Goal: Task Accomplishment & Management: Complete application form

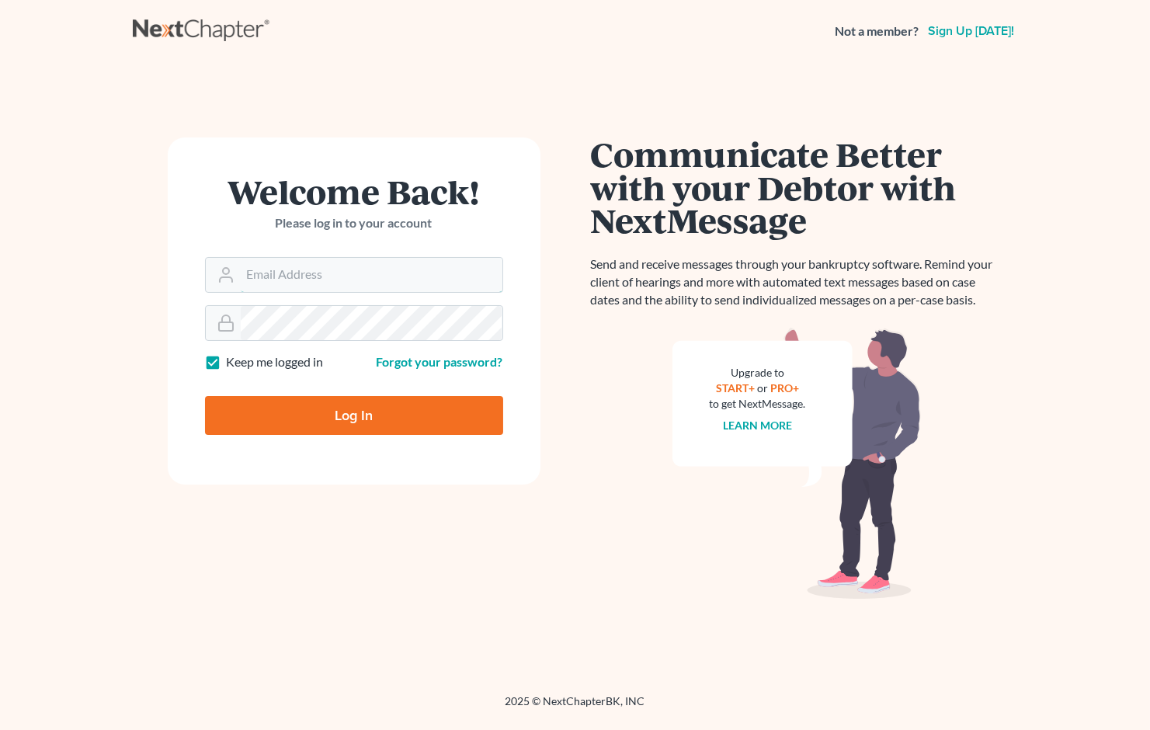
type input "[EMAIL_ADDRESS][DOMAIN_NAME]"
click at [306, 411] on input "Log In" at bounding box center [354, 415] width 298 height 39
type input "Thinking..."
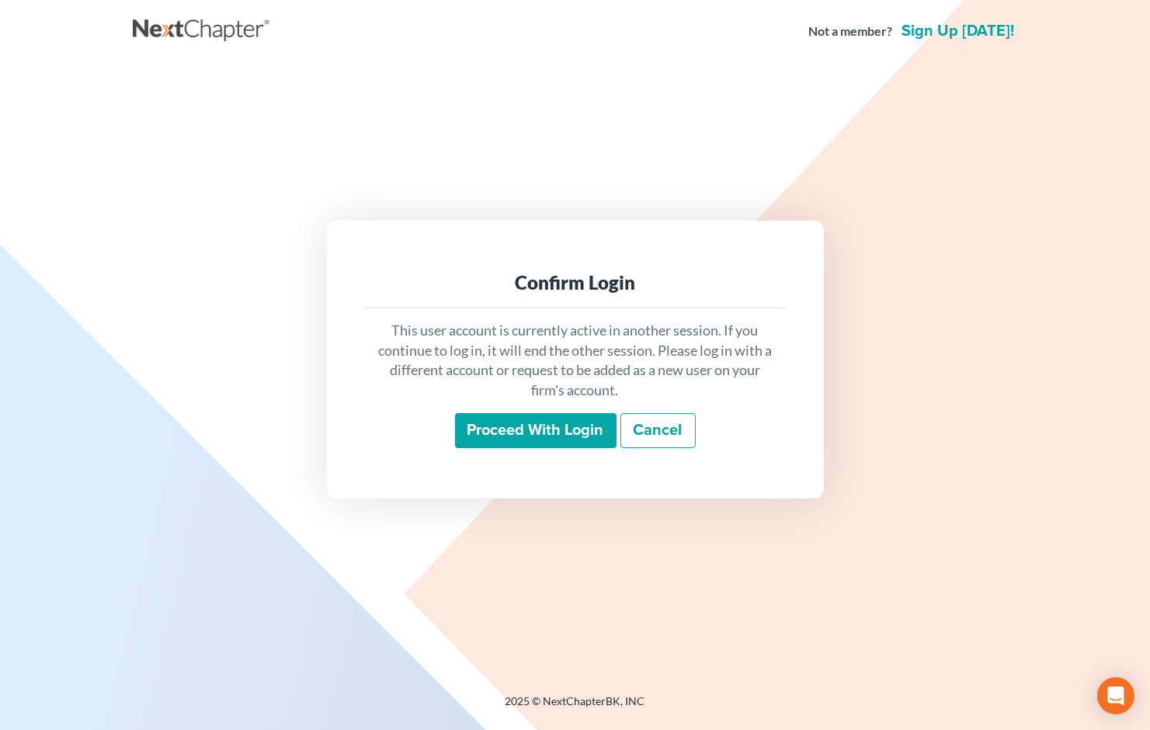
click at [468, 430] on input "Proceed with login" at bounding box center [535, 431] width 161 height 36
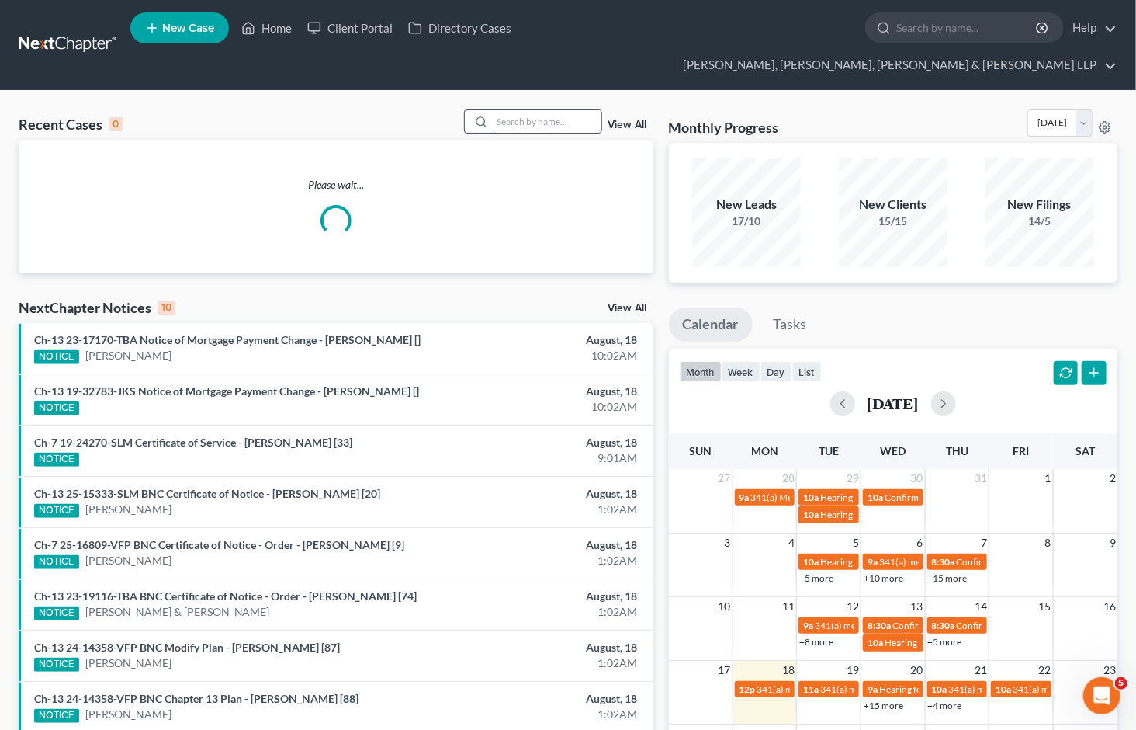
click at [522, 110] on input "search" at bounding box center [547, 121] width 109 height 23
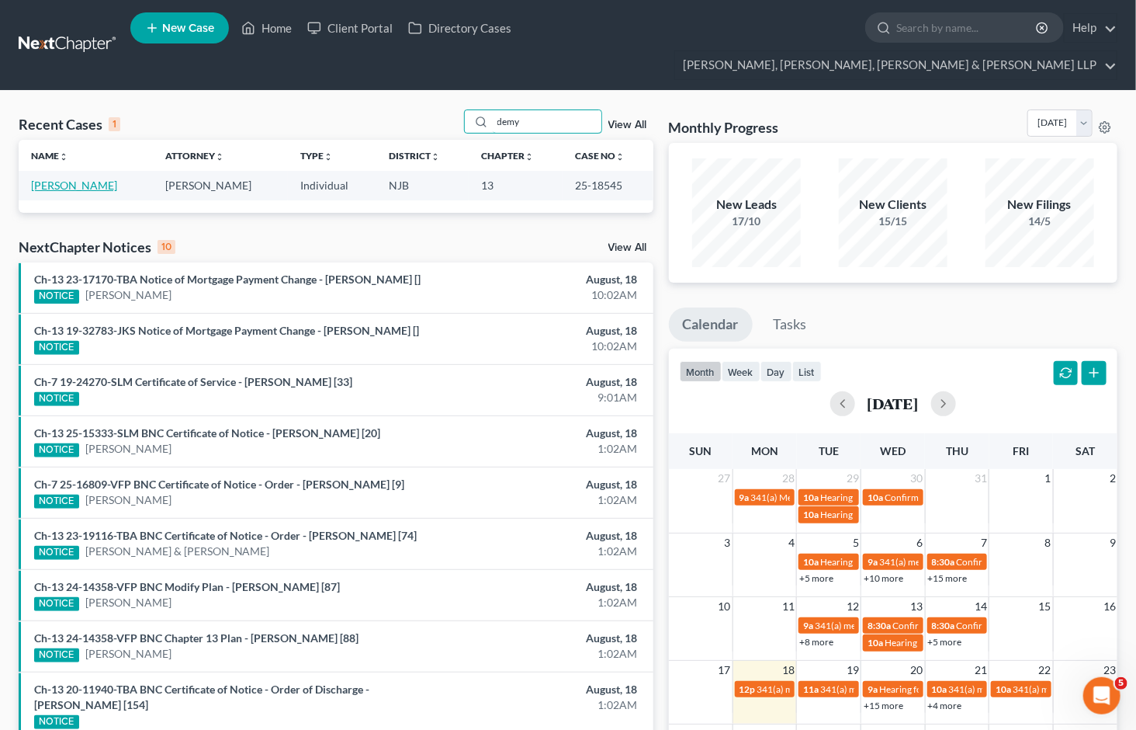
type input "demy"
click at [64, 179] on link "Demyer, Steven" at bounding box center [74, 185] width 86 height 13
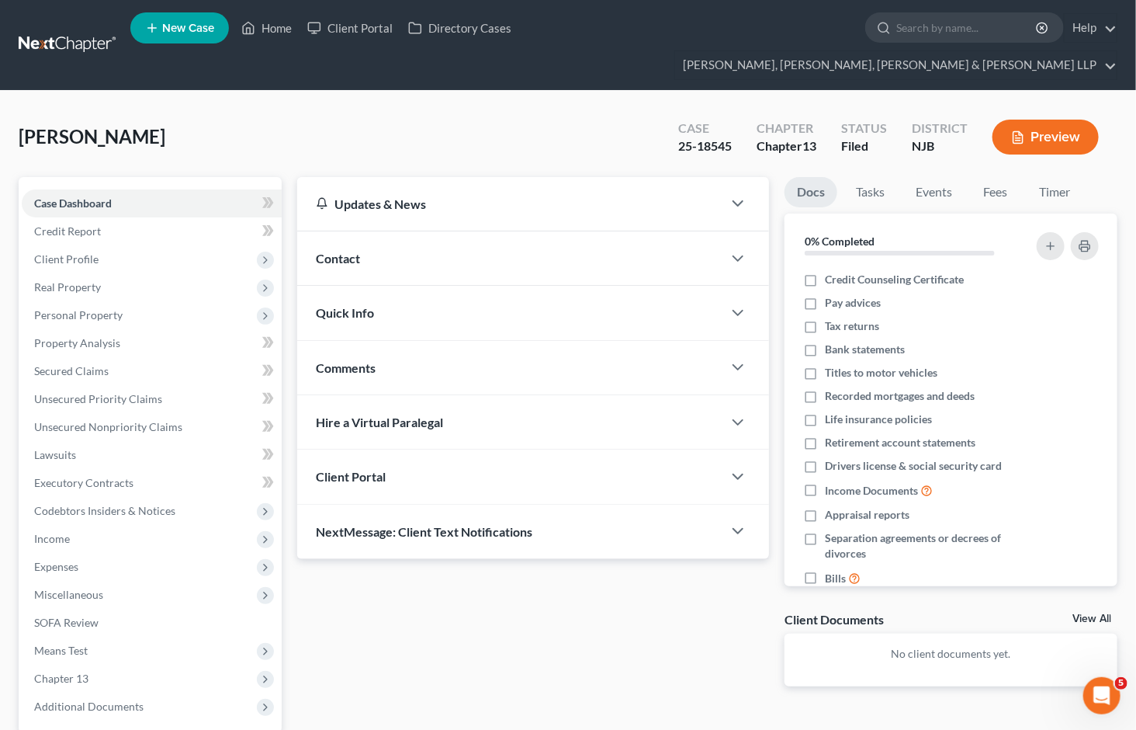
click at [520, 119] on div "Demyer, Steven Upgraded Case 25-18545 Chapter Chapter 13 Status Filed District …" at bounding box center [568, 143] width 1099 height 68
click at [80, 364] on span "Secured Claims" at bounding box center [71, 370] width 75 height 13
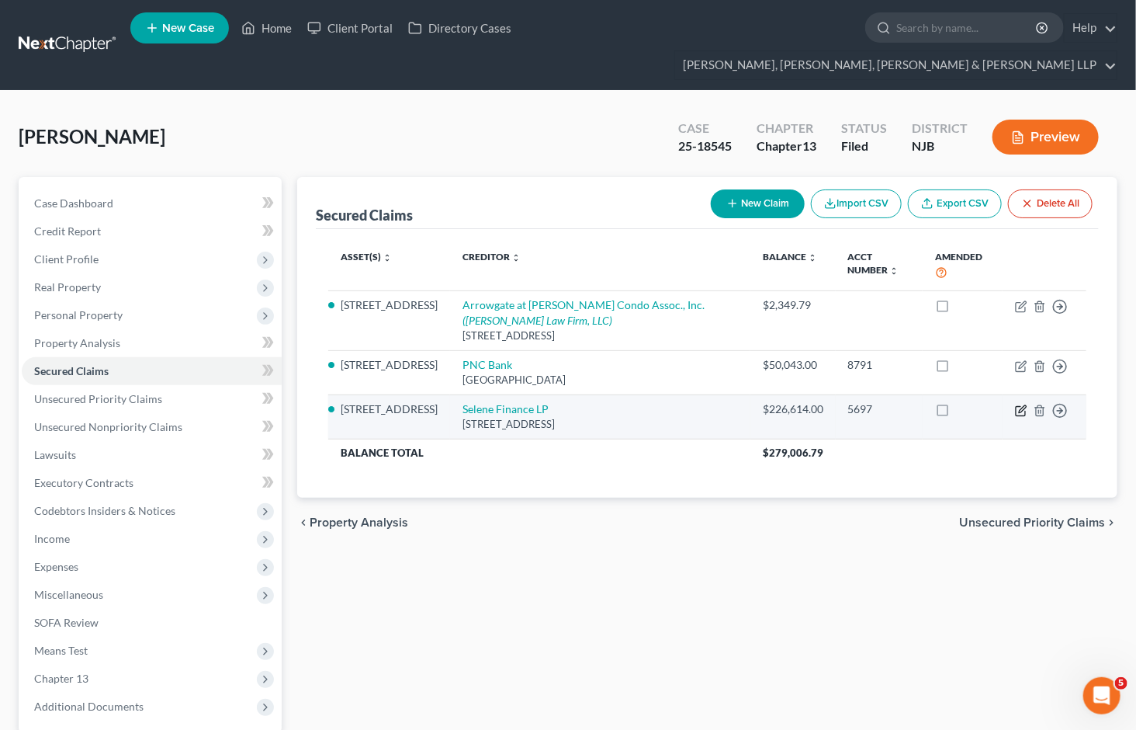
click at [1019, 404] on icon "button" at bounding box center [1021, 410] width 12 height 12
select select "45"
select select "2"
select select "0"
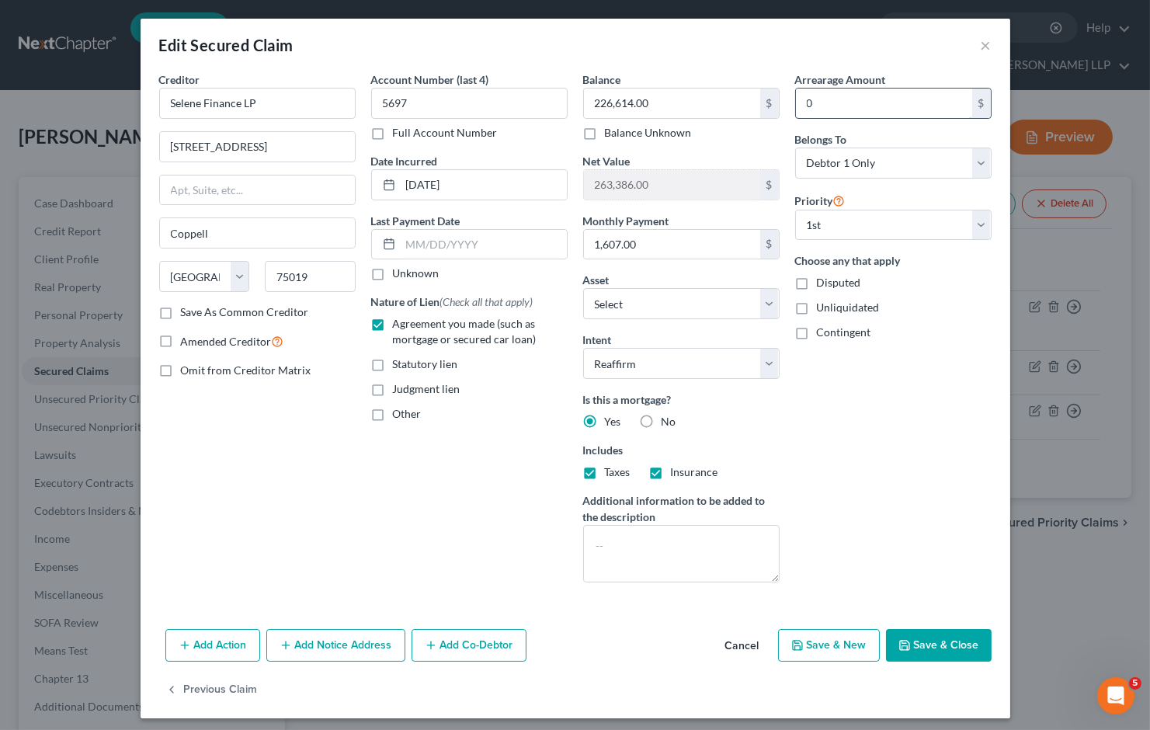
click at [841, 116] on input "0" at bounding box center [884, 102] width 176 height 29
paste input "$42,963.29"
type input "42,963.29"
click at [870, 456] on div "Arrearage Amount 42,963.29 $ Belongs To * Select Debtor 1 Only Debtor 2 Only De…" at bounding box center [893, 332] width 212 height 523
click at [926, 649] on button "Save & Close" at bounding box center [939, 645] width 106 height 33
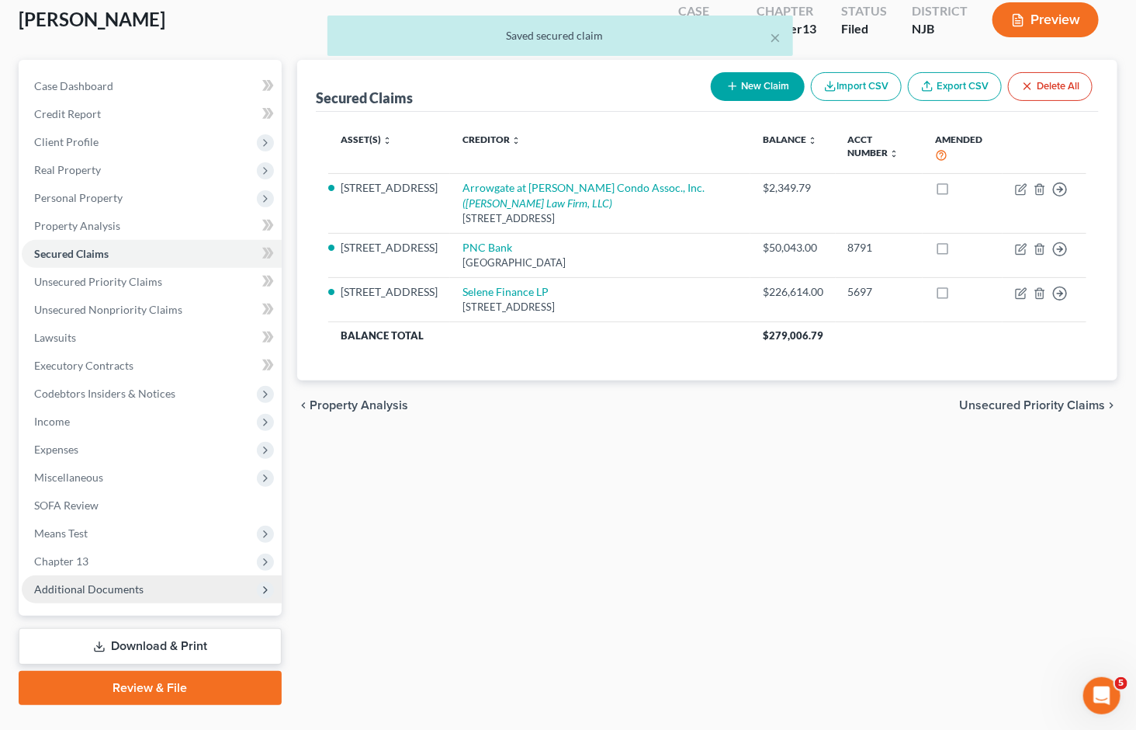
scroll to position [121, 0]
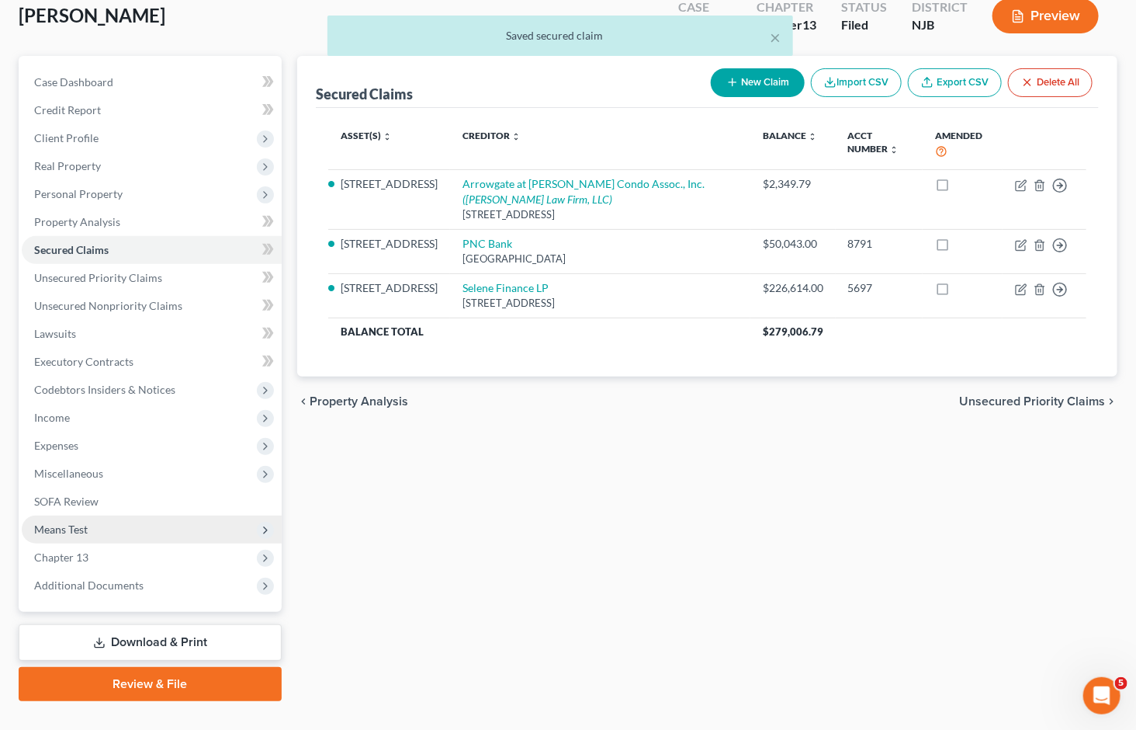
click at [86, 522] on span "Means Test" at bounding box center [61, 528] width 54 height 13
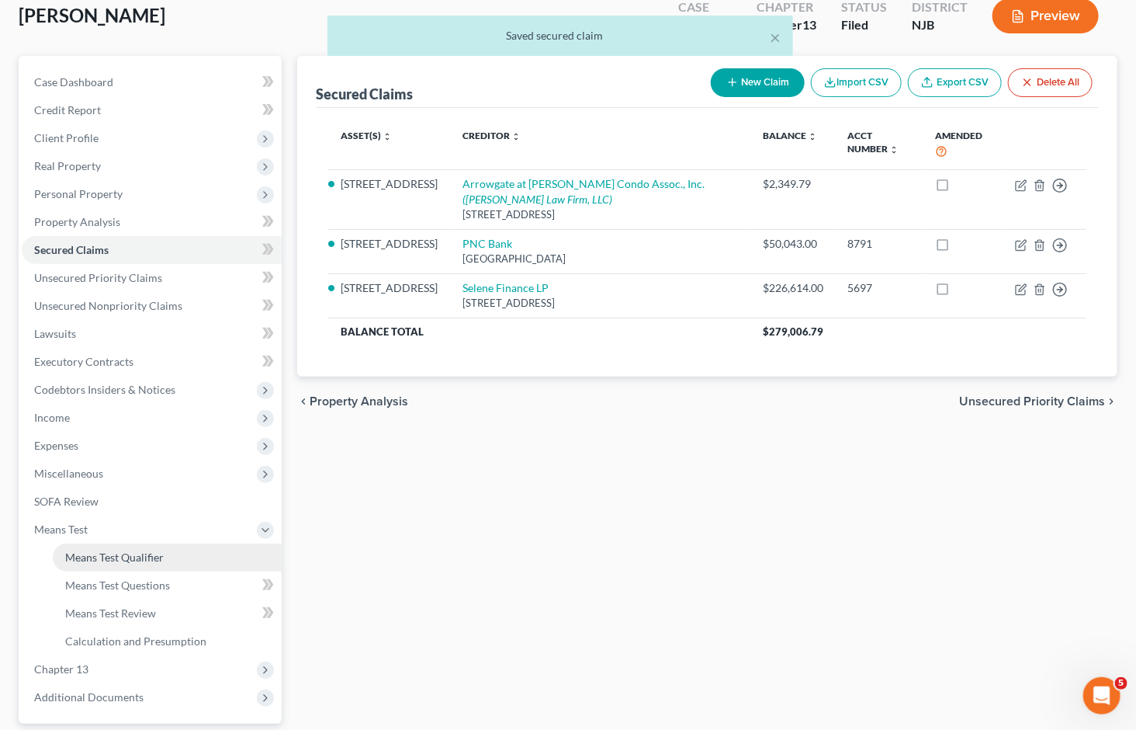
click at [88, 550] on span "Means Test Qualifier" at bounding box center [114, 556] width 99 height 13
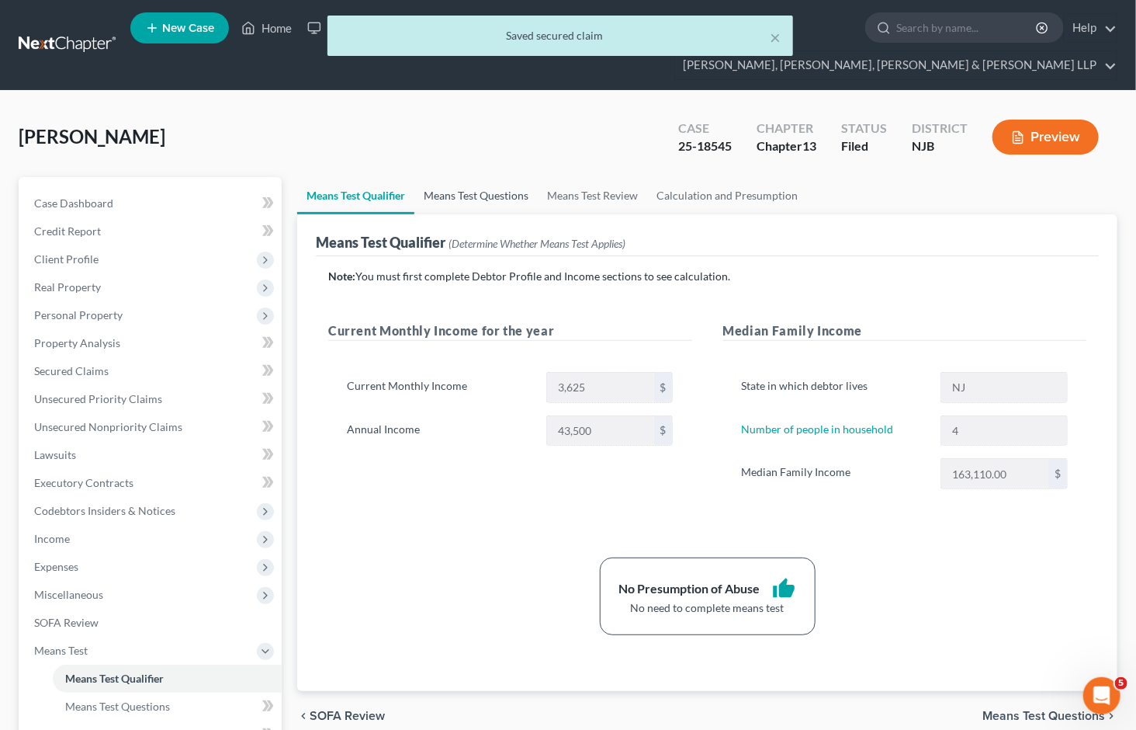
click at [485, 177] on link "Means Test Questions" at bounding box center [475, 195] width 123 height 37
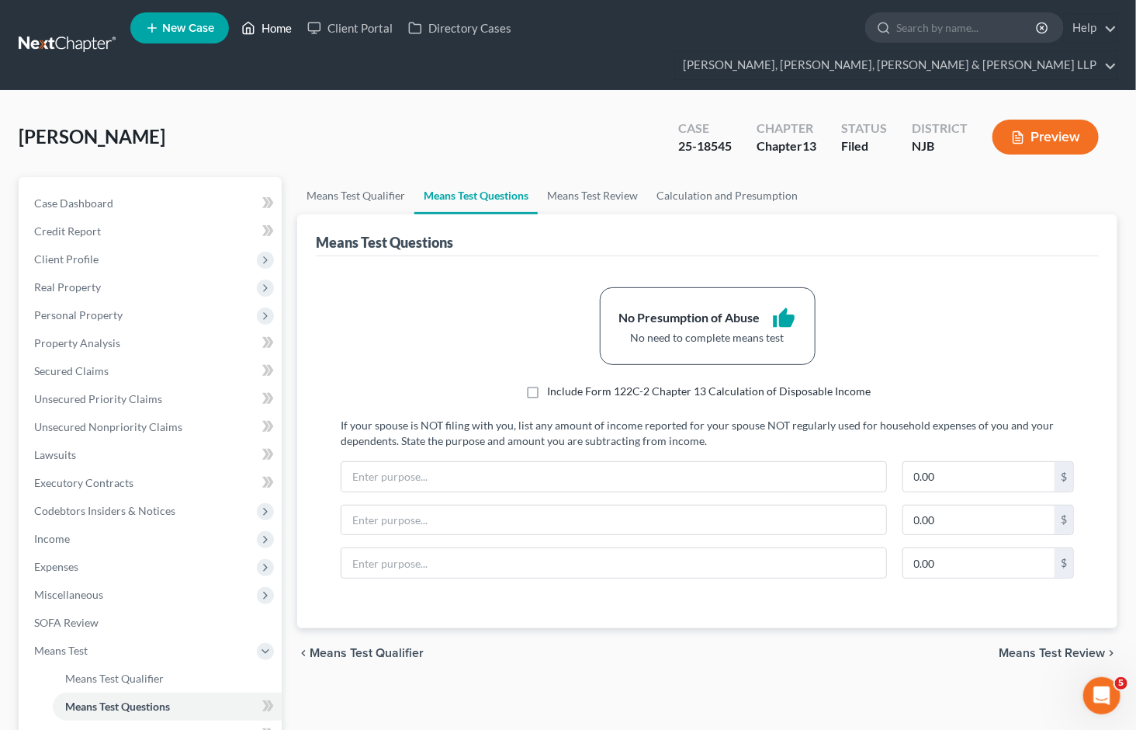
click at [261, 28] on link "Home" at bounding box center [267, 28] width 66 height 28
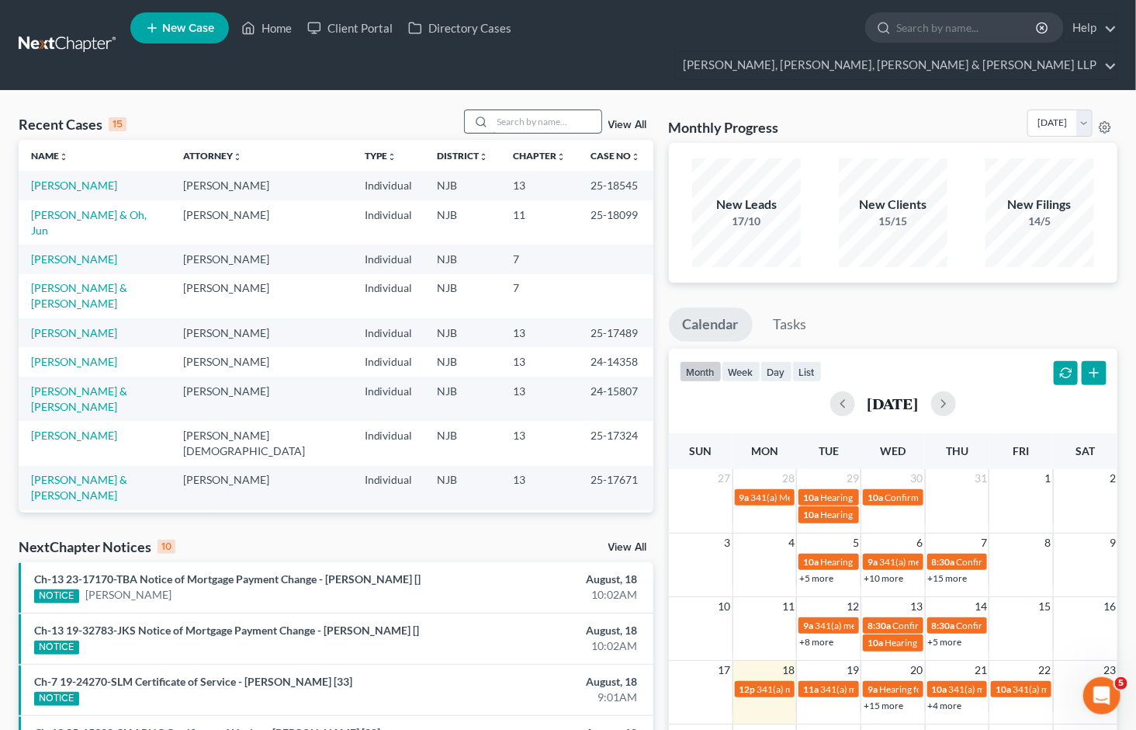
click at [567, 110] on input "search" at bounding box center [547, 121] width 109 height 23
type input "e"
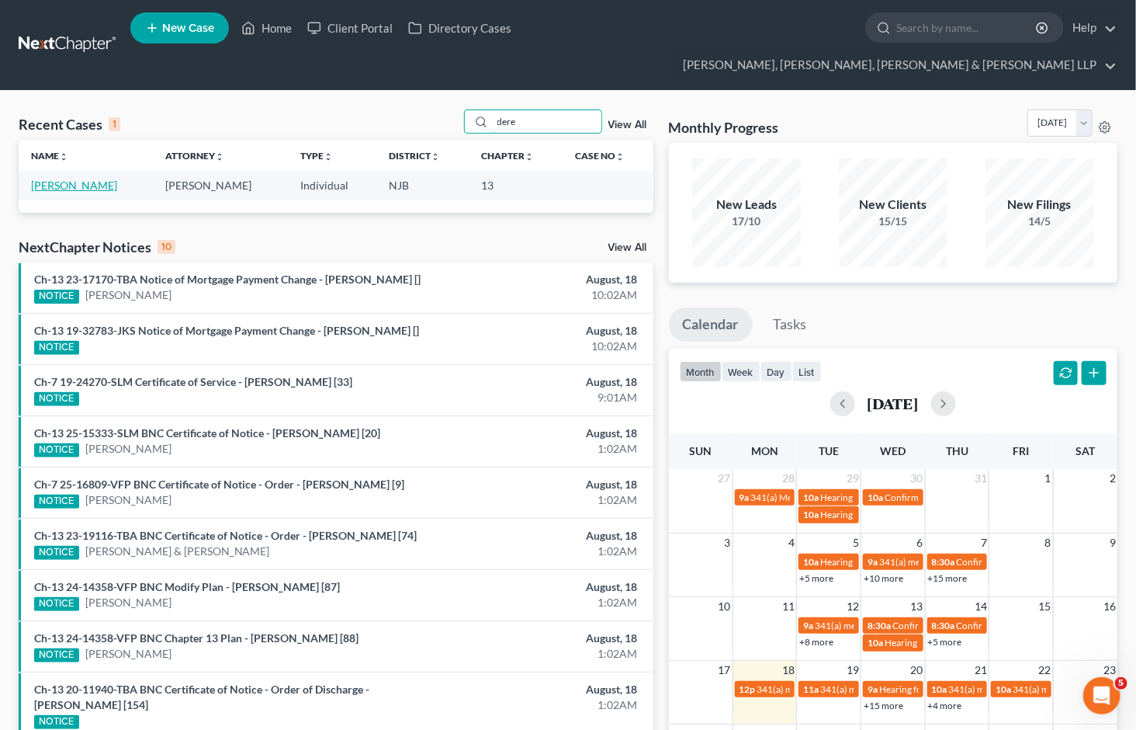
type input "dere"
click at [109, 179] on link "Berryman, Derelle" at bounding box center [74, 185] width 86 height 13
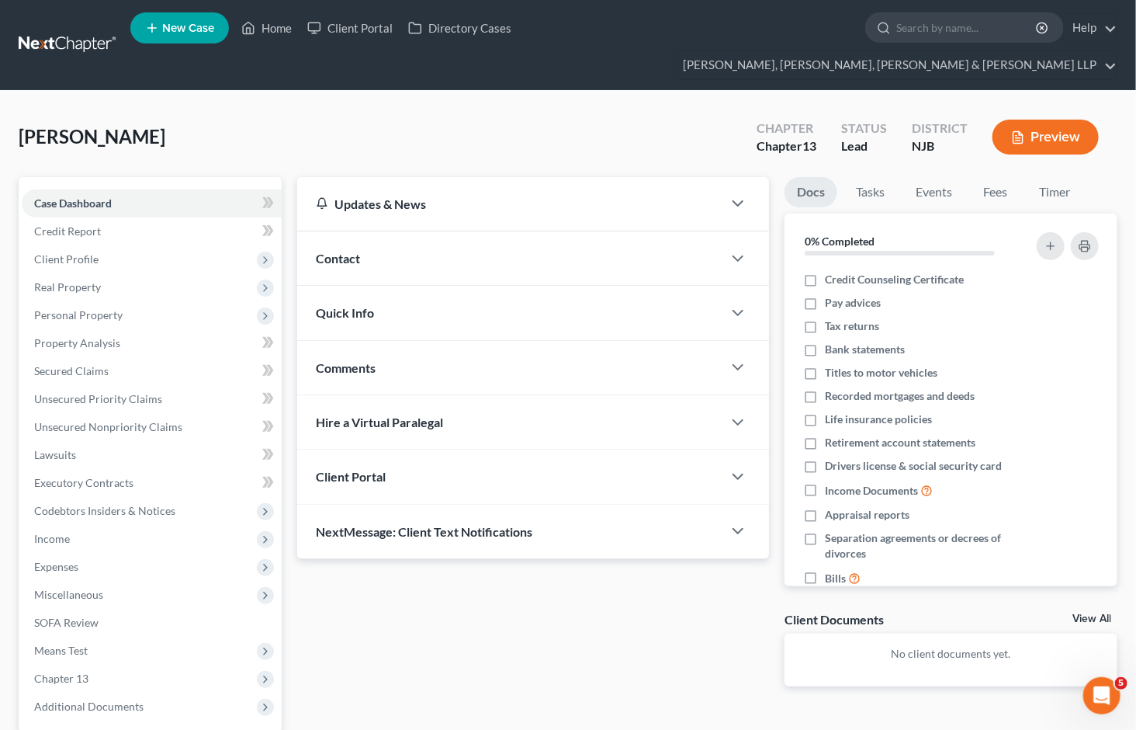
click at [1092, 91] on div "Berryman, Derelle Upgraded Chapter Chapter 13 Status Lead District NJB Preview …" at bounding box center [568, 472] width 1136 height 762
click at [266, 29] on link "Home" at bounding box center [267, 28] width 66 height 28
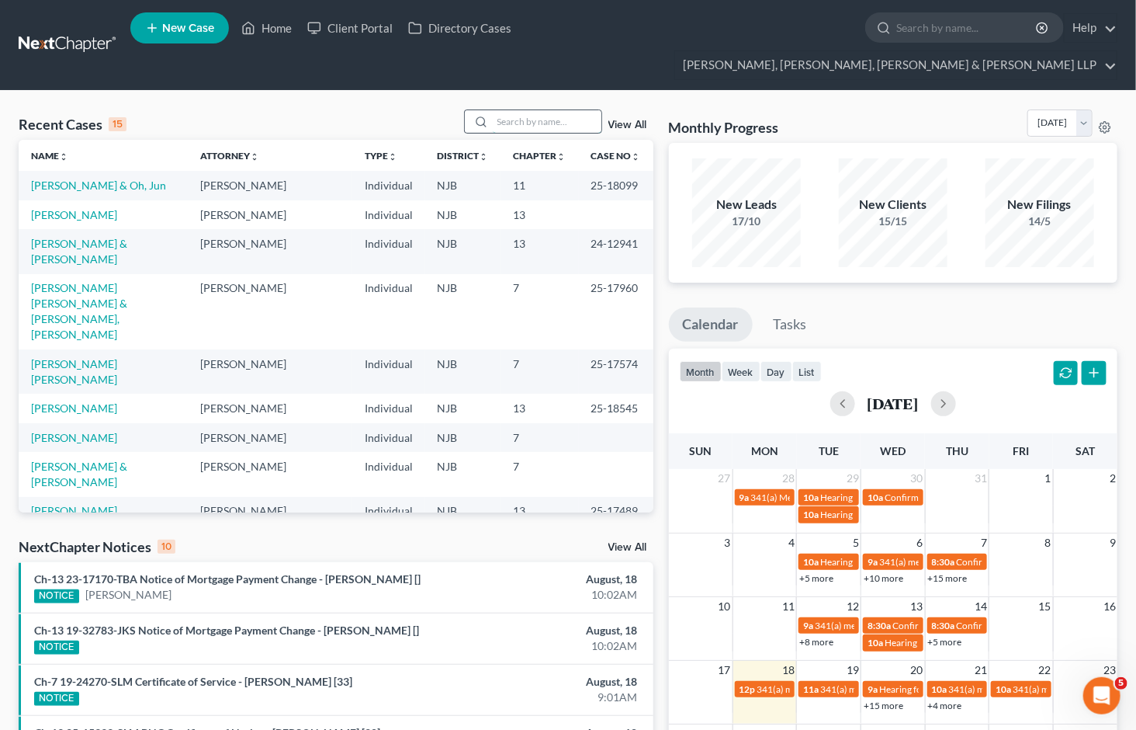
click at [525, 110] on input "search" at bounding box center [547, 121] width 109 height 23
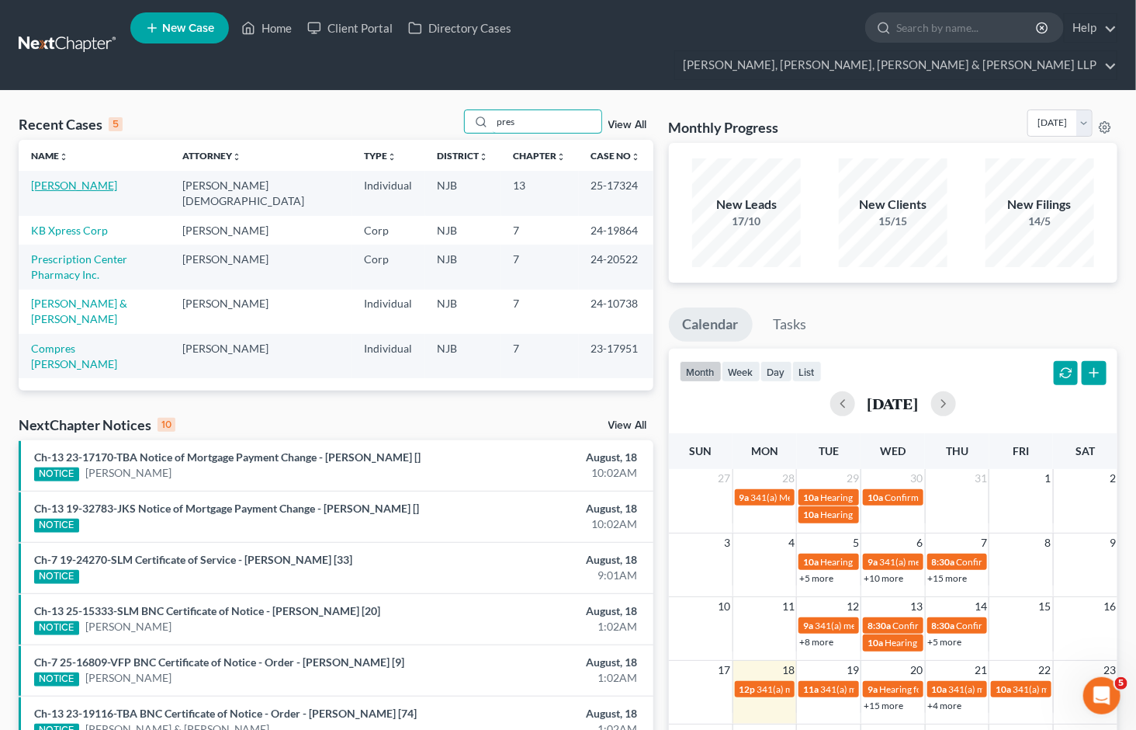
type input "pres"
click at [97, 179] on link "Pressey, Kristen" at bounding box center [74, 185] width 86 height 13
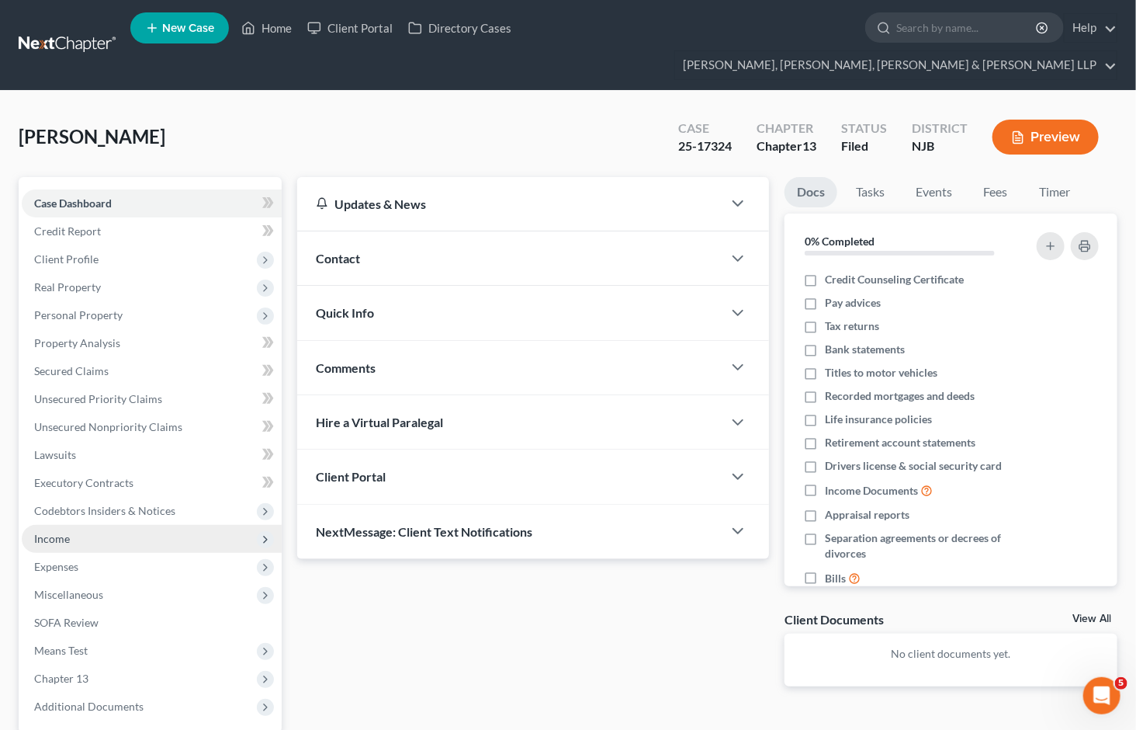
click at [75, 525] on span "Income" at bounding box center [152, 539] width 260 height 28
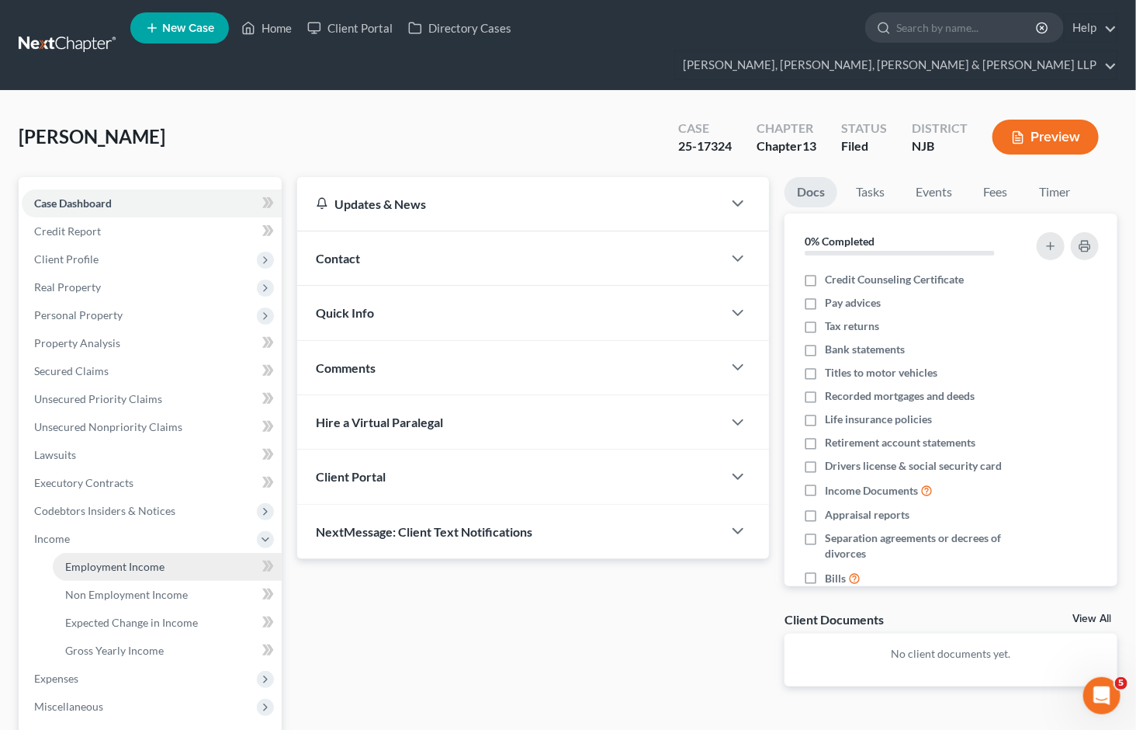
click at [83, 560] on span "Employment Income" at bounding box center [114, 566] width 99 height 13
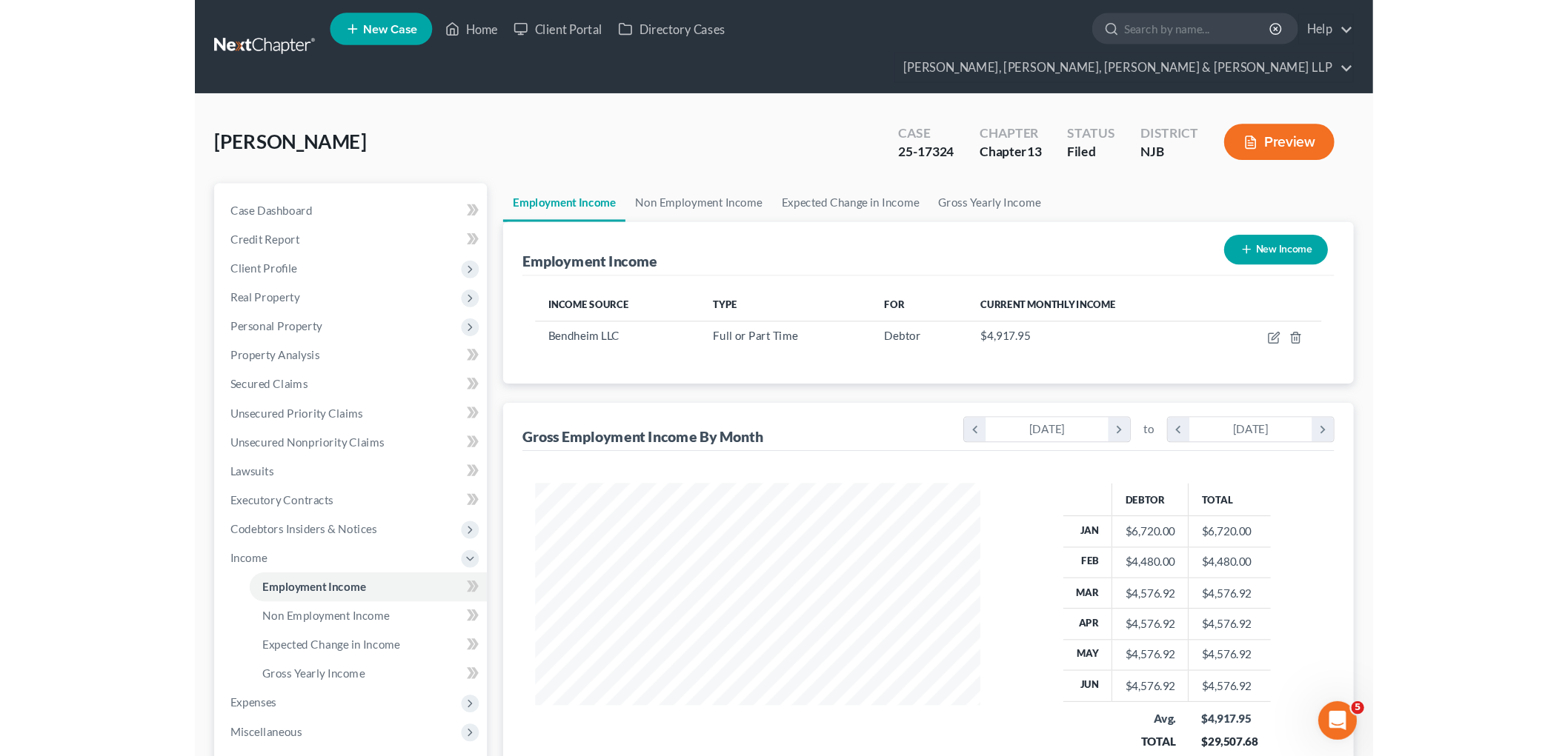
scroll to position [82, 0]
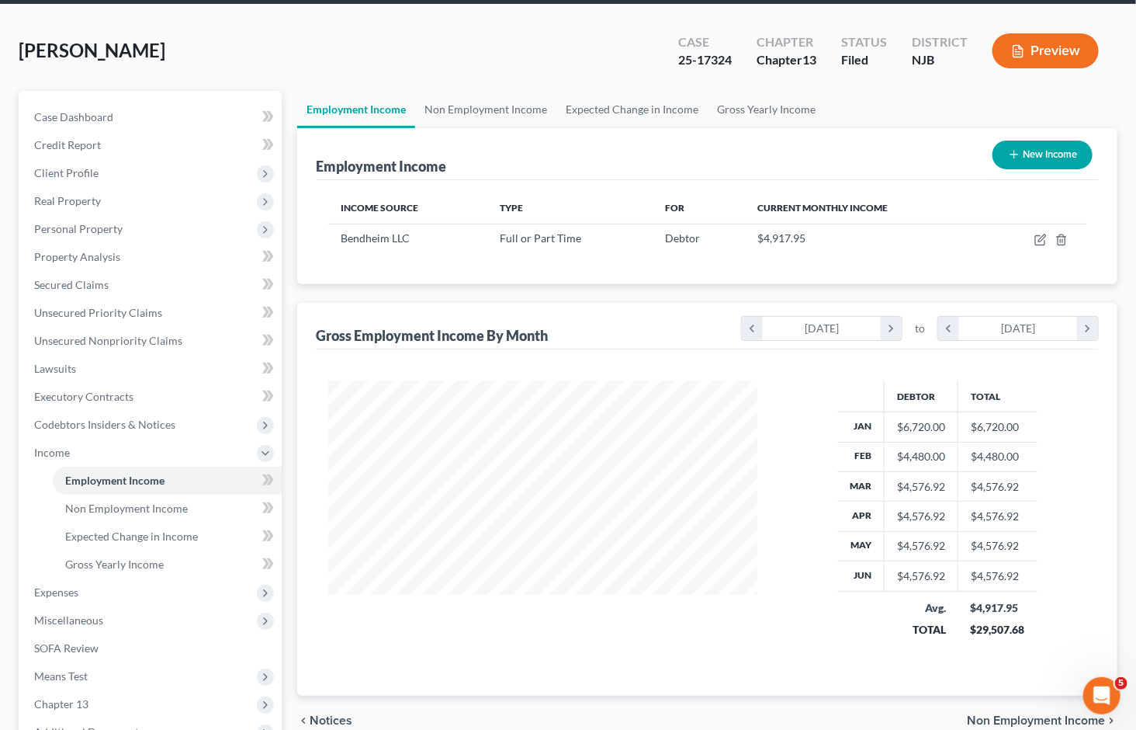
click at [1076, 91] on ul "Employment Income Non Employment Income Expected Change in Income Gross Yearly …" at bounding box center [707, 109] width 820 height 37
click at [518, 23] on div "Pressey, Kristen Upgraded Case 25-17324 Chapter Chapter 13 Status Filed Distric…" at bounding box center [568, 57] width 1099 height 68
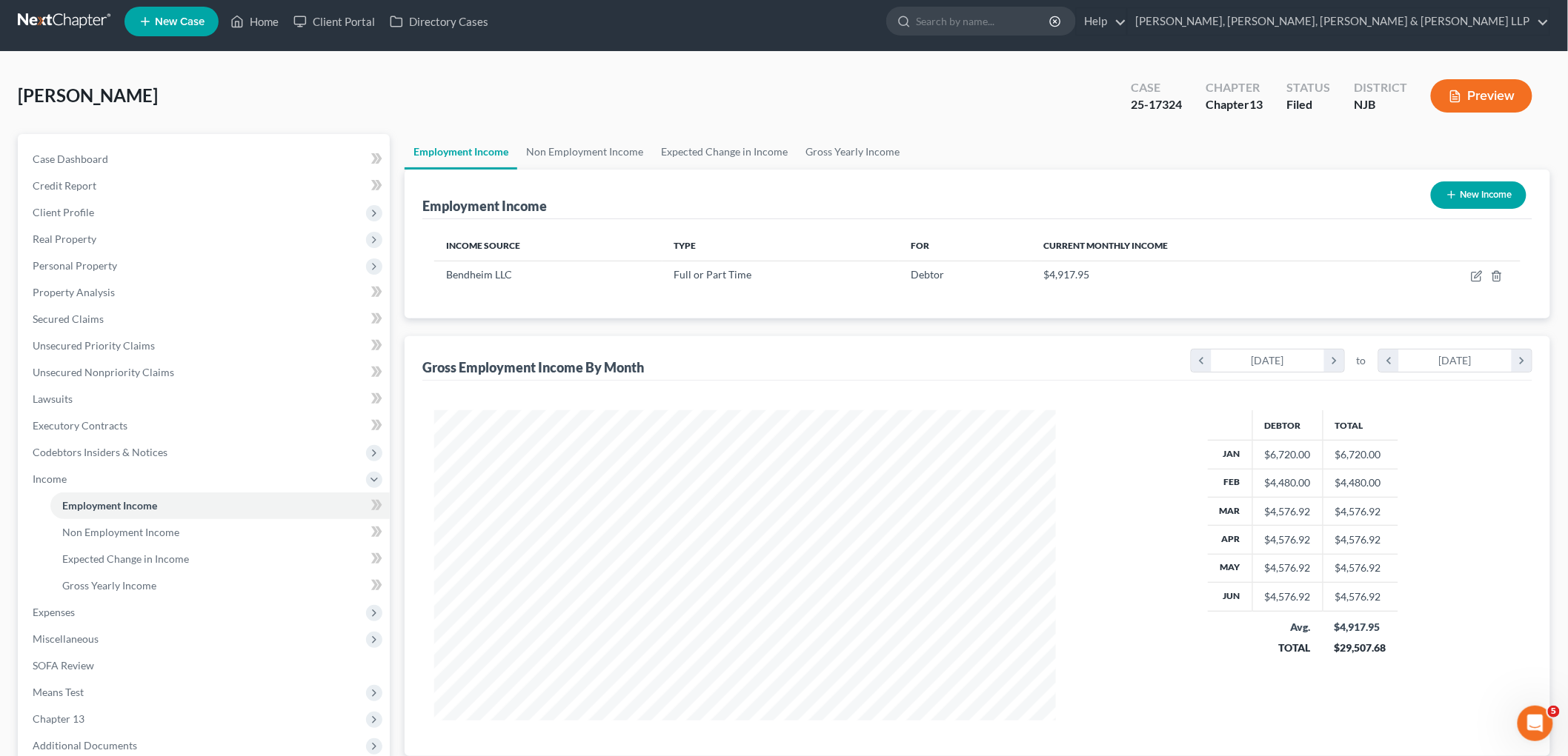
scroll to position [0, 0]
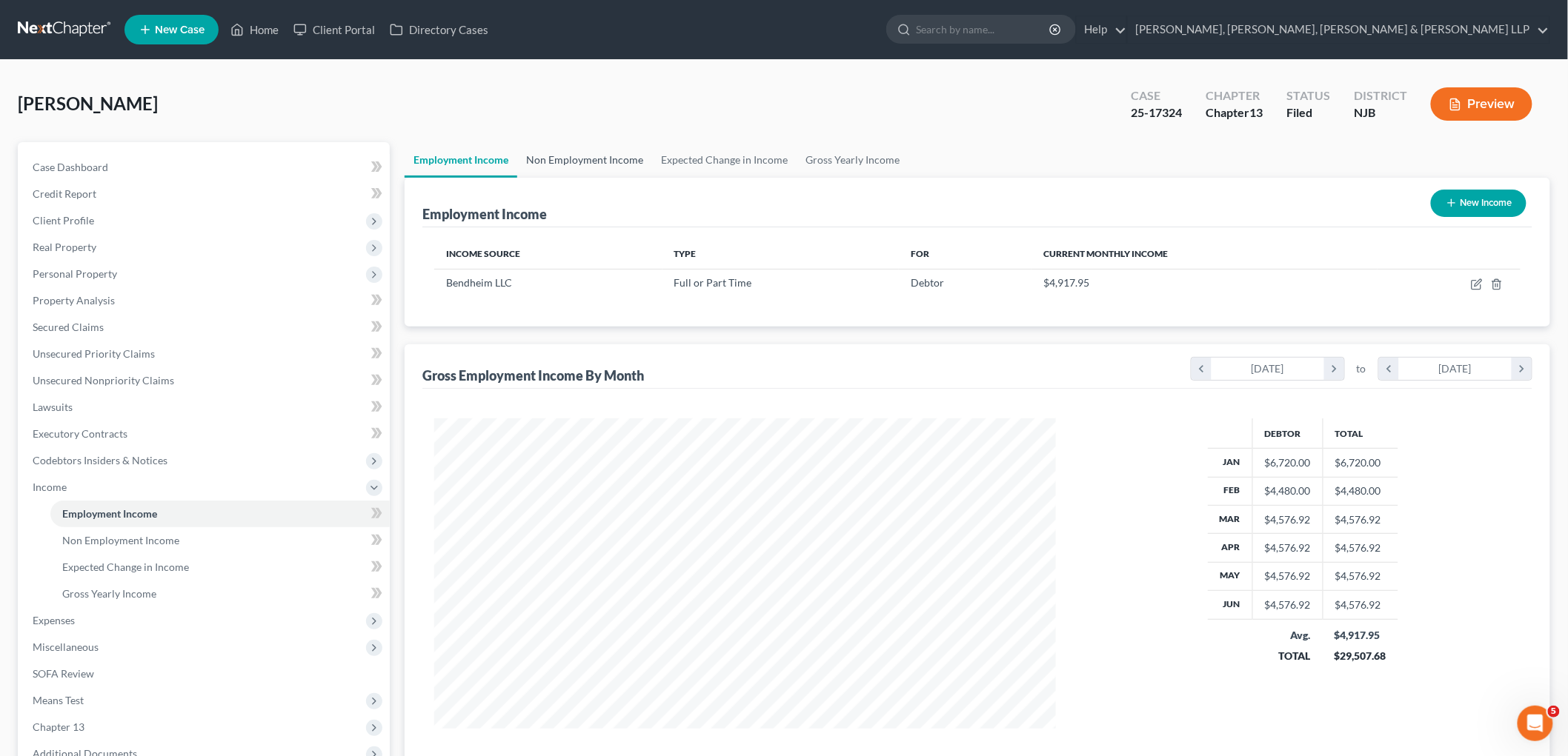
click at [587, 157] on link "Non Employment Income" at bounding box center [584, 159] width 135 height 35
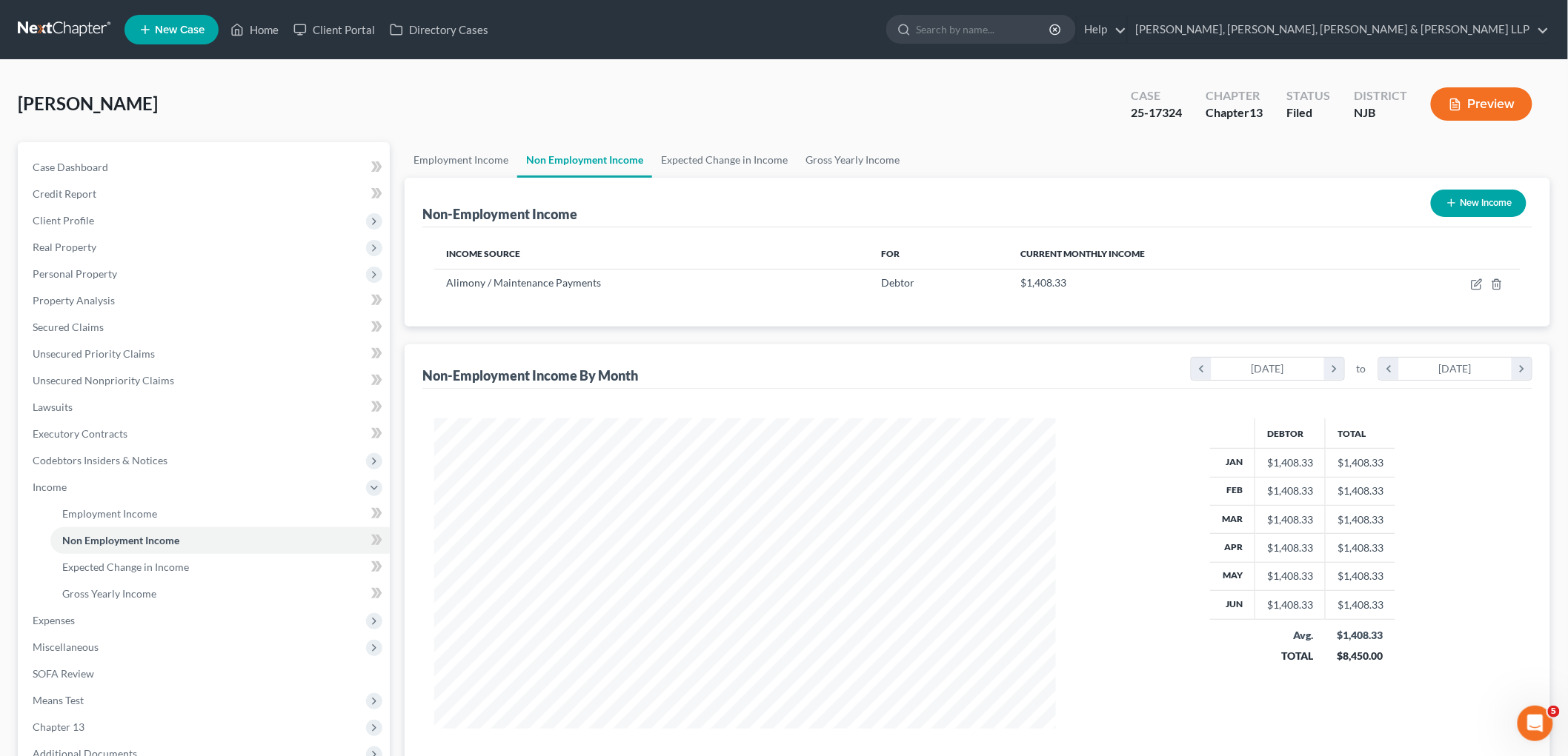
scroll to position [309, 650]
click at [435, 153] on link "Employment Income" at bounding box center [461, 159] width 113 height 35
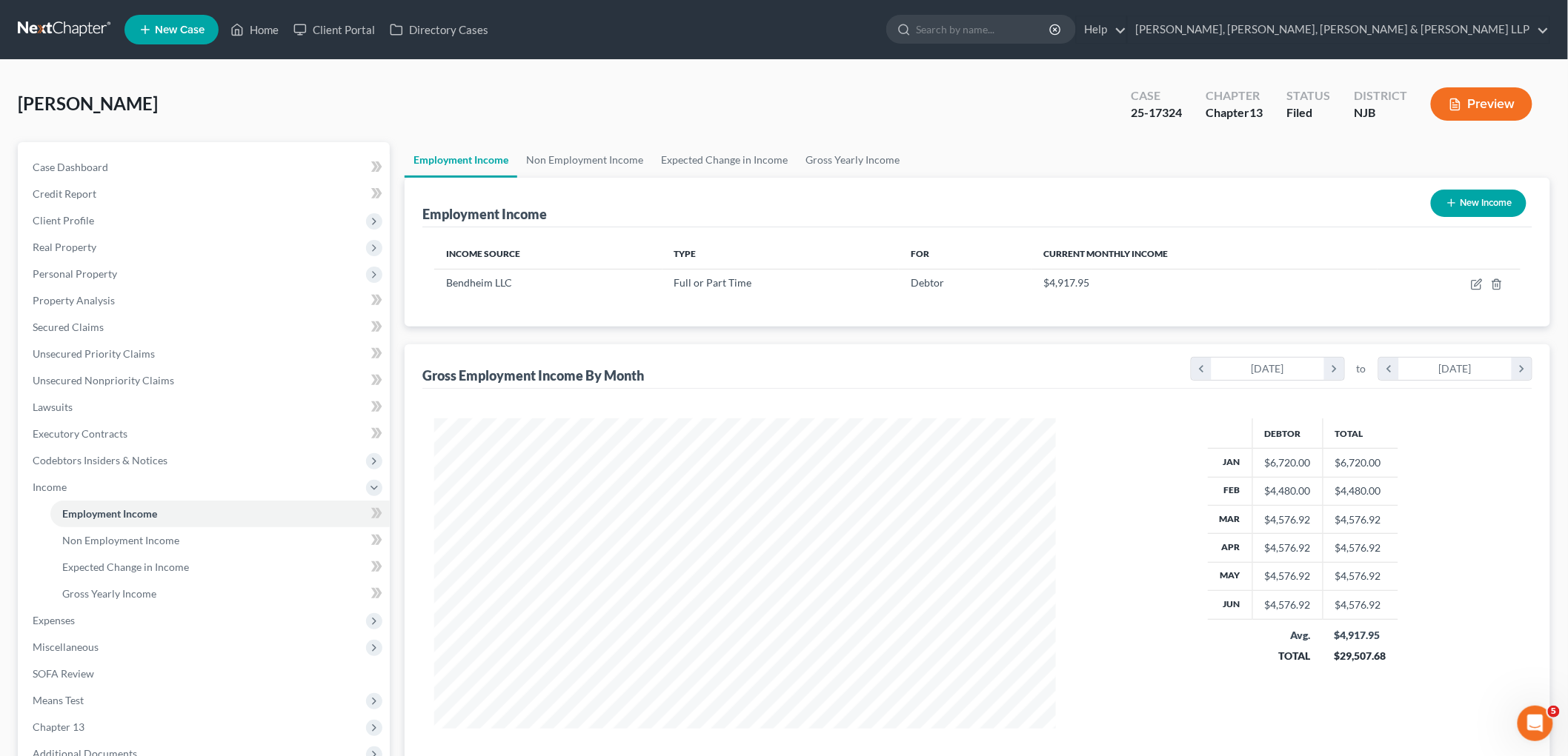
scroll to position [309, 650]
click at [561, 160] on link "Non Employment Income" at bounding box center [584, 159] width 135 height 35
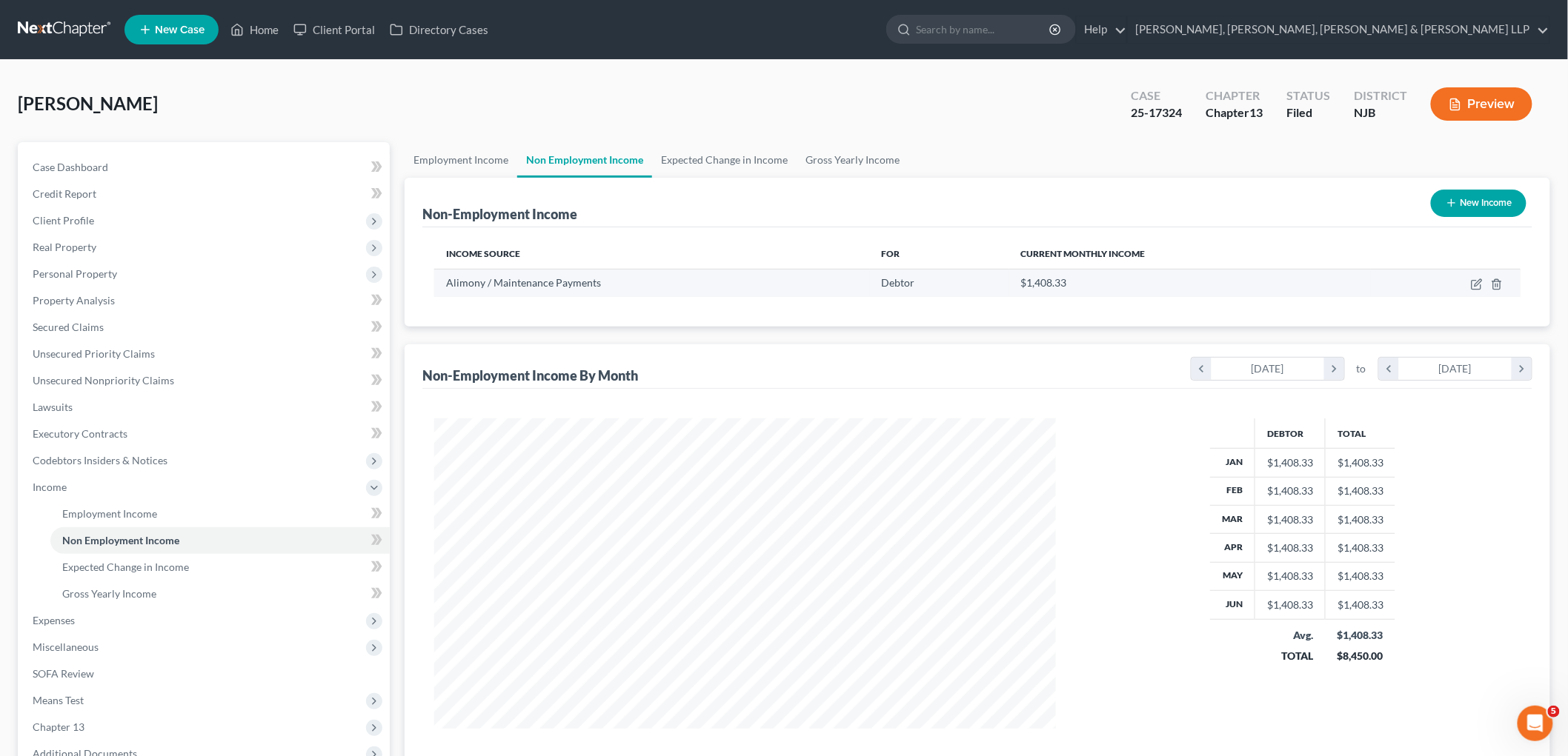
scroll to position [309, 650]
click at [440, 153] on link "Employment Income" at bounding box center [461, 159] width 113 height 35
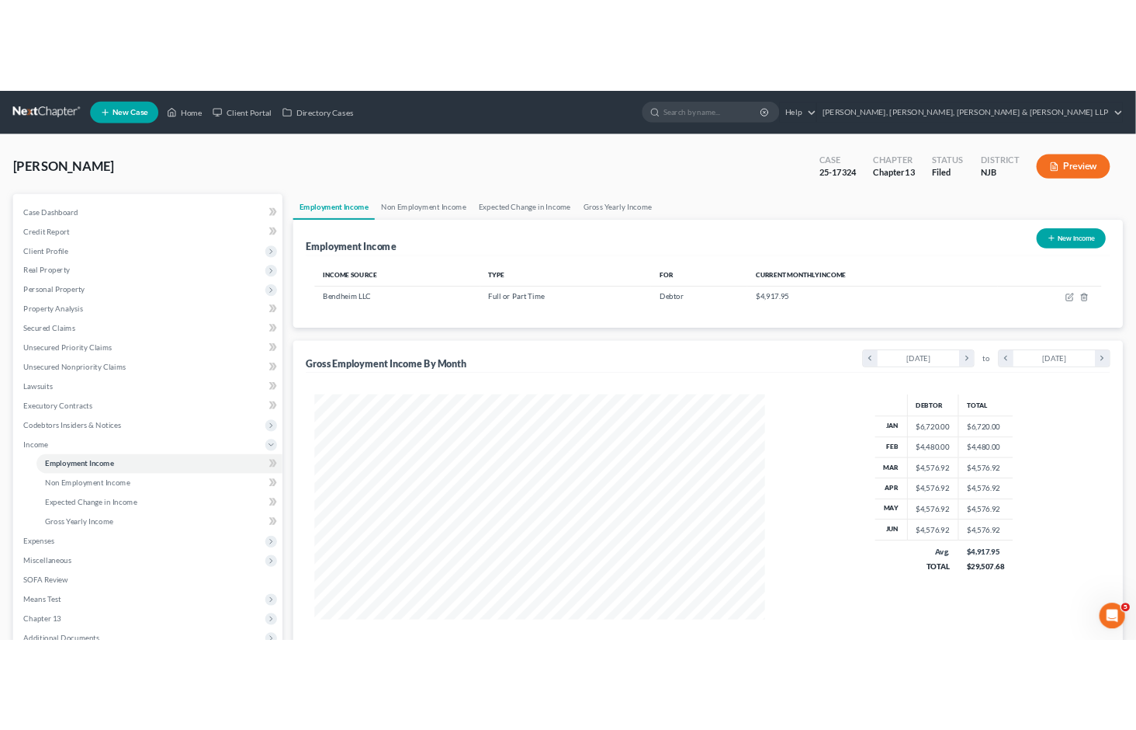
scroll to position [324, 681]
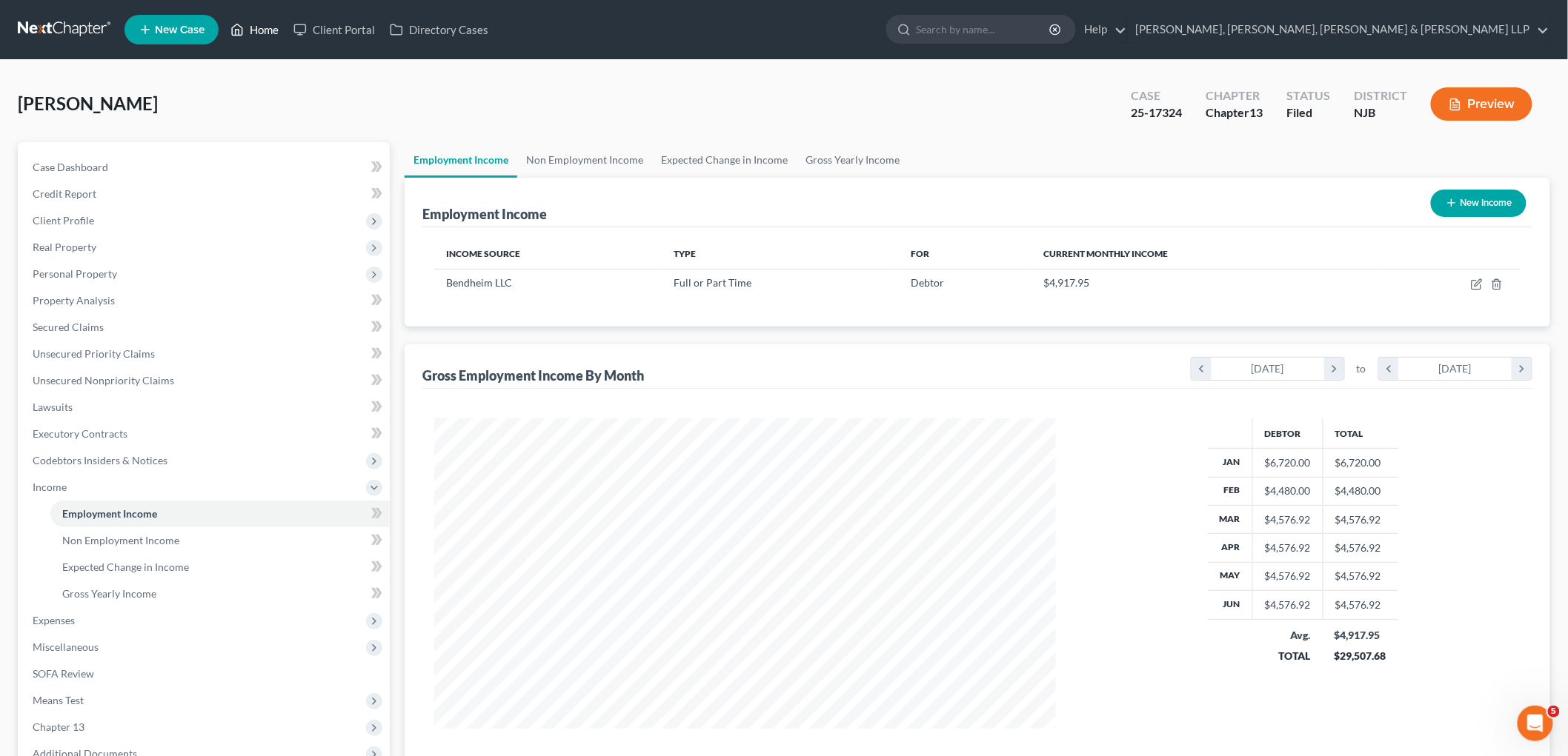
click at [258, 27] on link "Home" at bounding box center [255, 30] width 63 height 27
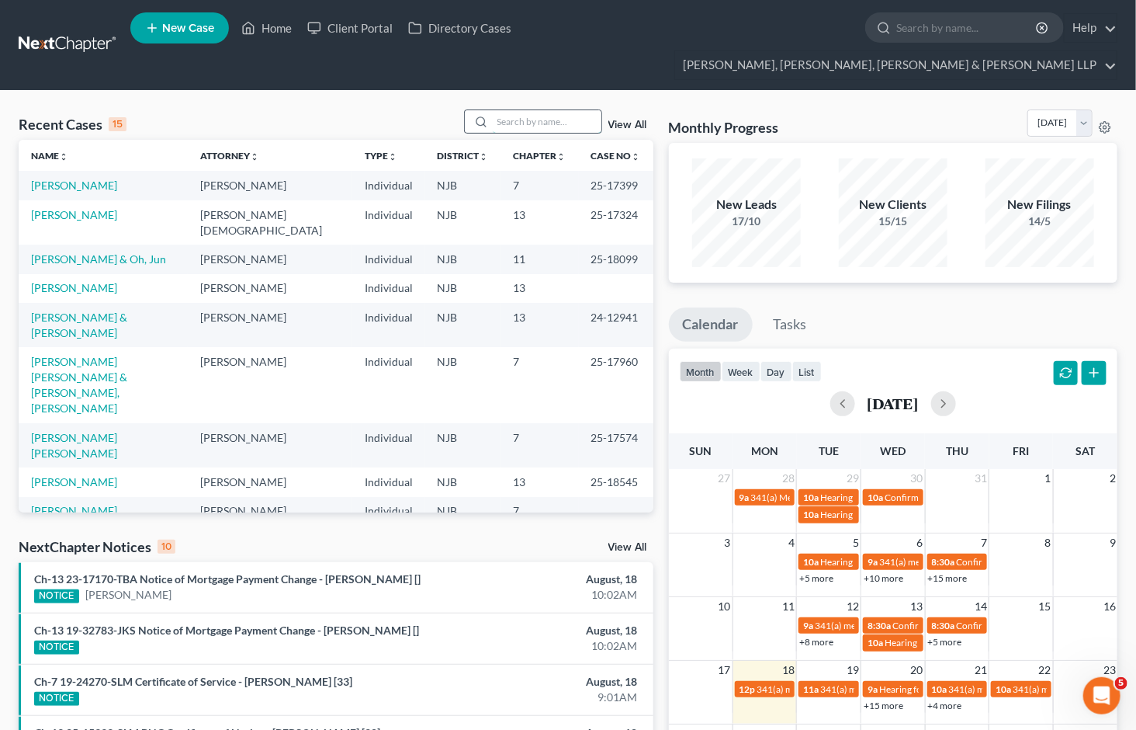
click at [518, 110] on input "search" at bounding box center [547, 121] width 109 height 23
click at [544, 110] on input "search" at bounding box center [547, 121] width 109 height 23
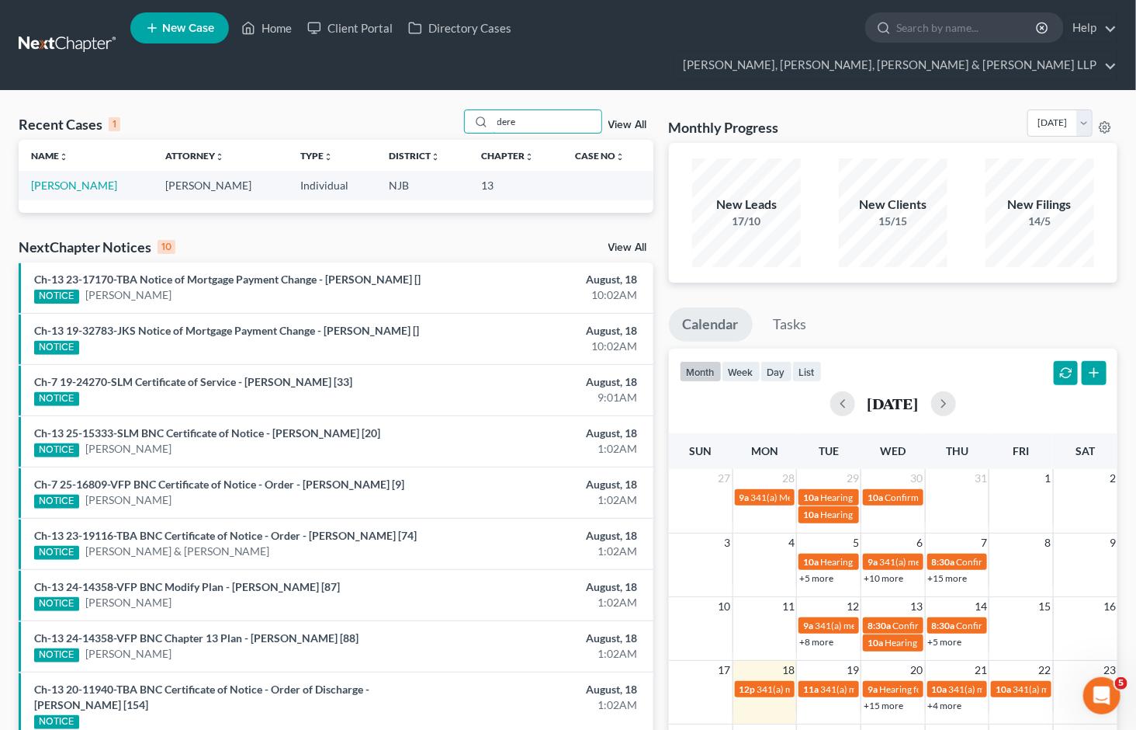
type input "dere"
click at [93, 171] on td "Berryman, Derelle" at bounding box center [86, 185] width 134 height 29
click at [94, 179] on link "Berryman, Derelle" at bounding box center [74, 185] width 86 height 13
click at [85, 179] on link "Berryman, Derelle" at bounding box center [74, 185] width 86 height 13
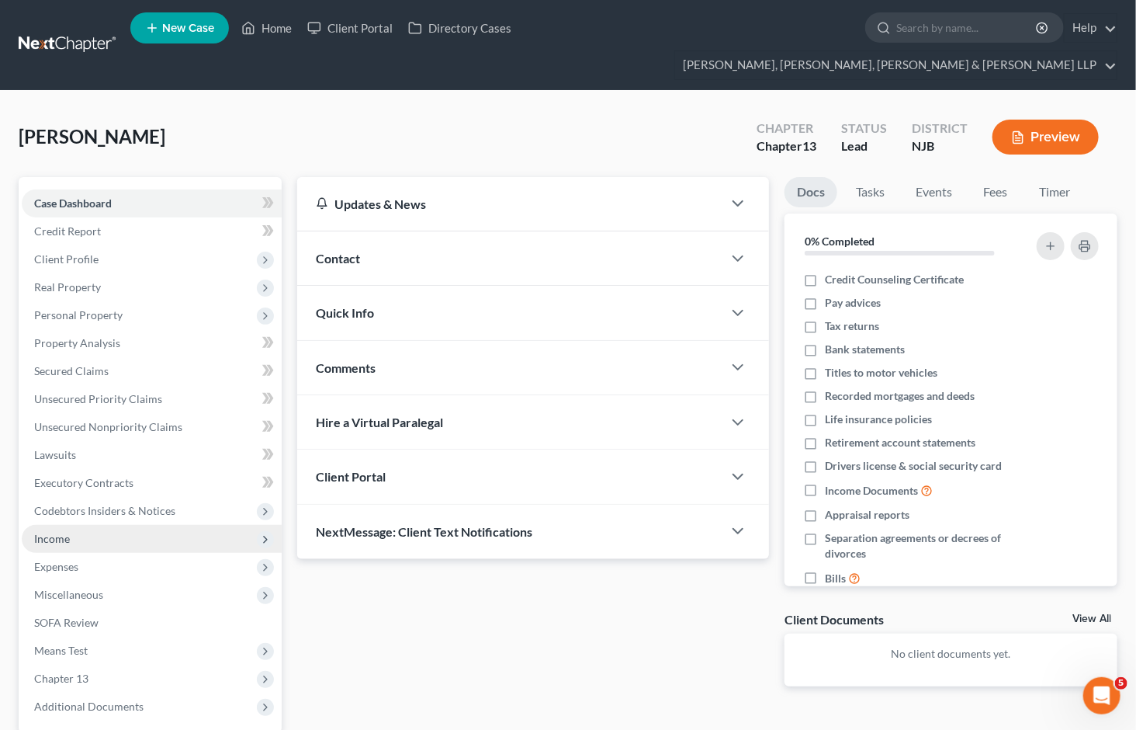
click at [67, 532] on span "Income" at bounding box center [52, 538] width 36 height 13
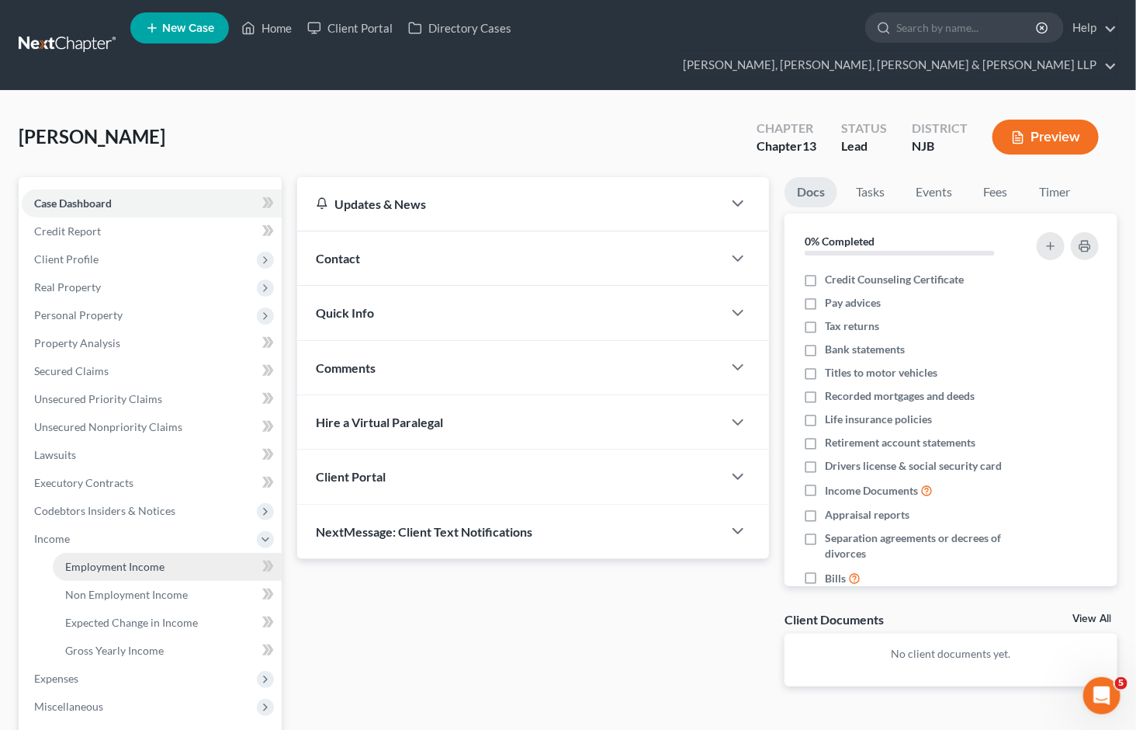
click at [75, 560] on span "Employment Income" at bounding box center [114, 566] width 99 height 13
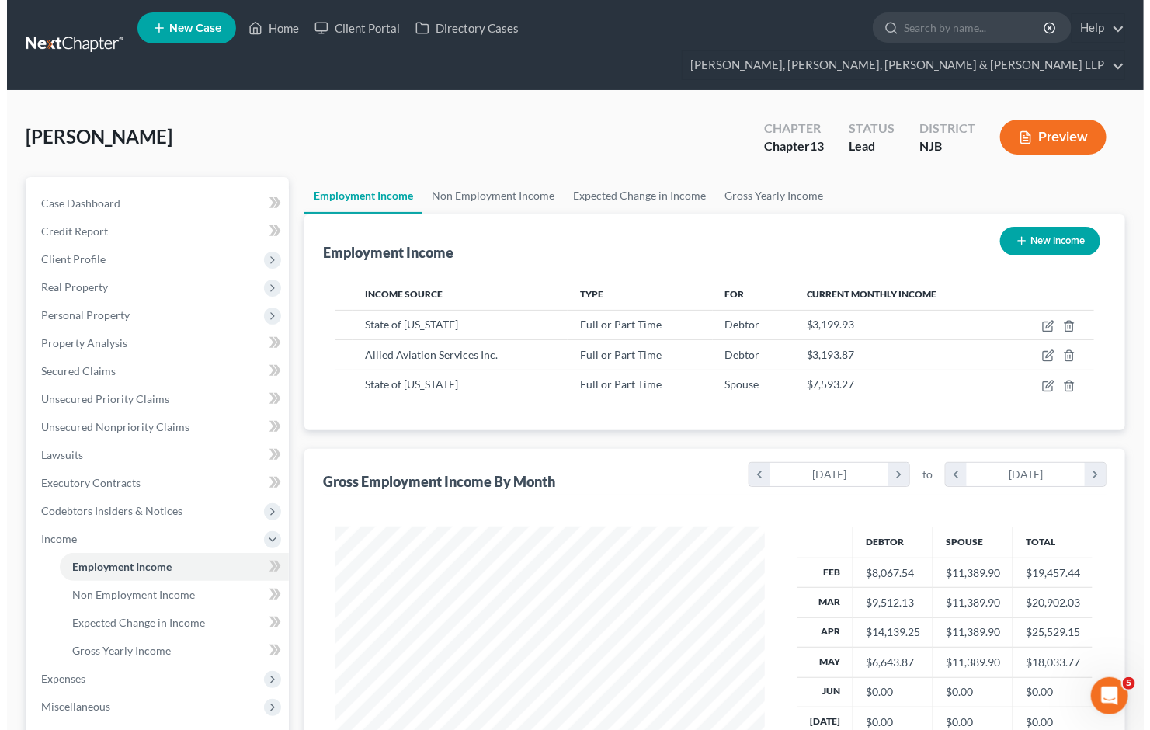
scroll to position [278, 460]
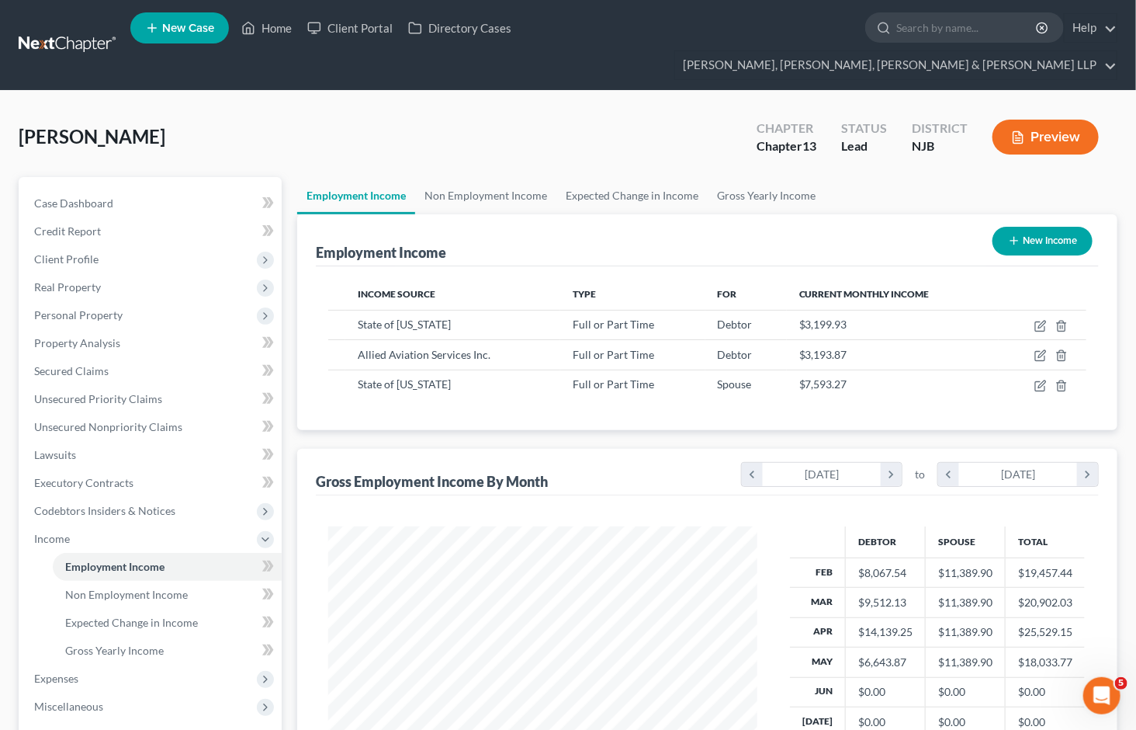
click at [686, 408] on div "Employment Income New Income Income Source Type For Current Monthly Income Stat…" at bounding box center [707, 527] width 820 height 627
click at [1039, 380] on icon "button" at bounding box center [1041, 386] width 12 height 12
select select "0"
select select "2"
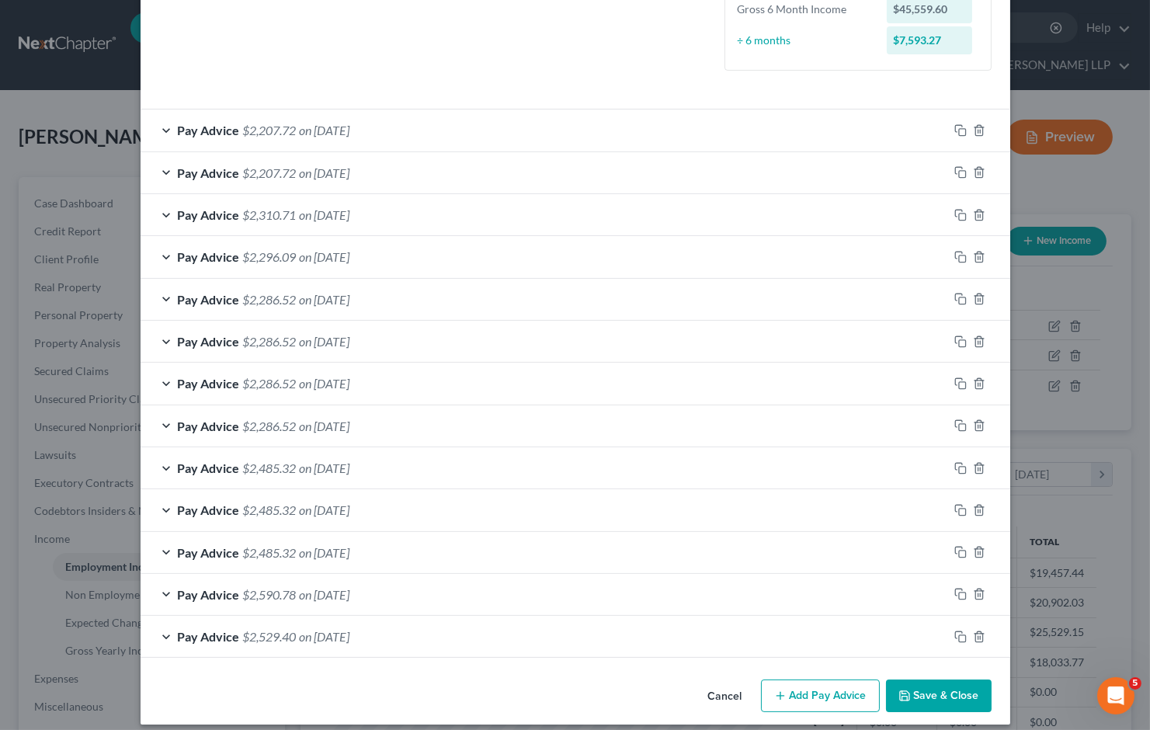
scroll to position [458, 0]
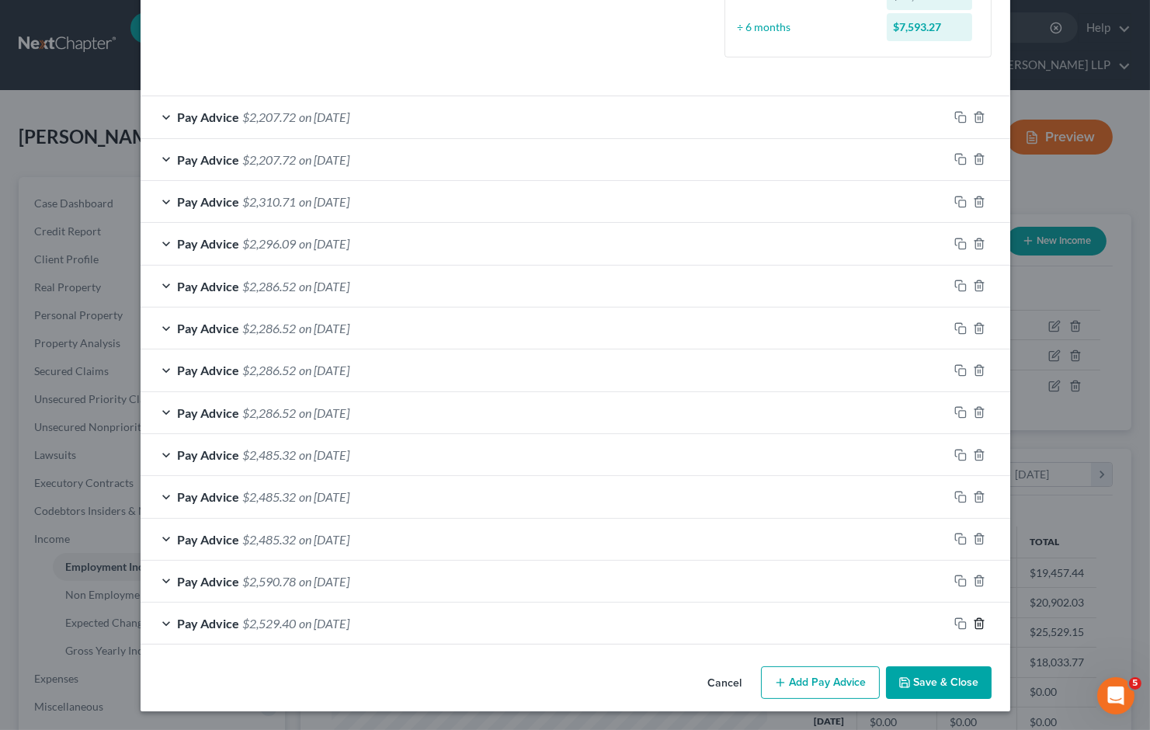
click at [980, 625] on line "button" at bounding box center [980, 624] width 0 height 3
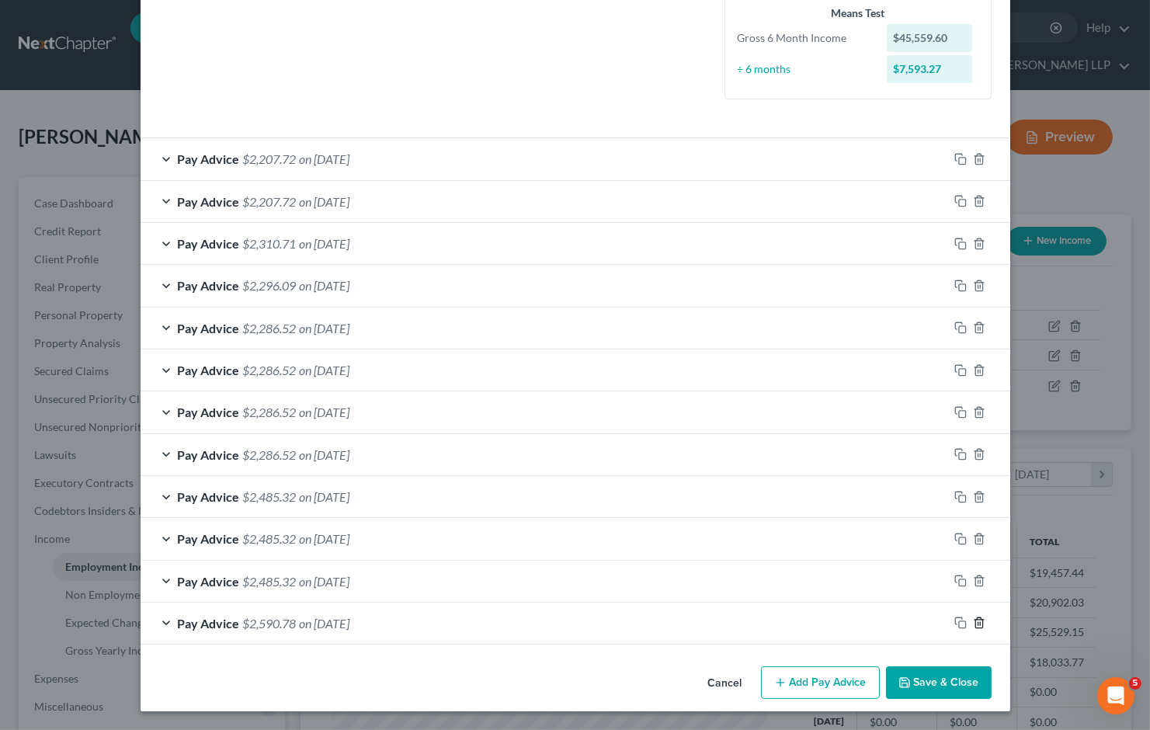
click at [980, 625] on line "button" at bounding box center [980, 624] width 0 height 3
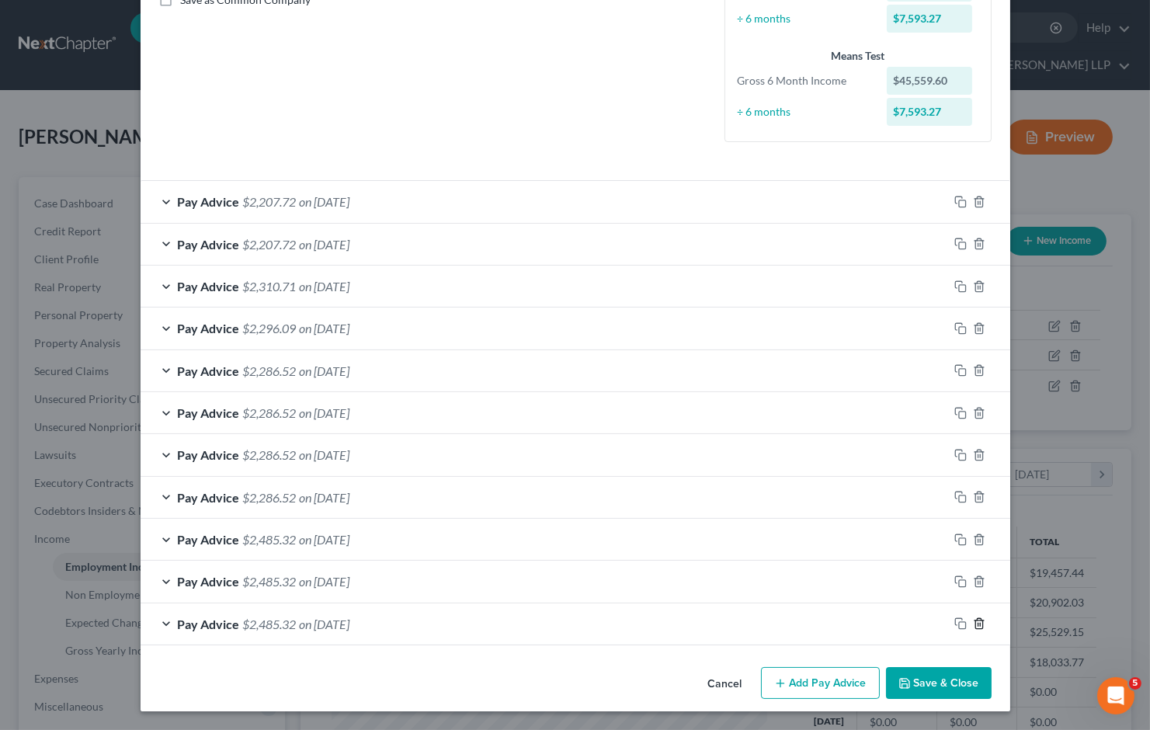
click at [980, 625] on line "button" at bounding box center [980, 624] width 0 height 3
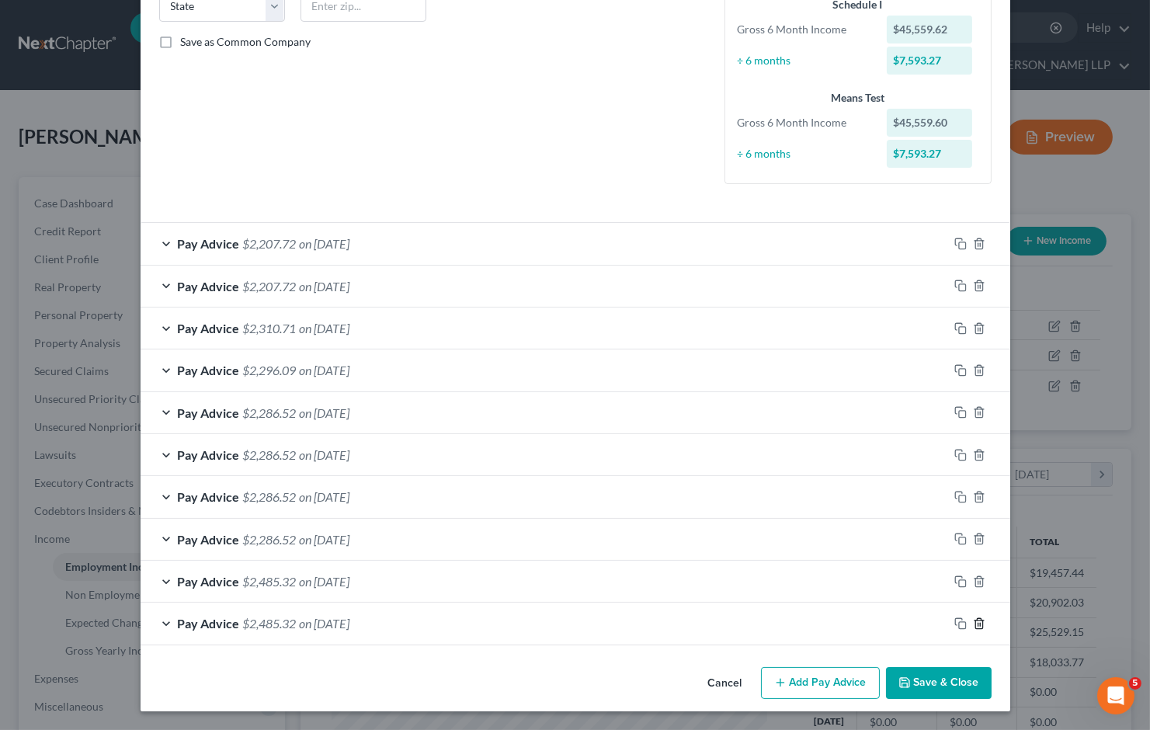
click at [980, 625] on line "button" at bounding box center [980, 624] width 0 height 3
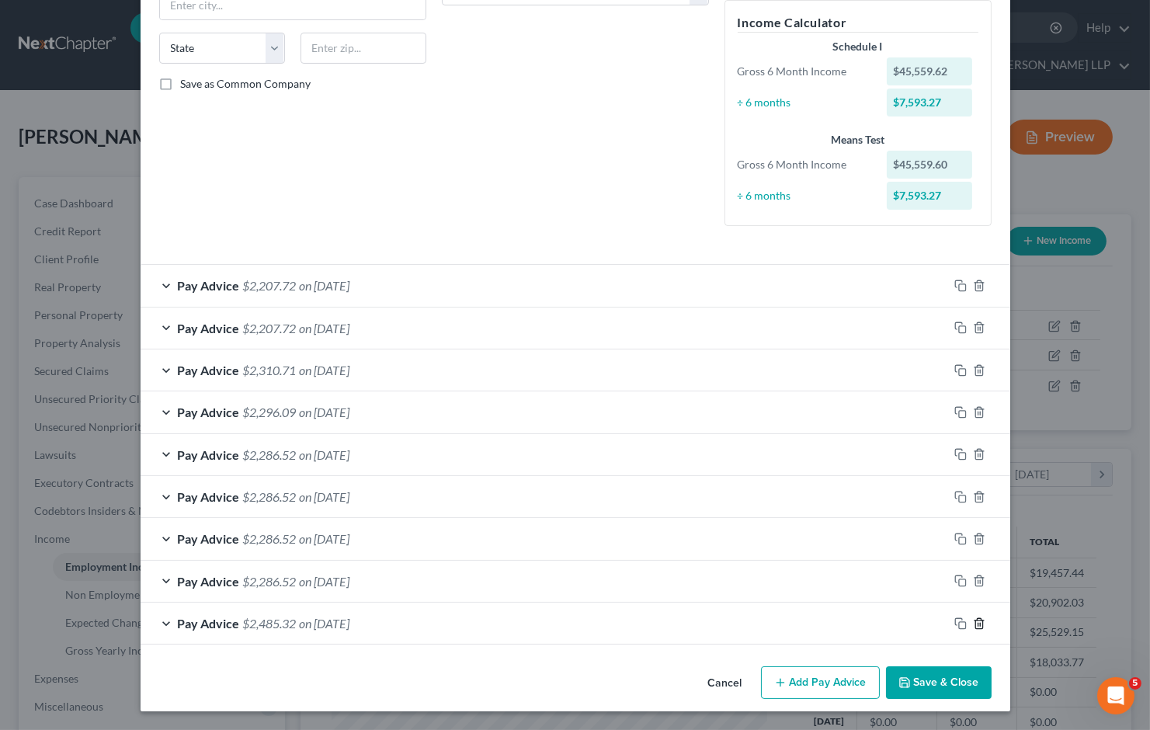
click at [980, 625] on line "button" at bounding box center [980, 624] width 0 height 3
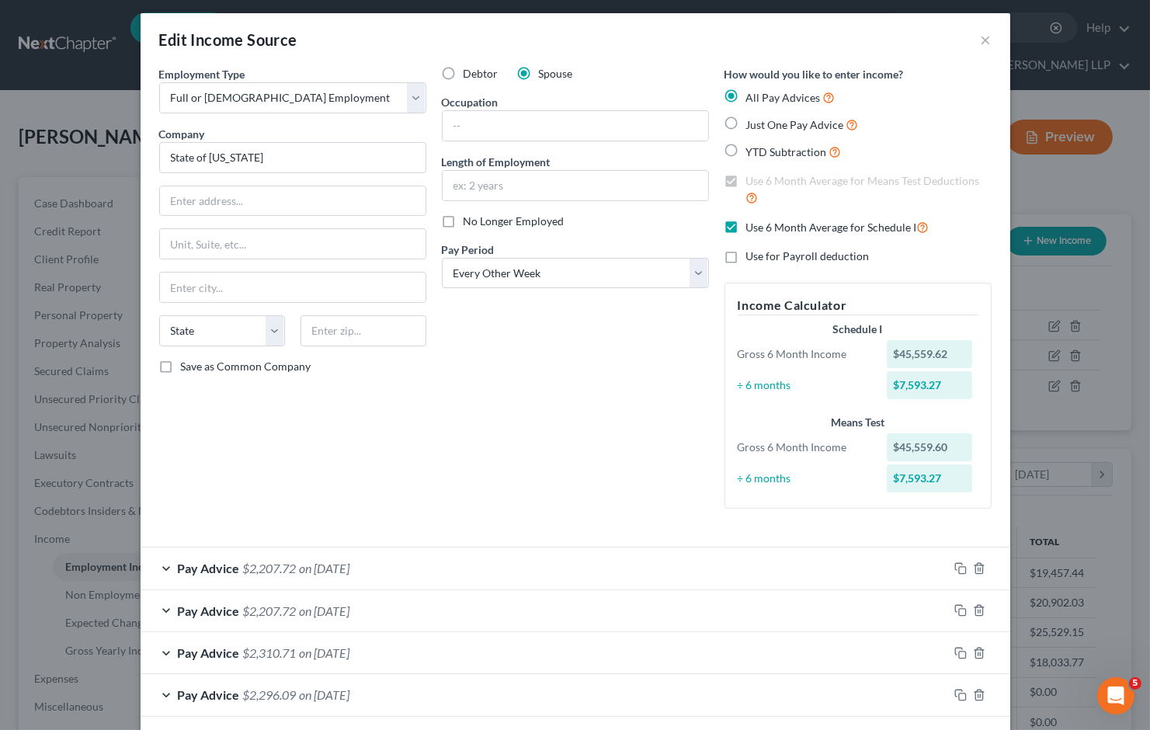
scroll to position [0, 0]
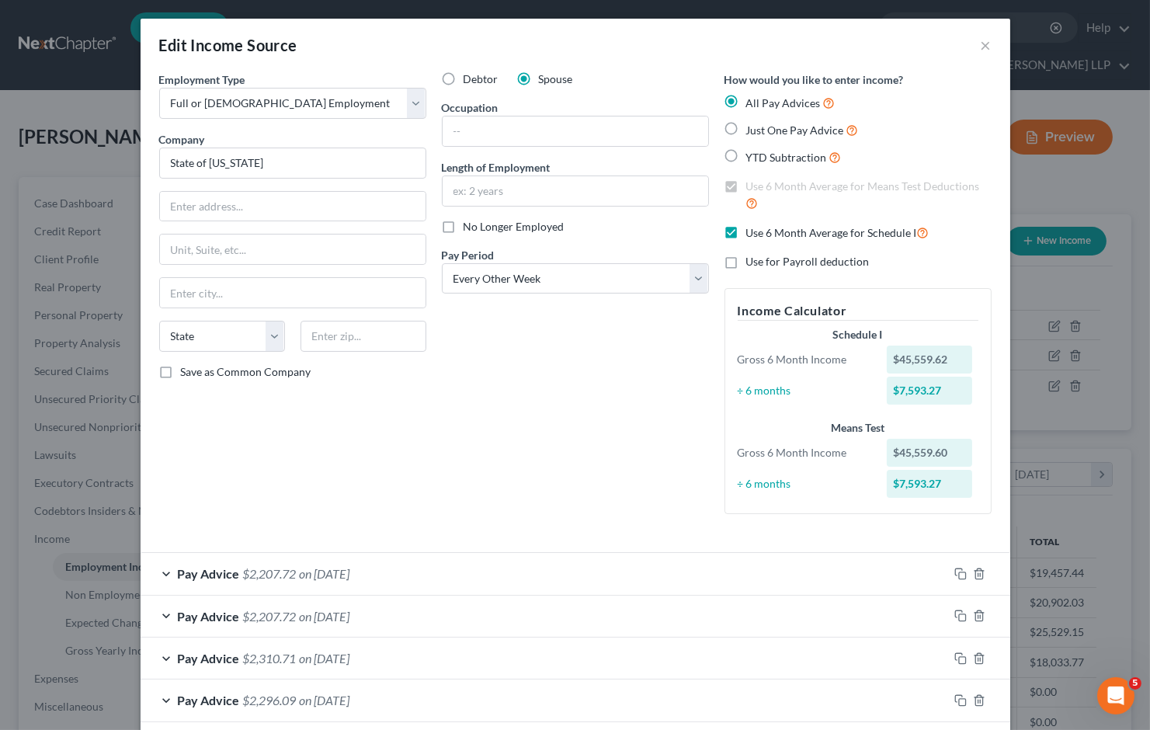
click at [515, 386] on div "Debtor Spouse Occupation Length of Employment No Longer Employed Pay Period * S…" at bounding box center [575, 298] width 283 height 455
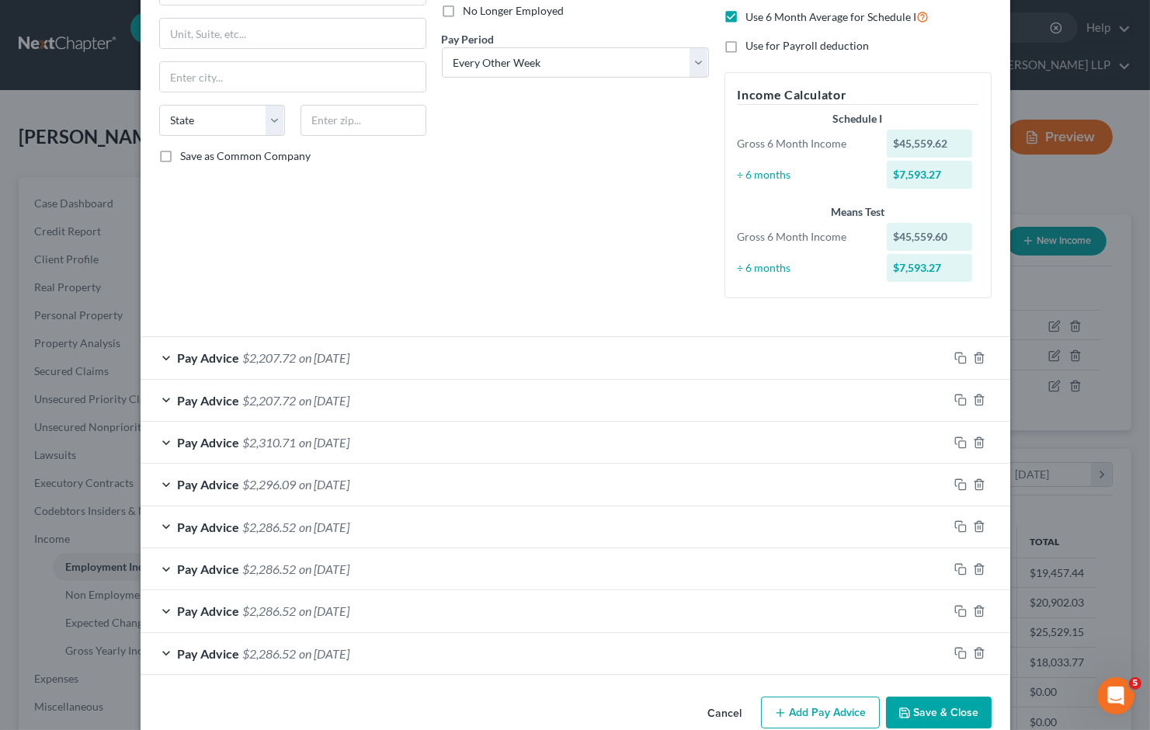
scroll to position [246, 0]
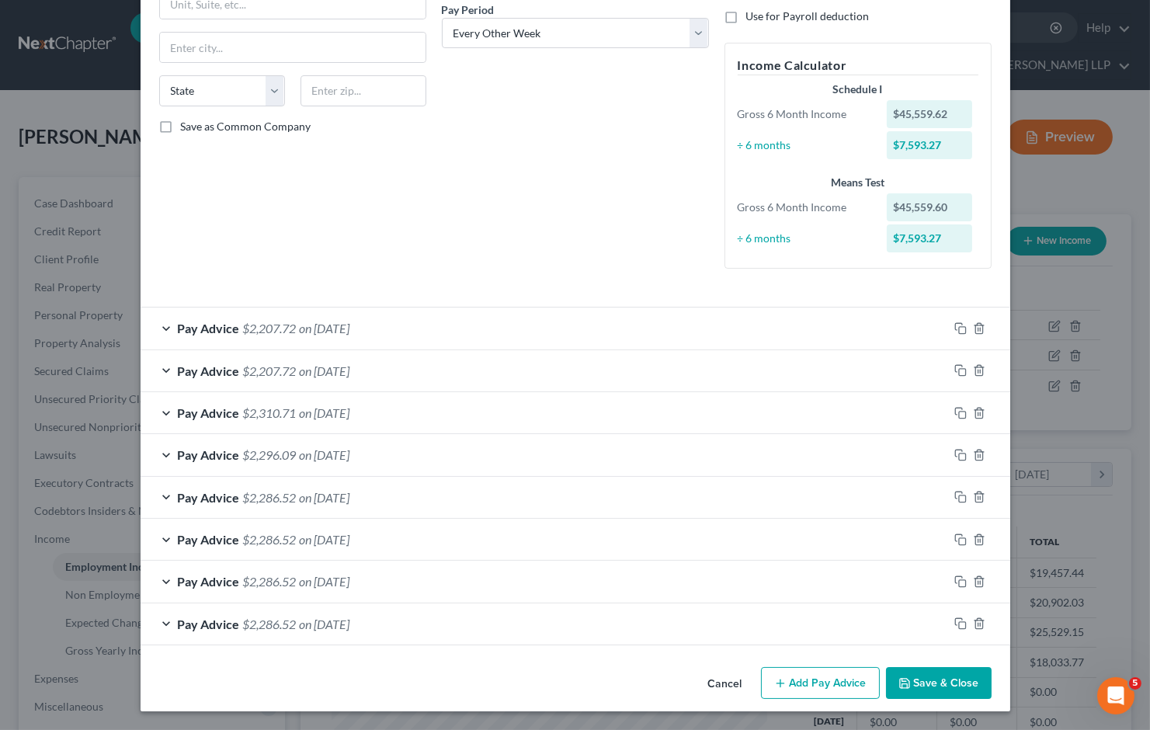
click at [497, 181] on div "Debtor Spouse Occupation Length of Employment No Longer Employed Pay Period * S…" at bounding box center [575, 53] width 283 height 455
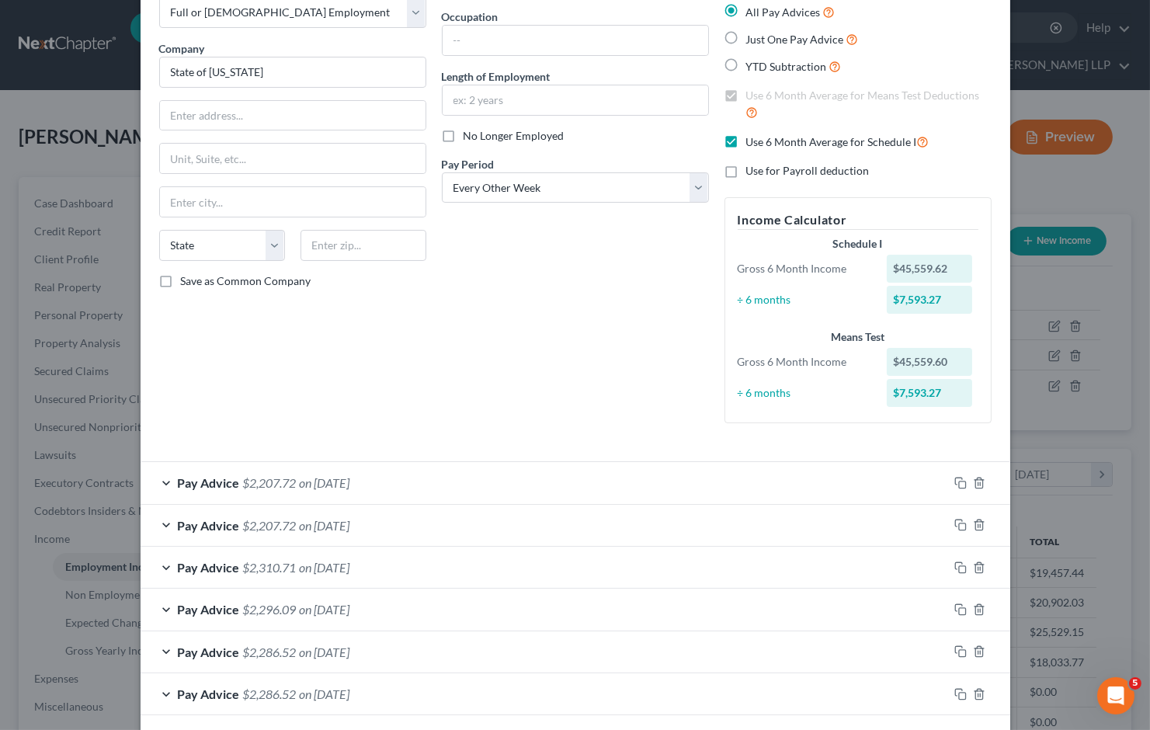
scroll to position [74, 0]
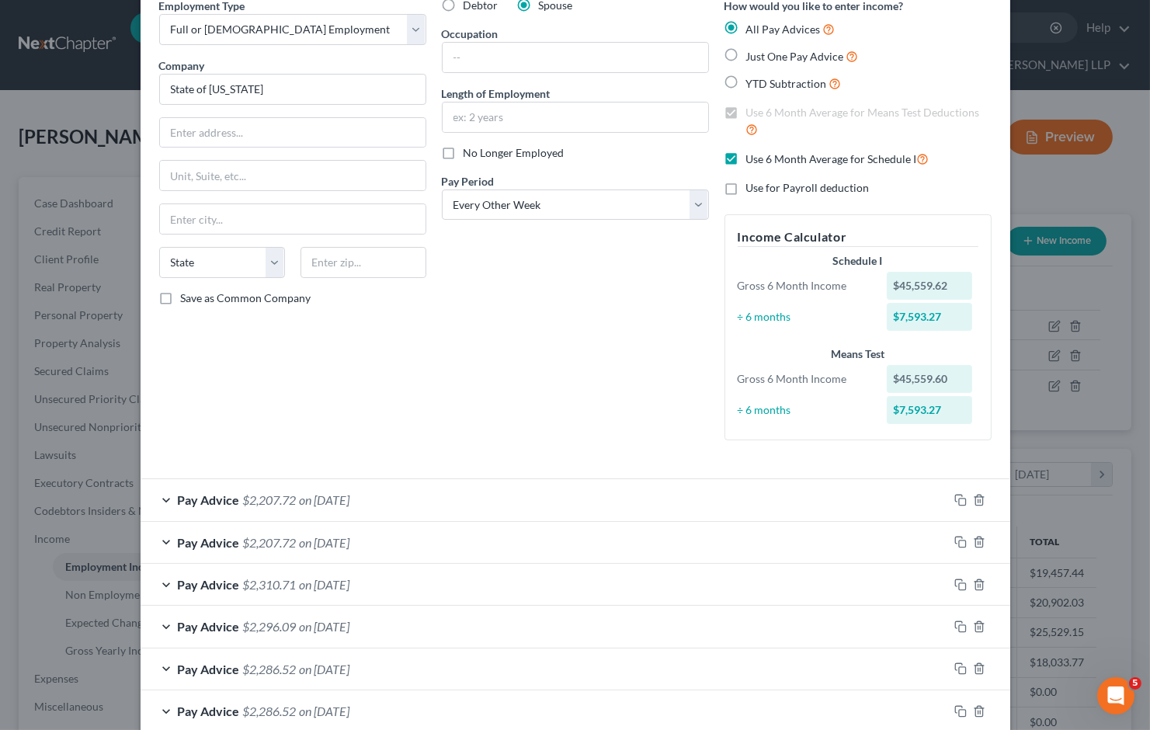
drag, startPoint x: 498, startPoint y: 355, endPoint x: 472, endPoint y: 327, distance: 38.4
click at [498, 355] on div "Debtor Spouse Occupation Length of Employment No Longer Employed Pay Period * S…" at bounding box center [575, 225] width 283 height 455
click at [389, 259] on input "text" at bounding box center [363, 262] width 126 height 31
type input "08625"
click at [439, 374] on div "Debtor Spouse Occupation Length of Employment No Longer Employed Pay Period * S…" at bounding box center [575, 225] width 283 height 455
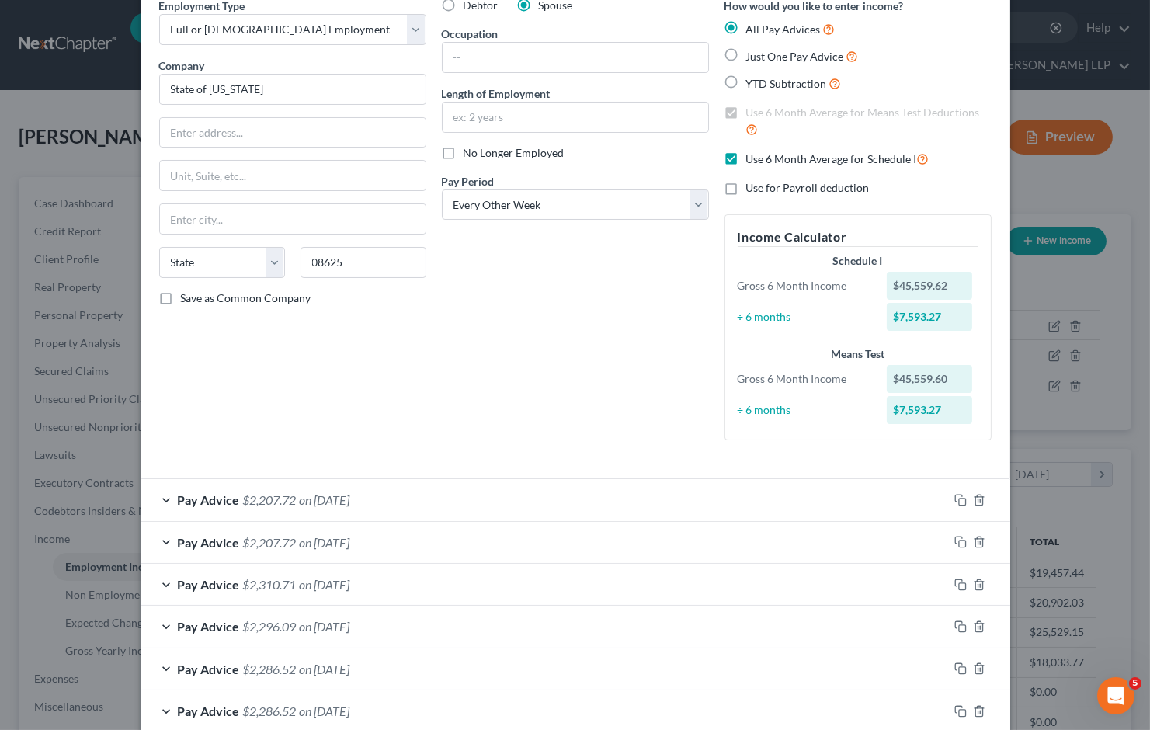
type input "Trenton"
select select "33"
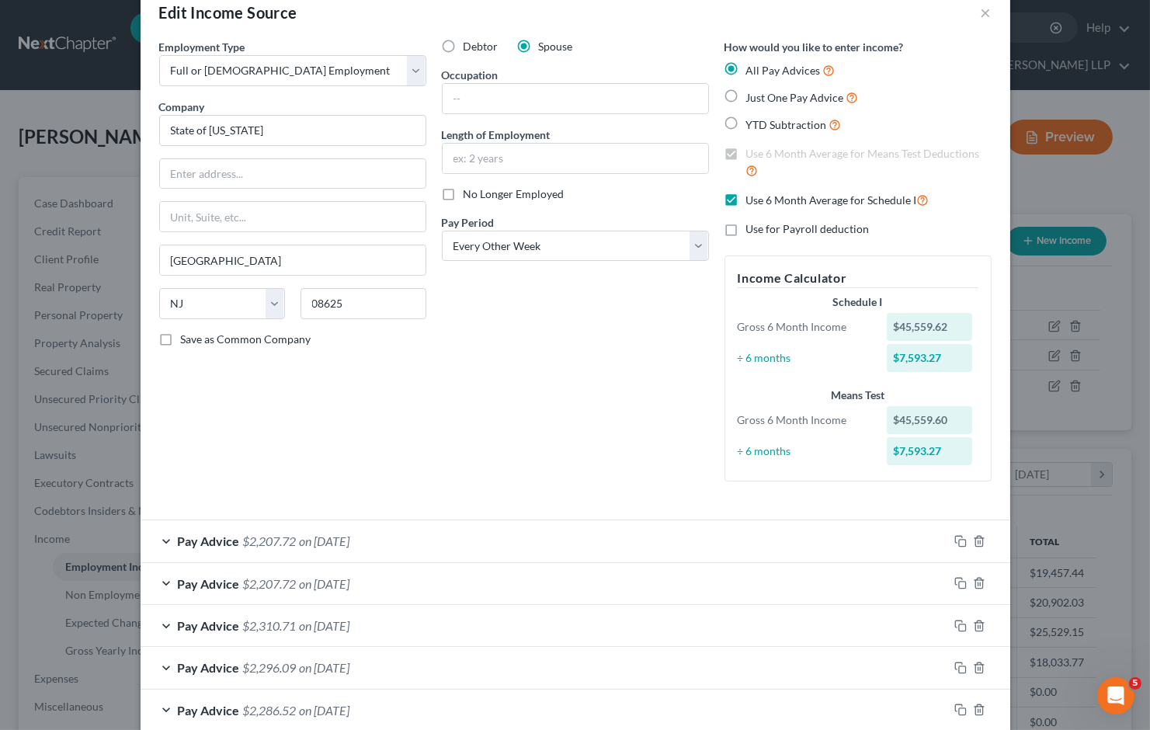
scroll to position [0, 0]
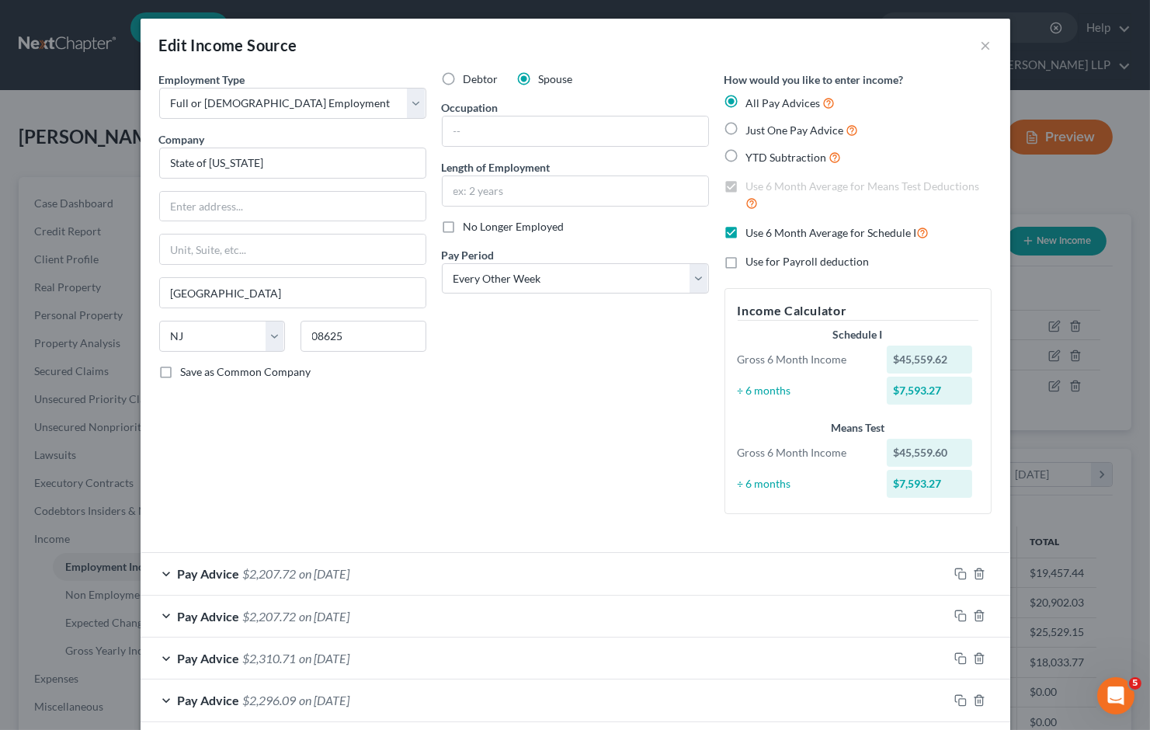
click at [547, 417] on div "Debtor Spouse Occupation Length of Employment No Longer Employed Pay Period * S…" at bounding box center [575, 298] width 283 height 455
drag, startPoint x: 273, startPoint y: 163, endPoint x: 119, endPoint y: 161, distance: 154.5
click at [119, 161] on div "Edit Income Source × Employment Type * Select Full or Part Time Employment Self…" at bounding box center [575, 365] width 1150 height 730
type input "Department of Treasury"
type input "State of New Jersey"
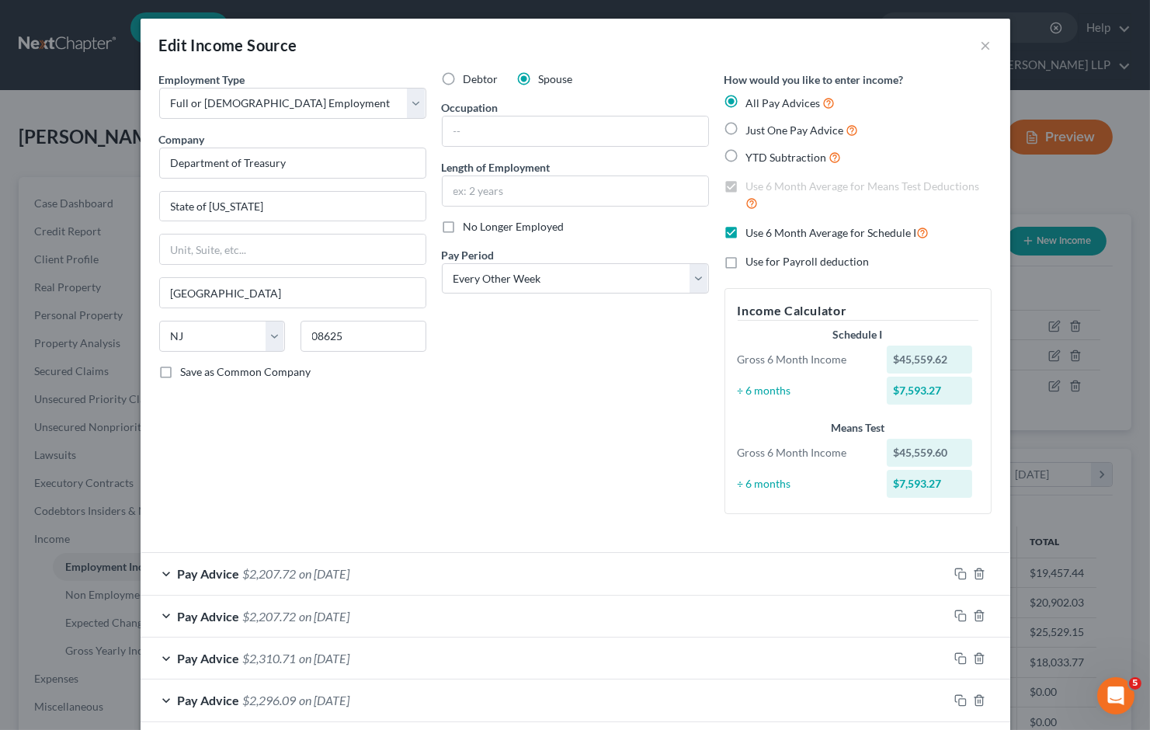
click at [352, 453] on div "Employment Type * Select Full or Part Time Employment Self Employment Company *…" at bounding box center [292, 298] width 283 height 455
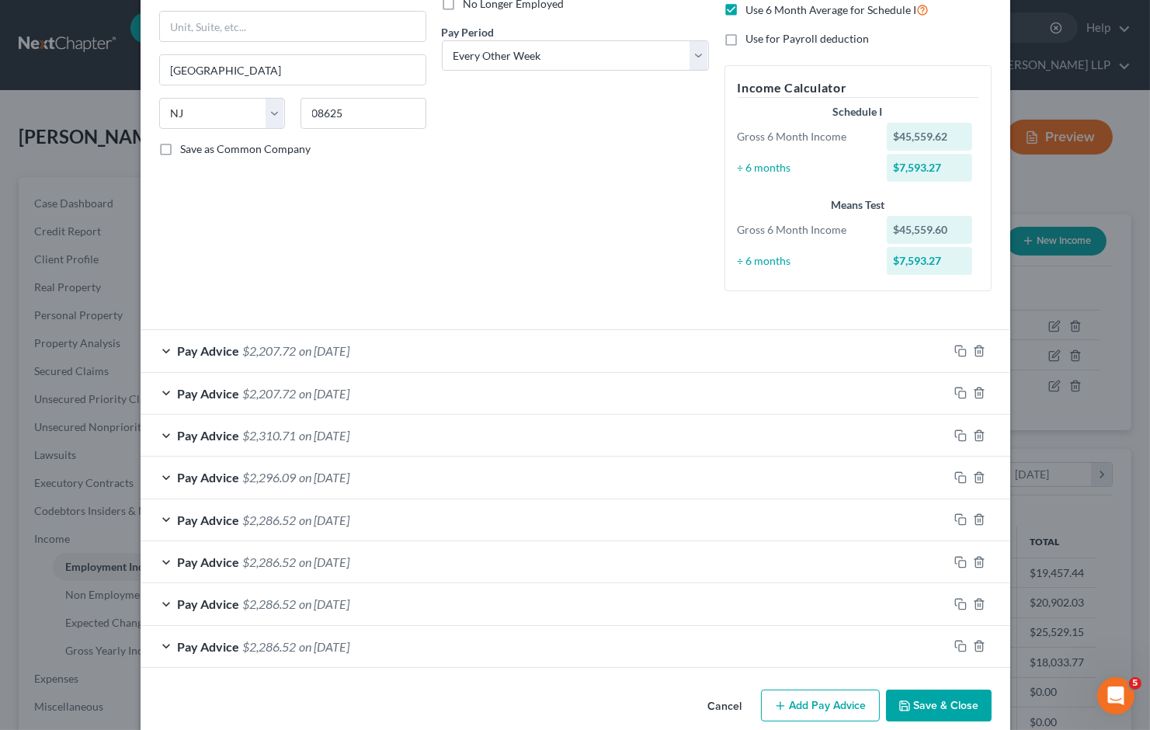
scroll to position [246, 0]
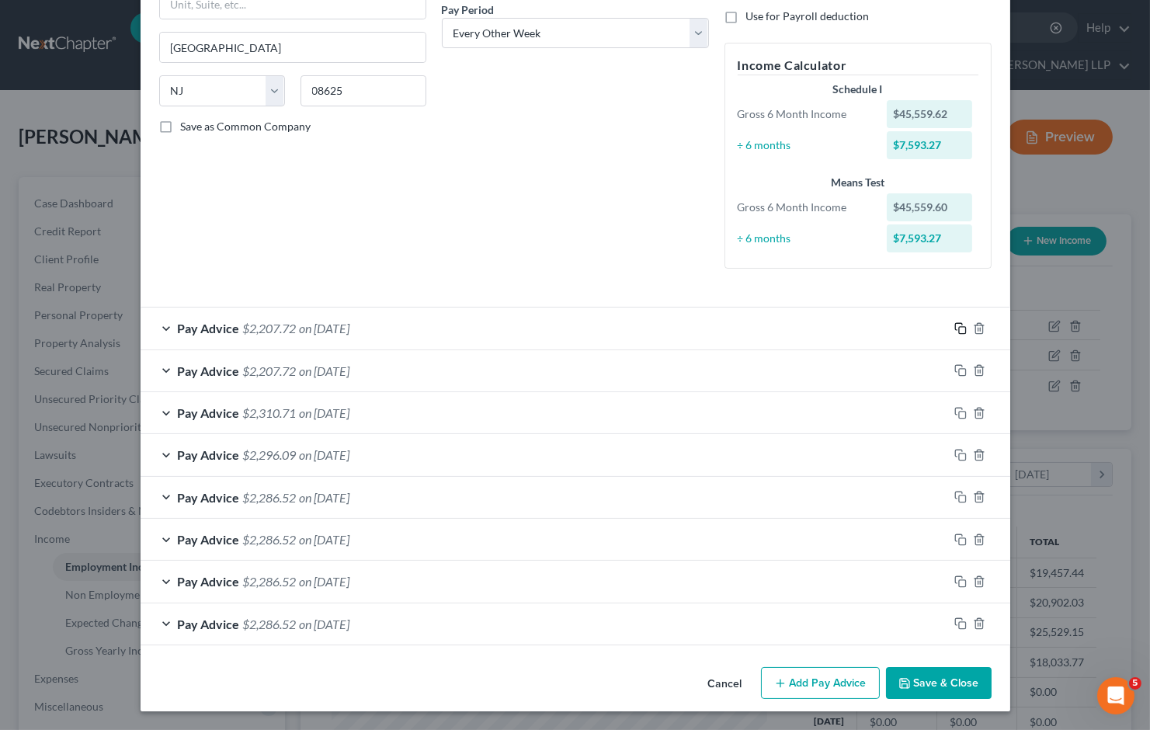
click at [954, 327] on icon "button" at bounding box center [960, 328] width 12 height 12
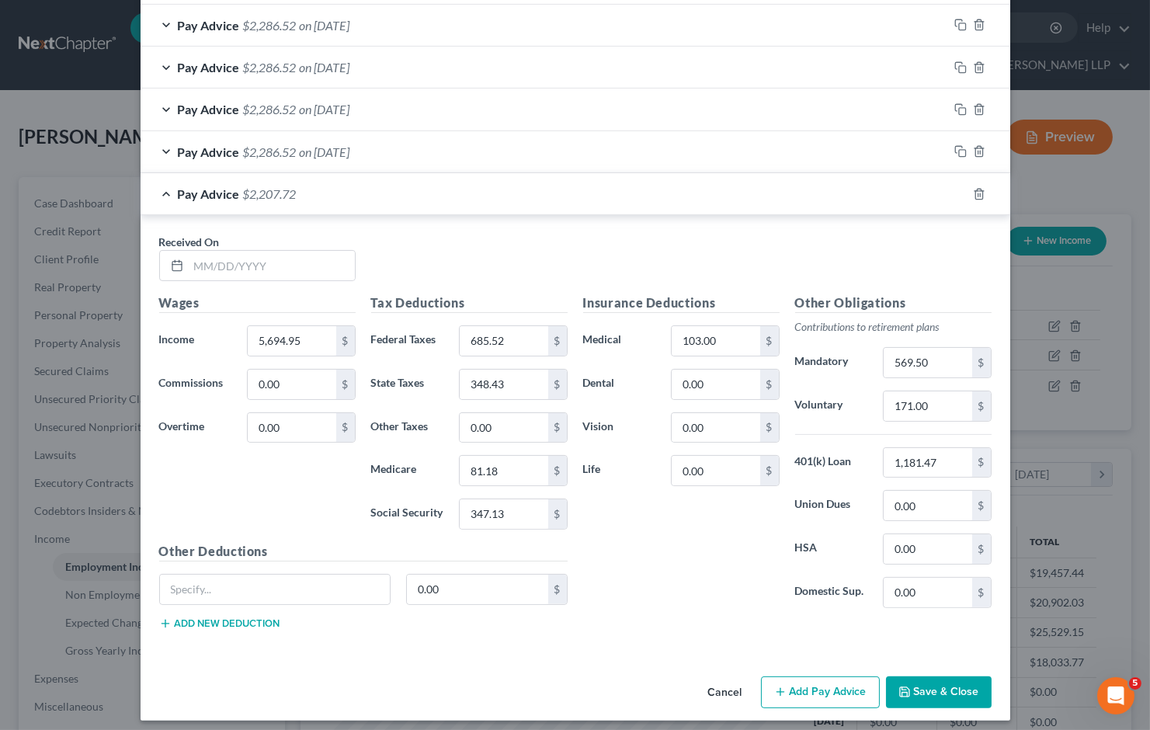
scroll to position [728, 0]
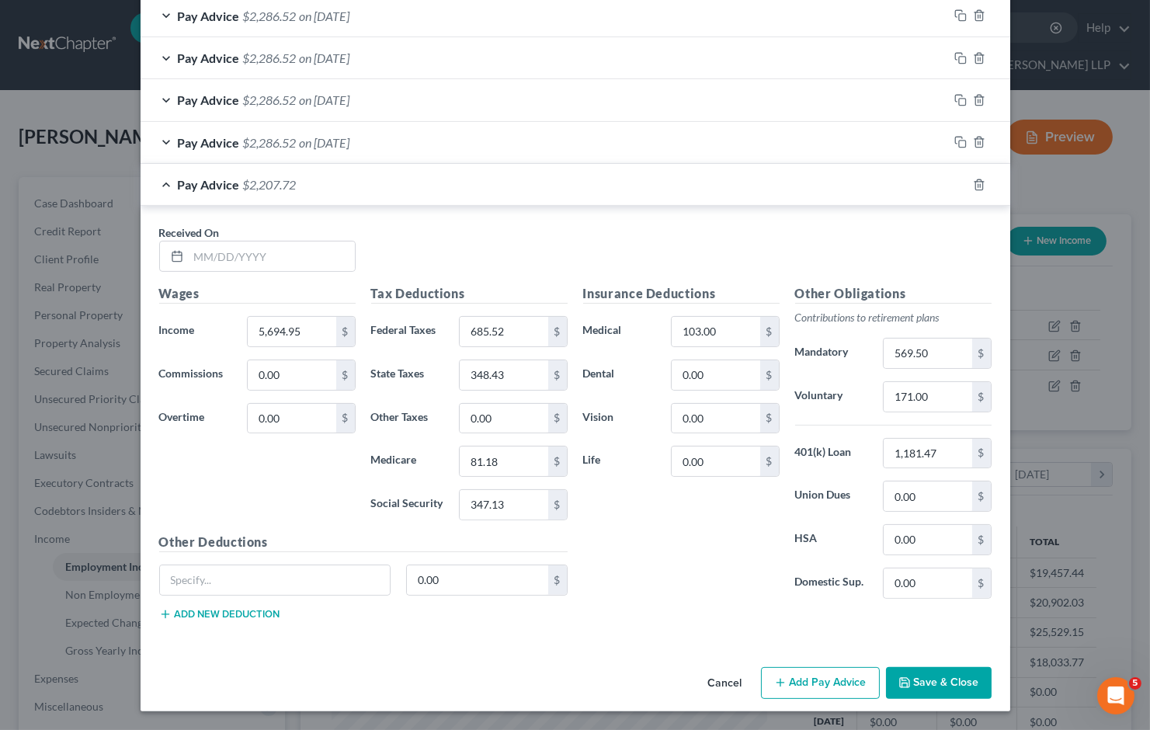
drag, startPoint x: 495, startPoint y: 241, endPoint x: 478, endPoint y: 259, distance: 25.3
click at [495, 241] on div "Received On *" at bounding box center [575, 254] width 848 height 60
click at [262, 248] on input "text" at bounding box center [272, 255] width 166 height 29
paste input "Edward Keith Kallen - c13 Sixto Michael Carrion - c13 Lawanna Freeman - c13 Chr…"
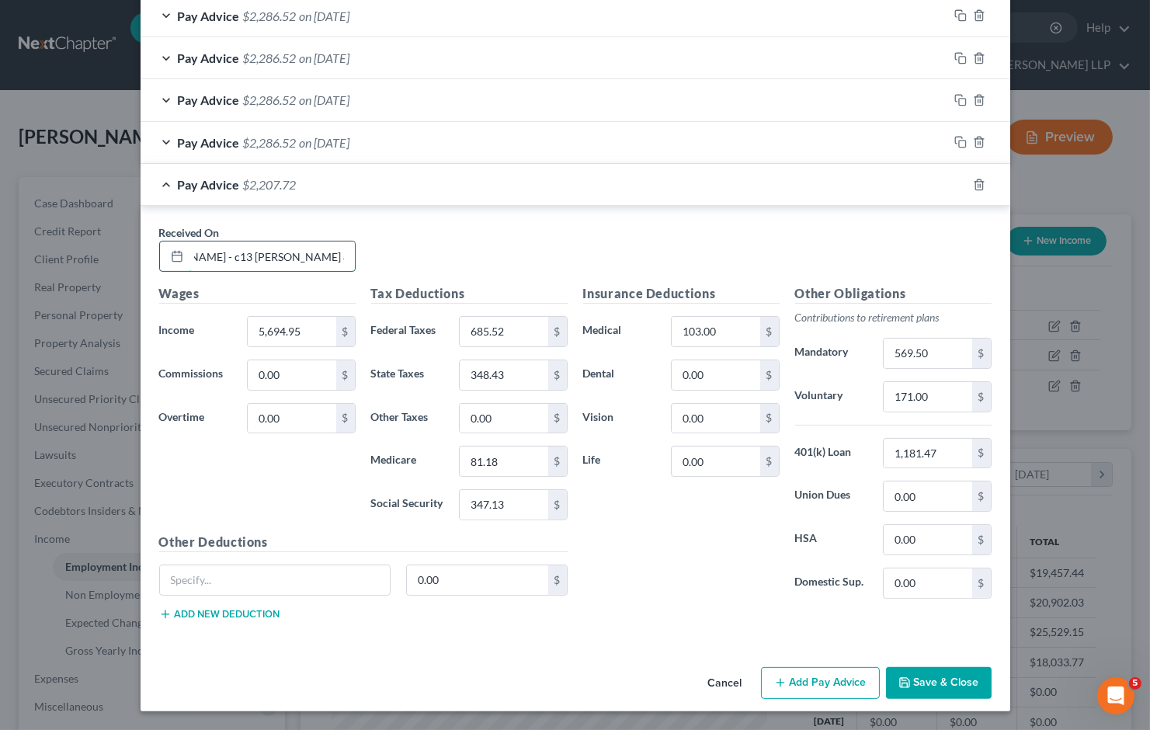
drag, startPoint x: 342, startPoint y: 251, endPoint x: 171, endPoint y: 247, distance: 170.8
click at [171, 247] on div "Edward Keith Kallen - c13 Sixto Michael Carrion - c13 Lawanna Freeman - c13 Chr…" at bounding box center [257, 256] width 196 height 31
type input "E"
type input "06/06/2025"
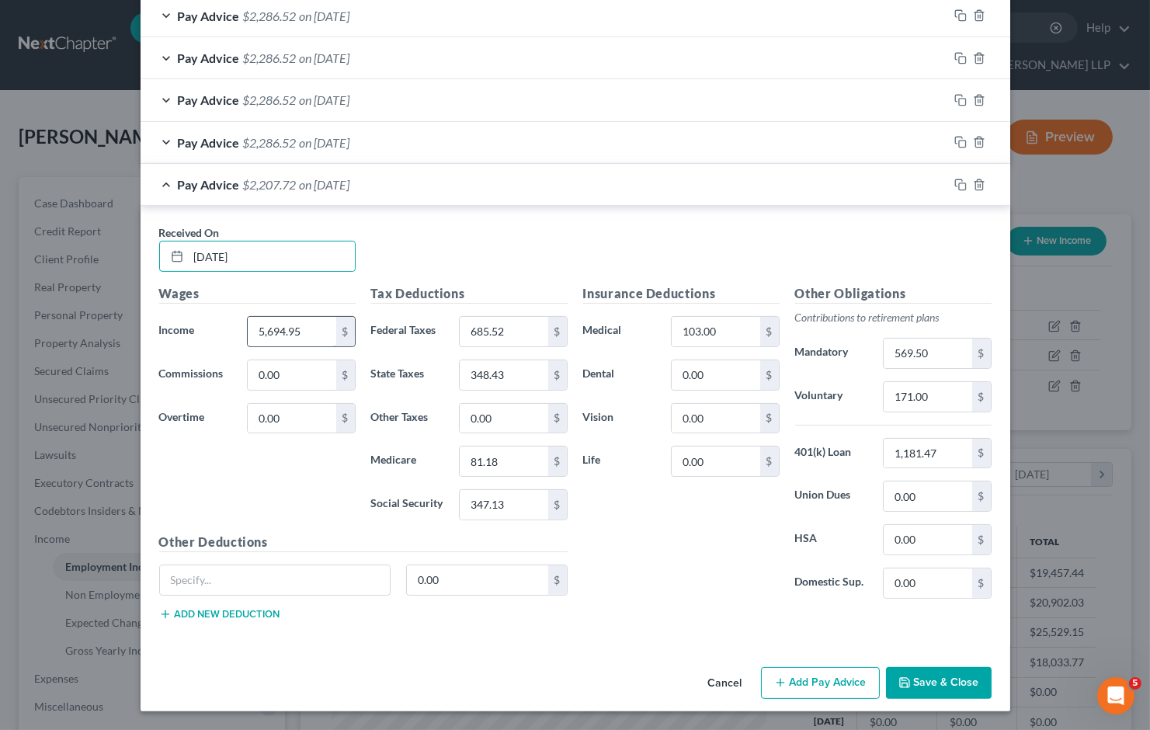
click at [317, 331] on input "5,694.95" at bounding box center [292, 331] width 88 height 29
drag, startPoint x: 630, startPoint y: 565, endPoint x: 596, endPoint y: 560, distance: 34.5
click at [630, 565] on div "Insurance Deductions Medical 103.00 $ Dental 0.00 $ Vision 0.00 $ Life 0.00 $" at bounding box center [681, 447] width 212 height 327
click at [314, 335] on input "631.37" at bounding box center [292, 331] width 88 height 29
paste input "Edward Keith Kallen - c13 Sixto Michael Carrion - c13 Lawanna Freeman - c13 Chr…"
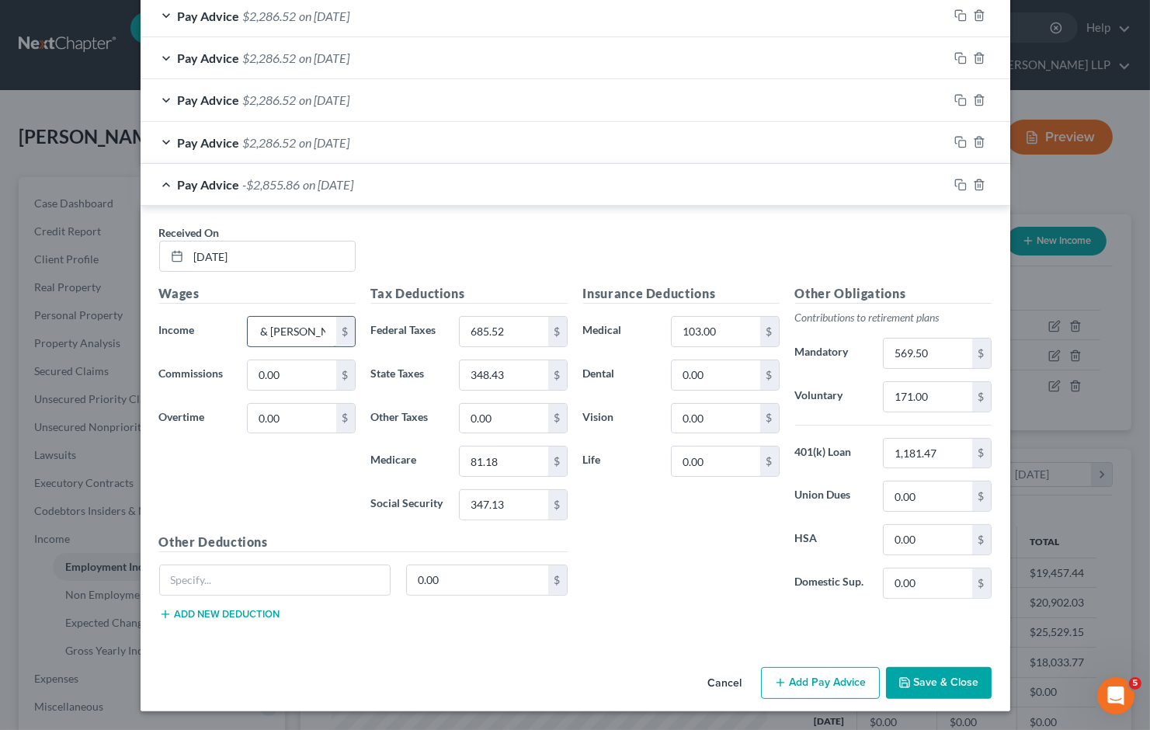
type input "131,313,131,377"
drag, startPoint x: 327, startPoint y: 321, endPoint x: 177, endPoint y: 321, distance: 149.8
click at [177, 321] on div "Income * 131,313,131,377 $" at bounding box center [257, 331] width 212 height 31
type input "6,313.77"
click at [509, 329] on input "685.52" at bounding box center [504, 331] width 88 height 29
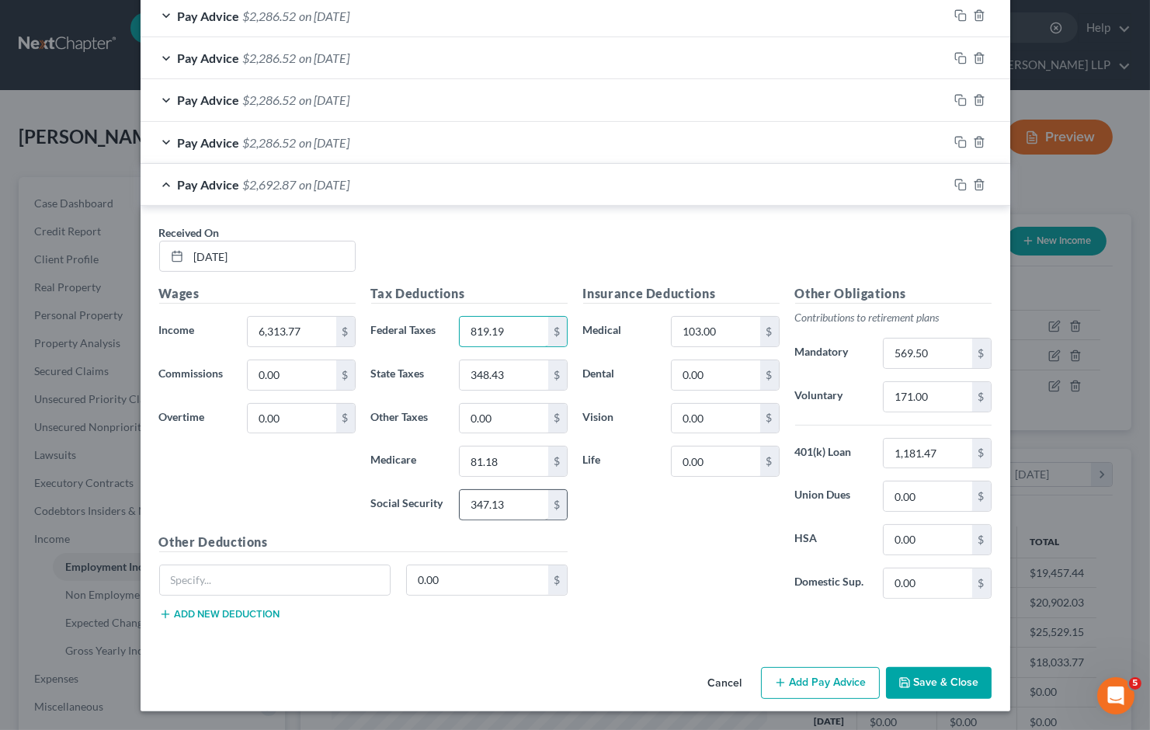
type input "819.19"
click at [518, 501] on input "347.13" at bounding box center [504, 504] width 88 height 29
type input "385.49"
click at [514, 463] on input "81.18" at bounding box center [504, 460] width 88 height 29
type input "90.16"
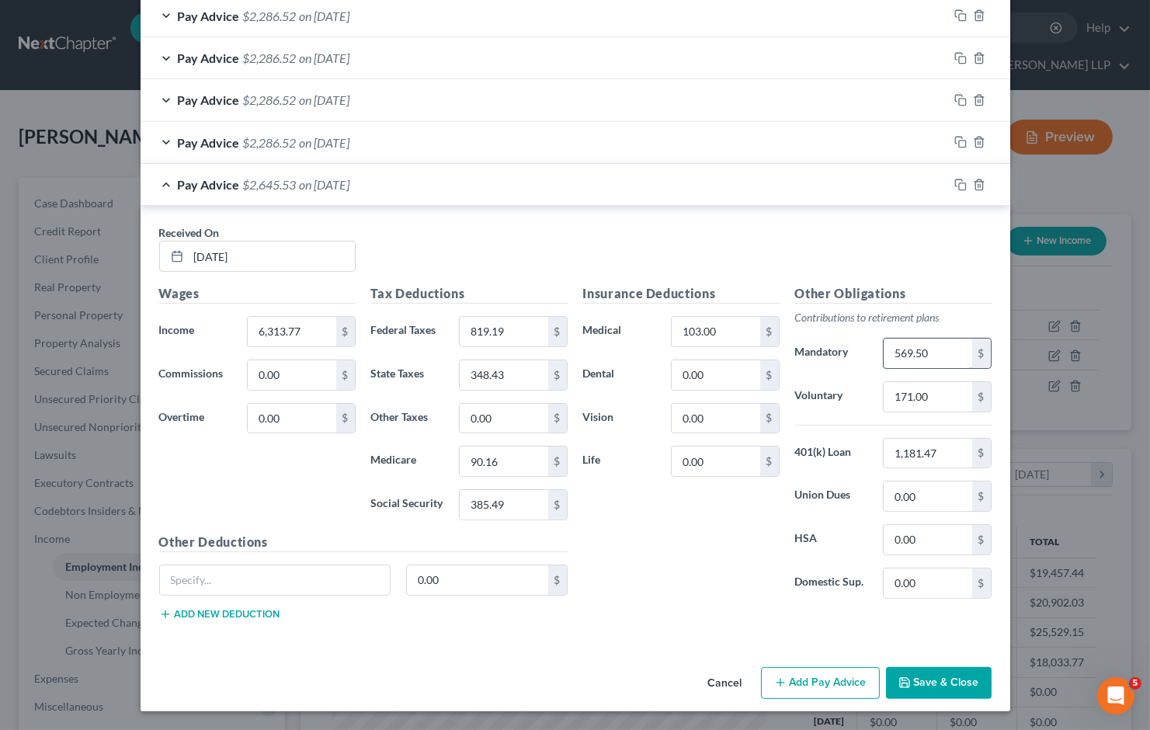
click at [941, 352] on input "569.50" at bounding box center [927, 352] width 88 height 29
type input "631.38"
click at [670, 518] on div "Insurance Deductions Medical 103.00 $ Dental 0.00 $ Vision 0.00 $ Life 0.00 $" at bounding box center [681, 447] width 212 height 327
click at [949, 399] on input "171.00" at bounding box center [927, 396] width 88 height 29
type input "189.00"
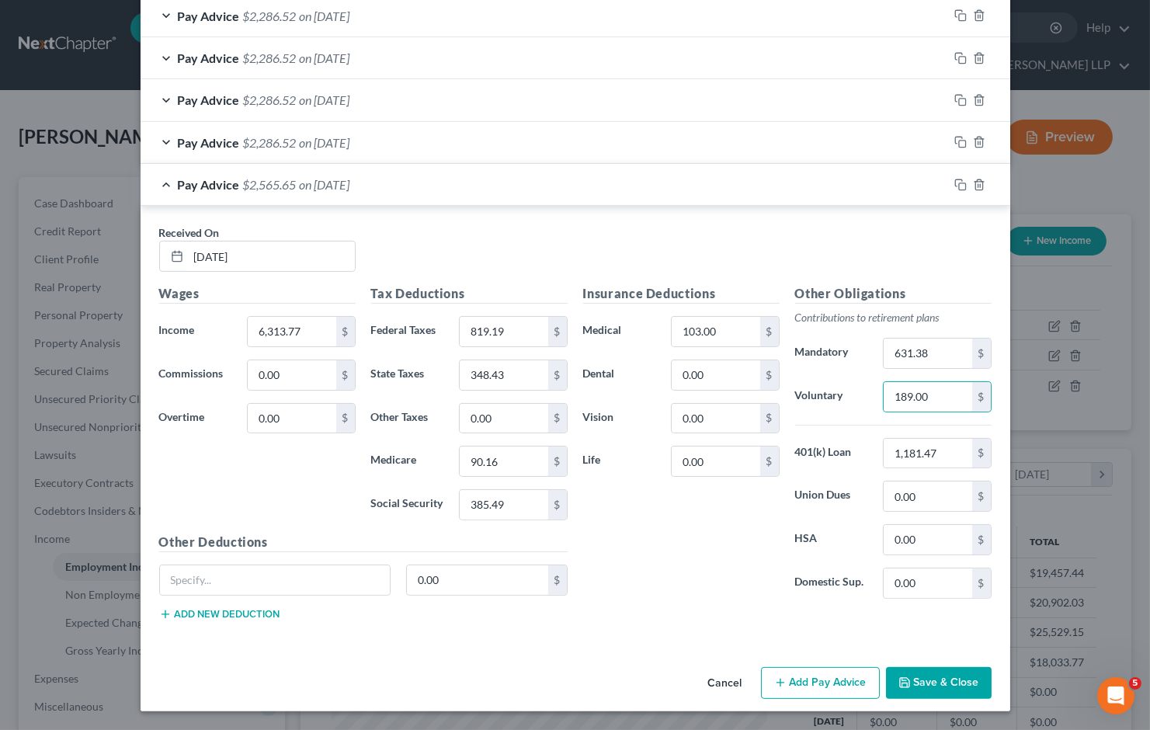
click at [652, 559] on div "Insurance Deductions Medical 103.00 $ Dental 0.00 $ Vision 0.00 $ Life 0.00 $" at bounding box center [681, 447] width 212 height 327
click at [678, 555] on div "Insurance Deductions Medical 103.00 $ Dental 0.00 $ Vision 0.00 $ Life 0.00 $" at bounding box center [681, 447] width 212 height 327
click at [522, 377] on input "348.43" at bounding box center [504, 374] width 88 height 29
type input "393.89"
click at [576, 256] on div "Received On * 06/06/2025" at bounding box center [575, 254] width 848 height 60
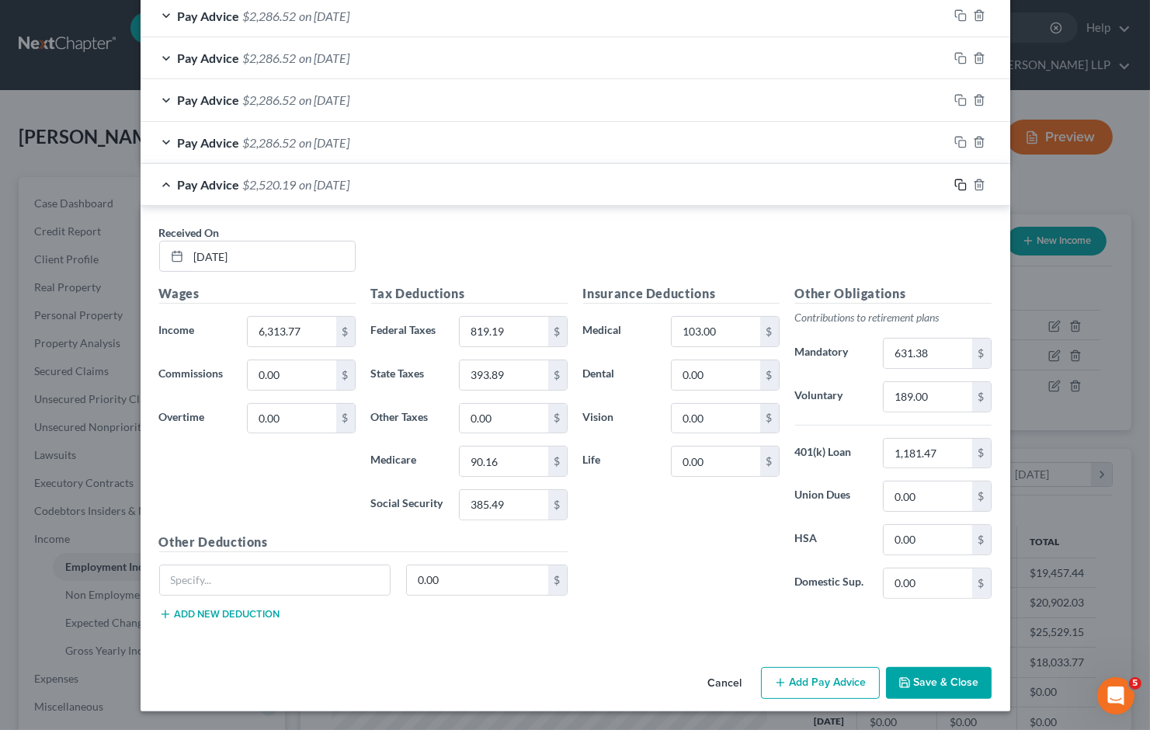
click at [955, 179] on icon "button" at bounding box center [958, 182] width 7 height 7
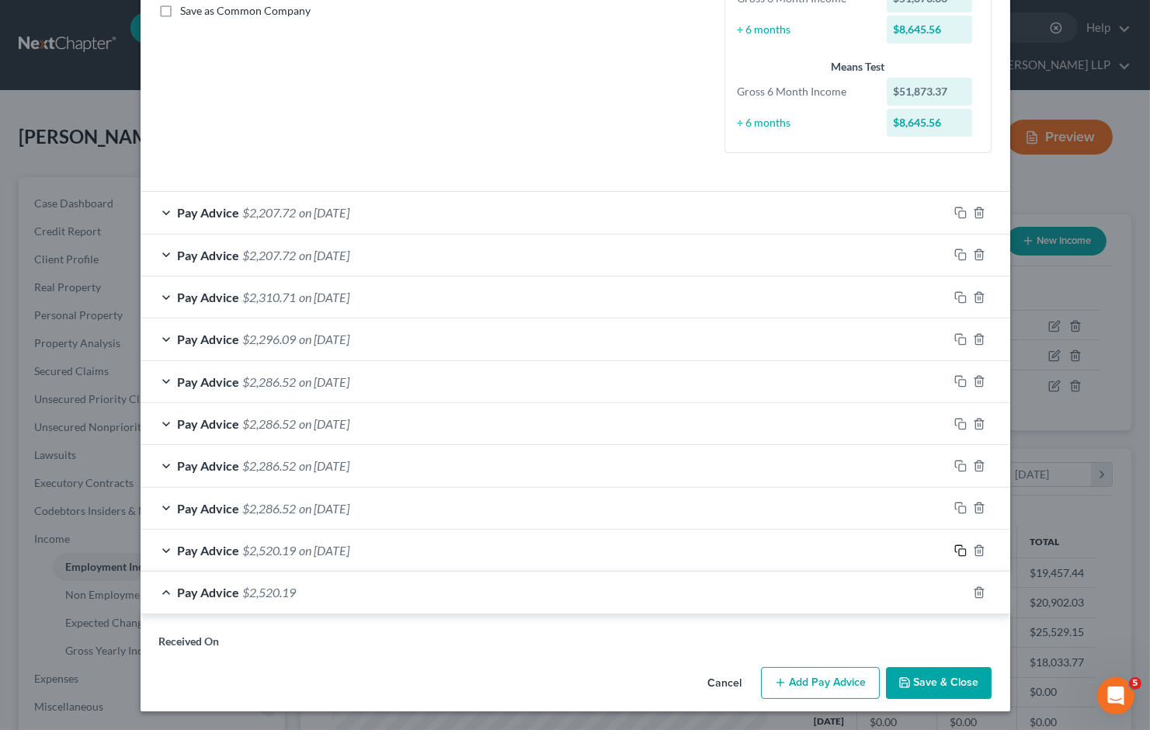
scroll to position [728, 0]
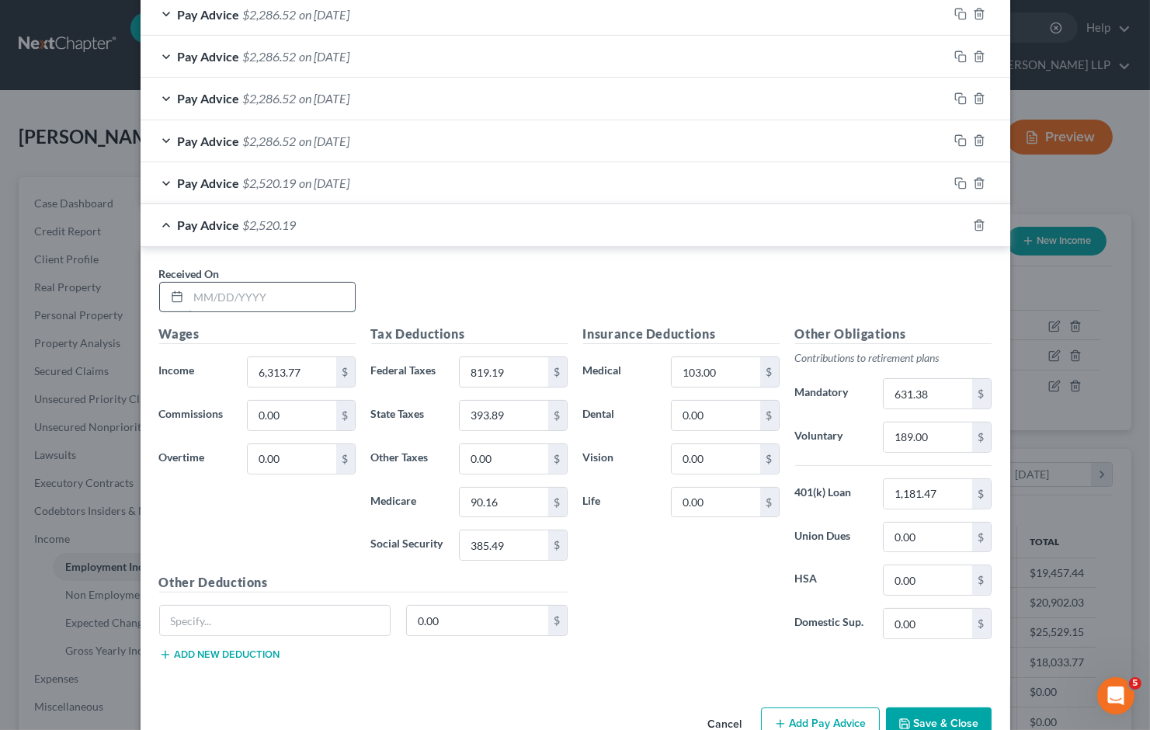
click at [284, 296] on input "text" at bounding box center [272, 297] width 166 height 29
type input "06/20/2025"
click at [554, 300] on div "Received On * 06/20/2025" at bounding box center [575, 295] width 848 height 60
click at [536, 300] on div "Received On * 06/20/2025" at bounding box center [575, 295] width 848 height 60
click at [954, 228] on icon "button" at bounding box center [960, 225] width 12 height 12
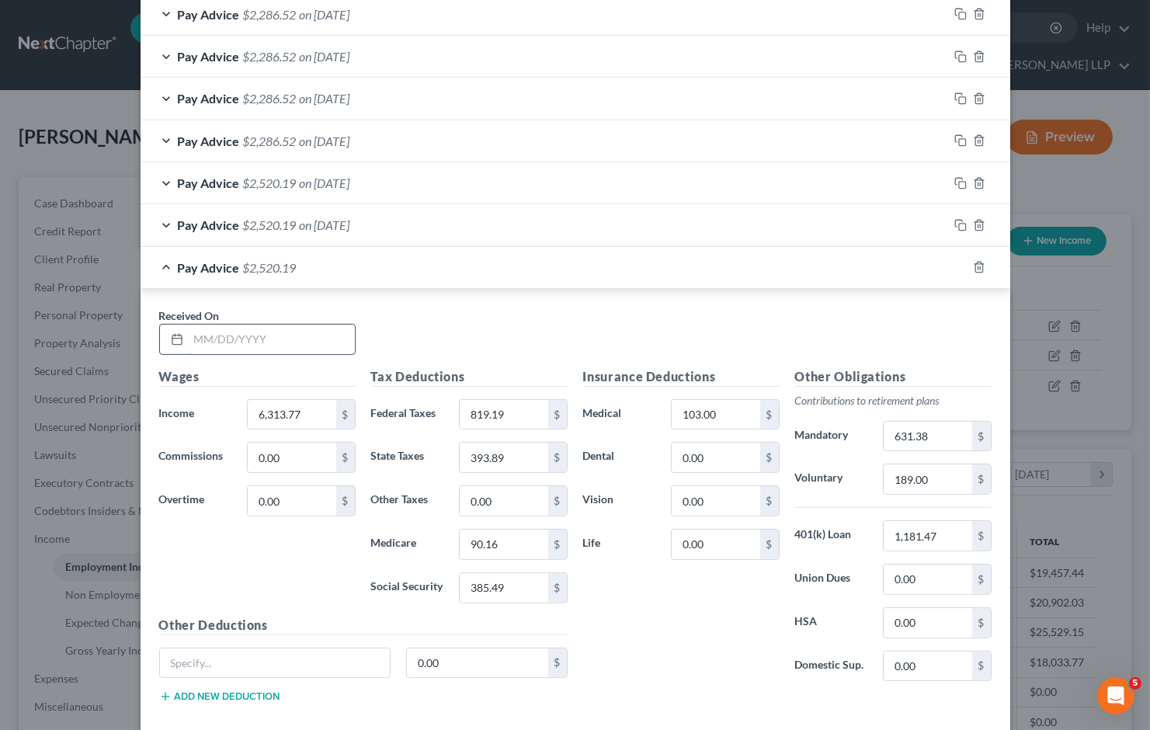
click at [262, 335] on input "text" at bounding box center [272, 338] width 166 height 29
type input "07/18/2025"
click at [539, 315] on div "Received On * 07/18/2025" at bounding box center [575, 337] width 848 height 60
drag, startPoint x: 518, startPoint y: 413, endPoint x: 508, endPoint y: 408, distance: 11.5
click at [518, 412] on input "819.19" at bounding box center [504, 414] width 88 height 29
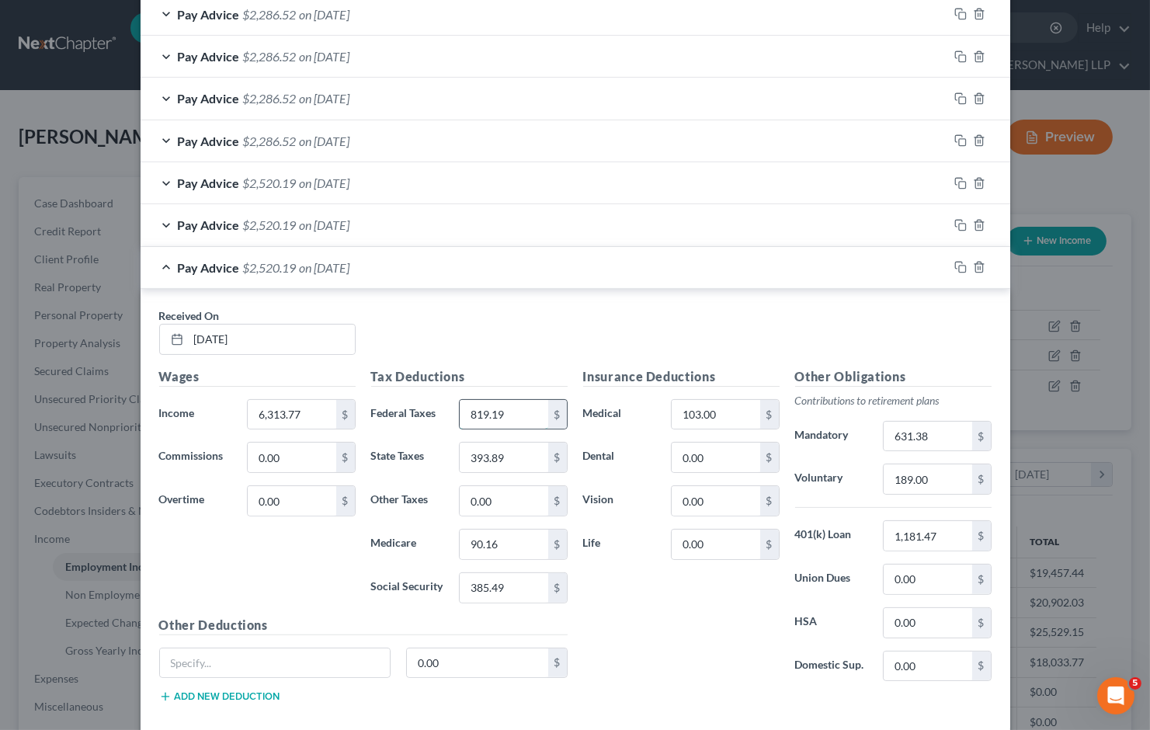
click at [508, 412] on input "819.19" at bounding box center [504, 414] width 88 height 29
type input "819.18"
click at [956, 532] on input "1,181.47" at bounding box center [927, 535] width 88 height 29
type input "1,418.56"
click at [669, 317] on div "Received On * 07/18/2025" at bounding box center [575, 337] width 848 height 60
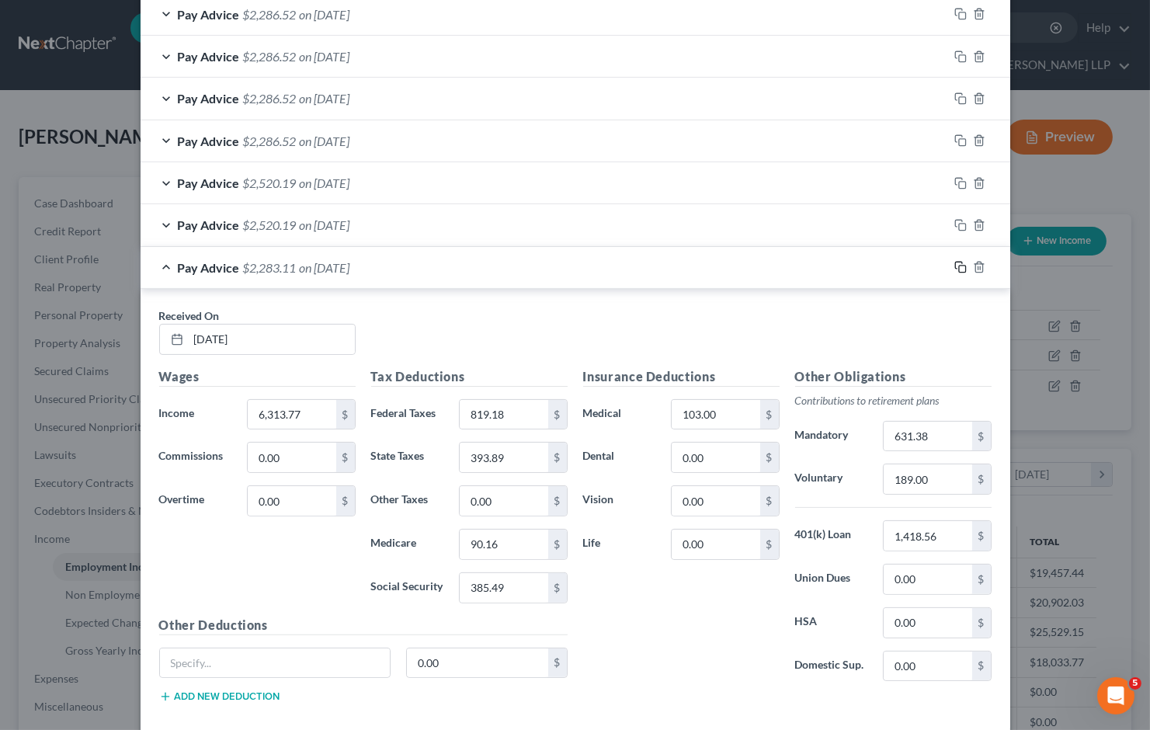
click at [954, 267] on icon "button" at bounding box center [960, 267] width 12 height 12
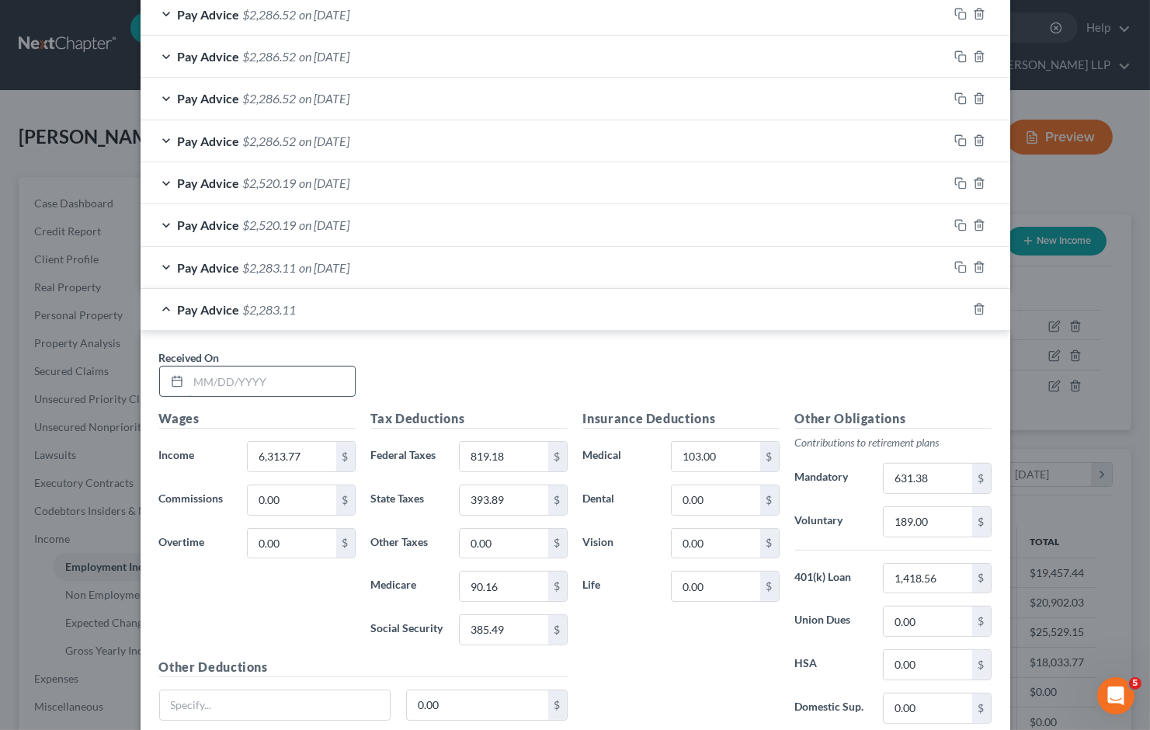
click at [304, 366] on input "text" at bounding box center [272, 380] width 166 height 29
type input "07/03/2025"
click at [508, 390] on div "Received On * 07/03/2025" at bounding box center [575, 379] width 848 height 60
click at [973, 307] on icon "button" at bounding box center [979, 309] width 12 height 12
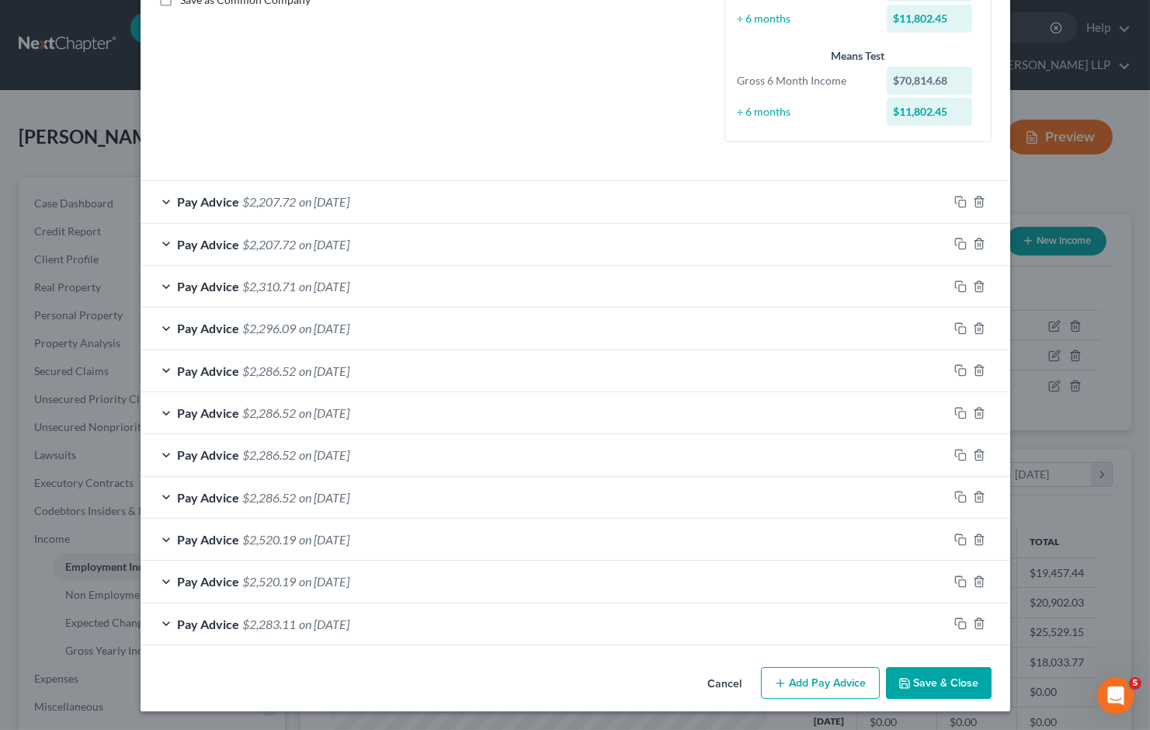
scroll to position [373, 0]
click at [954, 579] on icon "button" at bounding box center [960, 581] width 12 height 12
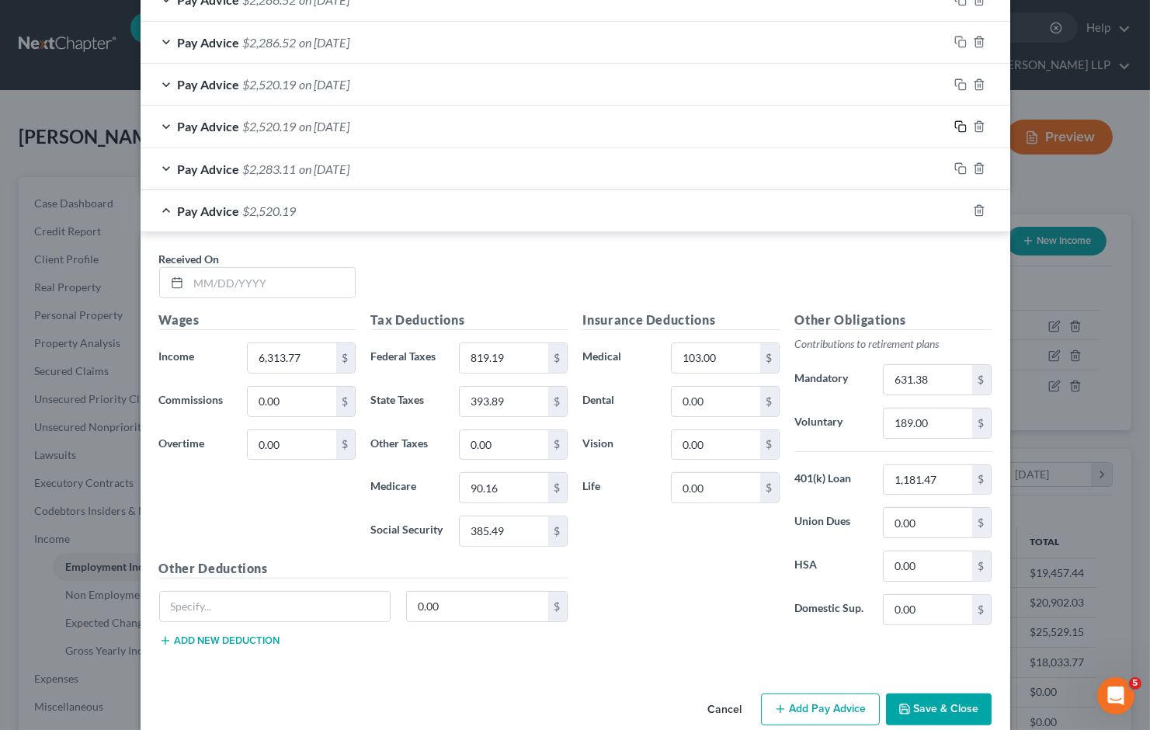
scroll to position [855, 0]
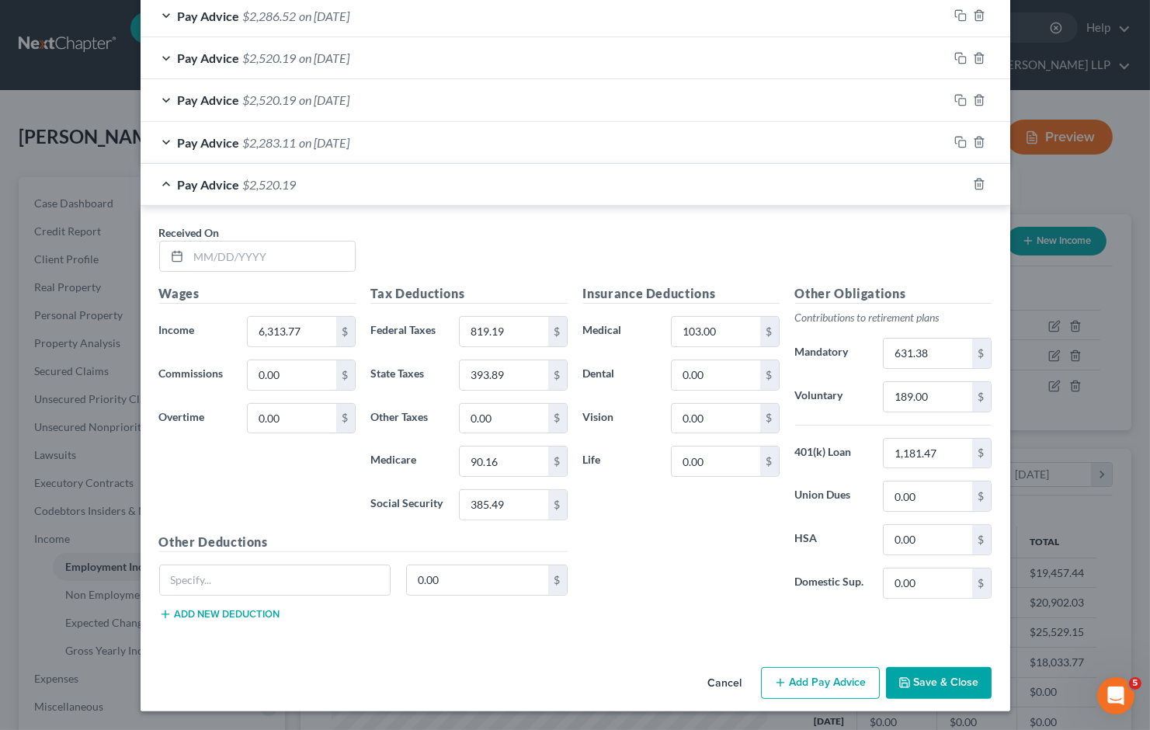
click at [224, 256] on input "text" at bounding box center [272, 255] width 166 height 29
type input "07/03/2025"
click at [472, 192] on div "Pay Advice $2,520.19 on 07/03/2025" at bounding box center [543, 184] width 807 height 41
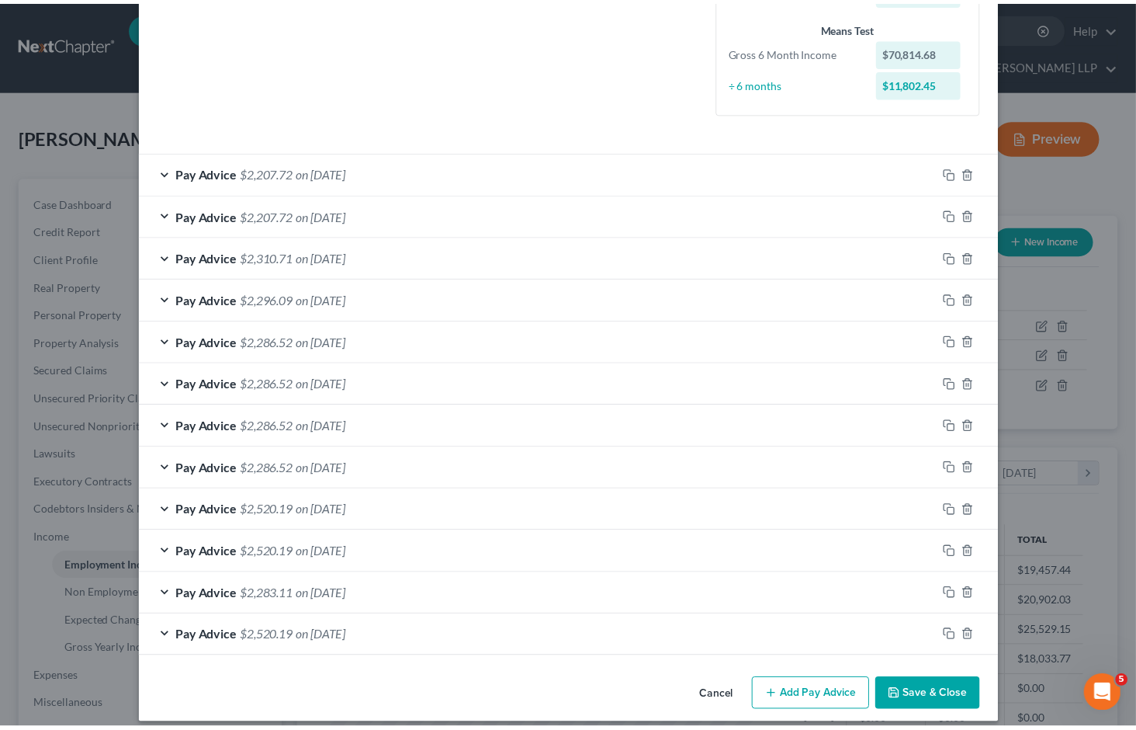
scroll to position [415, 0]
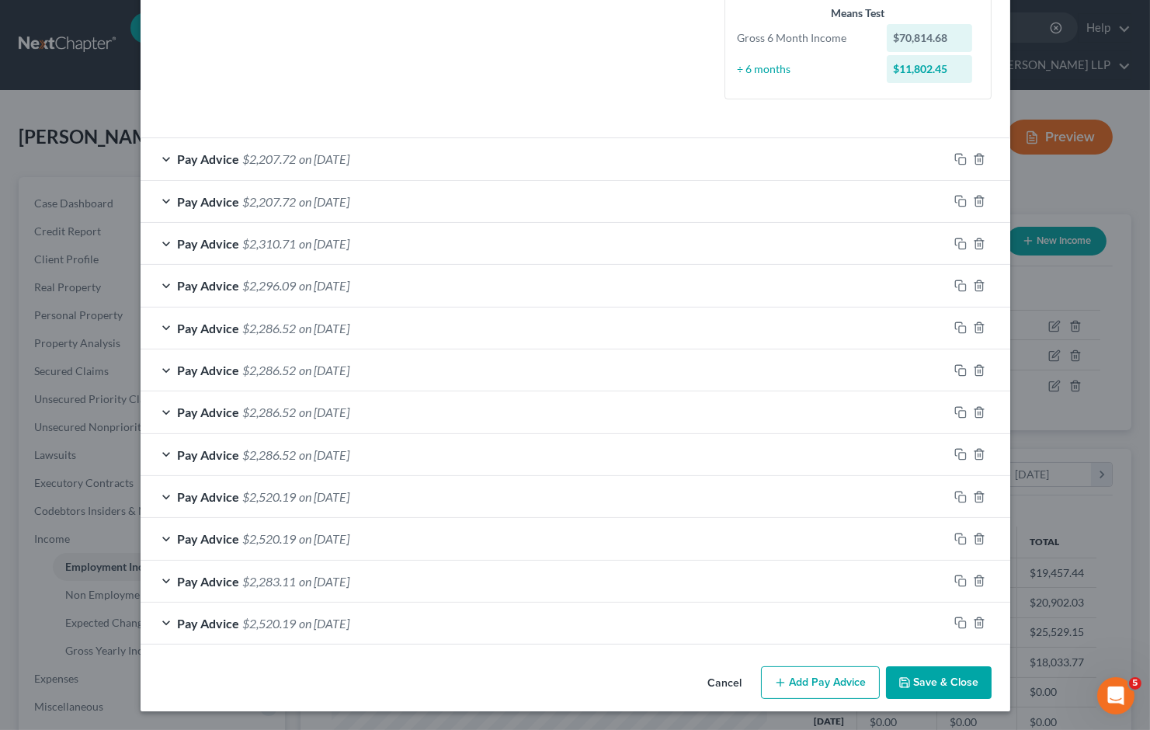
click at [943, 669] on button "Save & Close" at bounding box center [939, 682] width 106 height 33
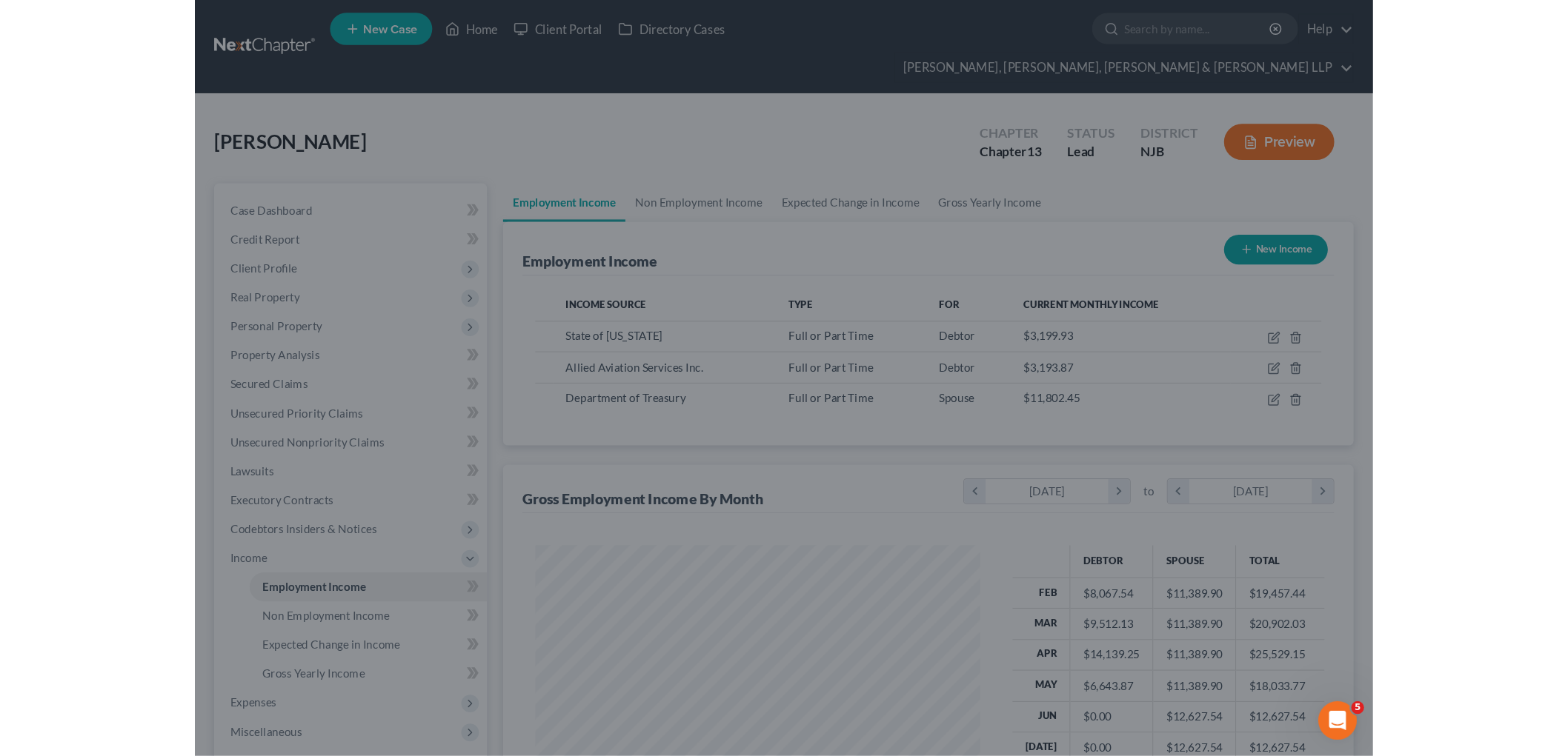
scroll to position [740646, 740773]
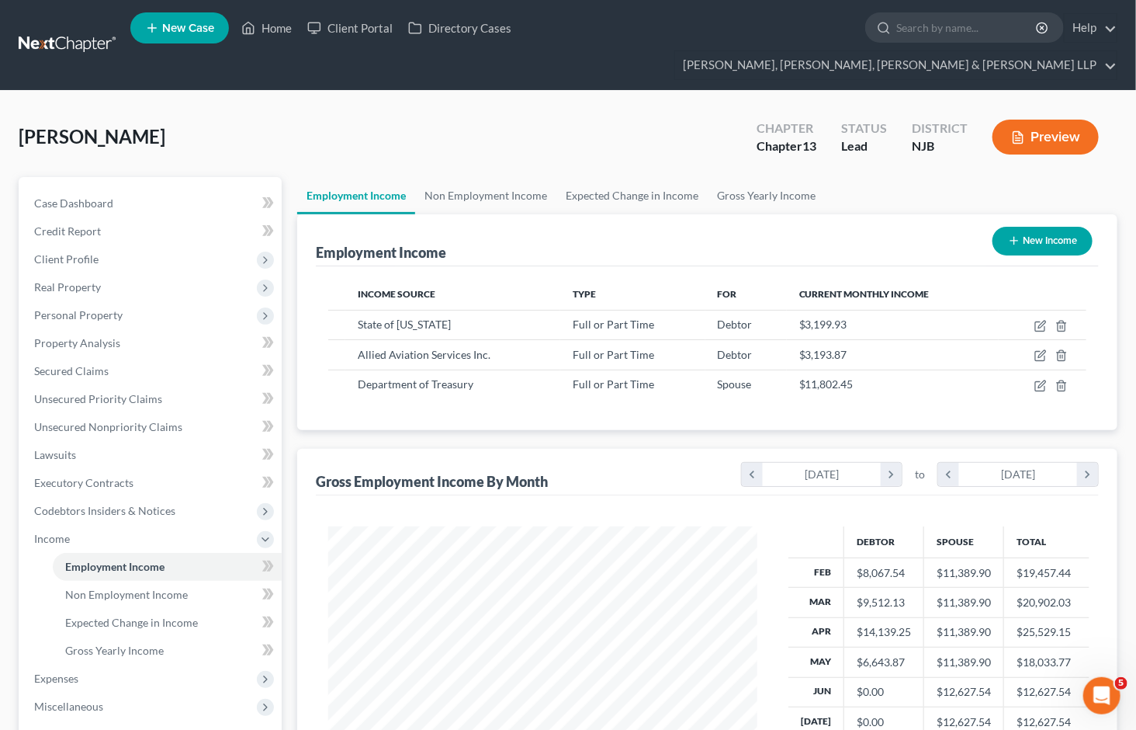
click at [532, 109] on div "Berryman, Derelle Upgraded Chapter Chapter 13 Status Lead District NJB Preview" at bounding box center [568, 143] width 1099 height 68
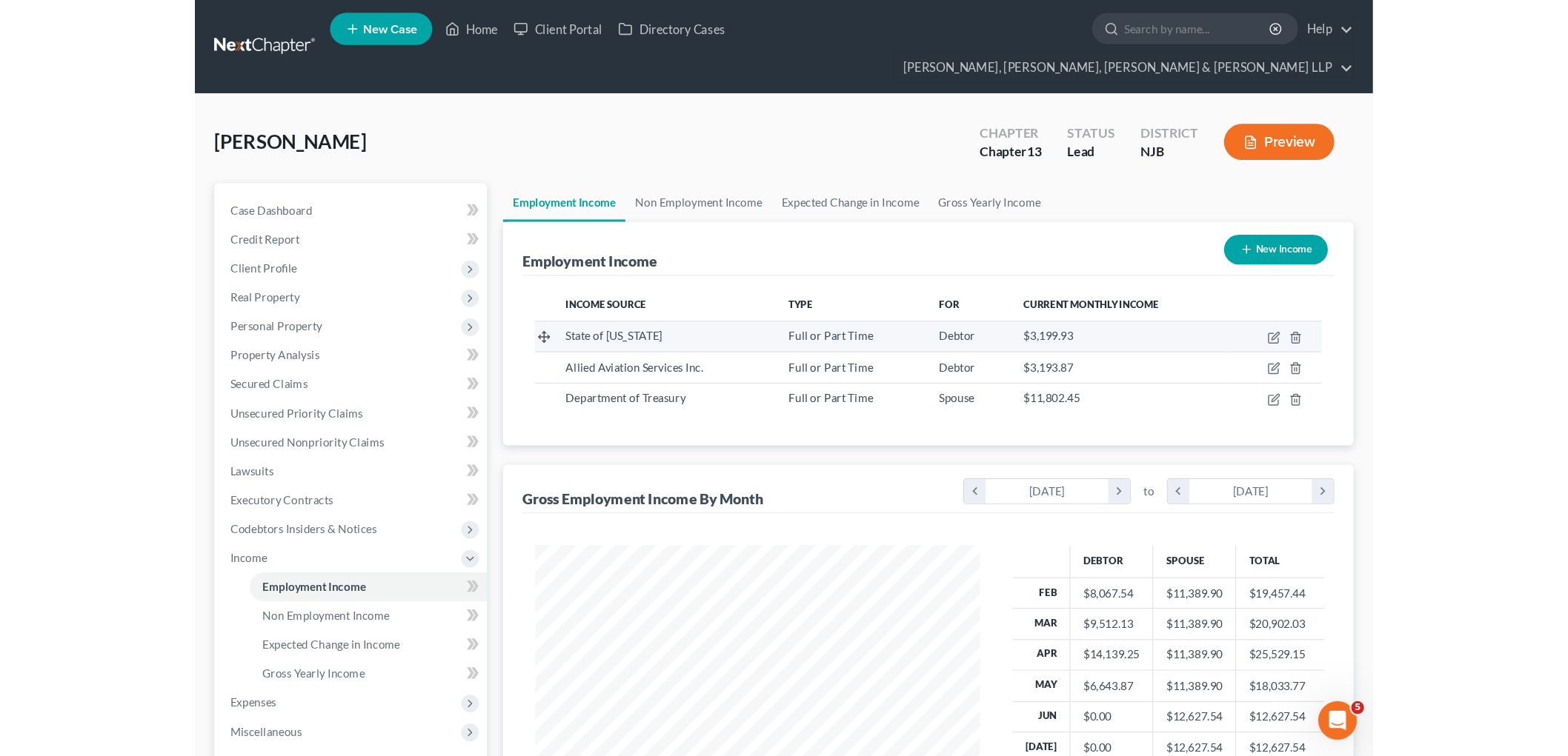
scroll to position [309, 650]
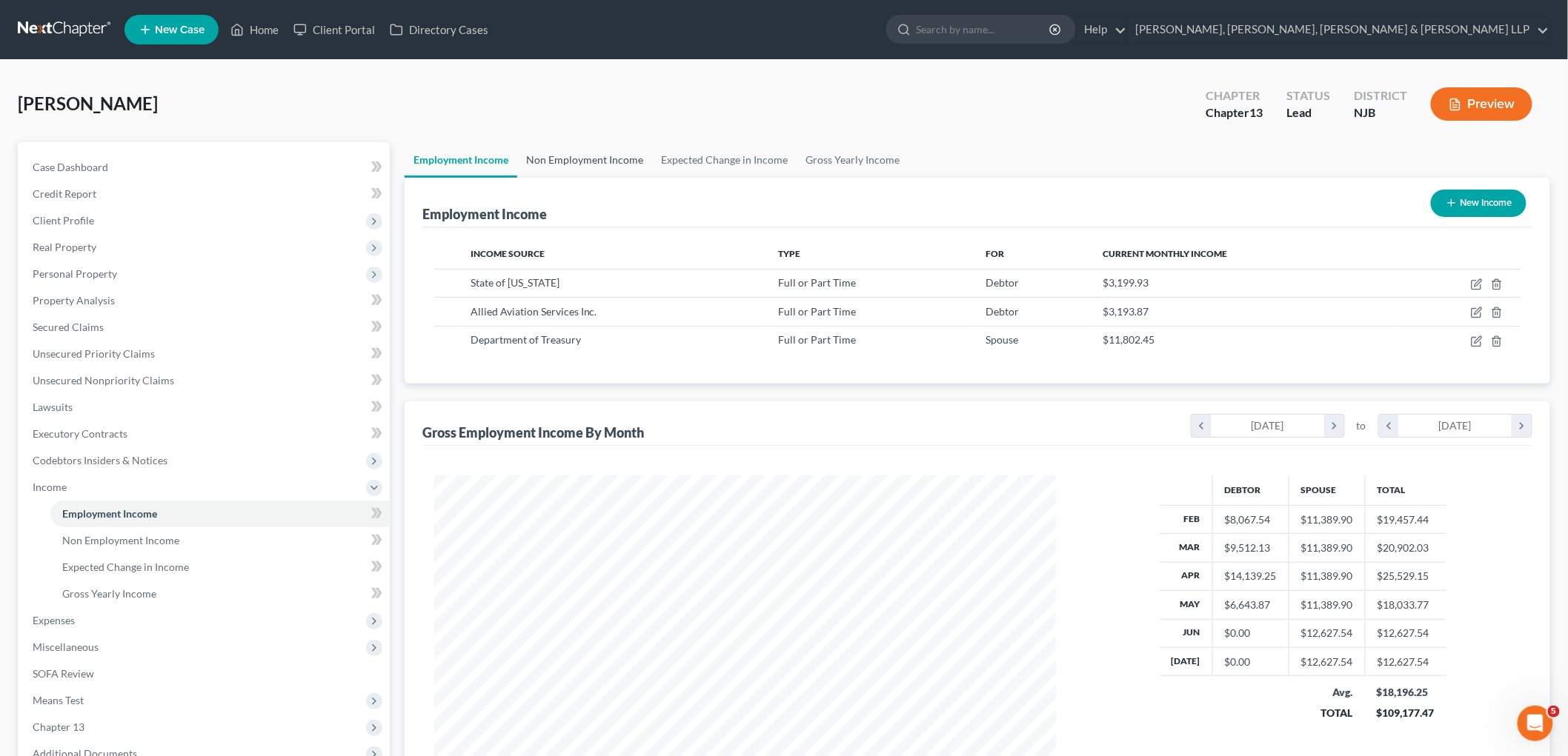
drag, startPoint x: 588, startPoint y: 158, endPoint x: 638, endPoint y: 158, distance: 50.0
click at [588, 158] on link "Non Employment Income" at bounding box center [584, 159] width 135 height 35
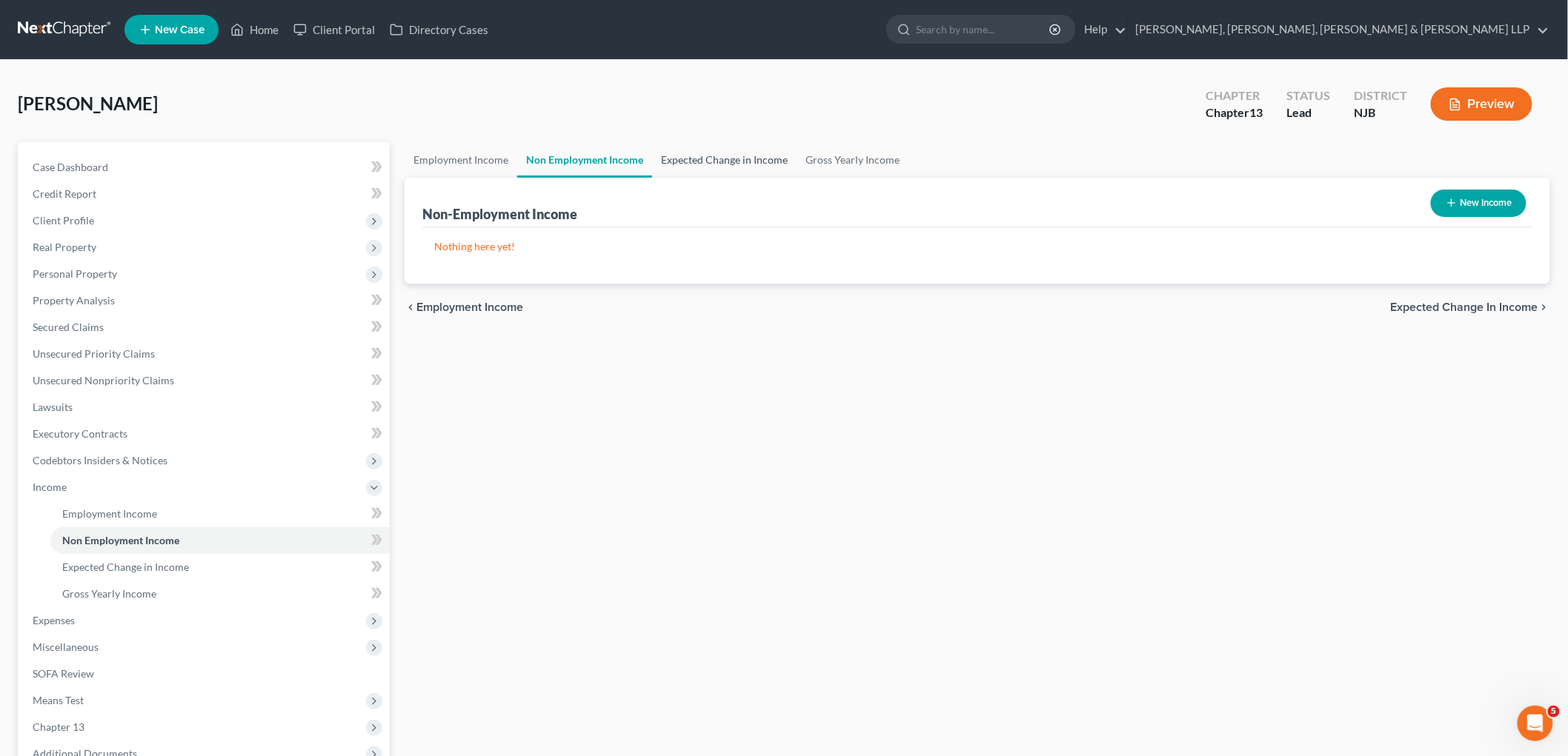
click at [715, 158] on link "Expected Change in Income" at bounding box center [724, 159] width 144 height 35
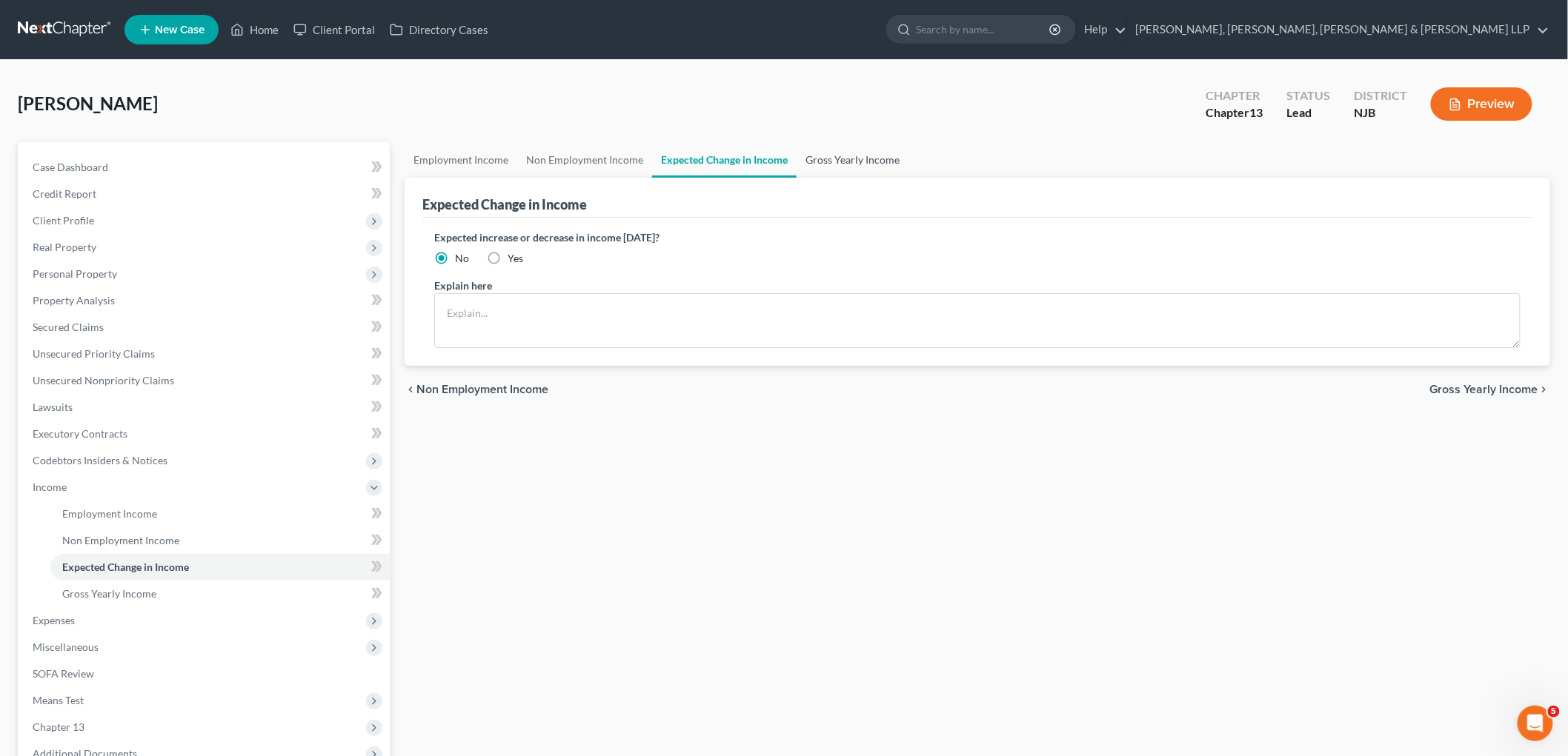
click at [843, 159] on link "Gross Yearly Income" at bounding box center [852, 159] width 112 height 35
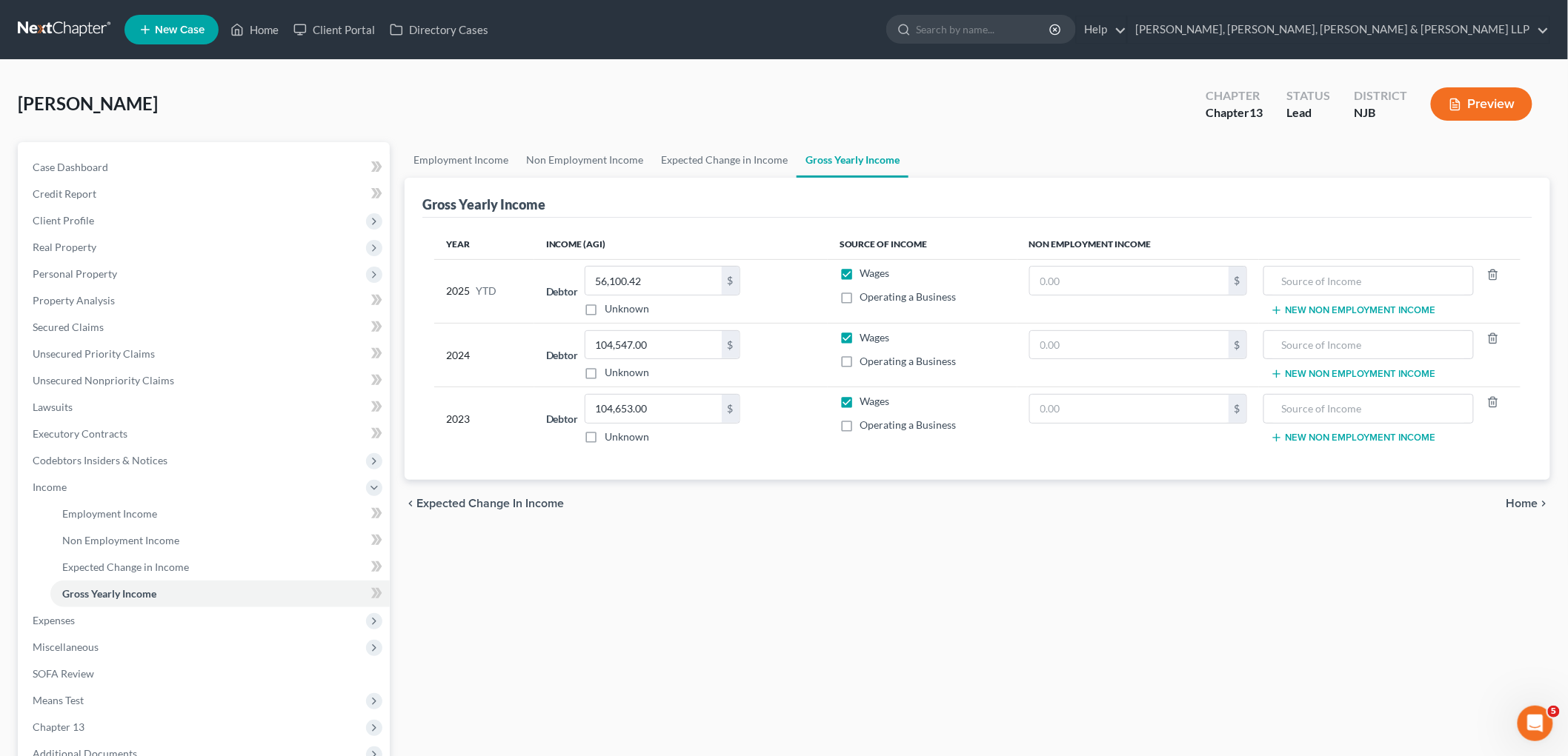
click at [1097, 504] on span "Home" at bounding box center [1522, 504] width 32 height 11
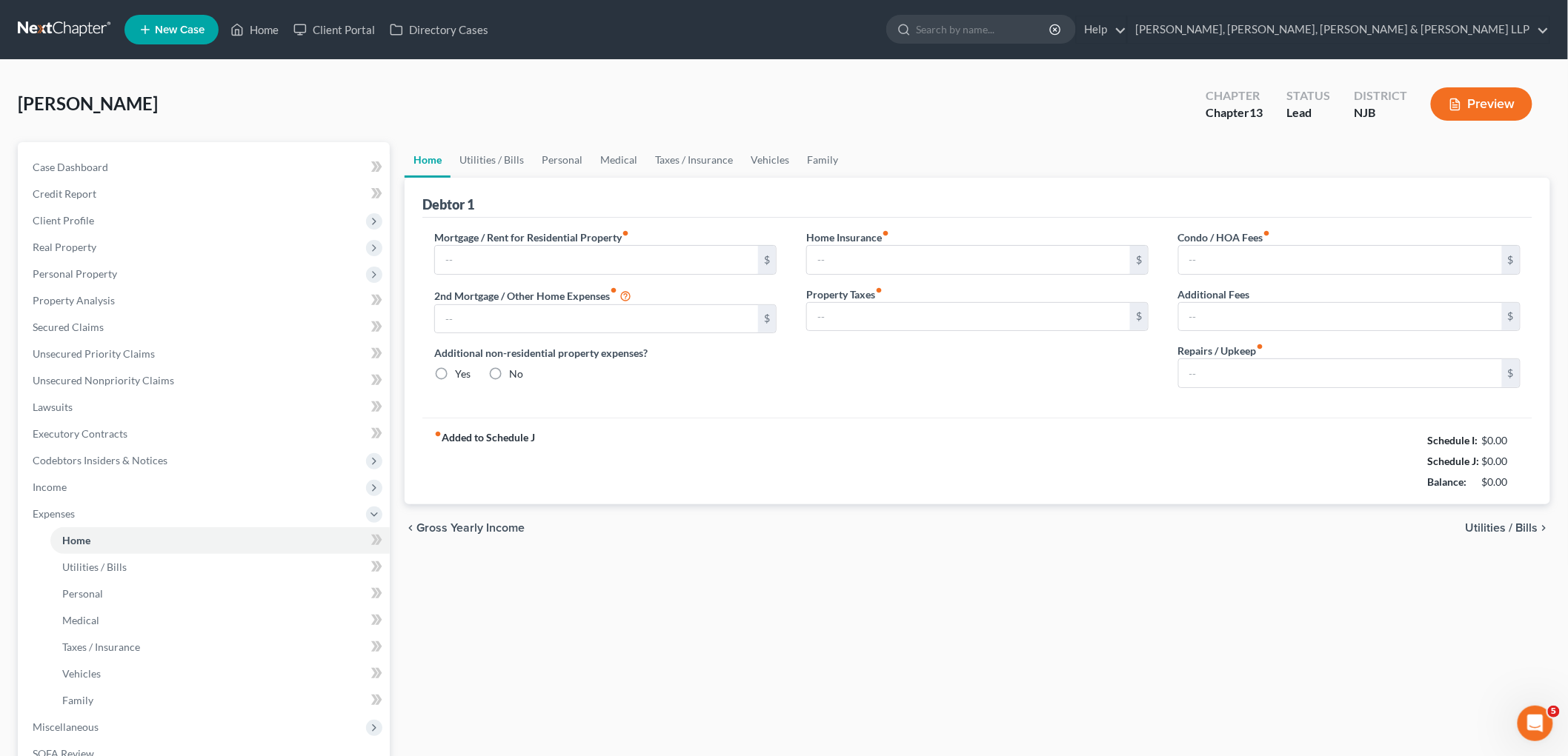
type input "2,282.87"
type input "0.00"
radio input "true"
type input "0.00"
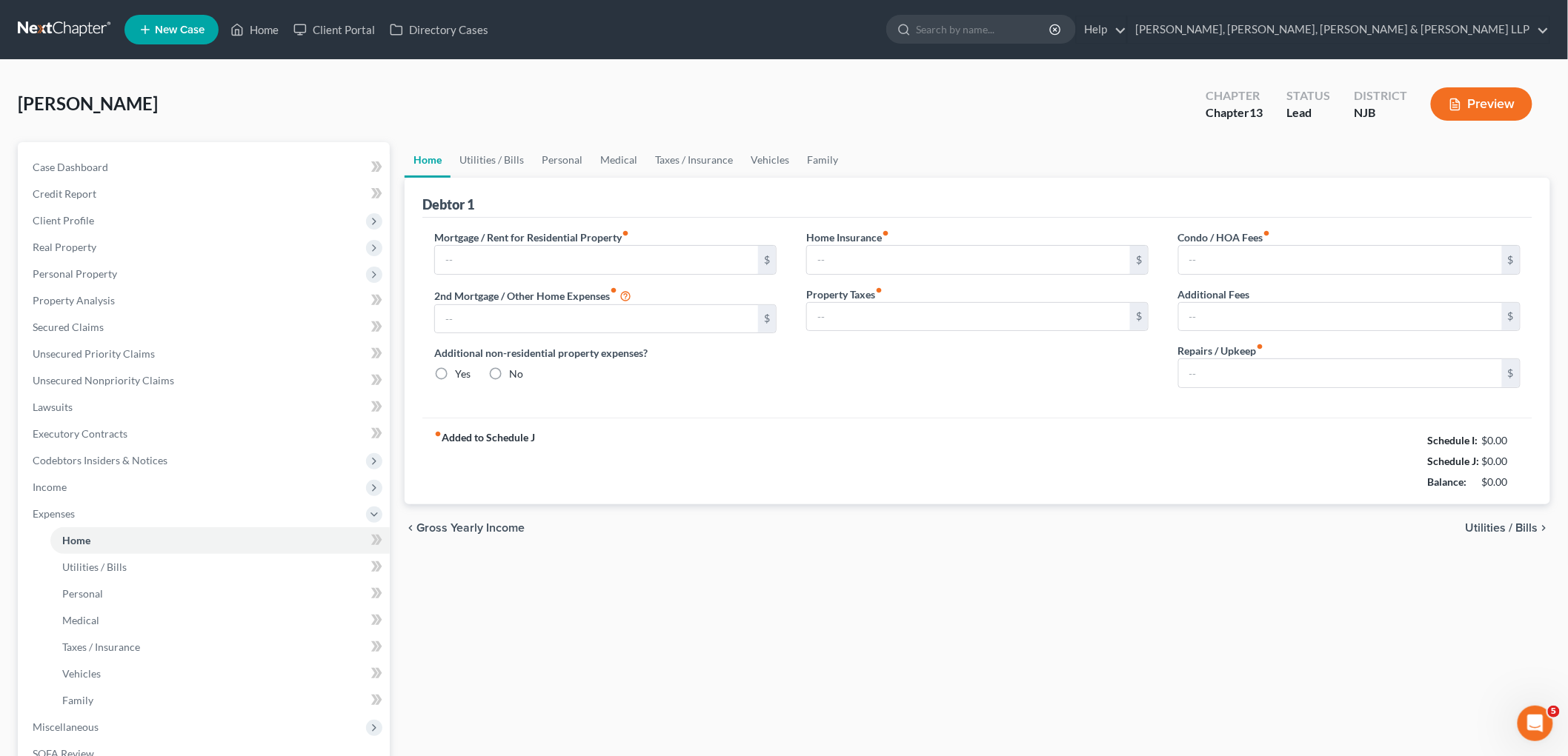
type input "0.00"
type input "416.66"
click at [68, 488] on span "Income" at bounding box center [205, 488] width 370 height 27
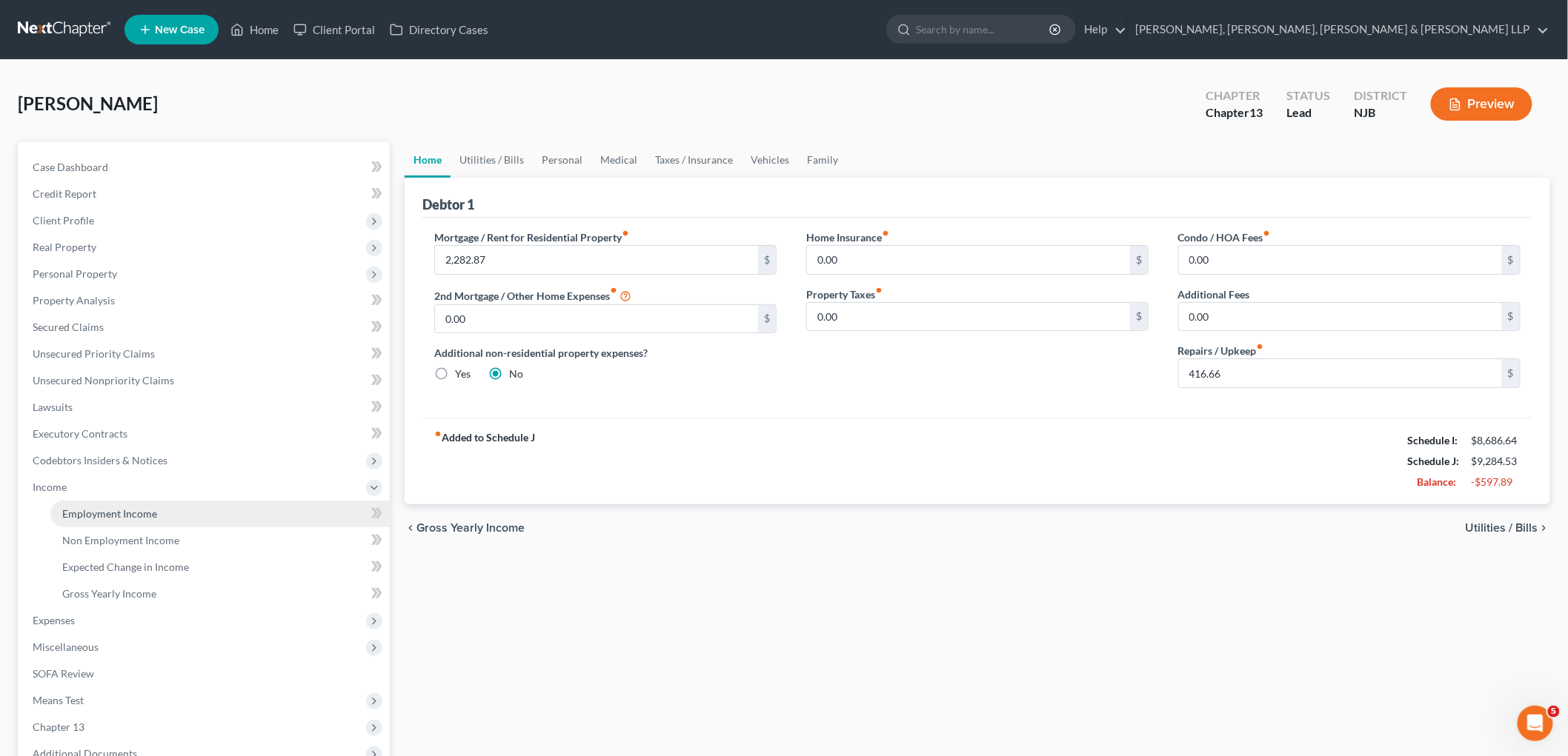
click at [68, 514] on span "Employment Income" at bounding box center [109, 514] width 95 height 12
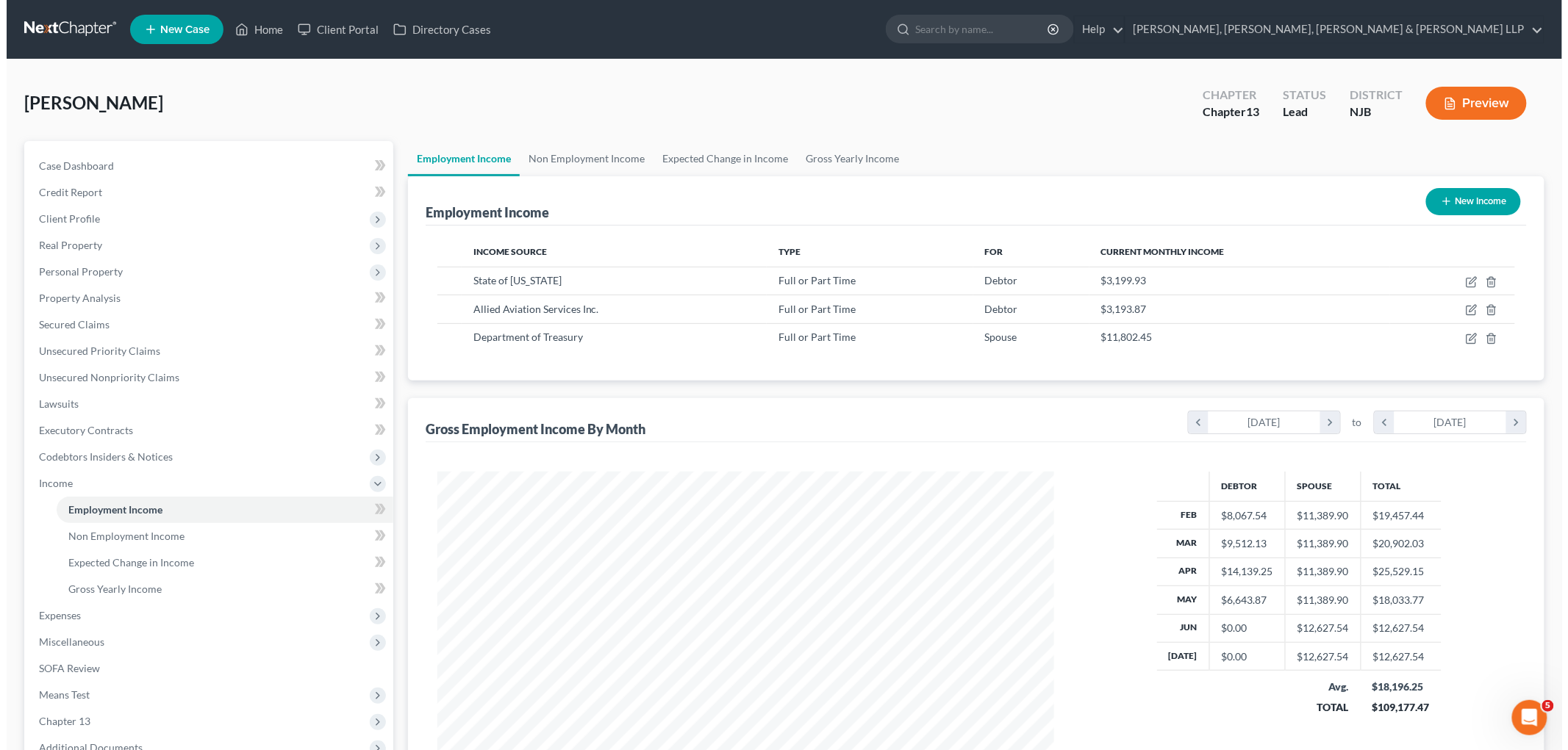
scroll to position [307, 645]
click at [1088, 281] on icon "button" at bounding box center [1466, 280] width 7 height 7
select select "0"
select select "2"
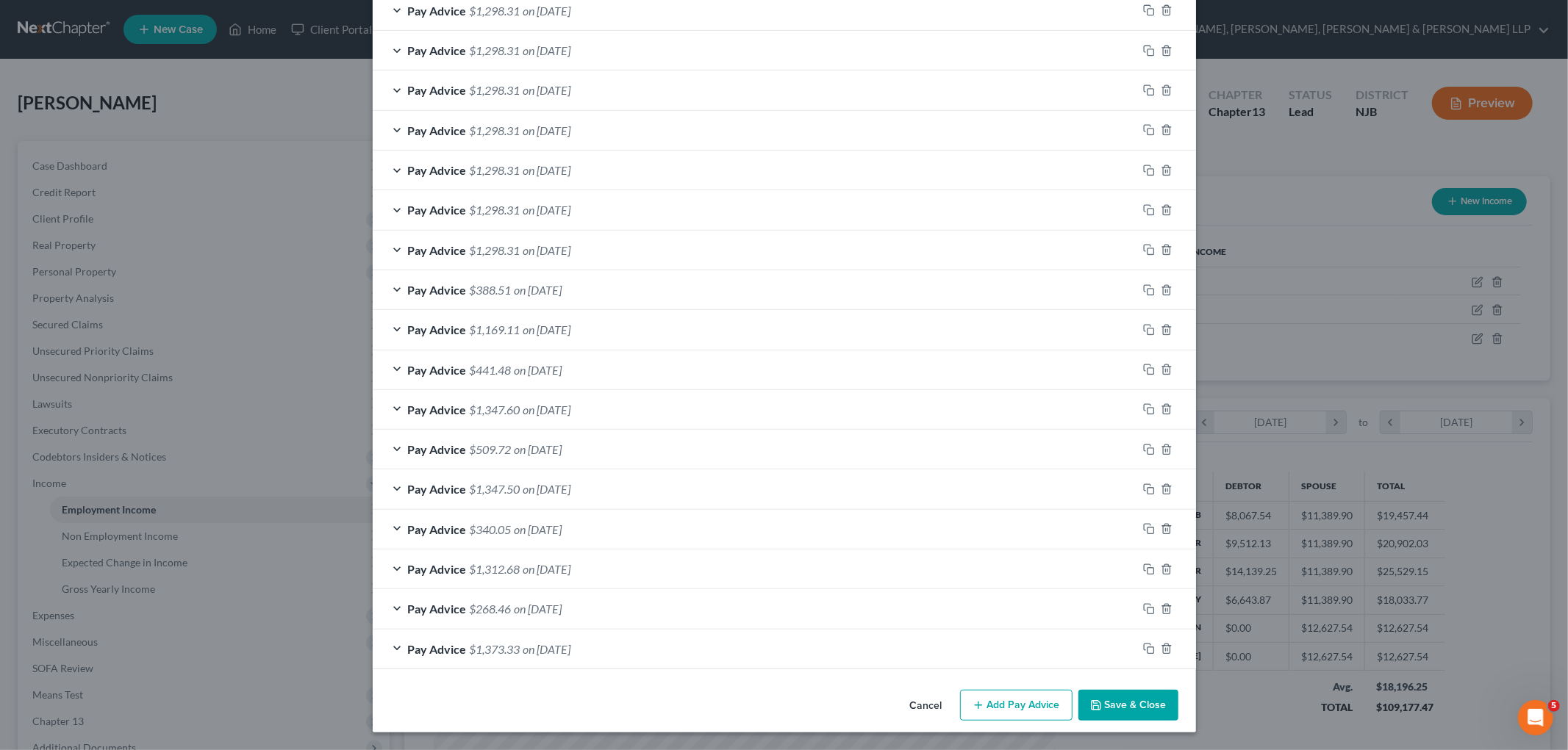
scroll to position [574, 0]
click at [1088, 652] on icon "button" at bounding box center [1167, 649] width 11 height 11
click at [1088, 652] on icon "button" at bounding box center [1167, 650] width 11 height 11
click at [1088, 652] on icon "button" at bounding box center [1167, 649] width 11 height 11
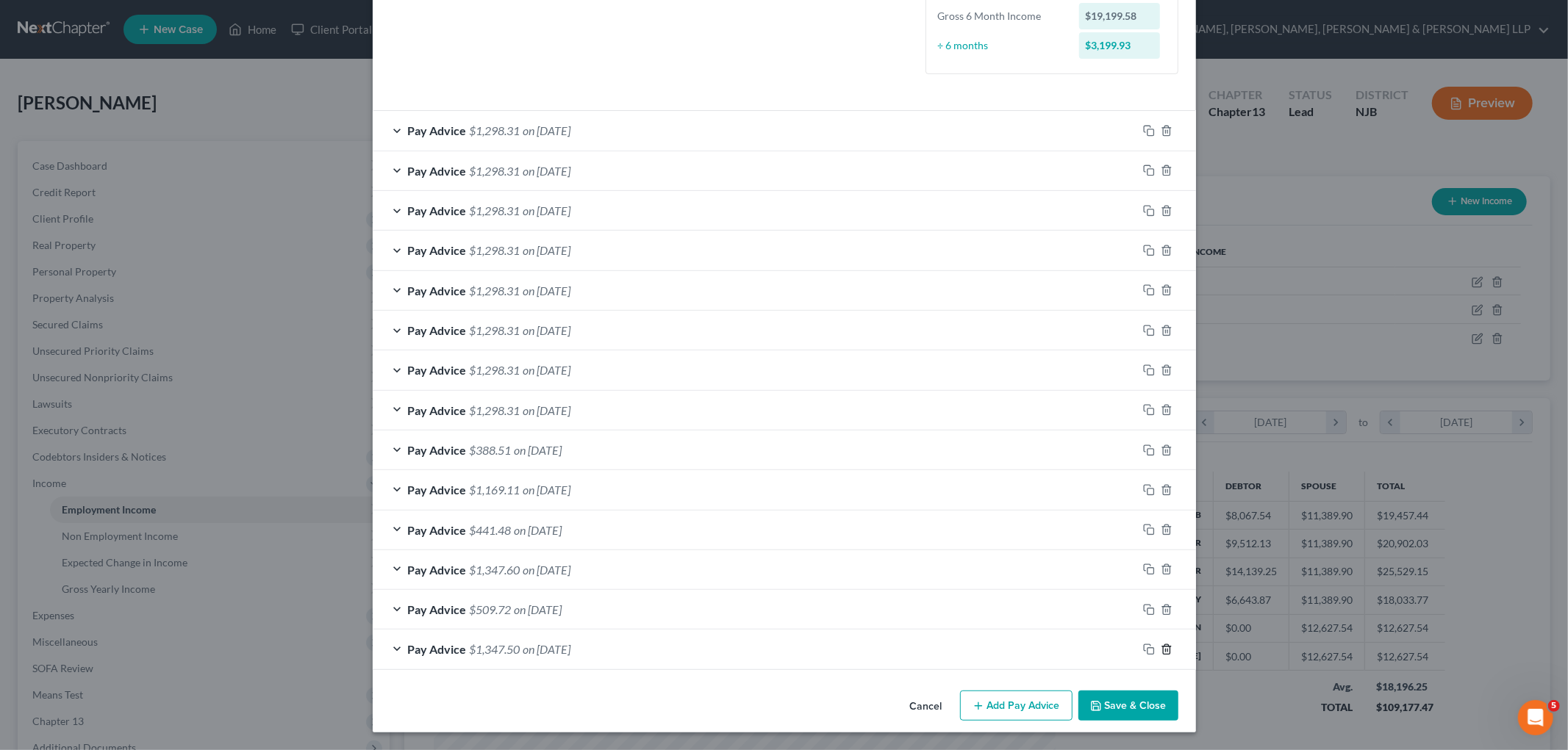
click at [1088, 652] on icon "button" at bounding box center [1167, 650] width 11 height 11
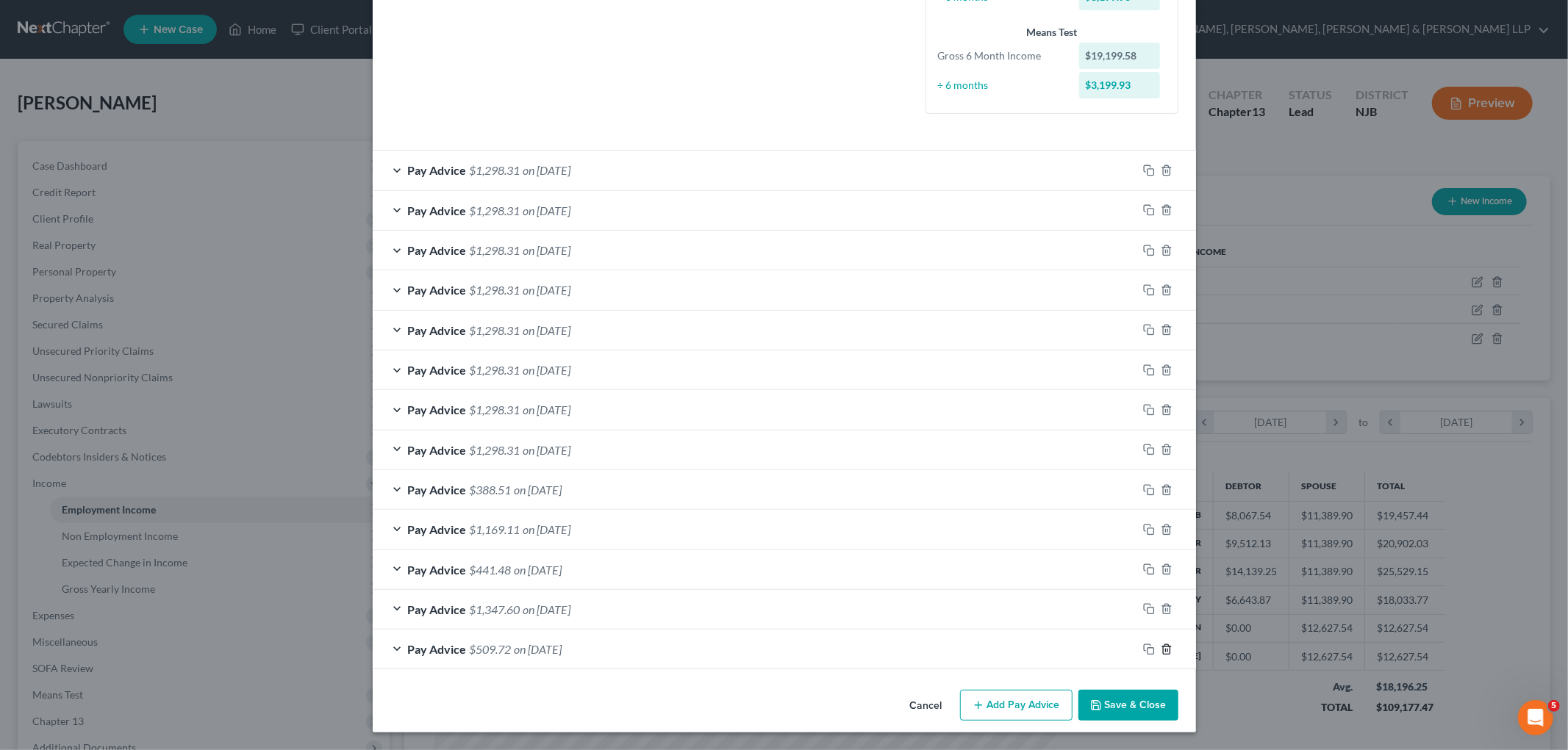
click at [1088, 652] on icon "button" at bounding box center [1167, 650] width 11 height 11
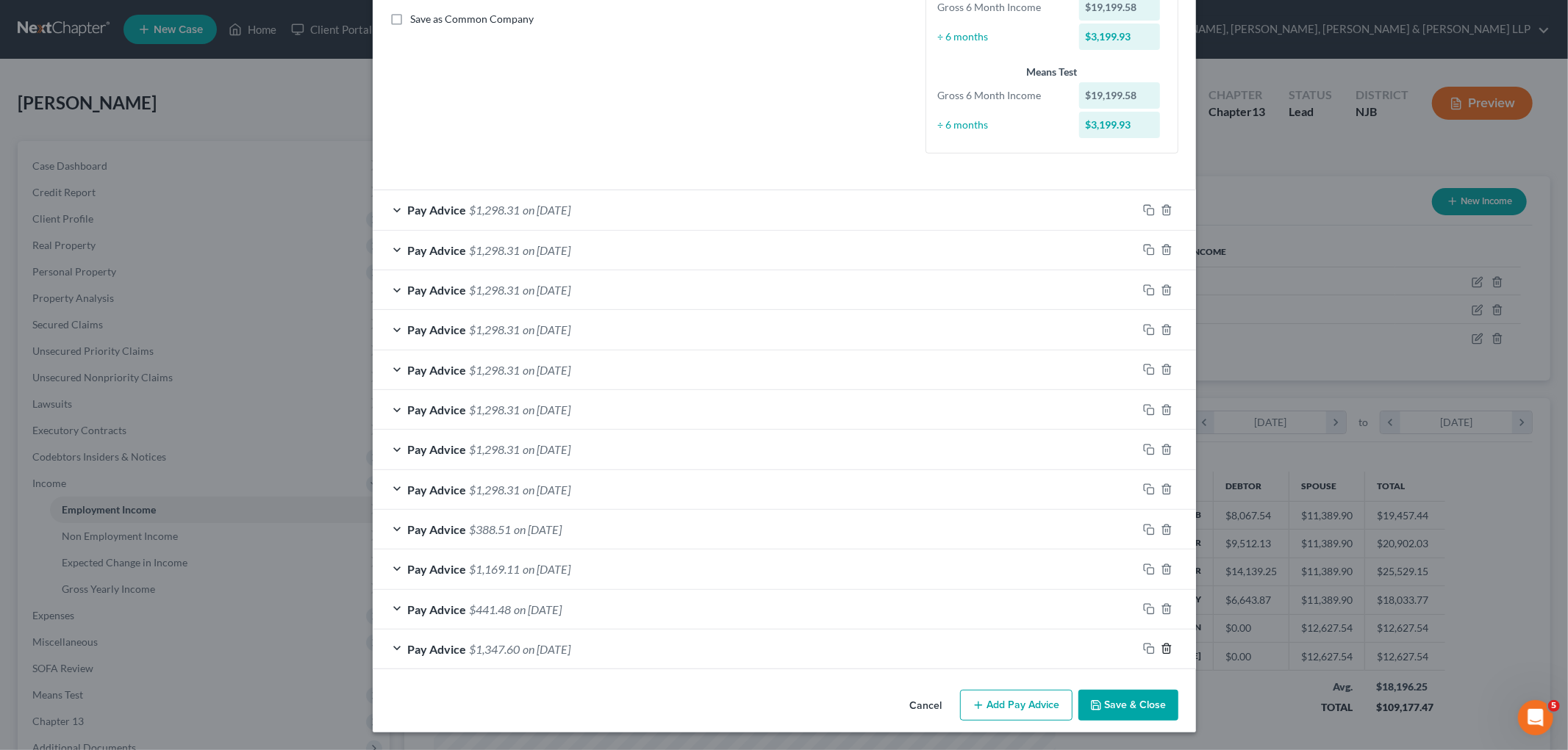
click at [1088, 652] on icon "button" at bounding box center [1167, 649] width 11 height 11
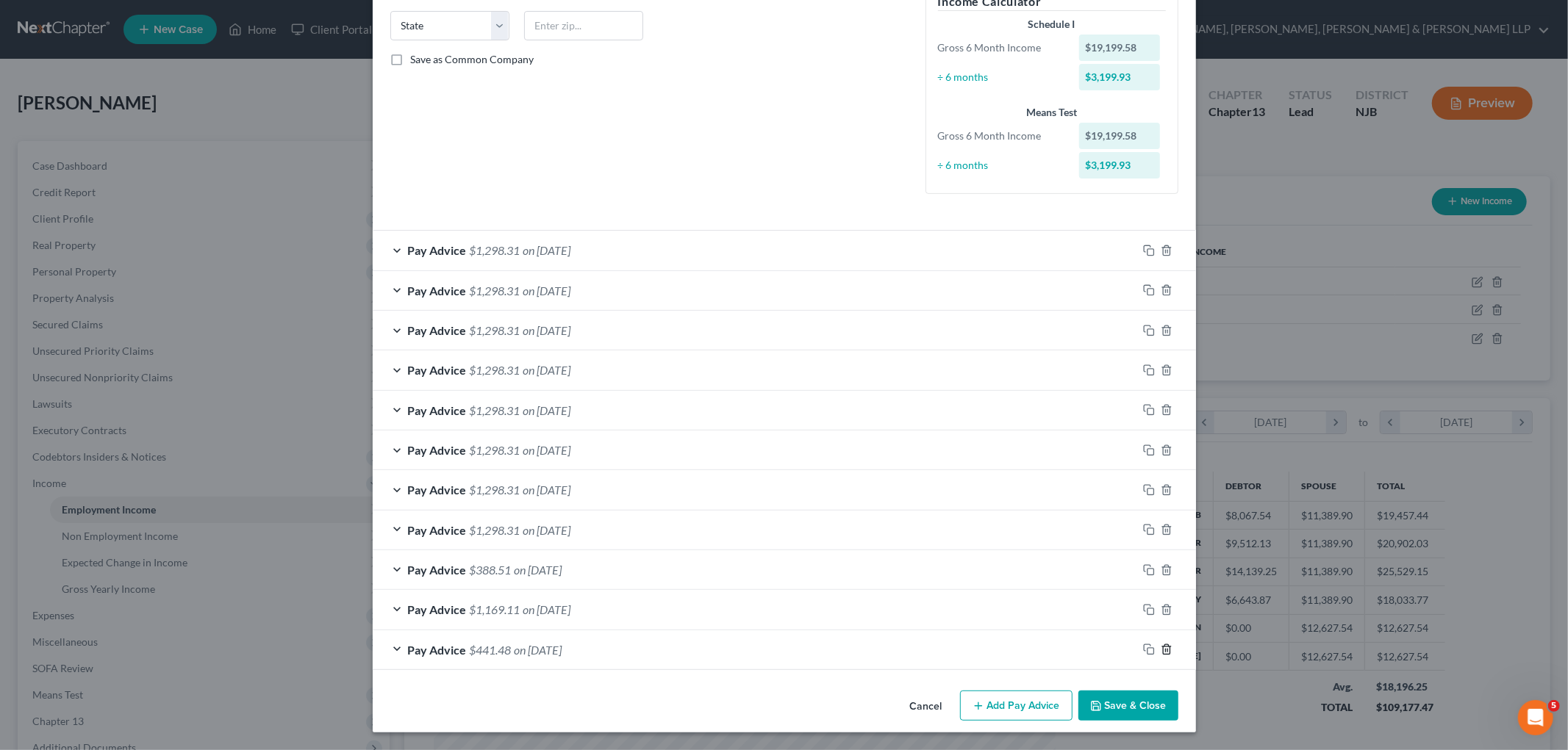
click at [1088, 652] on icon "button" at bounding box center [1167, 650] width 11 height 11
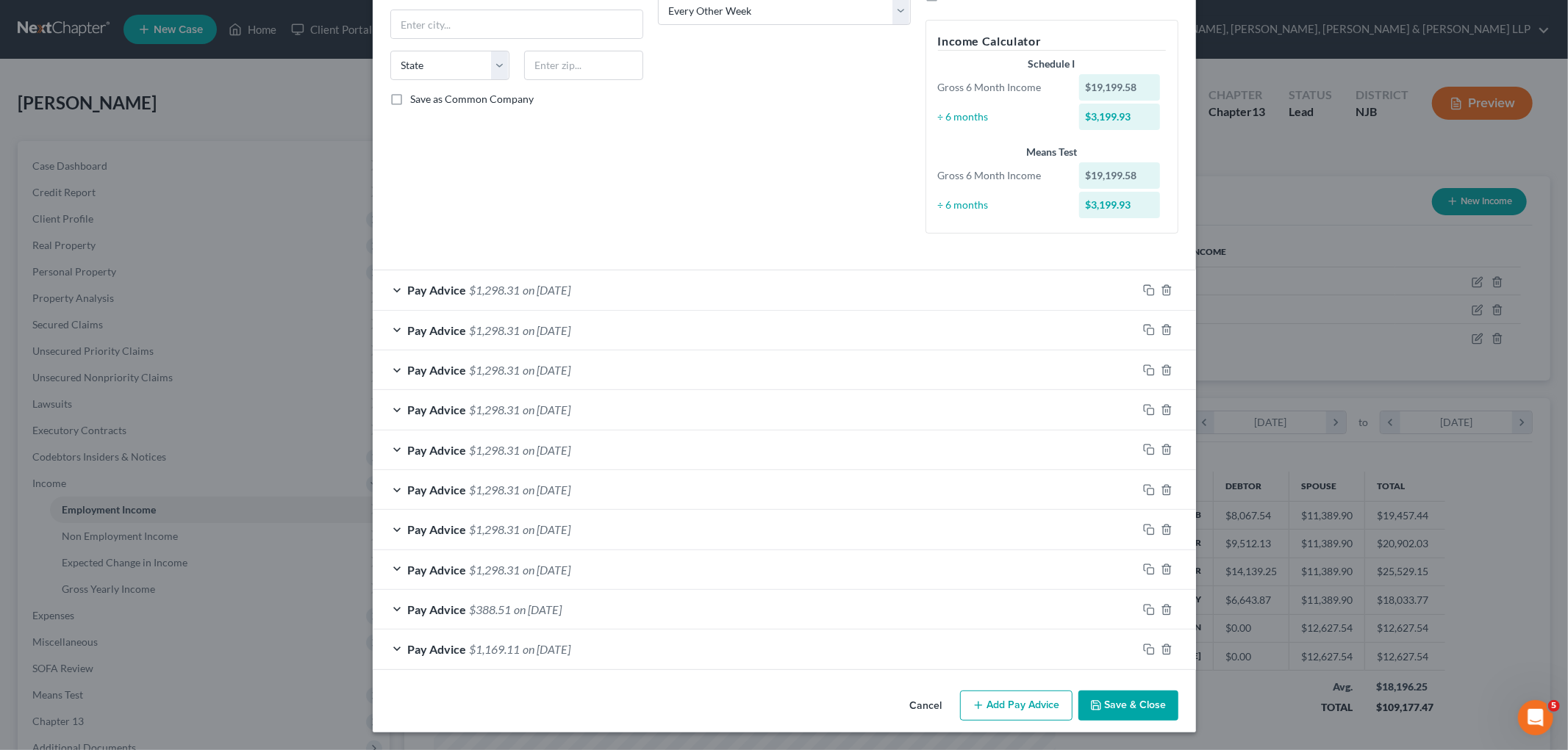
scroll to position [254, 0]
click at [1088, 649] on line "button" at bounding box center [1165, 650] width 0 height 3
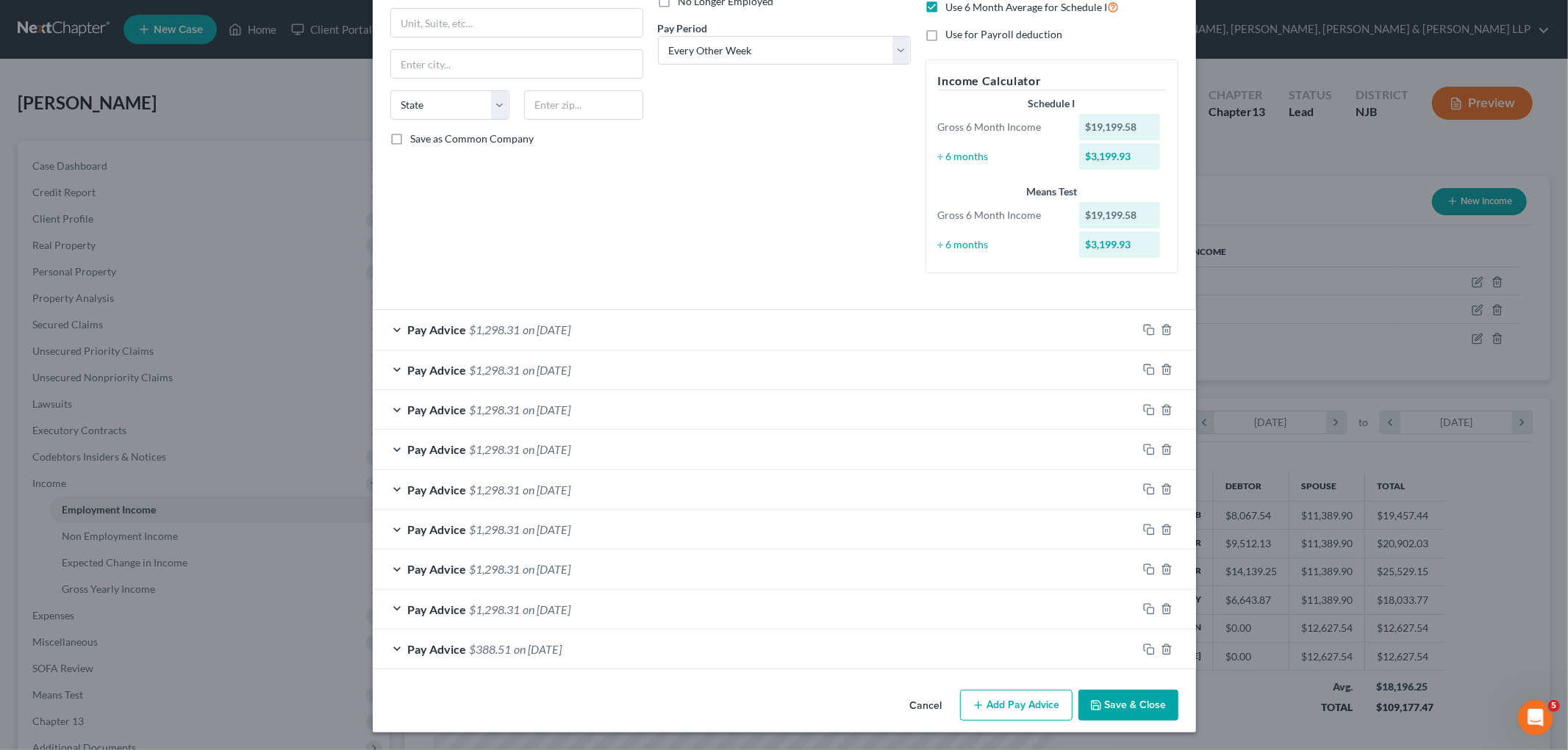
click at [645, 325] on div "Pay Advice $1,298.31 on 05/23/2025" at bounding box center [755, 330] width 764 height 39
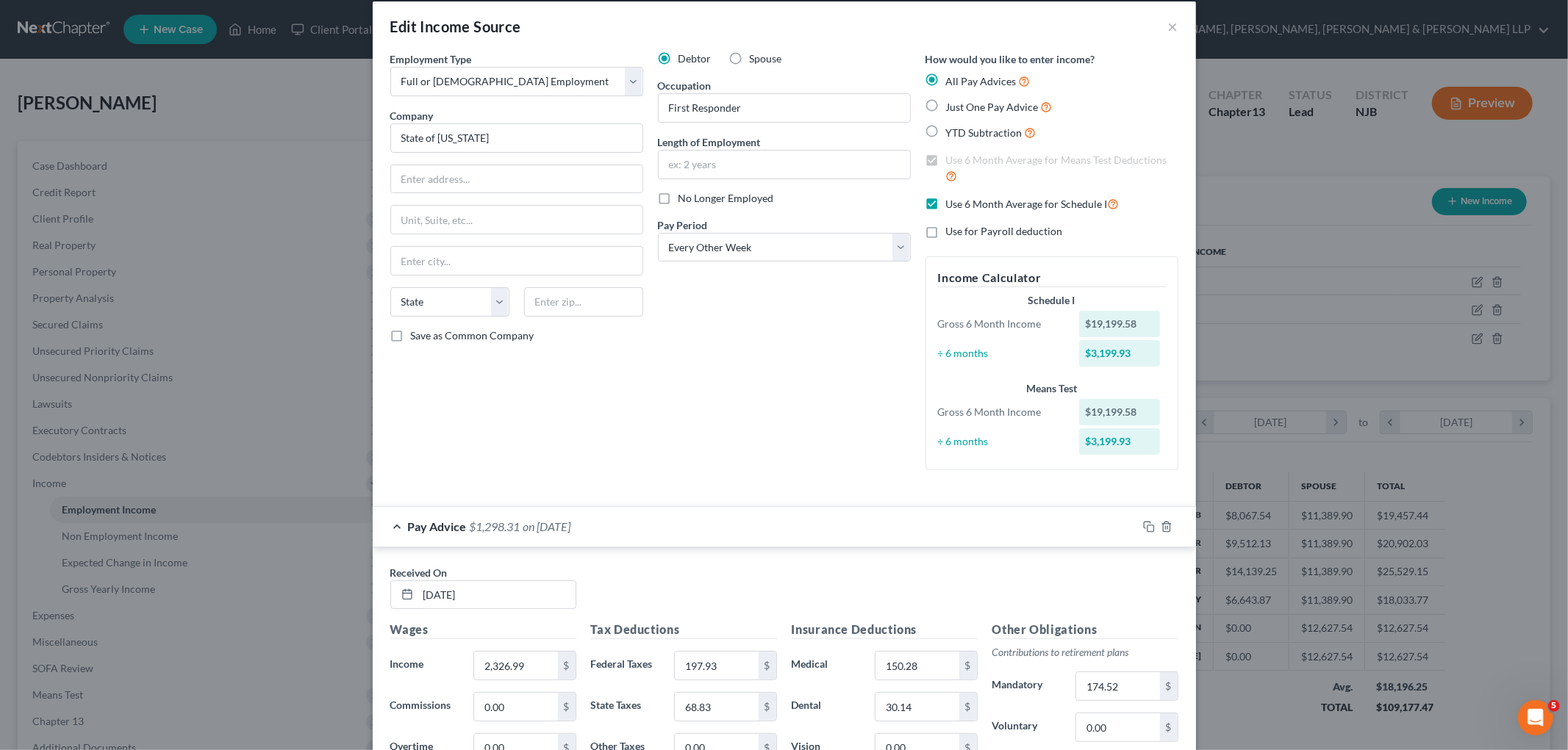
scroll to position [0, 0]
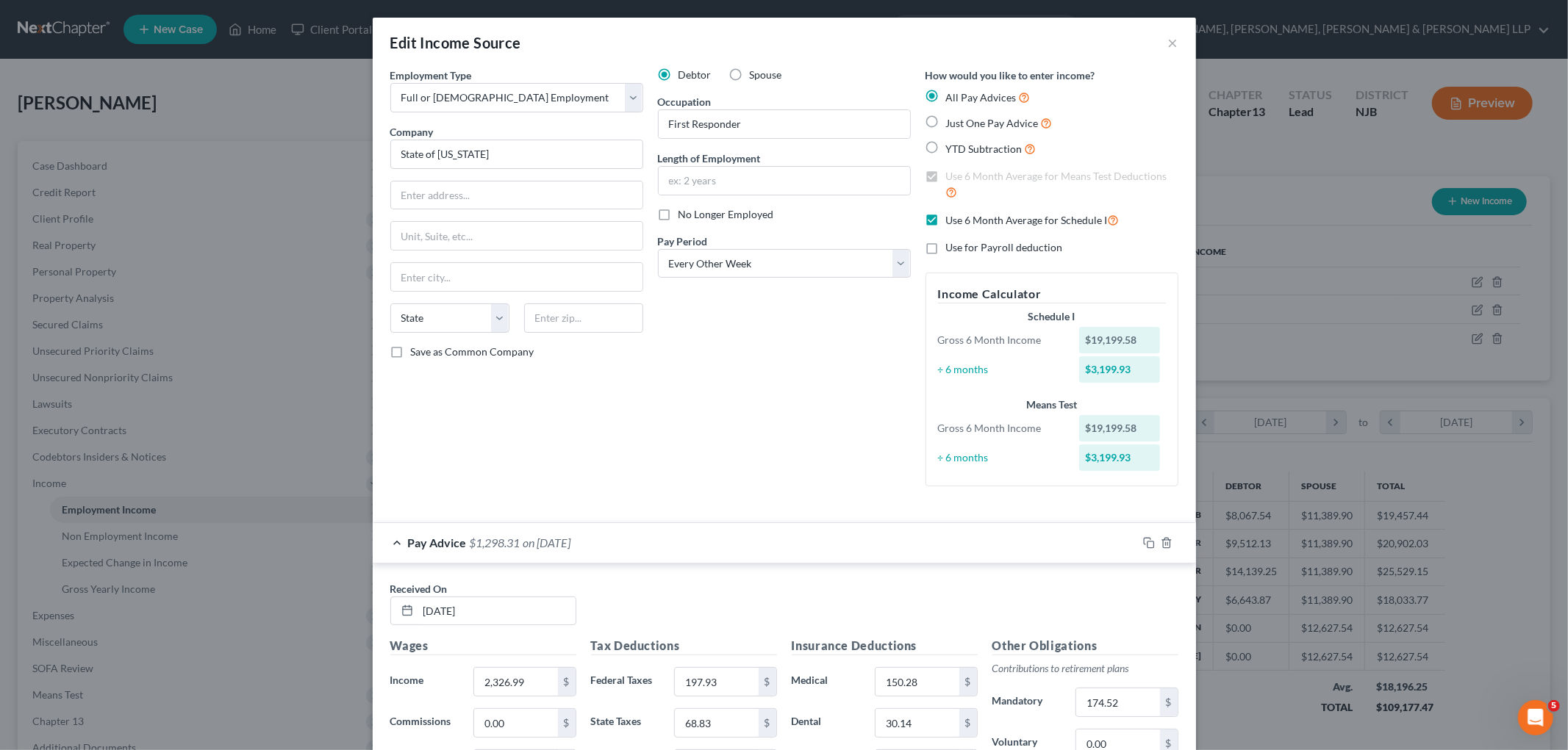
click at [946, 217] on label "Use 6 Month Average for Schedule I" at bounding box center [1032, 221] width 173 height 17
click at [952, 217] on input "Use 6 Month Average for Schedule I" at bounding box center [956, 217] width 9 height 9
checkbox input "false"
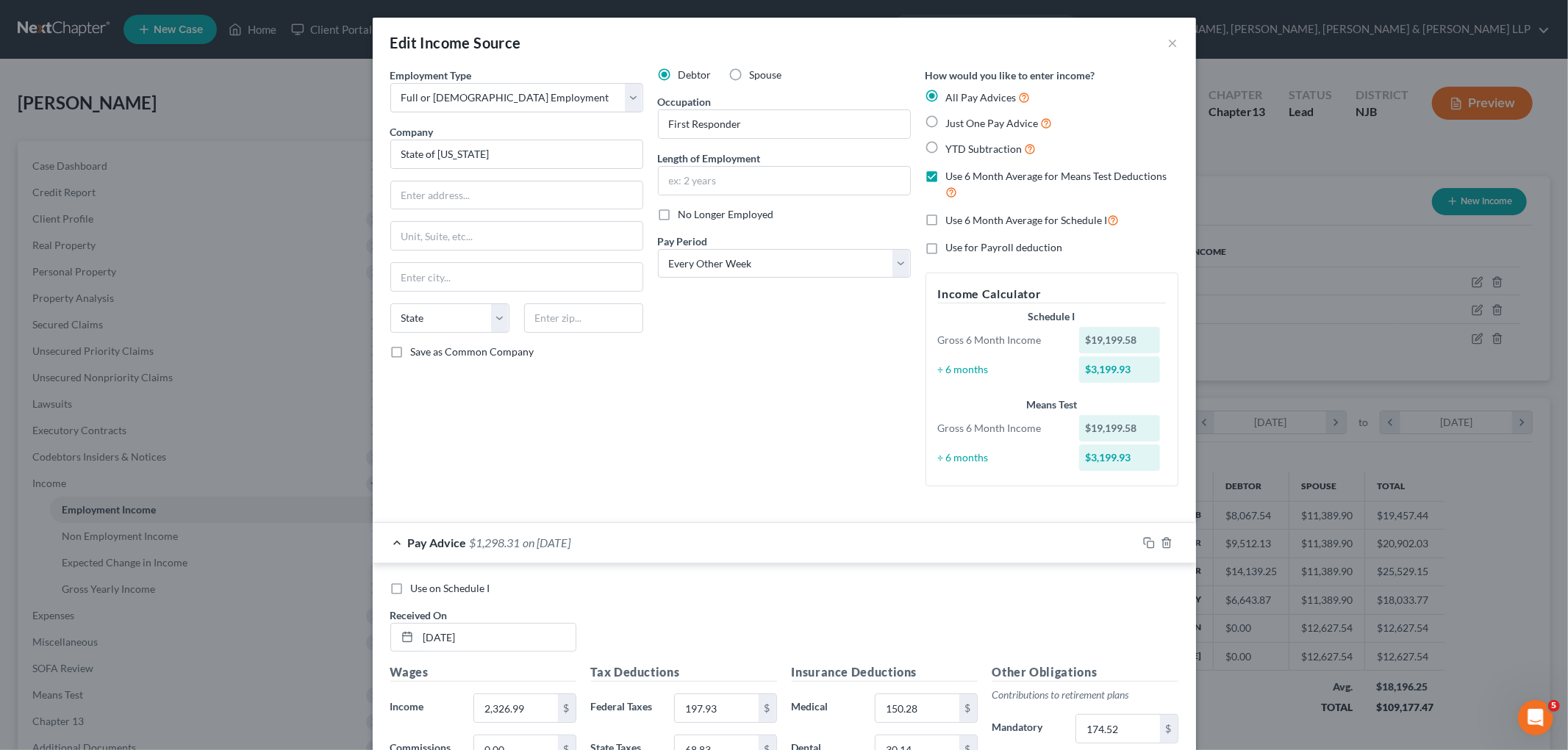
click at [701, 538] on div "Pay Advice $1,298.31 on 05/23/2025" at bounding box center [755, 543] width 764 height 39
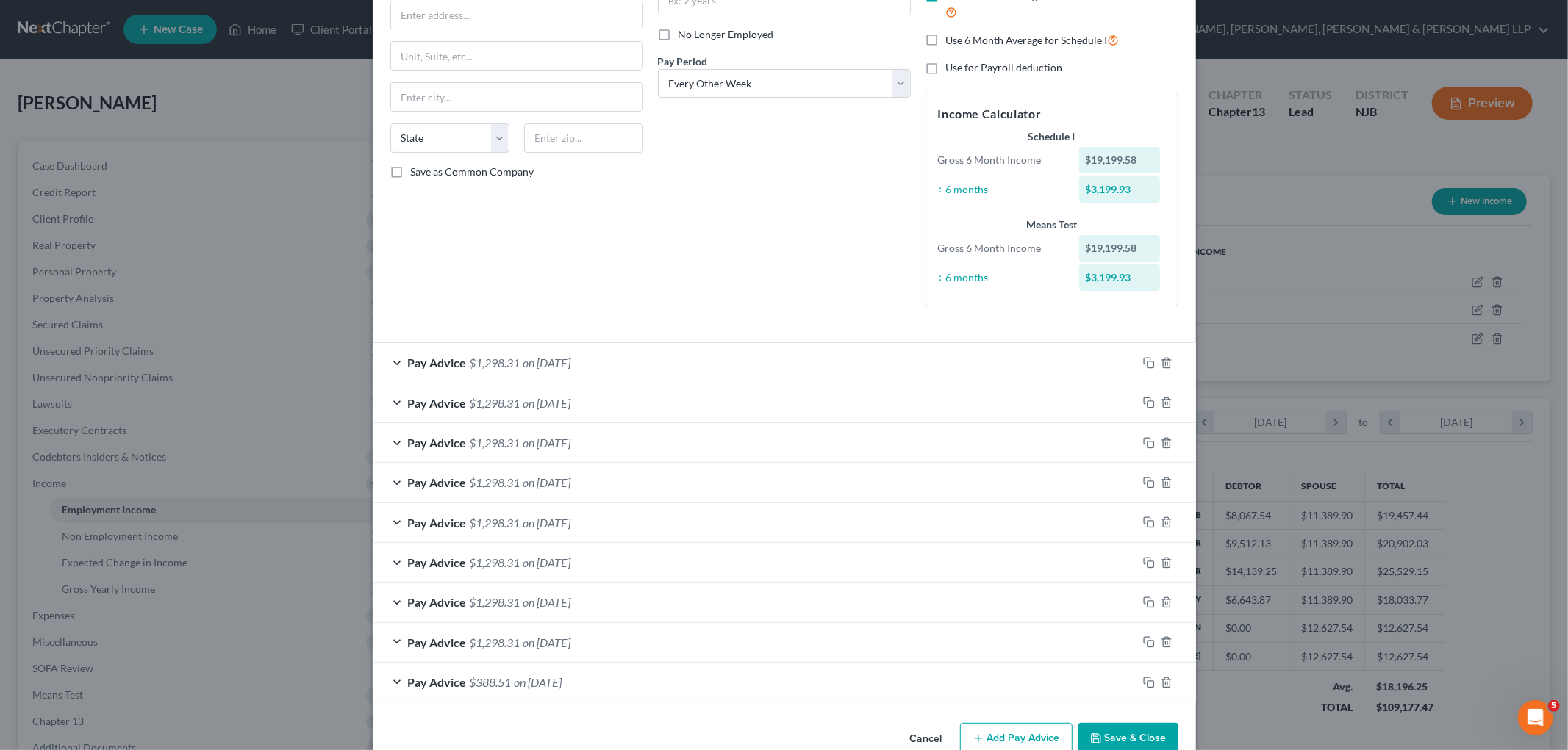
scroll to position [214, 0]
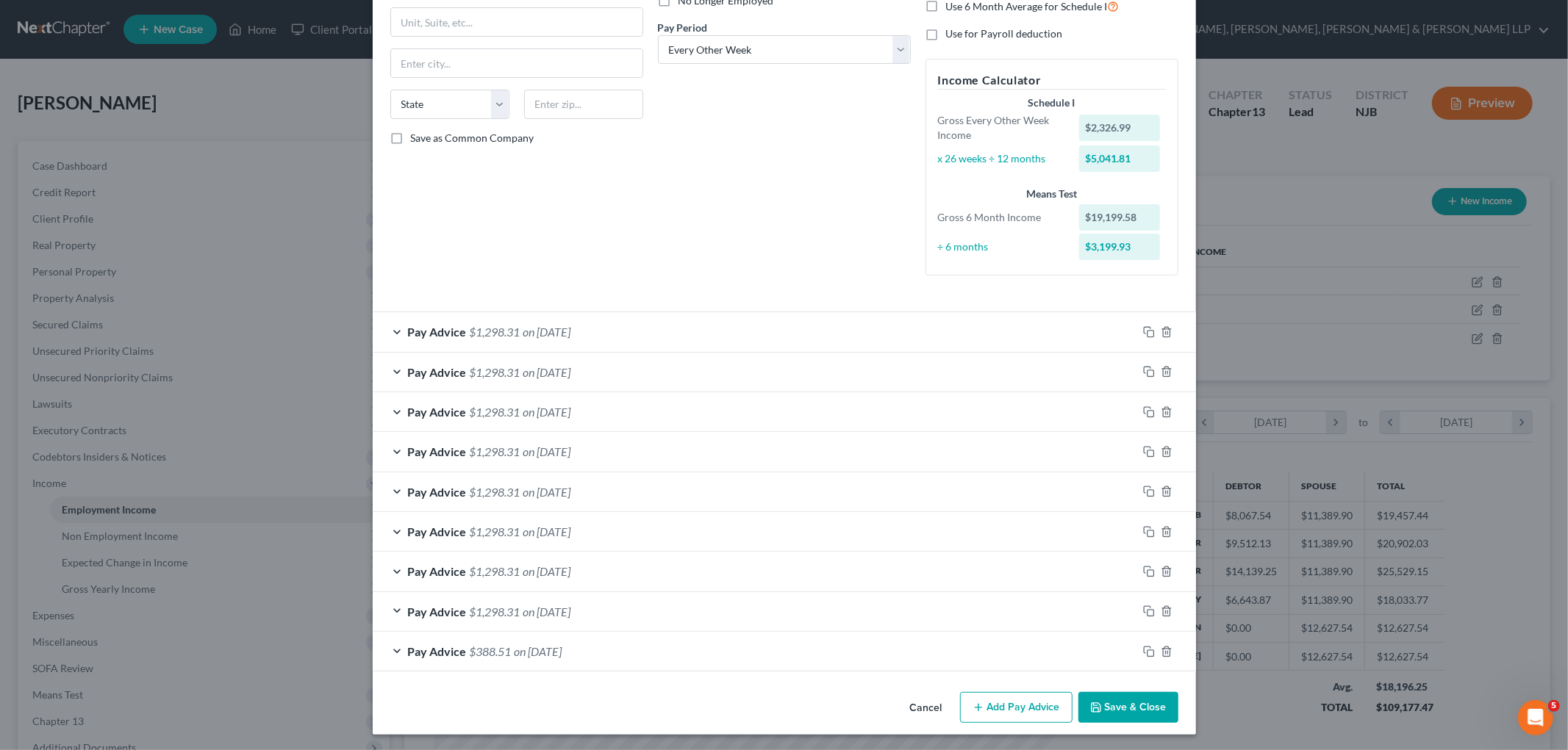
click at [620, 329] on div "Pay Advice $1,298.31 on 05/23/2025" at bounding box center [755, 331] width 764 height 39
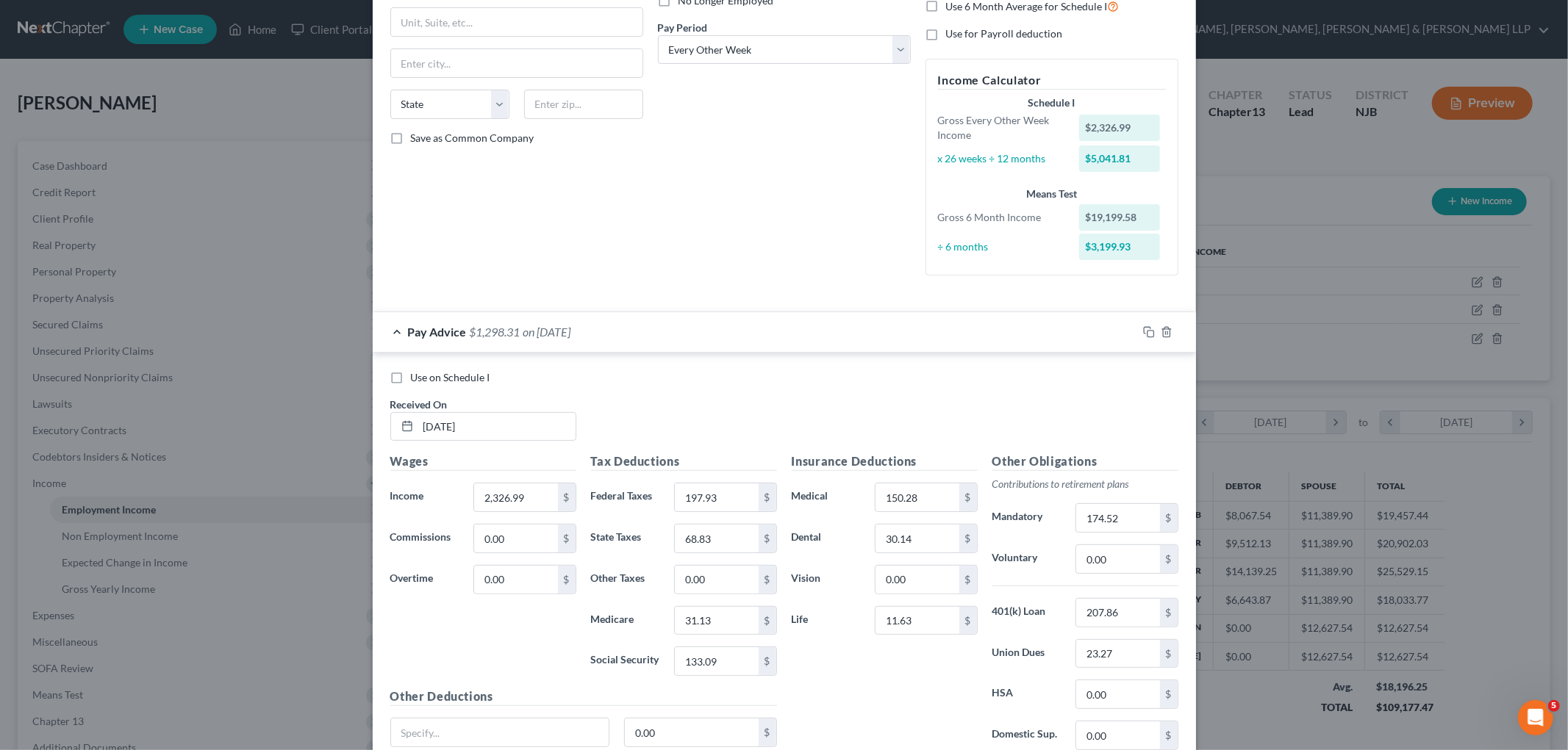
click at [437, 373] on span "Use on Schedule I" at bounding box center [451, 377] width 80 height 12
click at [426, 373] on input "Use on Schedule I" at bounding box center [421, 375] width 9 height 9
checkbox input "true"
click at [752, 334] on div "Pay Advice $1,298.31 on 05/23/2025 - Use on Schedule I" at bounding box center [755, 331] width 764 height 39
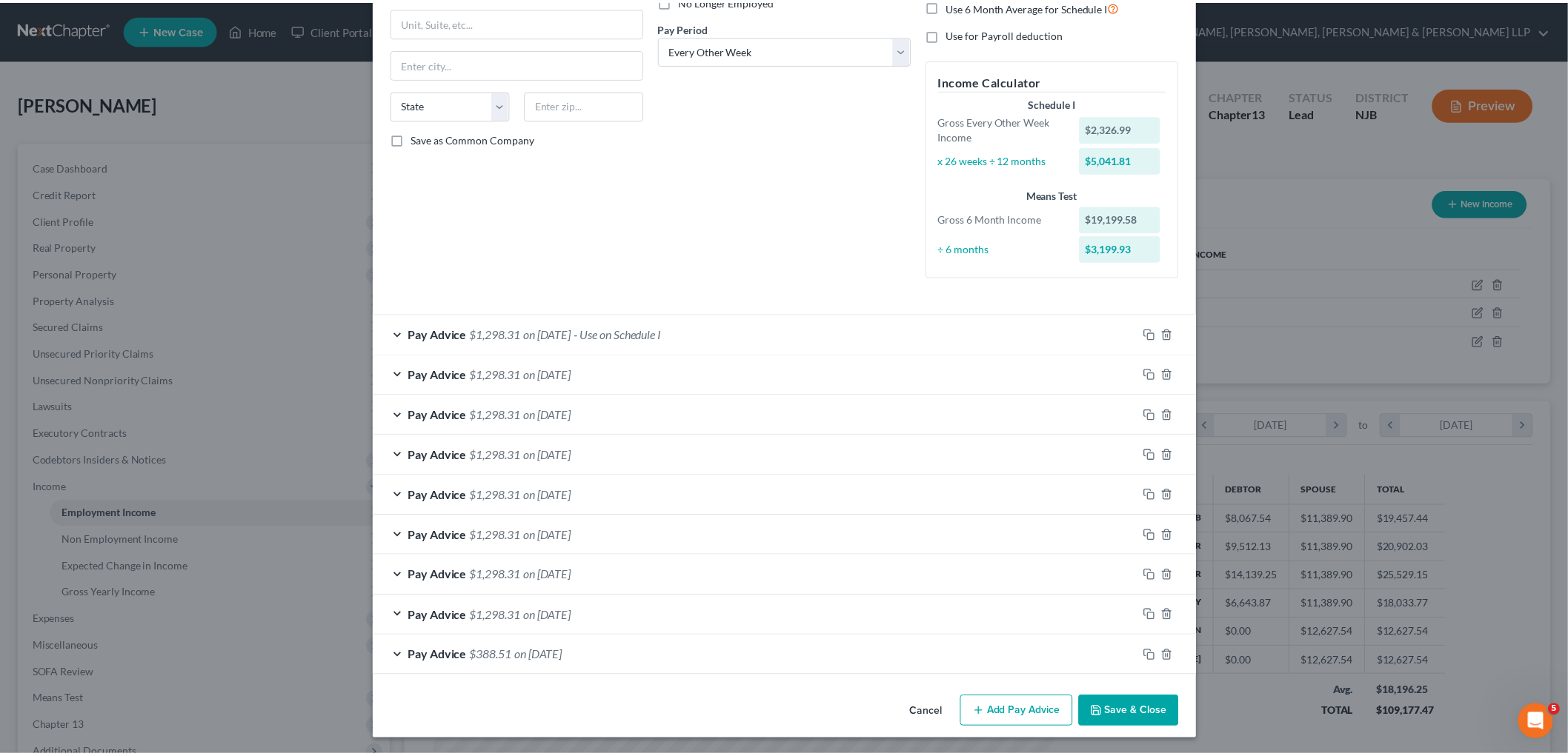
scroll to position [218, 0]
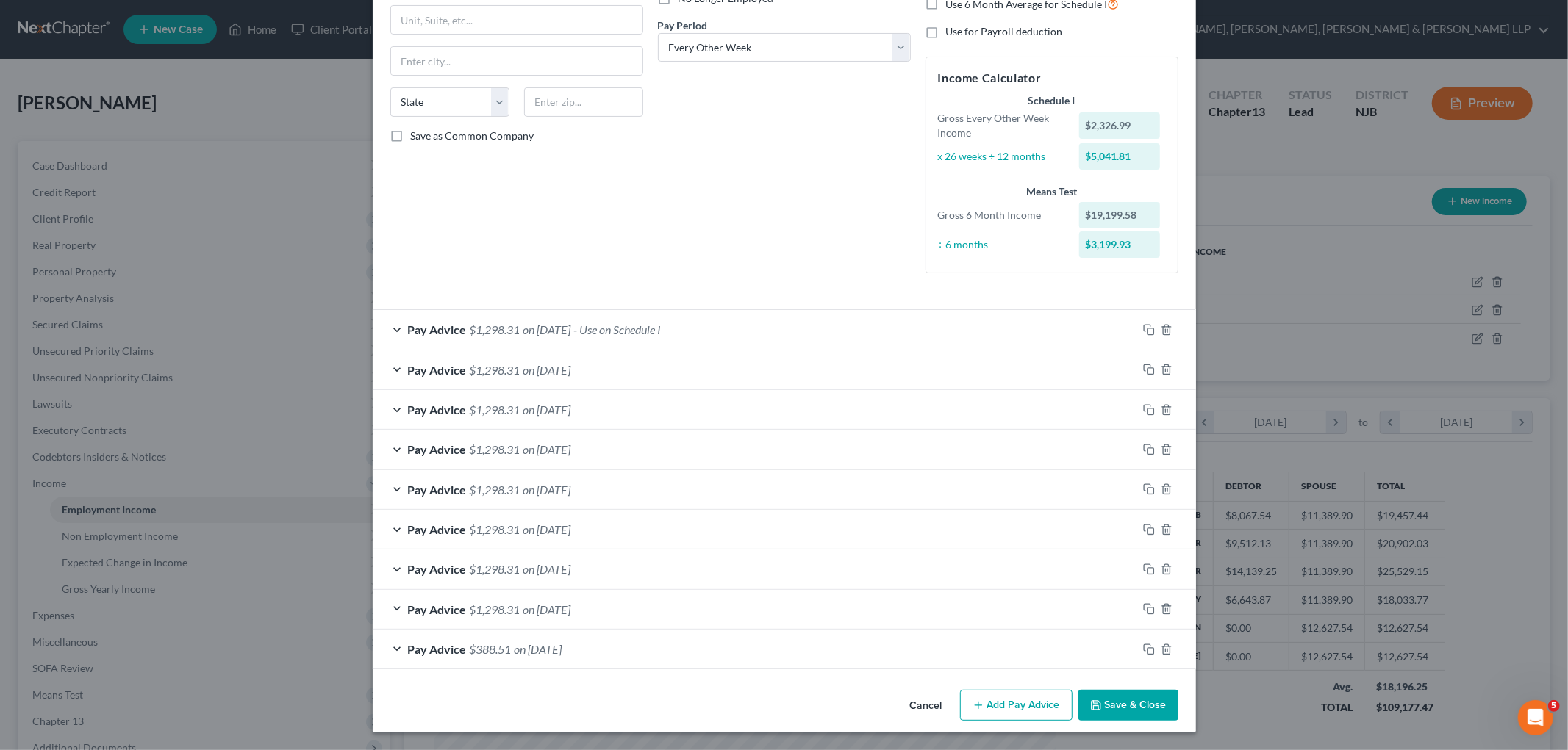
click at [1088, 690] on button "Save & Close" at bounding box center [1129, 705] width 100 height 31
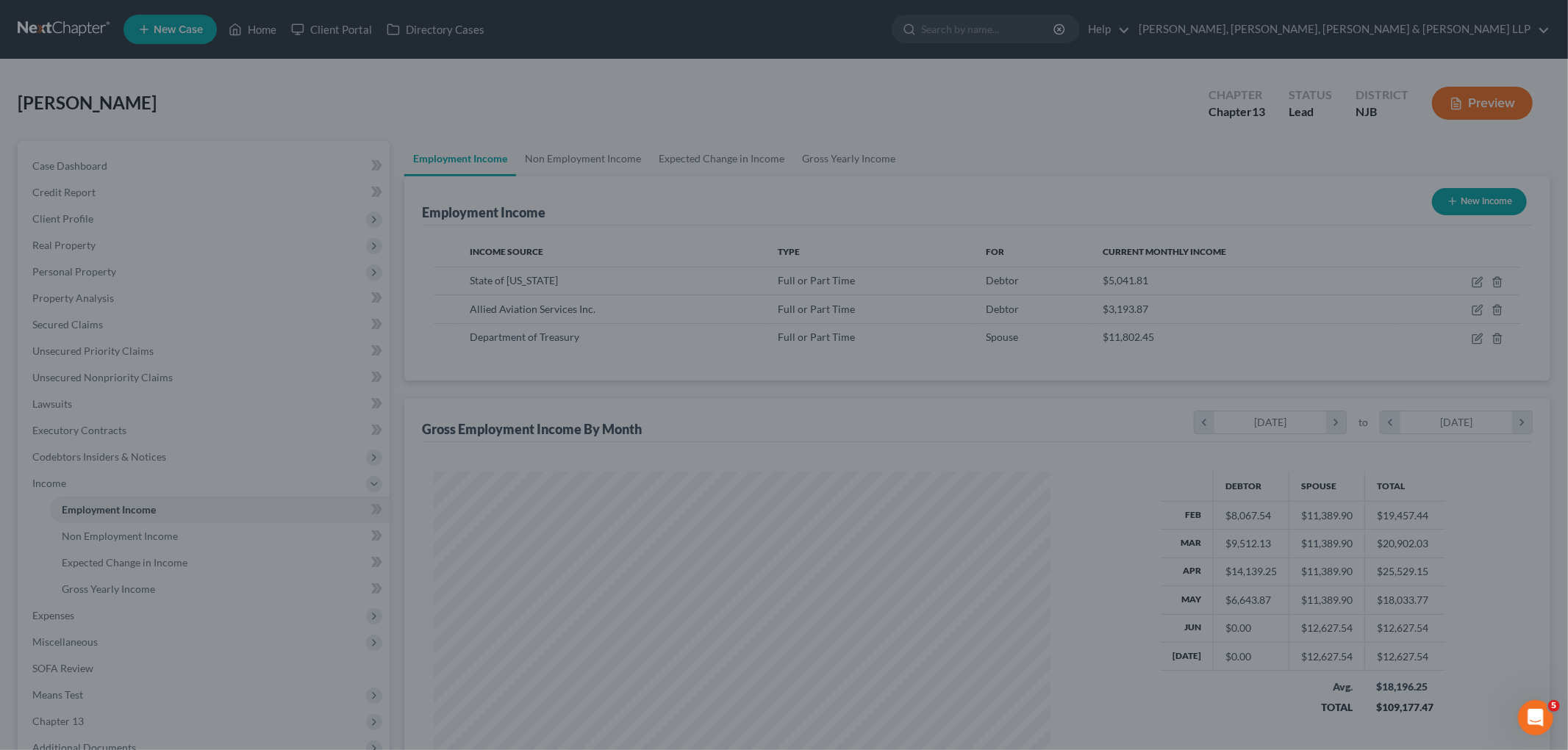
scroll to position [734724, 734301]
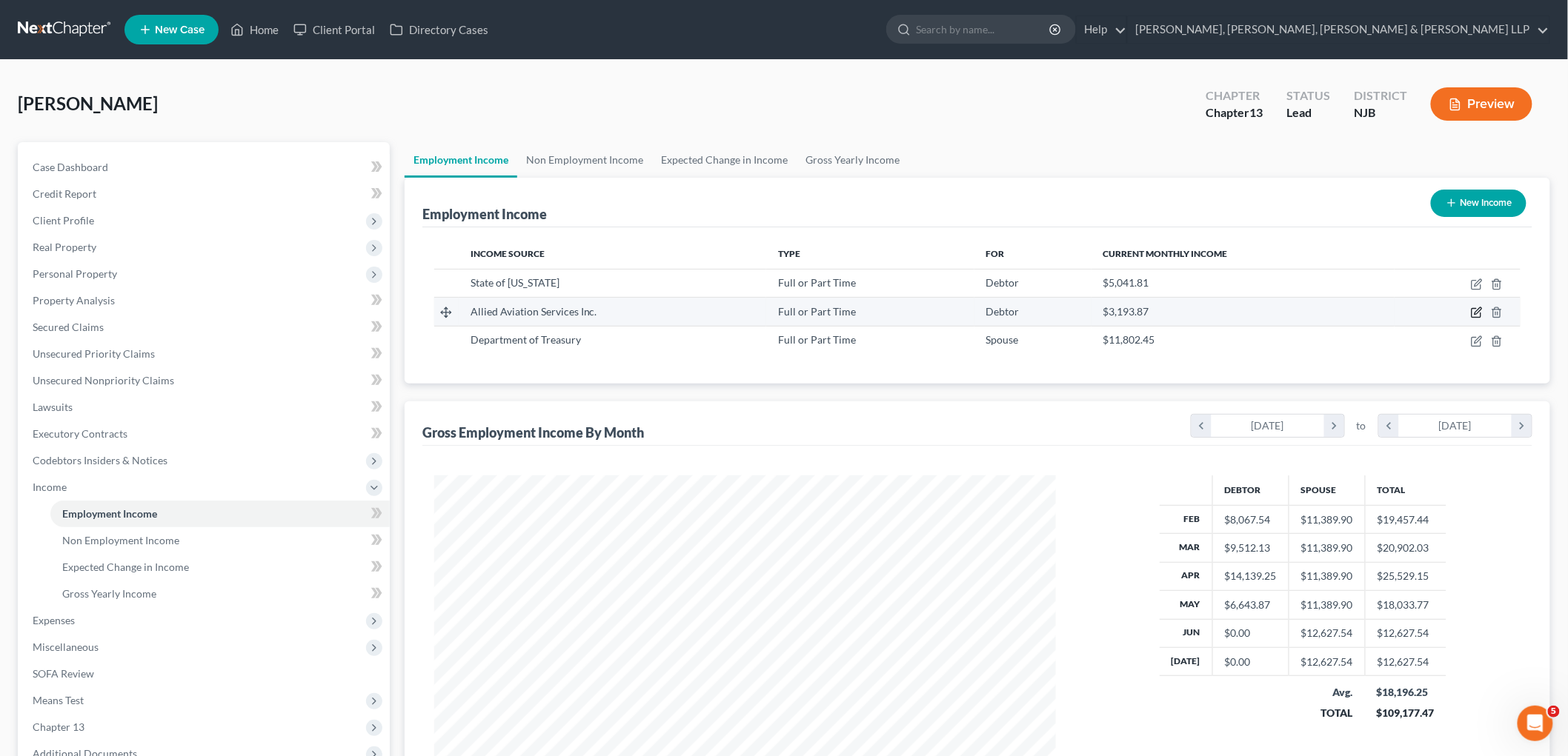
click at [1097, 309] on icon "button" at bounding box center [1476, 313] width 9 height 9
select select "0"
select select "35"
select select "3"
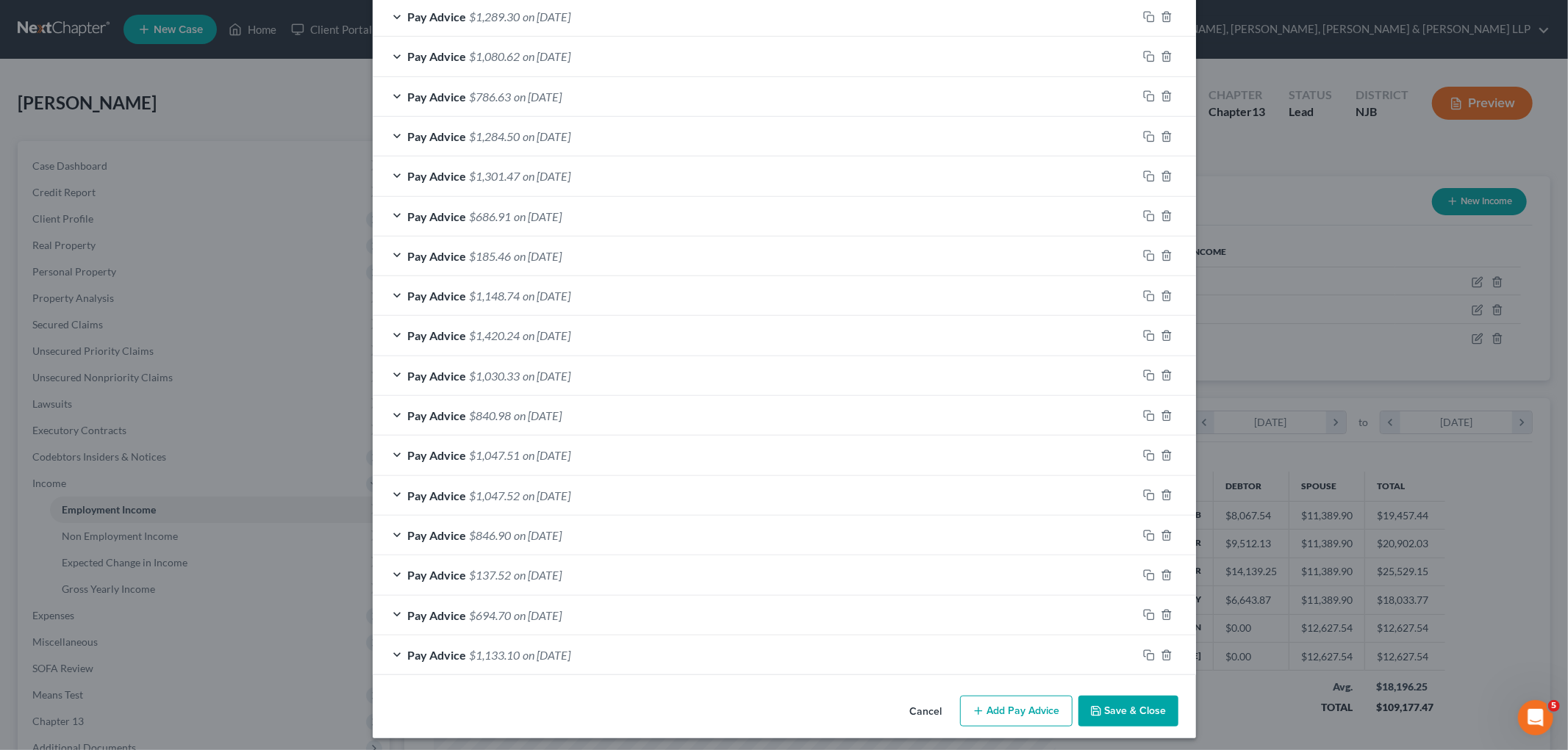
scroll to position [689, 0]
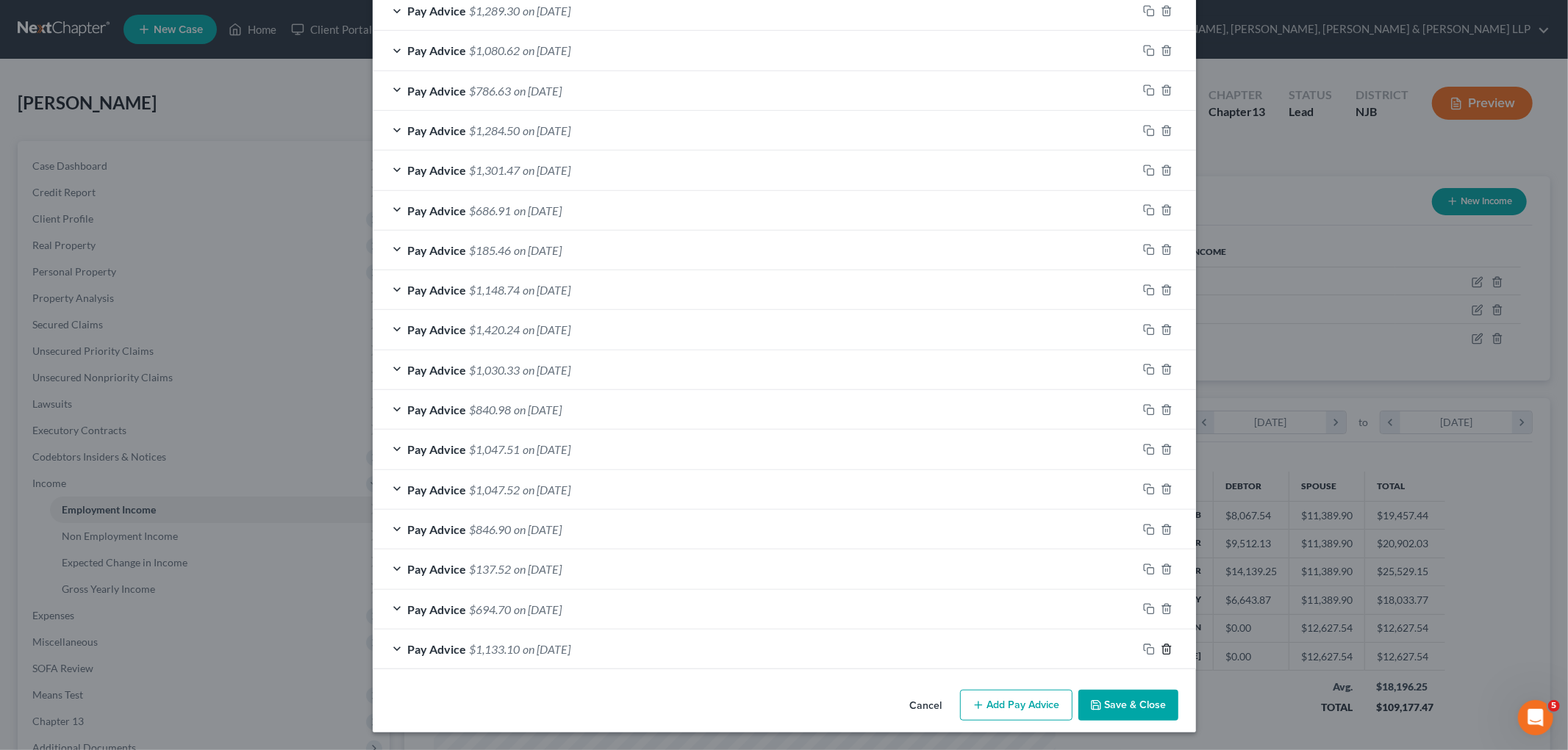
click at [1088, 649] on line "button" at bounding box center [1167, 650] width 0 height 3
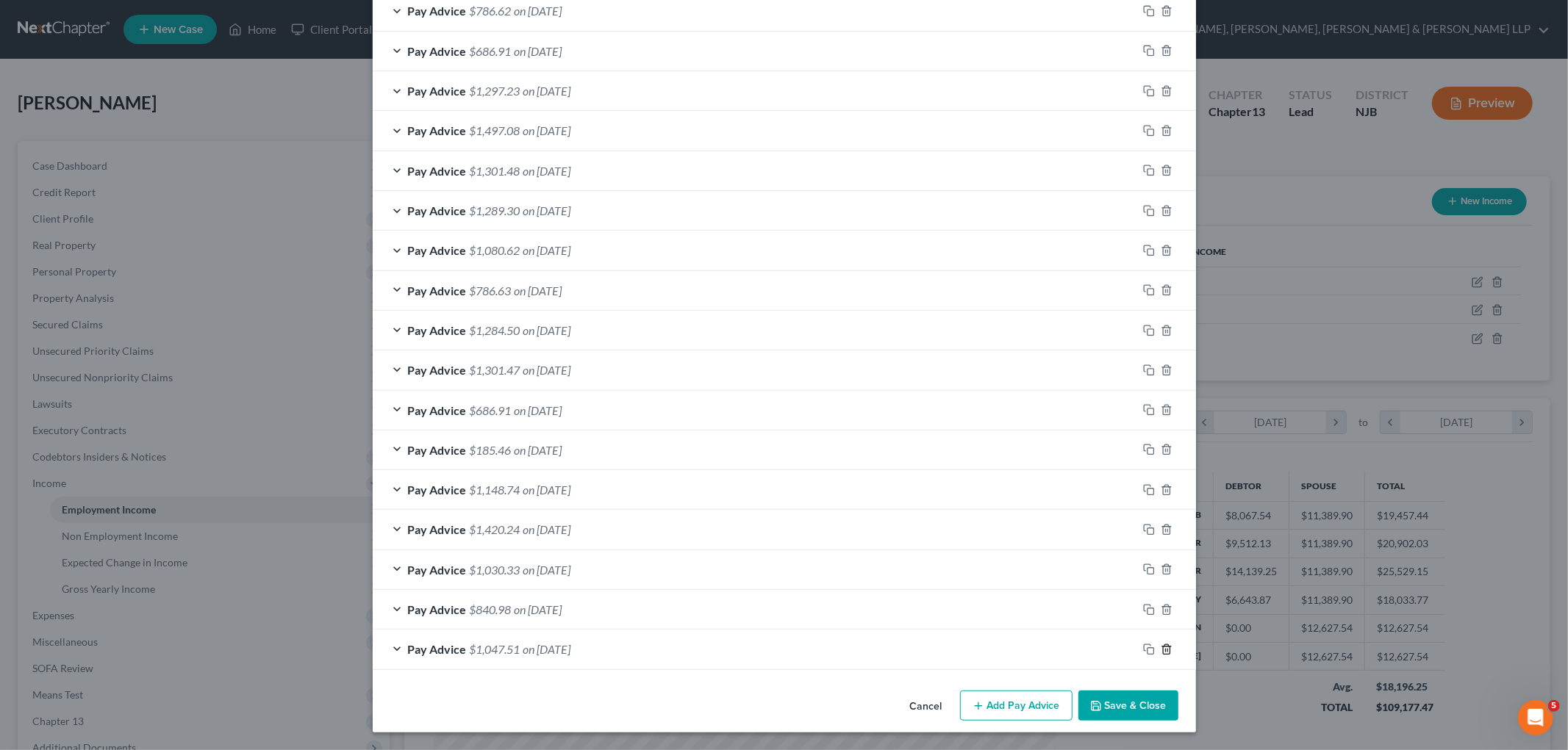
click at [1088, 649] on line "button" at bounding box center [1167, 650] width 0 height 3
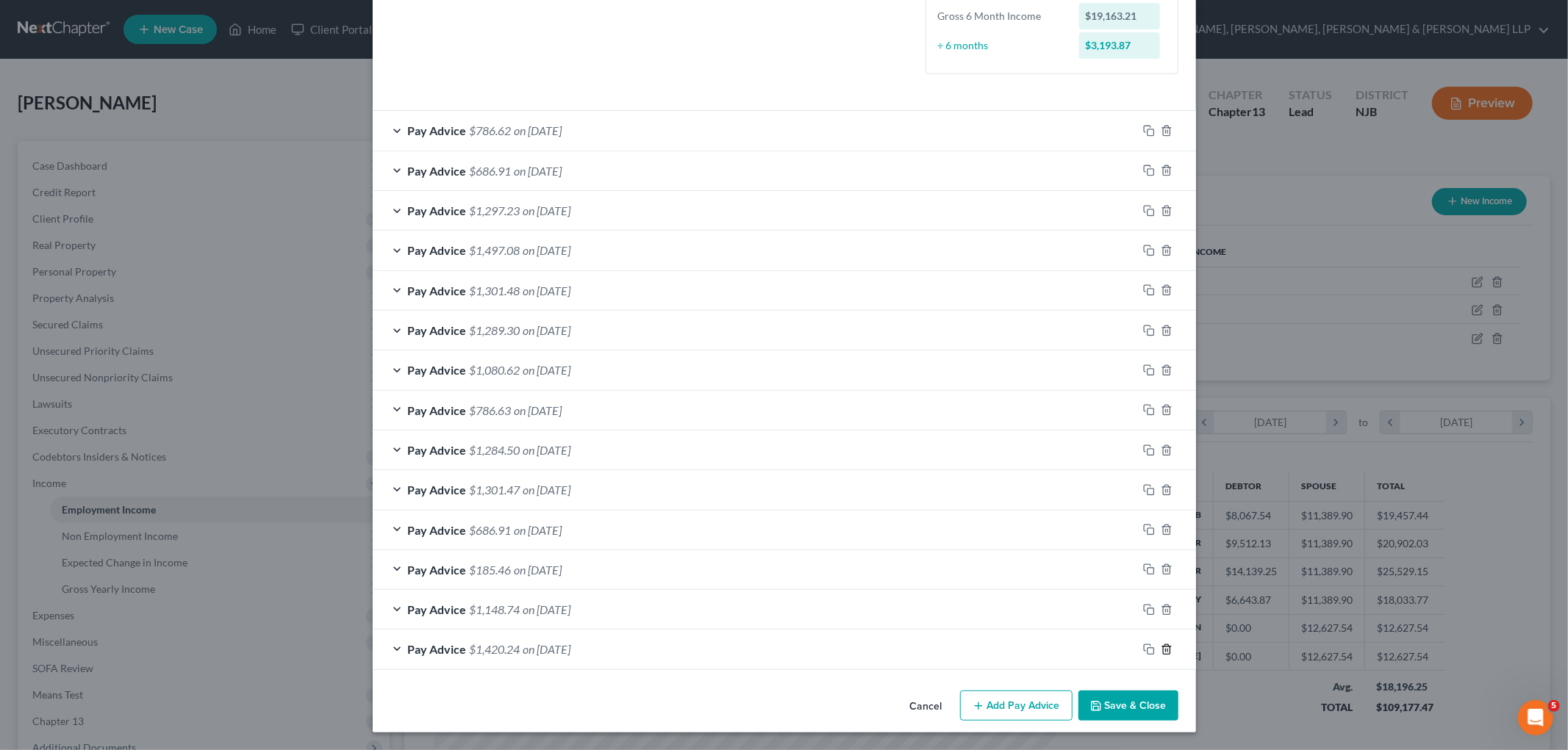
click at [1088, 649] on line "button" at bounding box center [1167, 650] width 0 height 3
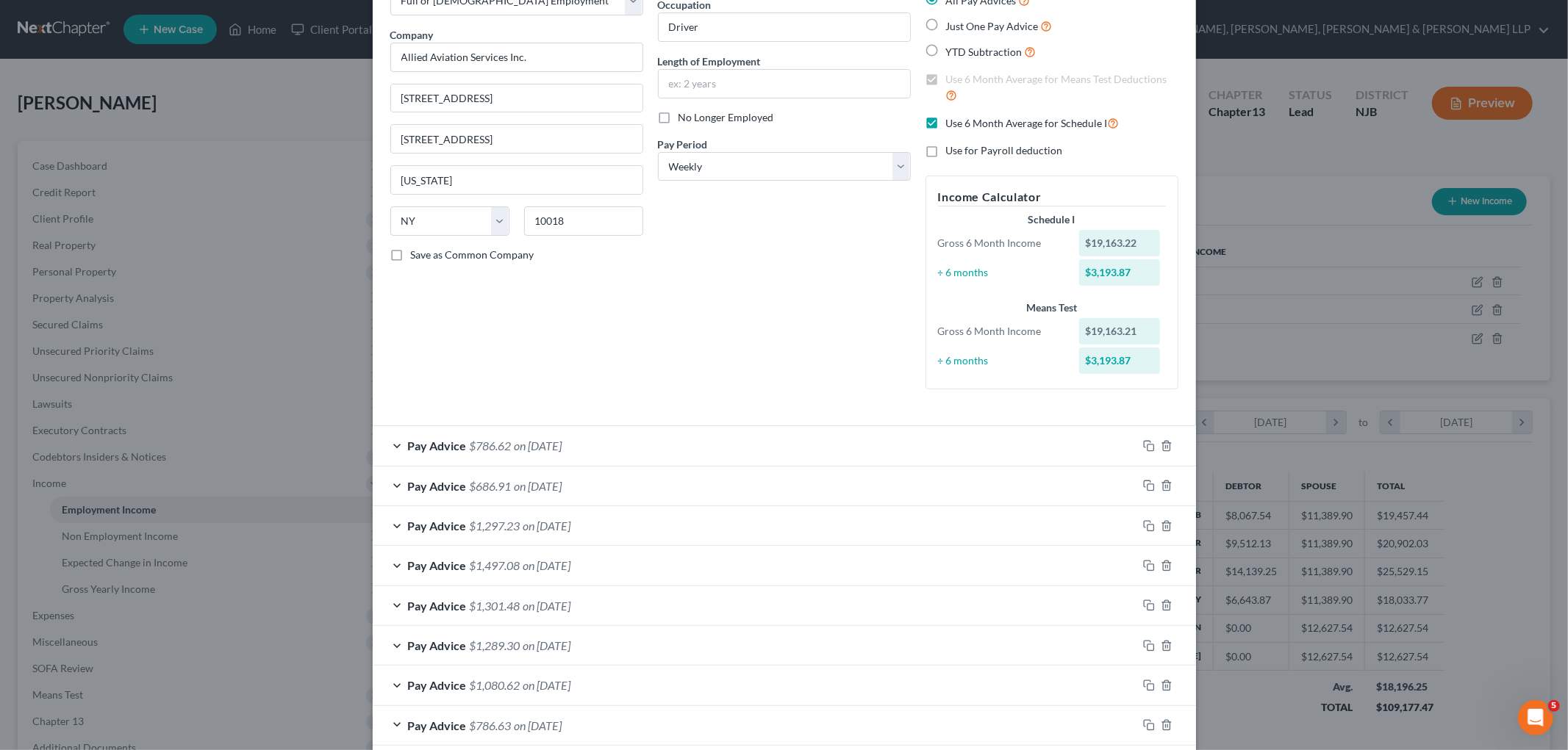
scroll to position [47, 0]
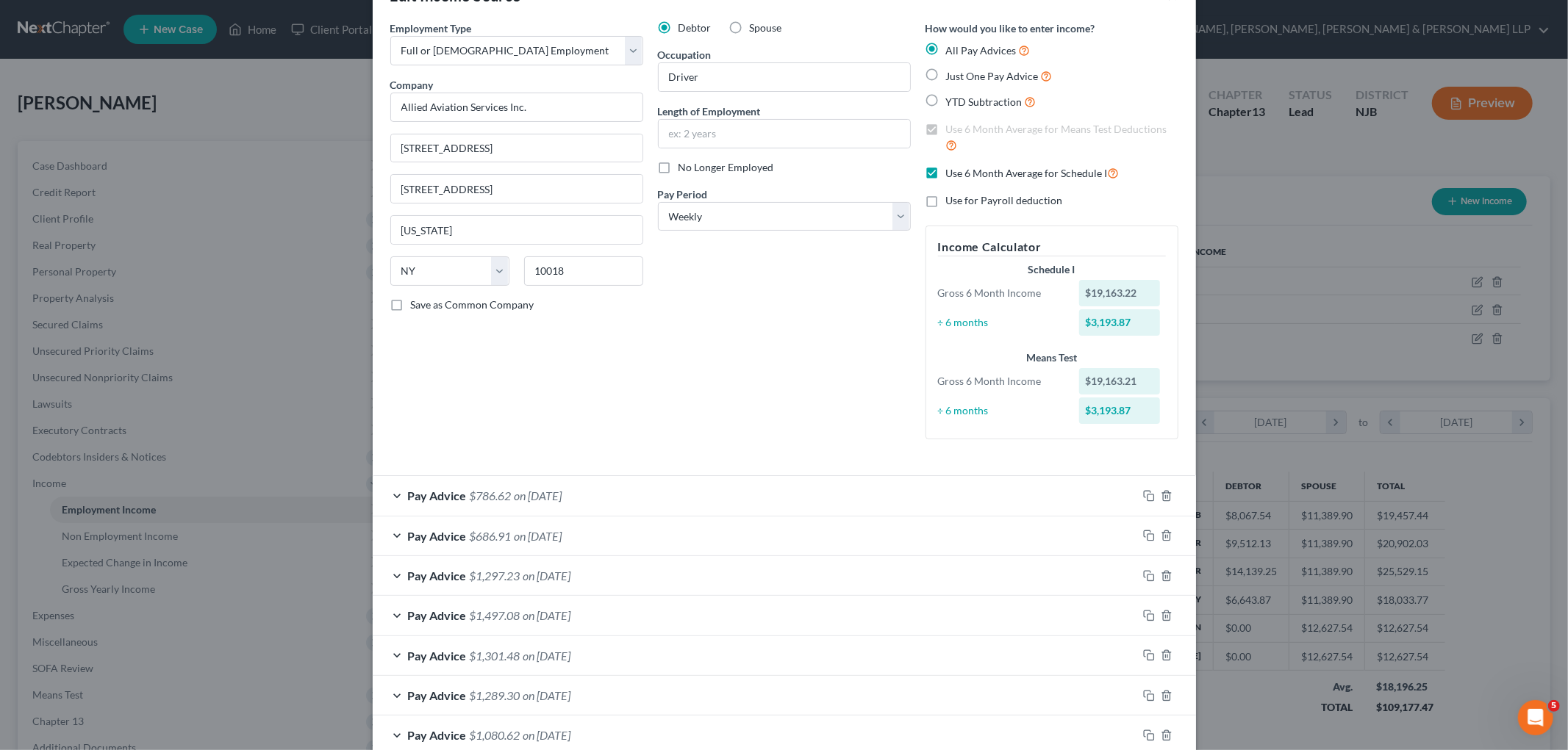
click at [648, 491] on div "Pay Advice $786.62 on 05/27/2025" at bounding box center [755, 495] width 764 height 39
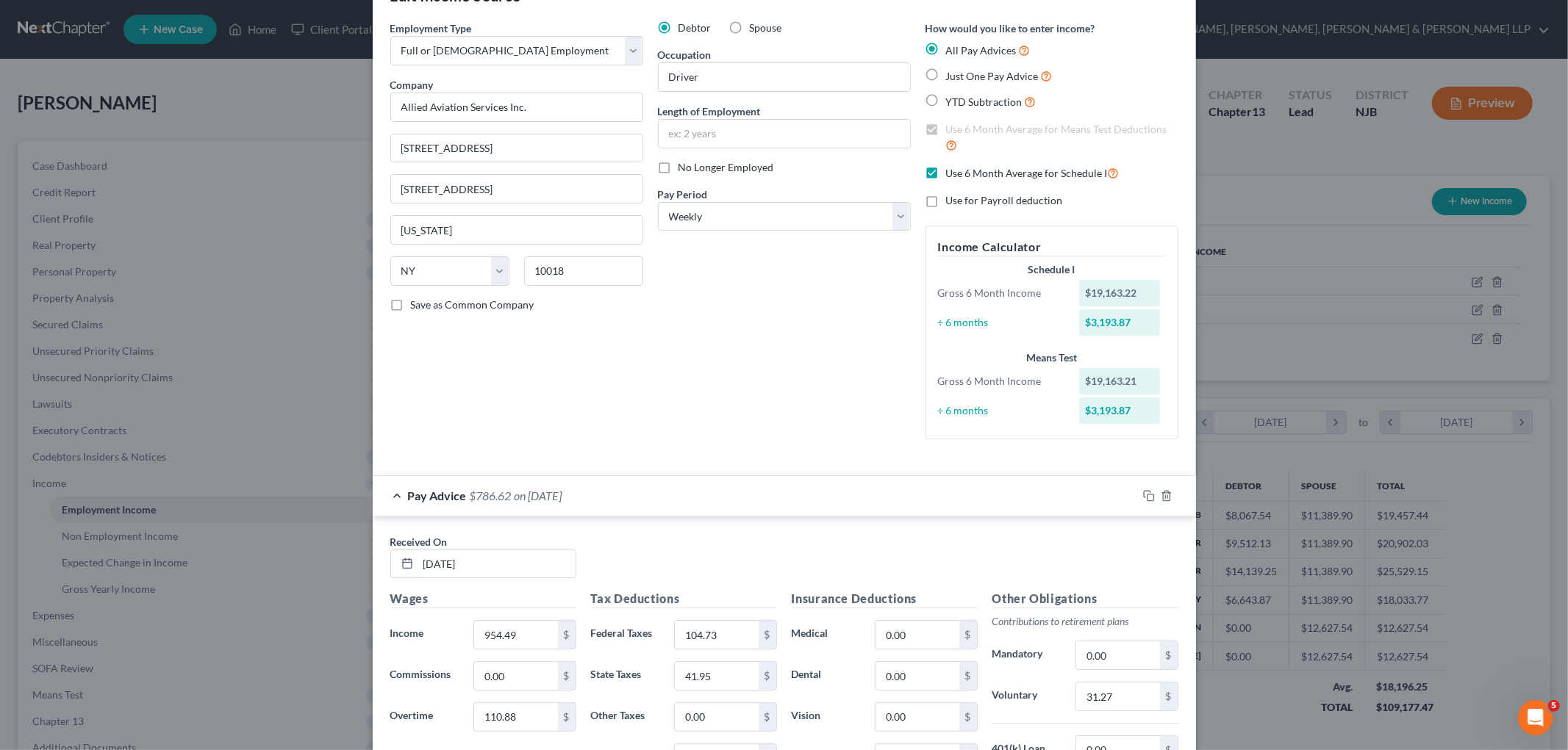
click at [946, 171] on label "Use 6 Month Average for Schedule I" at bounding box center [1032, 173] width 173 height 17
click at [952, 171] on input "Use 6 Month Average for Schedule I" at bounding box center [956, 170] width 9 height 9
checkbox input "false"
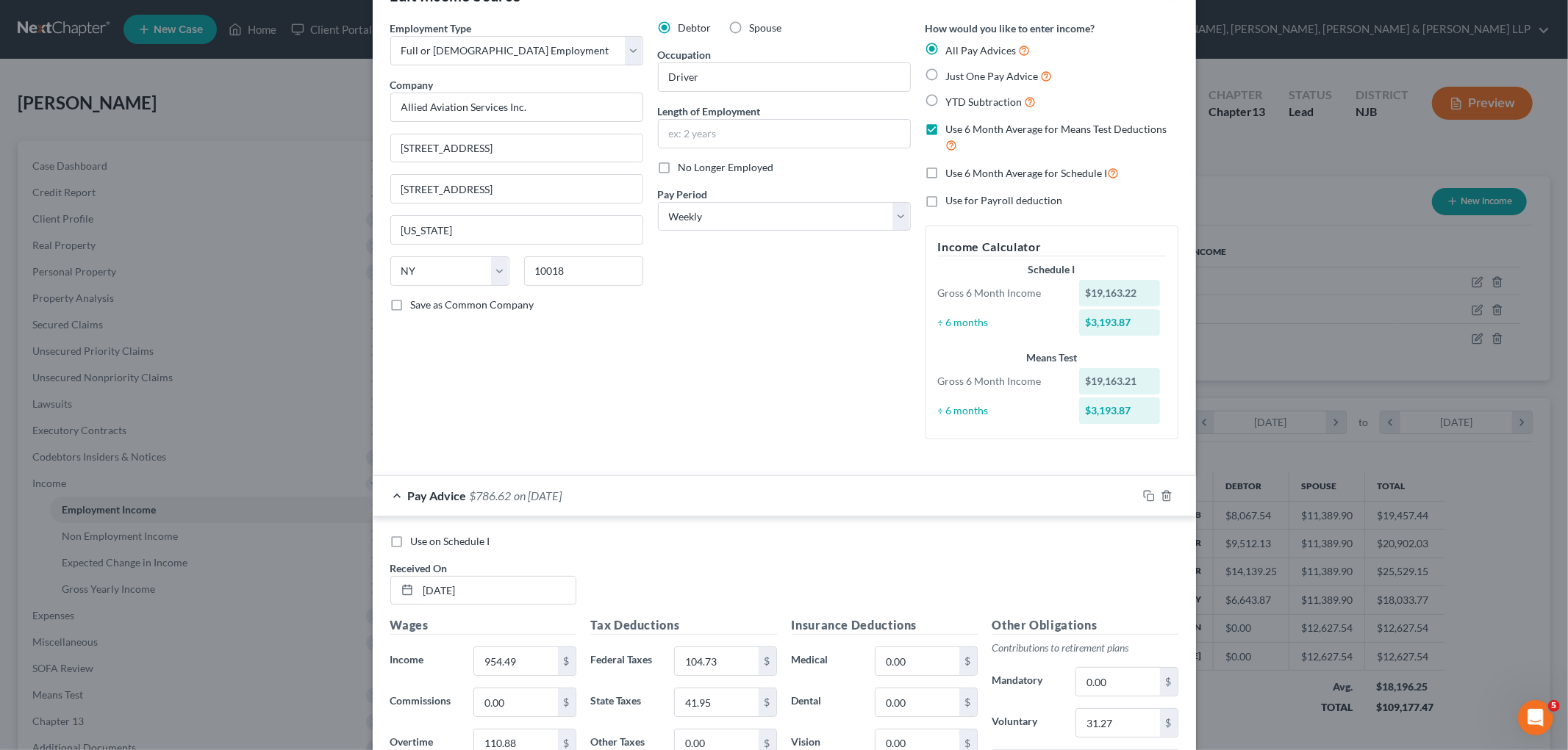
click at [602, 497] on div "Pay Advice $786.62 on 05/27/2025" at bounding box center [755, 495] width 764 height 39
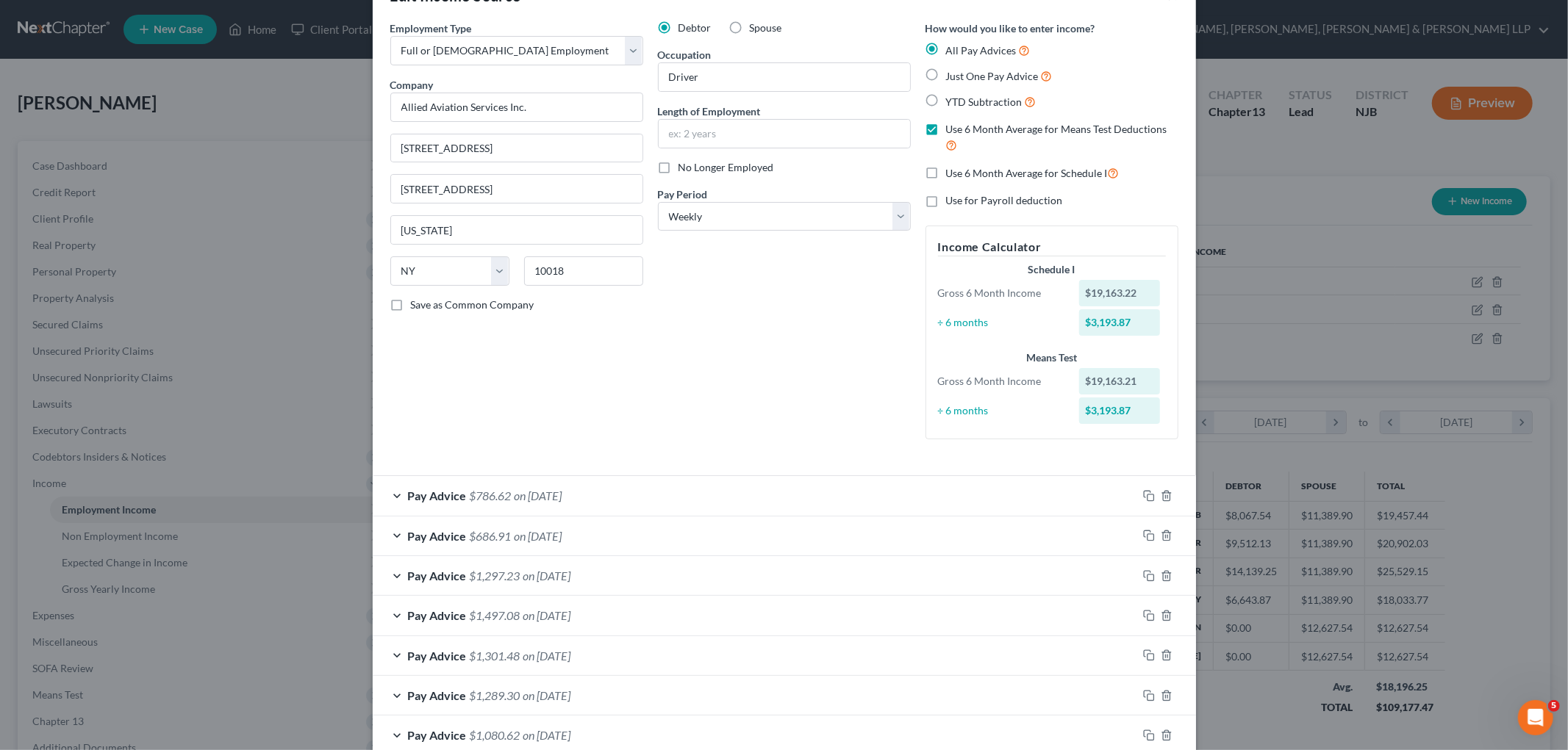
click at [607, 543] on div "Pay Advice $686.91 on 05/14/2025" at bounding box center [755, 536] width 764 height 39
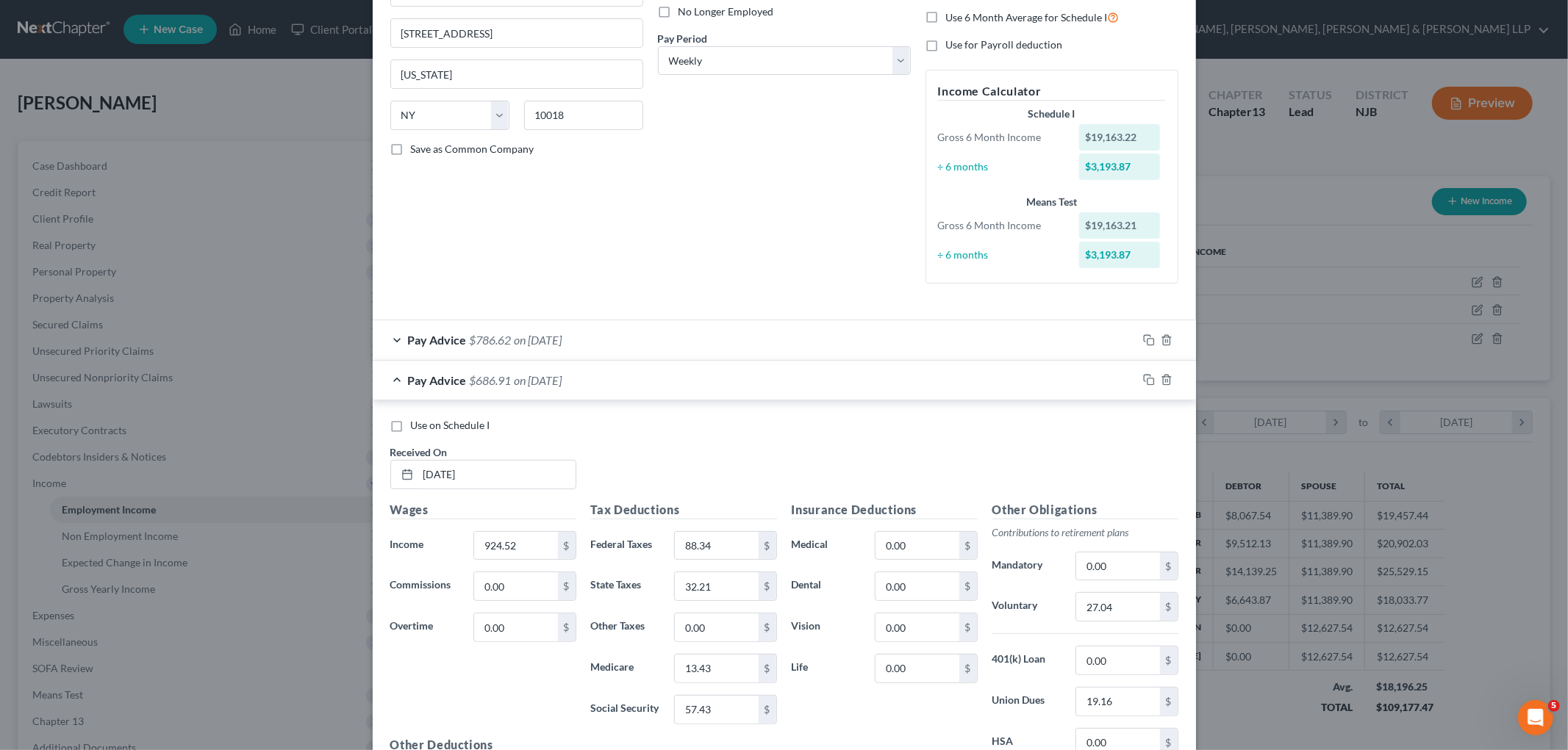
scroll to position [210, 0]
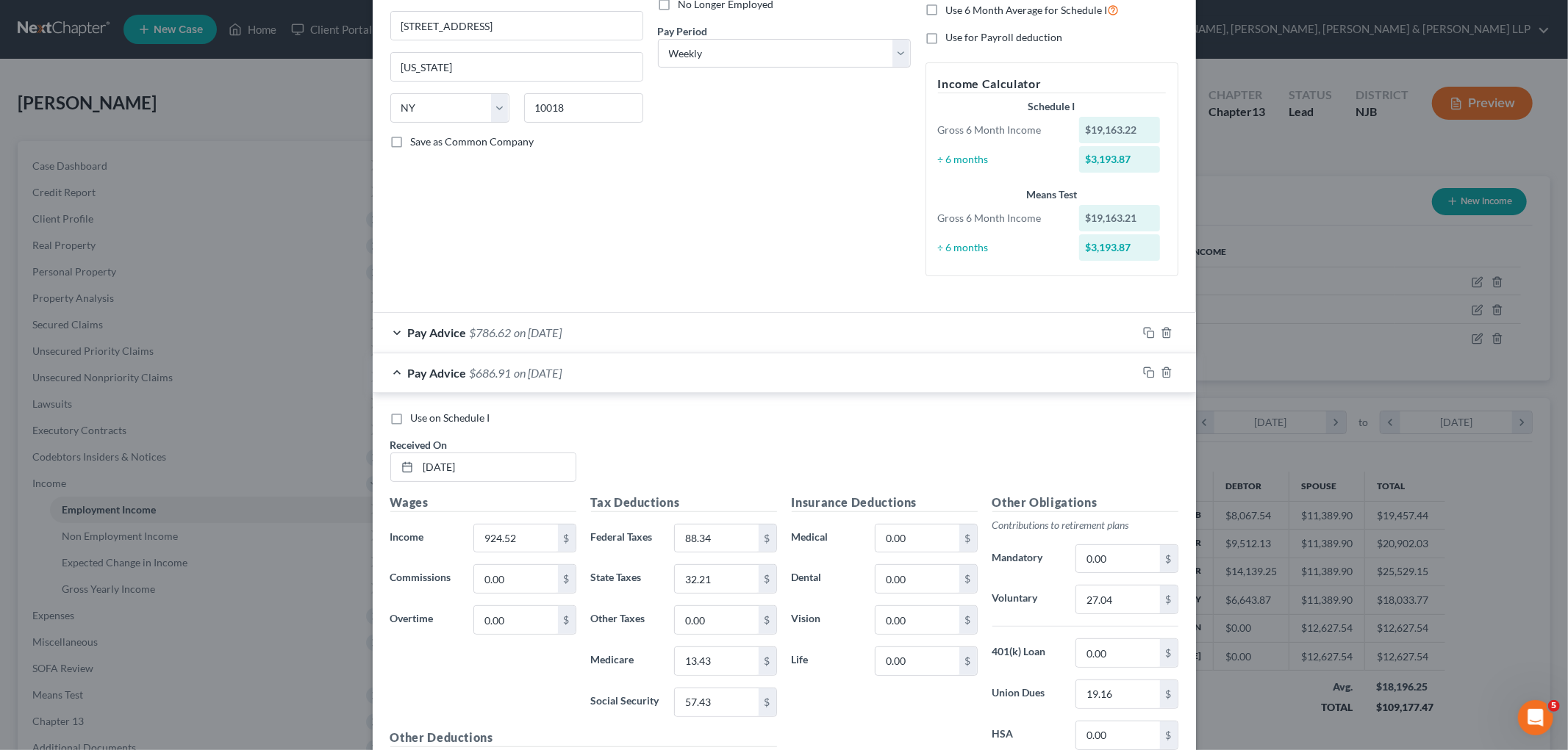
click at [430, 416] on span "Use on Schedule I" at bounding box center [451, 418] width 80 height 12
click at [426, 416] on input "Use on Schedule I" at bounding box center [421, 416] width 9 height 9
checkbox input "true"
click at [757, 376] on div "Pay Advice $686.91 on 05/14/2025 - Use on Schedule I" at bounding box center [755, 372] width 764 height 39
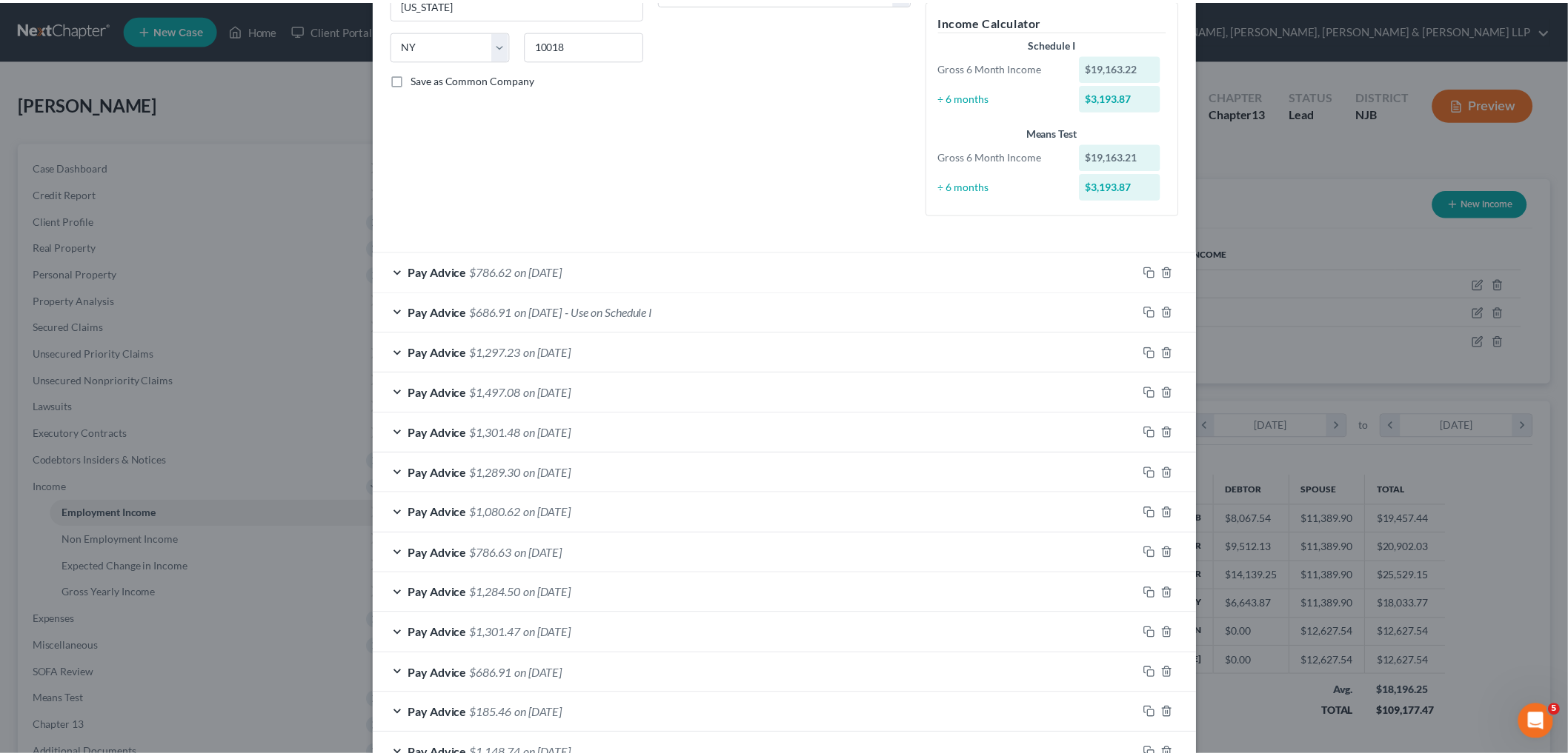
scroll to position [376, 0]
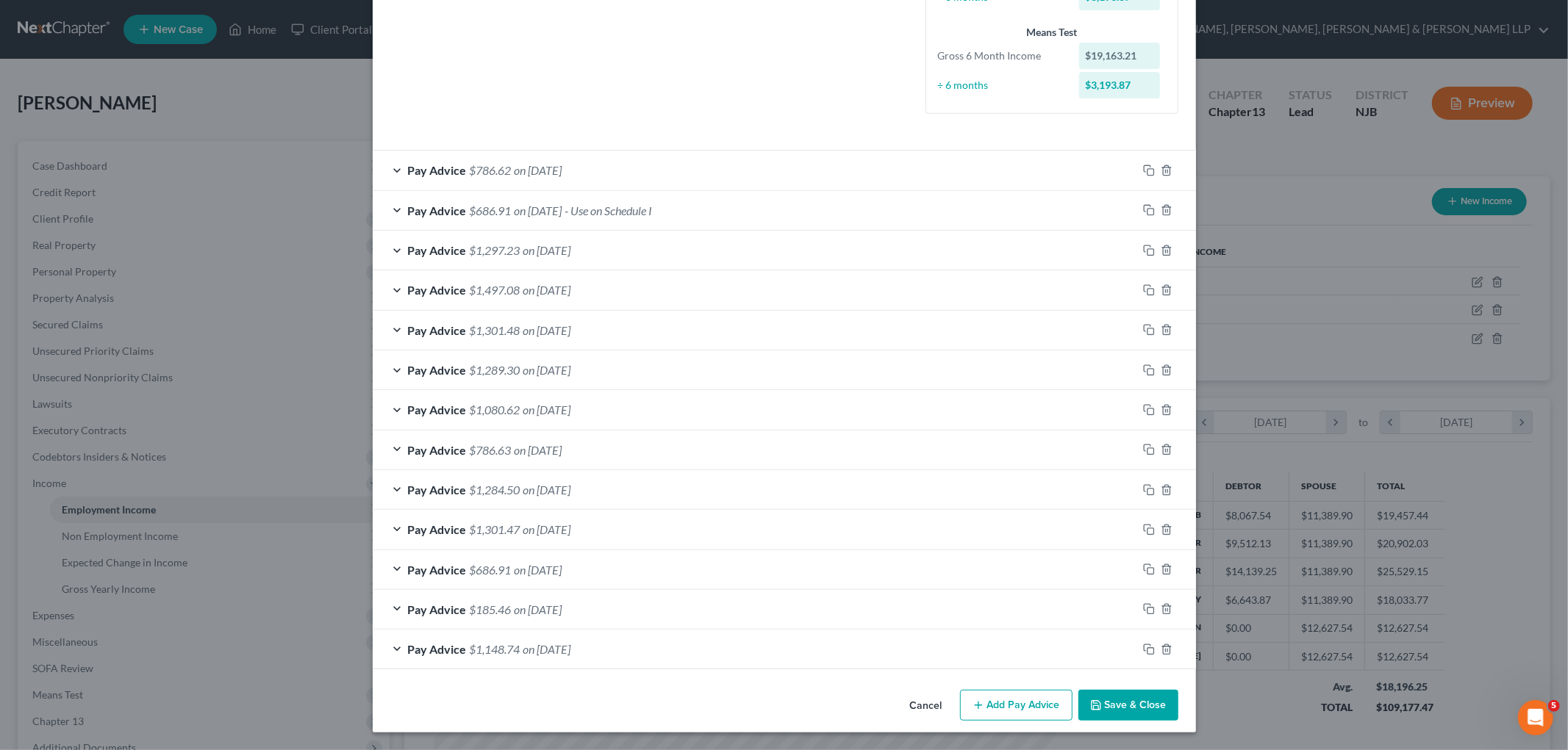
click at [1088, 690] on button "Save & Close" at bounding box center [1129, 705] width 100 height 31
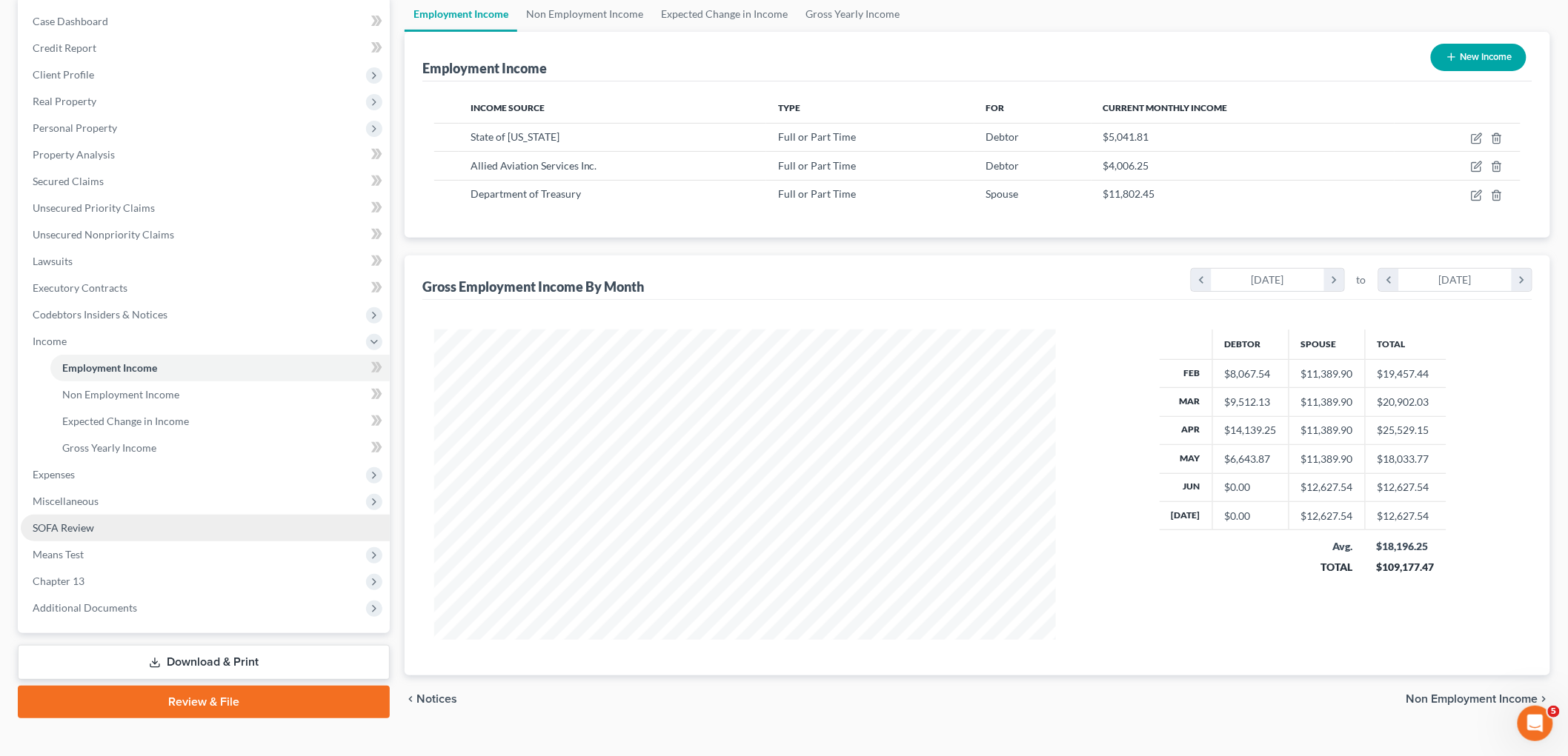
scroll to position [168, 0]
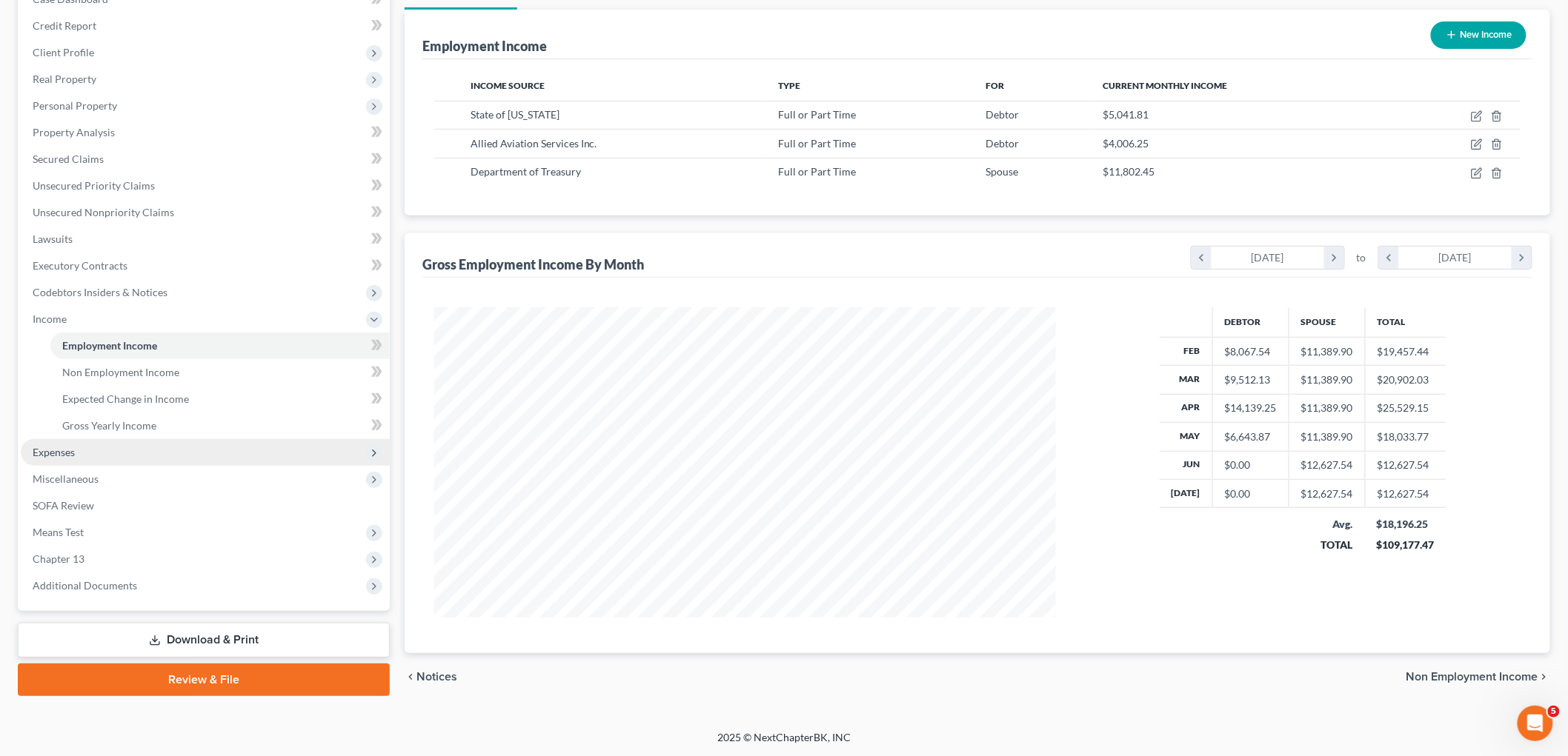
click at [53, 455] on span "Expenses" at bounding box center [53, 452] width 42 height 12
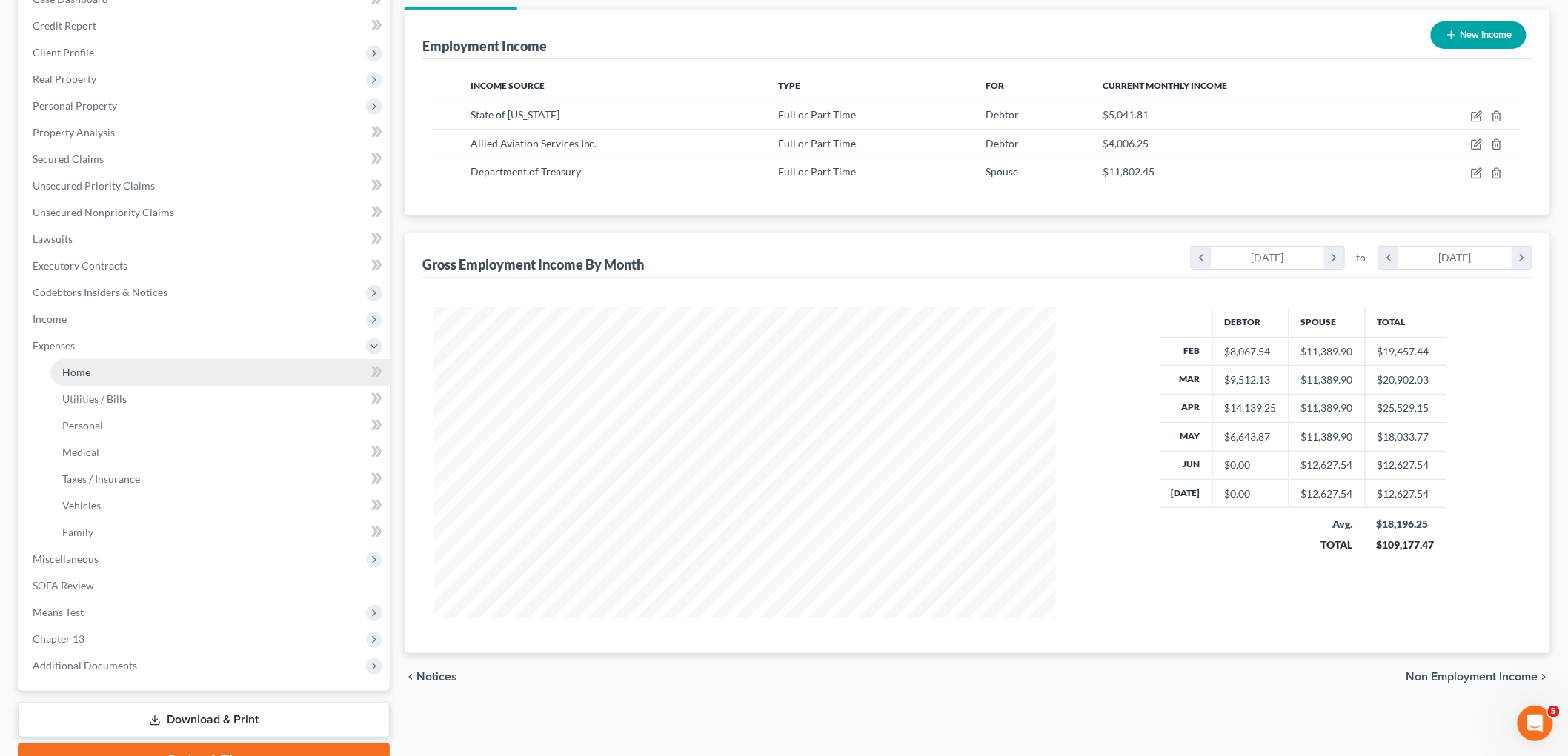
click at [82, 366] on span "Home" at bounding box center [75, 371] width 28 height 12
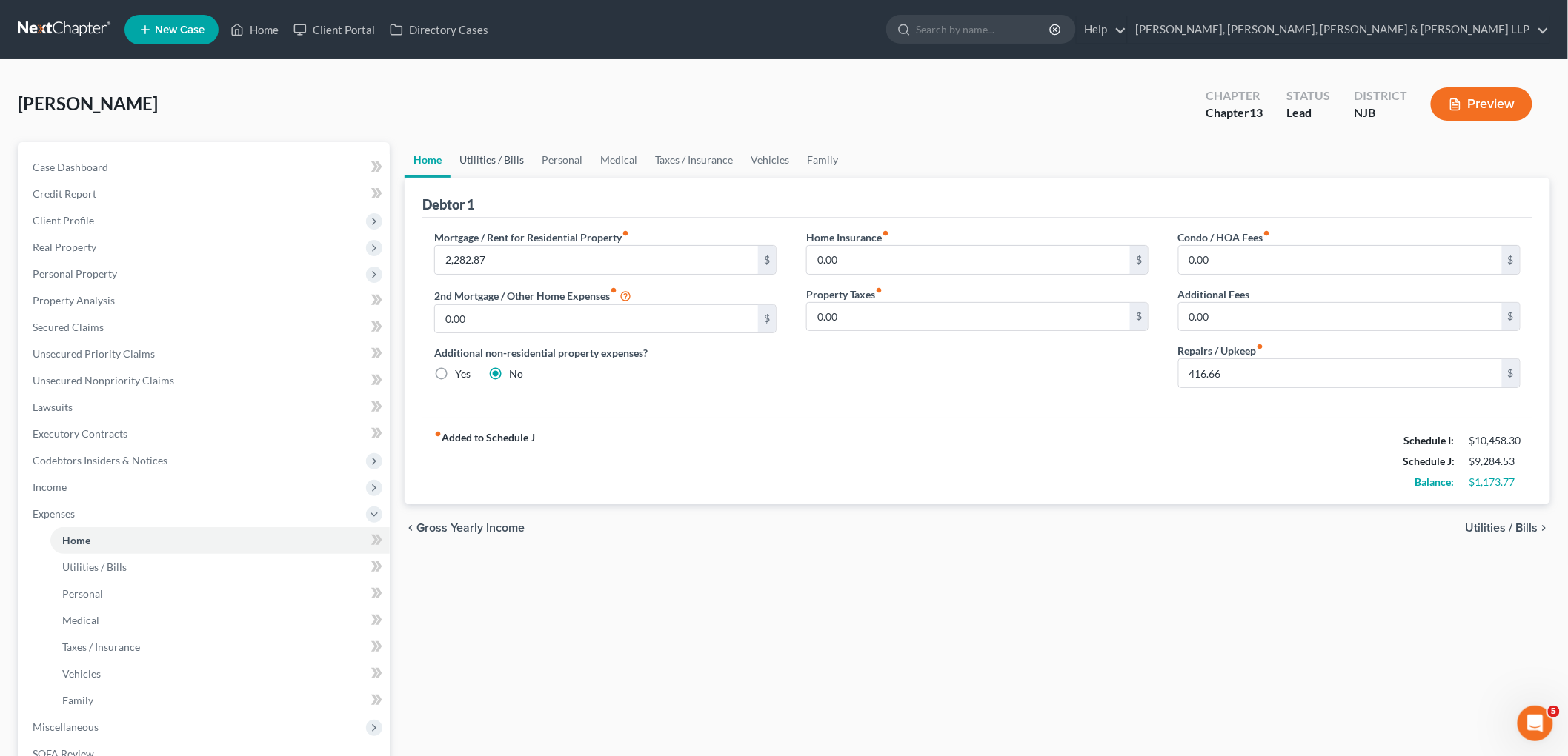
click at [498, 153] on link "Utilities / Bills" at bounding box center [492, 159] width 82 height 35
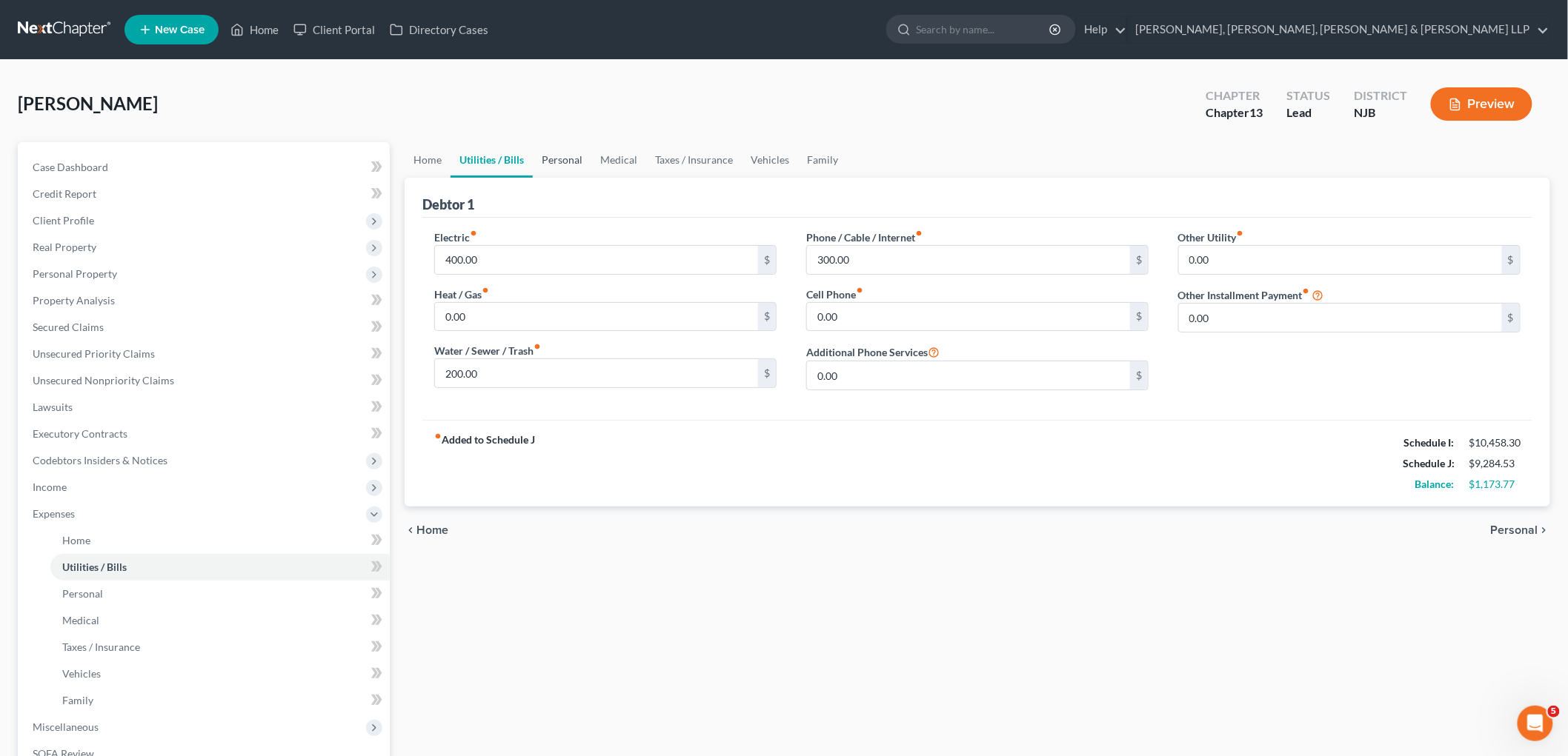
click at [571, 154] on link "Personal" at bounding box center [562, 159] width 58 height 35
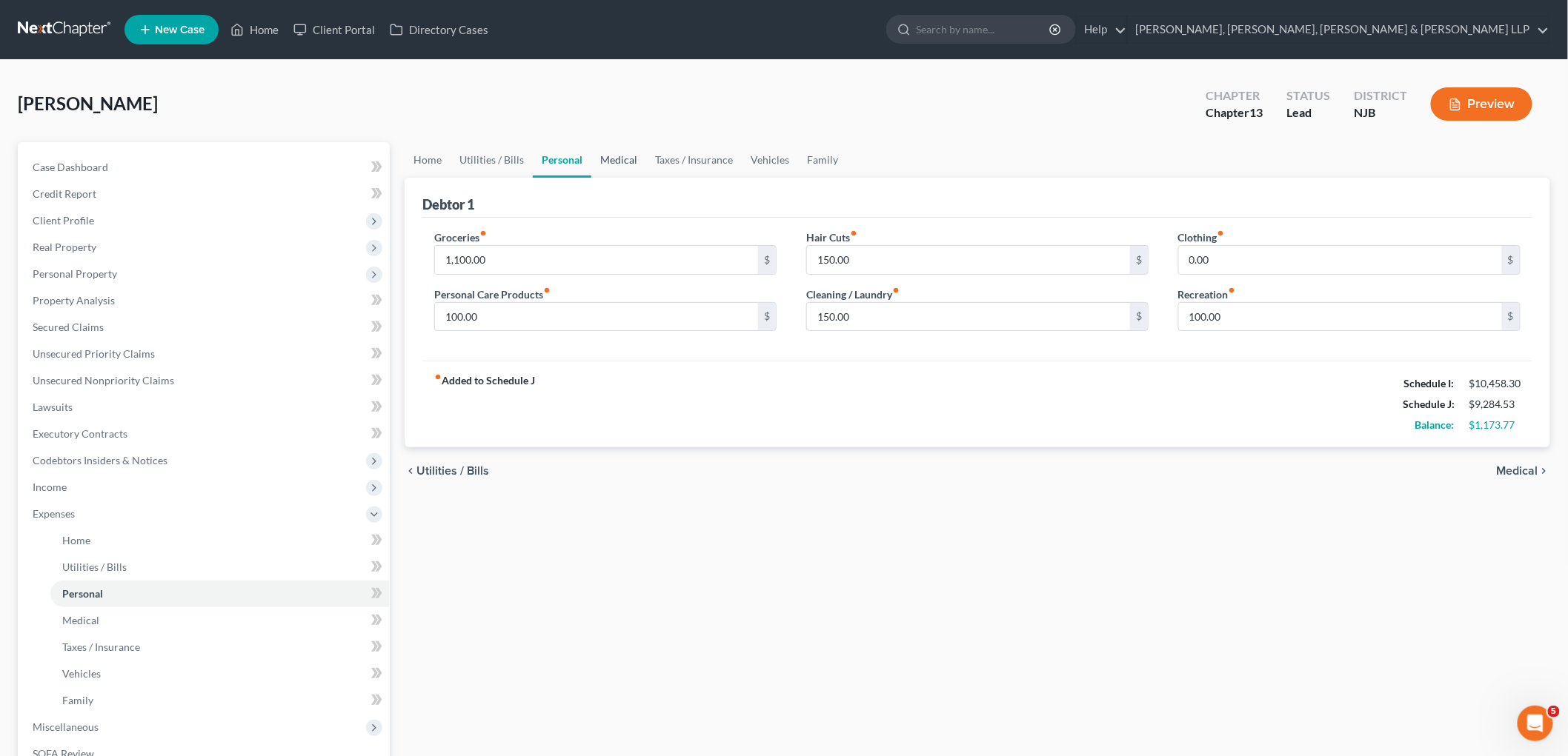
click at [619, 154] on link "Medical" at bounding box center [618, 159] width 54 height 35
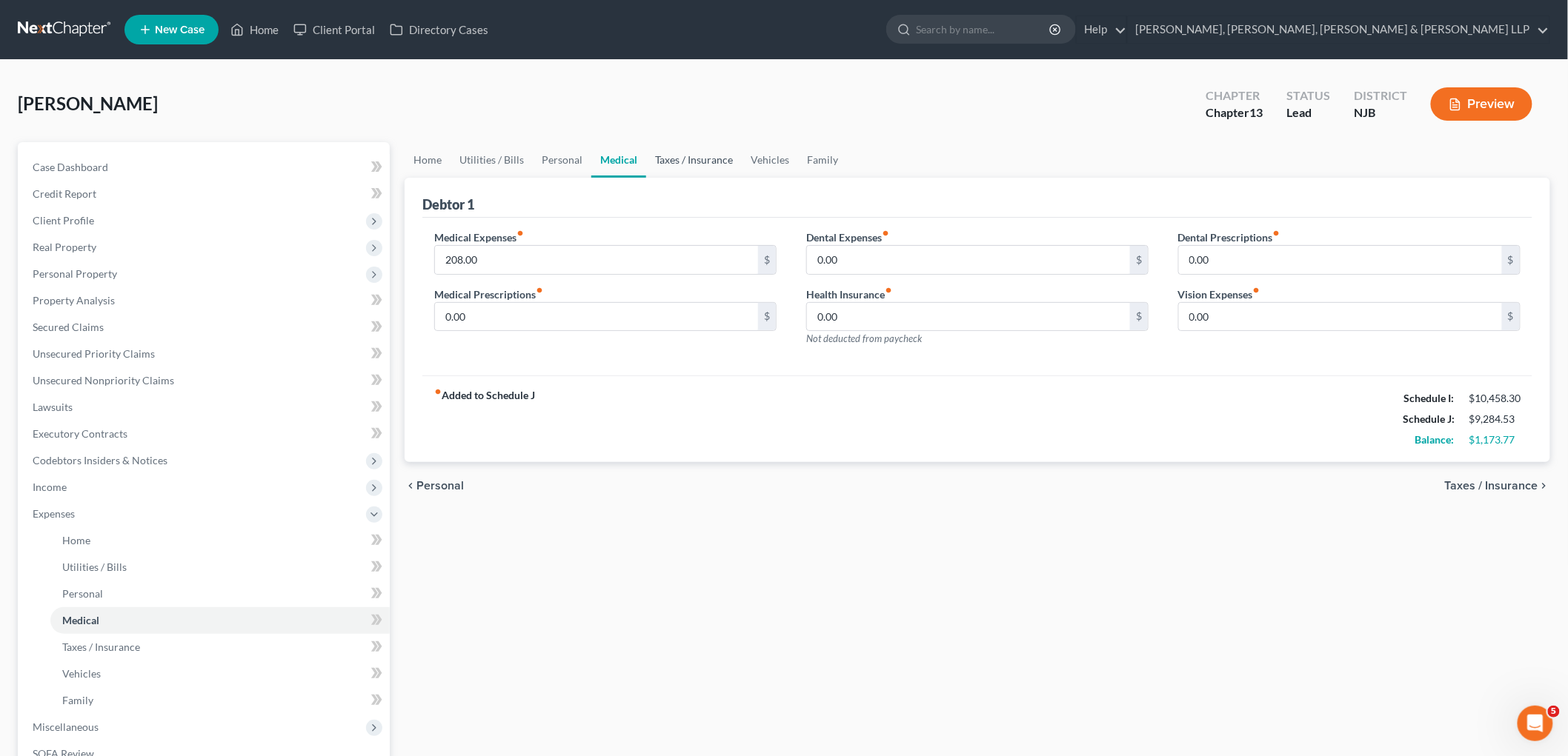
click at [690, 158] on link "Taxes / Insurance" at bounding box center [694, 159] width 95 height 35
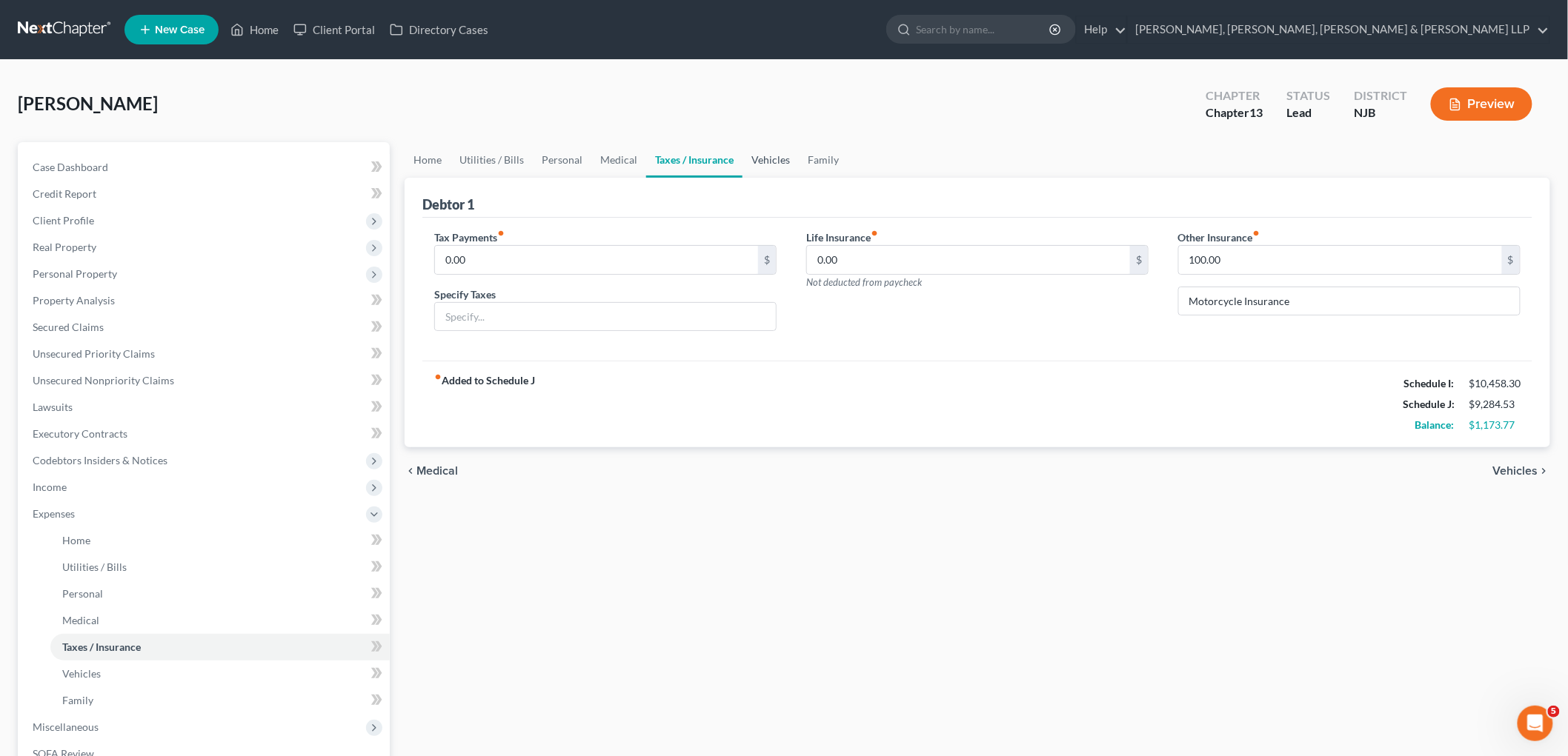
click at [778, 164] on link "Vehicles" at bounding box center [771, 159] width 56 height 35
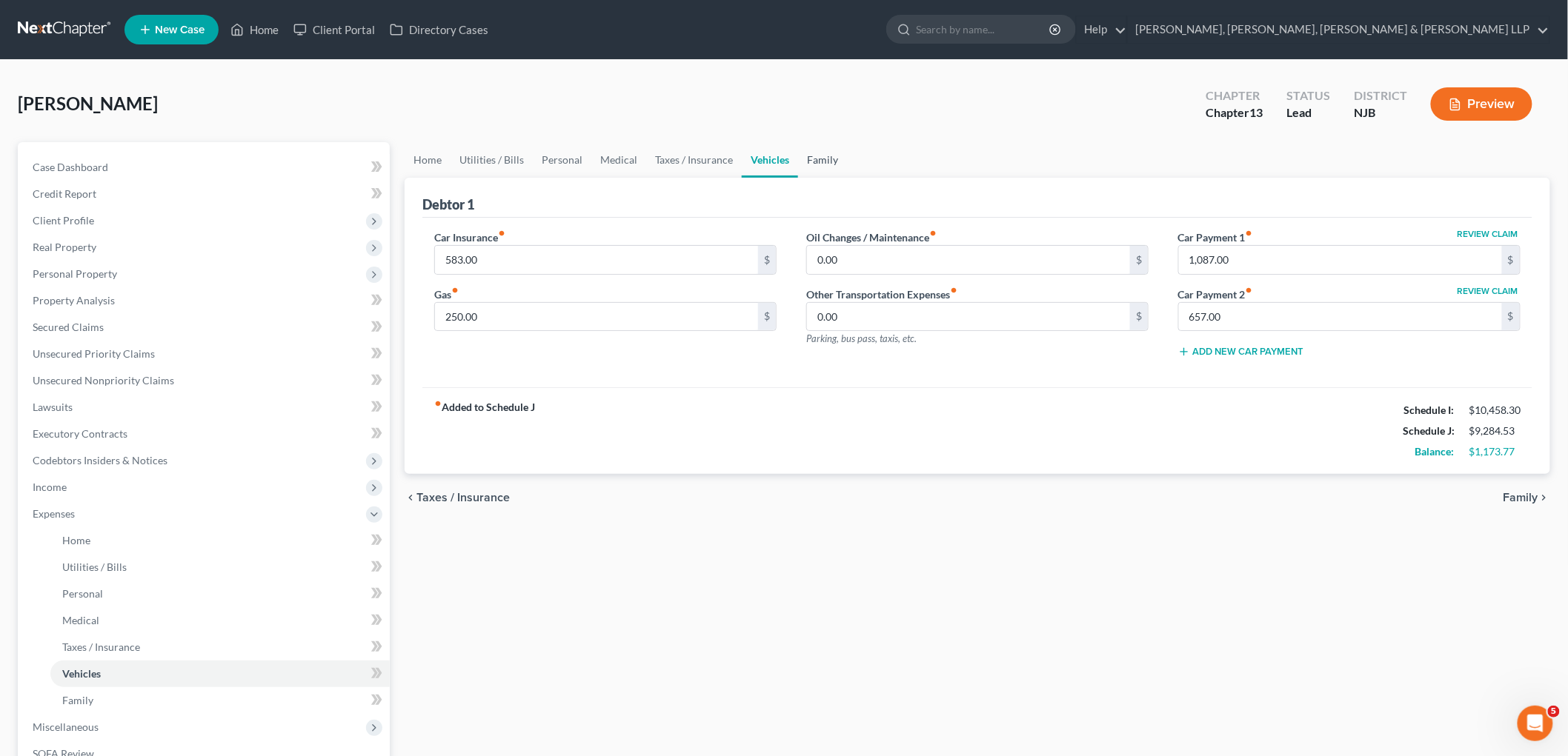
click at [814, 160] on link "Family" at bounding box center [822, 159] width 49 height 35
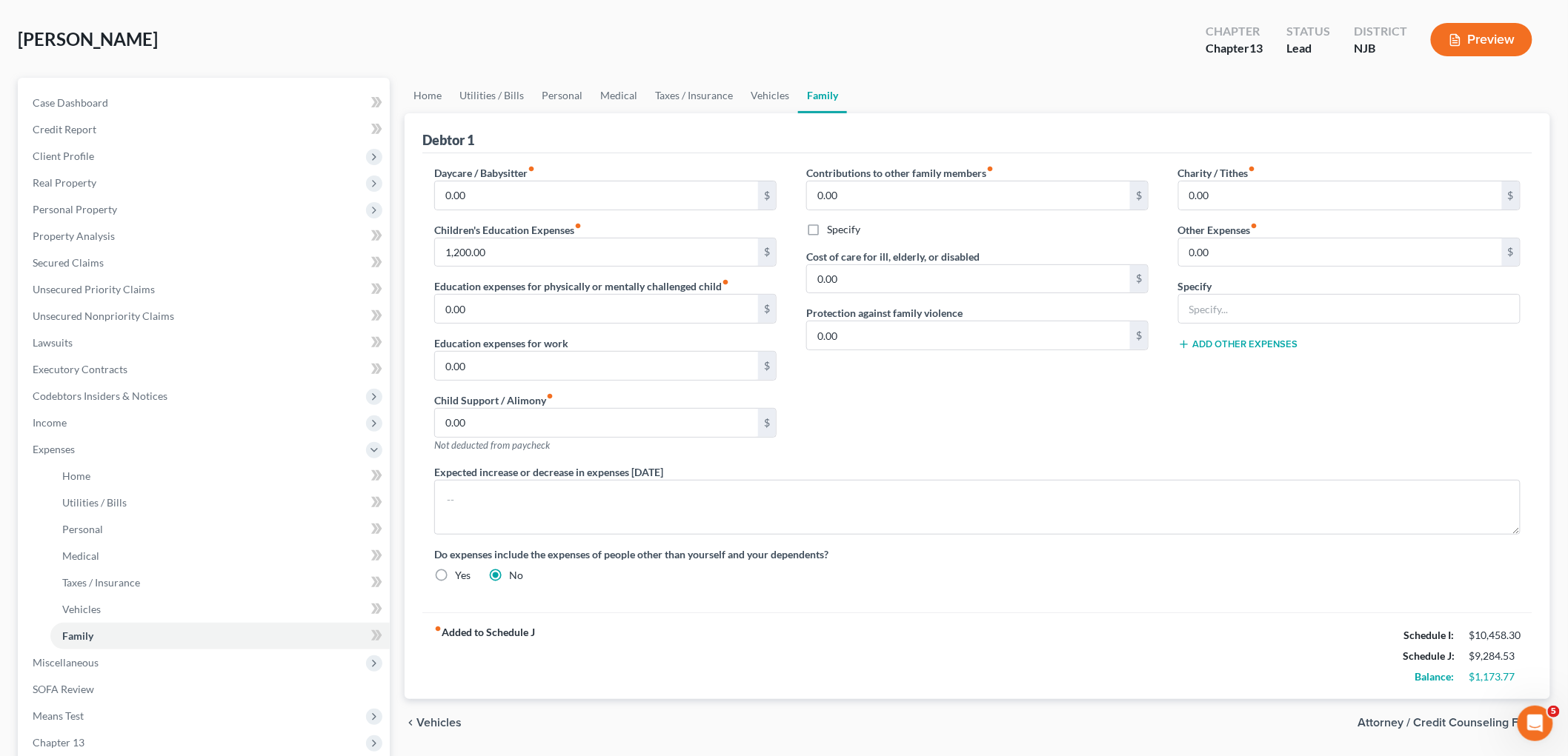
scroll to position [242, 0]
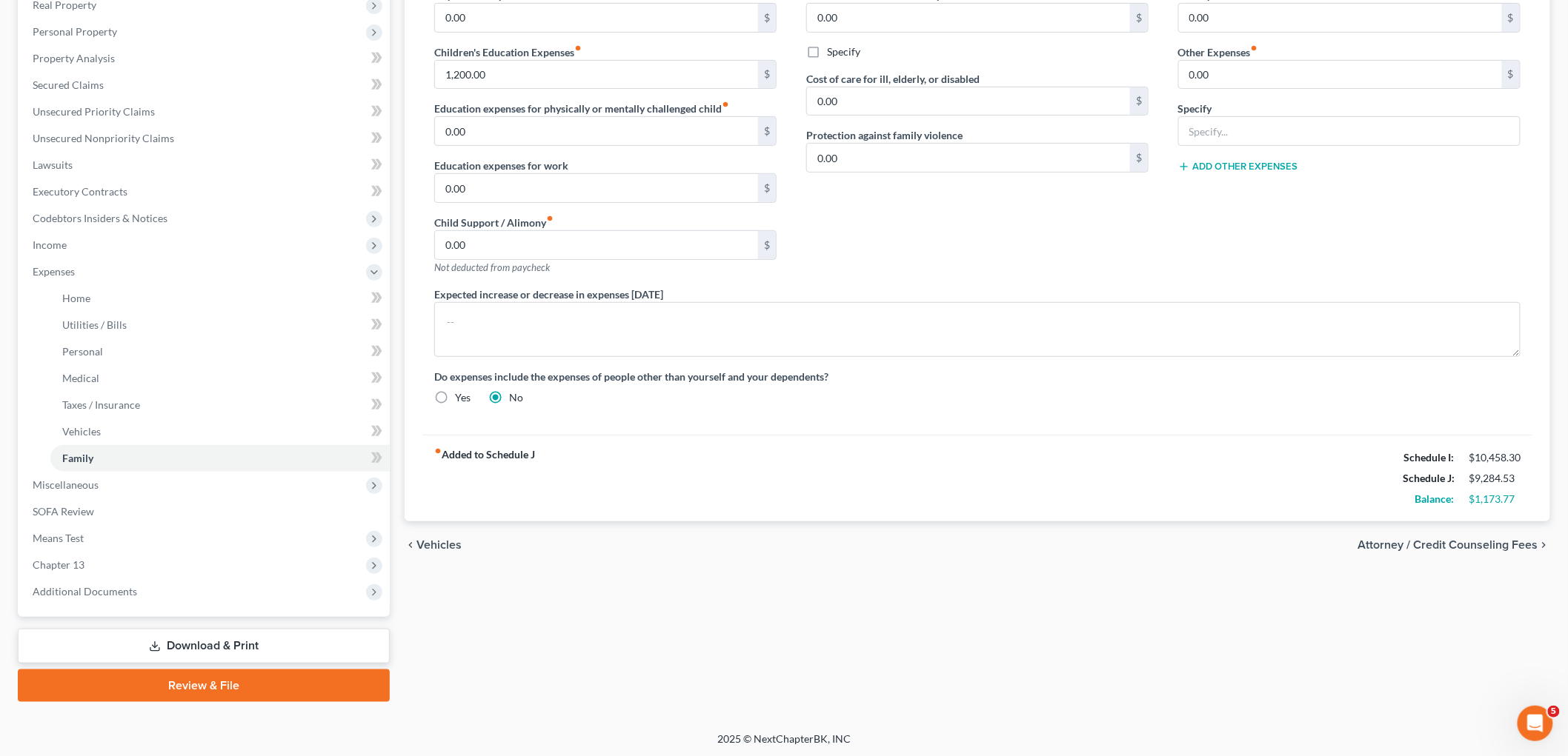
click at [1097, 547] on span "Attorney / Credit Counseling Fees" at bounding box center [1449, 545] width 180 height 11
select select "0"
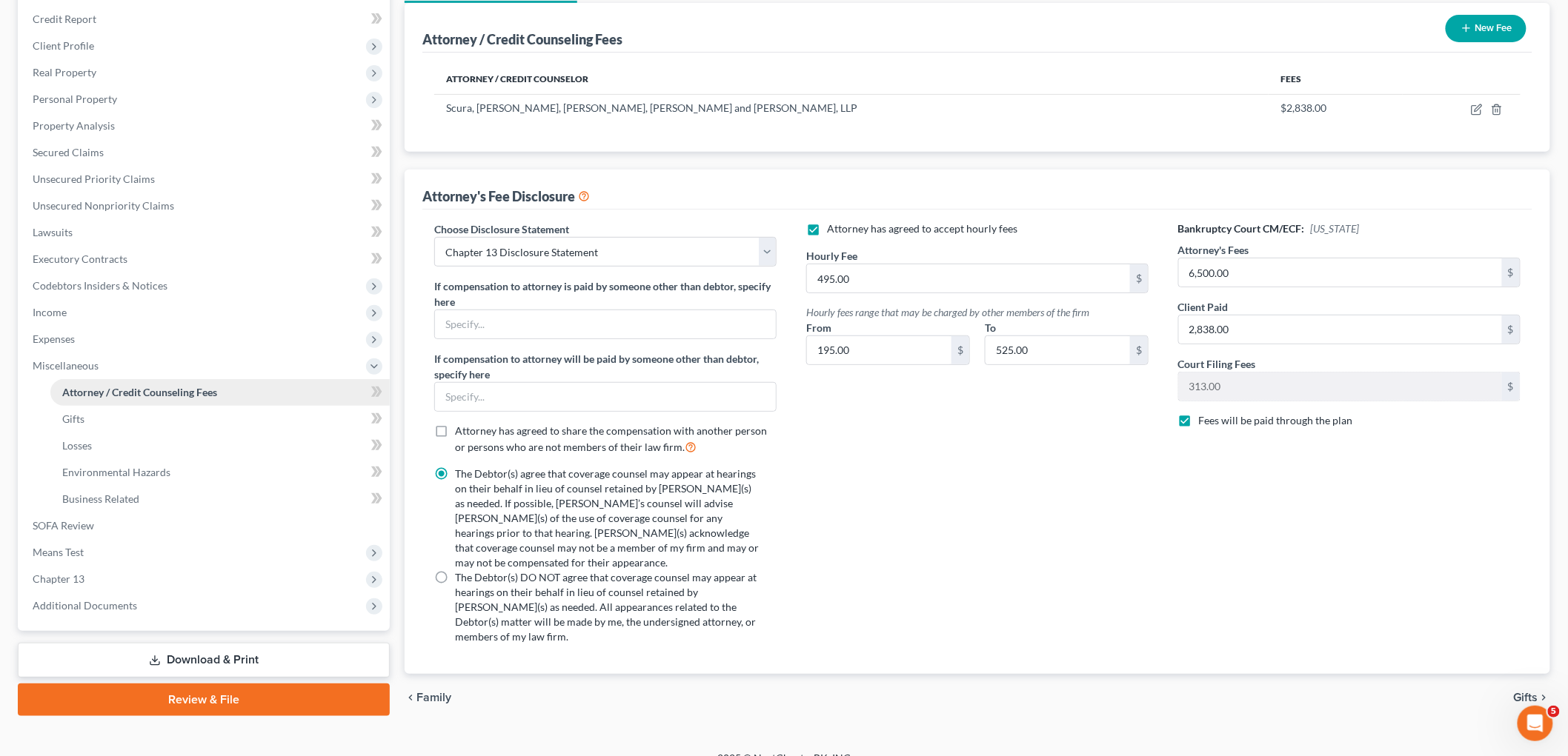
scroll to position [189, 0]
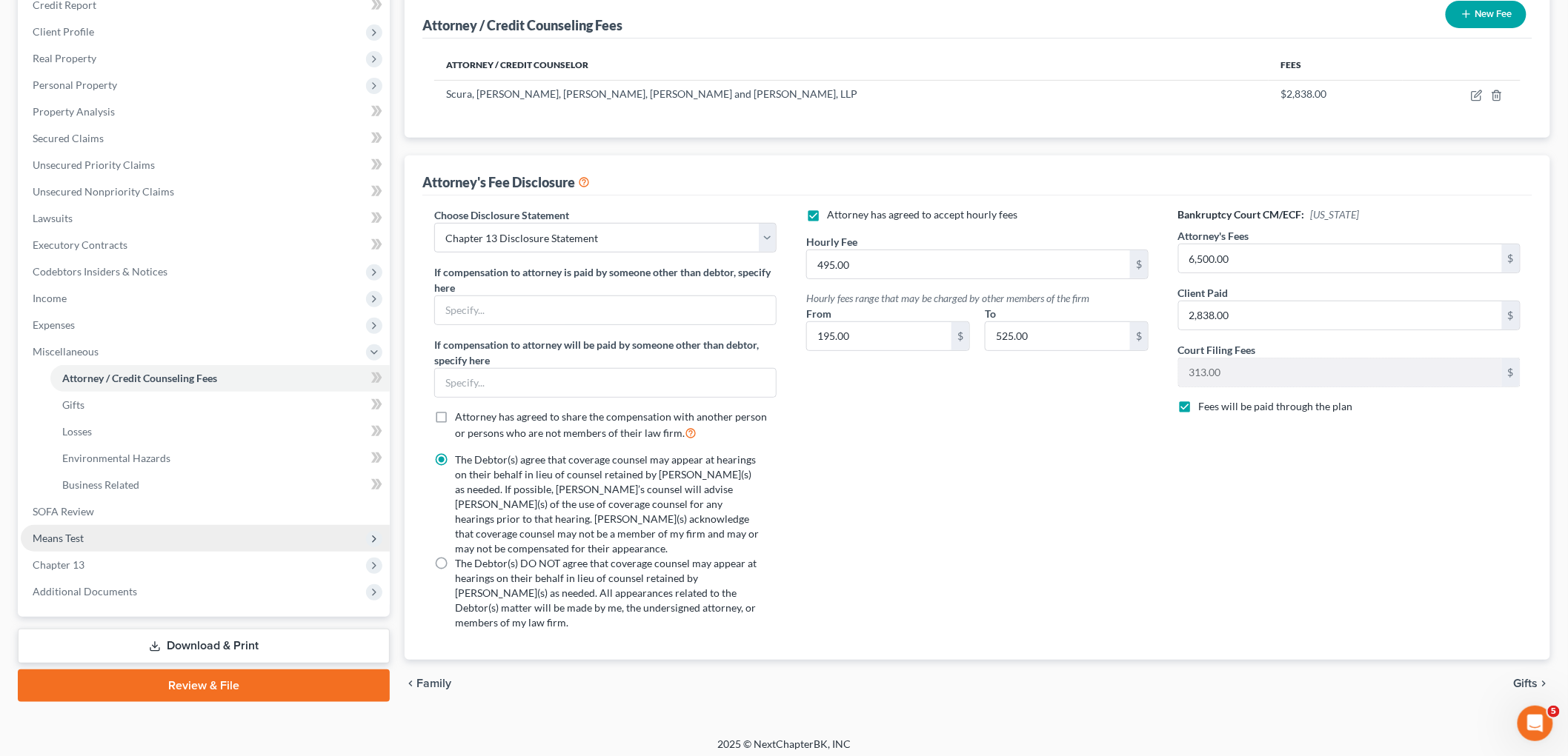
click at [76, 535] on span "Means Test" at bounding box center [58, 537] width 52 height 12
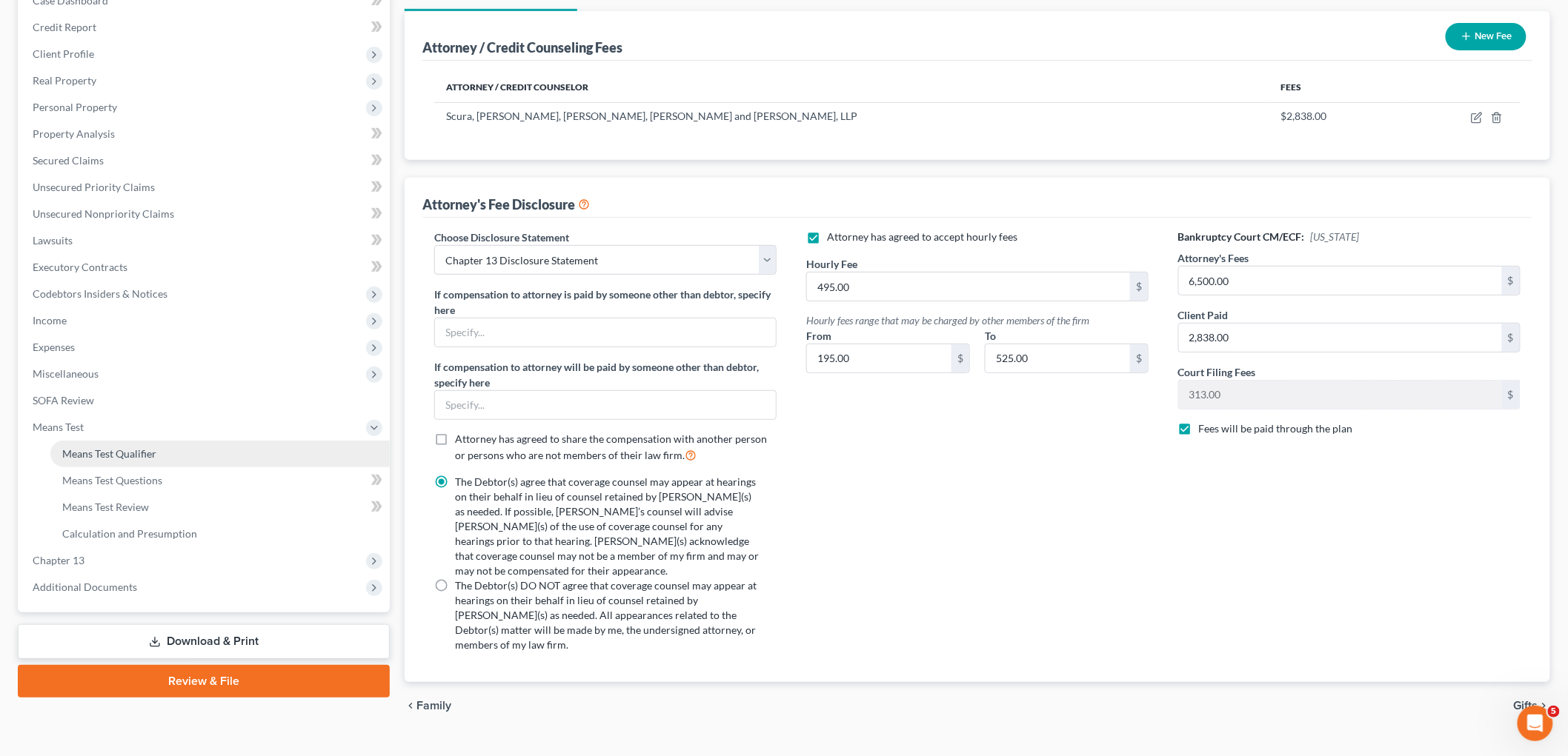
click at [100, 448] on span "Means Test Qualifier" at bounding box center [109, 453] width 95 height 12
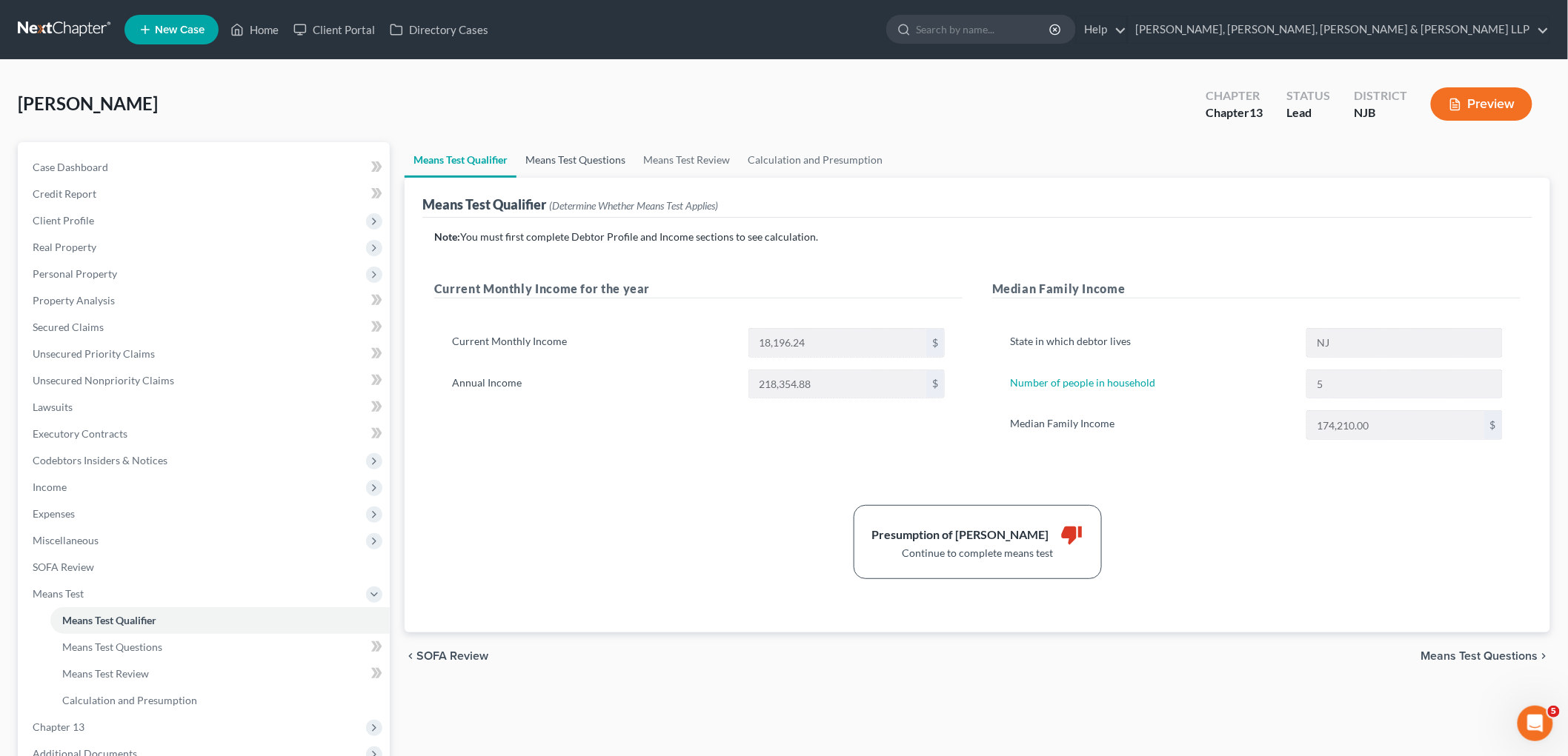
click at [580, 164] on link "Means Test Questions" at bounding box center [575, 159] width 117 height 35
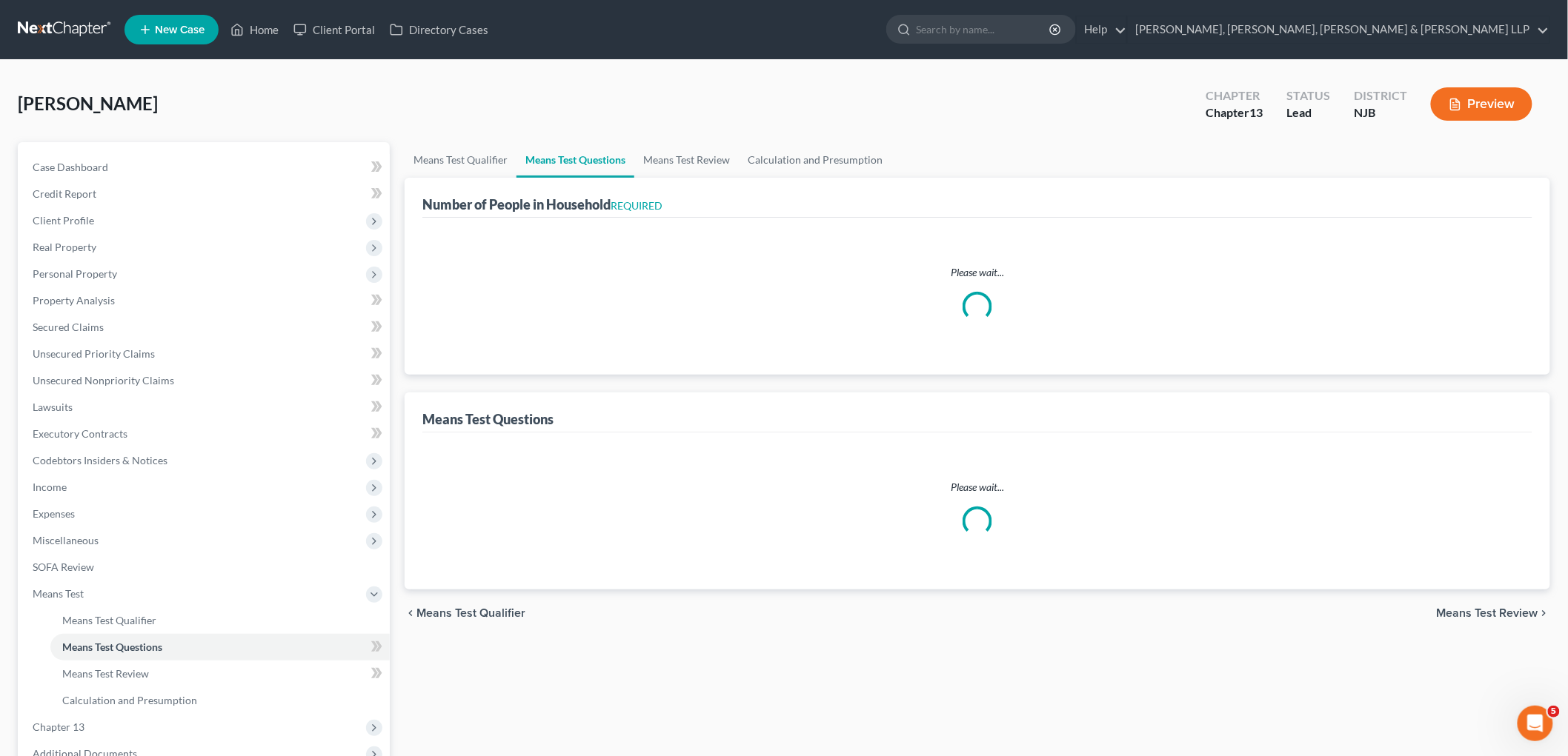
select select "0"
select select "60"
select select "1"
select select "60"
select select "1"
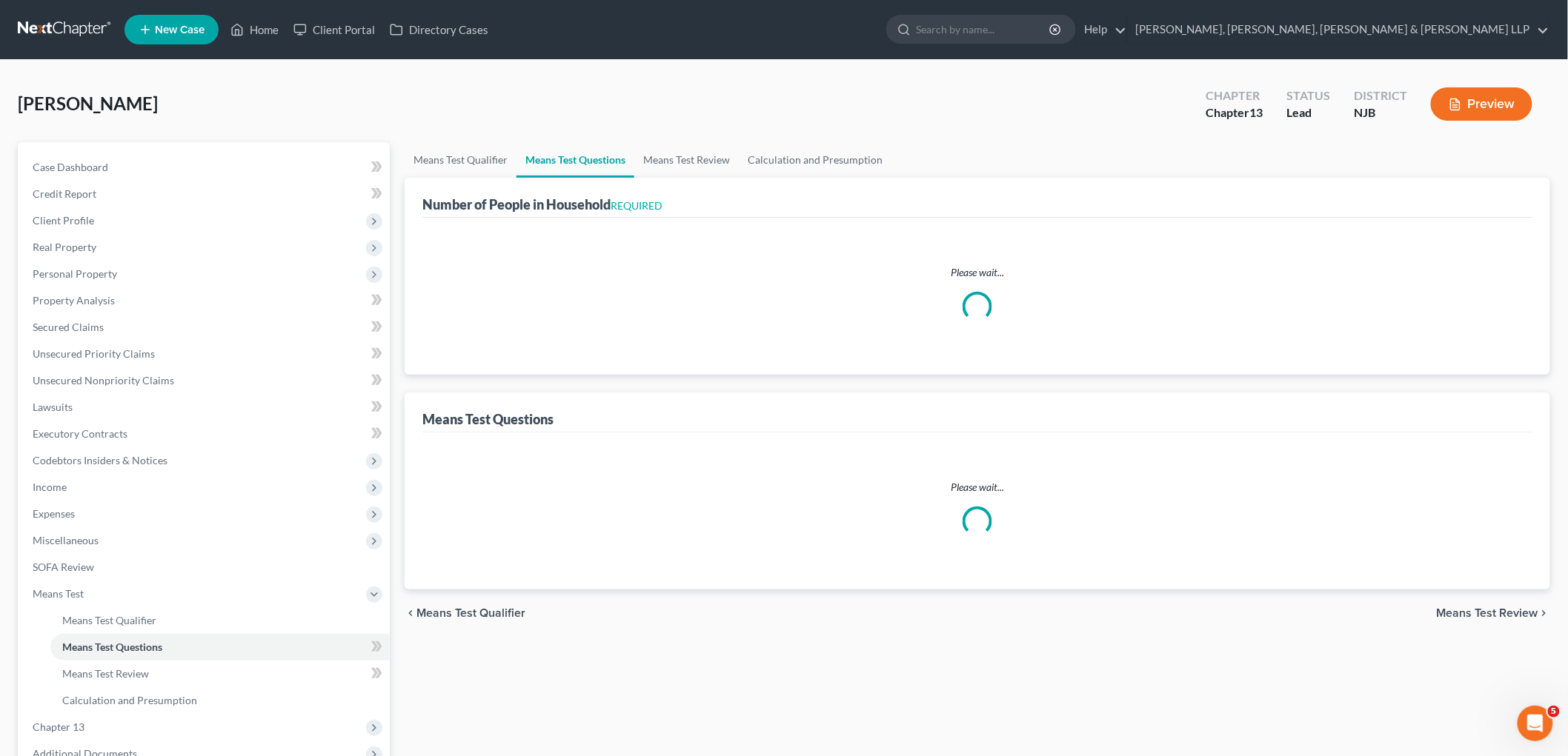
select select "60"
select select "5"
select select "0"
select select "4"
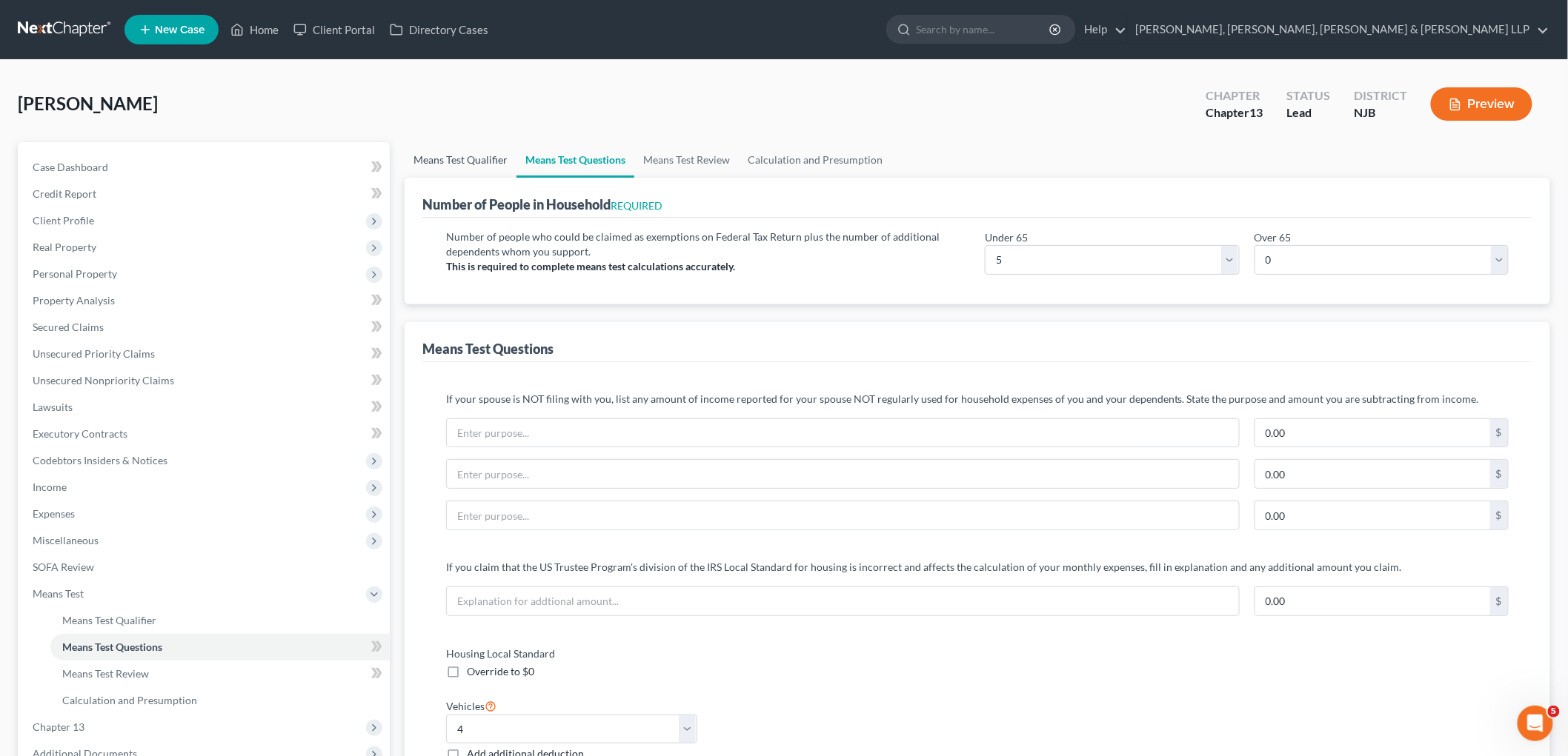
click at [456, 158] on link "Means Test Qualifier" at bounding box center [460, 159] width 112 height 35
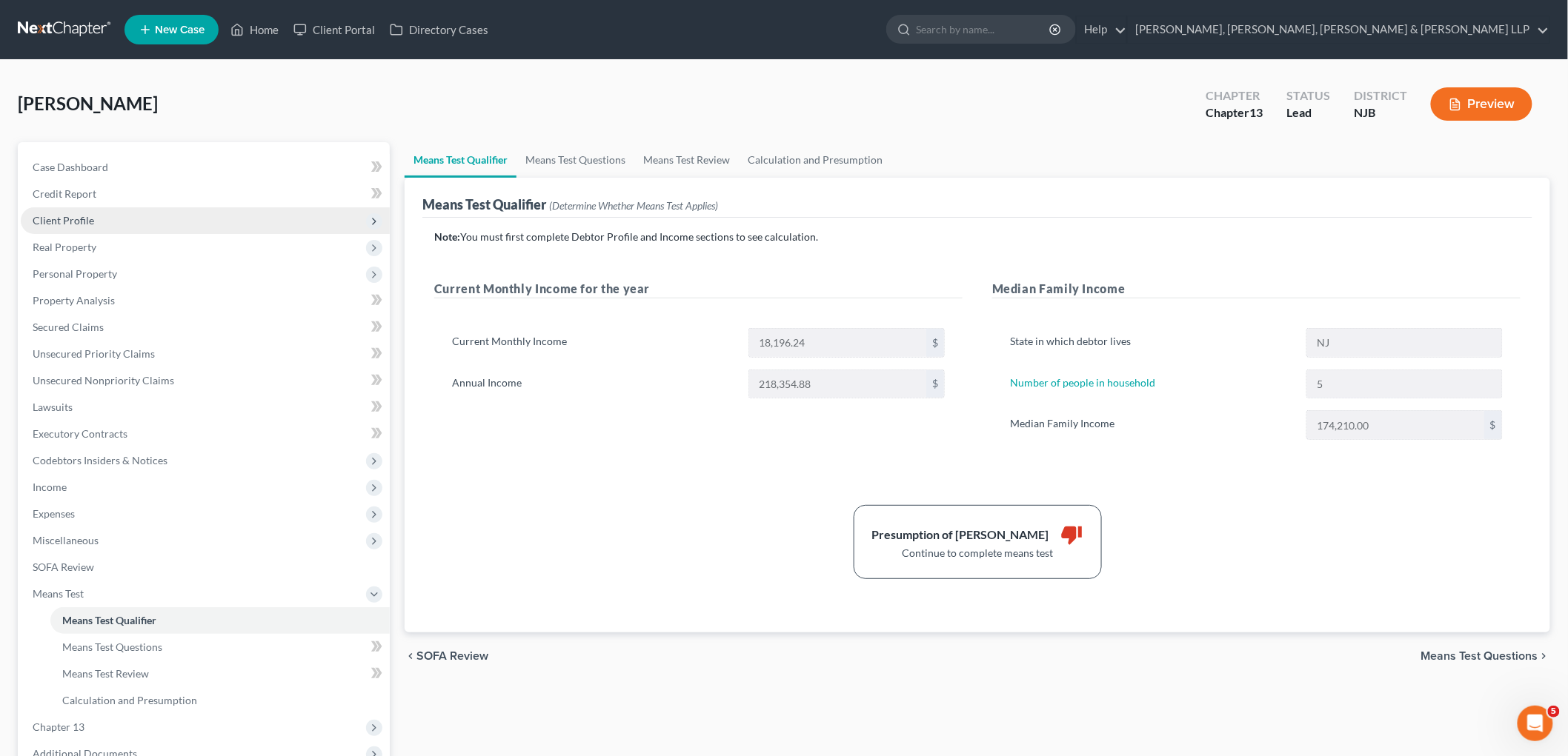
click at [77, 220] on span "Client Profile" at bounding box center [63, 220] width 61 height 12
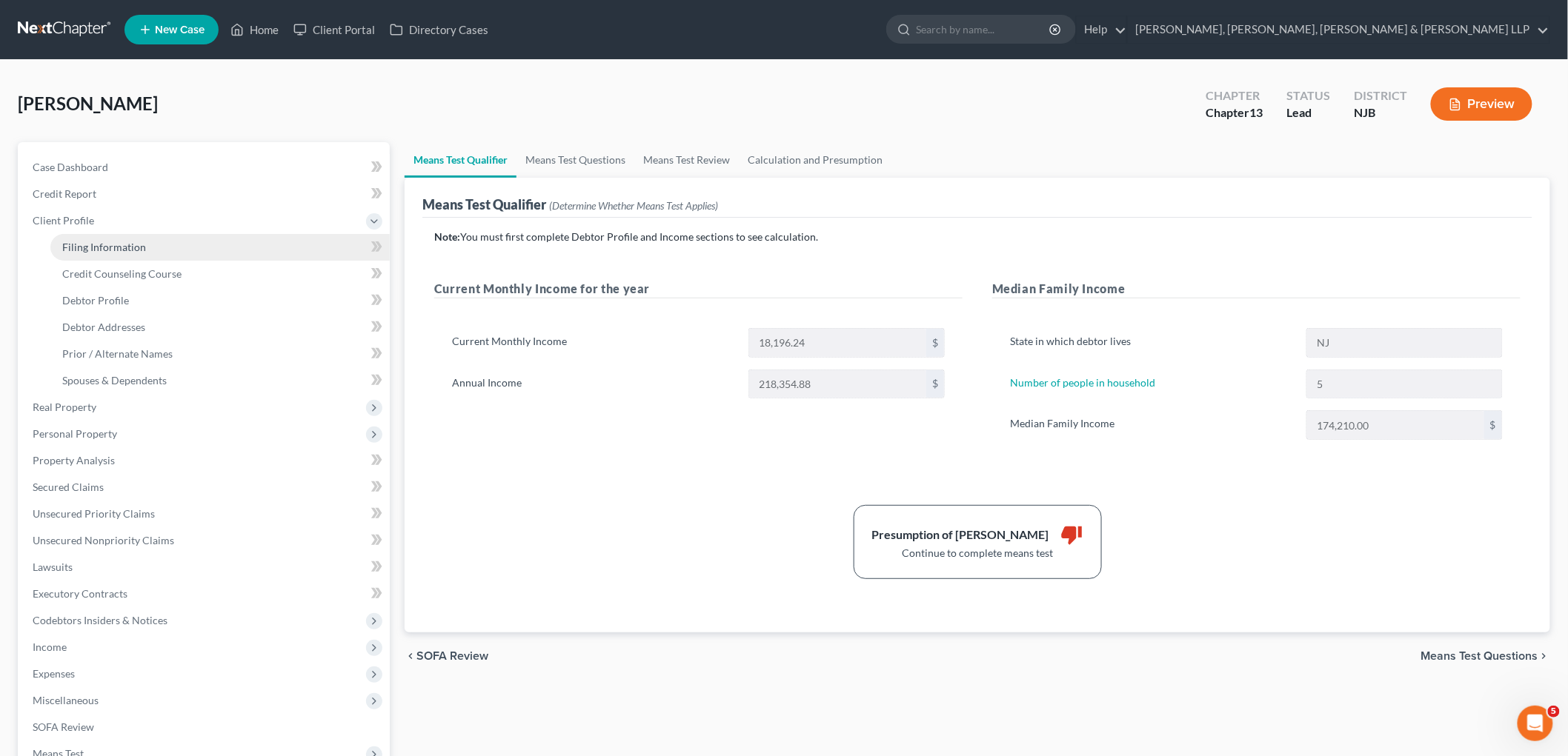
click at [80, 242] on span "Filing Information" at bounding box center [104, 246] width 84 height 12
select select "1"
select select "0"
select select "3"
select select "0"
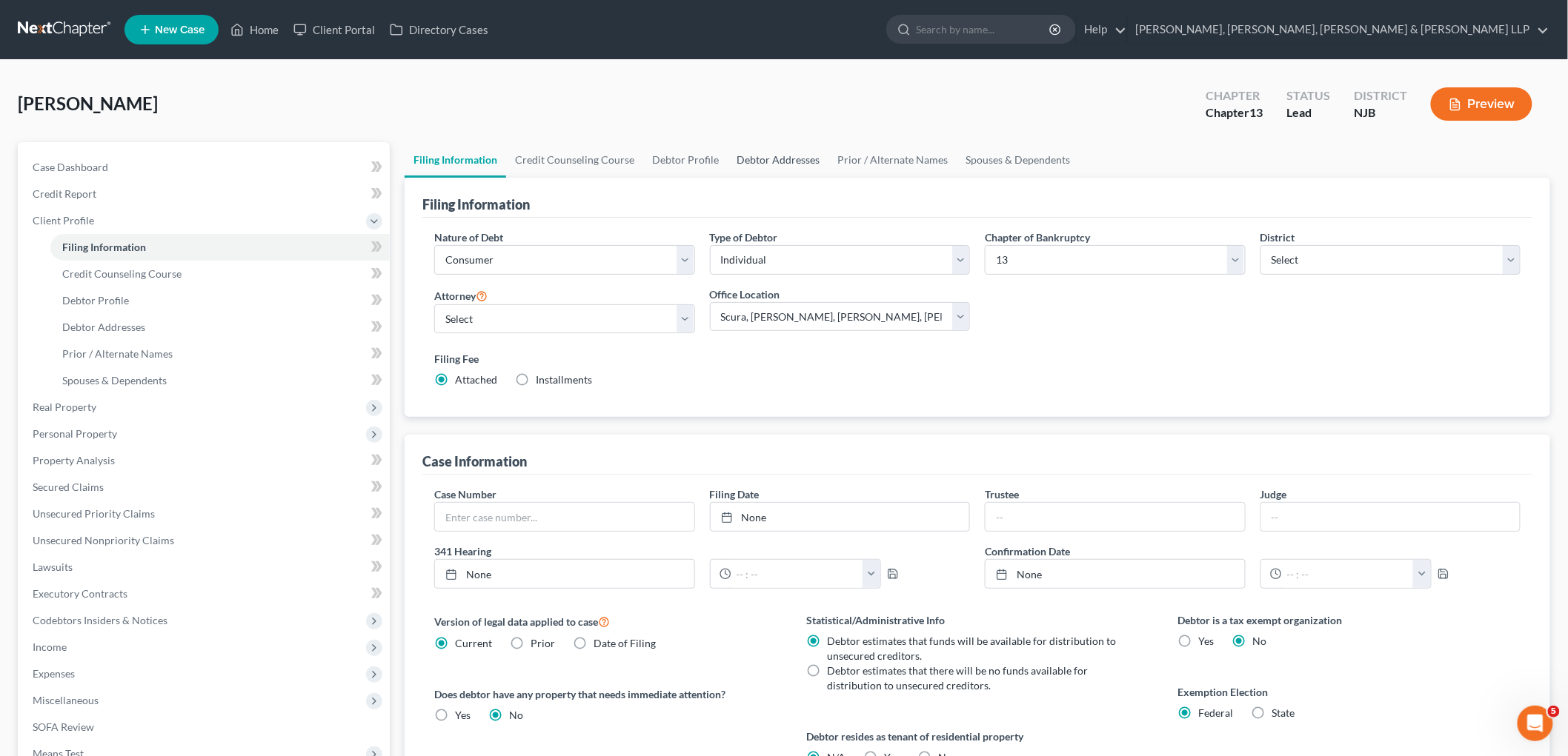
click at [773, 150] on link "Debtor Addresses" at bounding box center [778, 159] width 101 height 35
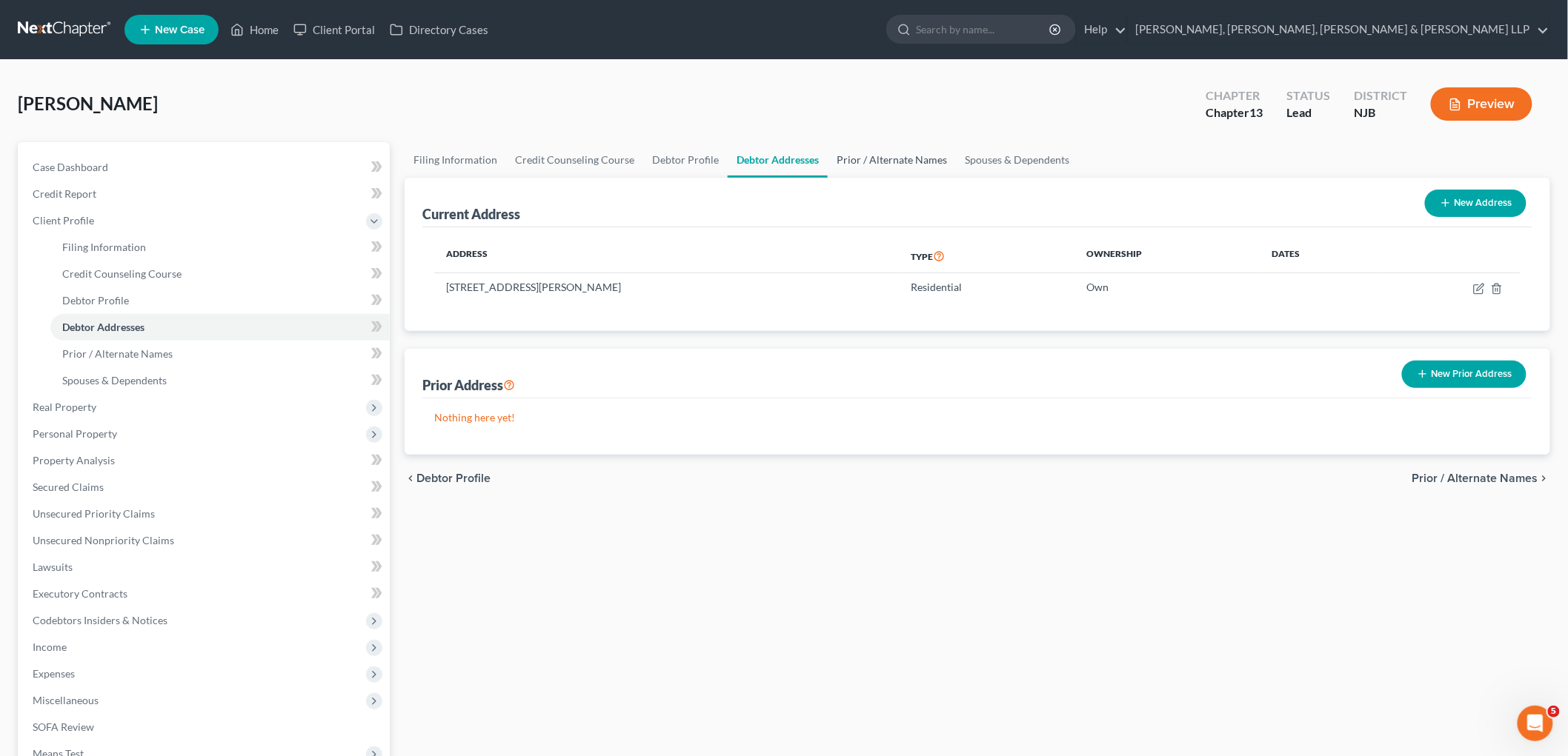
click at [864, 160] on link "Prior / Alternate Names" at bounding box center [892, 159] width 128 height 35
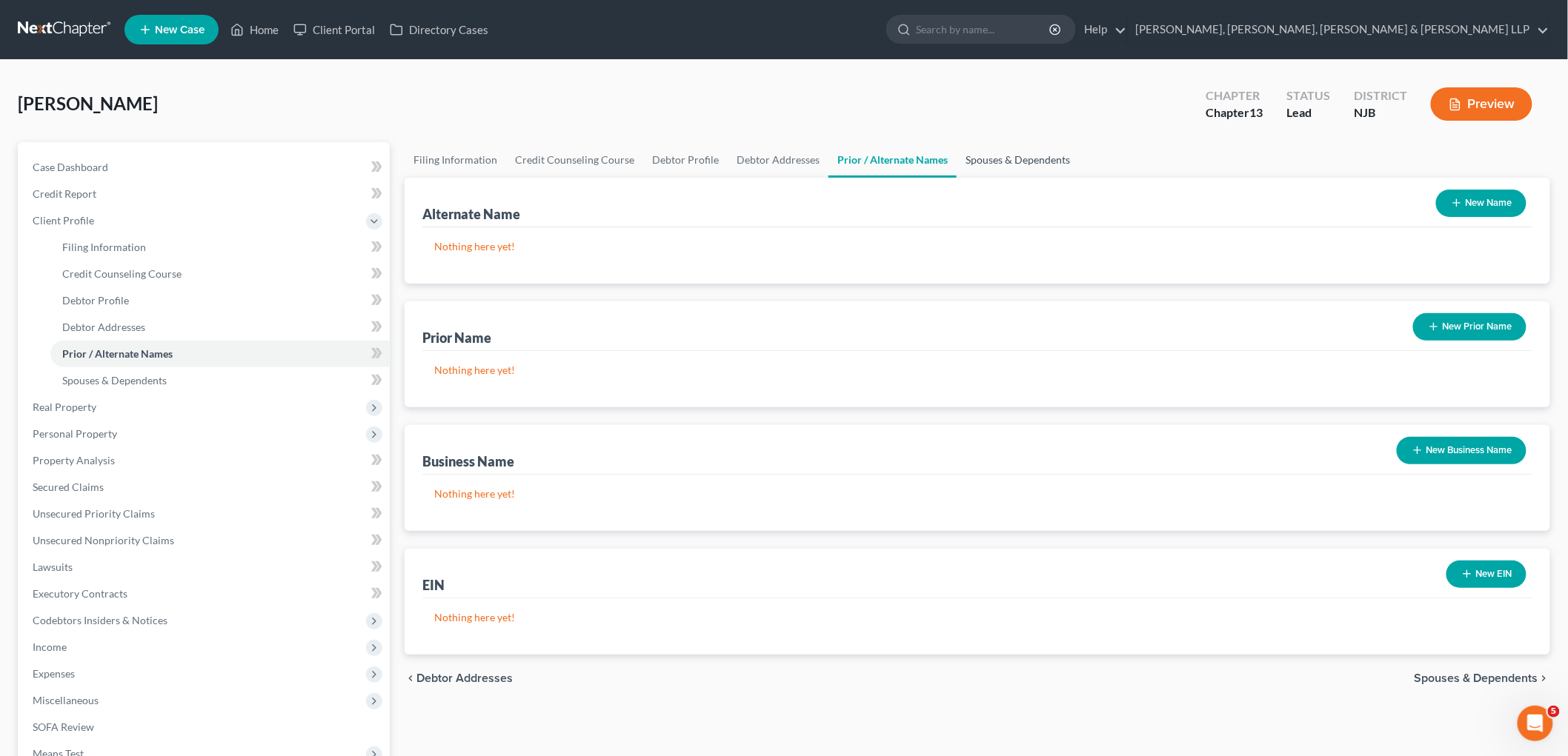
click at [1006, 160] on link "Spouses & Dependents" at bounding box center [1018, 159] width 122 height 35
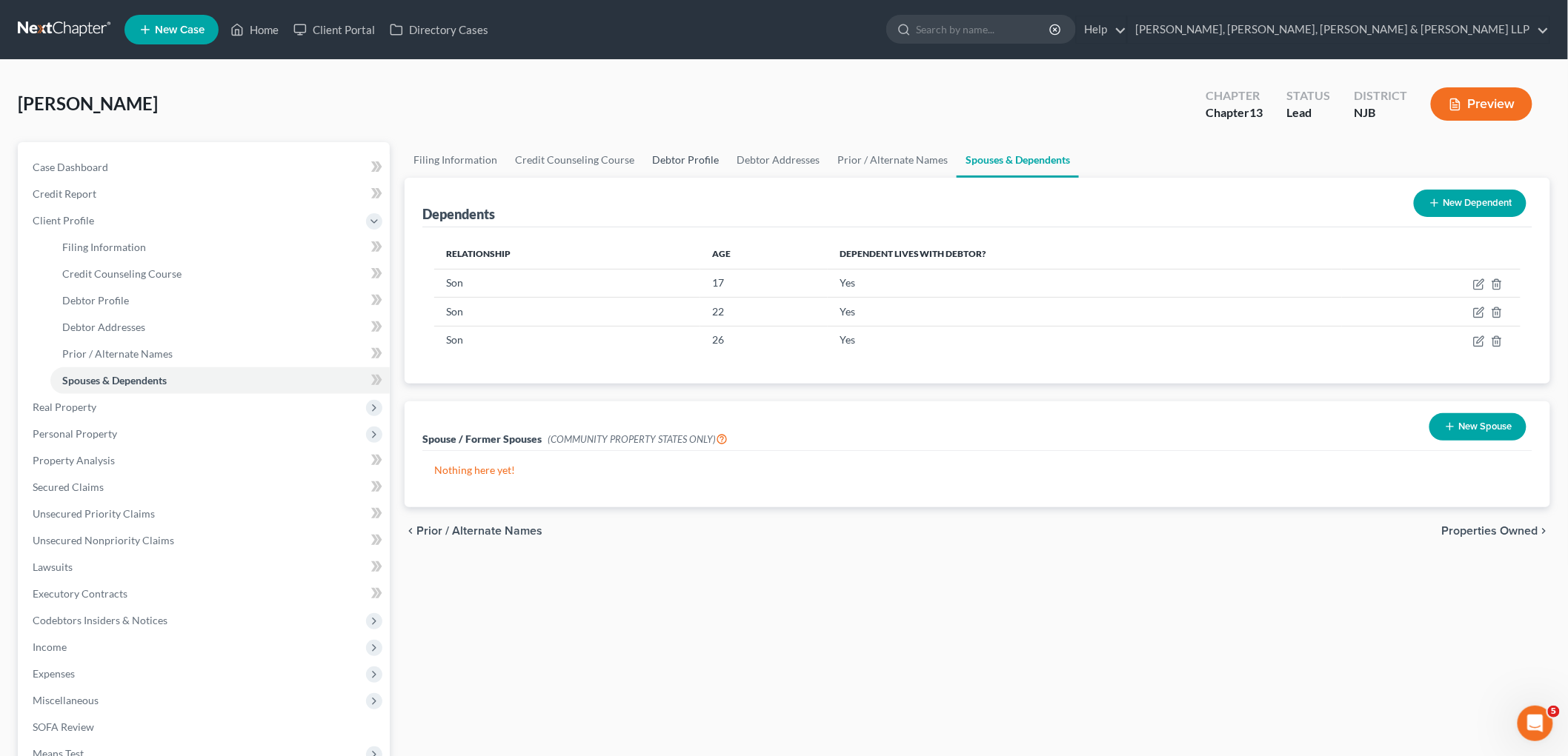
click at [692, 166] on link "Debtor Profile" at bounding box center [686, 159] width 84 height 35
select select "1"
select select "4"
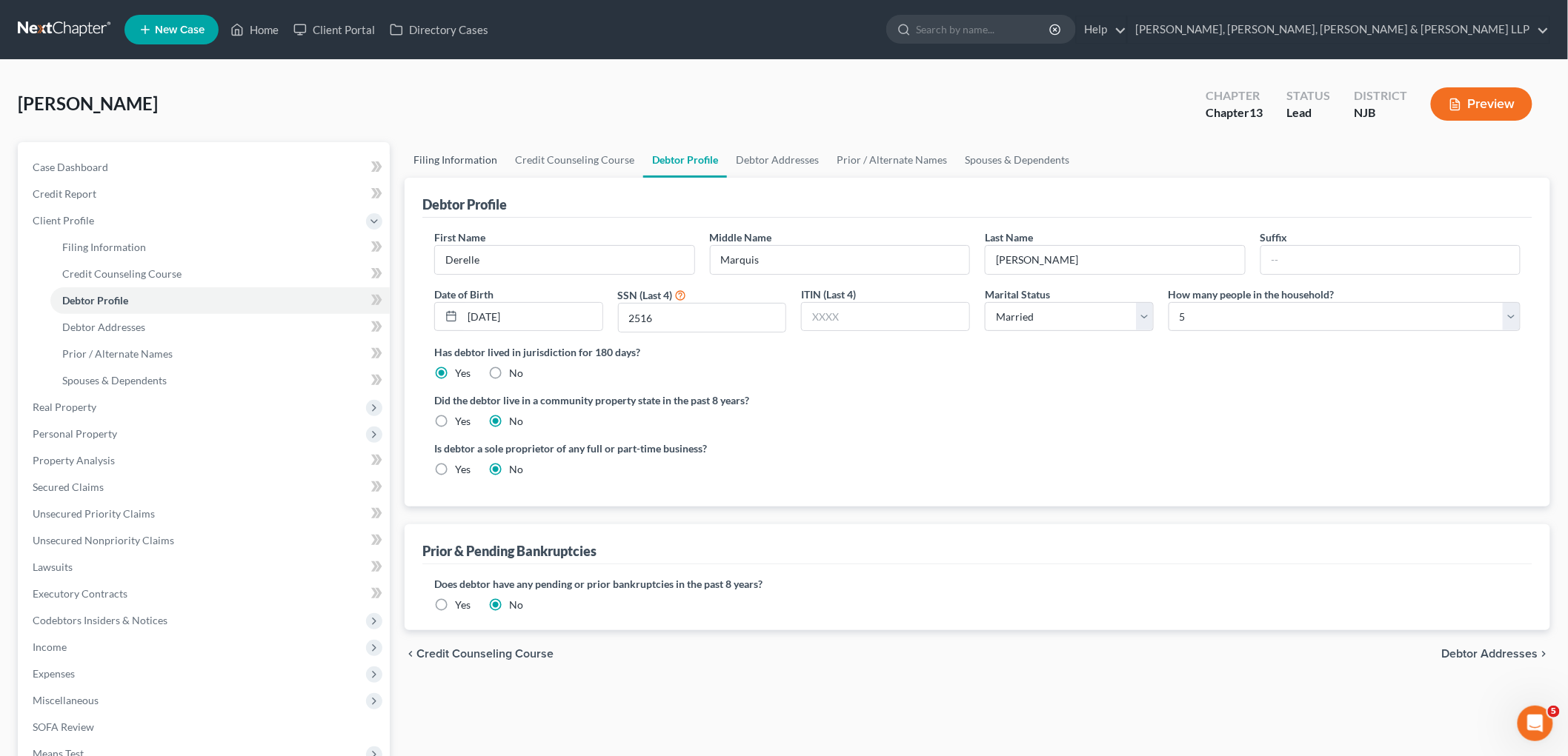
click at [455, 161] on link "Filing Information" at bounding box center [456, 159] width 101 height 35
select select "1"
select select "0"
select select "3"
select select "51"
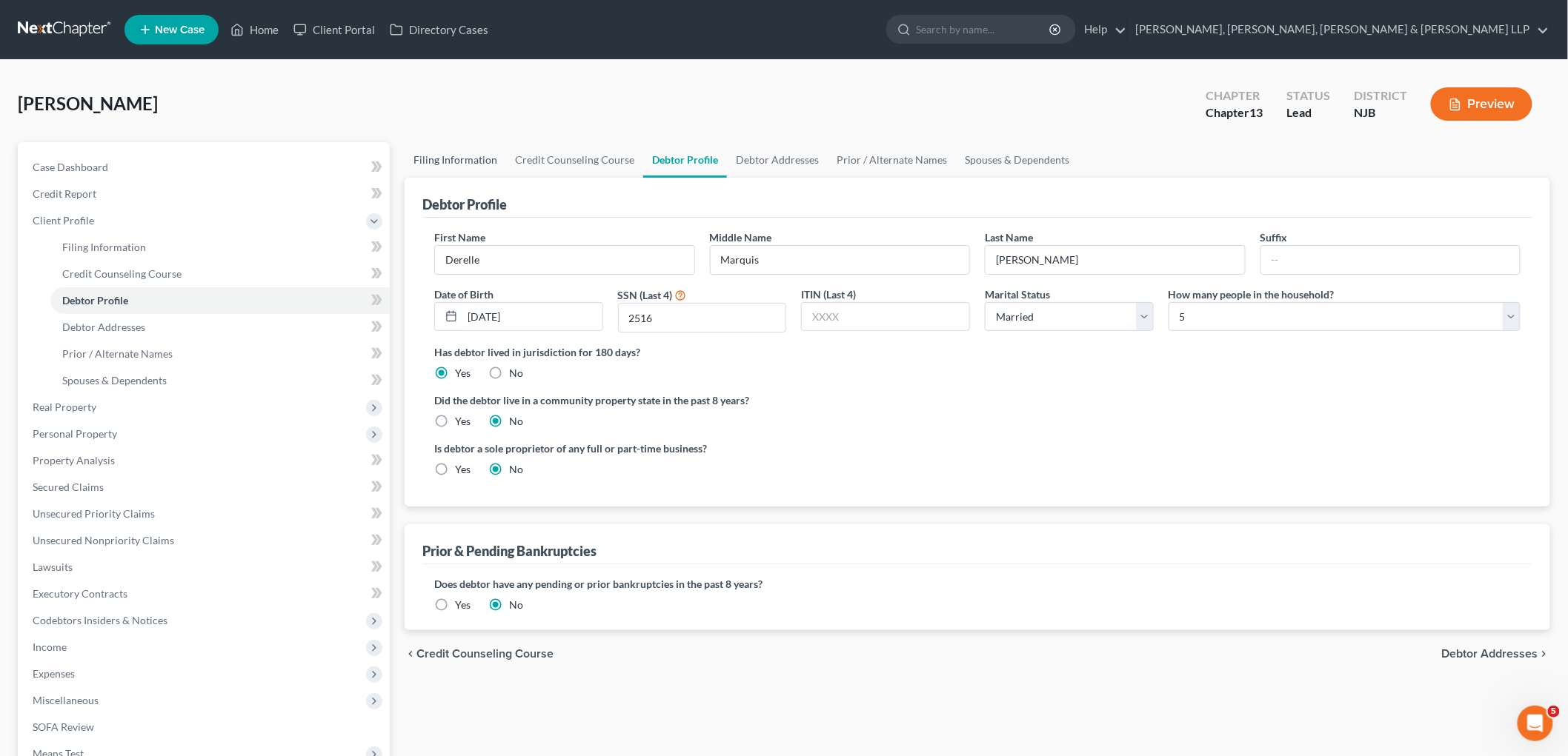
select select "0"
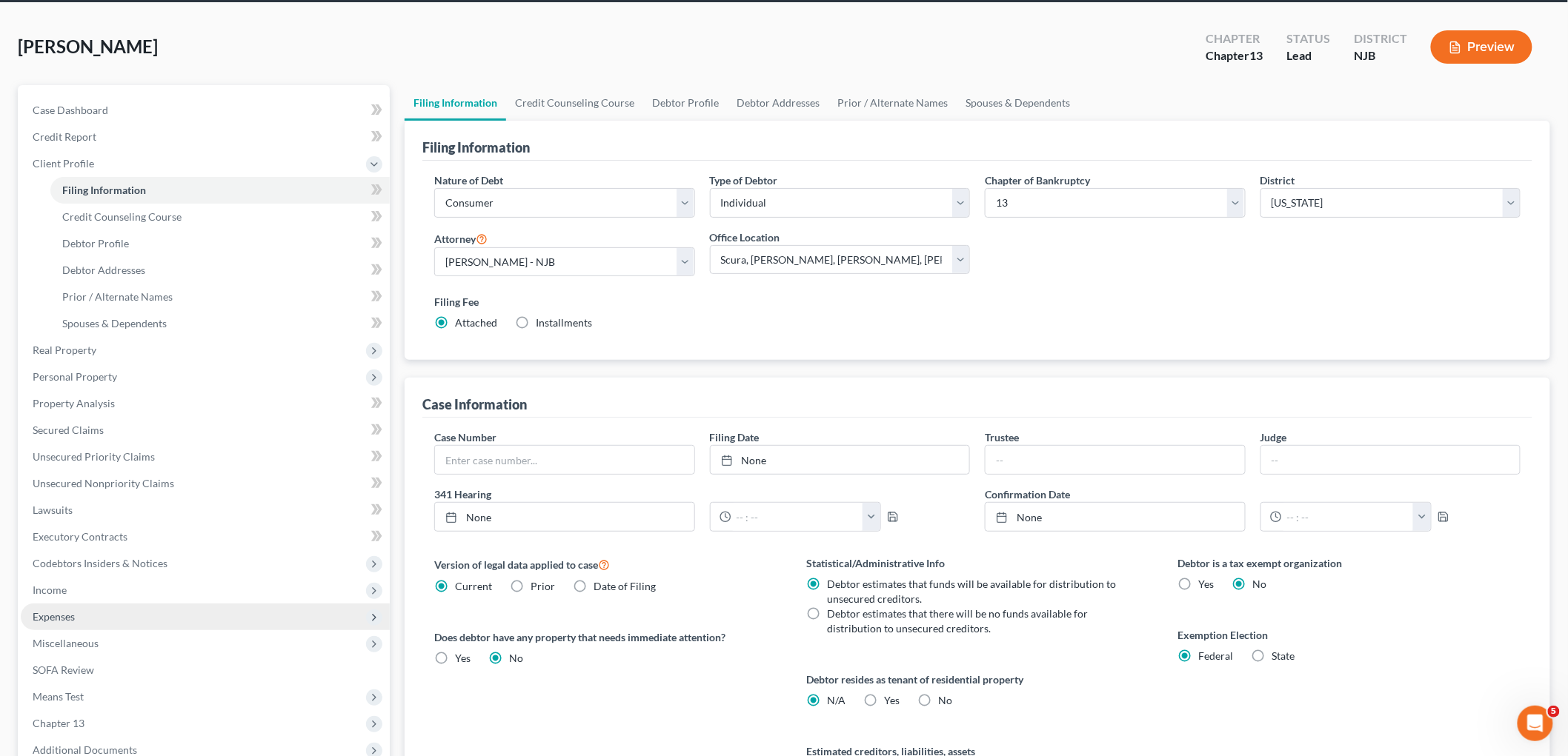
scroll to position [220, 0]
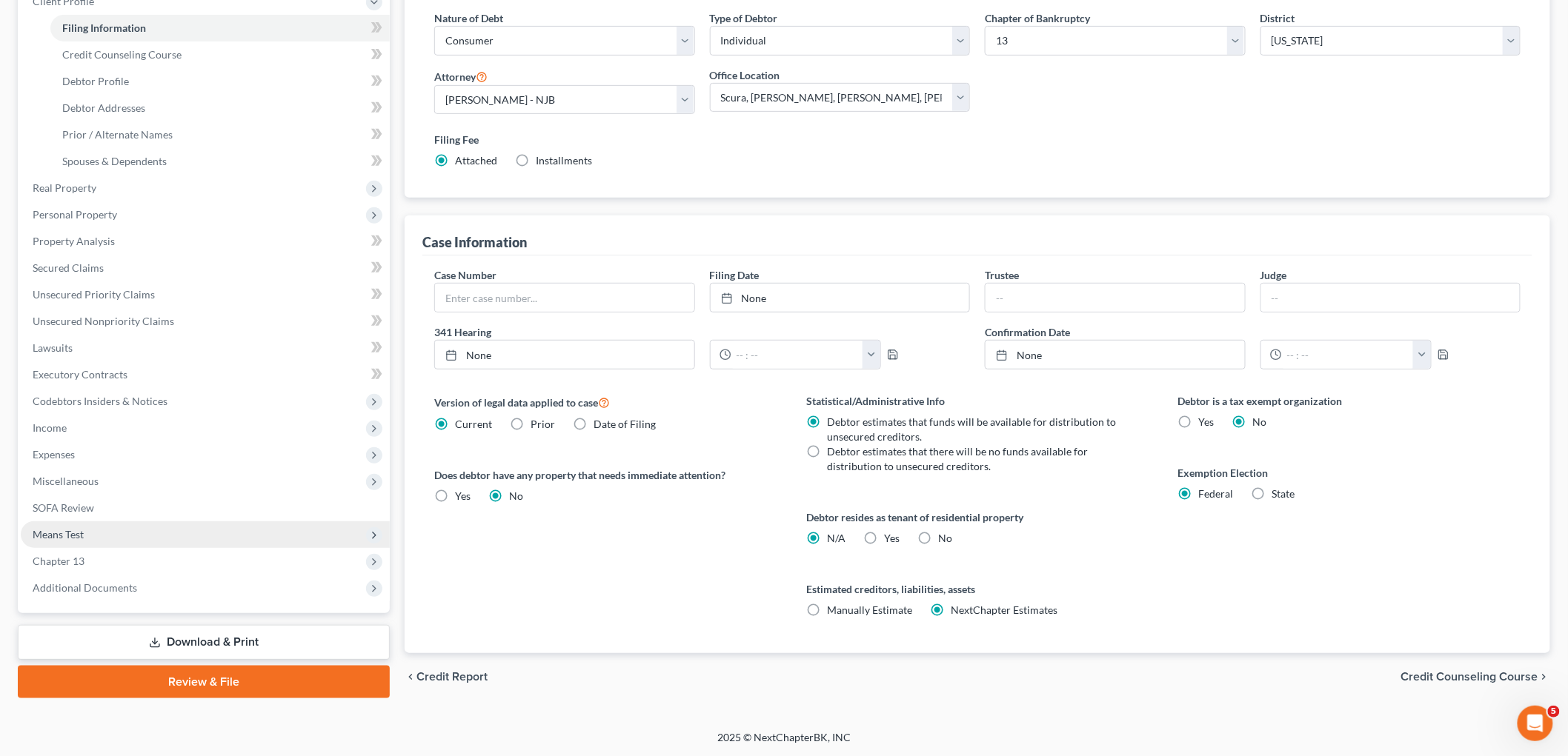
click at [88, 527] on span "Means Test" at bounding box center [205, 535] width 370 height 27
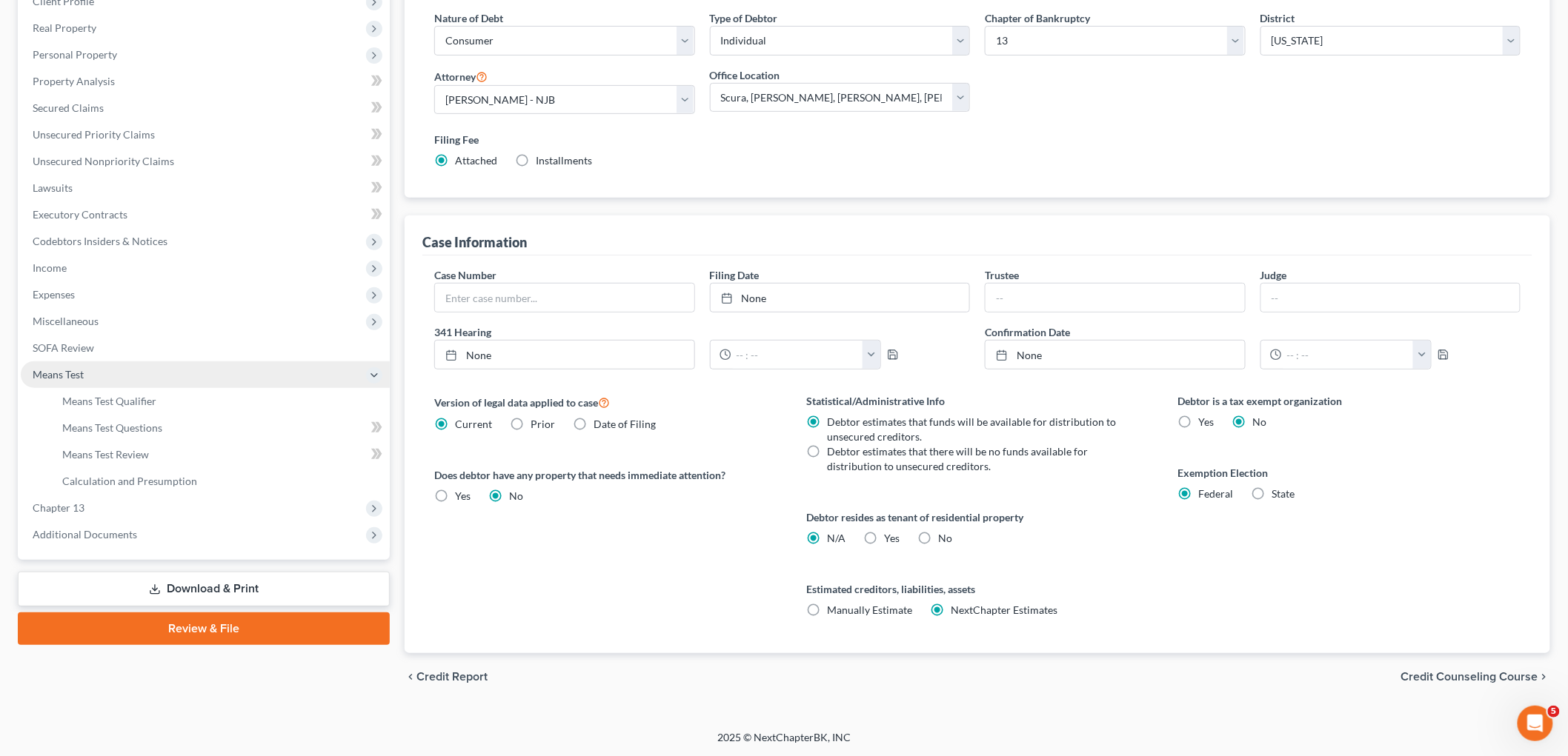
click at [123, 386] on span "Means Test" at bounding box center [205, 375] width 370 height 27
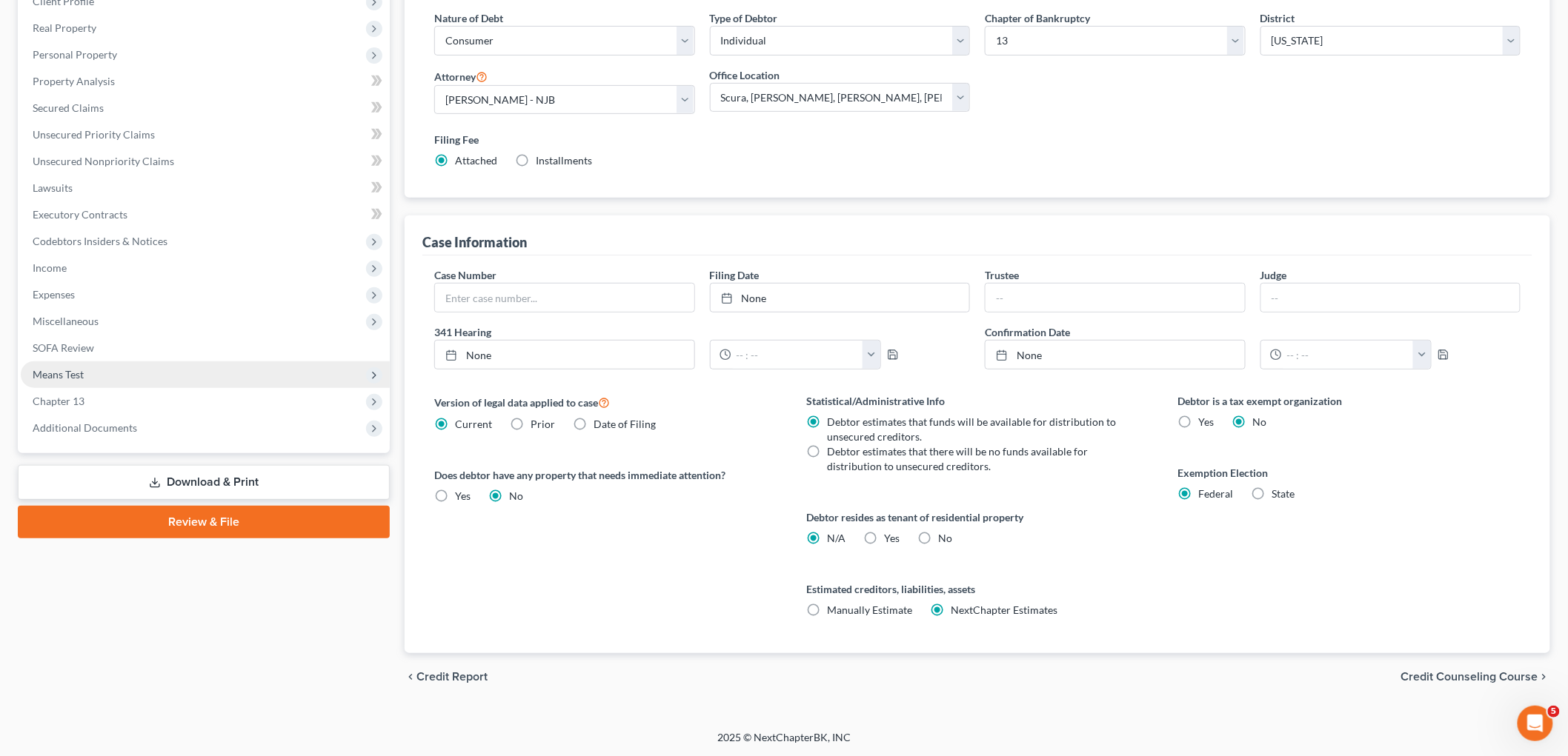
click at [115, 376] on span "Means Test" at bounding box center [205, 375] width 370 height 27
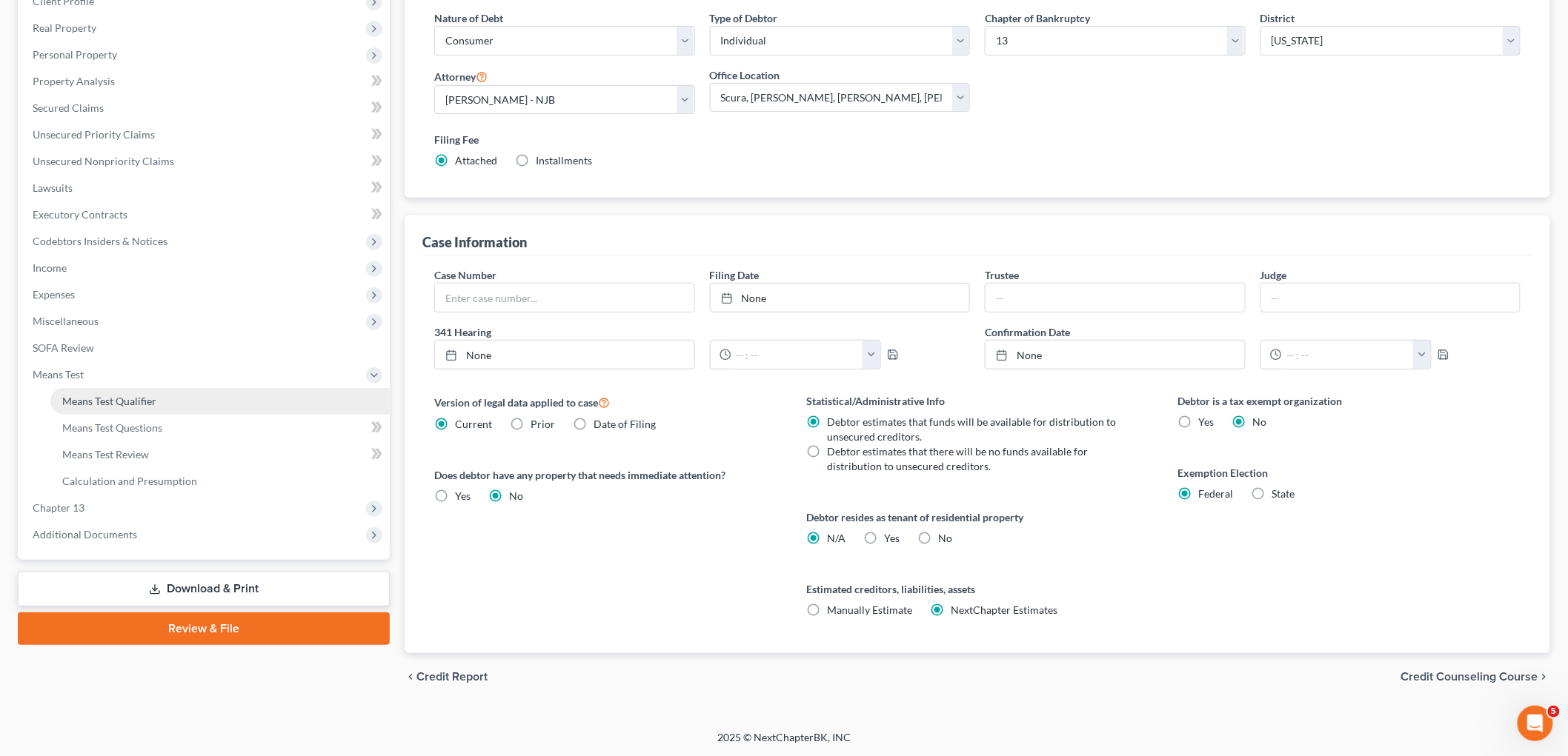
click at [113, 395] on span "Means Test Qualifier" at bounding box center [109, 401] width 95 height 12
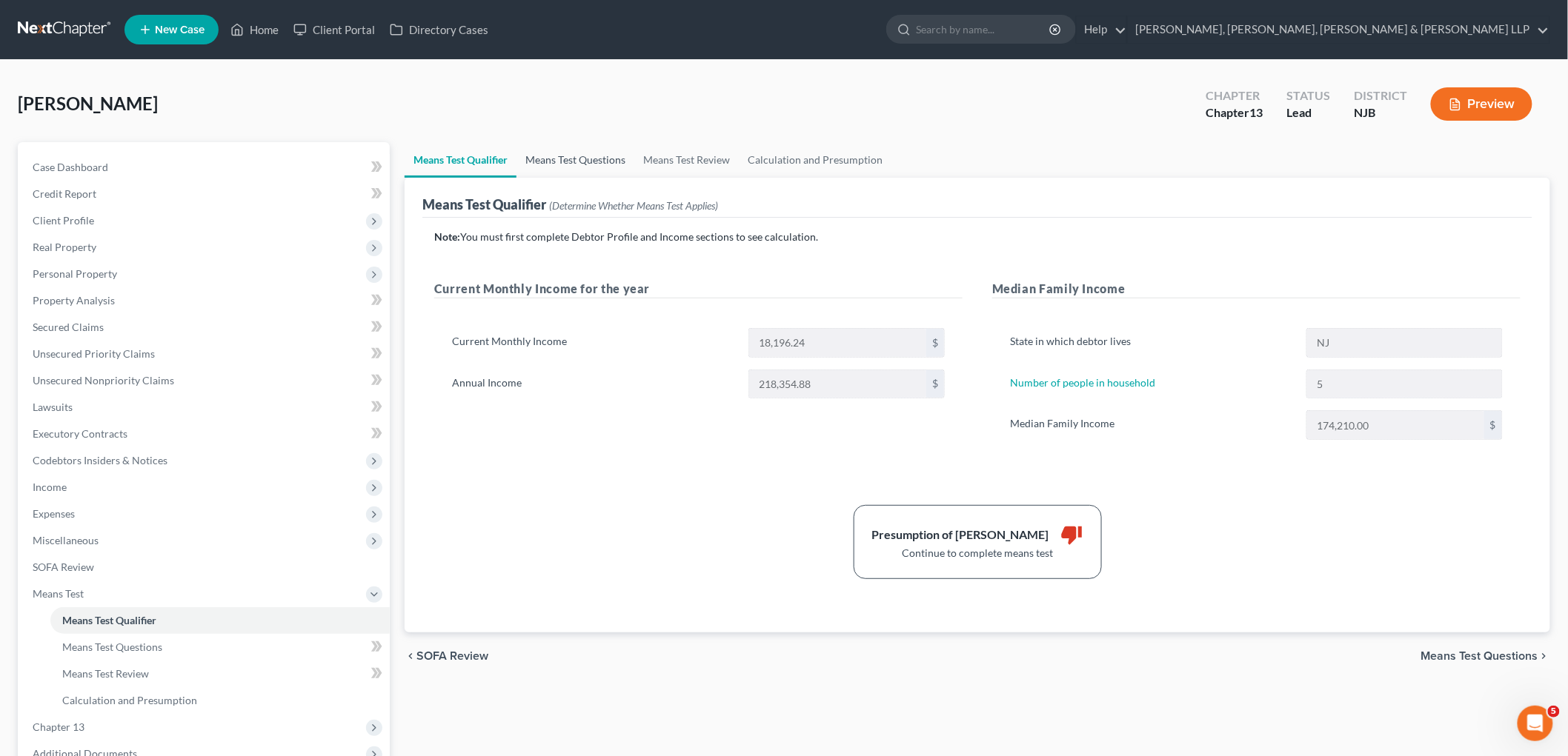
click at [561, 158] on link "Means Test Questions" at bounding box center [575, 159] width 117 height 35
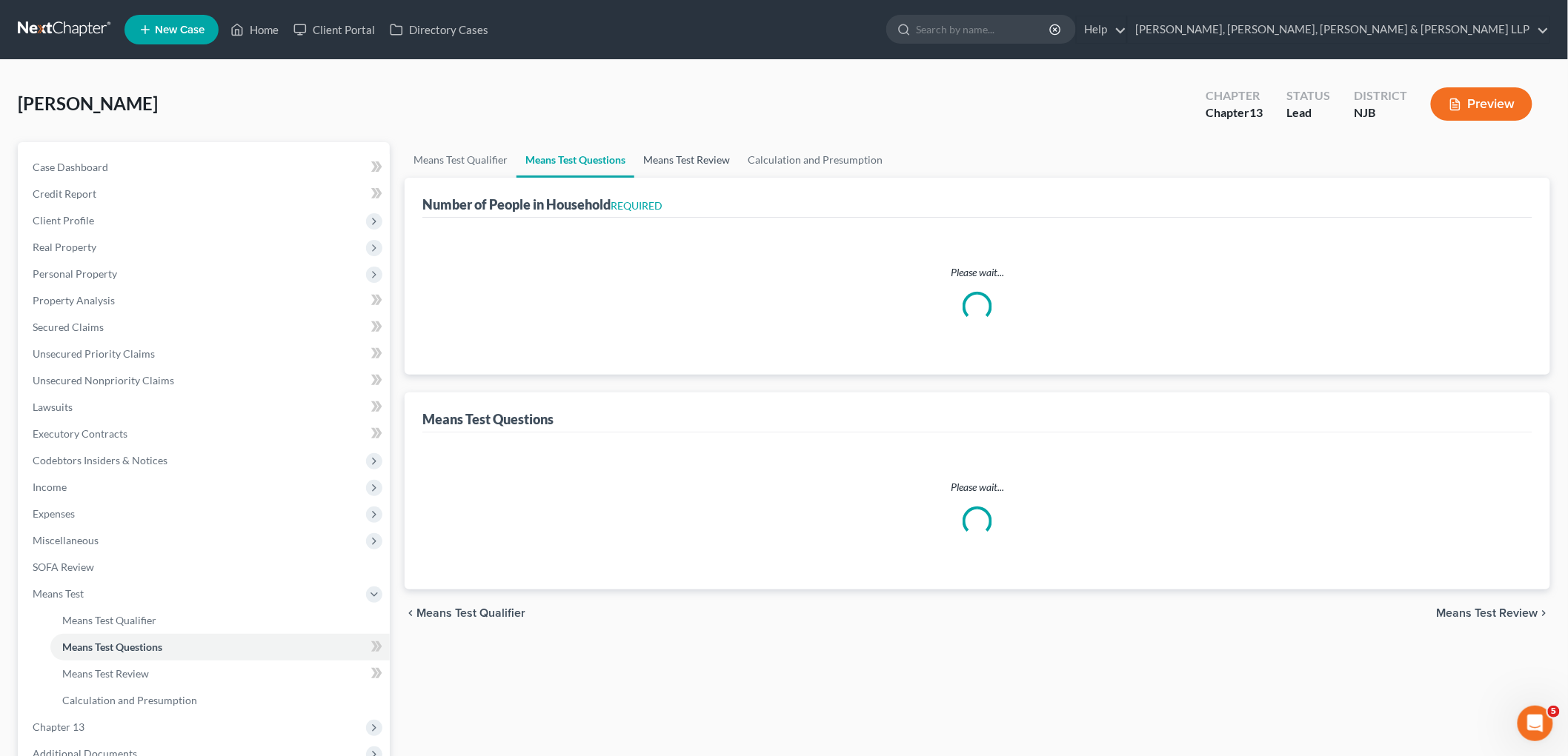
select select "0"
select select "60"
select select "1"
select select "60"
select select "1"
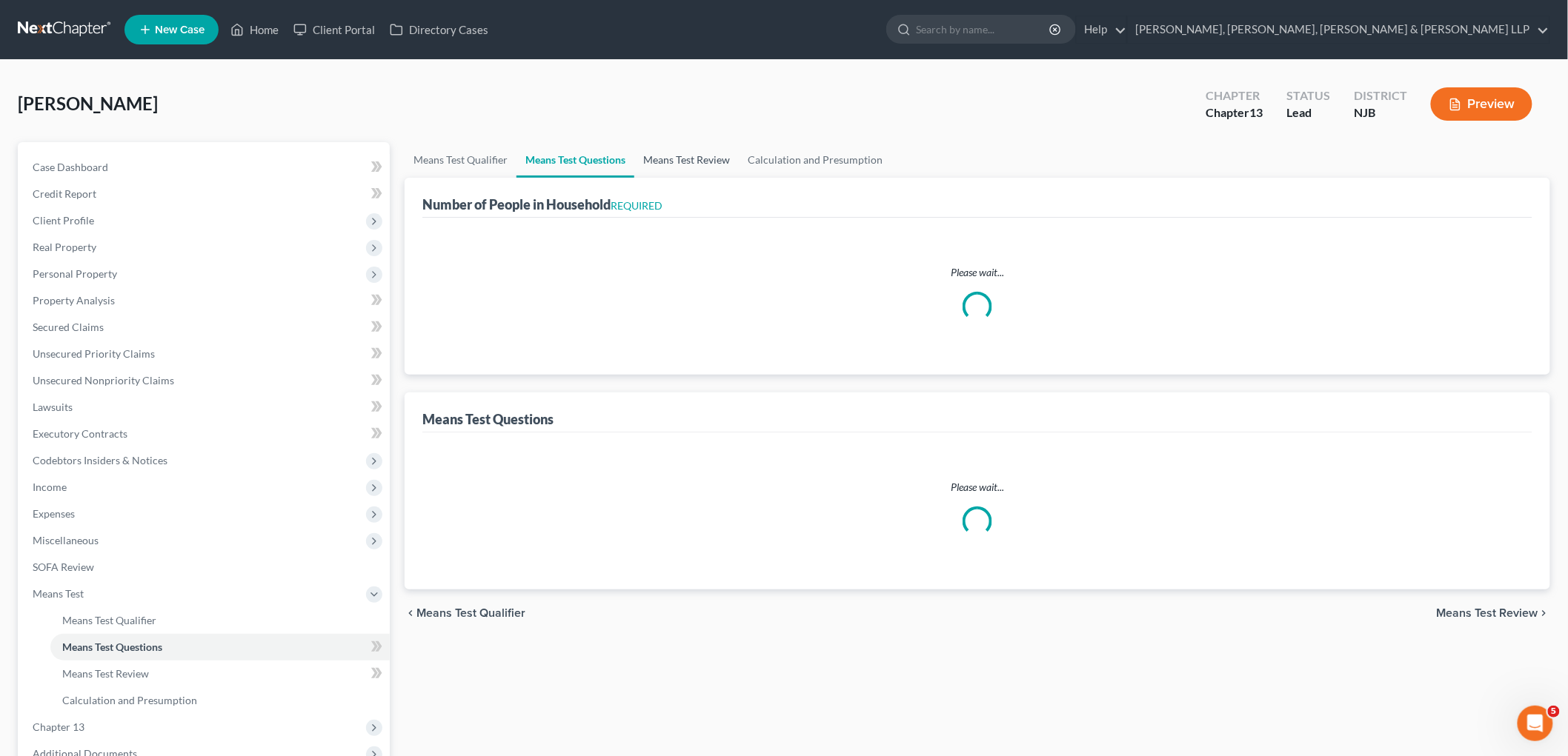
select select "60"
select select "5"
select select "0"
select select "4"
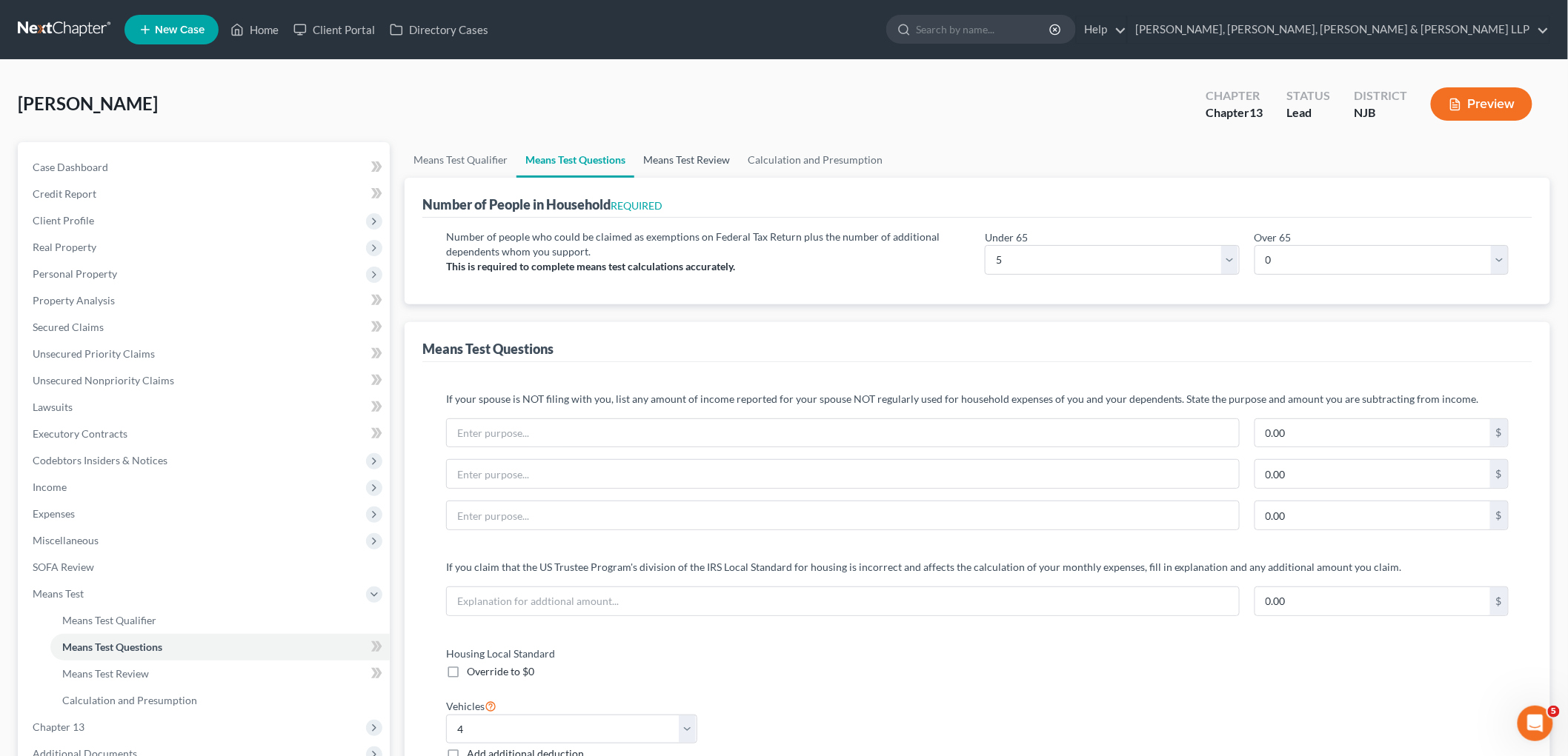
click at [688, 158] on link "Means Test Review" at bounding box center [686, 159] width 104 height 35
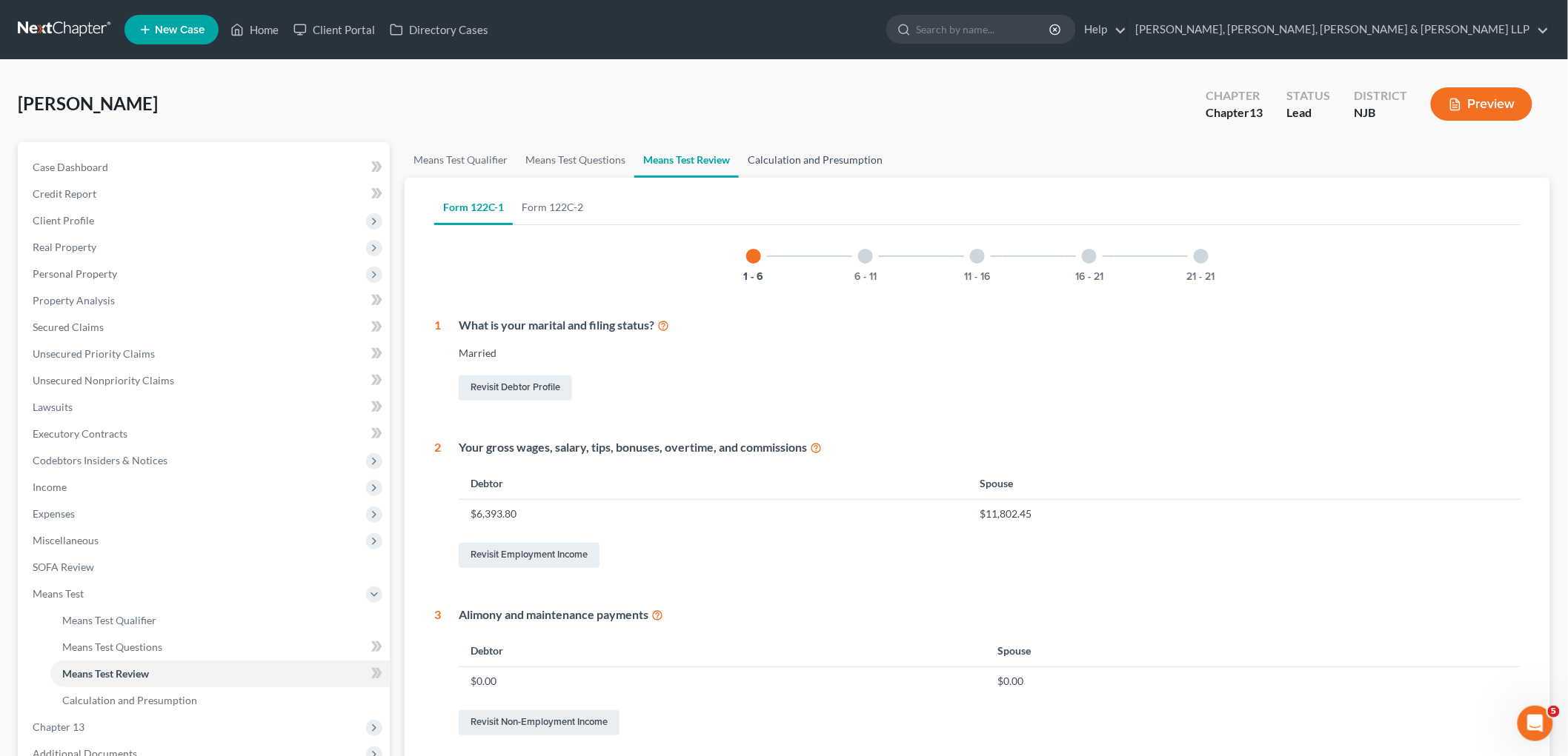
click at [796, 158] on link "Calculation and Presumption" at bounding box center [816, 159] width 153 height 35
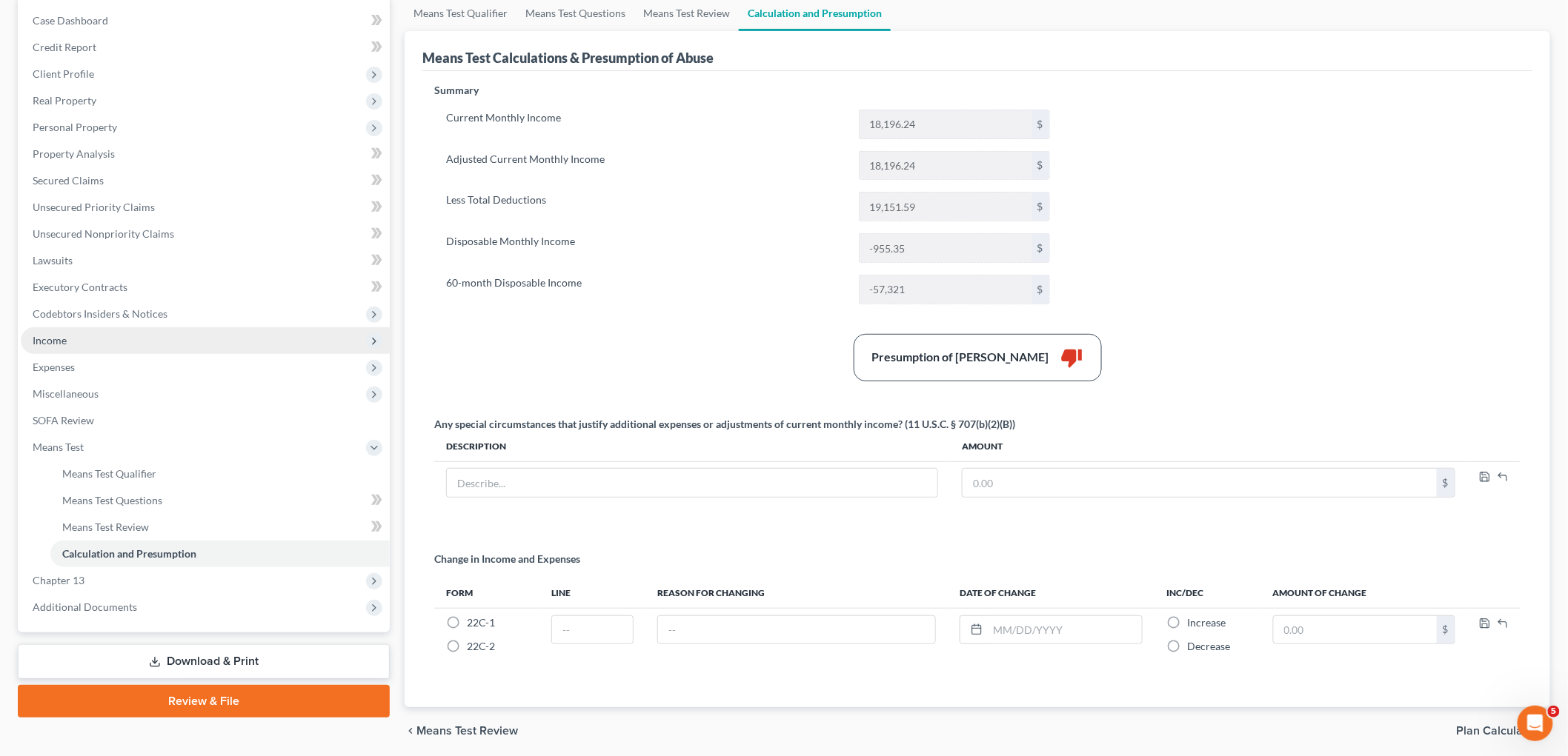
scroll to position [202, 0]
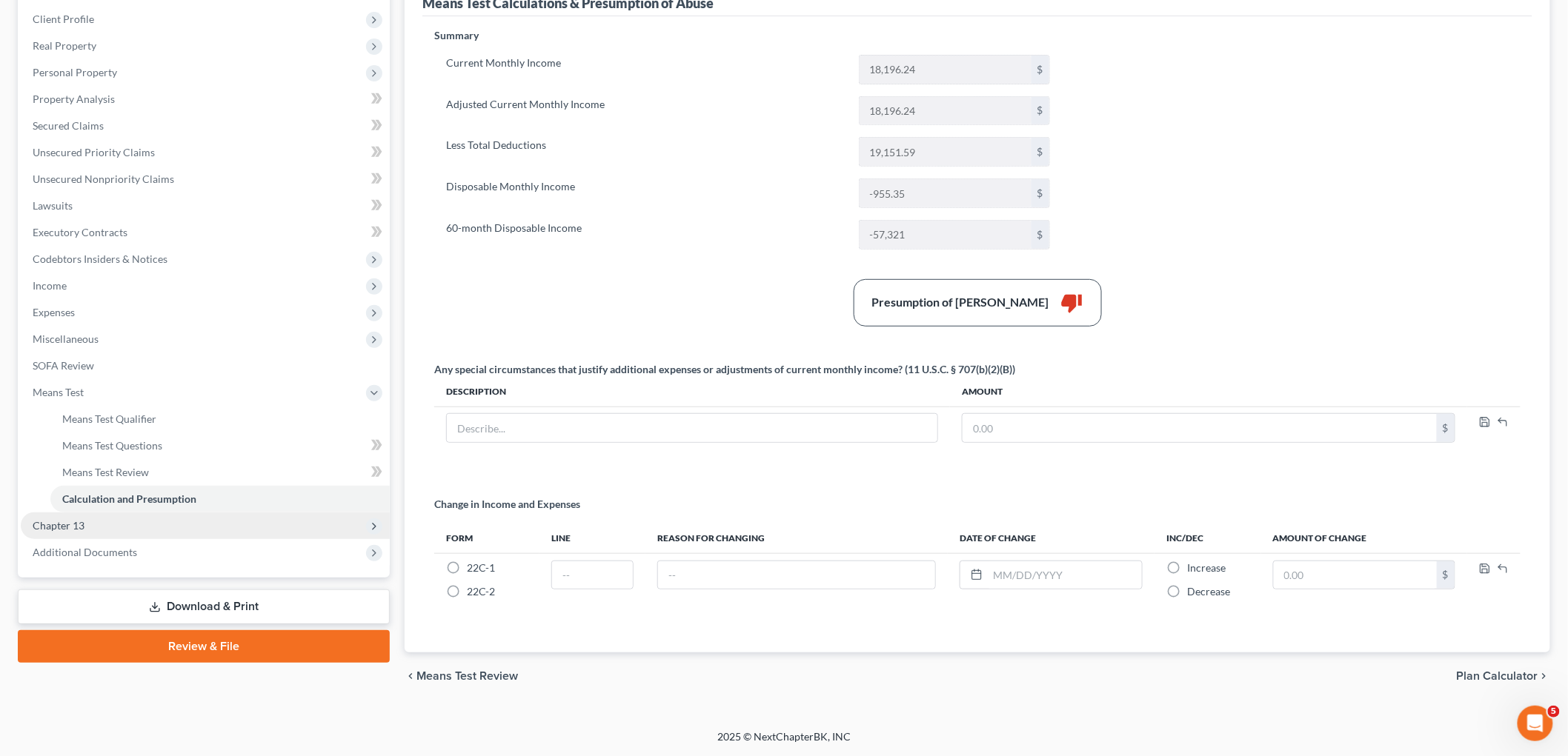
click at [81, 514] on span "Chapter 13" at bounding box center [205, 526] width 370 height 27
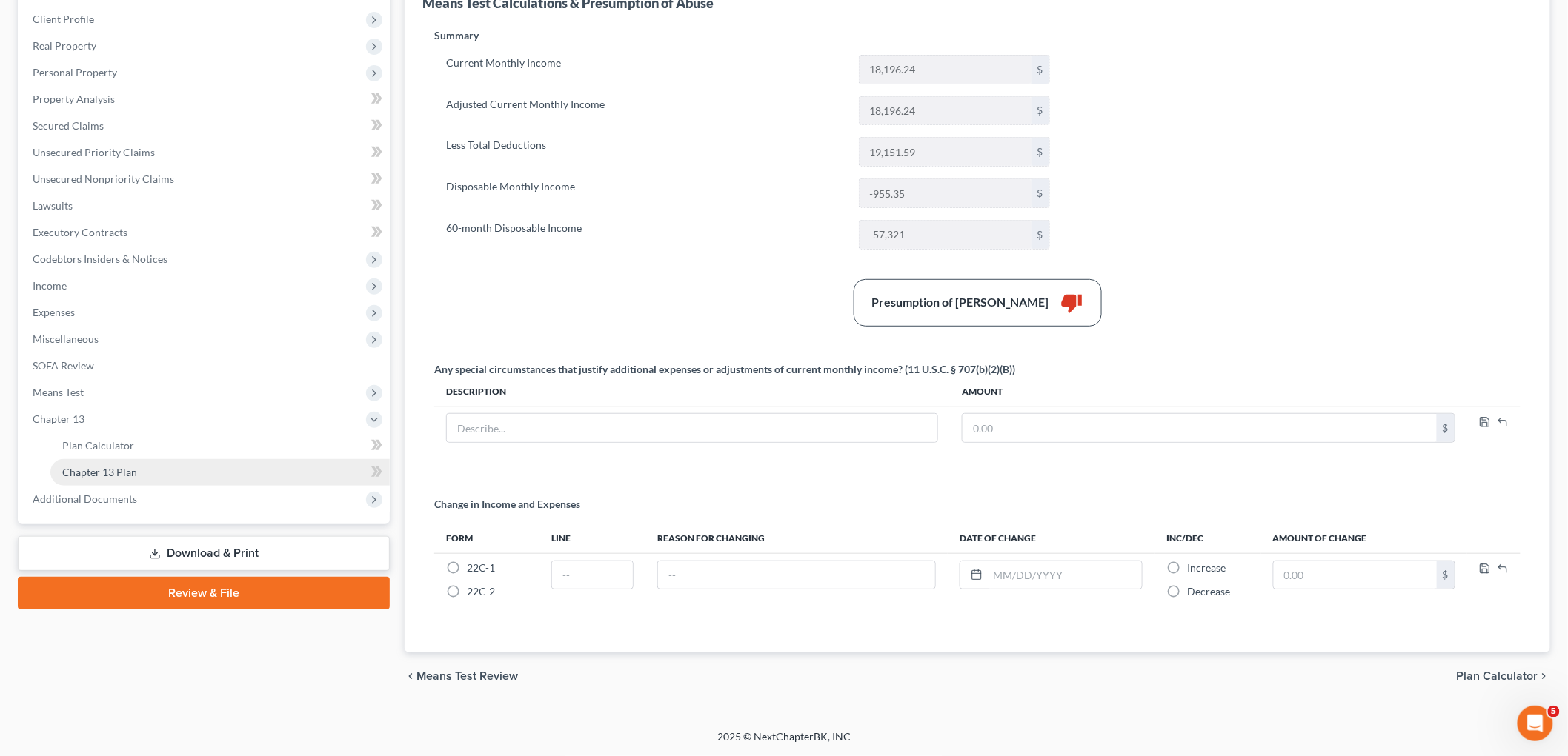
click at [115, 476] on link "Chapter 13 Plan" at bounding box center [220, 472] width 339 height 27
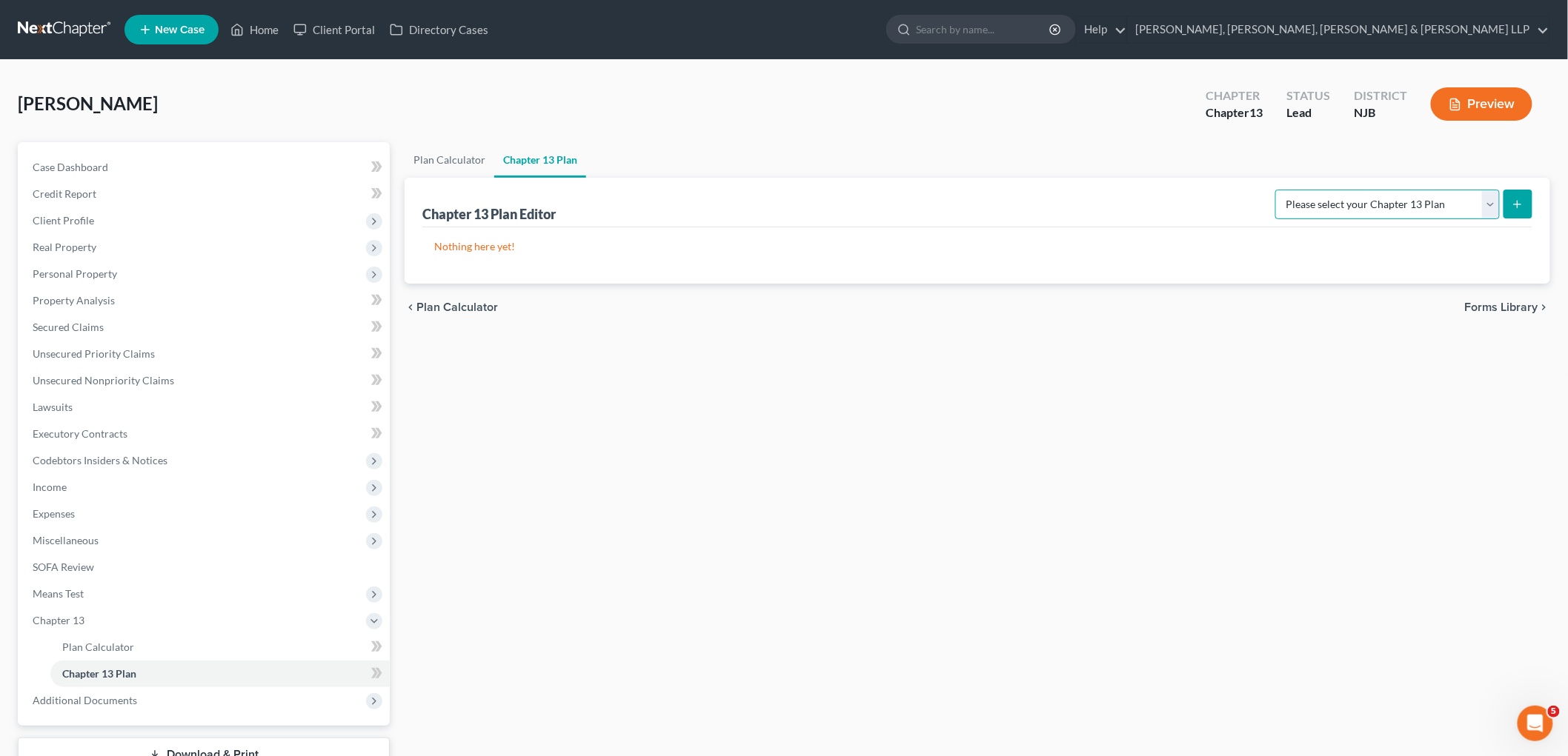
click at [1097, 197] on select "Please select your Chapter 13 Plan District of New Jersey - Effective 11/14/202…" at bounding box center [1388, 204] width 224 height 30
select select "0"
click at [1097, 190] on select "Please select your Chapter 13 Plan District of New Jersey - Effective 11/14/202…" at bounding box center [1388, 204] width 224 height 30
click at [1097, 203] on icon "submit" at bounding box center [1517, 204] width 11 height 11
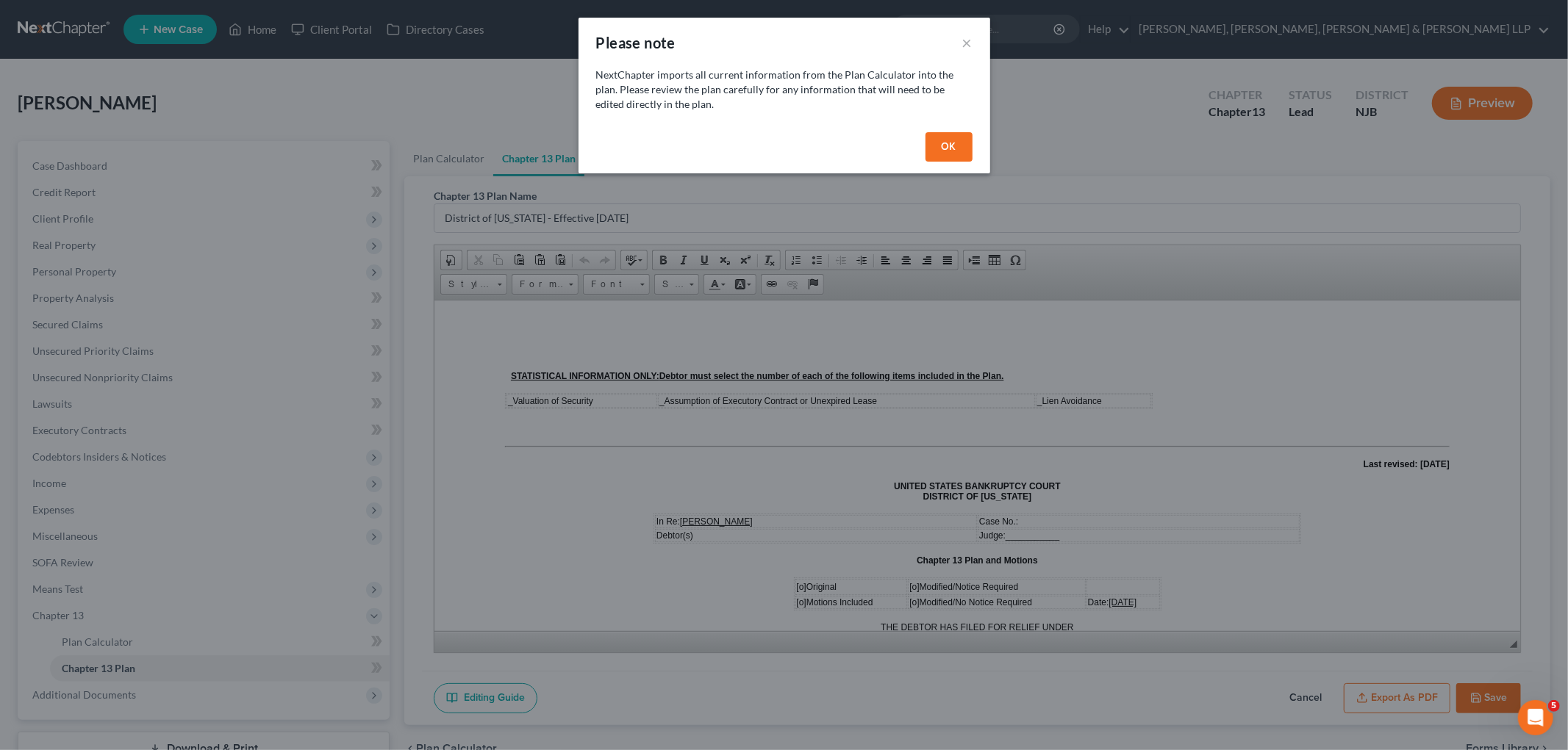
click at [942, 140] on button "OK" at bounding box center [949, 147] width 47 height 29
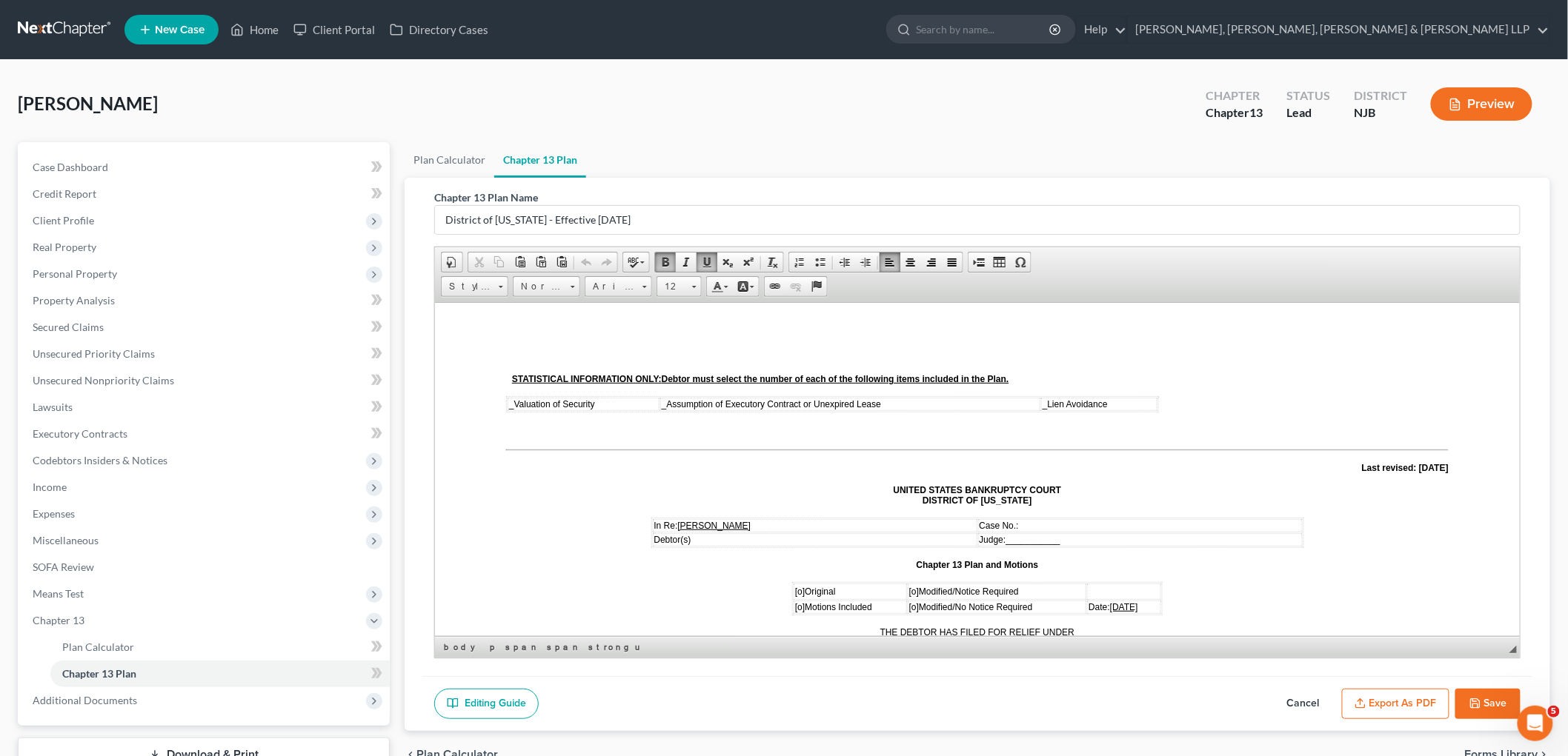
click at [508, 405] on span "_" at bounding box center [510, 404] width 5 height 10
click at [667, 401] on td "_ Assumption of Executory Contract or Unexpired Lease" at bounding box center [853, 404] width 375 height 13
click at [1045, 403] on span "_" at bounding box center [1047, 404] width 5 height 10
click at [1097, 696] on button "Save" at bounding box center [1488, 704] width 65 height 32
select select "0"
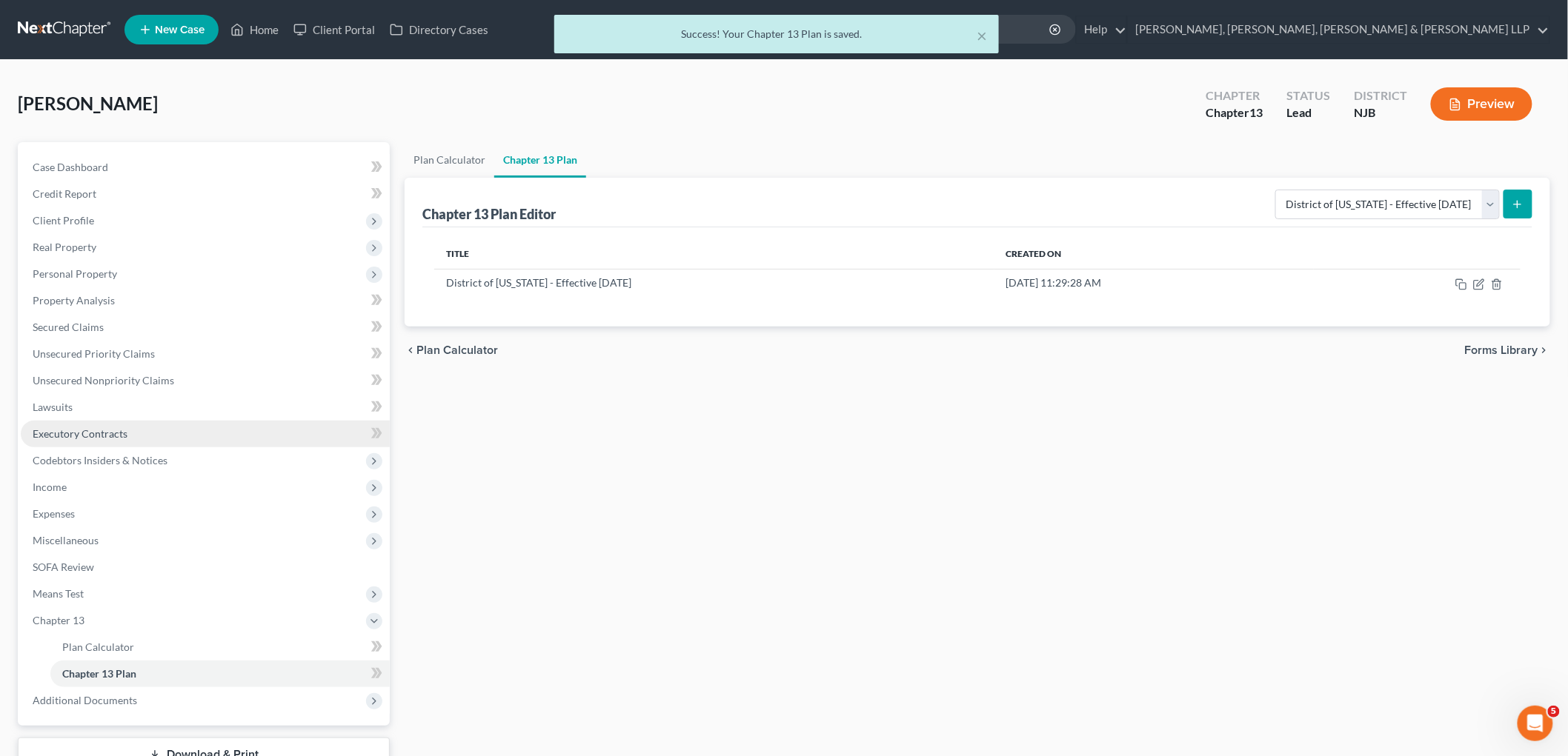
click at [100, 435] on span "Executory Contracts" at bounding box center [79, 433] width 95 height 12
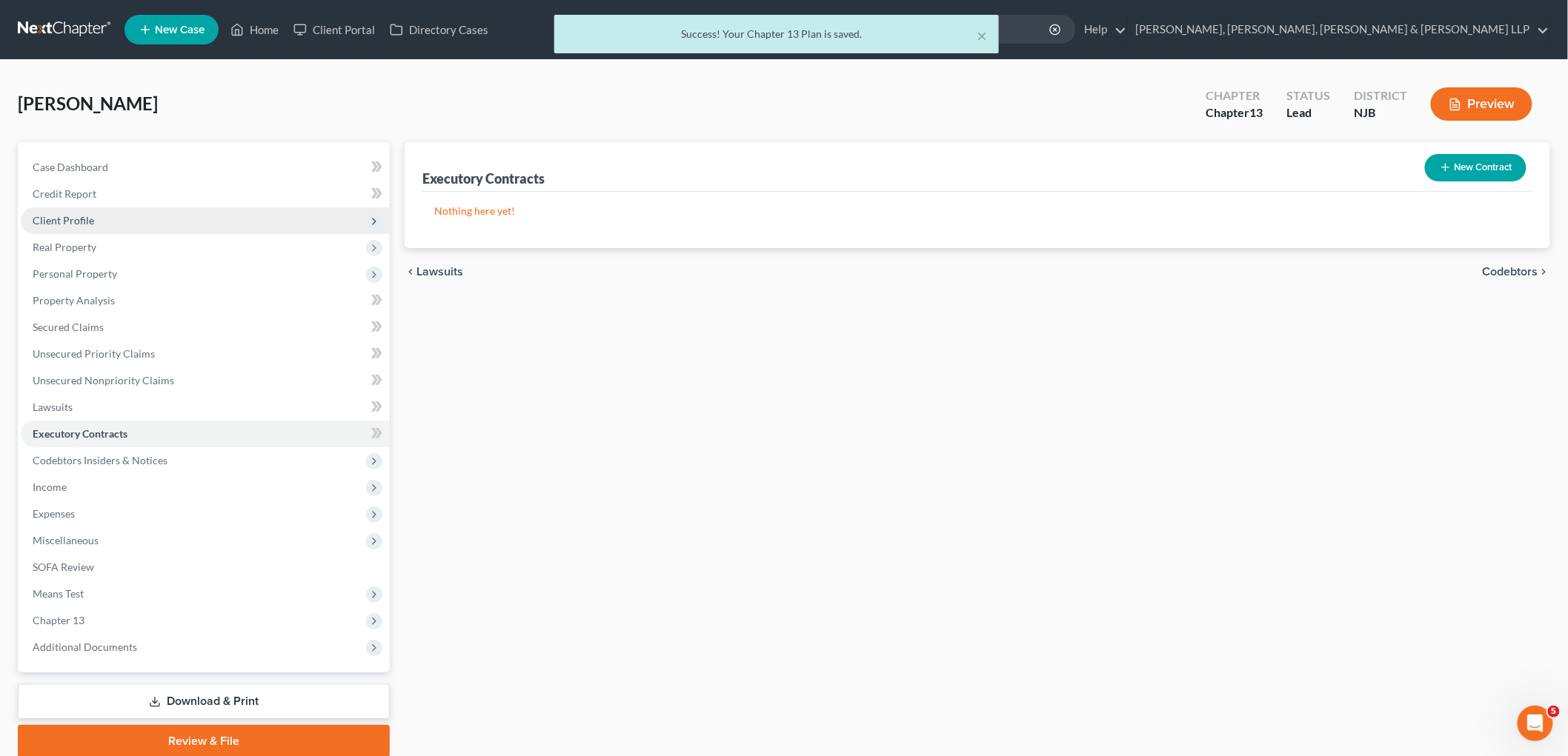
click at [69, 215] on span "Client Profile" at bounding box center [63, 220] width 61 height 12
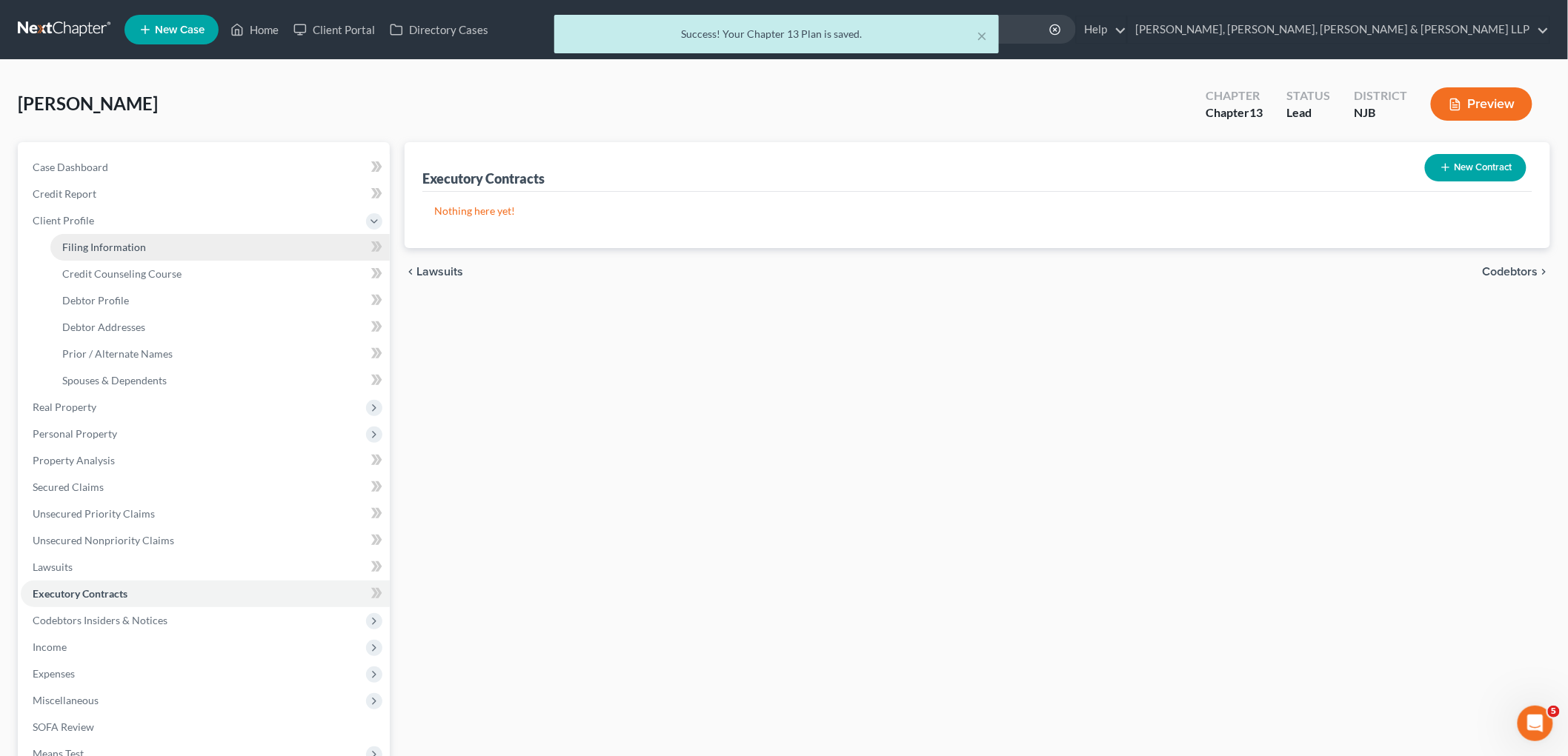
click at [81, 241] on span "Filing Information" at bounding box center [104, 246] width 84 height 12
select select "1"
select select "0"
select select "3"
select select "51"
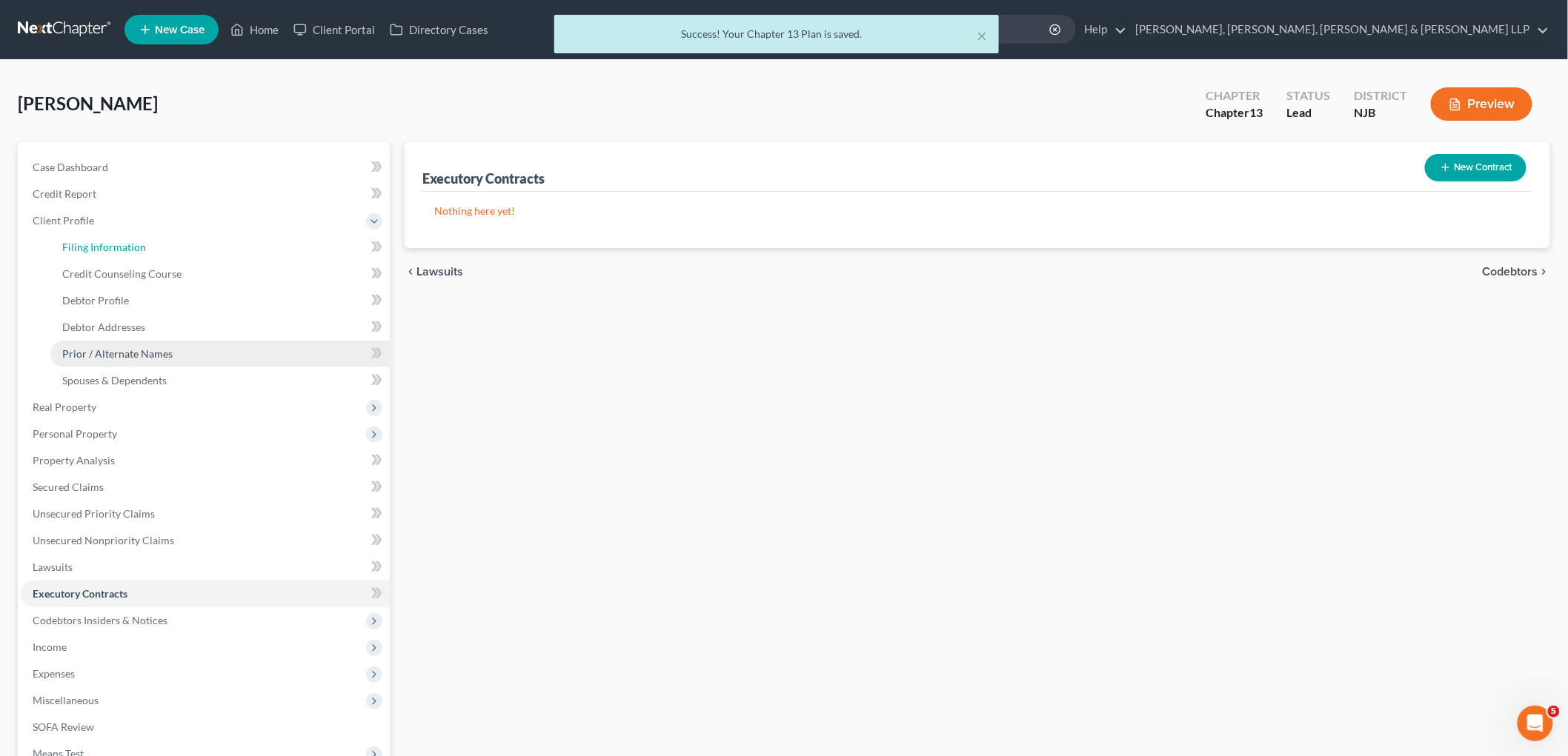
select select "0"
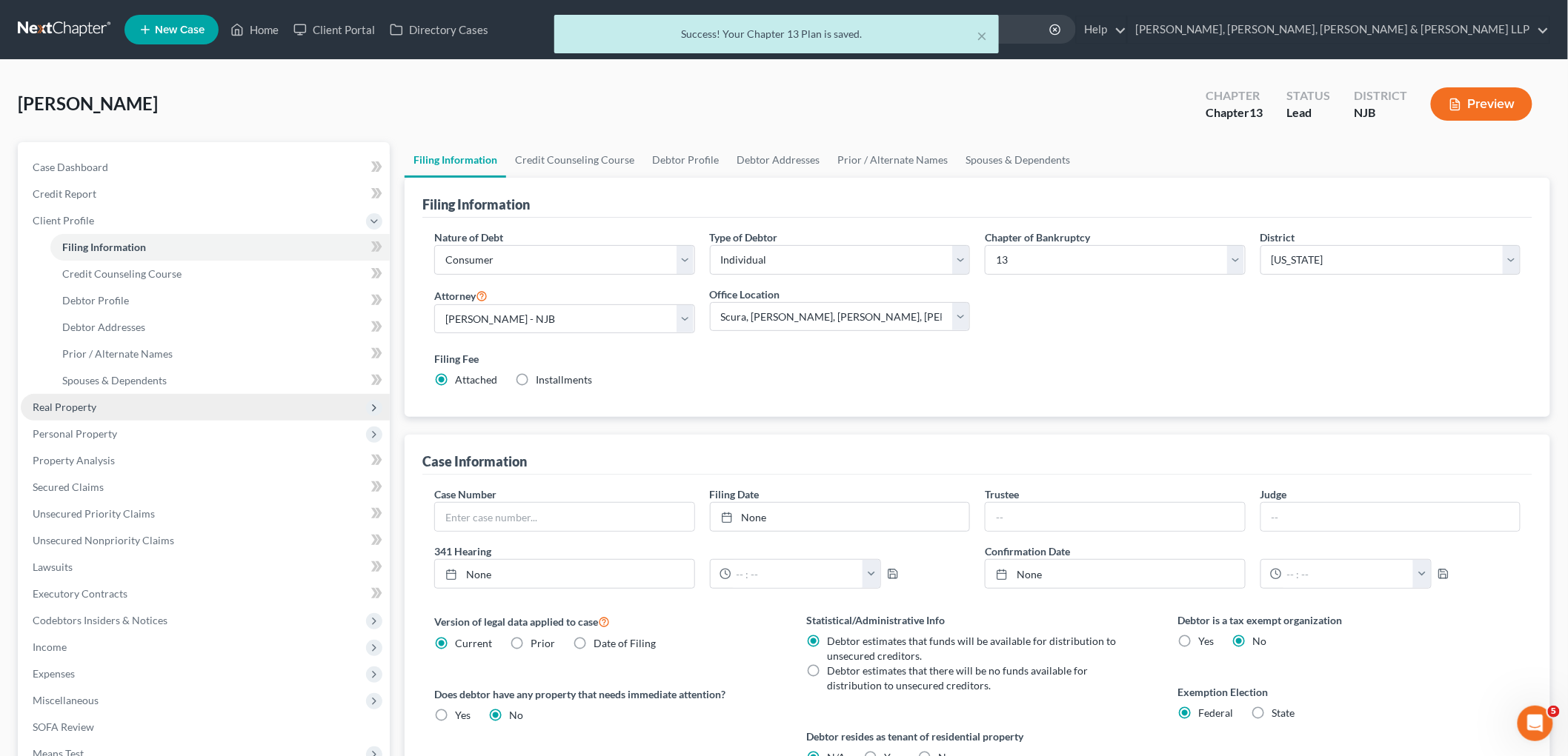
click at [88, 402] on span "Real Property" at bounding box center [64, 407] width 64 height 12
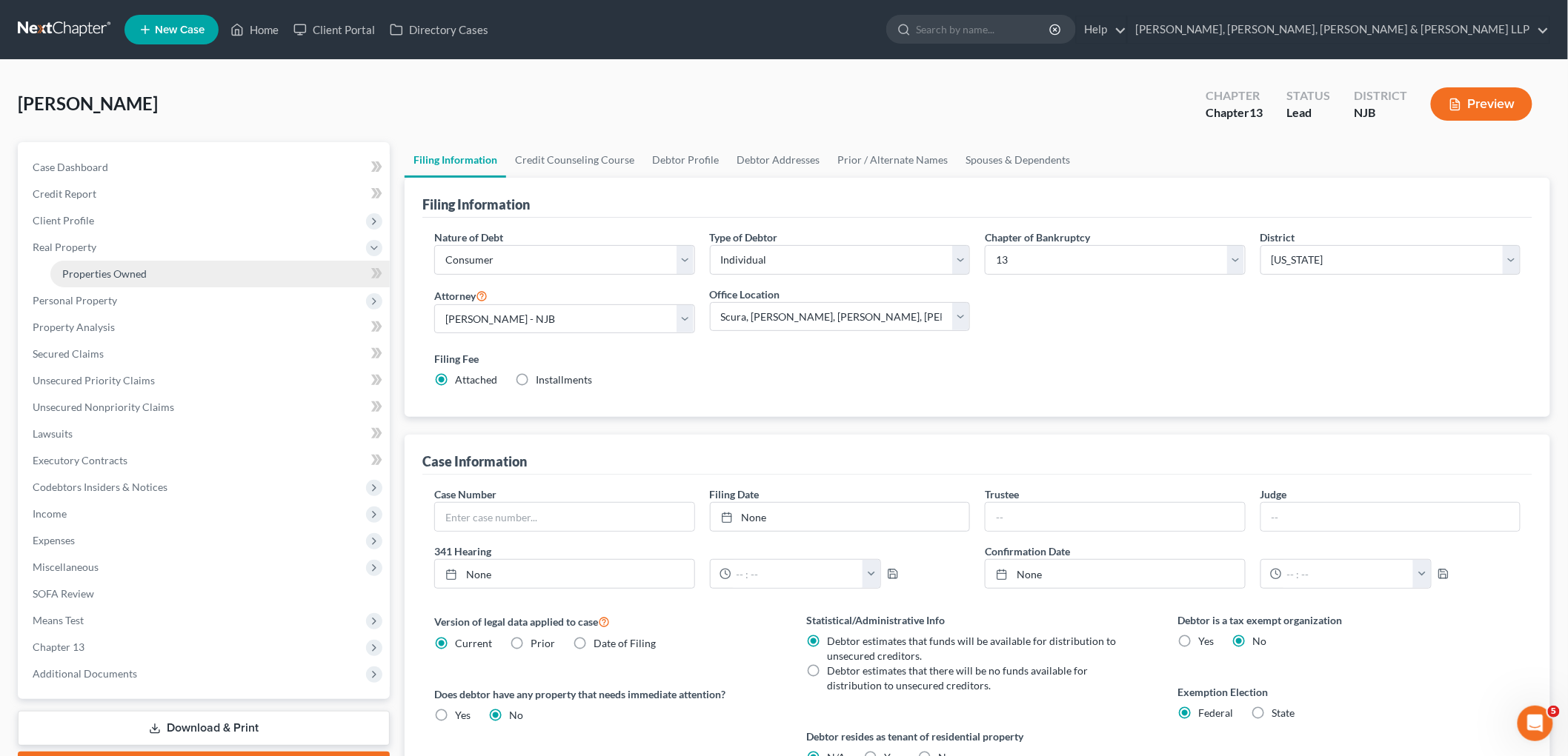
click at [92, 267] on span "Properties Owned" at bounding box center [104, 273] width 84 height 12
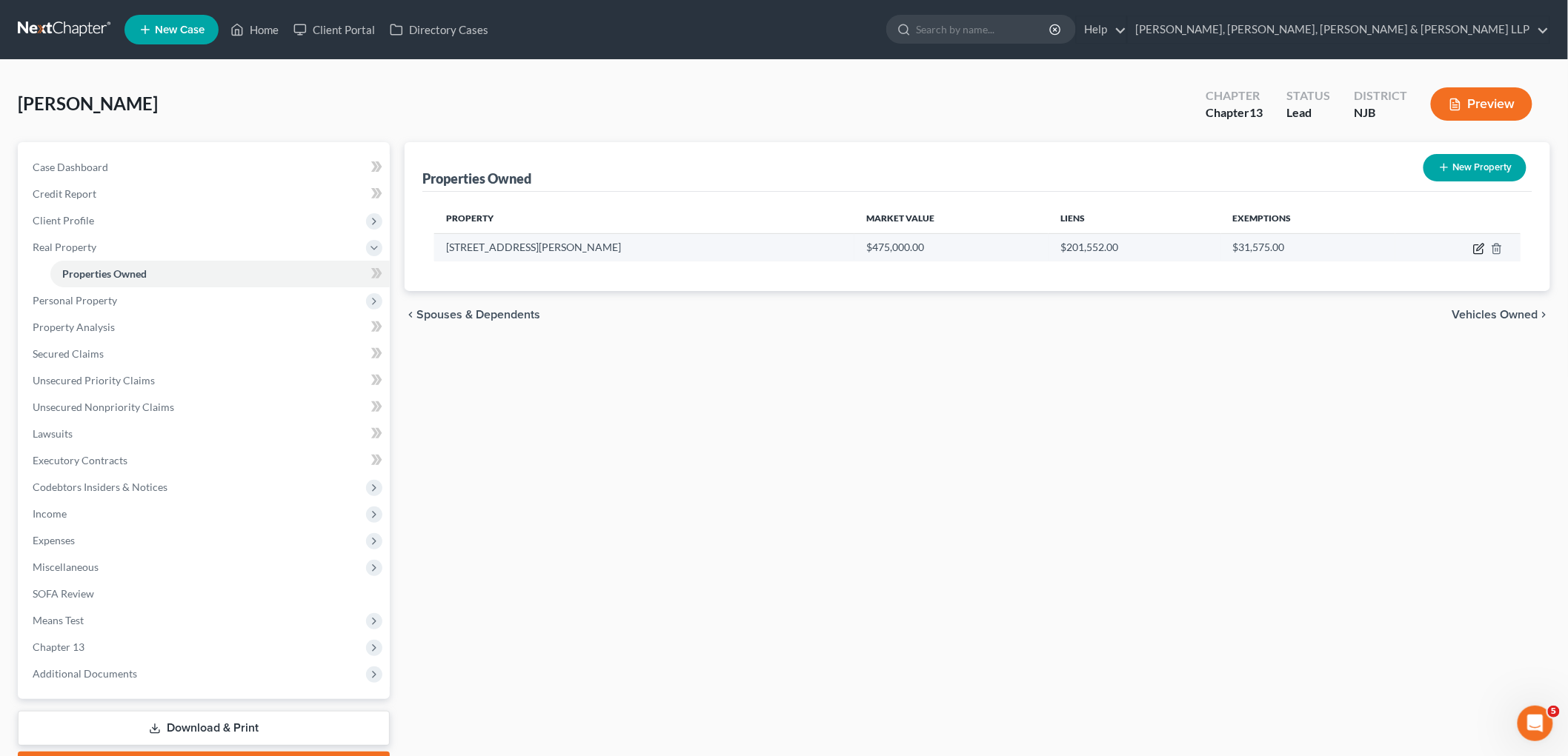
click at [1097, 246] on icon "button" at bounding box center [1479, 249] width 11 height 11
select select "33"
select select "3"
select select "5"
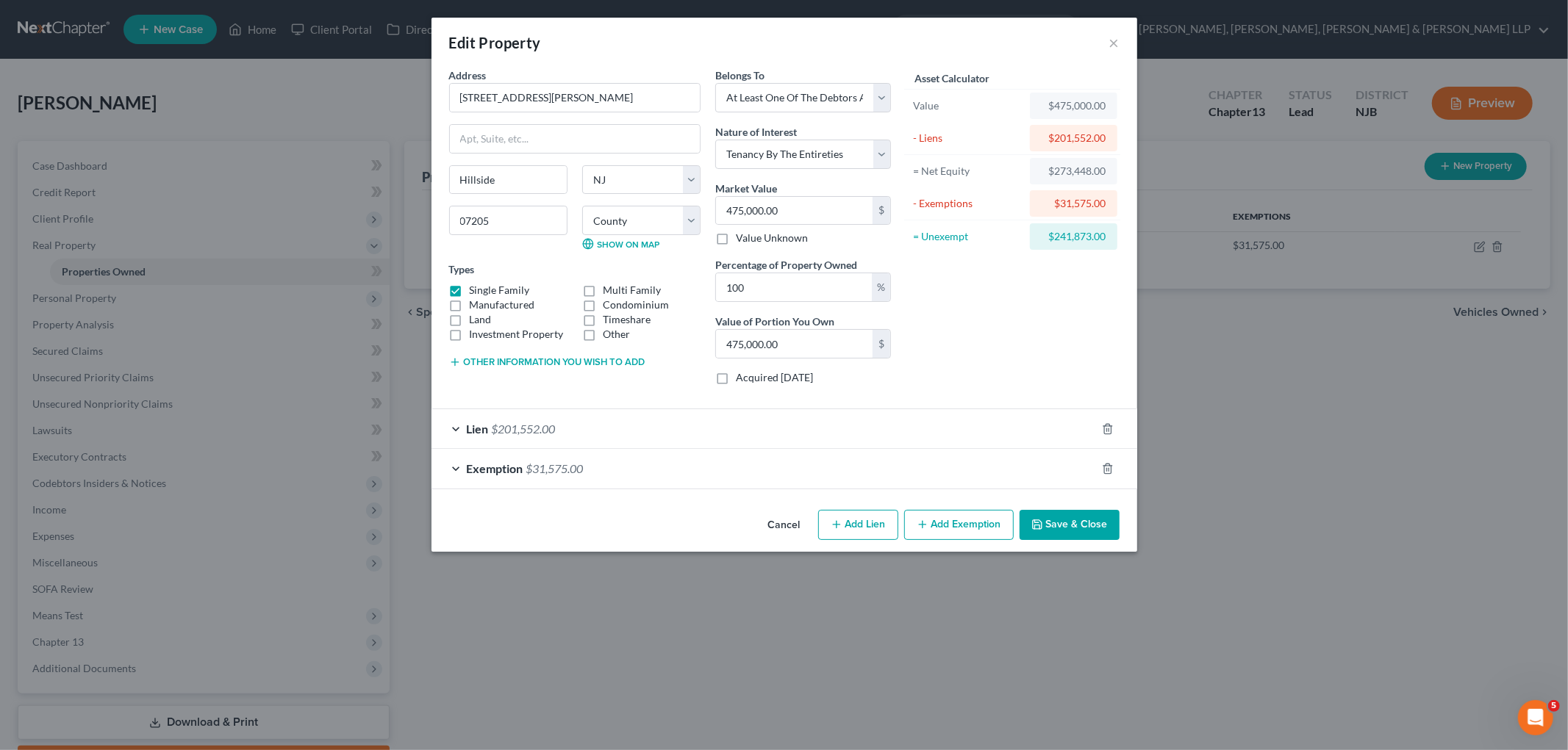
click at [613, 358] on button "Other information you wish to add" at bounding box center [546, 362] width 196 height 11
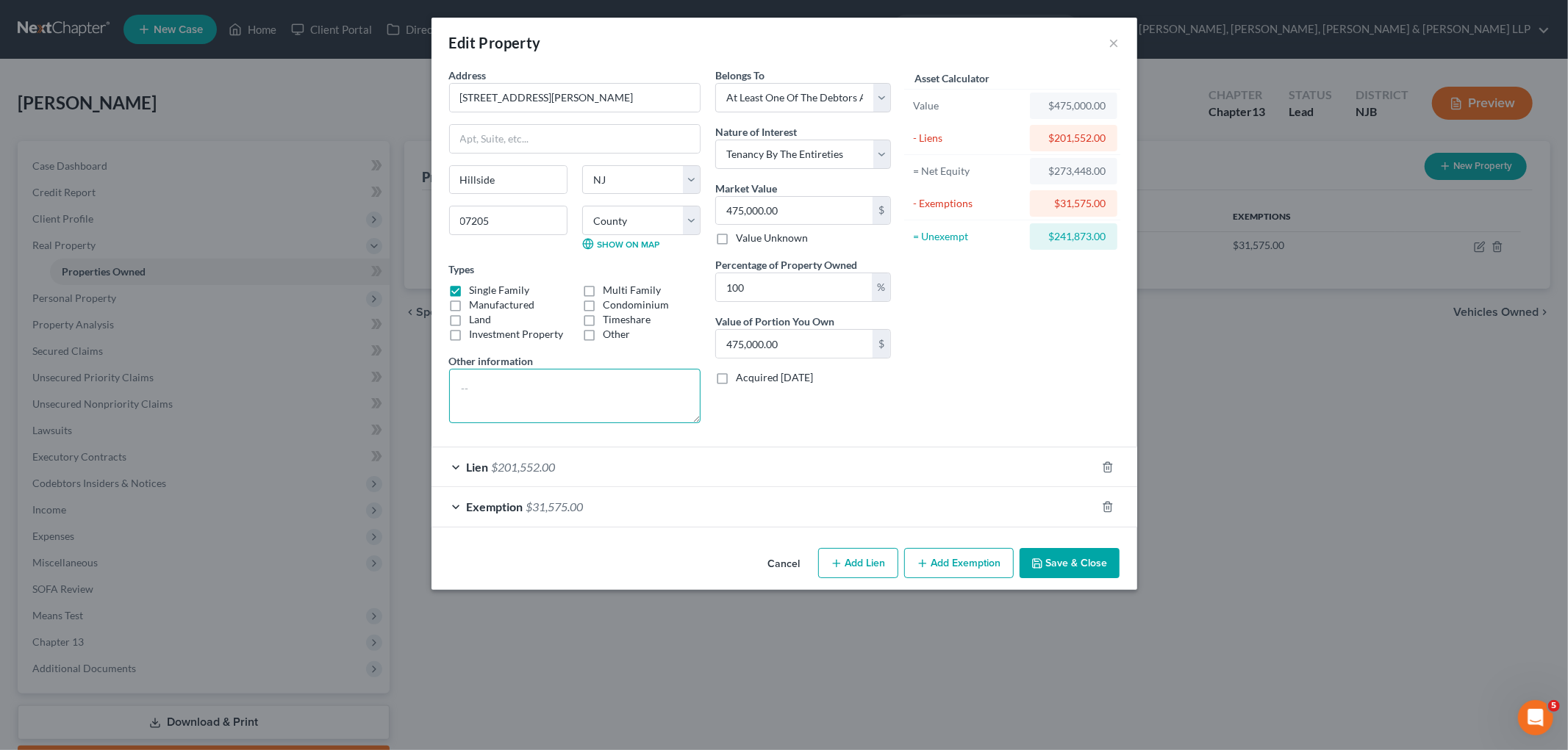
click at [537, 389] on textarea at bounding box center [574, 396] width 251 height 54
click at [582, 391] on textarea "$475,000.00 (Value) - $" at bounding box center [574, 396] width 251 height 54
click at [650, 395] on textarea "$475,000.00 (Value) - $47,500.00 = $" at bounding box center [574, 396] width 251 height 54
click at [541, 407] on textarea "$475,000.00 (Value) - $47,500.00 = $427,500.00 - $201,552.00 =" at bounding box center [574, 396] width 251 height 54
click at [615, 399] on textarea "$475,000.00 (Value) - $47,500.00 = $427,500.00 - $201,552.00 = $225,948.00 /2 =" at bounding box center [574, 396] width 251 height 54
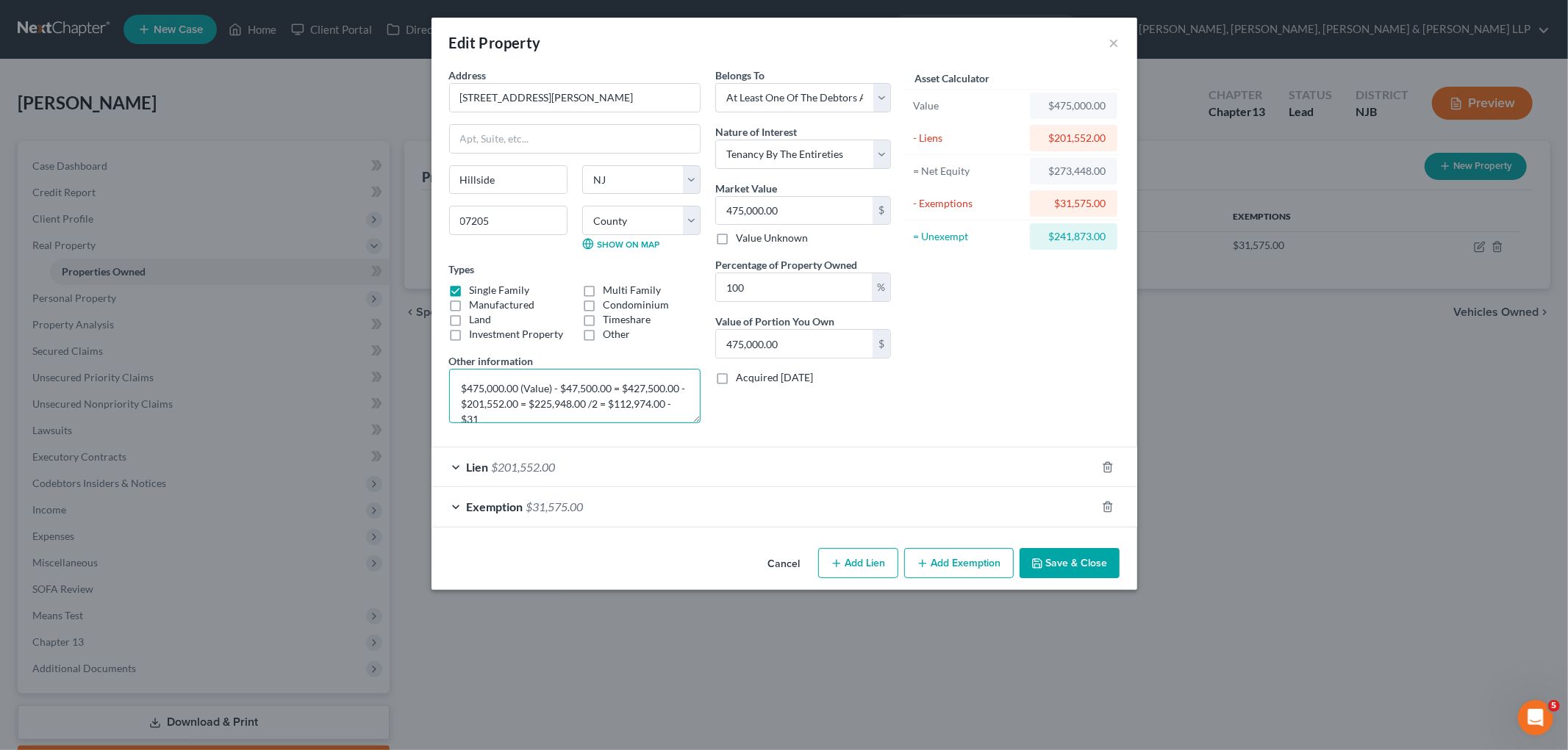
scroll to position [2, 0]
click at [657, 416] on textarea "$475,000.00 (Value) - $47,500.00 = $427,500.00 - $201,552.00 = $225,948.00 /2 =…" at bounding box center [574, 396] width 251 height 54
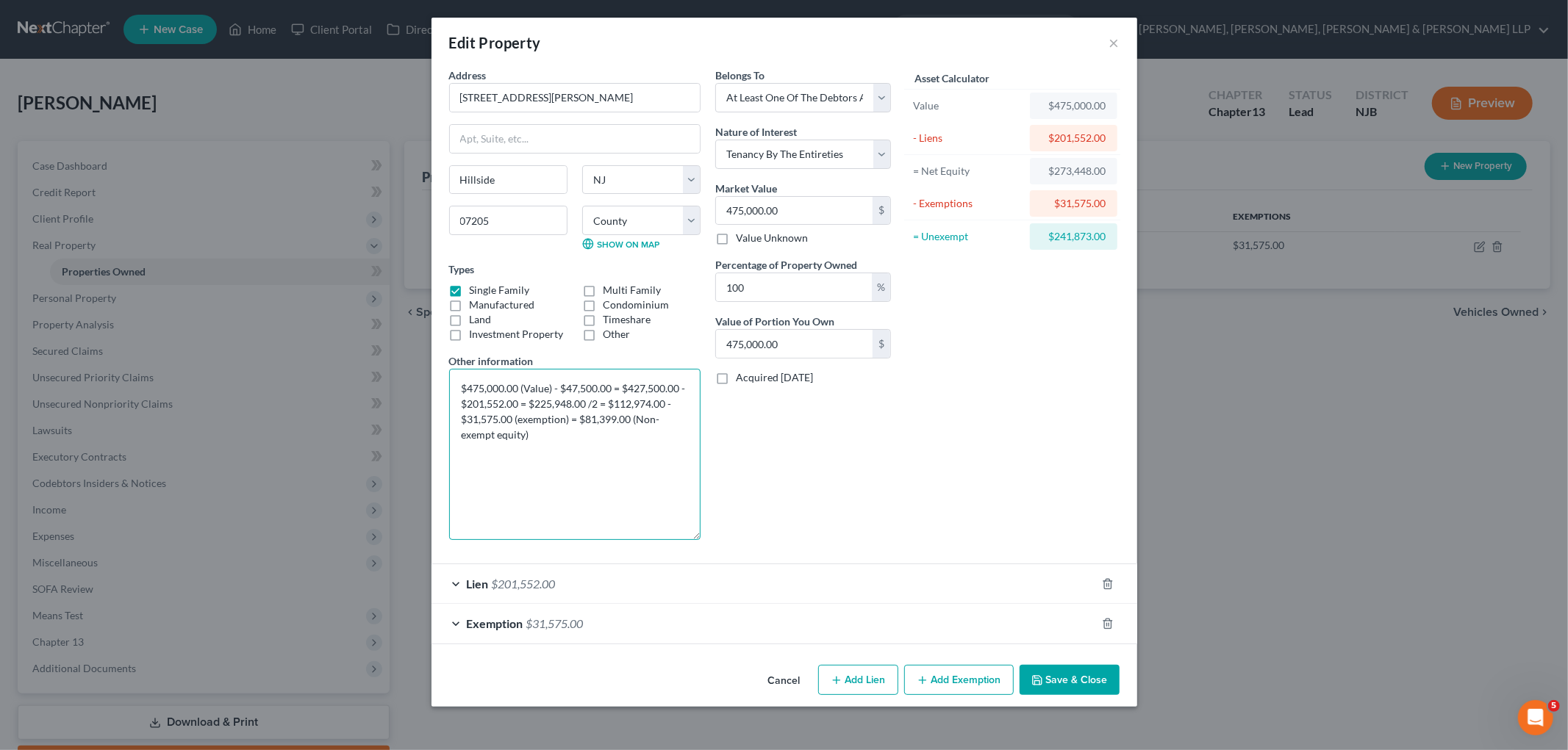
drag, startPoint x: 699, startPoint y: 419, endPoint x: 689, endPoint y: 535, distance: 116.4
click at [689, 535] on textarea "$475,000.00 (Value) - $47,500.00 = $427,500.00 - $201,552.00 = $225,948.00 /2 =…" at bounding box center [574, 455] width 251 height 171
drag, startPoint x: 521, startPoint y: 402, endPoint x: 530, endPoint y: 409, distance: 11.4
click at [521, 402] on textarea "$475,000.00 (Value) - $47,500.00 = $427,500.00 - $201,552.00 = $225,948.00 /2 =…" at bounding box center [574, 455] width 251 height 171
click at [588, 420] on textarea "$475,000.00 (Value) - $47,500.00 = $427,500.00 - $201,552.00 (Lien) = $225,948.…" at bounding box center [574, 455] width 251 height 171
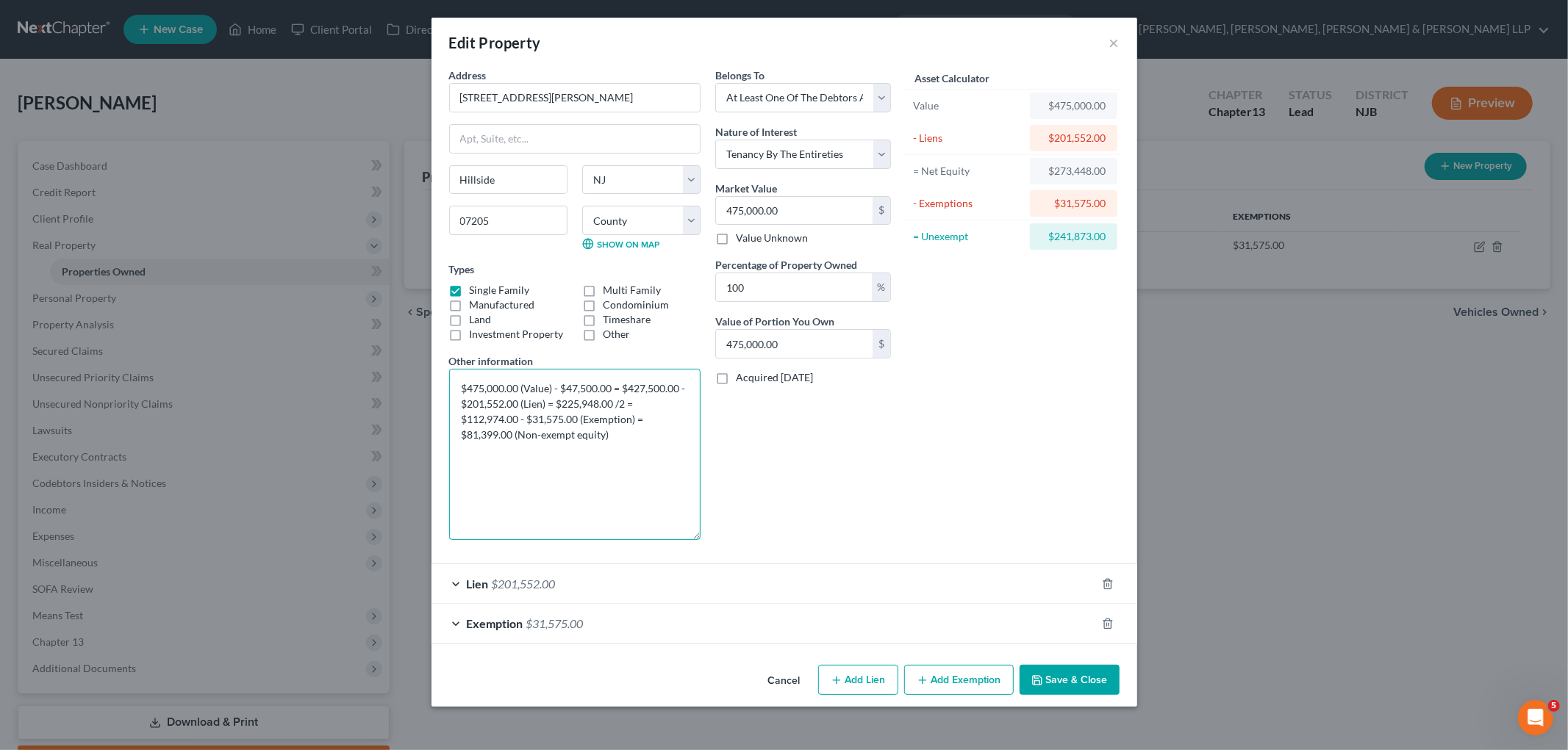
drag, startPoint x: 613, startPoint y: 436, endPoint x: 458, endPoint y: 383, distance: 163.8
click at [458, 383] on textarea "$475,000.00 (Value) - $47,500.00 = $427,500.00 - $201,552.00 (Lien) = $225,948.…" at bounding box center [574, 455] width 251 height 171
type textarea "$475,000.00 (Value) - $47,500.00 = $427,500.00 - $201,552.00 (Lien) = $225,948.…"
drag, startPoint x: 1078, startPoint y: 674, endPoint x: 1042, endPoint y: 701, distance: 45.0
click at [1078, 673] on button "Save & Close" at bounding box center [1070, 680] width 100 height 31
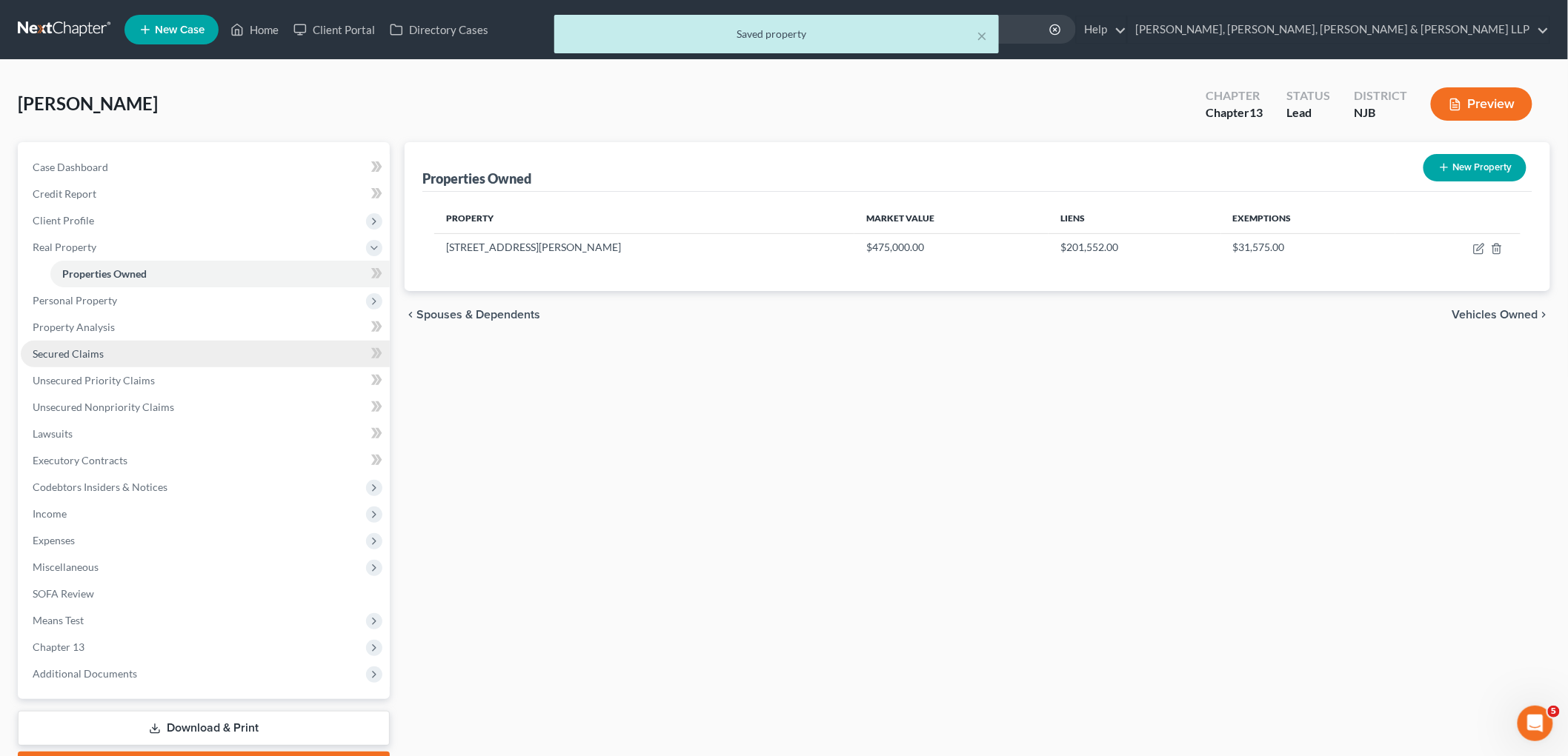
click at [91, 352] on span "Secured Claims" at bounding box center [68, 353] width 72 height 12
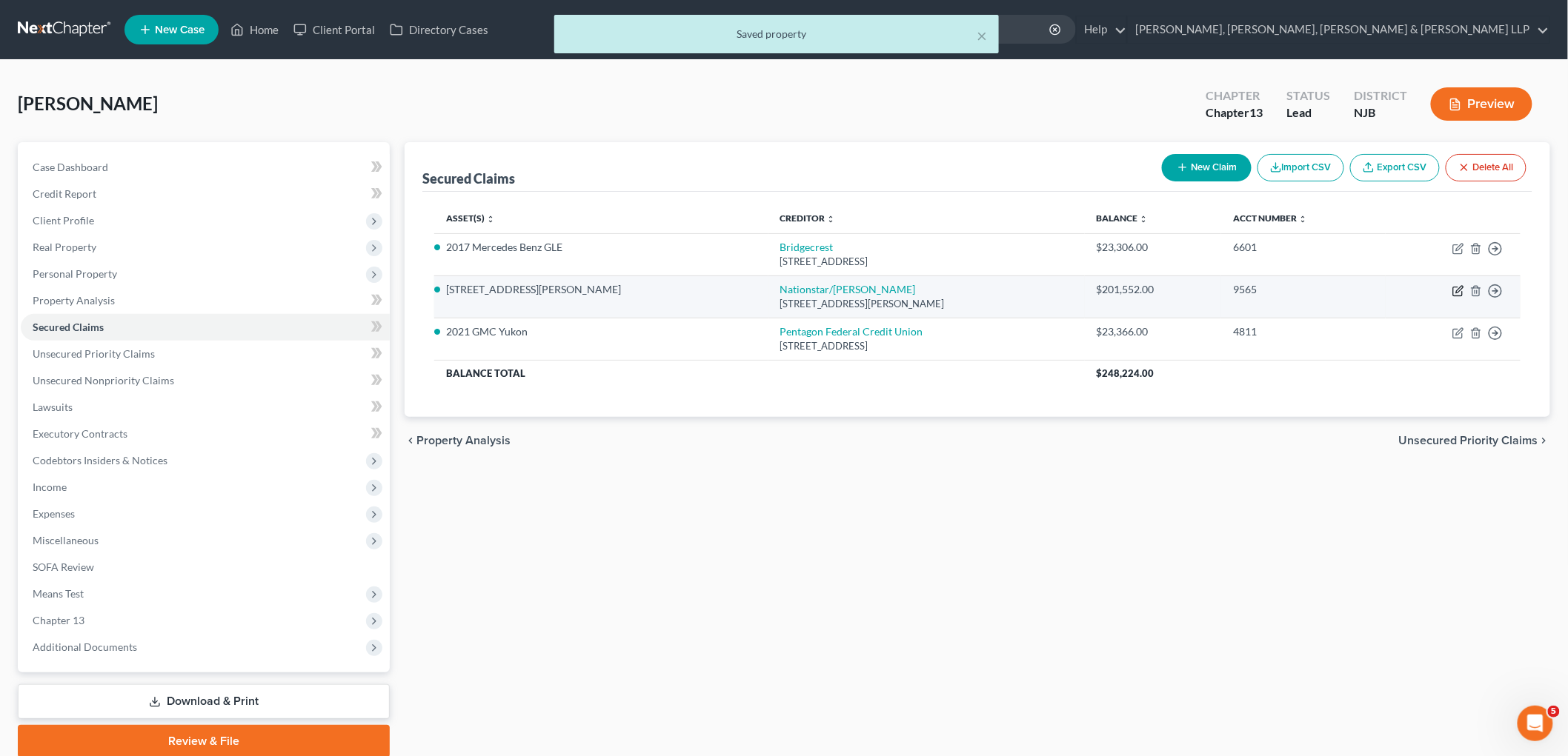
click at [1097, 289] on icon "button" at bounding box center [1457, 291] width 9 height 9
select select "45"
select select "7"
select select "2"
select select "0"
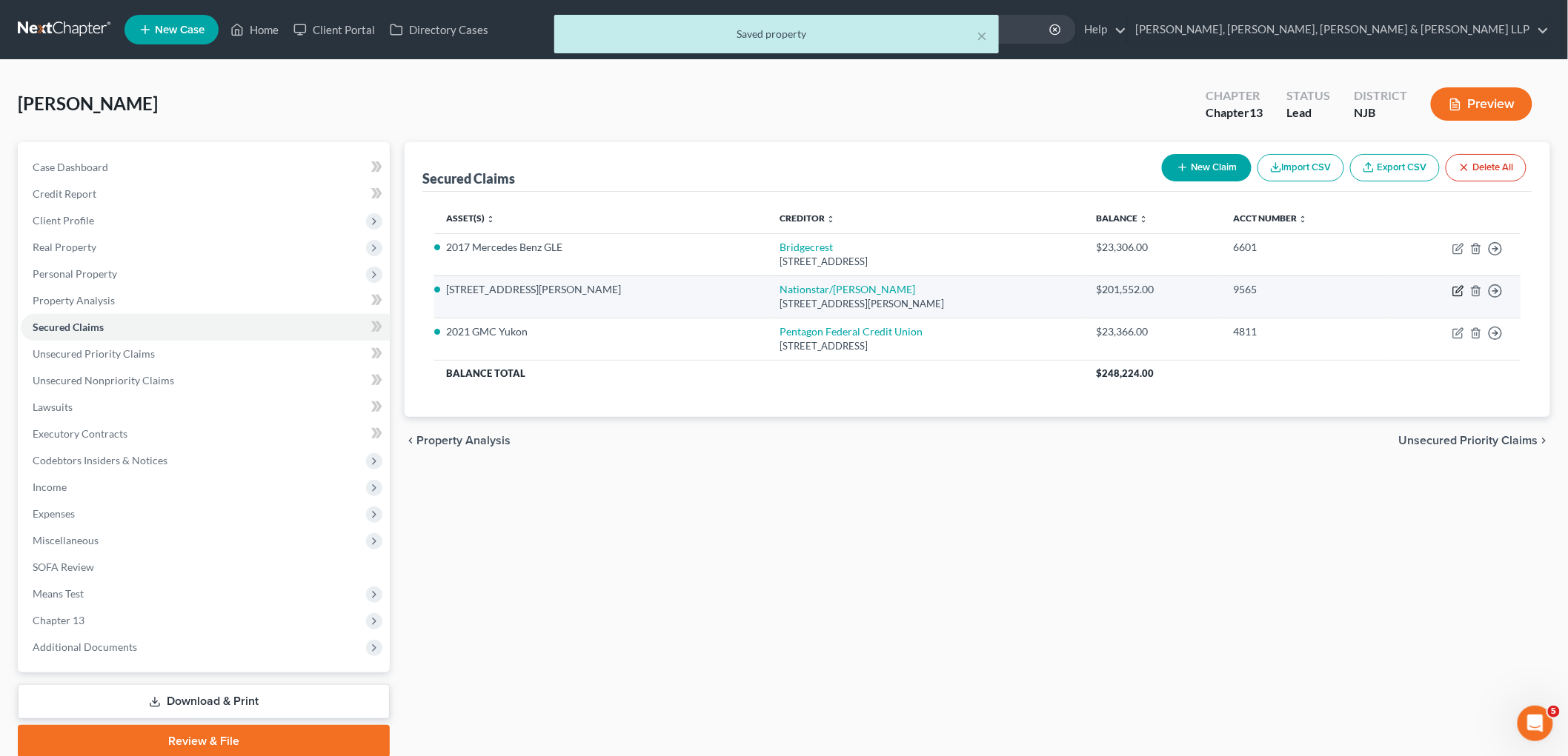
select select "0"
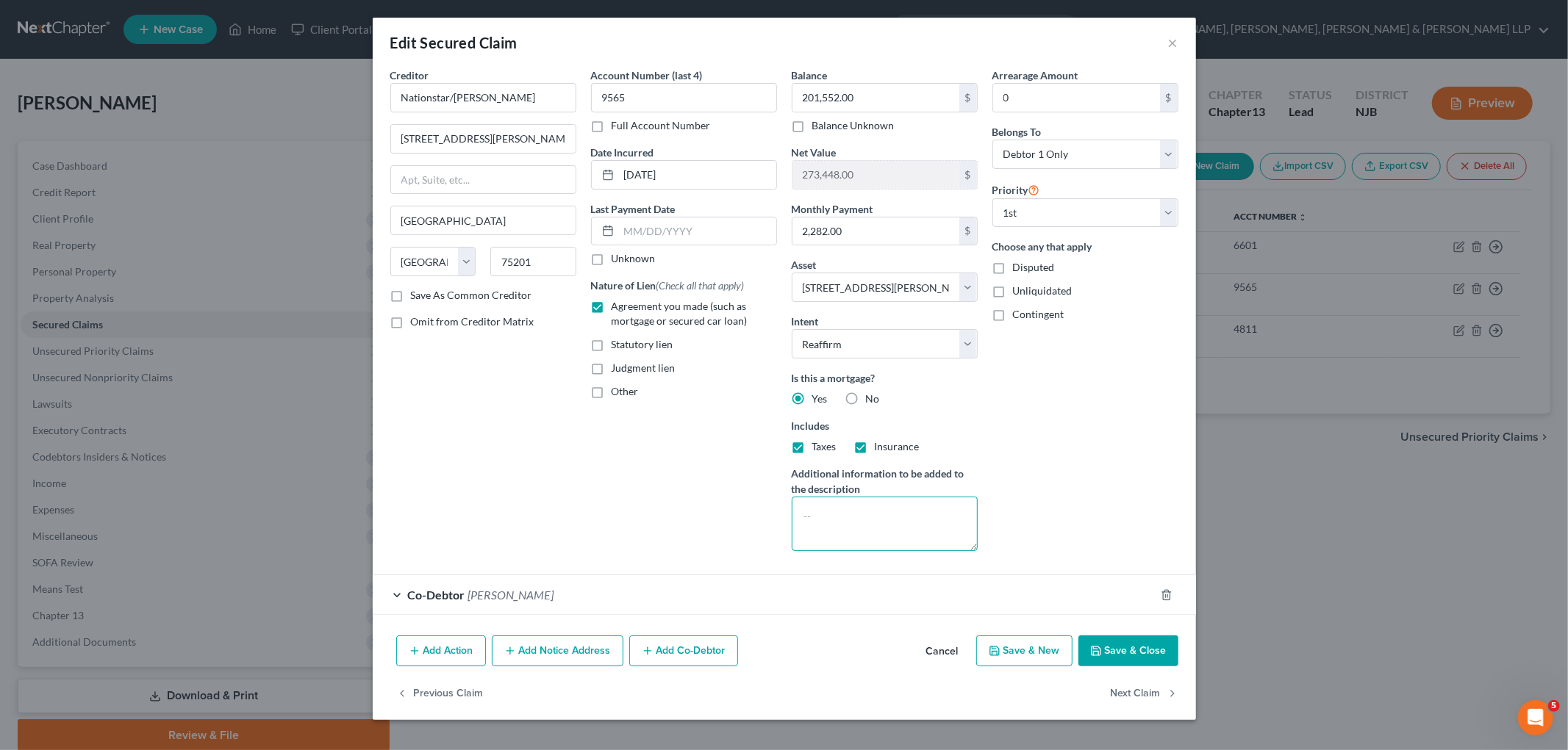
click at [843, 512] on textarea at bounding box center [884, 524] width 186 height 54
paste textarea "$475,000.00 (Value) - $47,500.00 = $427,500.00 - $201,552.00 (Lien) = $225,948.…"
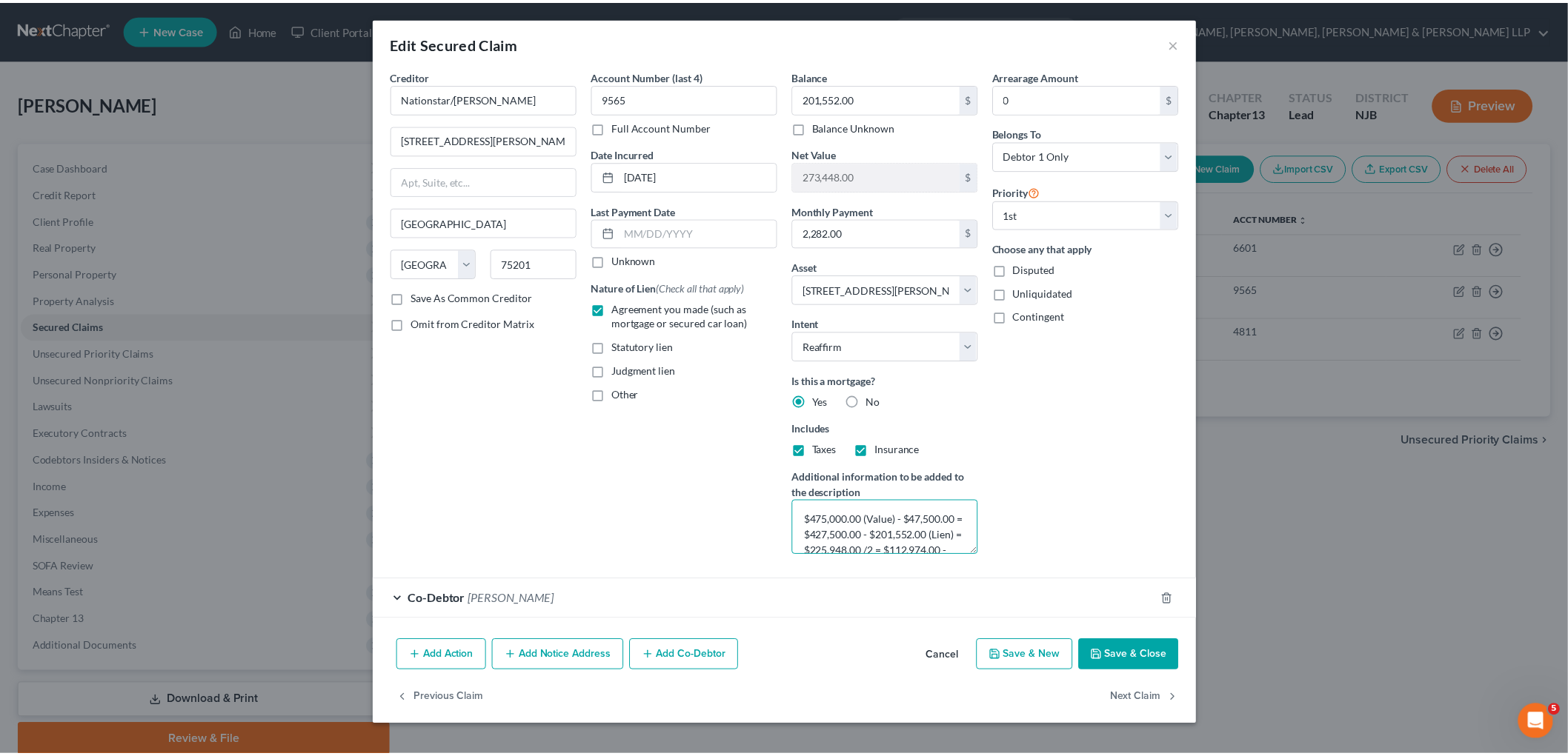
scroll to position [48, 0]
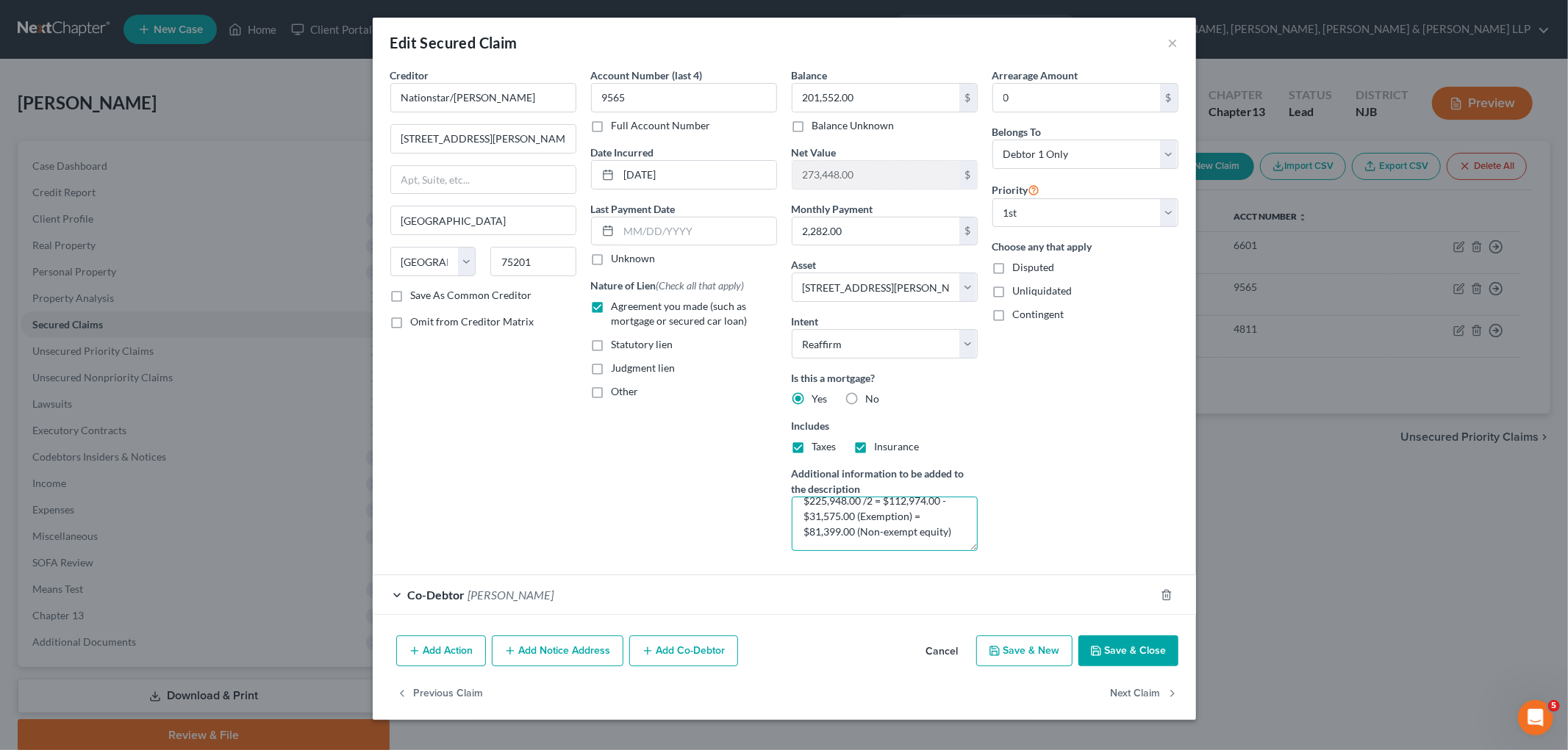
type textarea "$475,000.00 (Value) - $47,500.00 = $427,500.00 - $201,552.00 (Lien) = $225,948.…"
click at [1088, 645] on button "Save & Close" at bounding box center [1129, 651] width 100 height 31
select select
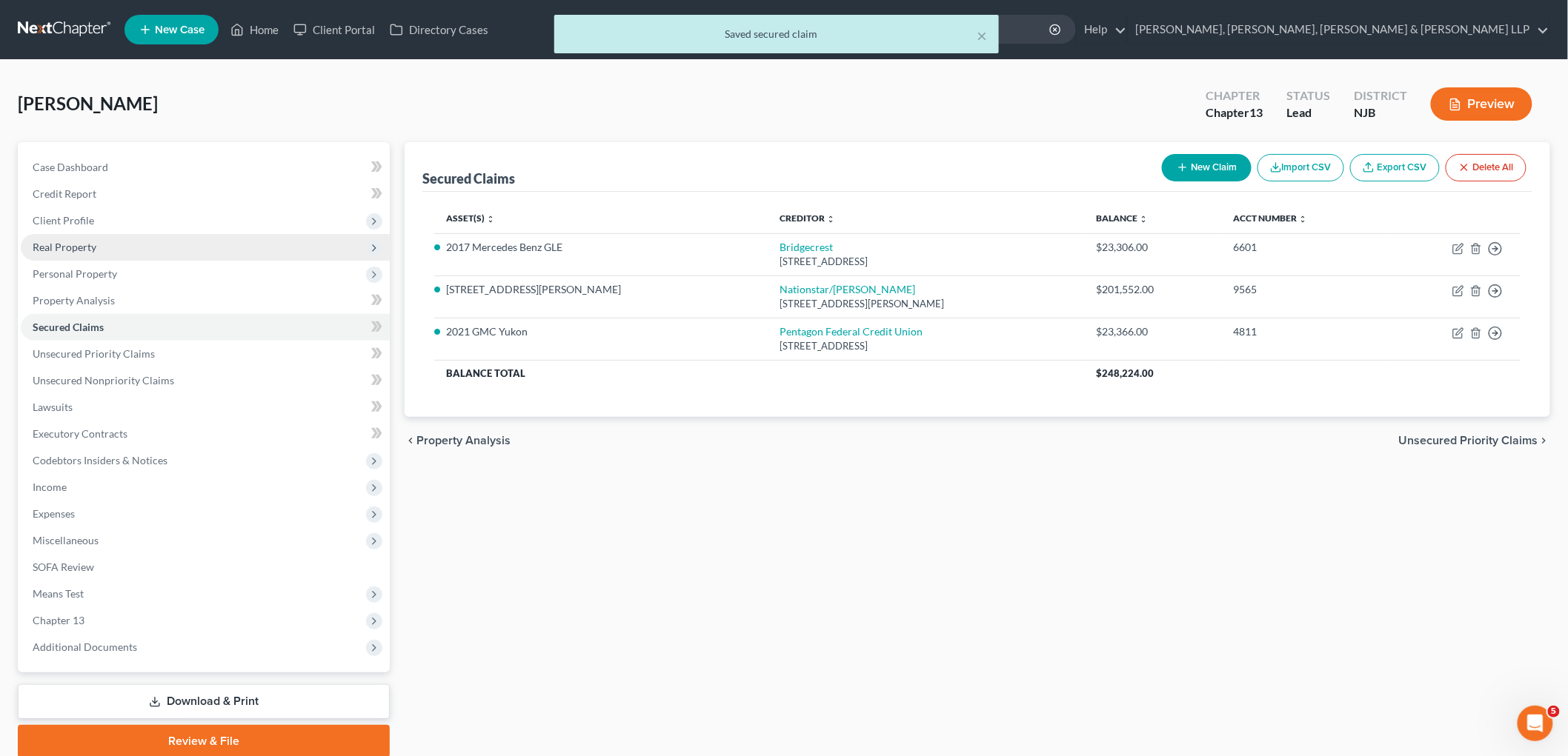
click at [68, 246] on span "Real Property" at bounding box center [64, 246] width 64 height 12
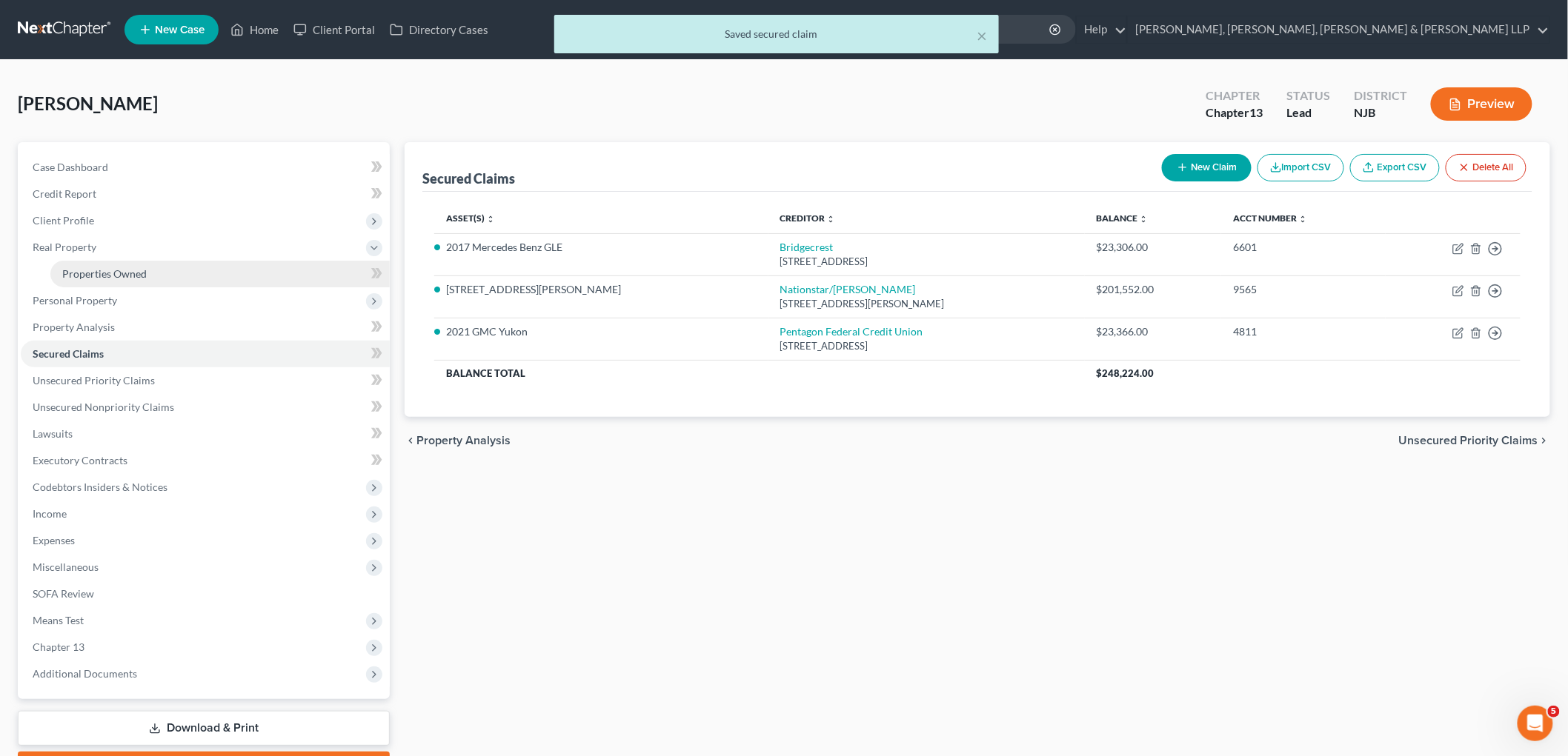
click at [82, 277] on span "Properties Owned" at bounding box center [104, 273] width 84 height 12
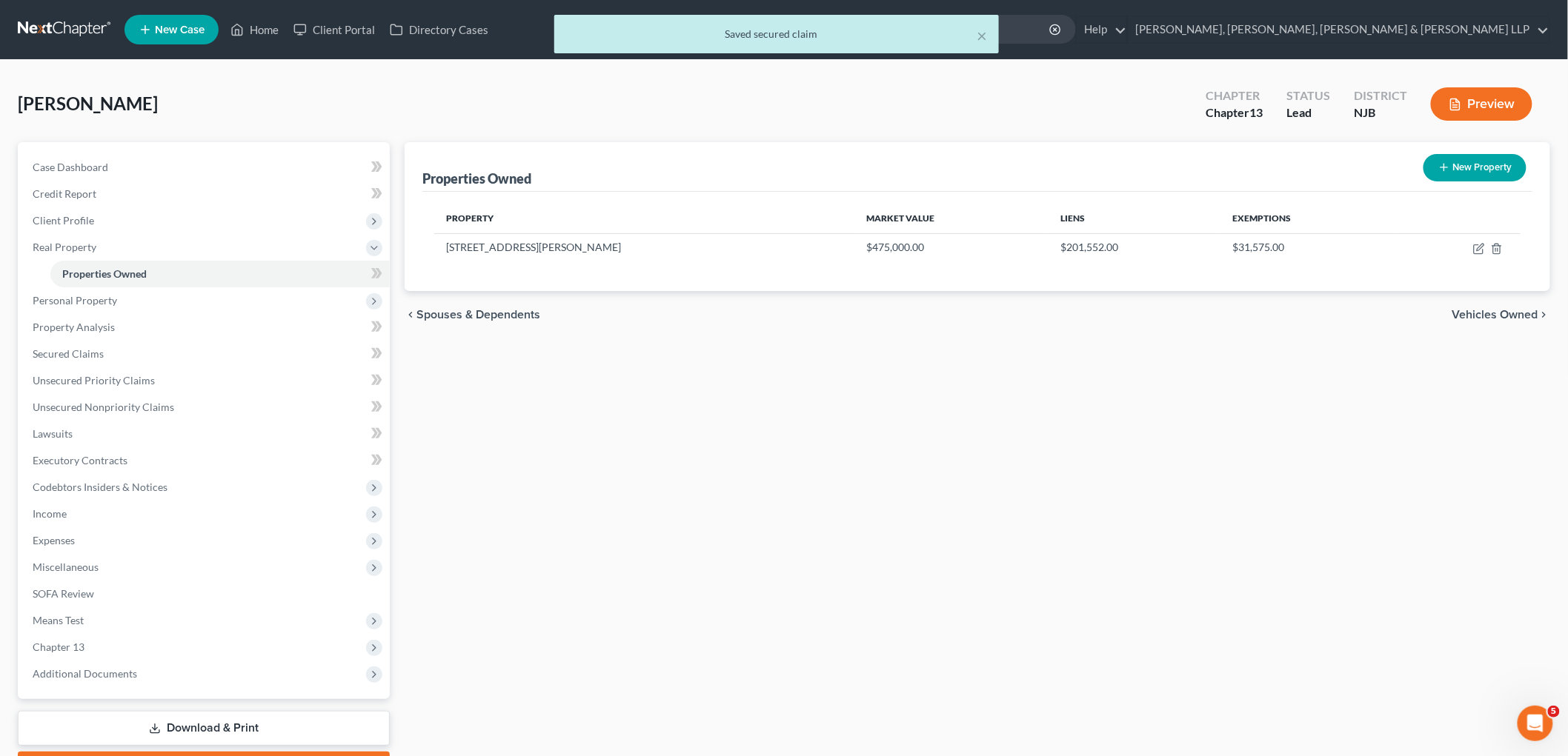
click at [1097, 312] on span "Vehicles Owned" at bounding box center [1495, 315] width 86 height 11
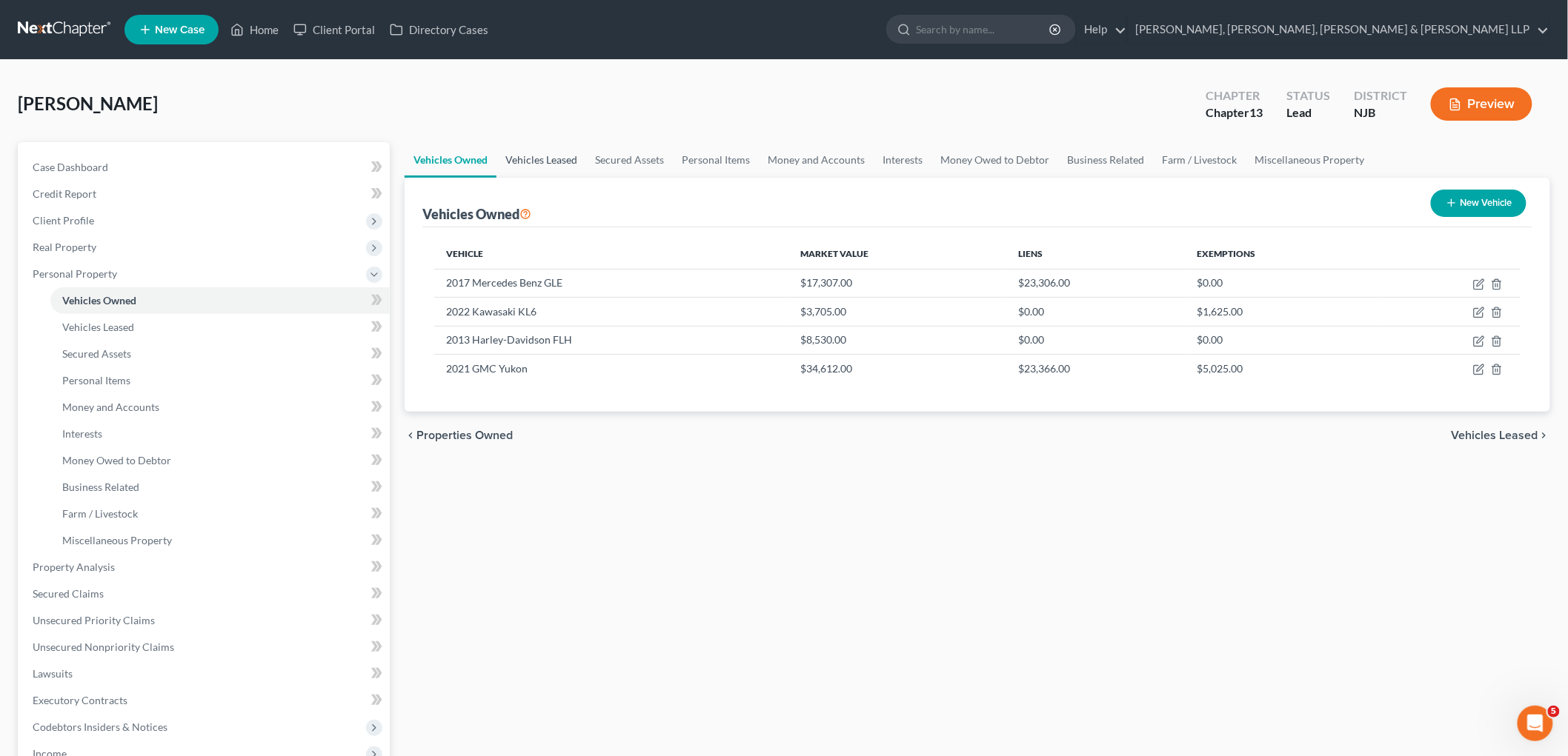
click at [541, 158] on link "Vehicles Leased" at bounding box center [541, 159] width 90 height 35
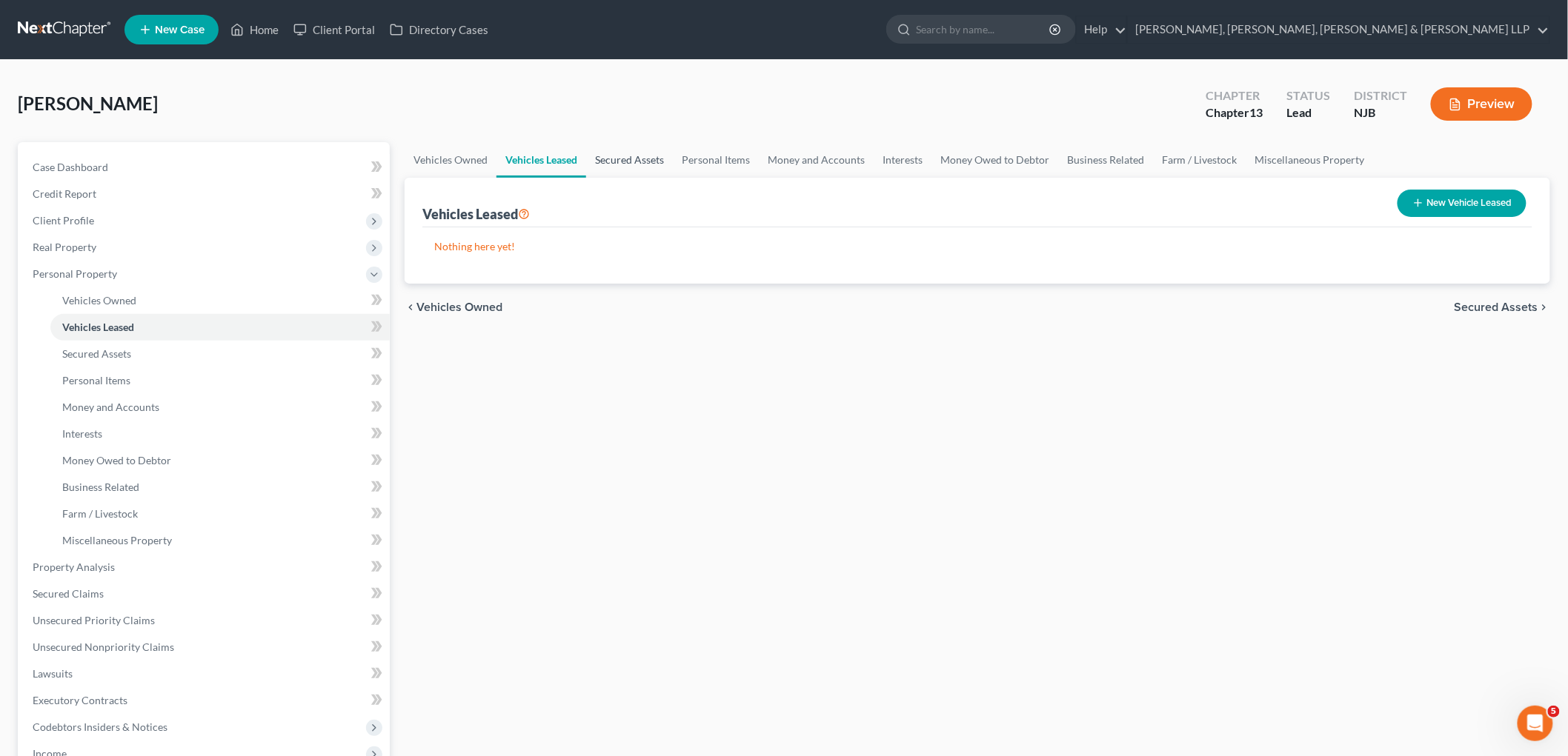
click at [639, 154] on link "Secured Assets" at bounding box center [629, 159] width 87 height 35
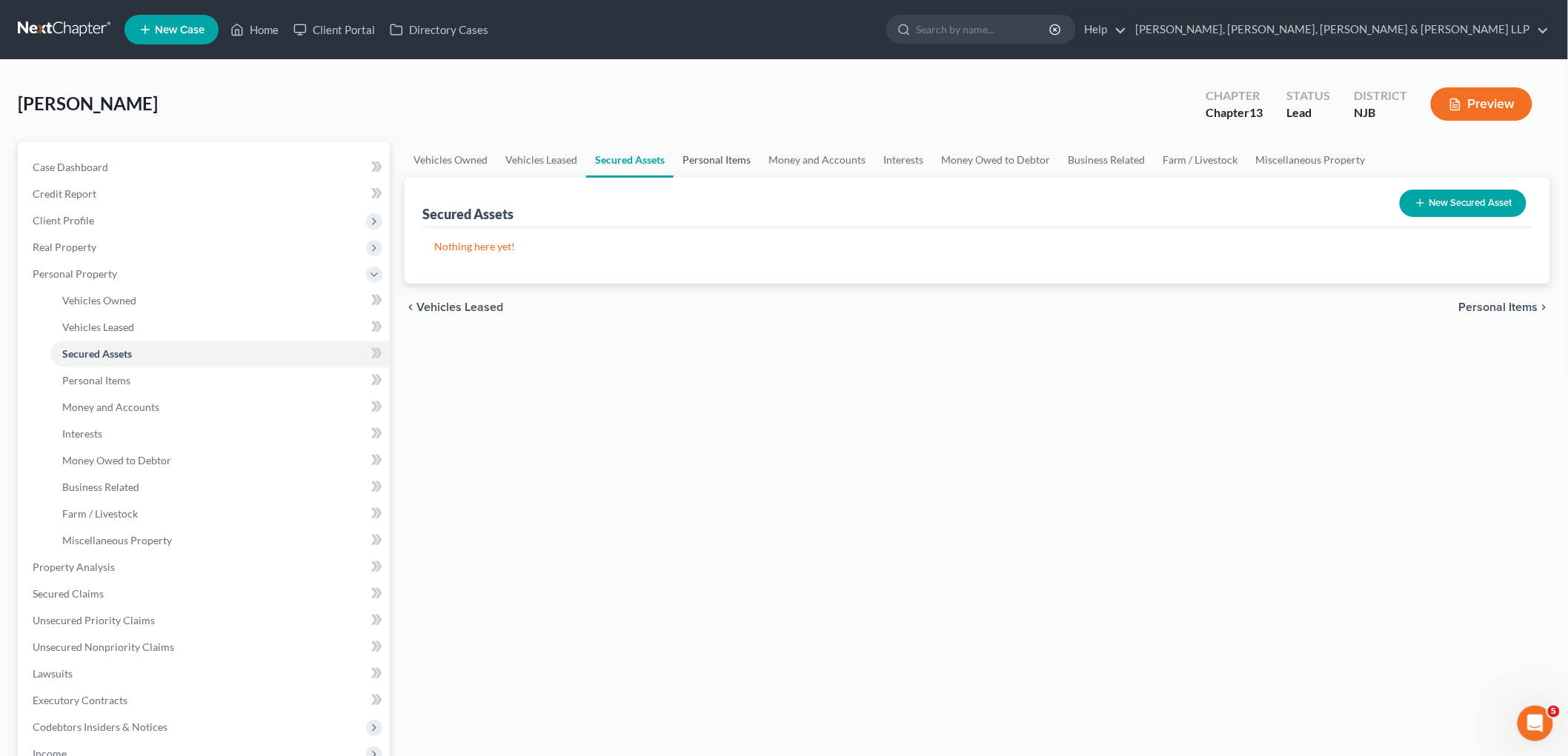
click at [702, 158] on link "Personal Items" at bounding box center [717, 159] width 86 height 35
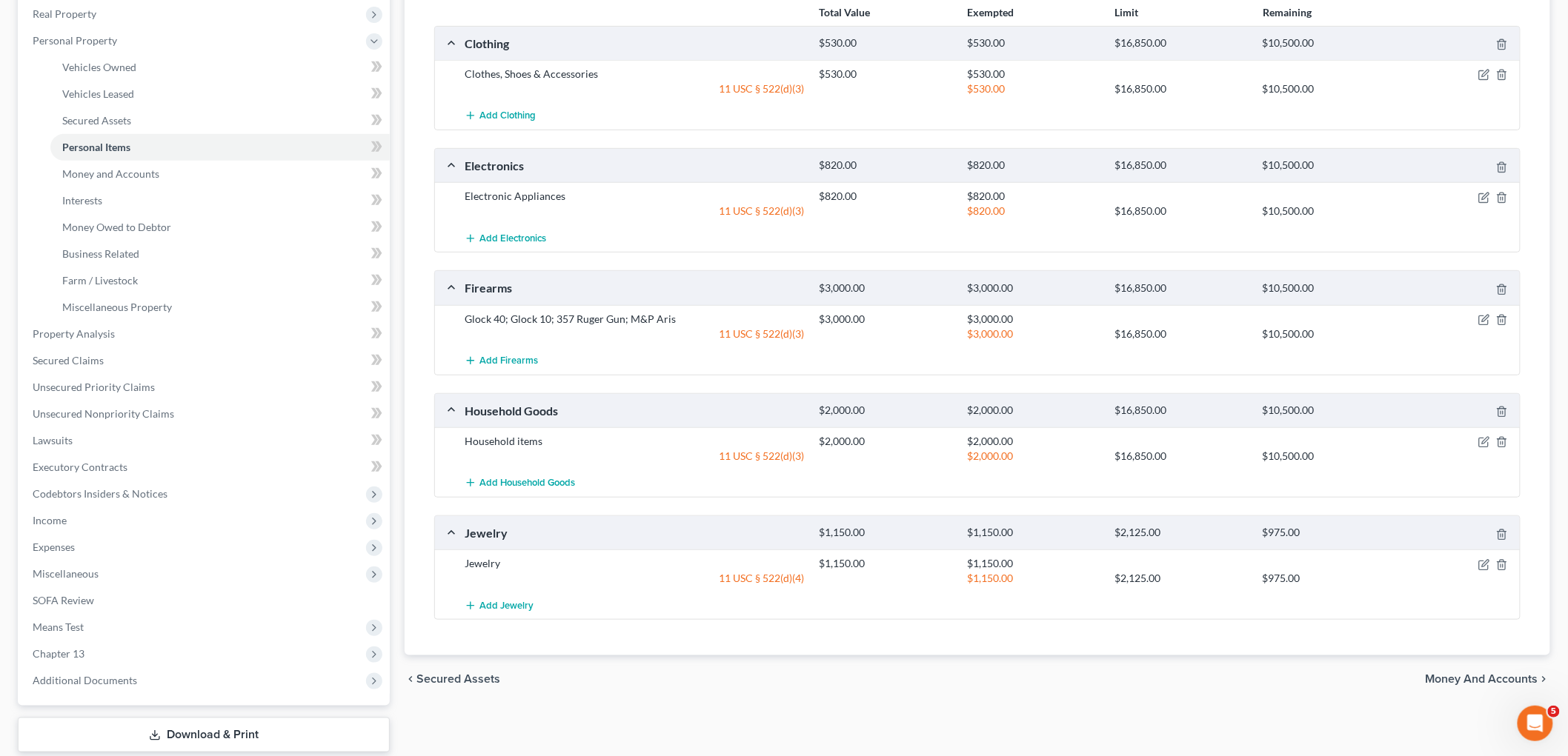
scroll to position [246, 0]
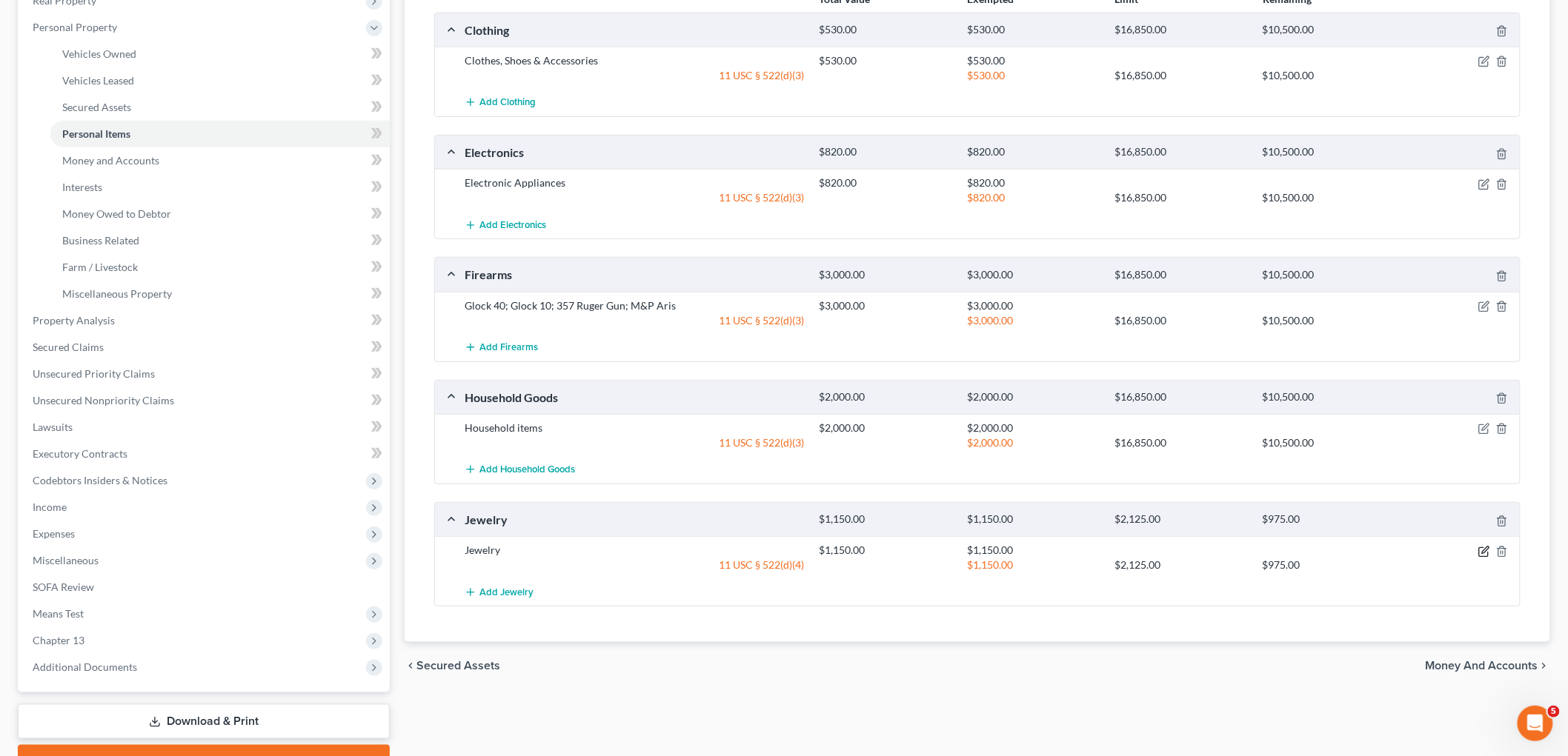
click at [1097, 551] on icon "button" at bounding box center [1485, 552] width 11 height 11
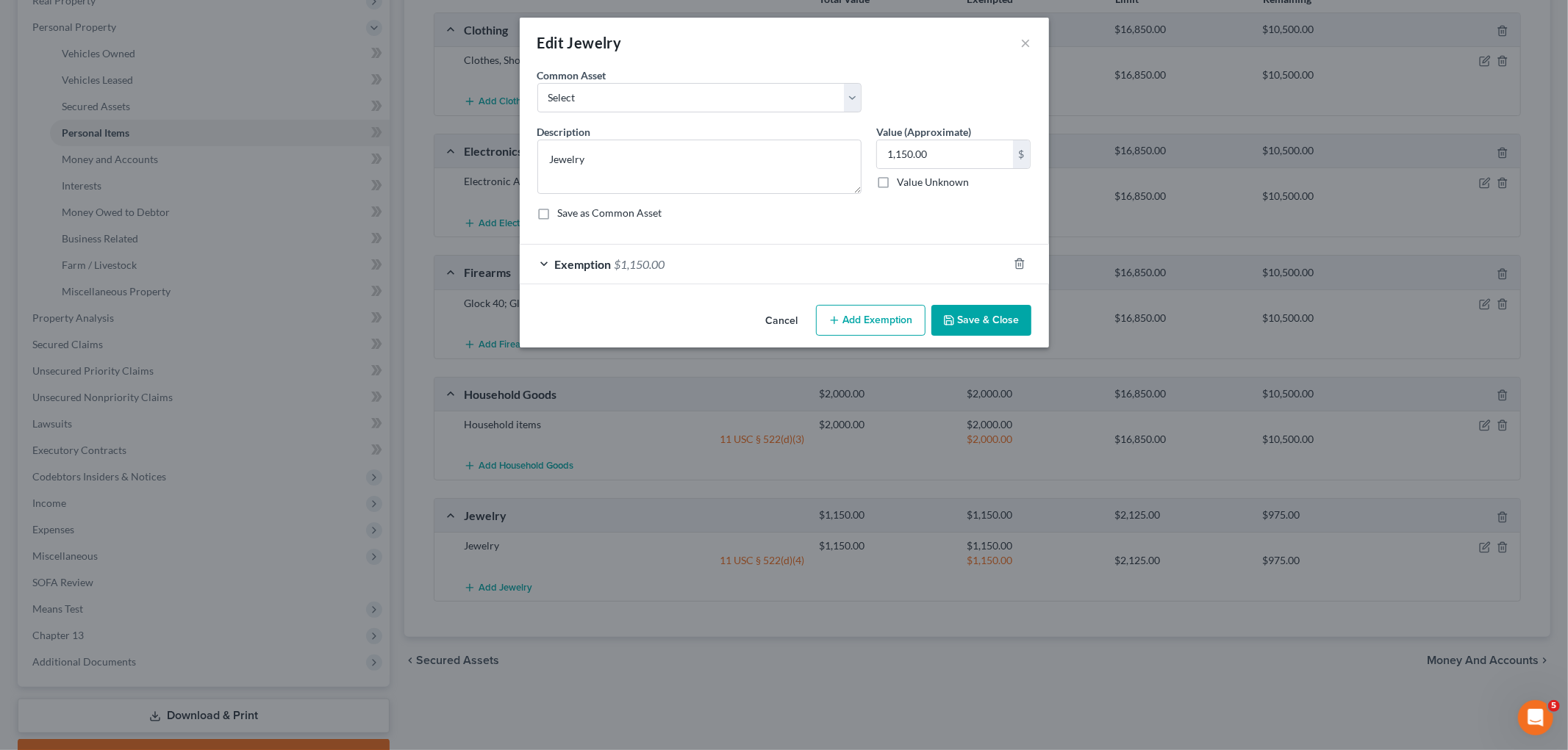
click at [768, 267] on div "Exemption $1,150.00" at bounding box center [763, 263] width 488 height 39
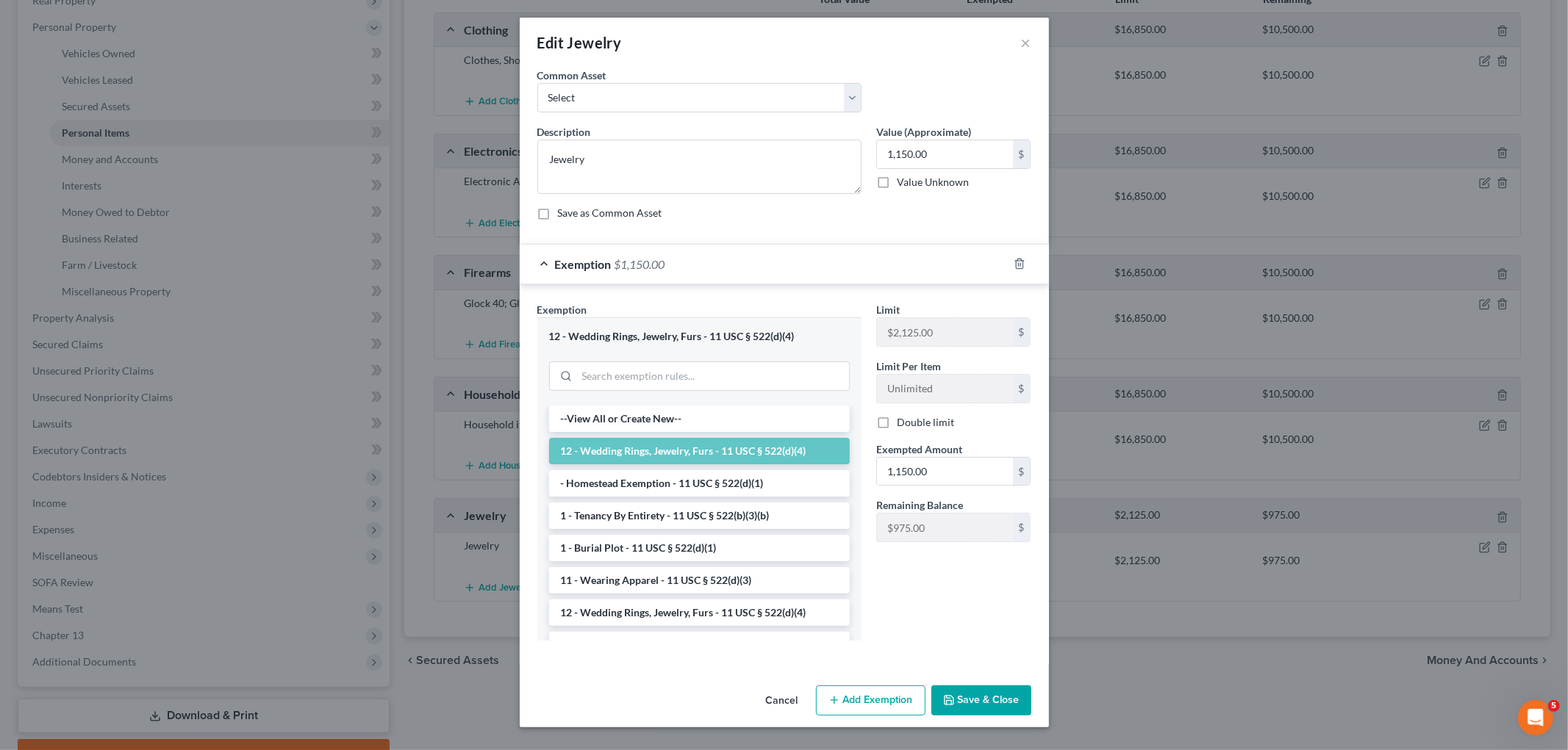
click at [819, 268] on div "Exemption $1,150.00" at bounding box center [763, 263] width 488 height 39
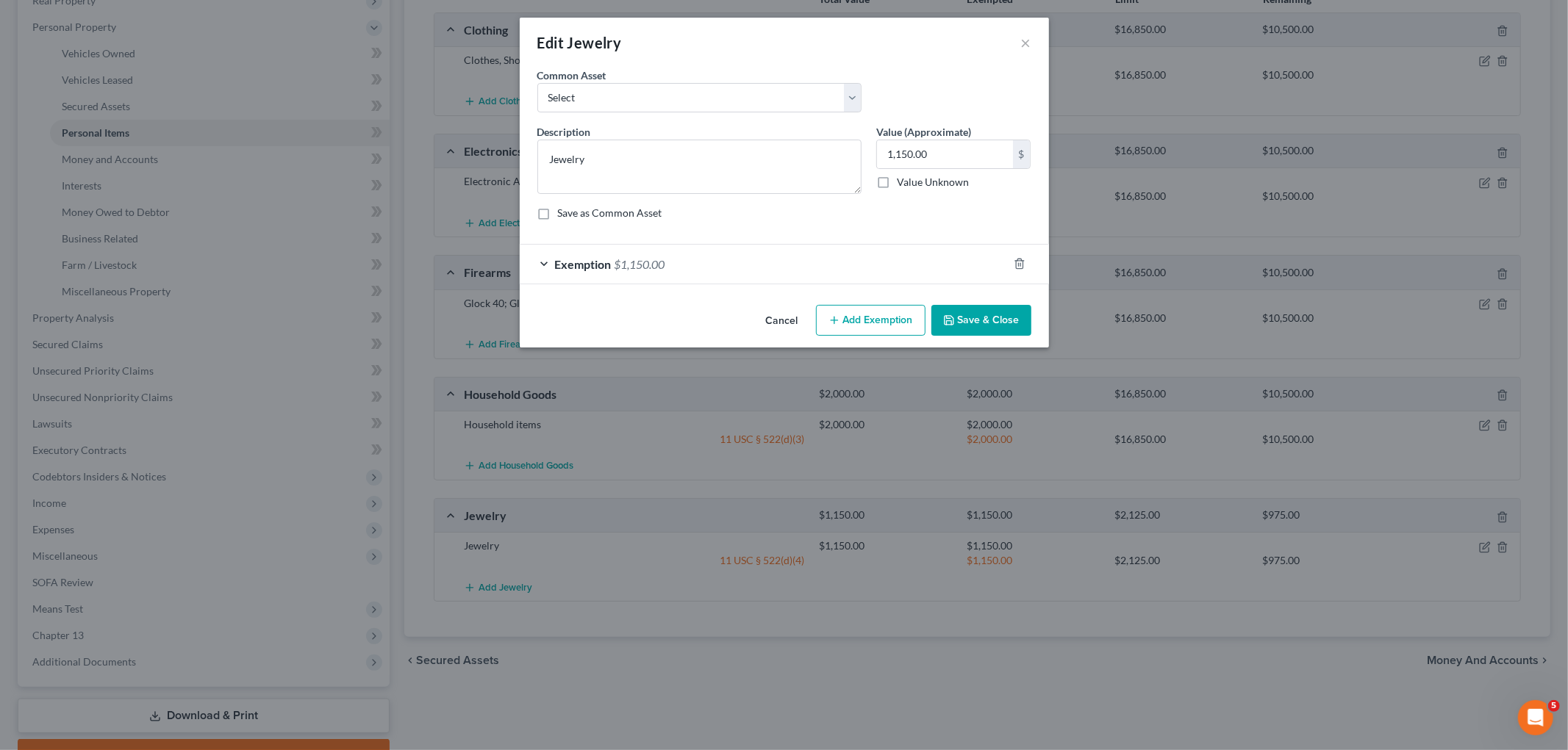
click at [1001, 324] on button "Save & Close" at bounding box center [981, 320] width 100 height 31
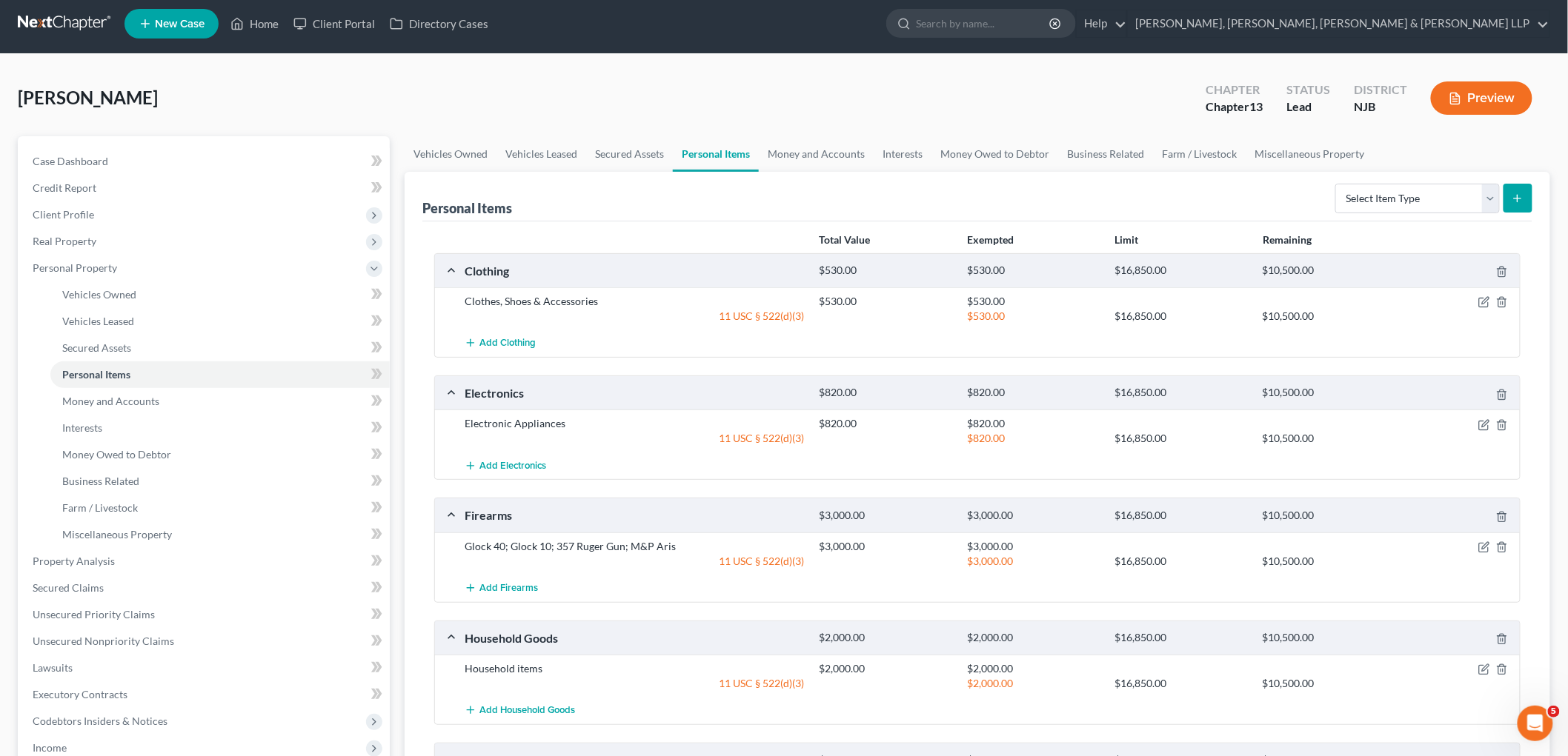
scroll to position [0, 0]
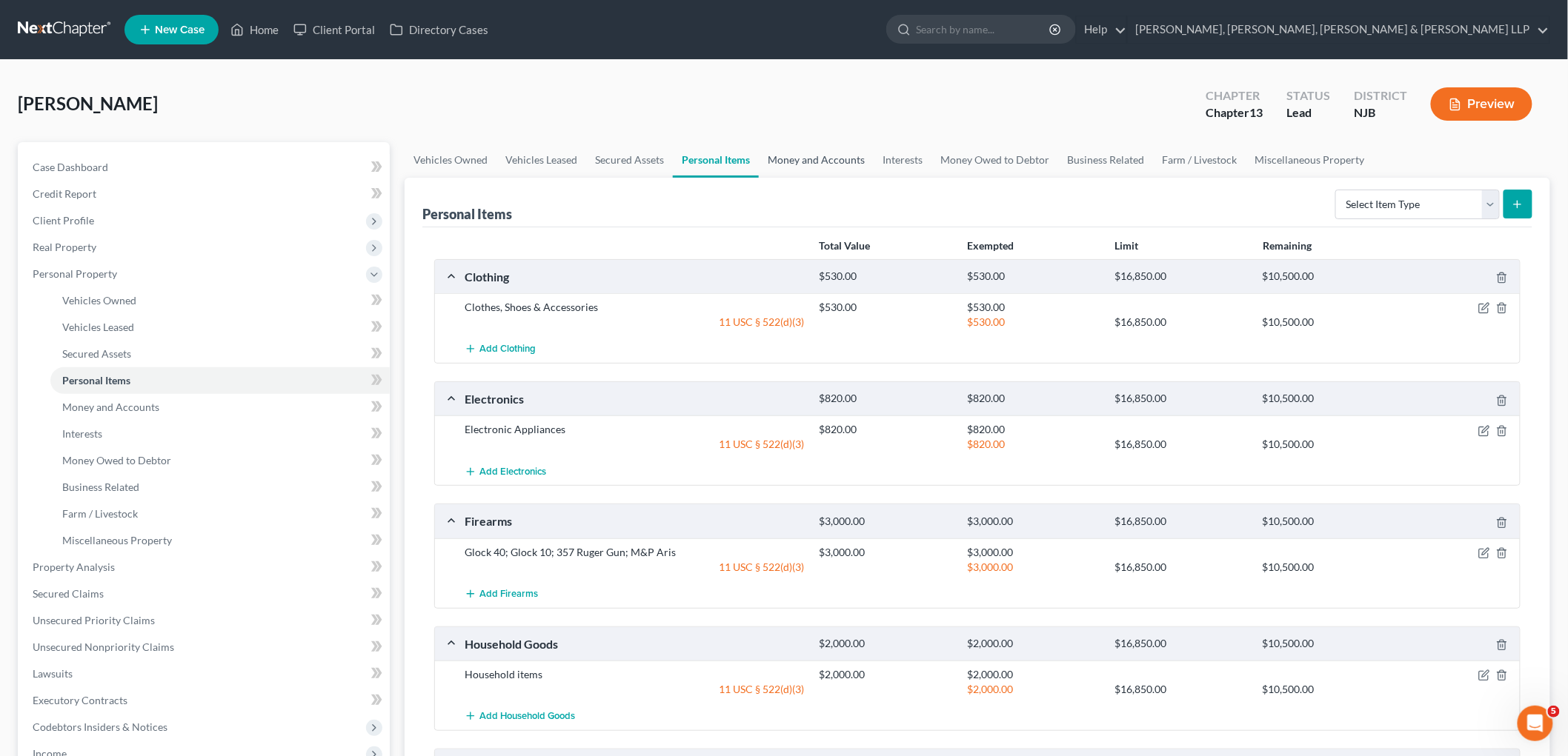
click at [825, 149] on link "Money and Accounts" at bounding box center [816, 159] width 115 height 35
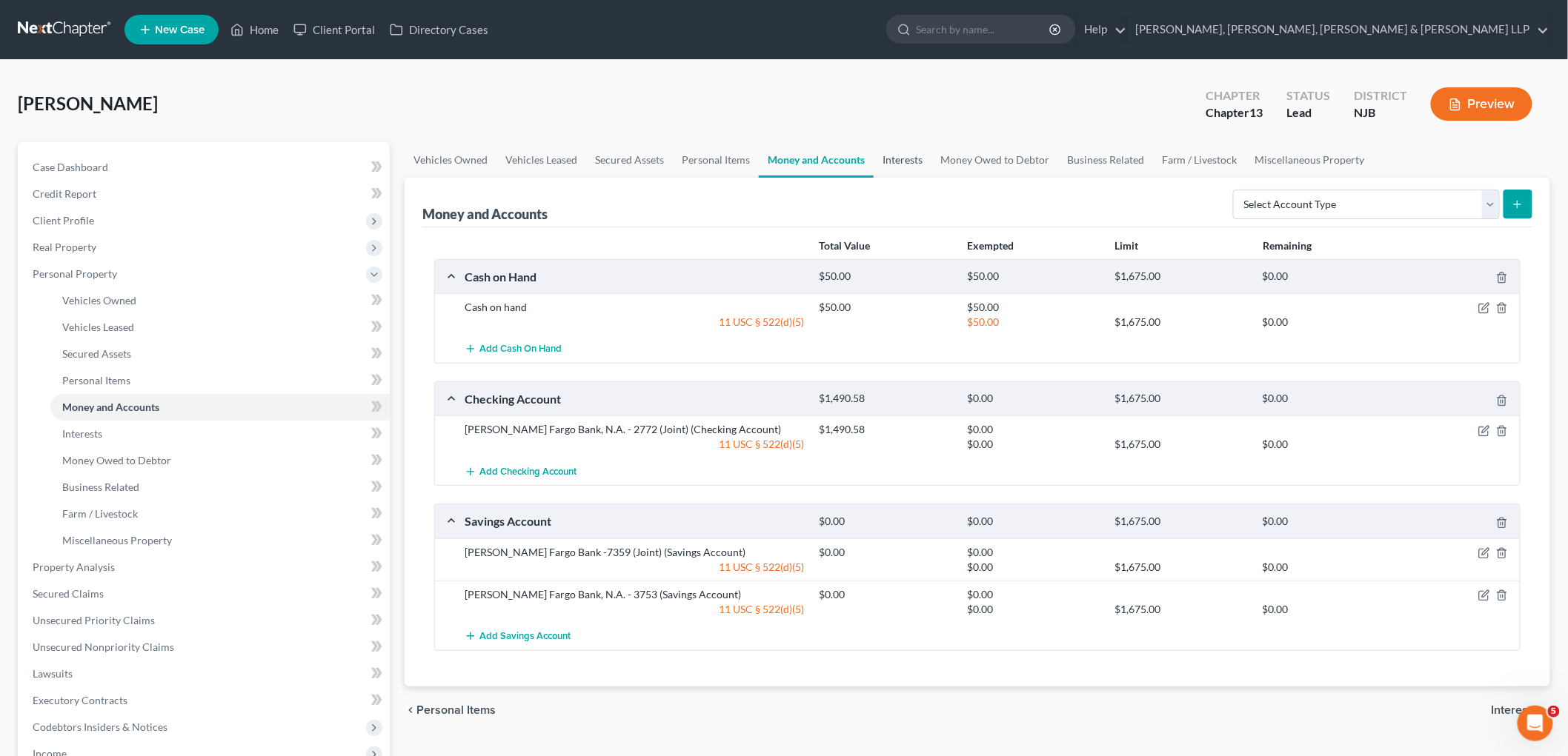
click at [894, 161] on link "Interests" at bounding box center [902, 159] width 58 height 35
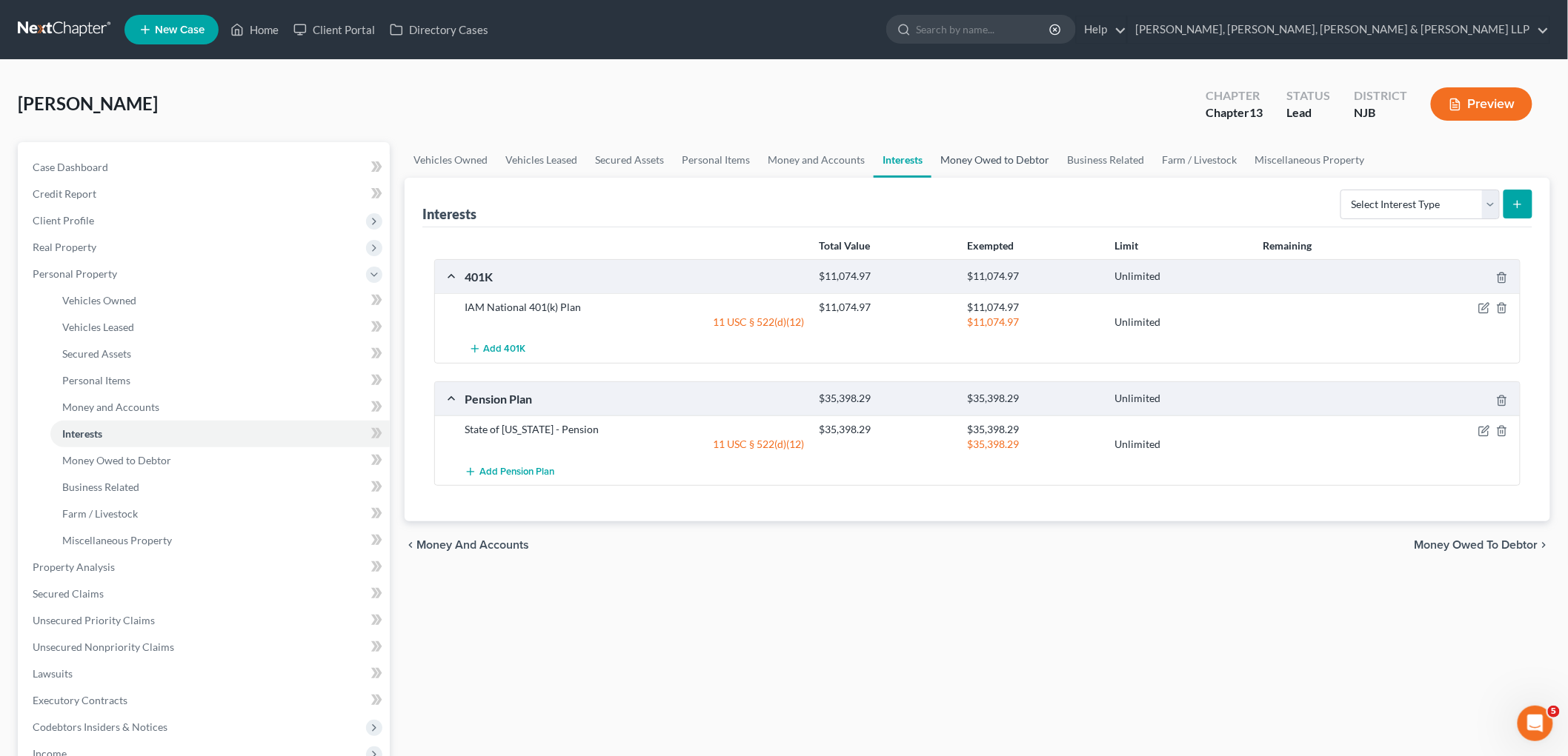
click at [975, 164] on link "Money Owed to Debtor" at bounding box center [995, 159] width 127 height 35
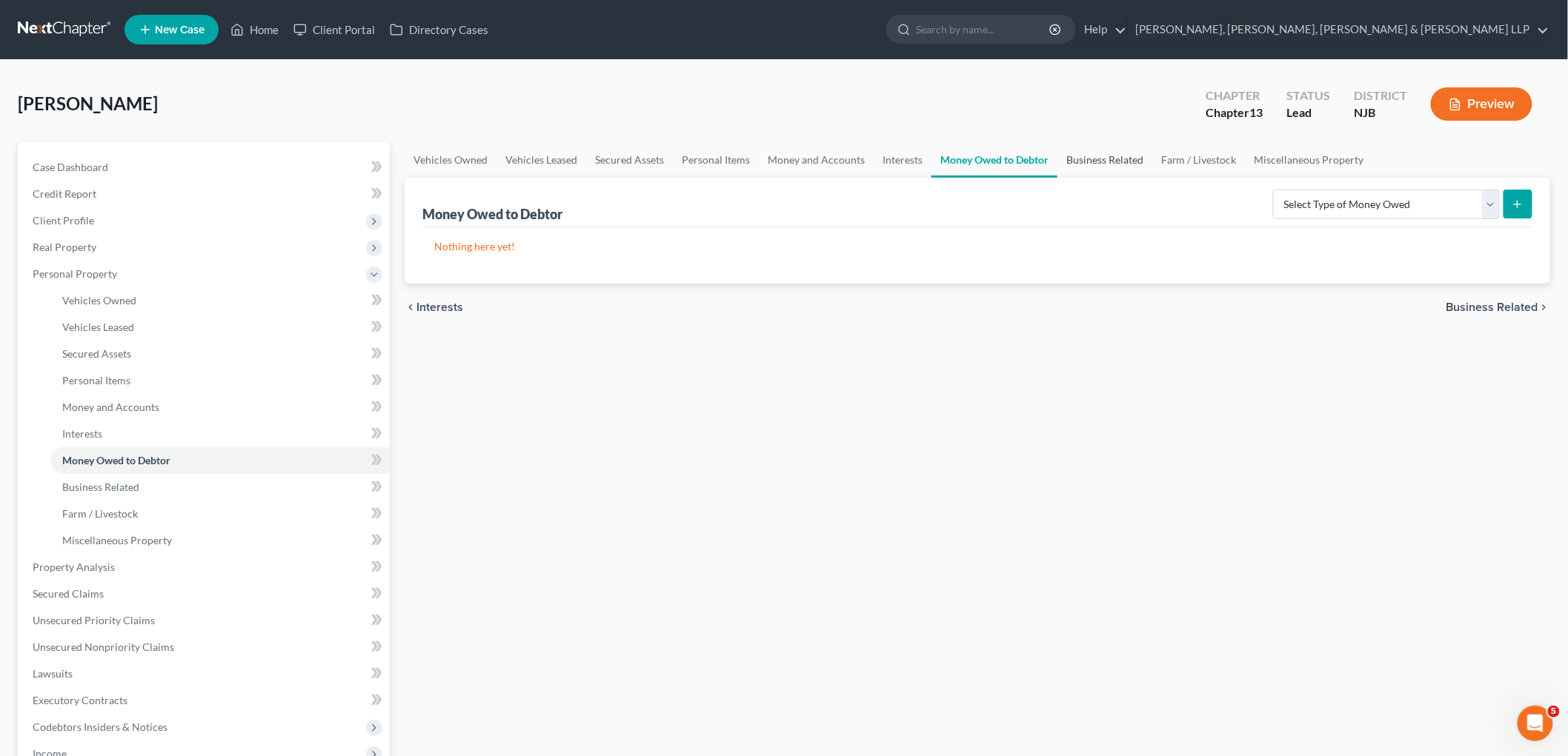
click at [1094, 154] on link "Business Related" at bounding box center [1105, 159] width 95 height 35
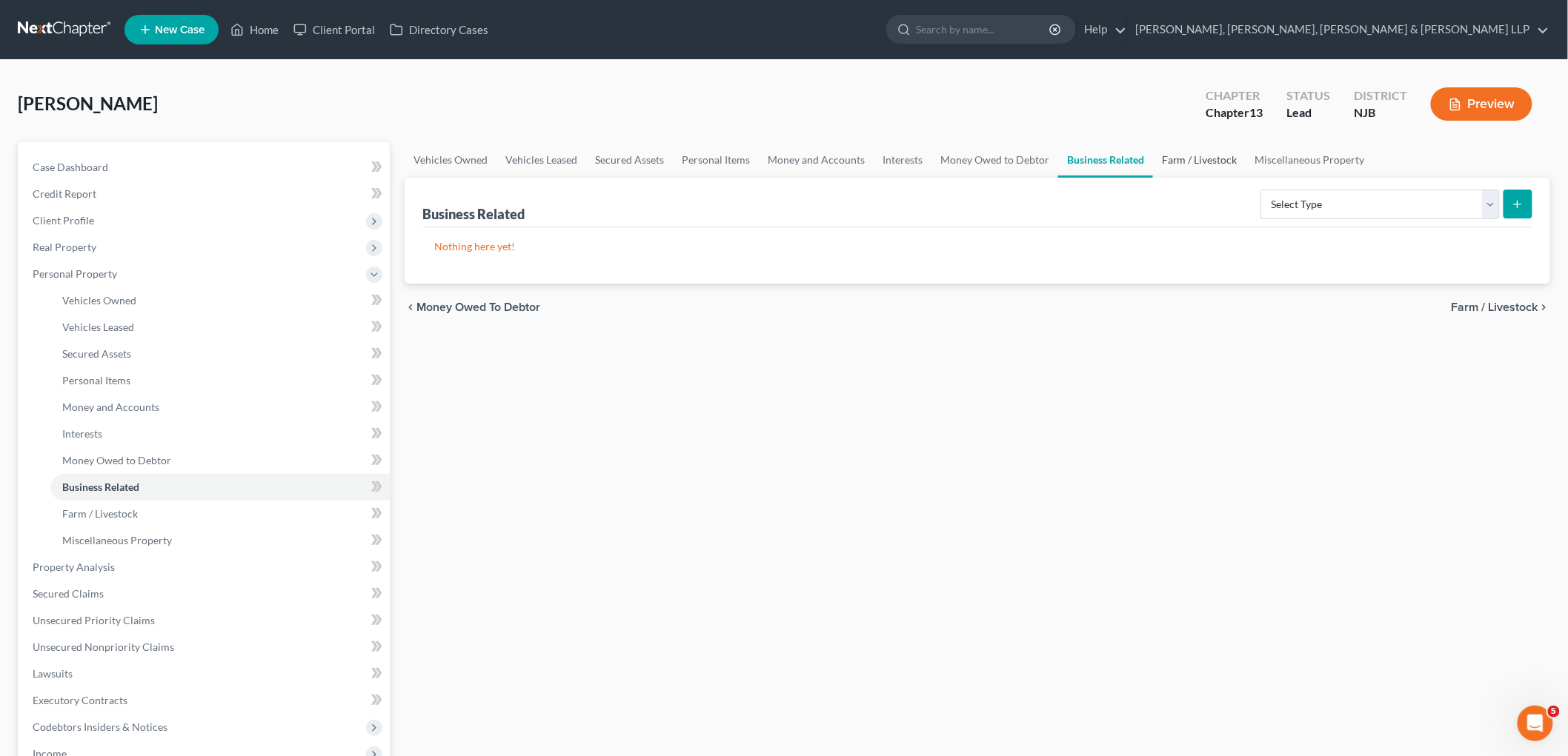
click at [1097, 158] on link "Farm / Livestock" at bounding box center [1200, 159] width 94 height 35
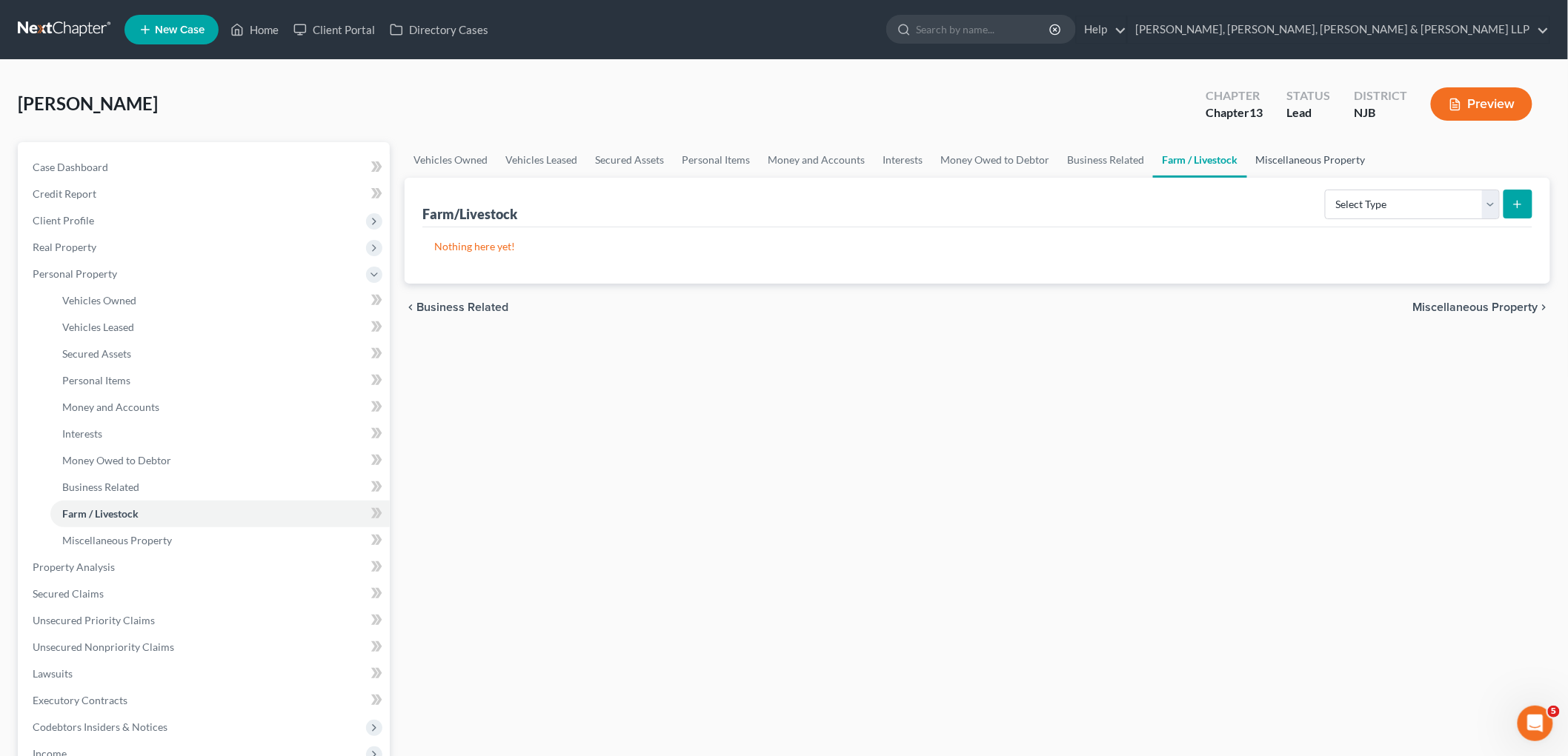
click at [1097, 158] on link "Miscellaneous Property" at bounding box center [1311, 159] width 128 height 35
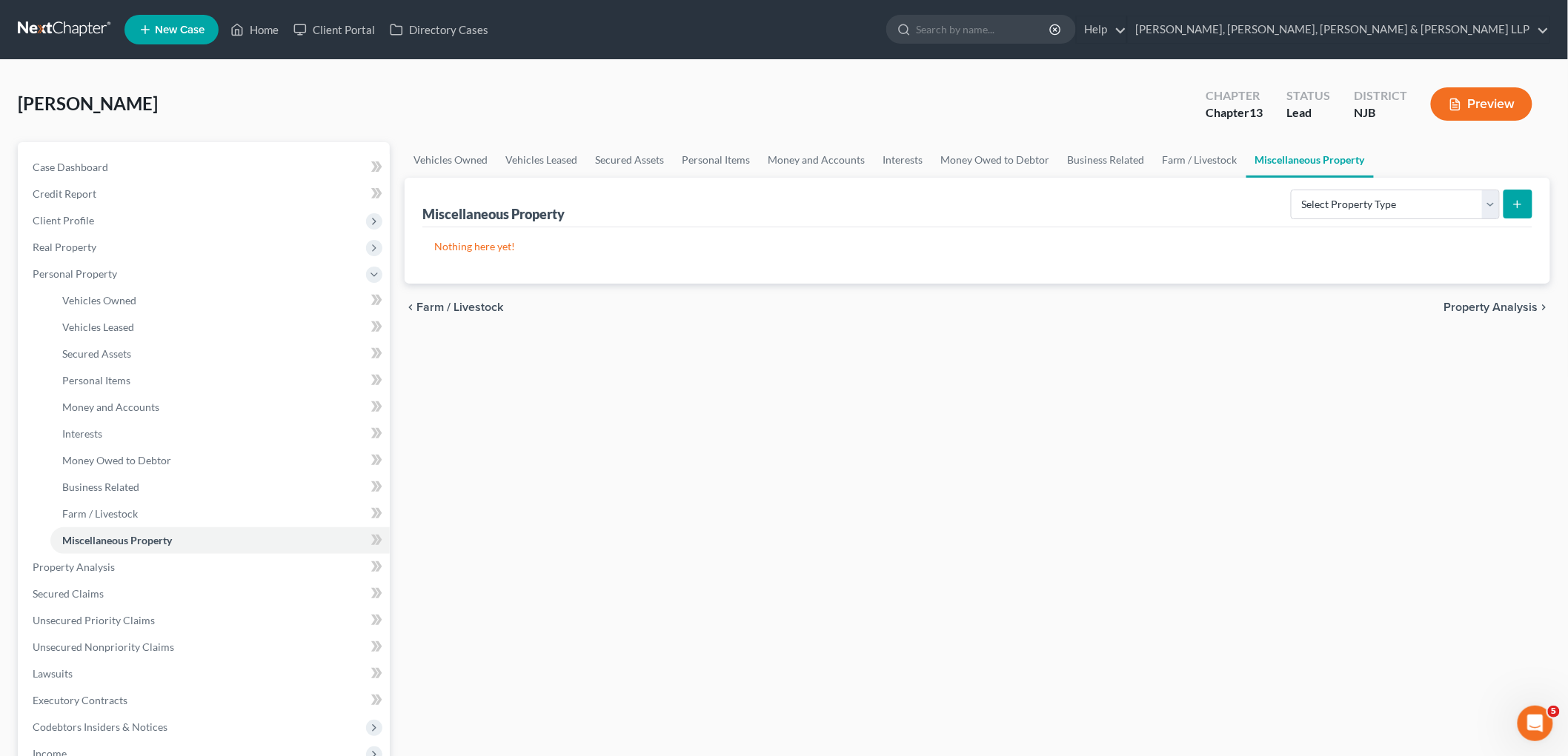
click at [1097, 303] on span "Property Analysis" at bounding box center [1492, 307] width 95 height 11
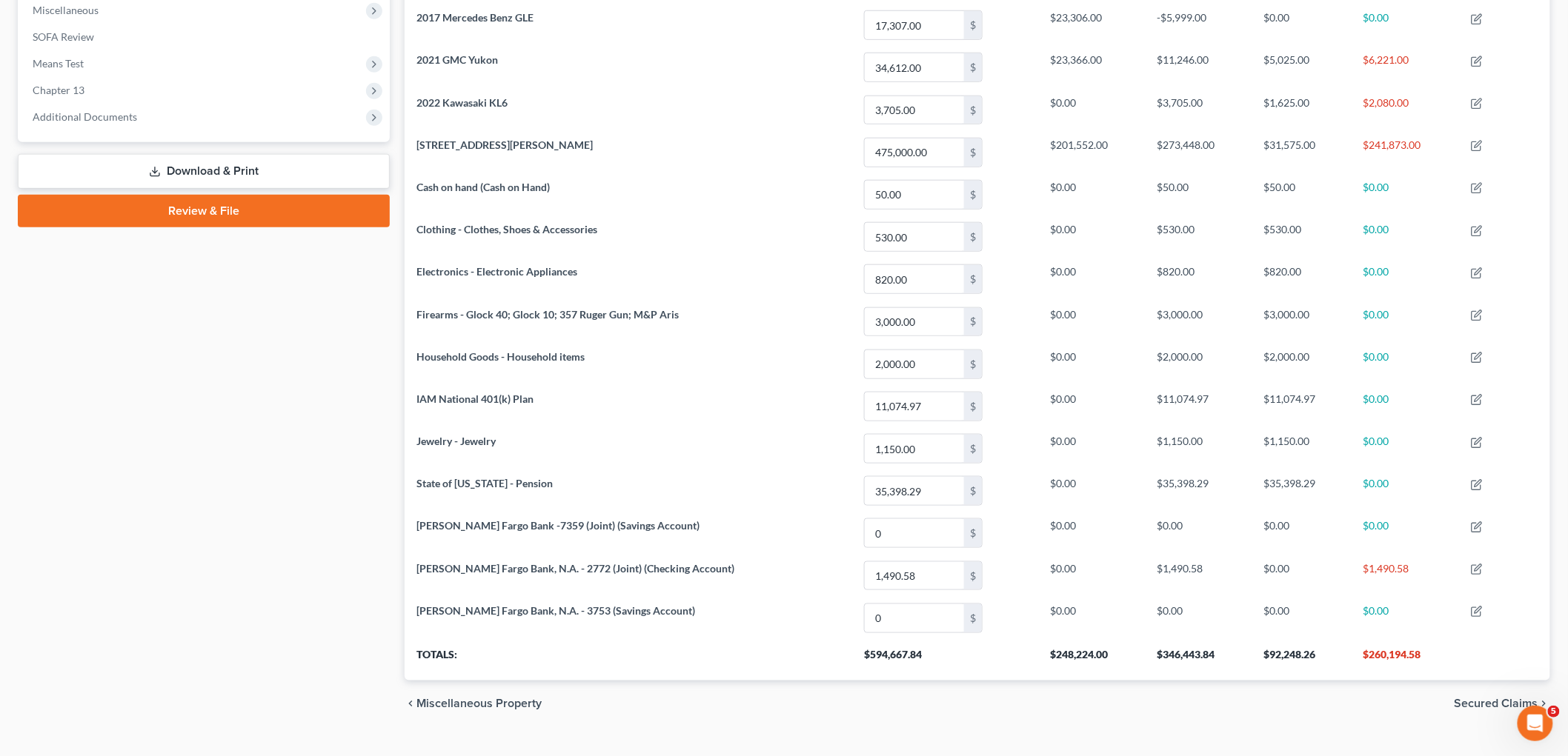
scroll to position [560, 0]
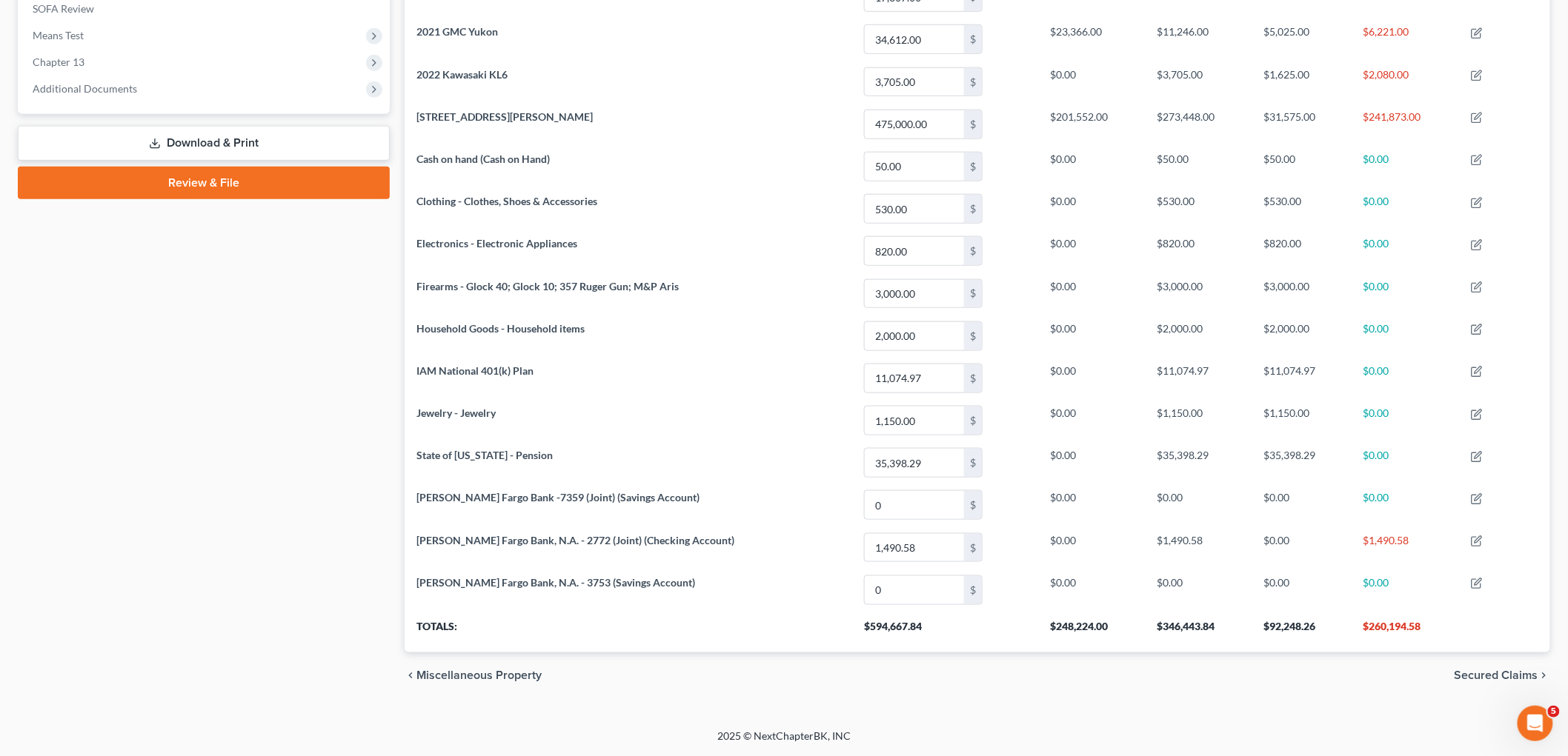
click at [1097, 676] on span "Secured Claims" at bounding box center [1497, 676] width 84 height 11
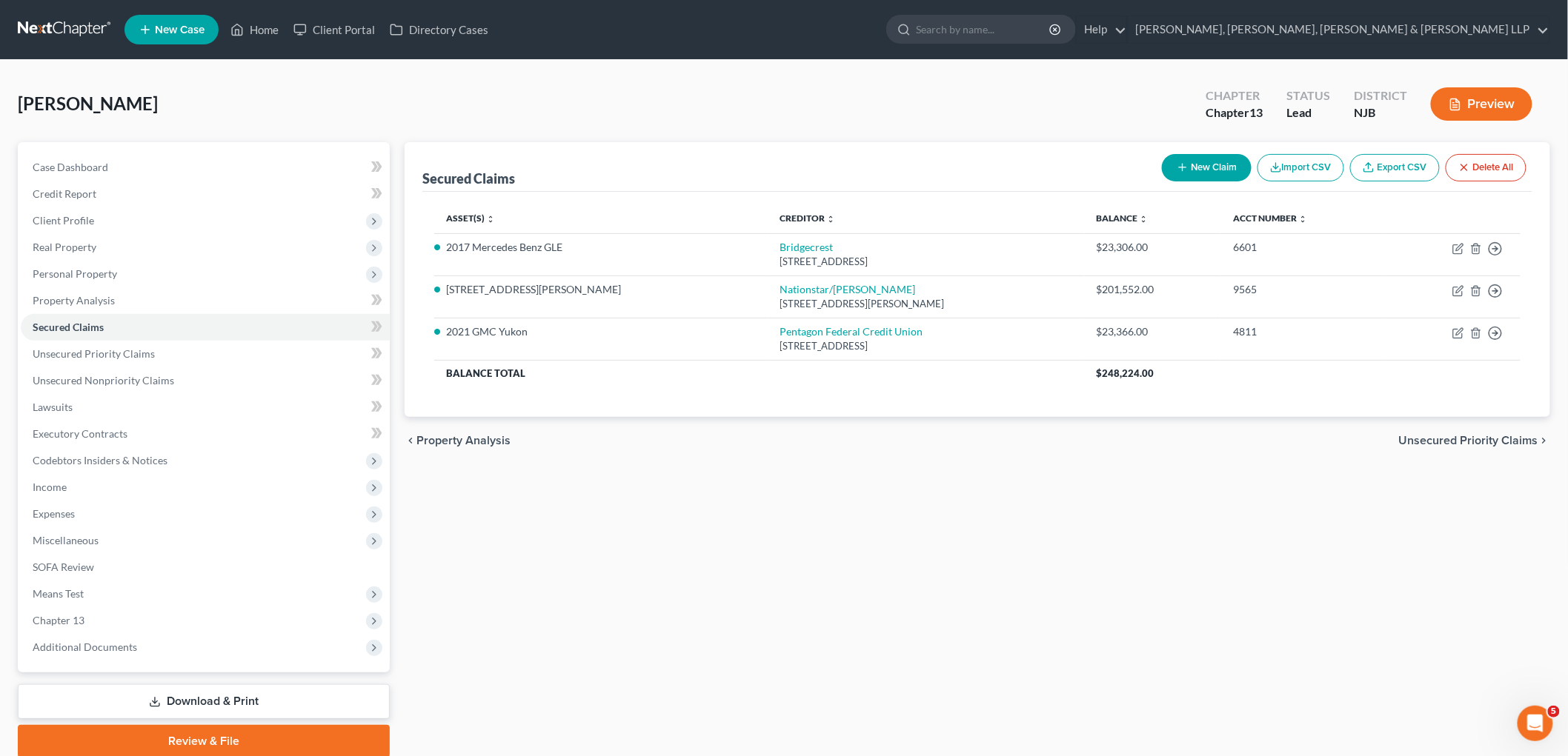
click at [1097, 441] on span "Unsecured Priority Claims" at bounding box center [1469, 441] width 139 height 11
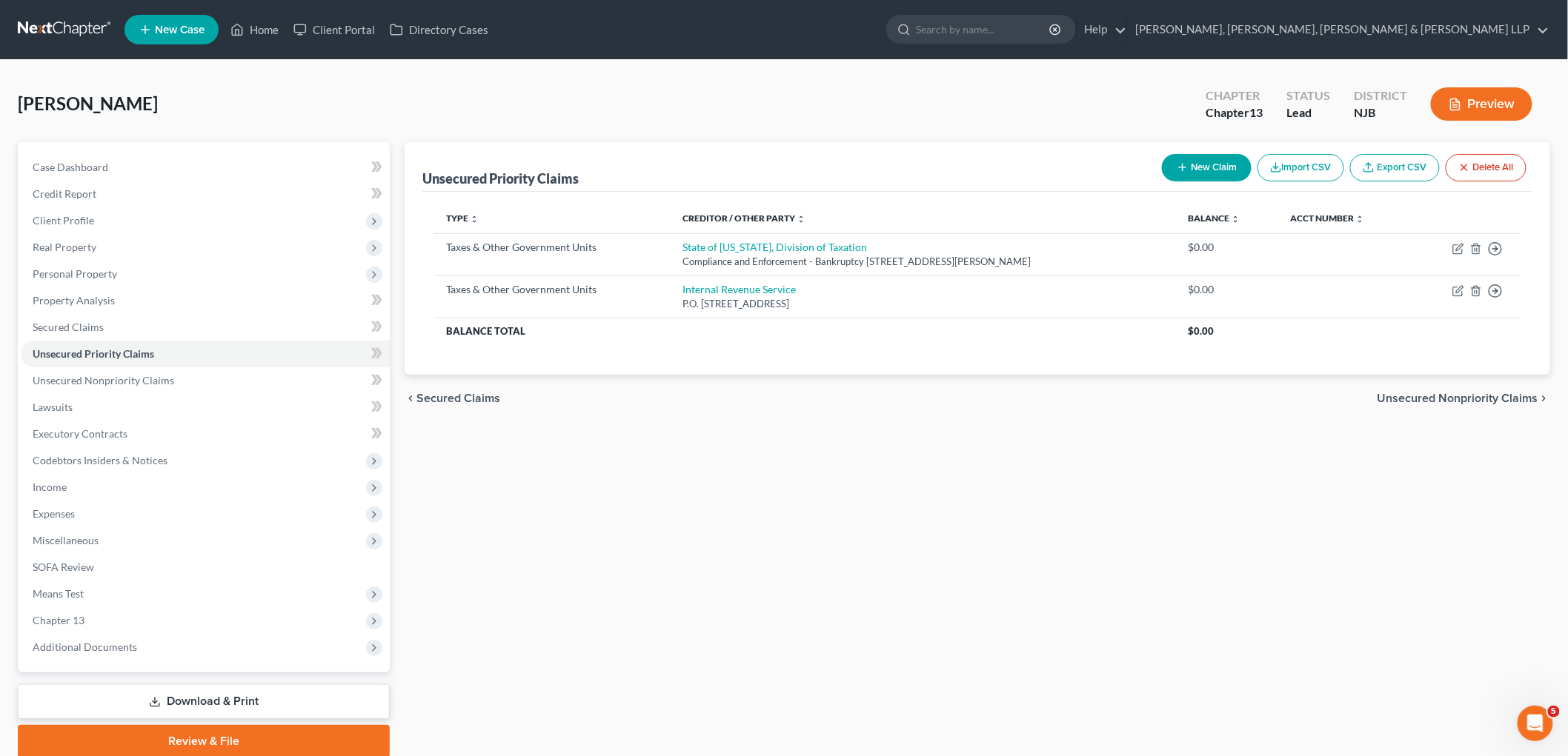
click at [1097, 401] on span "Unsecured Nonpriority Claims" at bounding box center [1458, 398] width 160 height 11
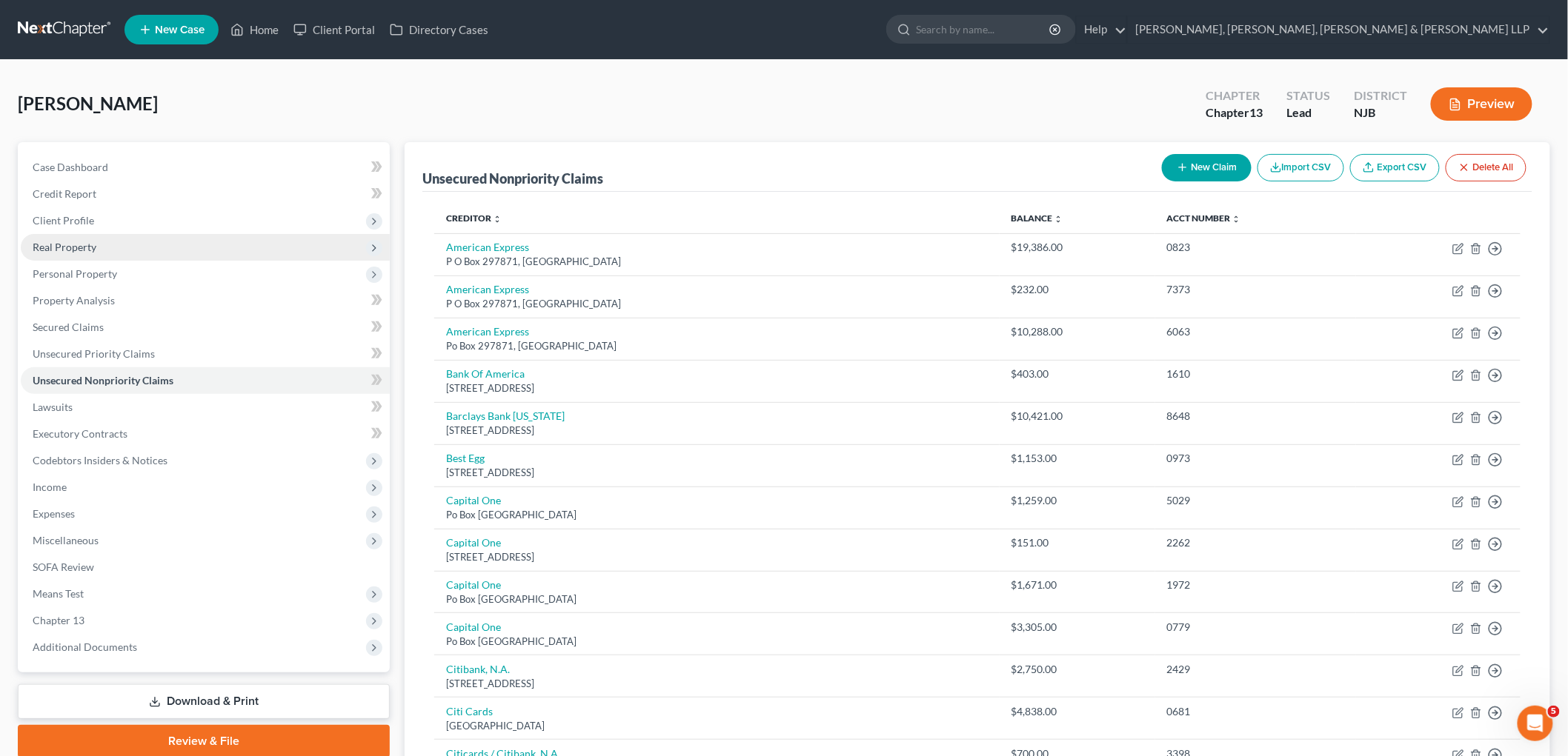
click at [74, 246] on span "Real Property" at bounding box center [64, 246] width 64 height 12
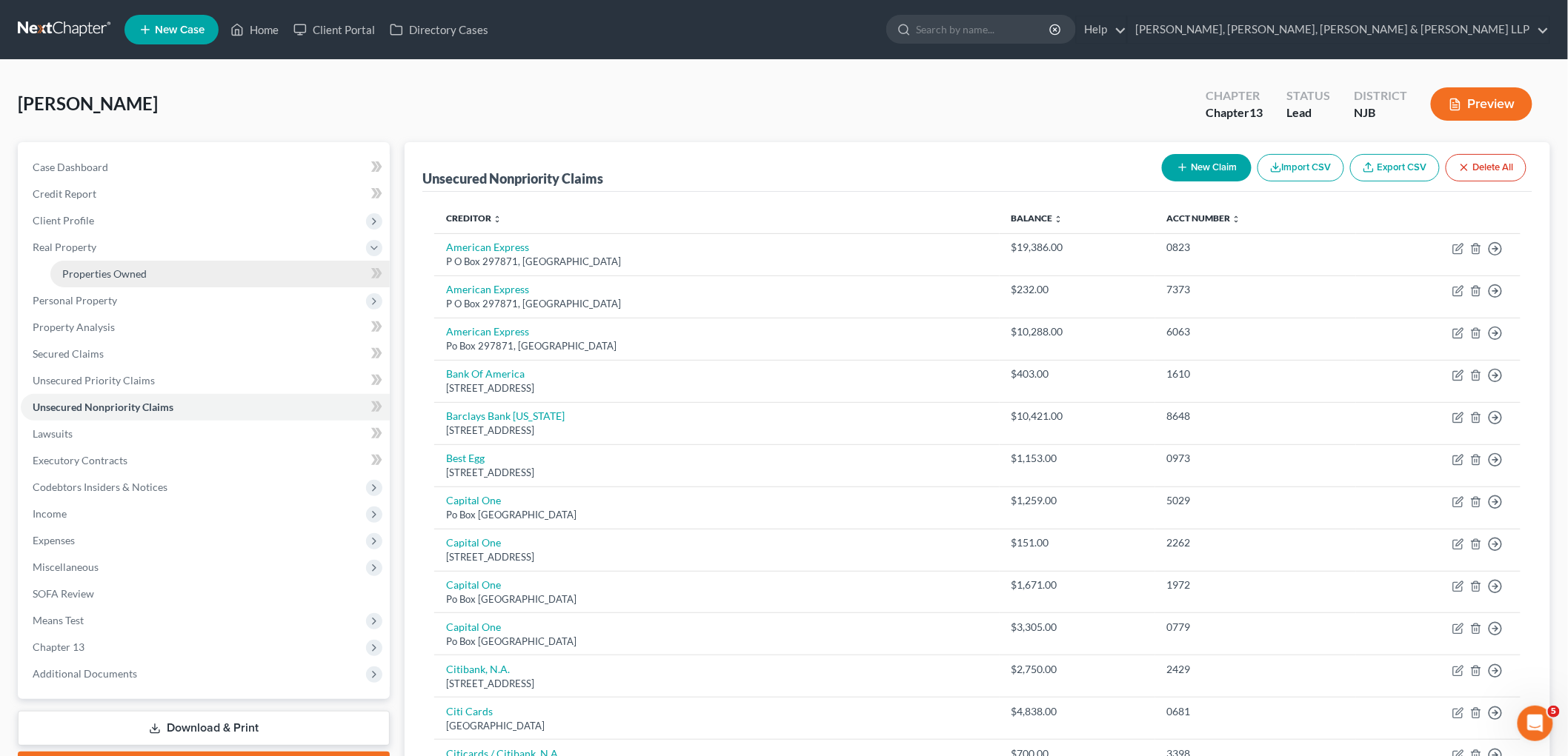
click at [82, 270] on span "Properties Owned" at bounding box center [104, 273] width 84 height 12
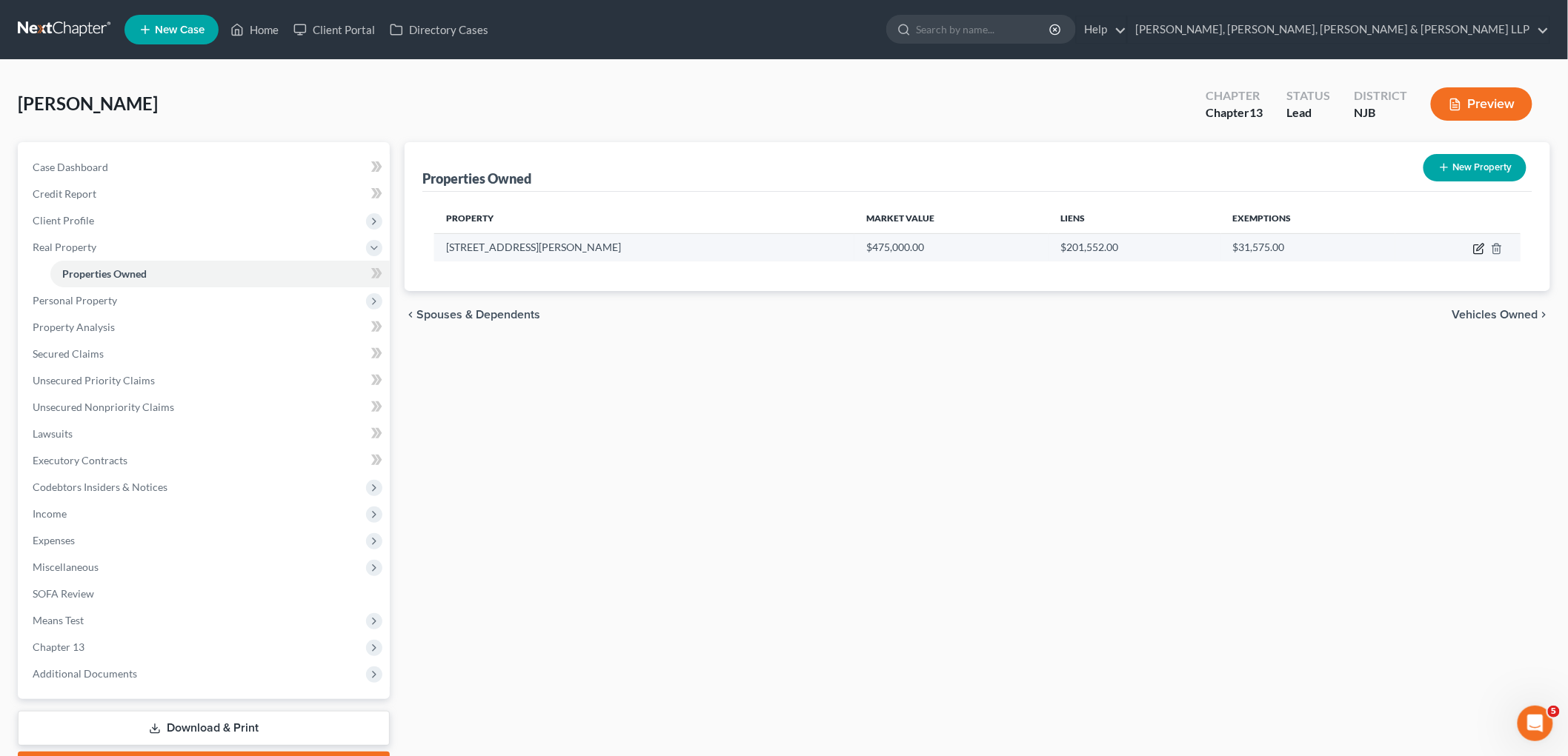
click at [1097, 248] on icon "button" at bounding box center [1480, 246] width 7 height 7
select select "33"
select select "19"
select select "3"
select select "5"
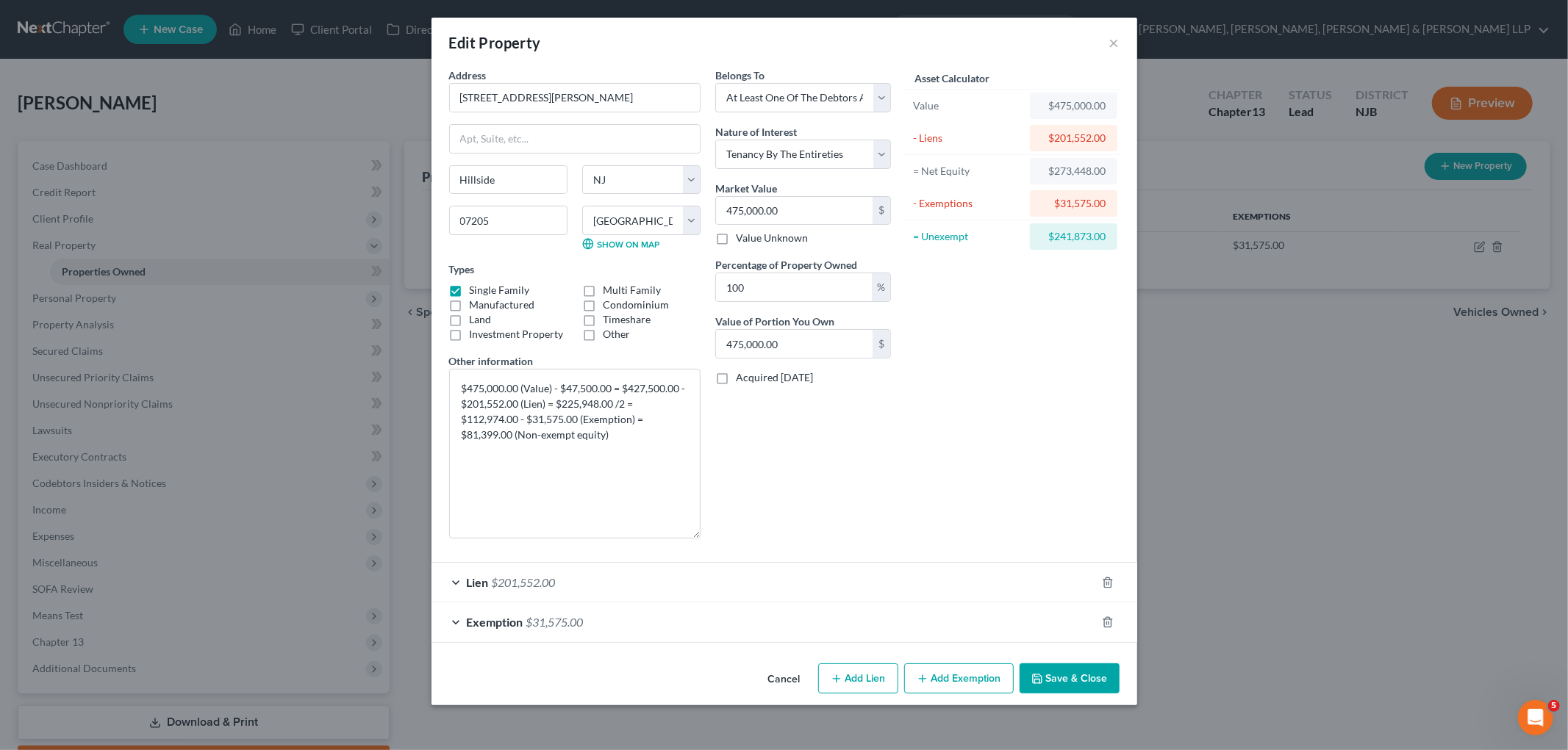
drag, startPoint x: 698, startPoint y: 421, endPoint x: 711, endPoint y: 537, distance: 116.7
click at [711, 537] on div "Address * 267 Millard Avenue Hillside State AL AK AR AZ CA CO CT DE DC FL GA GU…" at bounding box center [669, 309] width 456 height 483
click at [789, 685] on button "Cancel" at bounding box center [784, 679] width 56 height 29
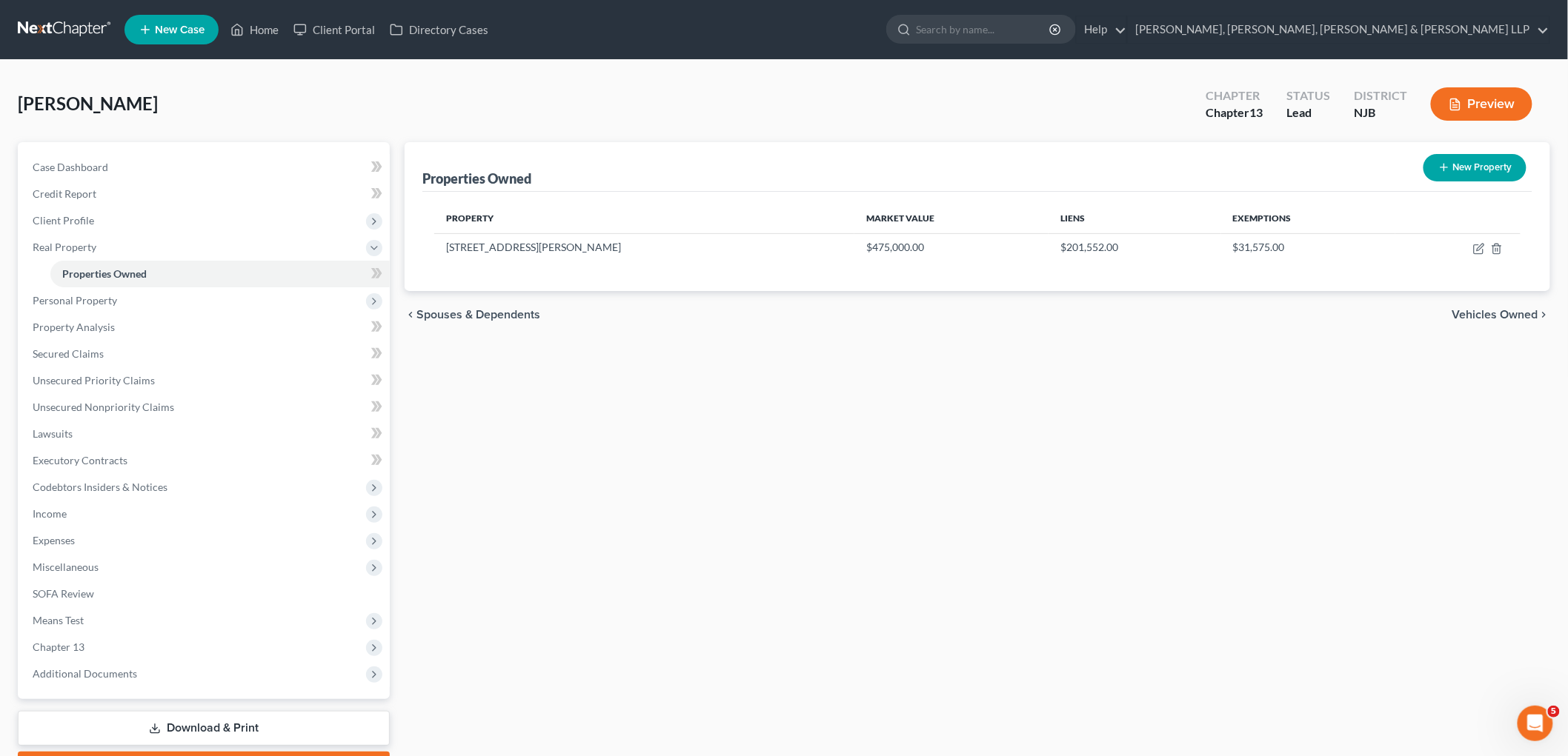
click at [1097, 314] on span "Vehicles Owned" at bounding box center [1495, 315] width 86 height 11
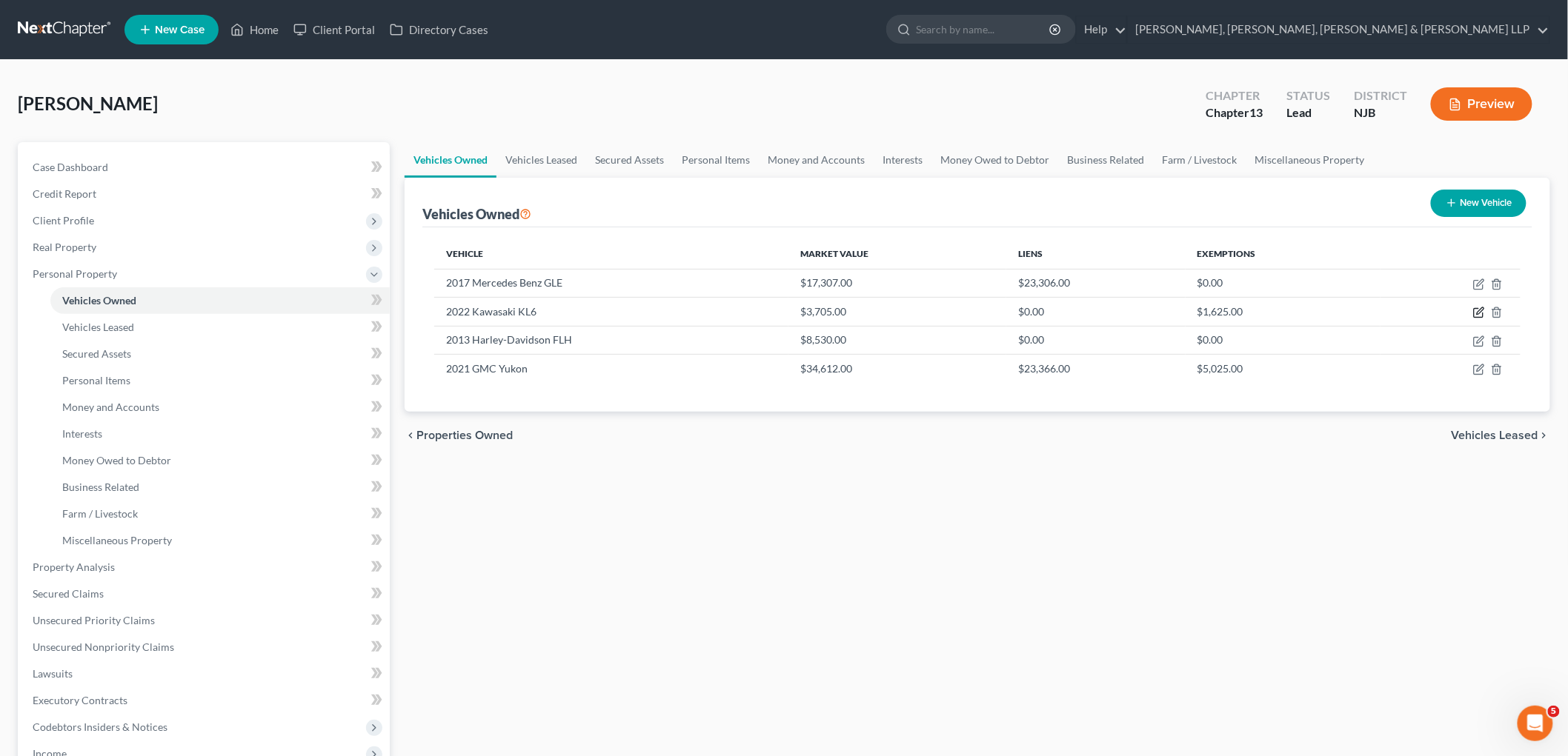
click at [1097, 313] on icon "button" at bounding box center [1480, 311] width 7 height 7
select select "7"
select select "4"
select select "2"
select select "0"
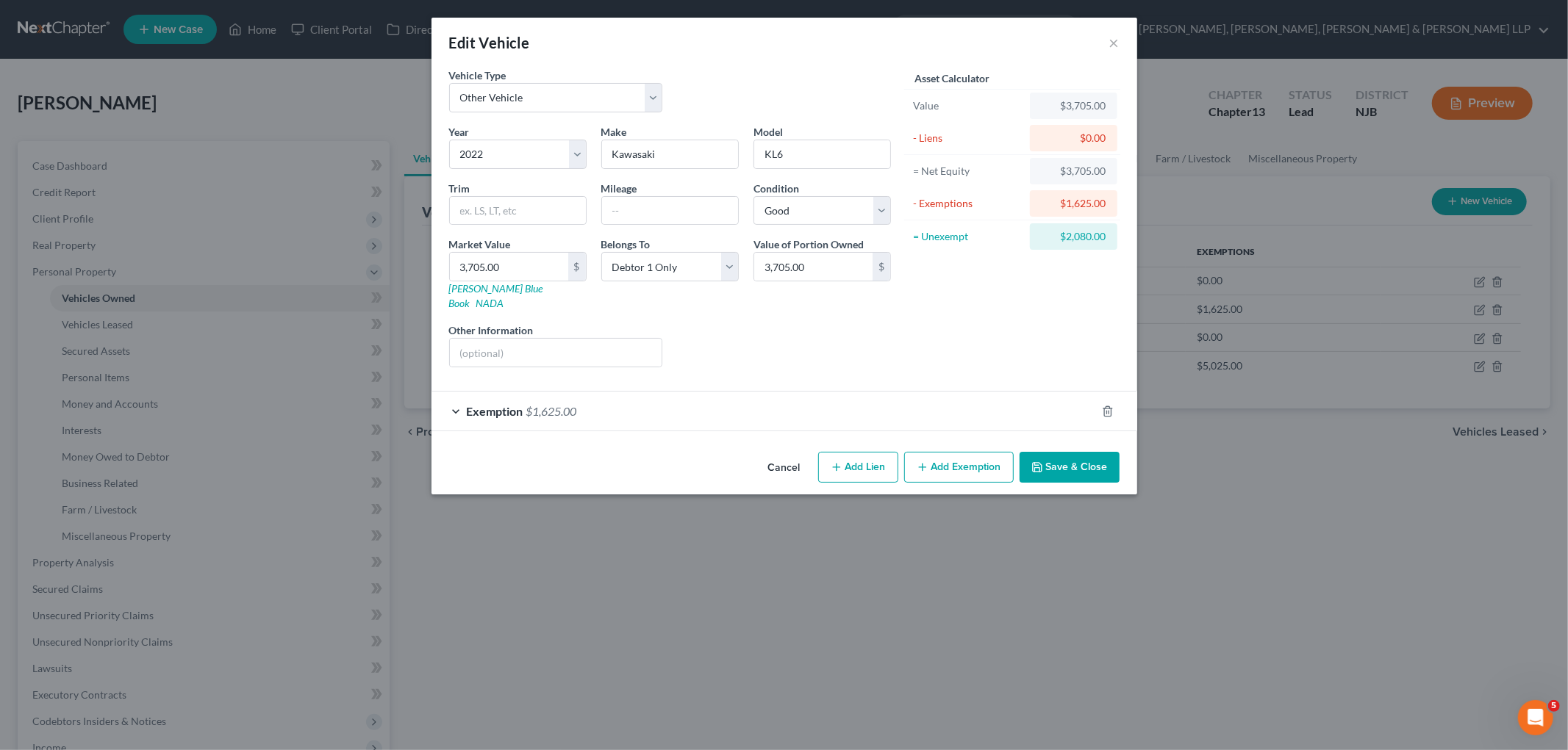
click at [781, 458] on button "Cancel" at bounding box center [784, 468] width 56 height 29
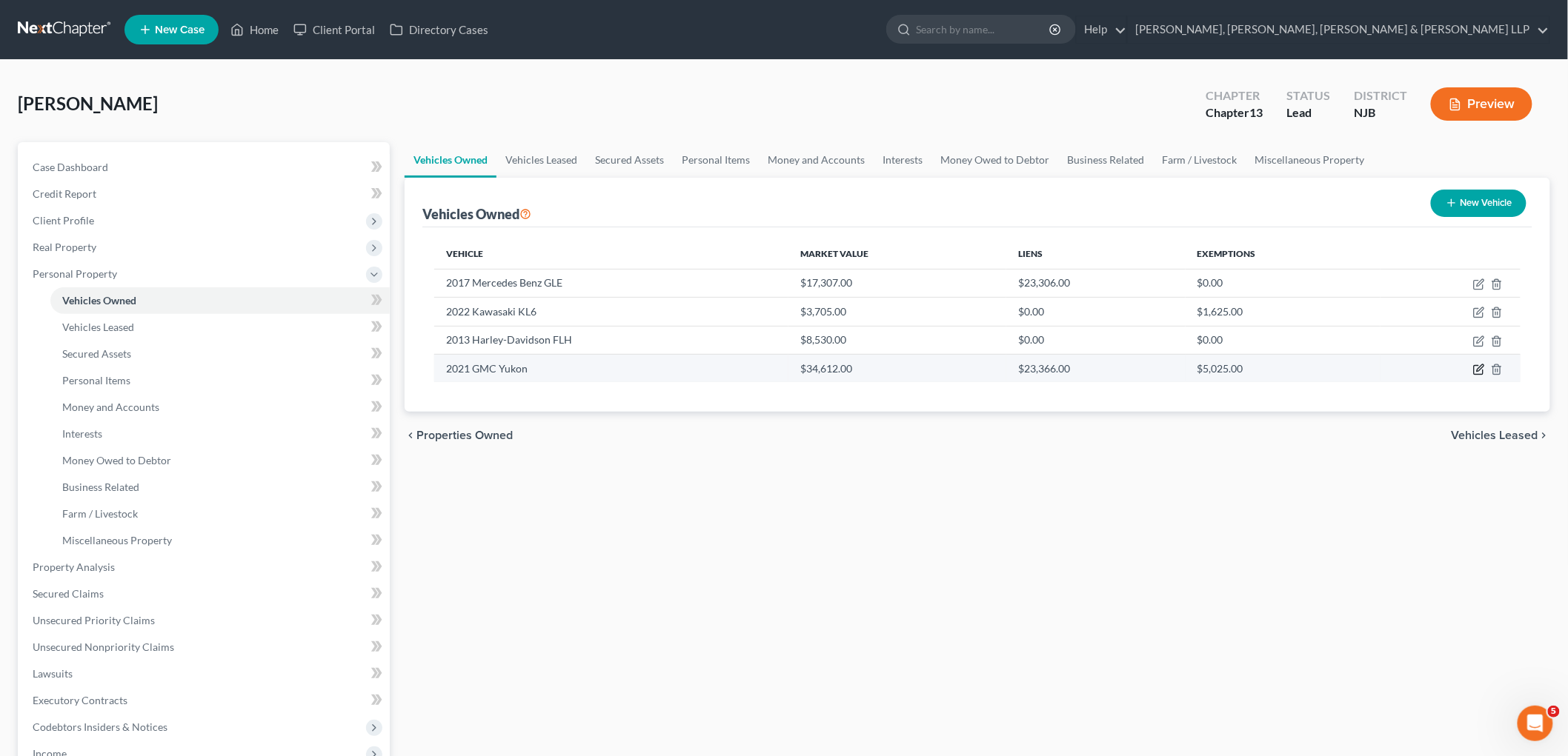
click at [1097, 368] on icon "button" at bounding box center [1480, 368] width 7 height 7
select select "0"
select select "5"
select select "2"
select select "0"
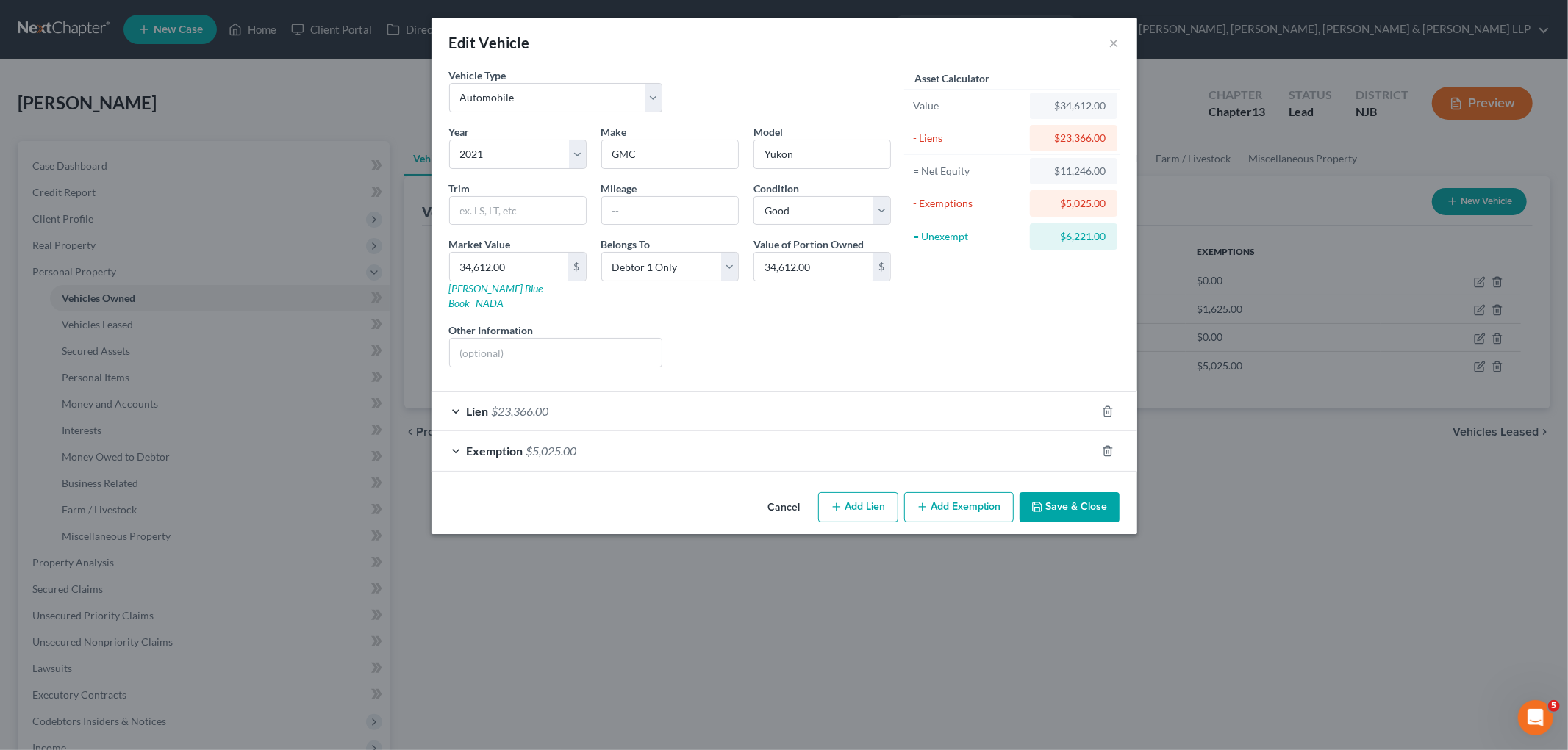
drag, startPoint x: 790, startPoint y: 491, endPoint x: 799, endPoint y: 597, distance: 106.4
click at [790, 494] on button "Cancel" at bounding box center [784, 509] width 56 height 29
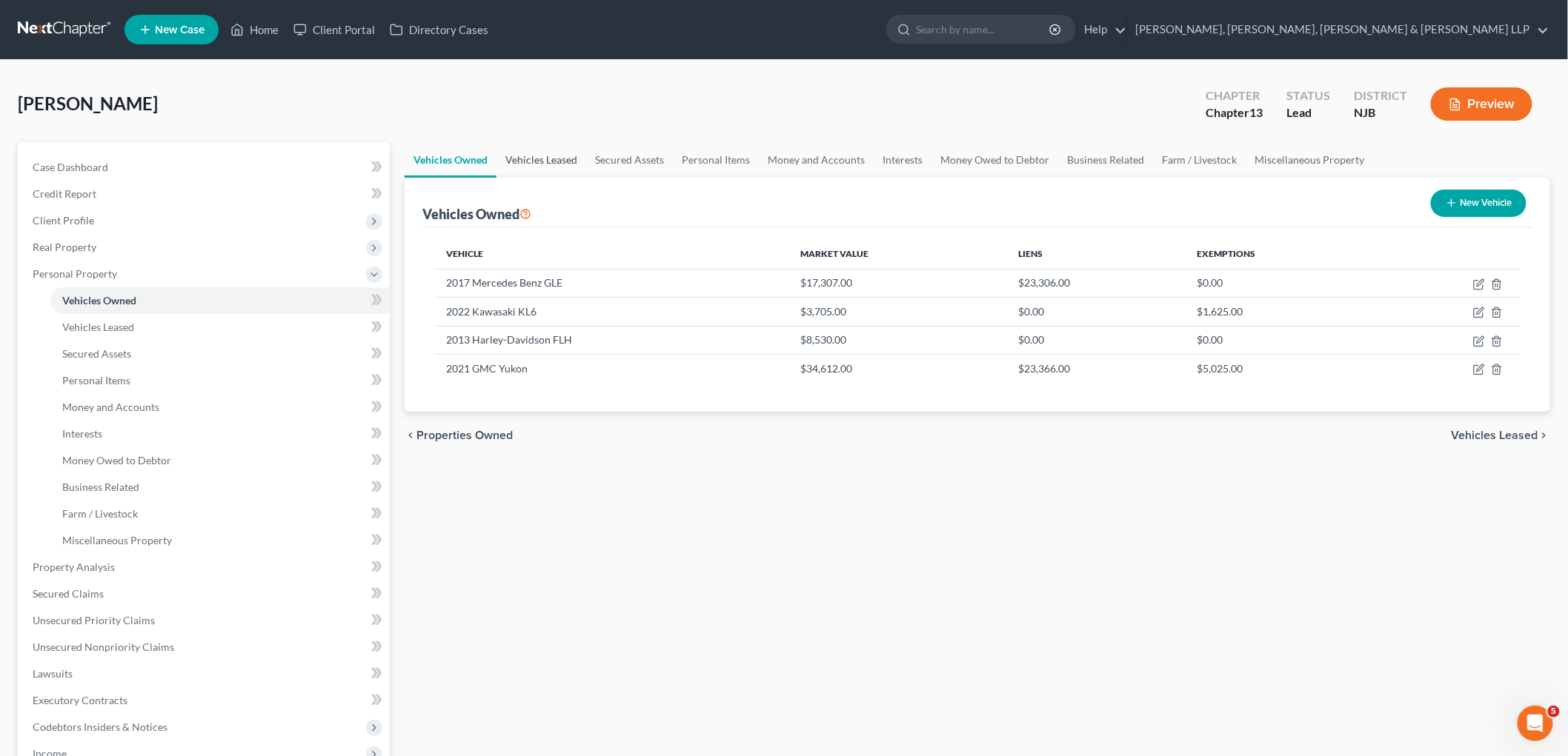
click at [535, 166] on link "Vehicles Leased" at bounding box center [541, 159] width 90 height 35
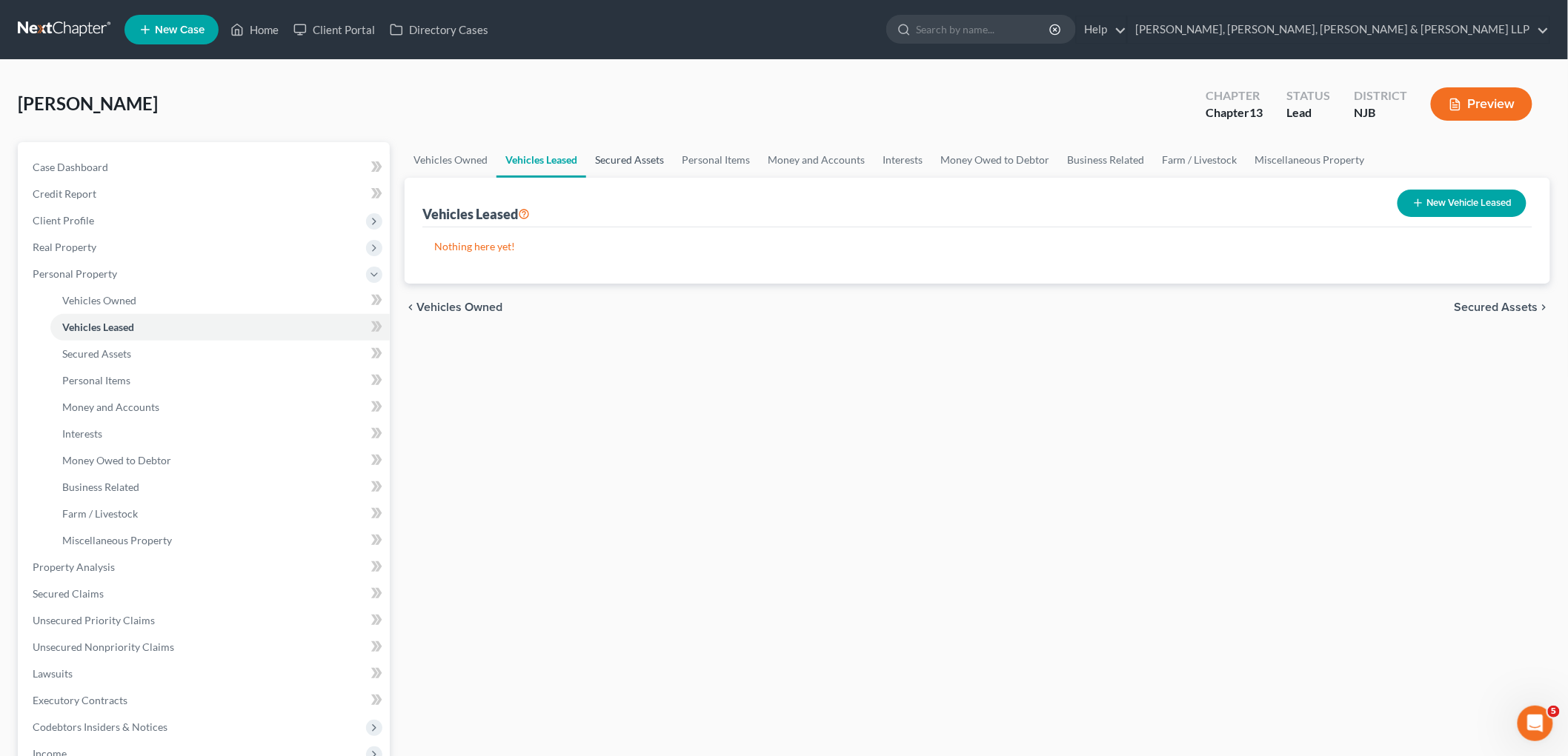
click at [618, 158] on link "Secured Assets" at bounding box center [629, 159] width 87 height 35
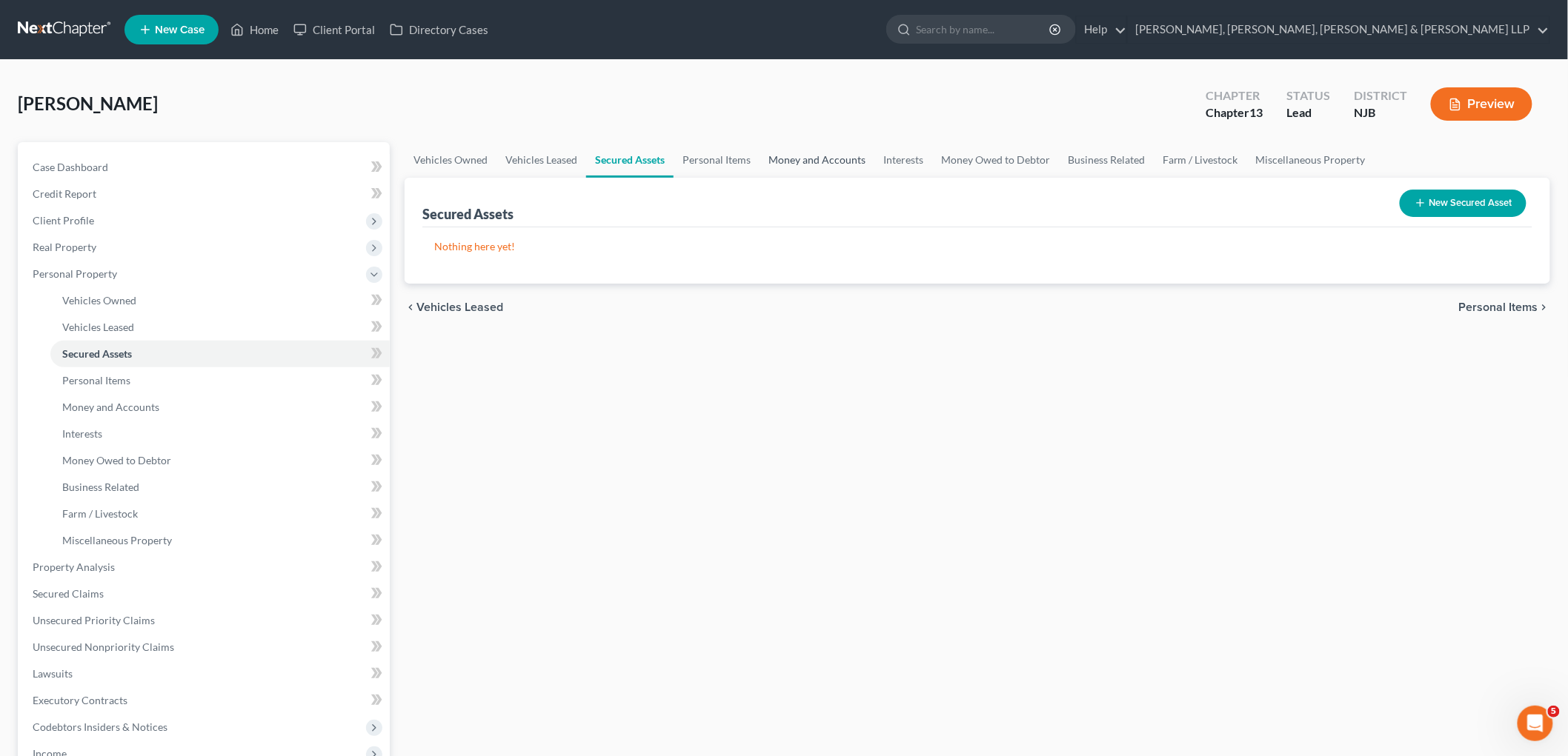
click at [832, 160] on link "Money and Accounts" at bounding box center [817, 159] width 115 height 35
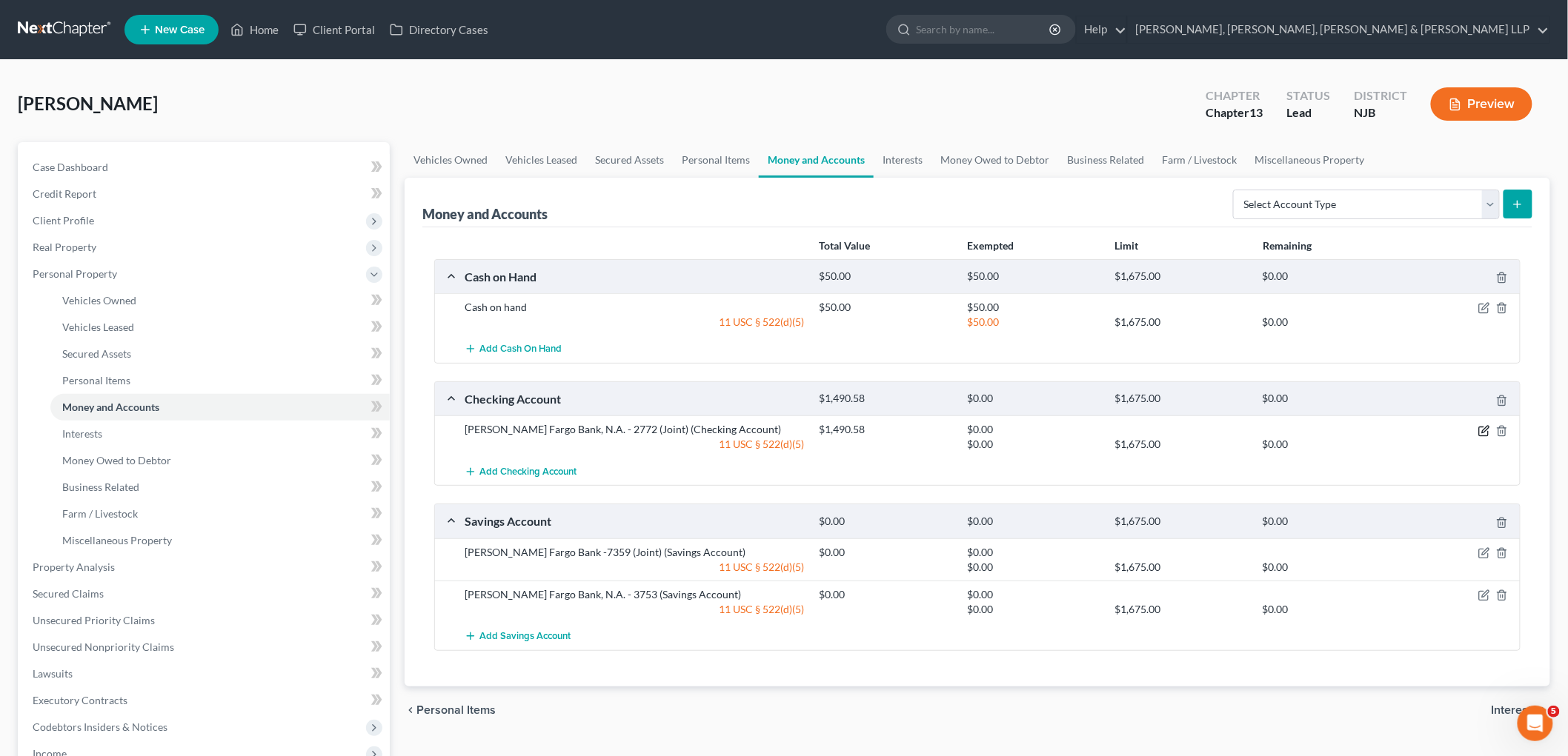
drag, startPoint x: 1479, startPoint y: 431, endPoint x: 1452, endPoint y: 487, distance: 62.2
click at [1097, 431] on icon "button" at bounding box center [1485, 431] width 11 height 11
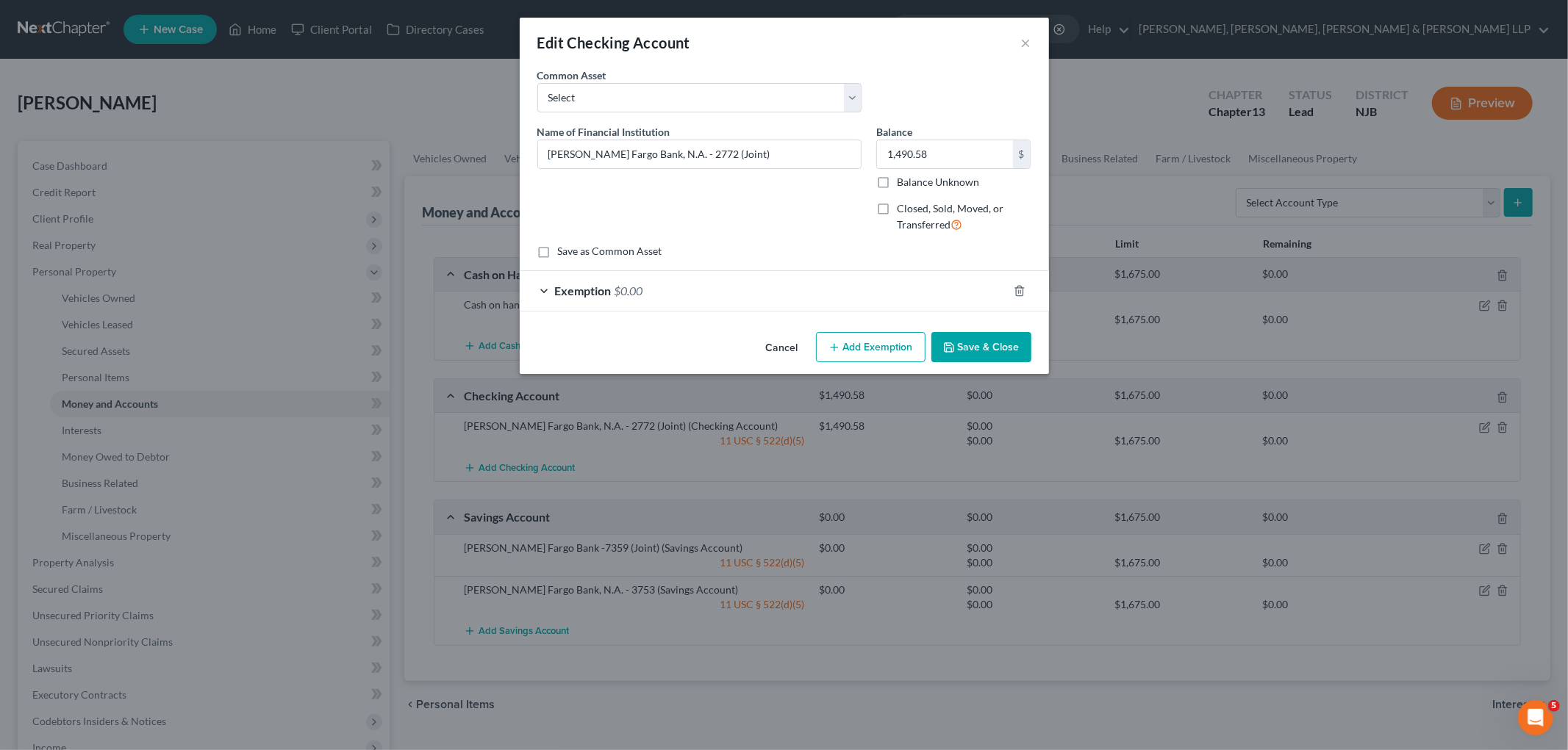
click at [633, 284] on span "$0.00" at bounding box center [629, 291] width 28 height 14
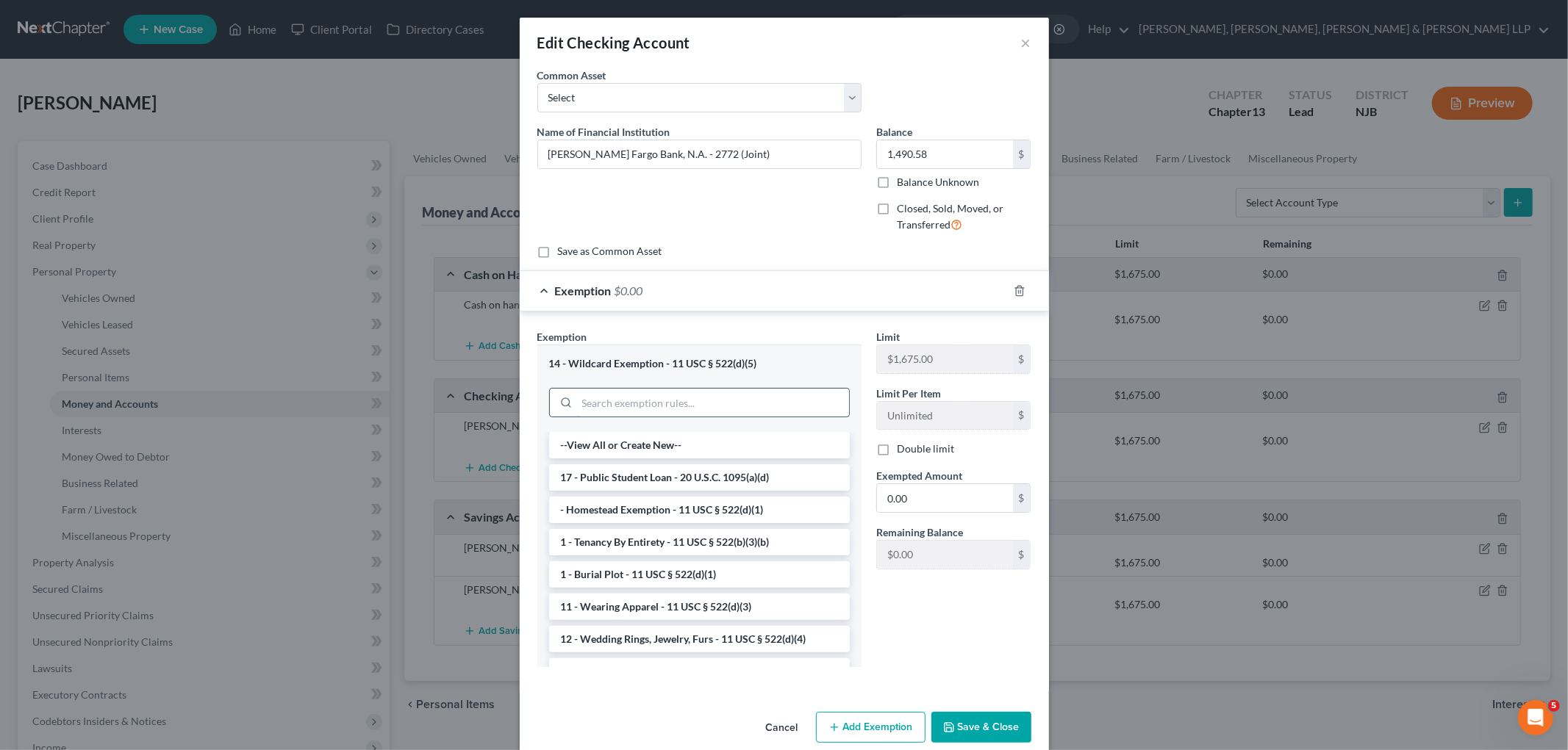
drag, startPoint x: 836, startPoint y: 292, endPoint x: 833, endPoint y: 402, distance: 110.0
click at [836, 292] on div "Exemption $0.00" at bounding box center [763, 290] width 488 height 39
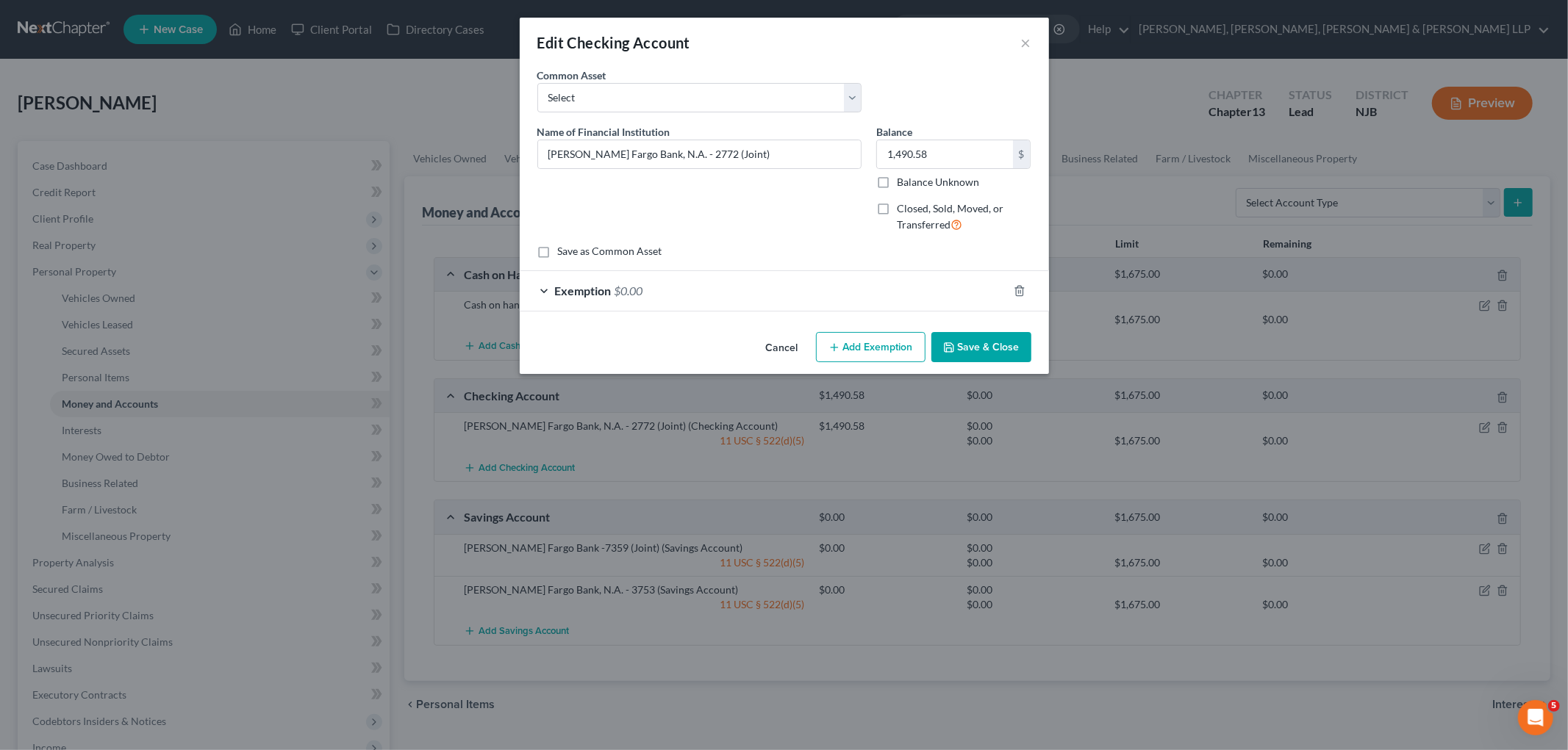
click at [787, 356] on button "Cancel" at bounding box center [781, 348] width 56 height 29
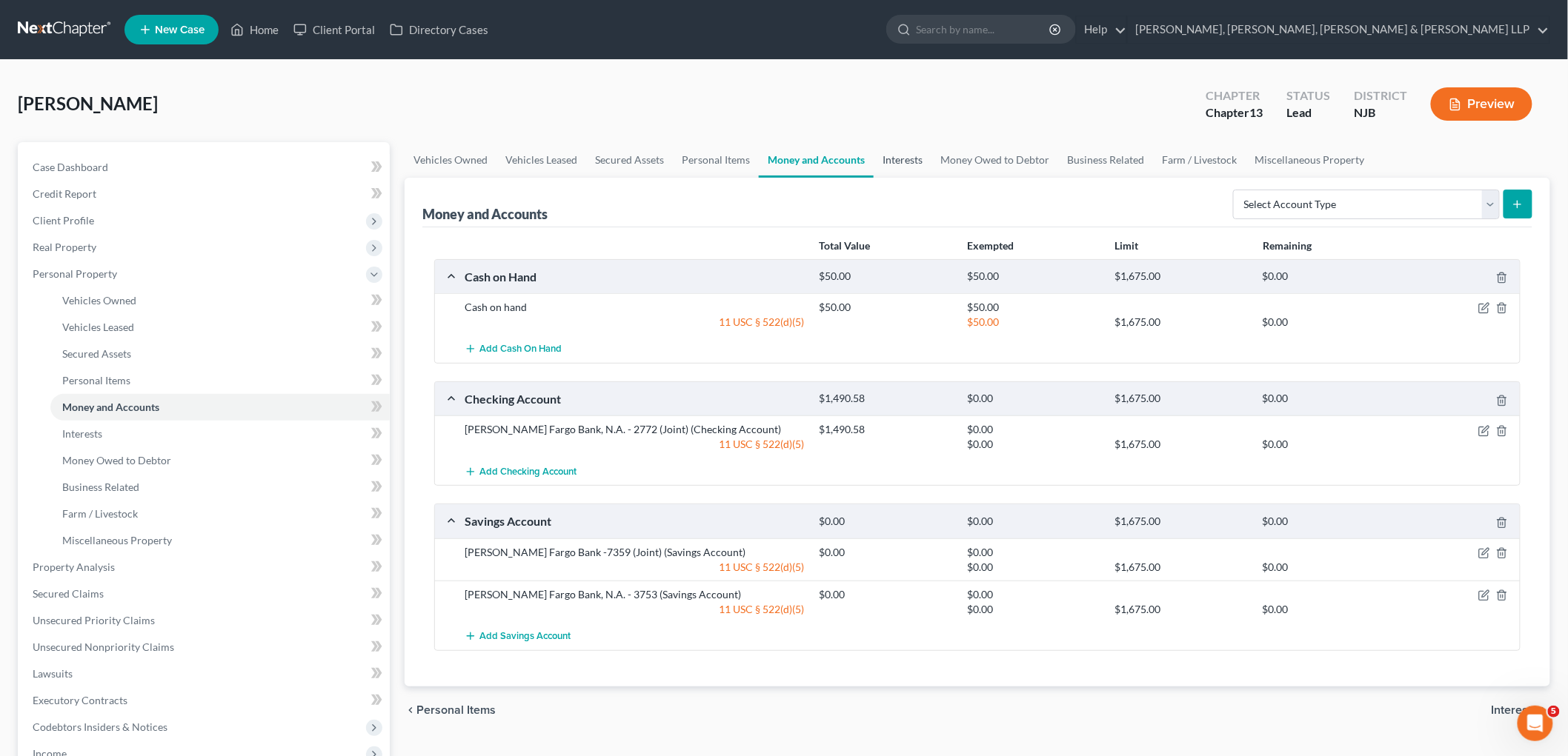
click at [908, 163] on link "Interests" at bounding box center [902, 159] width 58 height 35
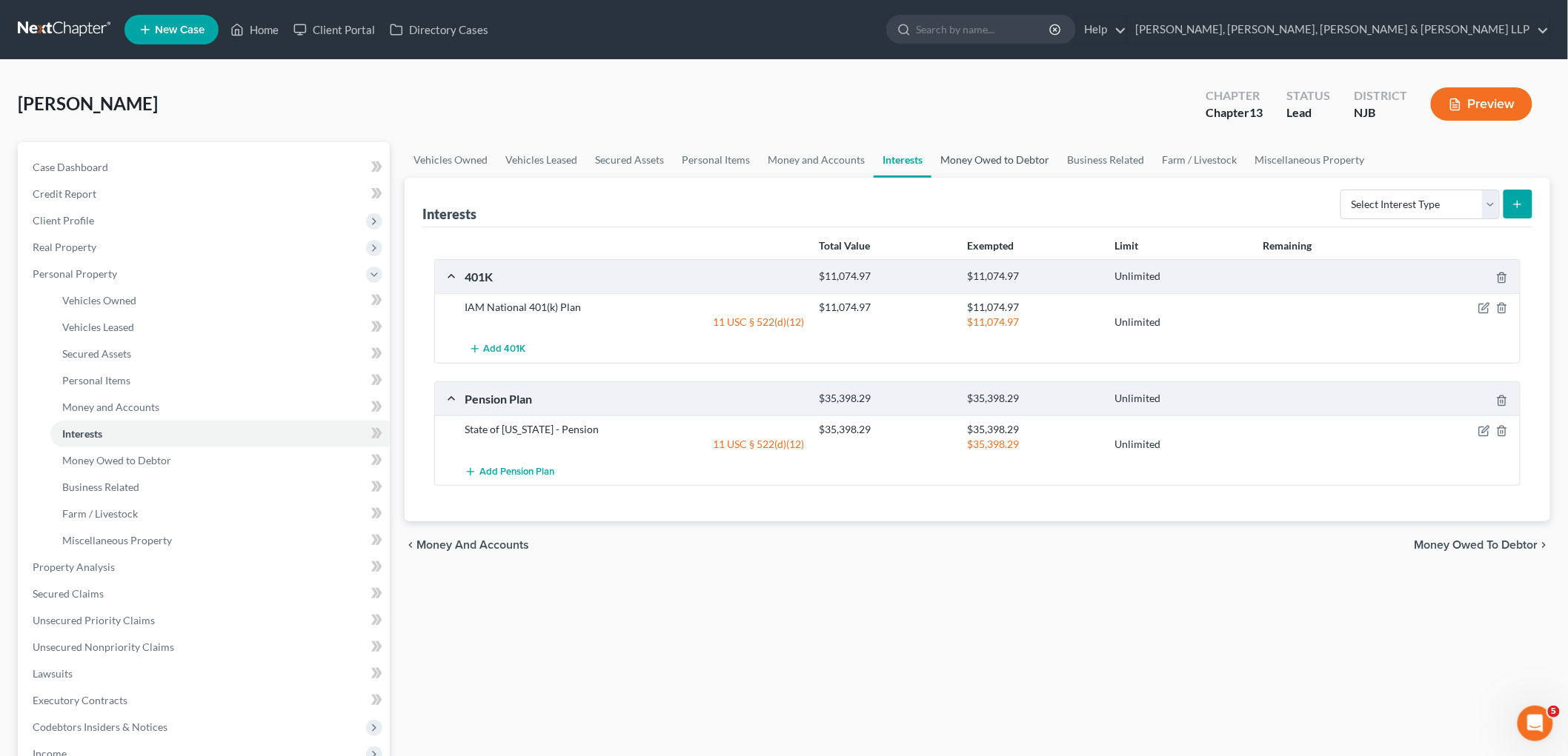
click at [949, 161] on link "Money Owed to Debtor" at bounding box center [995, 159] width 127 height 35
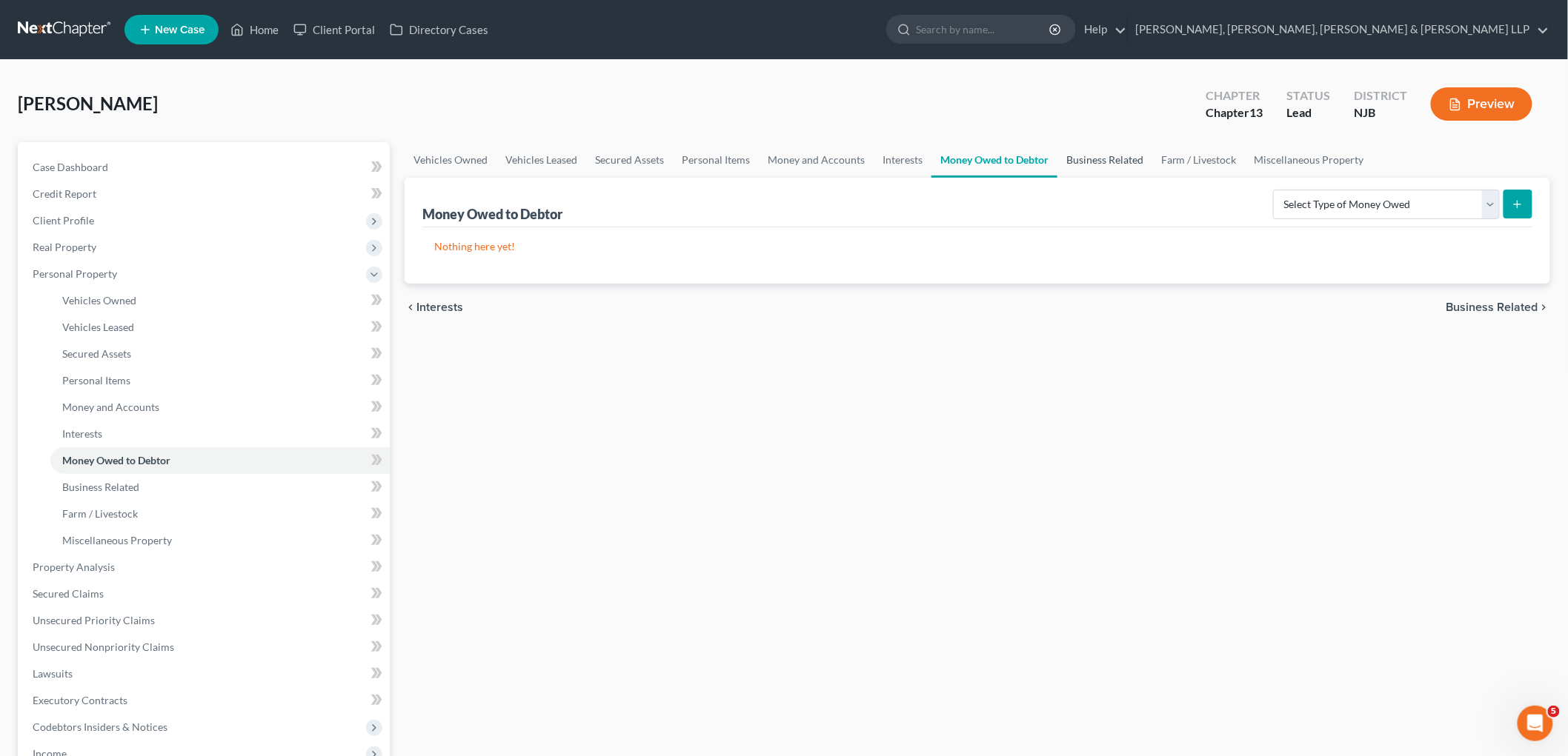
click at [1066, 154] on link "Business Related" at bounding box center [1105, 159] width 95 height 35
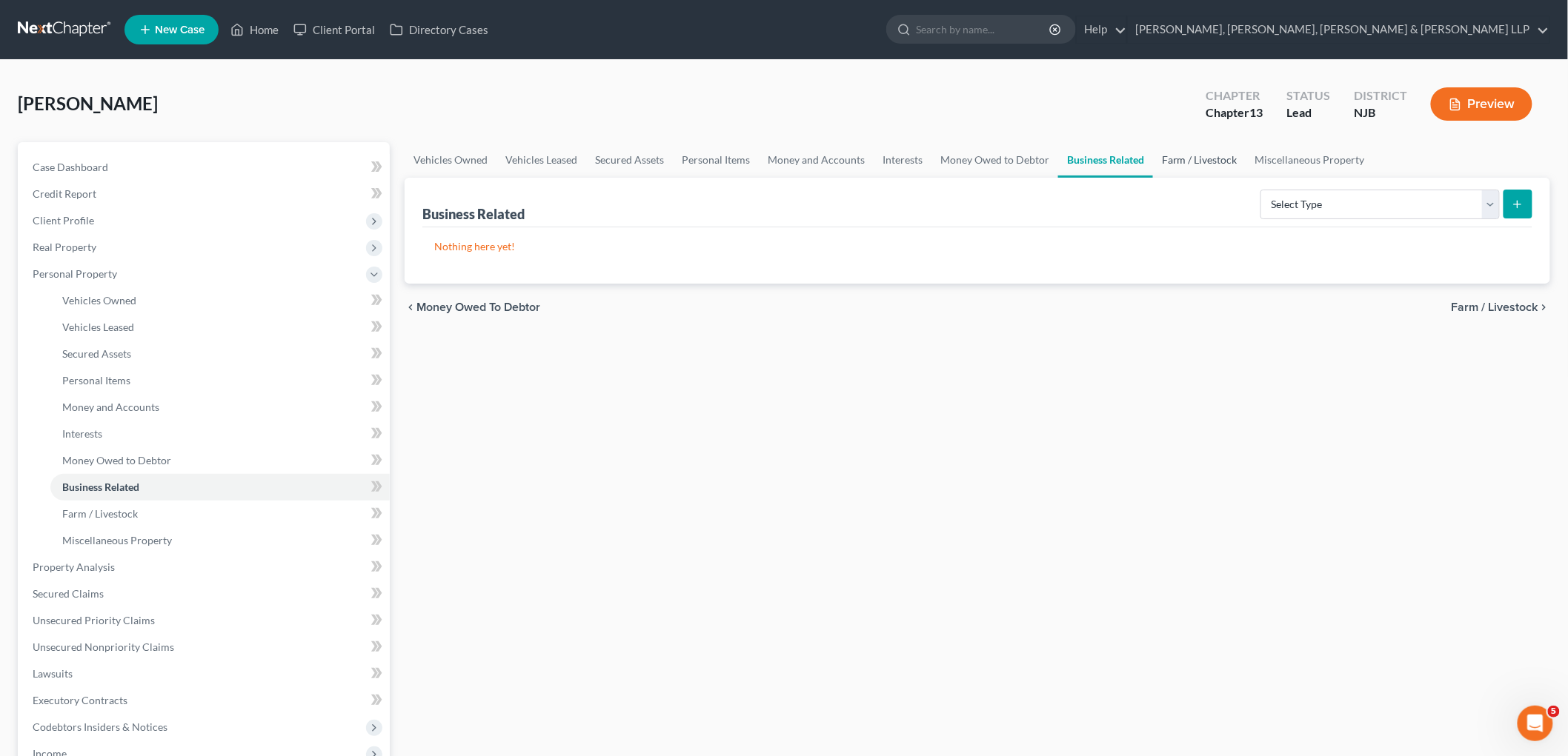
click at [1097, 158] on link "Farm / Livestock" at bounding box center [1200, 159] width 94 height 35
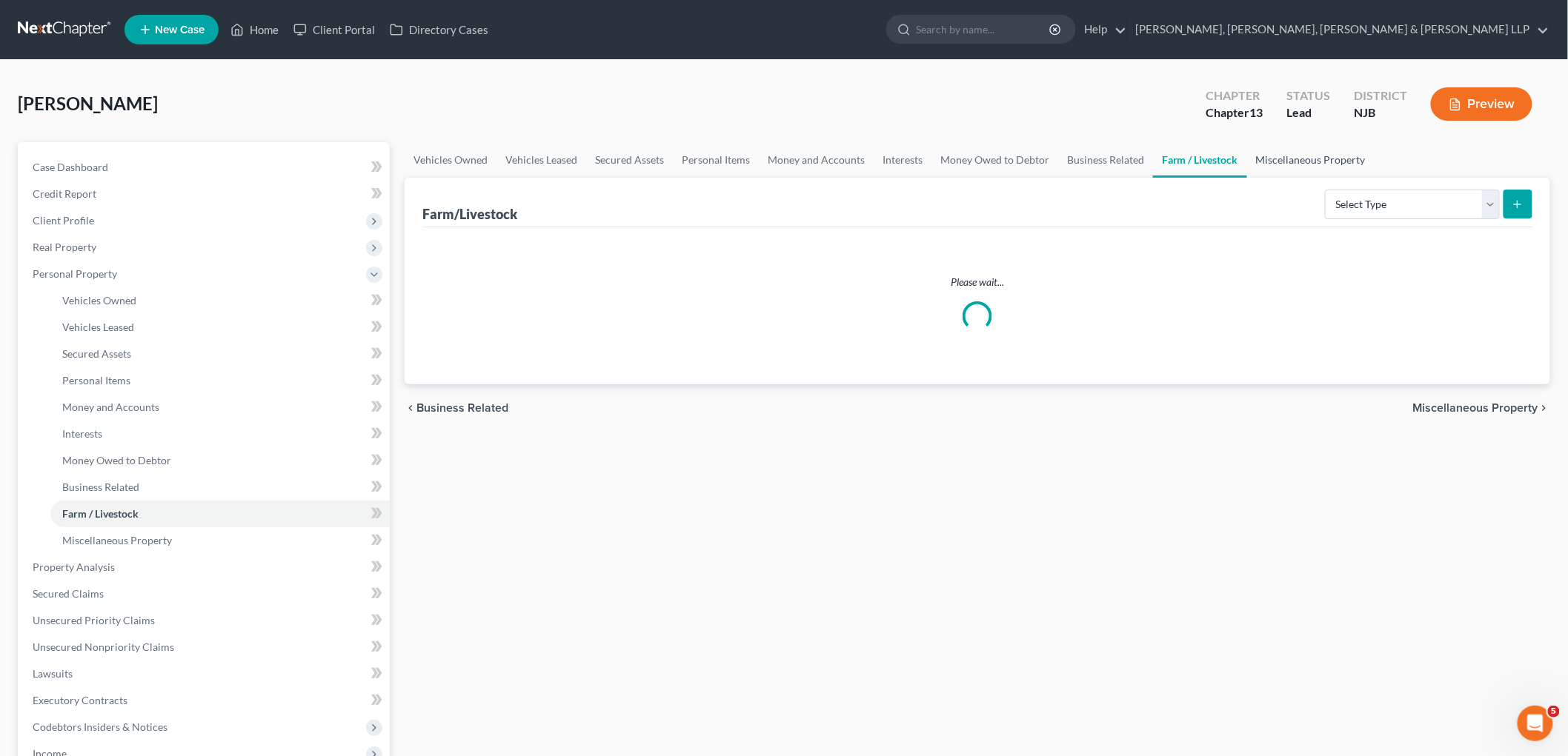
click at [1097, 158] on link "Miscellaneous Property" at bounding box center [1311, 159] width 128 height 35
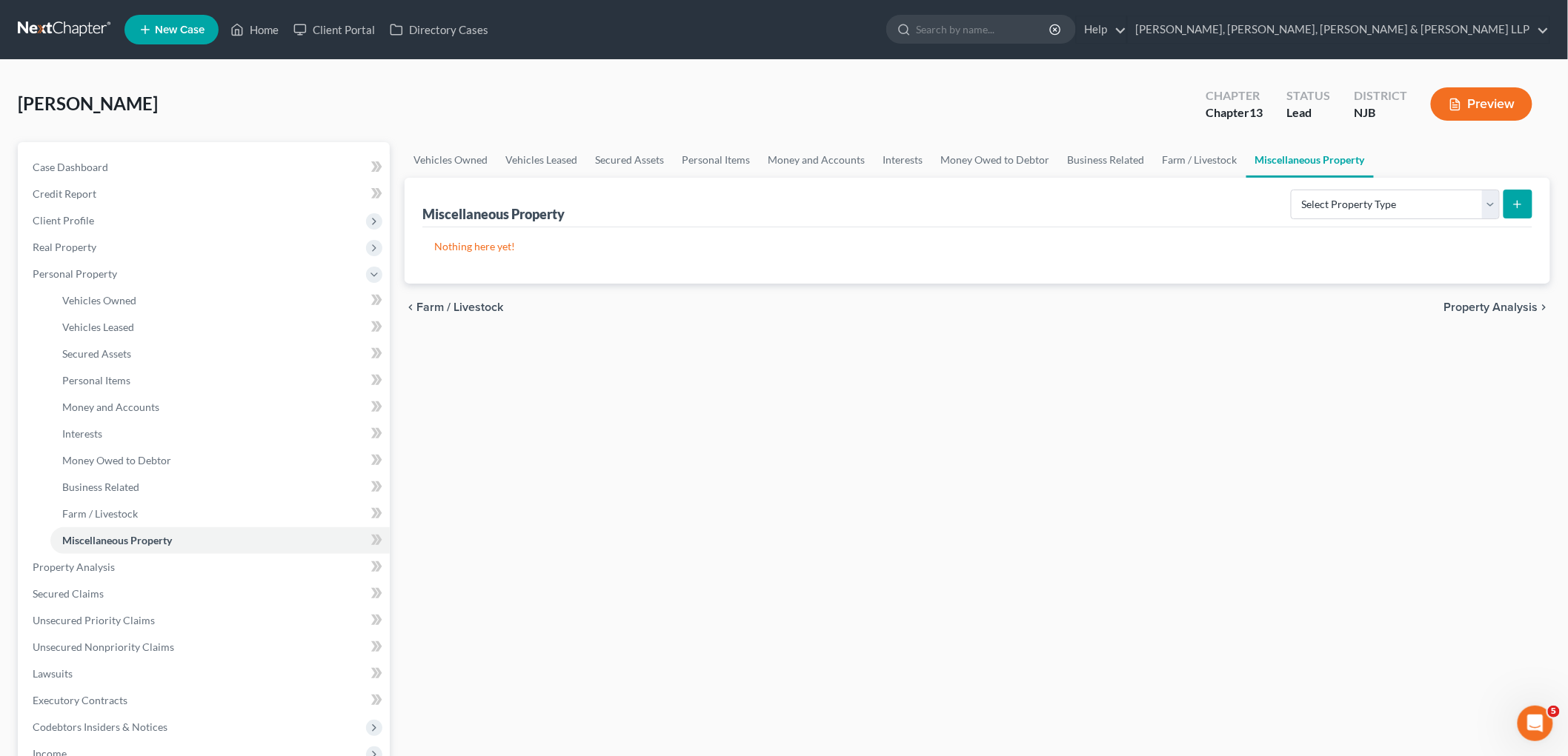
click at [1097, 302] on span "Property Analysis" at bounding box center [1492, 307] width 95 height 11
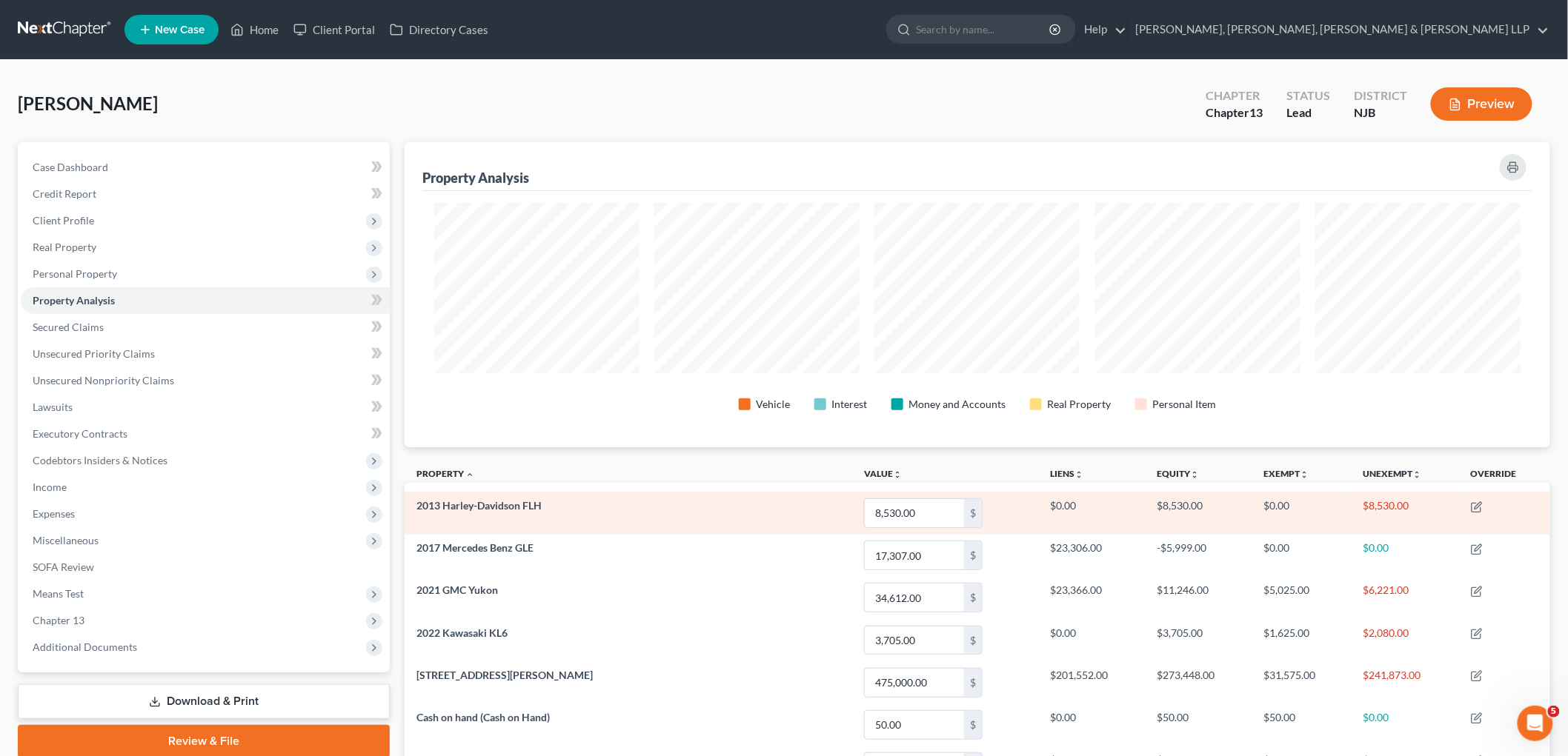
scroll to position [305, 1146]
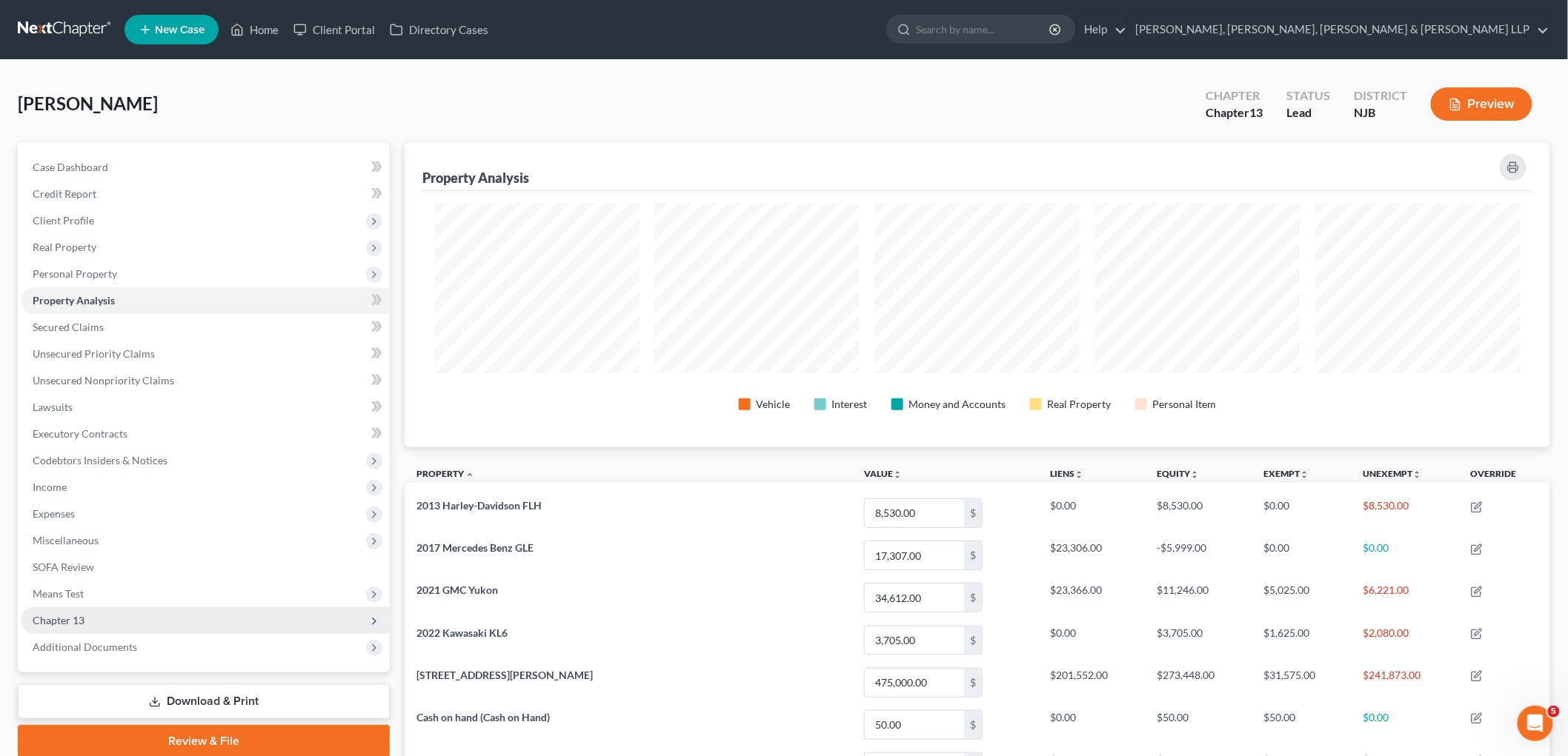
click at [97, 614] on span "Chapter 13" at bounding box center [205, 620] width 370 height 27
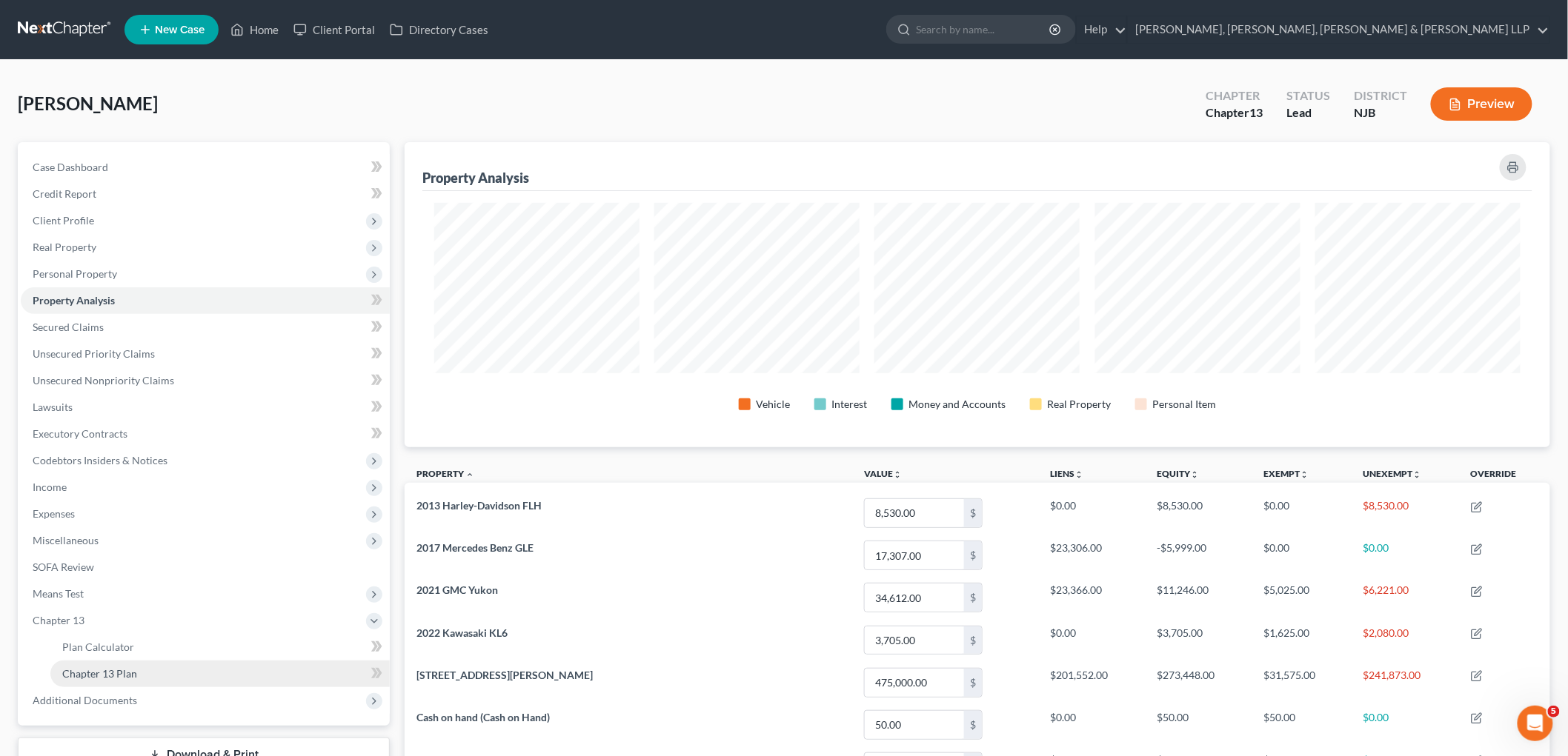
click at [107, 667] on span "Chapter 13 Plan" at bounding box center [99, 673] width 74 height 12
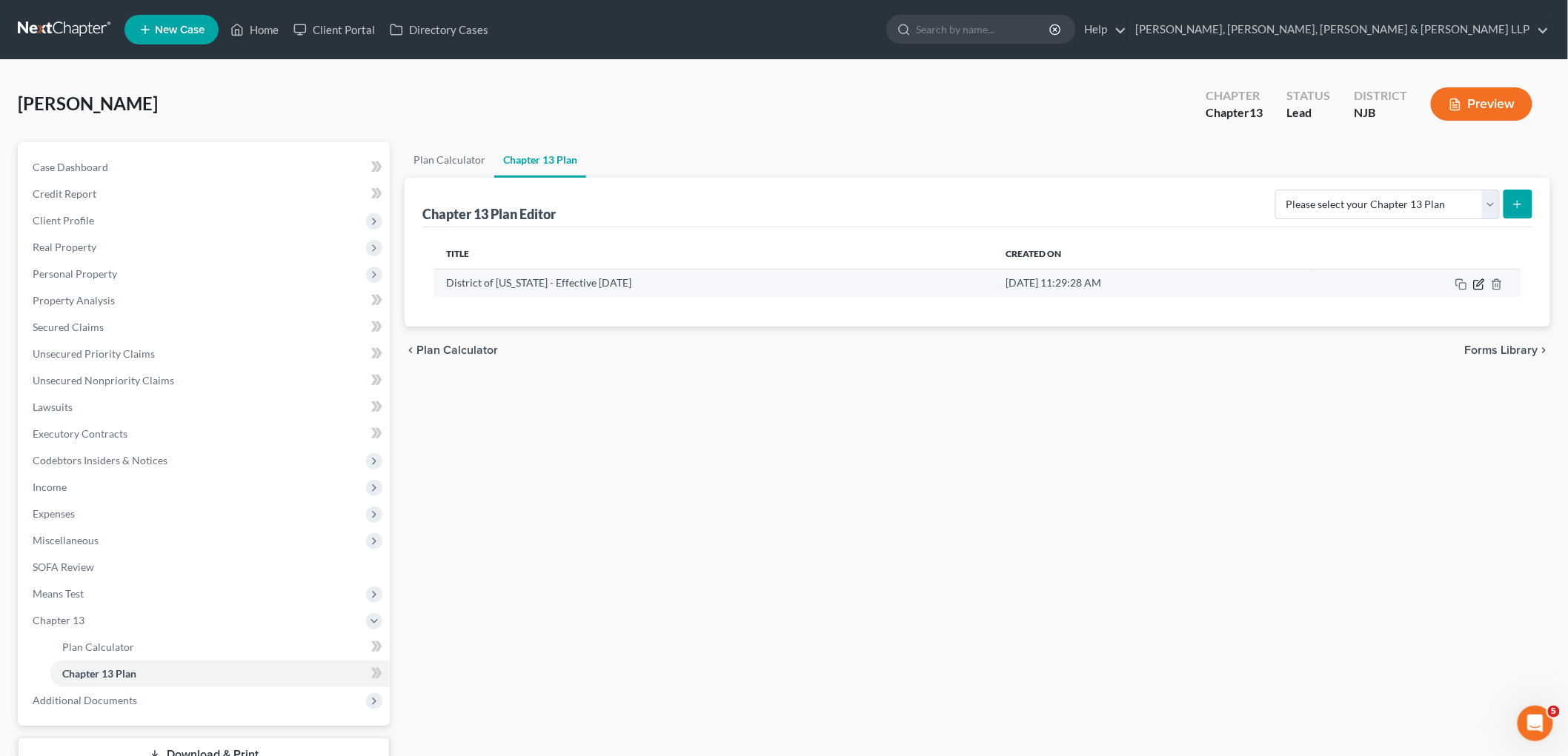
click at [1097, 283] on icon "button" at bounding box center [1479, 284] width 11 height 11
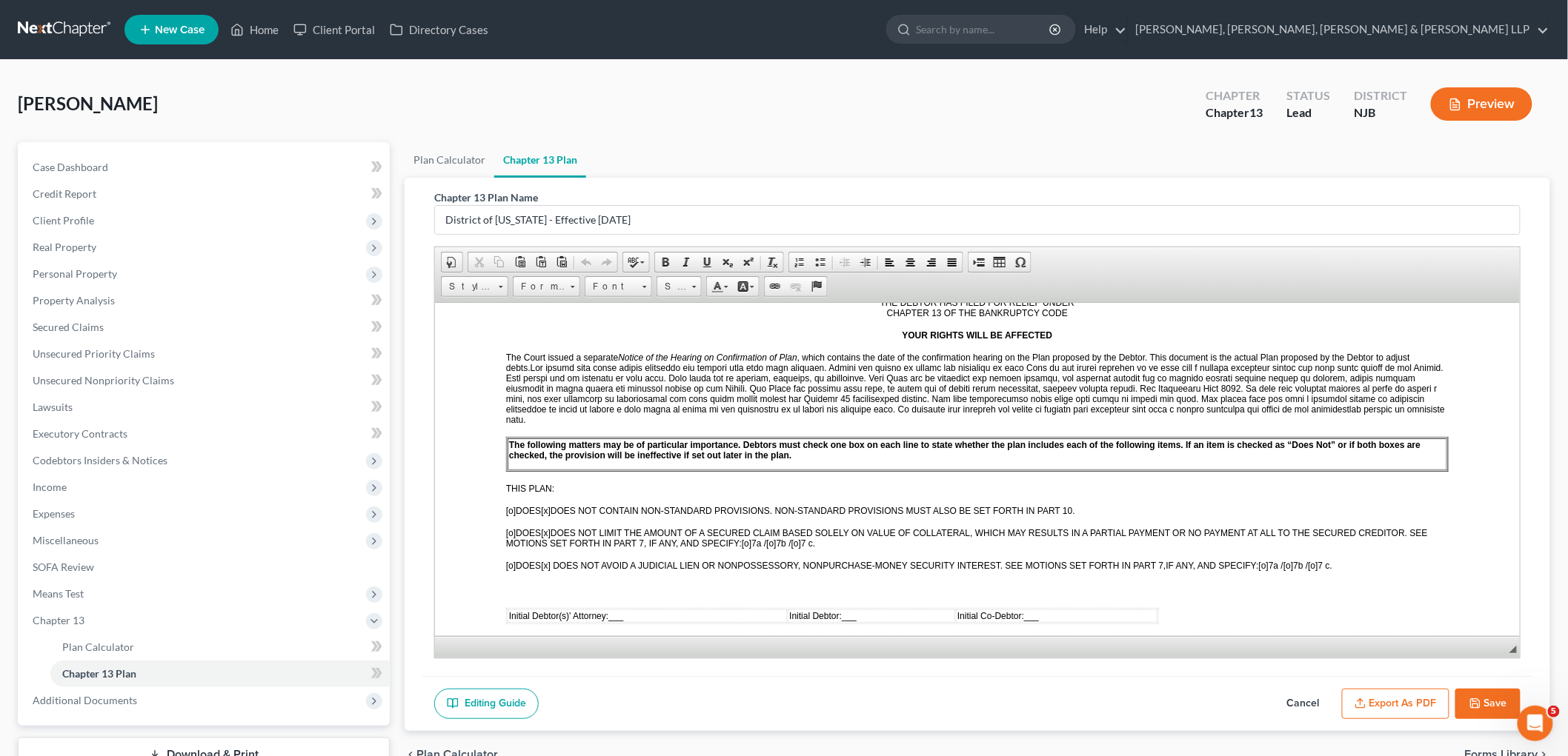
scroll to position [411, 0]
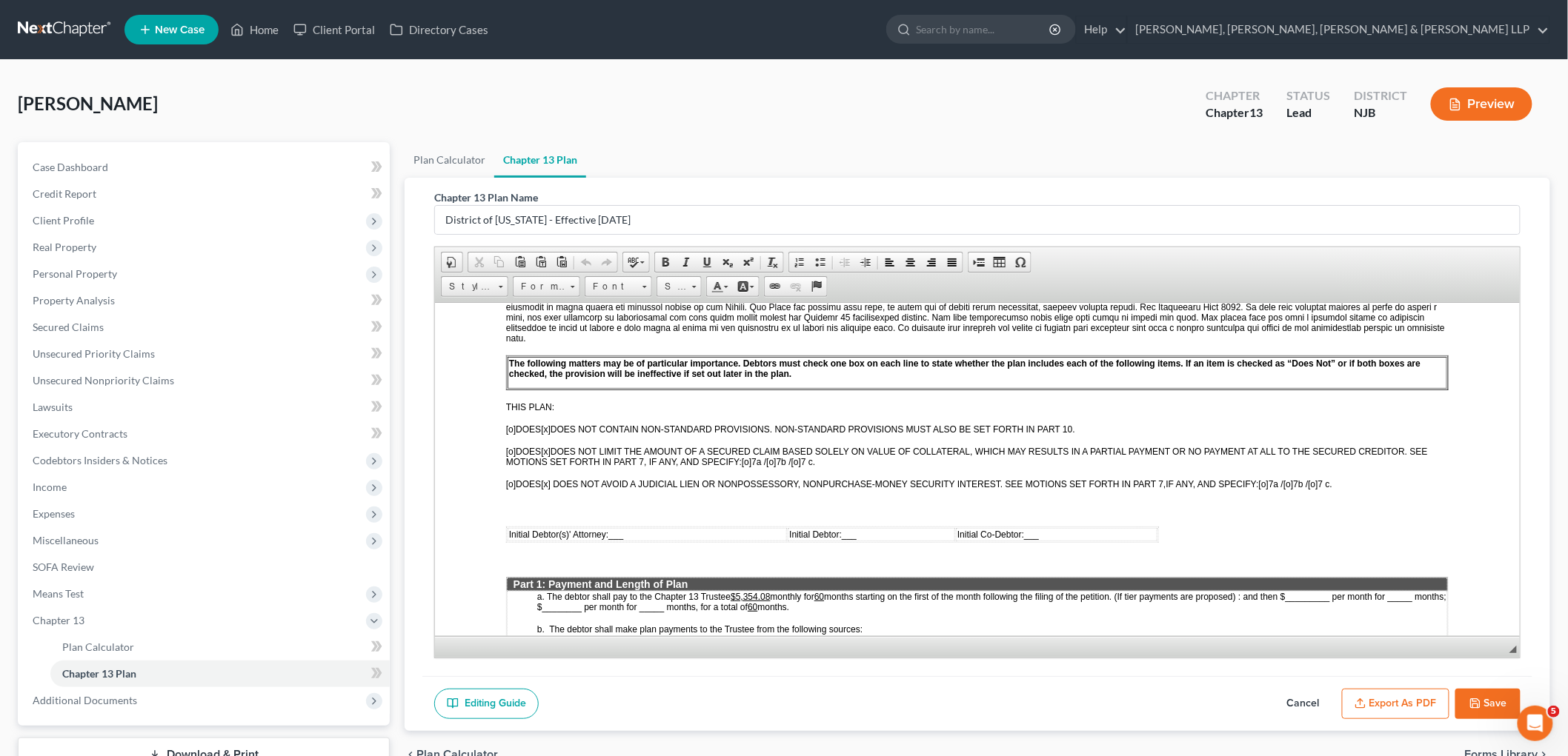
click at [643, 528] on td "Initial Debtor(s)' Attorney: ___" at bounding box center [646, 535] width 280 height 13
click at [883, 528] on td "Initial Debtor: ___" at bounding box center [887, 535] width 158 height 13
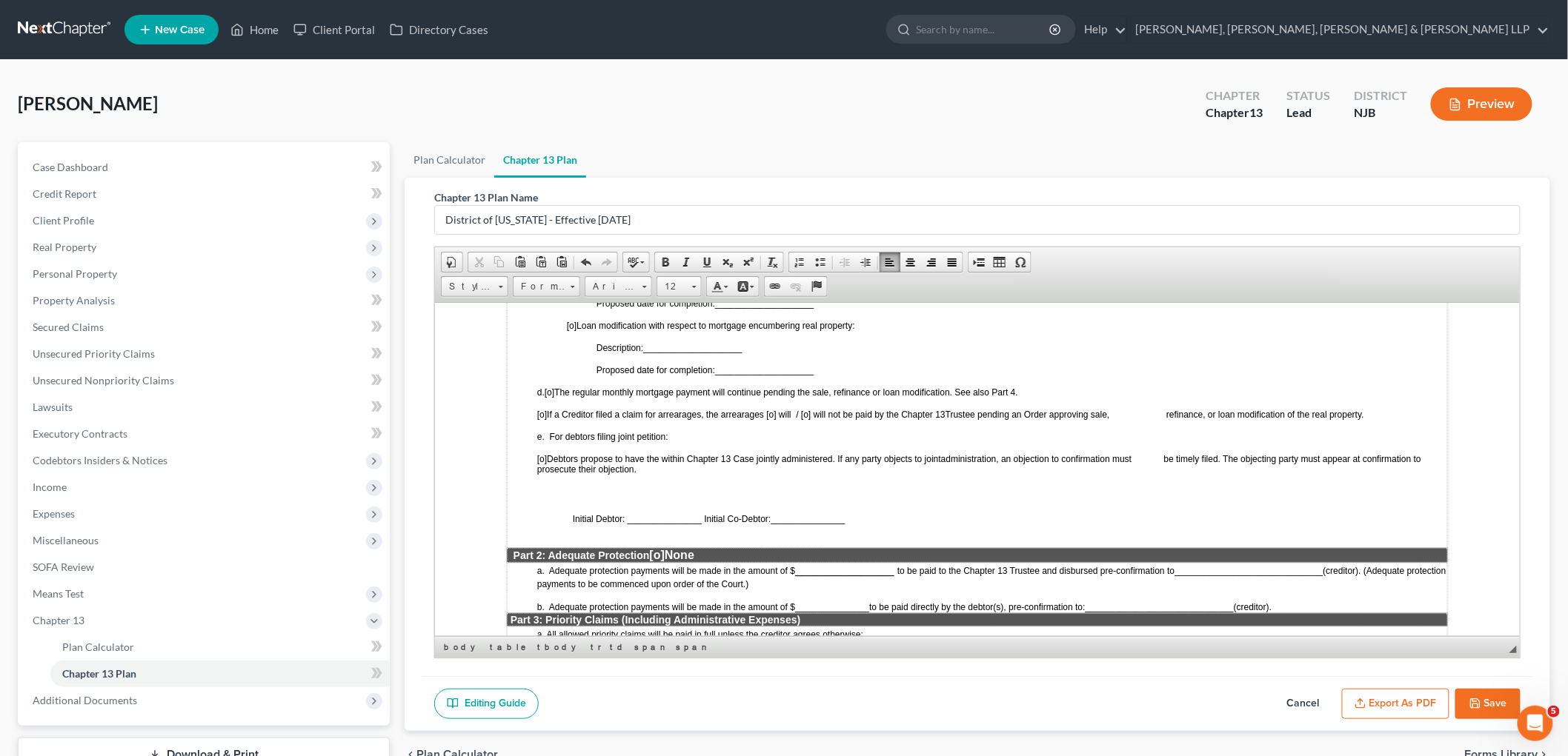
scroll to position [988, 0]
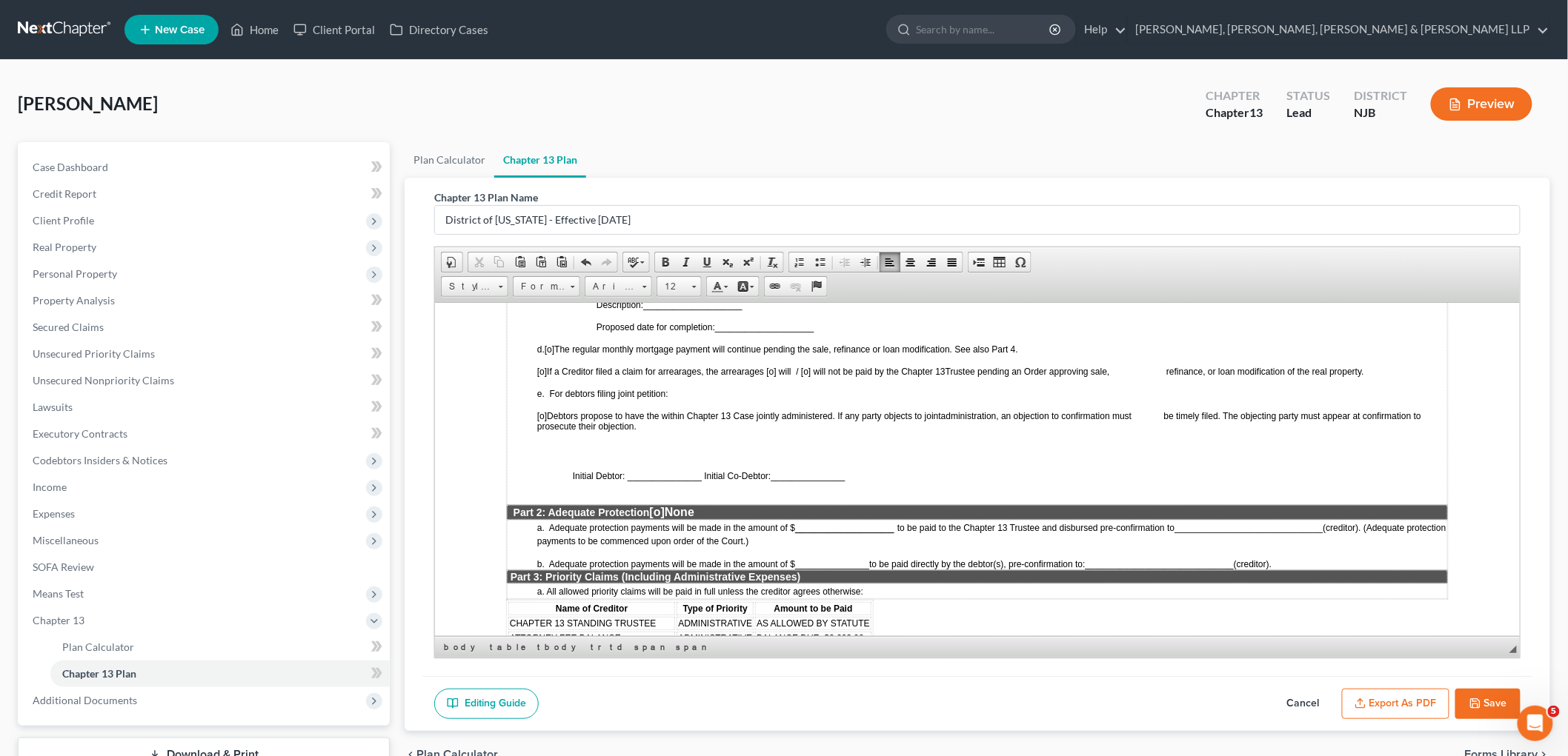
click at [663, 505] on span "[o]" at bounding box center [657, 511] width 15 height 12
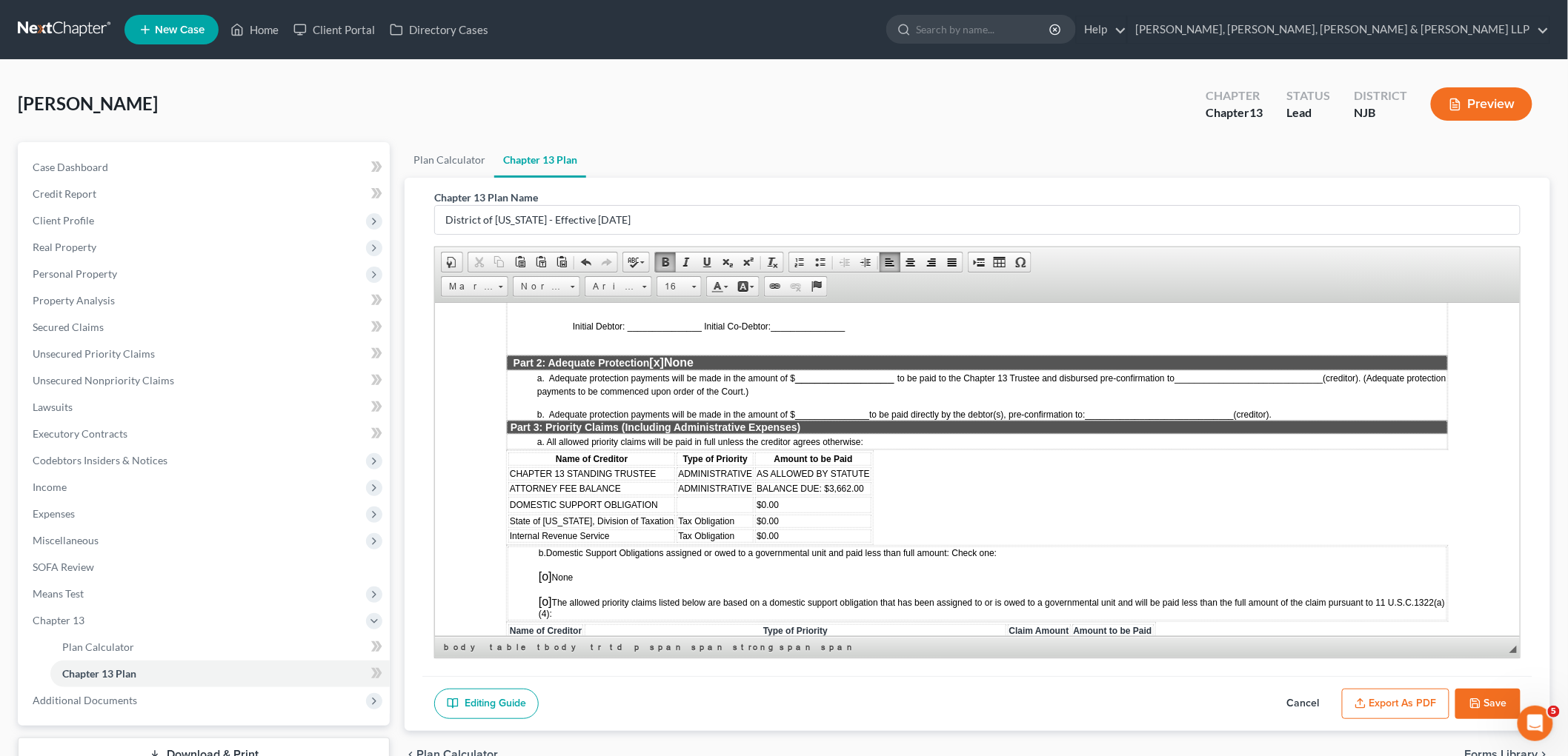
scroll to position [1152, 0]
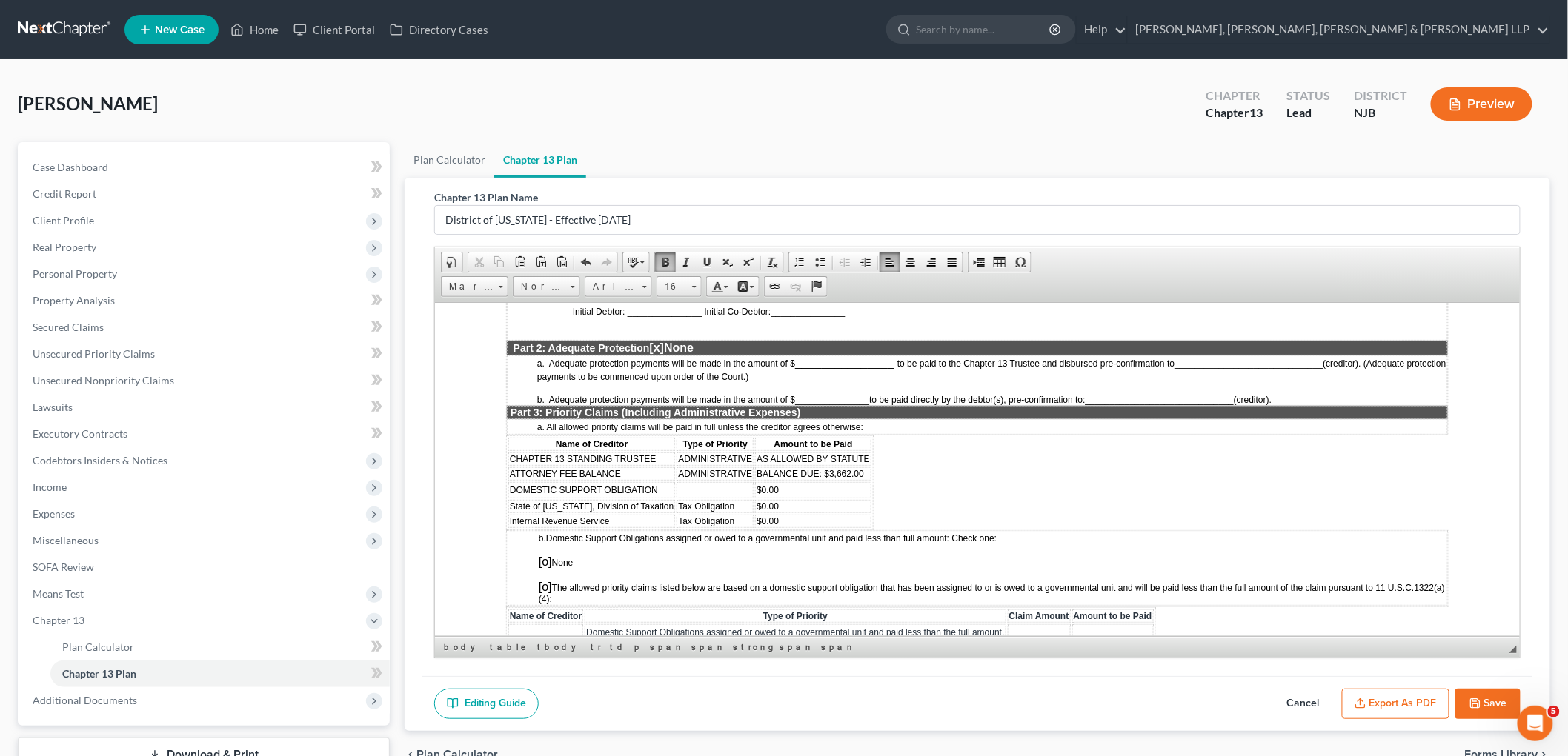
click at [661, 482] on td "DOMESTIC SUPPORT OBLIGATION" at bounding box center [591, 490] width 167 height 16
click at [819, 536] on span "Delete Rows" at bounding box center [820, 538] width 86 height 18
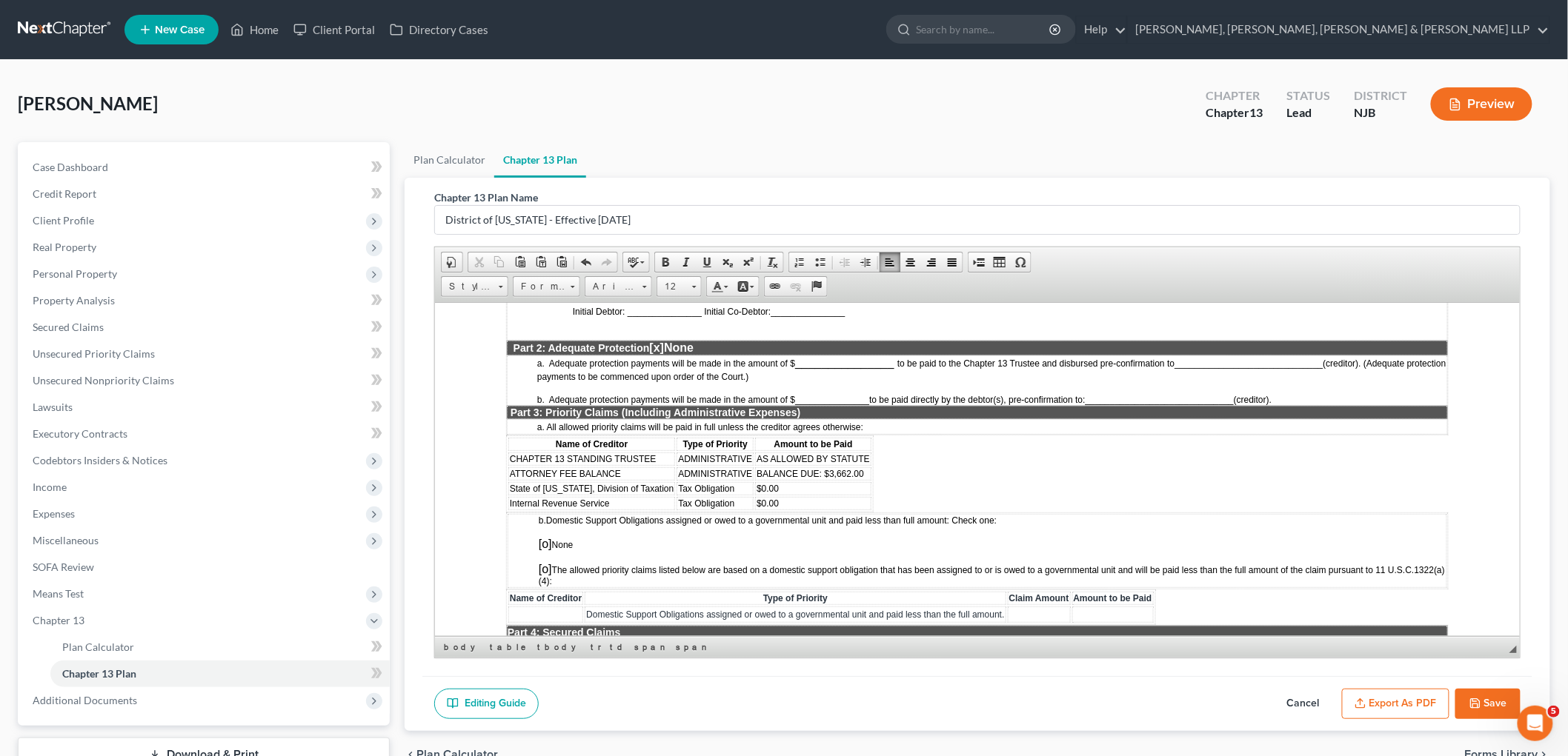
click at [548, 537] on span "[o]" at bounding box center [545, 543] width 13 height 12
click at [573, 469] on span "ATTORNEY FEE BALANCE" at bounding box center [564, 473] width 111 height 10
drag, startPoint x: 623, startPoint y: 437, endPoint x: 508, endPoint y: 440, distance: 115.0
click at [508, 467] on td "ATTORNEY FEE BALANCE" at bounding box center [591, 473] width 167 height 13
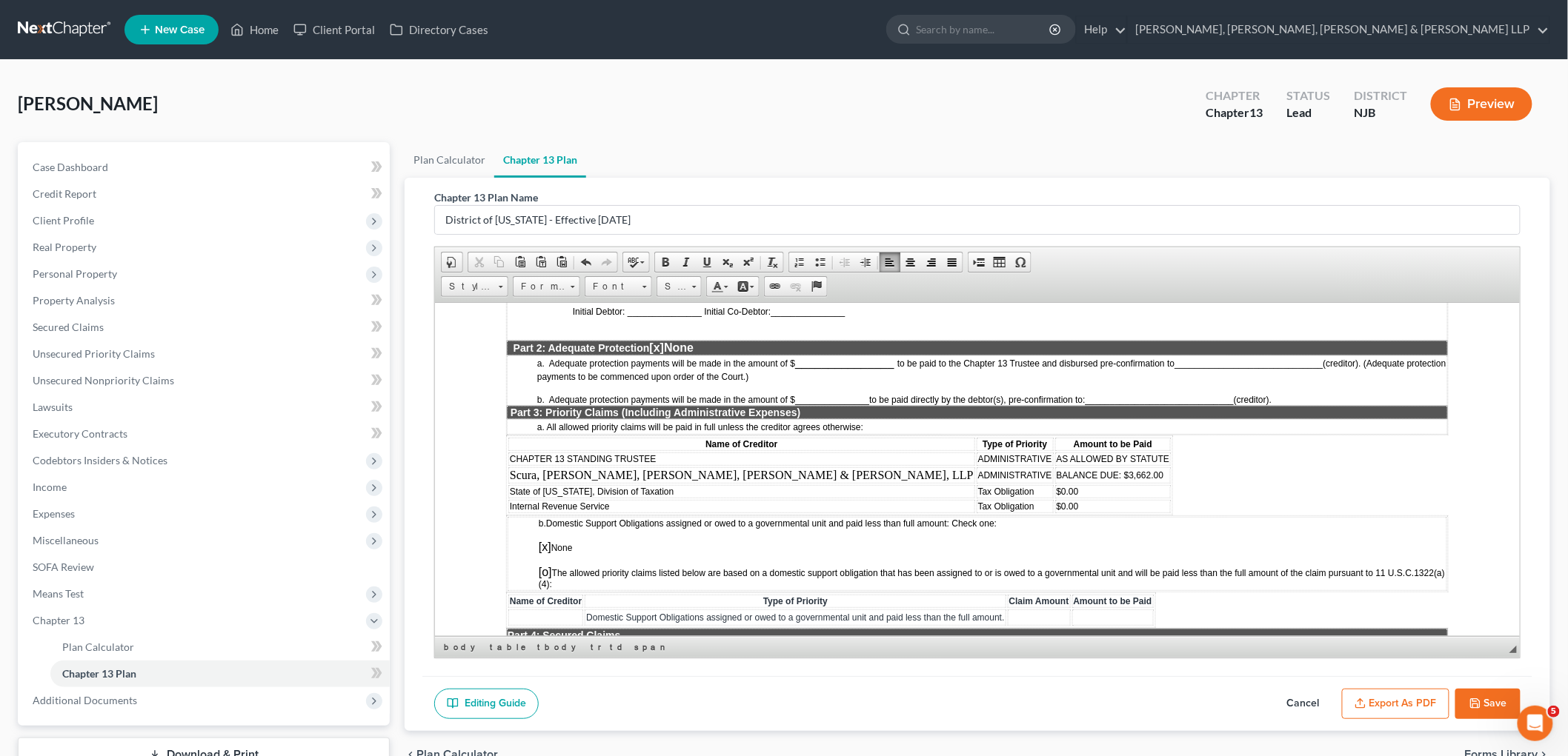
click at [1056, 470] on span "BALANCE DUE: $3,662.00" at bounding box center [1110, 474] width 108 height 10
drag, startPoint x: 839, startPoint y: 439, endPoint x: 945, endPoint y: 439, distance: 106.0
click at [1056, 470] on span "BALANCE DUE: $3,662.00" at bounding box center [1110, 474] width 108 height 10
click at [1056, 469] on span "Estimated: $6,000.00 (Subject to the filing of a fee application)" at bounding box center [1204, 474] width 297 height 12
click at [679, 485] on td "State of New Jersey, Division of Taxation" at bounding box center [741, 492] width 467 height 13
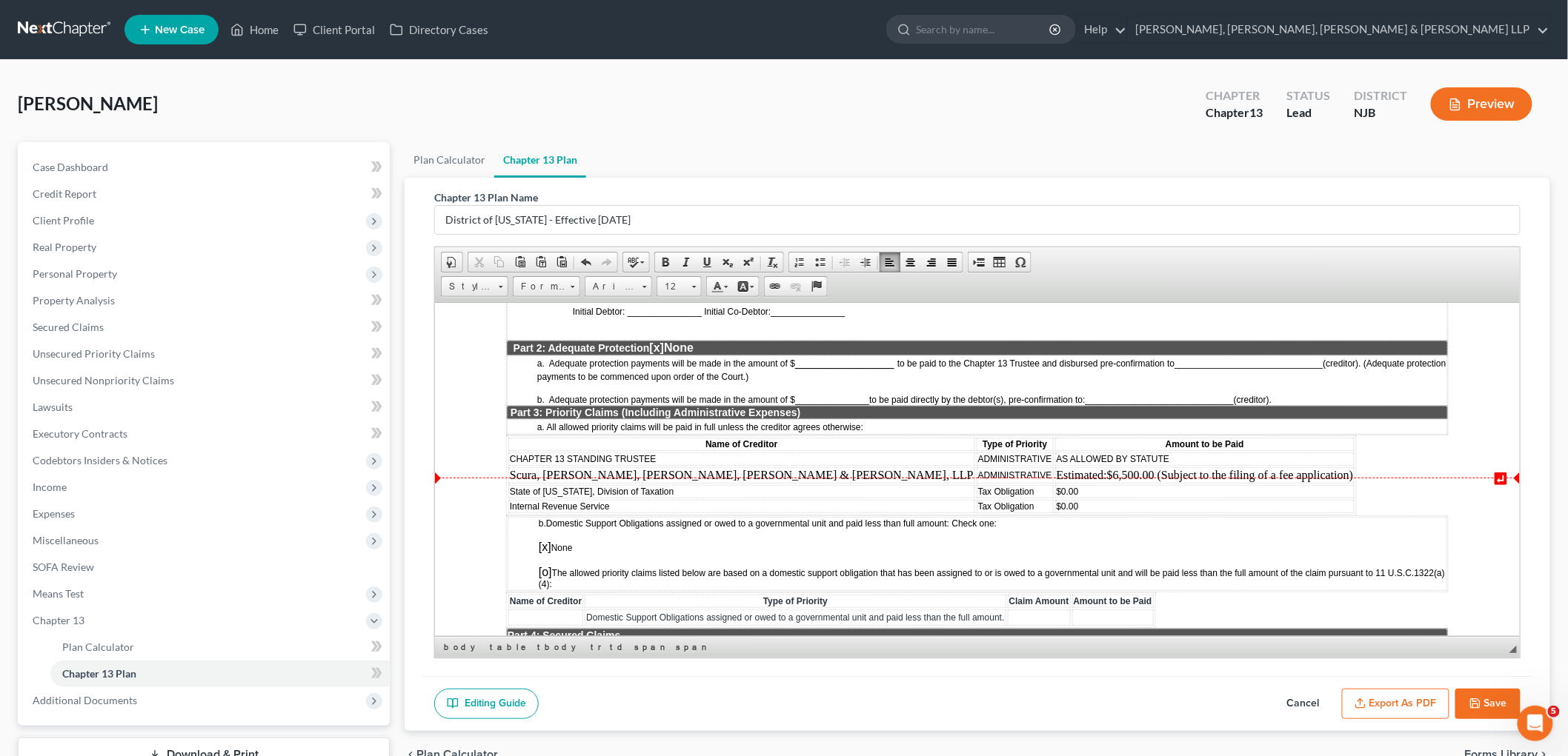
click at [1055, 485] on td "$0.00" at bounding box center [1205, 492] width 300 height 13
drag, startPoint x: 882, startPoint y: 453, endPoint x: 841, endPoint y: 453, distance: 41.0
click at [1055, 485] on td "$0.00" at bounding box center [1205, 492] width 300 height 13
click at [1055, 499] on td "$0.00" at bounding box center [1205, 506] width 300 height 13
click at [976, 485] on td "Tax Obligation" at bounding box center [1014, 492] width 77 height 13
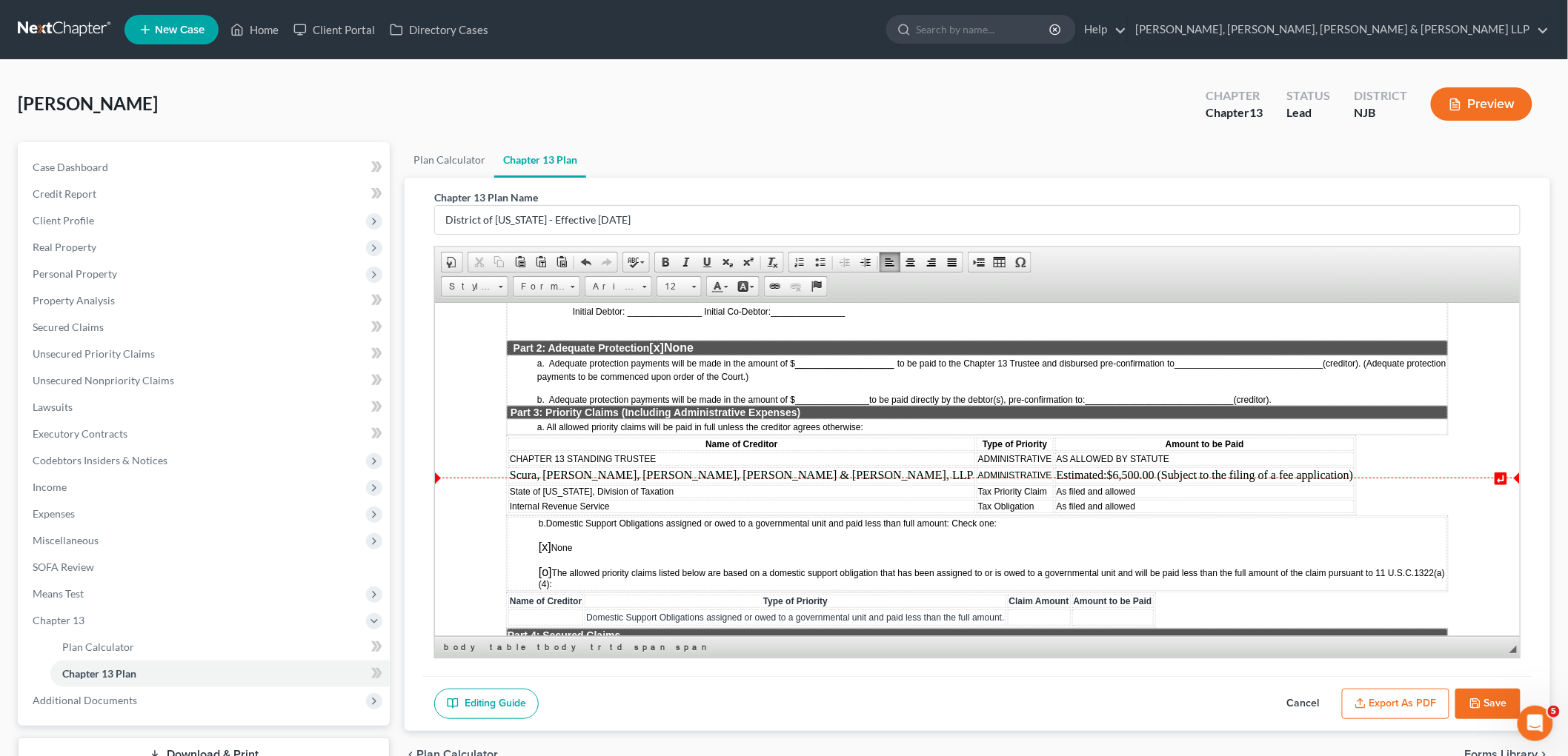
click at [976, 499] on td "Tax Obligation" at bounding box center [1014, 506] width 77 height 13
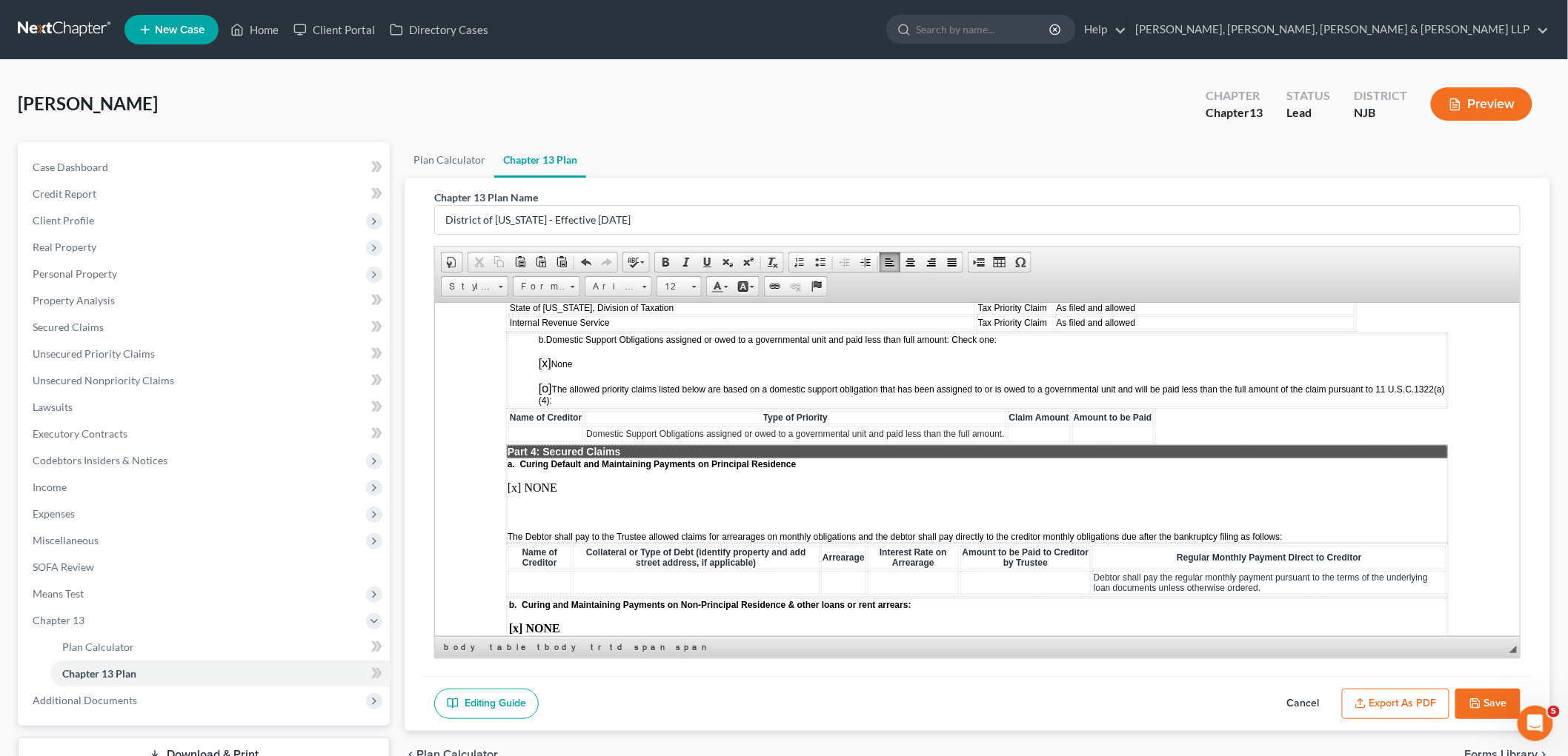
scroll to position [1316, 0]
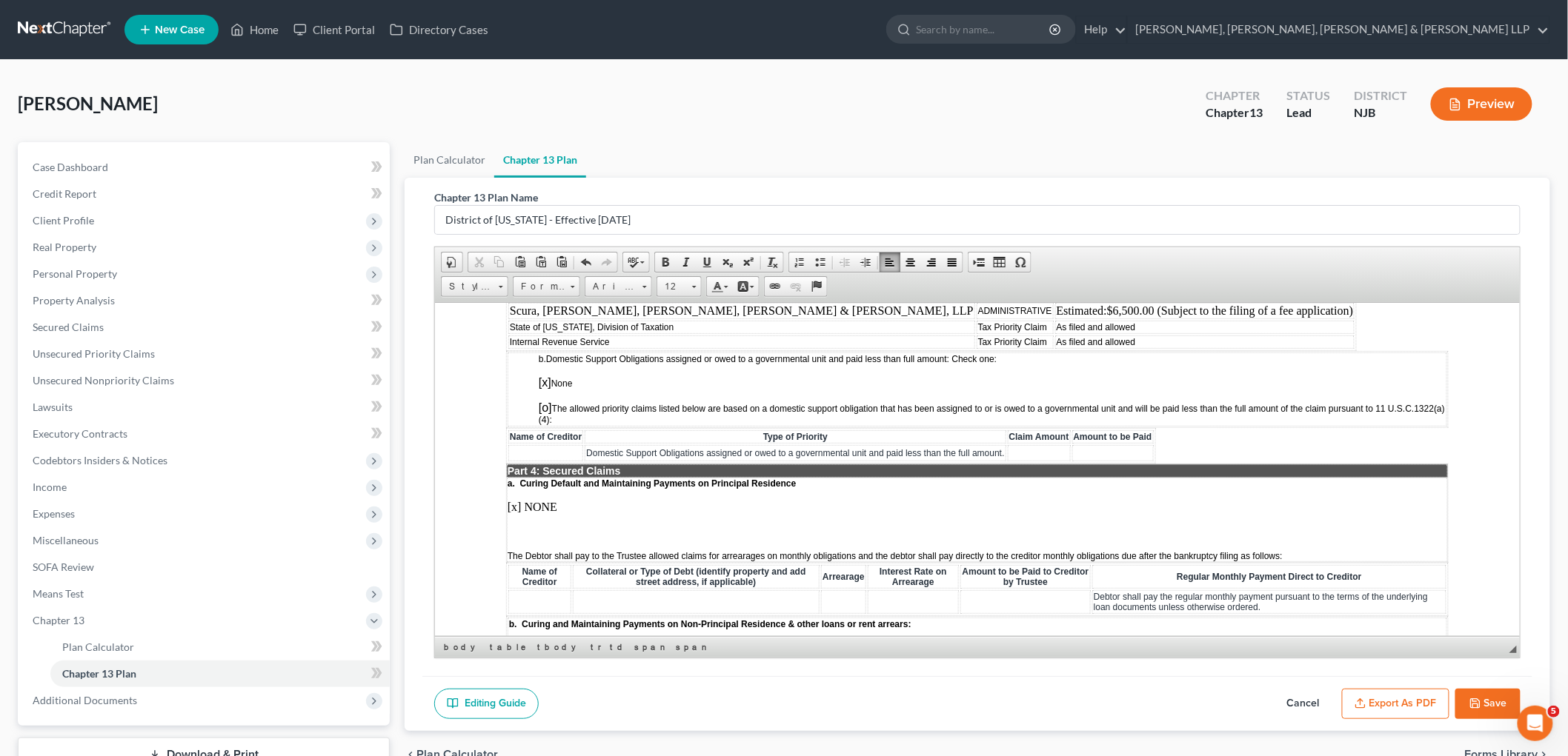
click at [532, 525] on p at bounding box center [977, 532] width 940 height 13
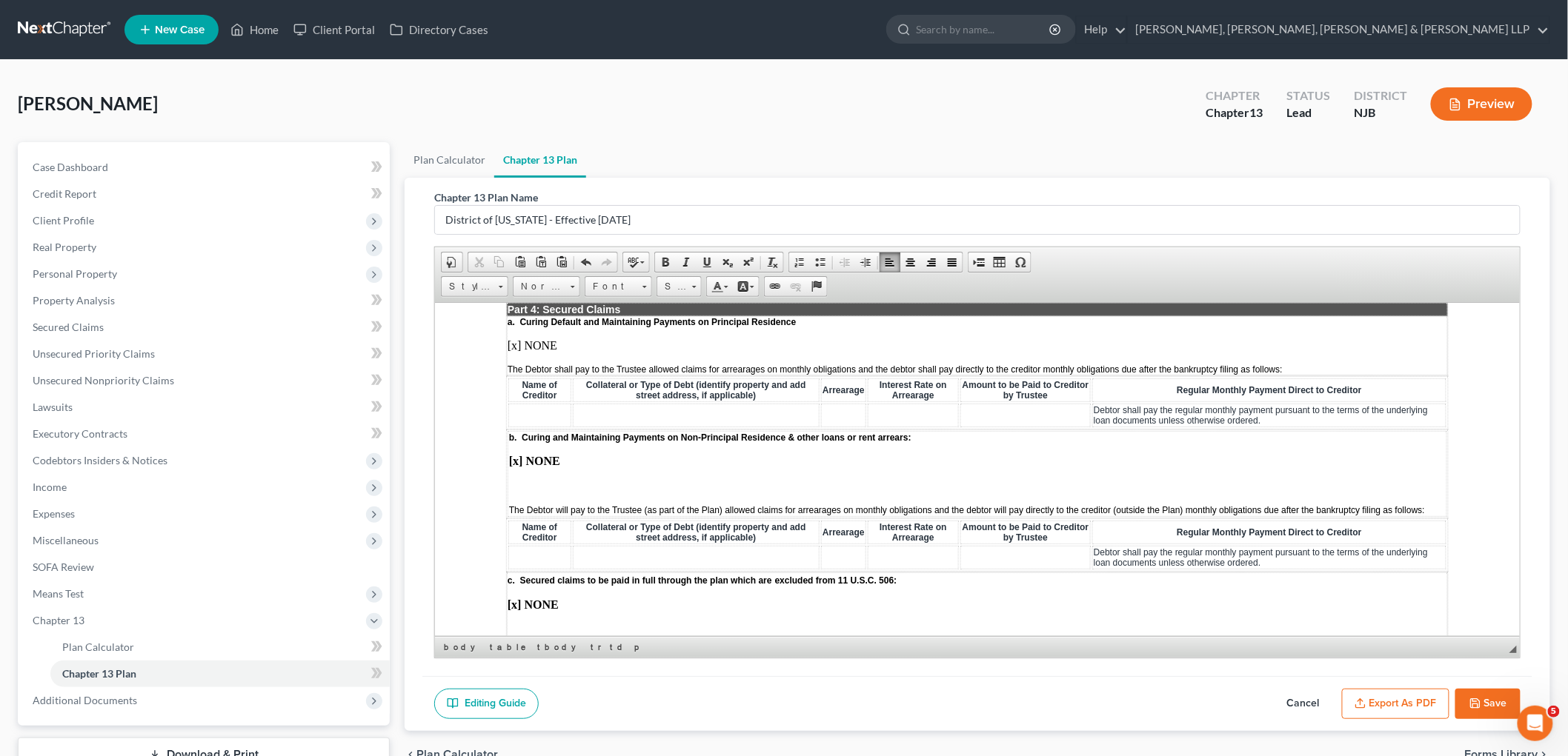
scroll to position [1481, 0]
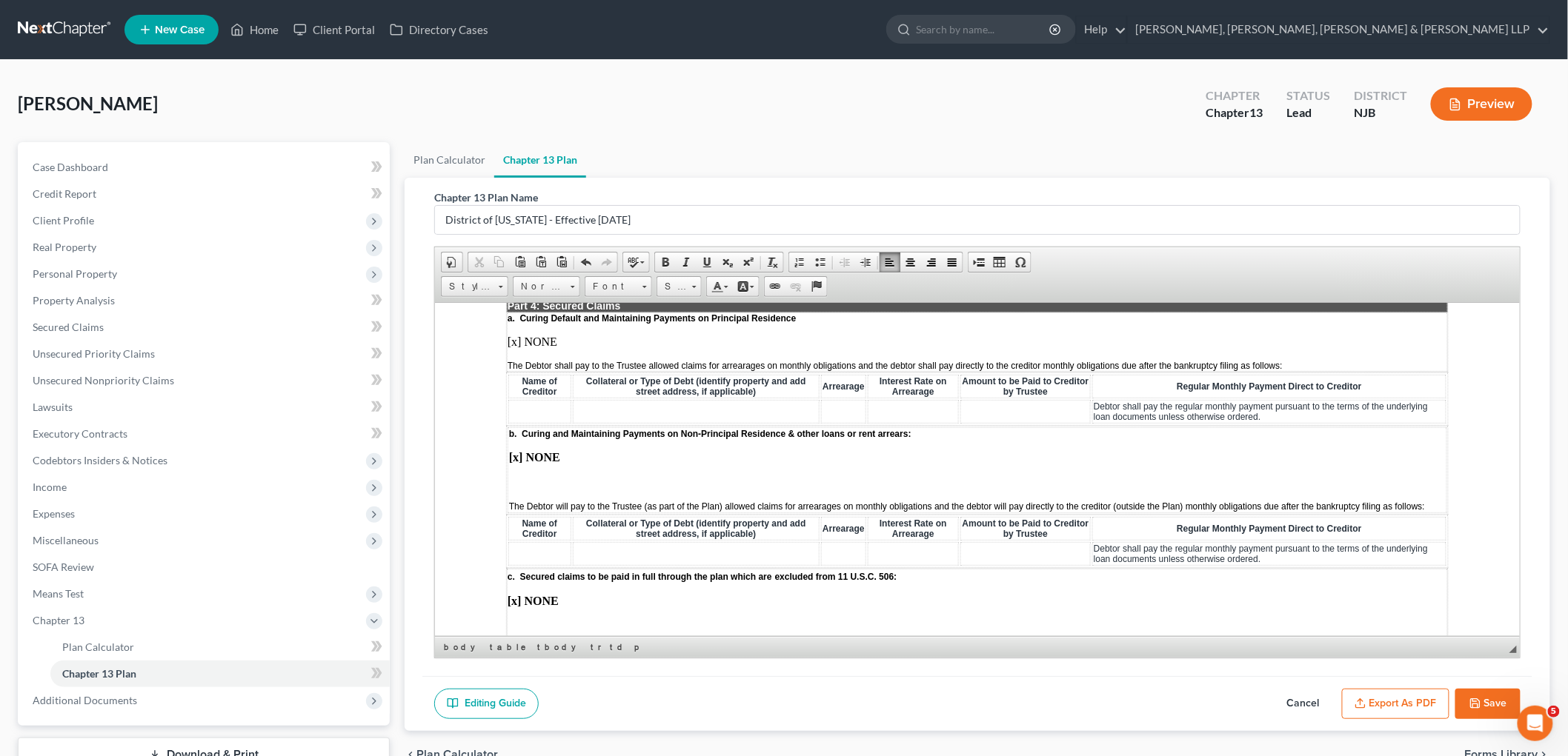
click at [525, 475] on p at bounding box center [976, 482] width 937 height 13
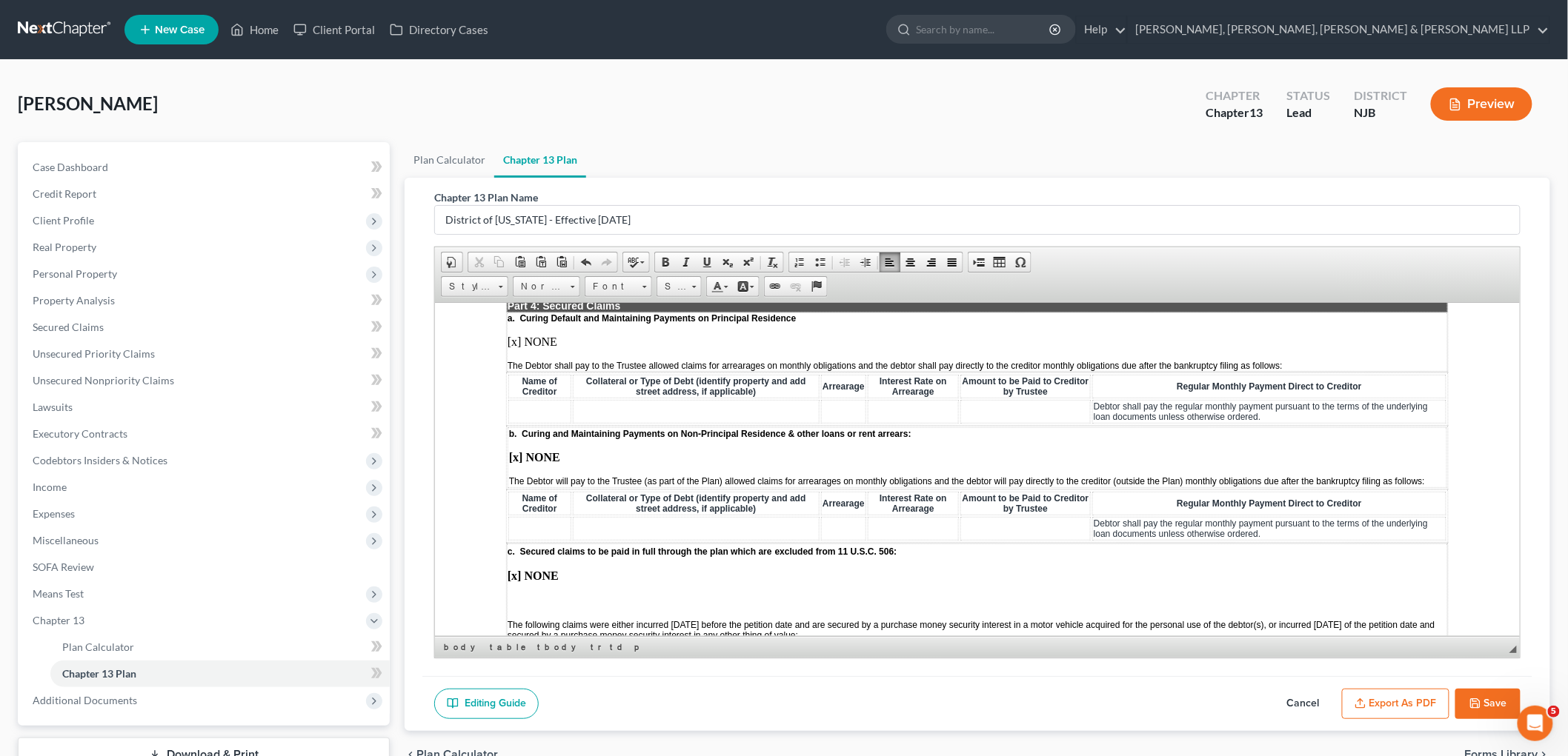
click at [519, 595] on p at bounding box center [977, 601] width 940 height 13
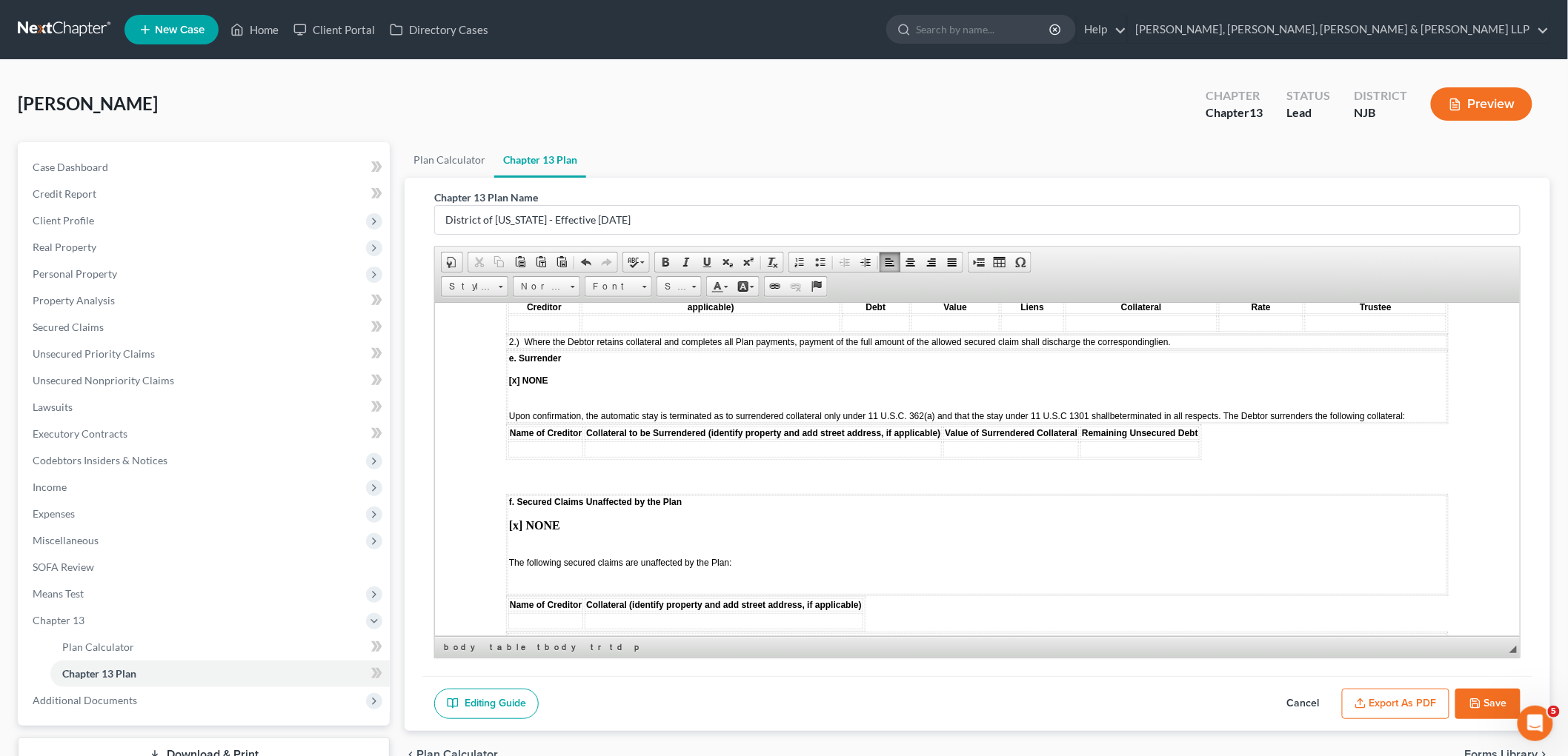
scroll to position [2057, 0]
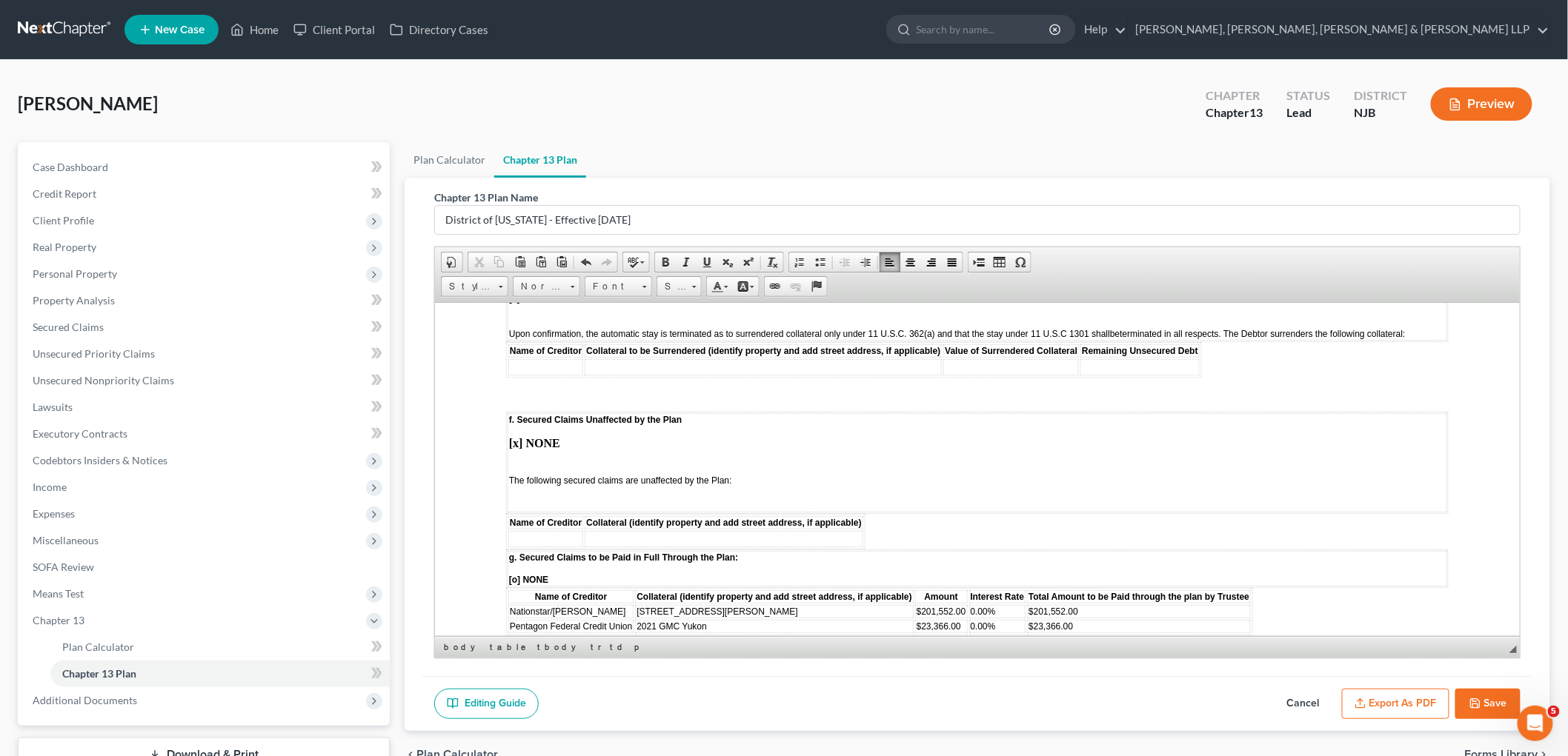
click at [531, 412] on td "f. Secured Claims Unaffected by the Plan [x] NONE The following secured claims …" at bounding box center [977, 462] width 940 height 99
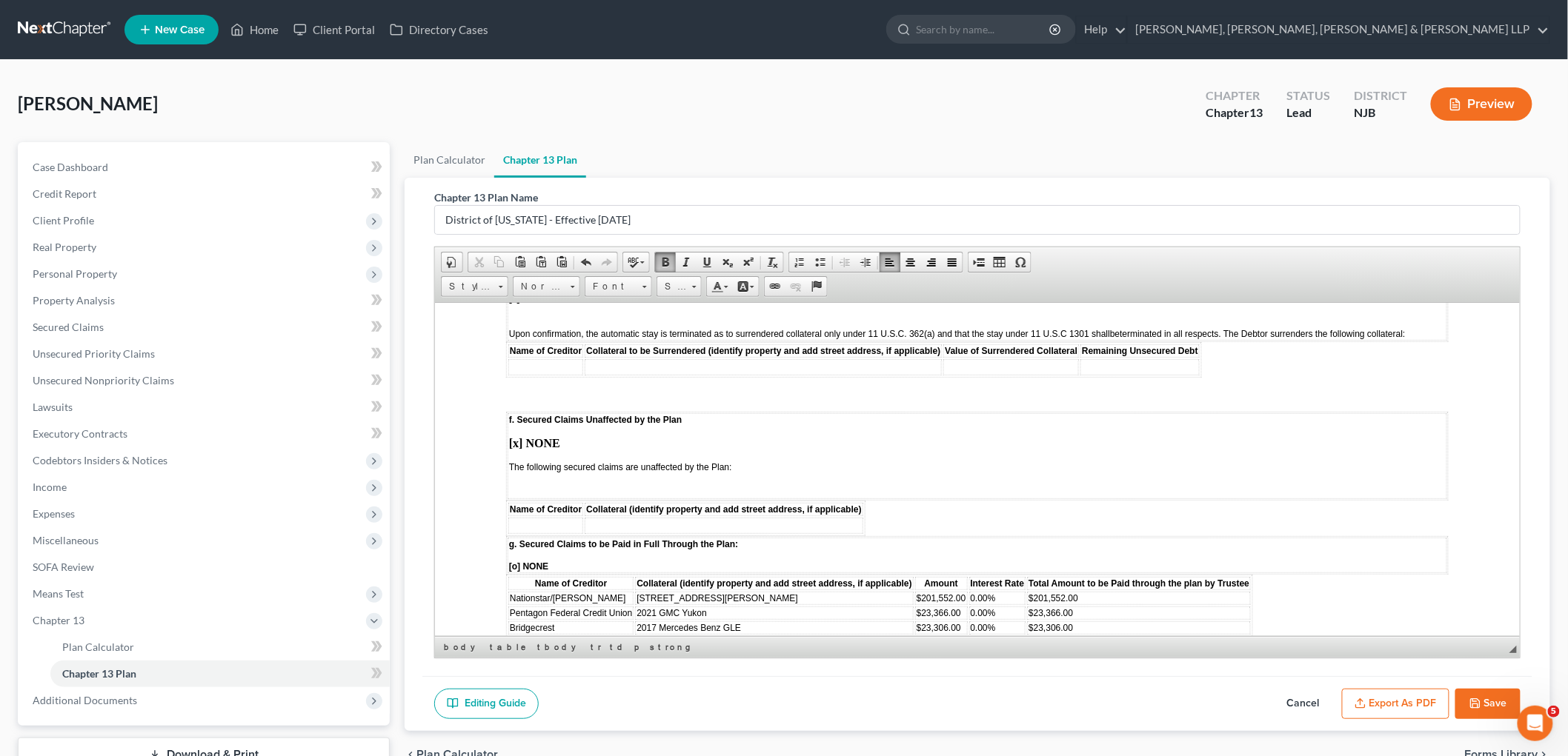
click at [517, 484] on p at bounding box center [976, 491] width 937 height 13
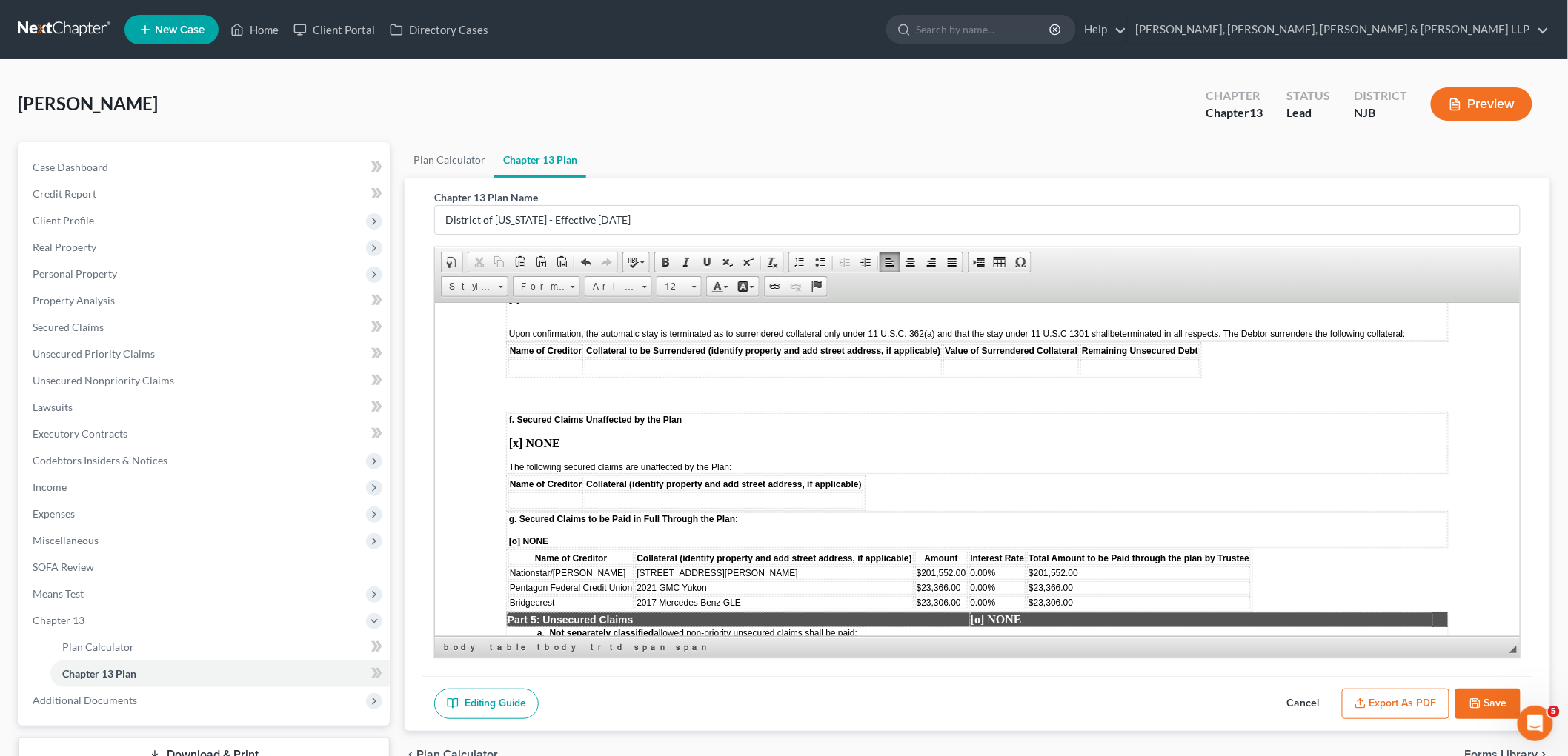
click at [882, 429] on body "STATISTICAL INFORMATION ONLY: Debtor must select the number of each of the foll…" at bounding box center [976, 304] width 943 height 3978
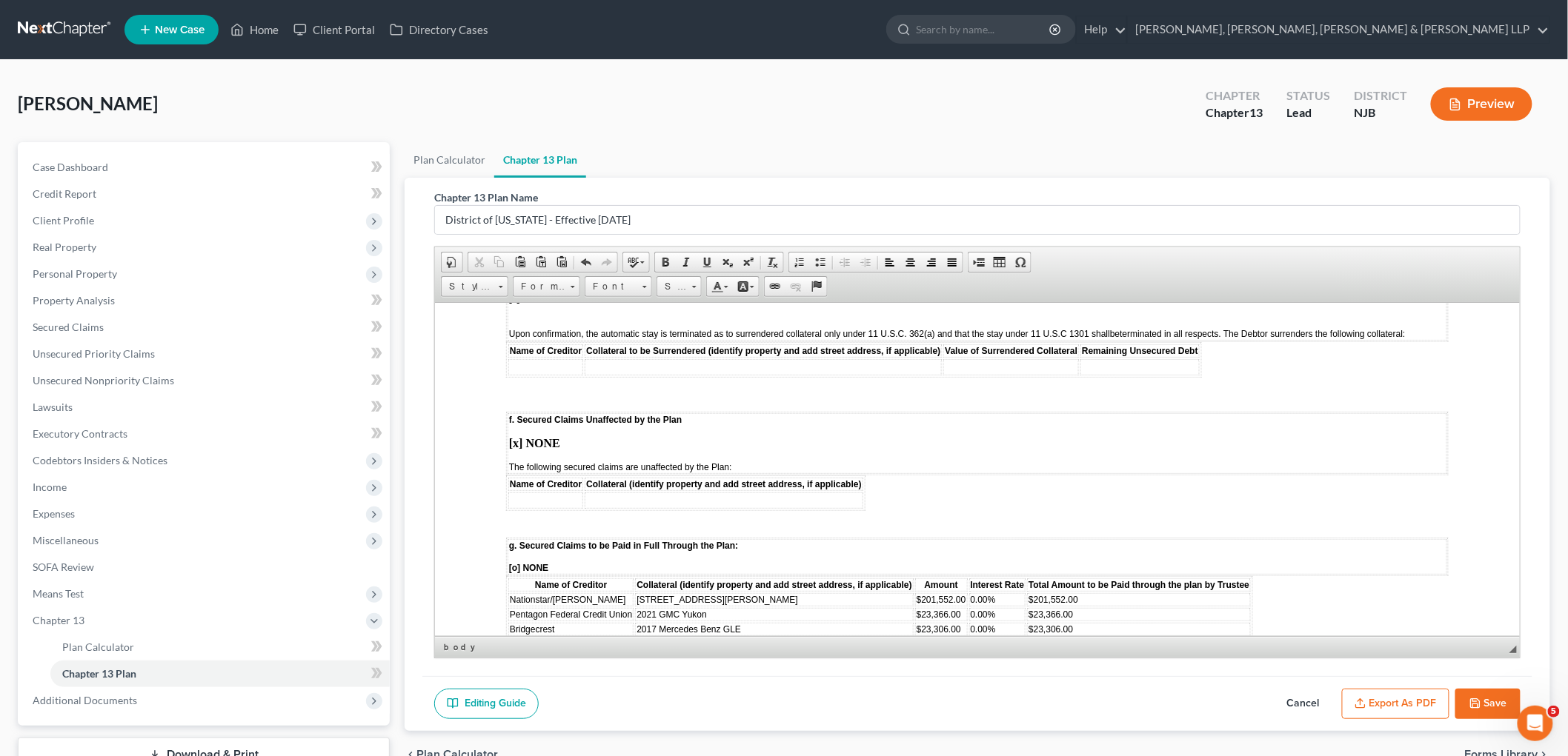
click at [517, 436] on strong "[x] NONE" at bounding box center [534, 442] width 52 height 12
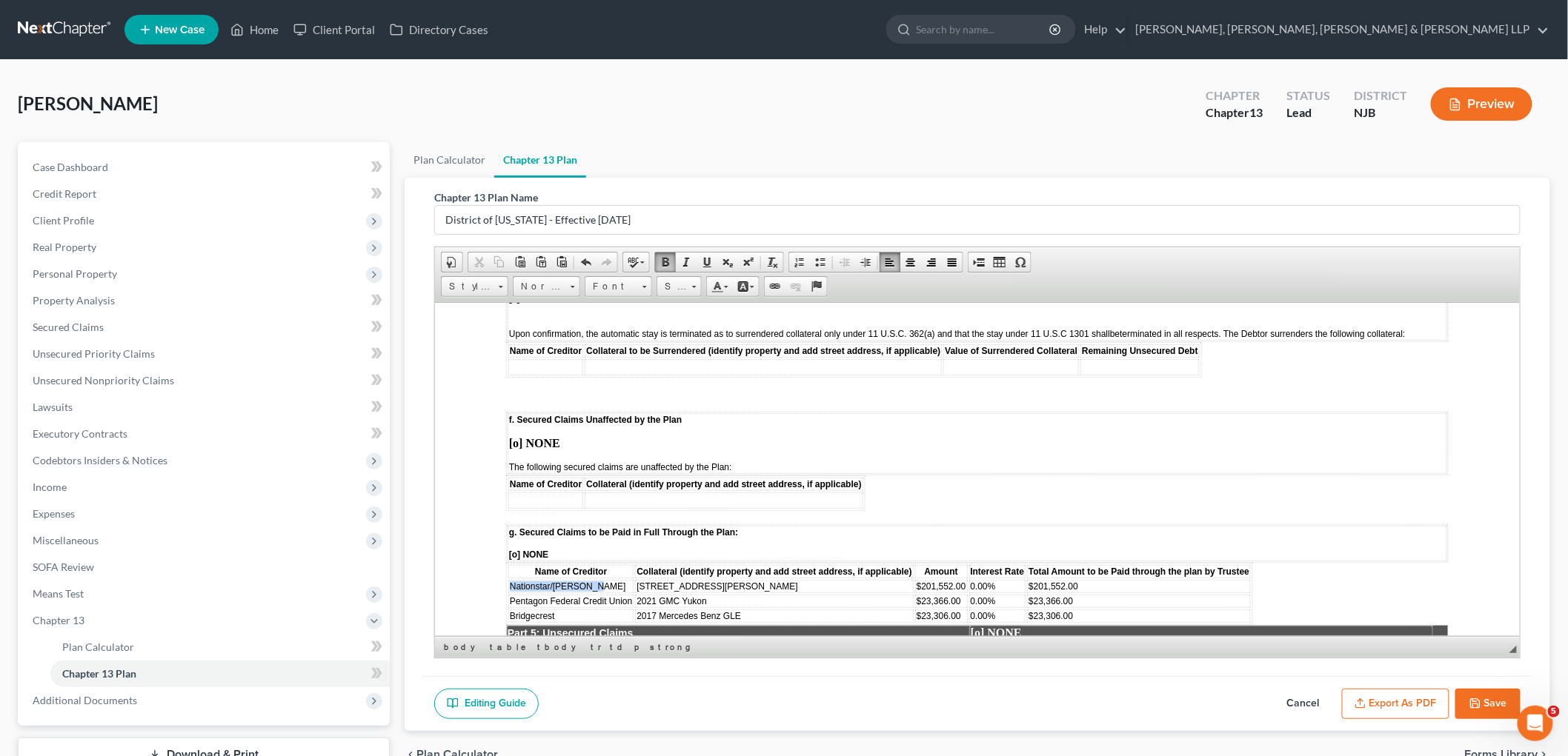
drag, startPoint x: 596, startPoint y: 522, endPoint x: 509, endPoint y: 521, distance: 87.0
click at [509, 579] on td "Nationstar/Mr Cooper" at bounding box center [570, 586] width 125 height 13
copy span "Nationstar/Mr Cooper"
click at [558, 492] on td at bounding box center [545, 499] width 74 height 16
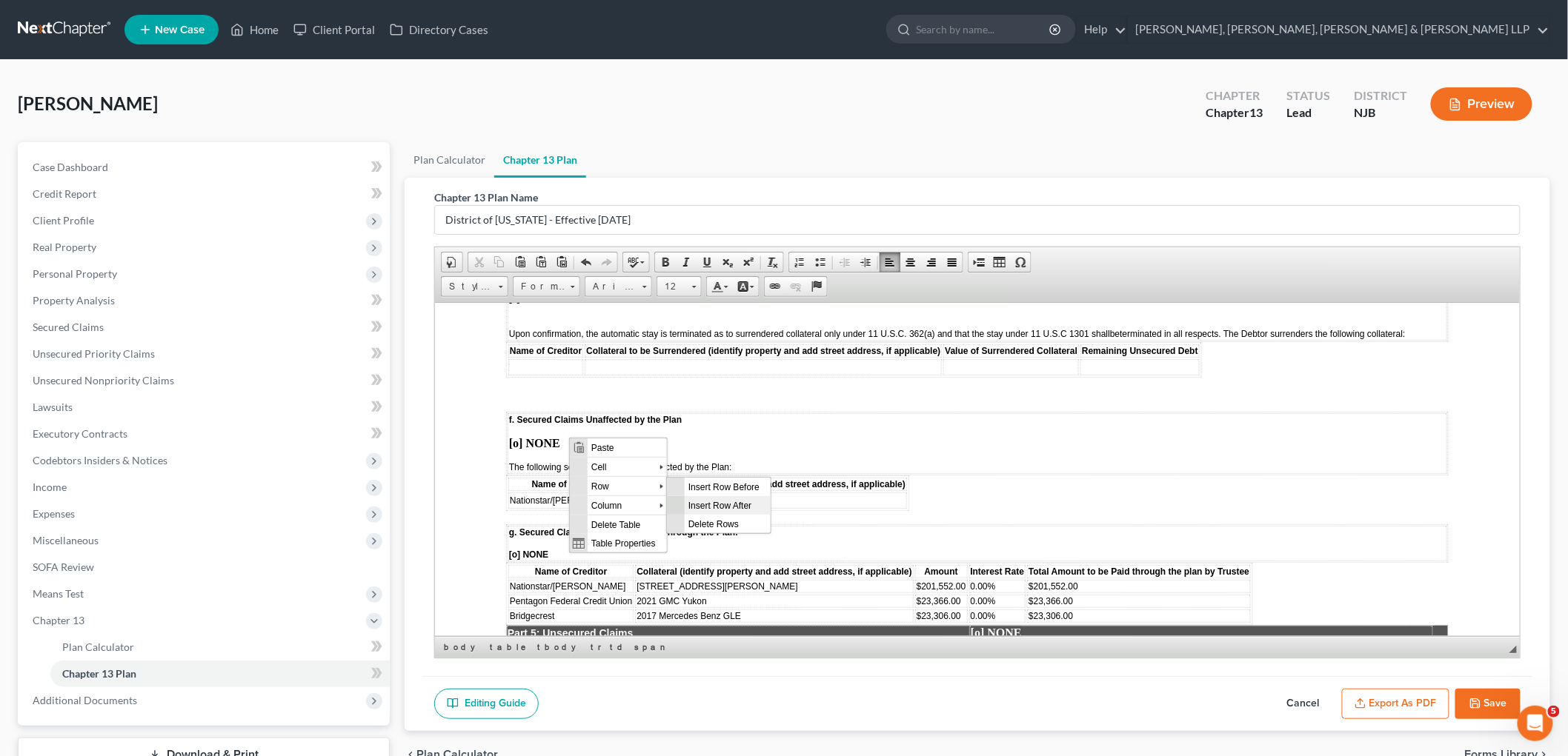
drag, startPoint x: 729, startPoint y: 506, endPoint x: 854, endPoint y: 681, distance: 215.1
click at [729, 506] on span "Insert Row After" at bounding box center [728, 504] width 86 height 18
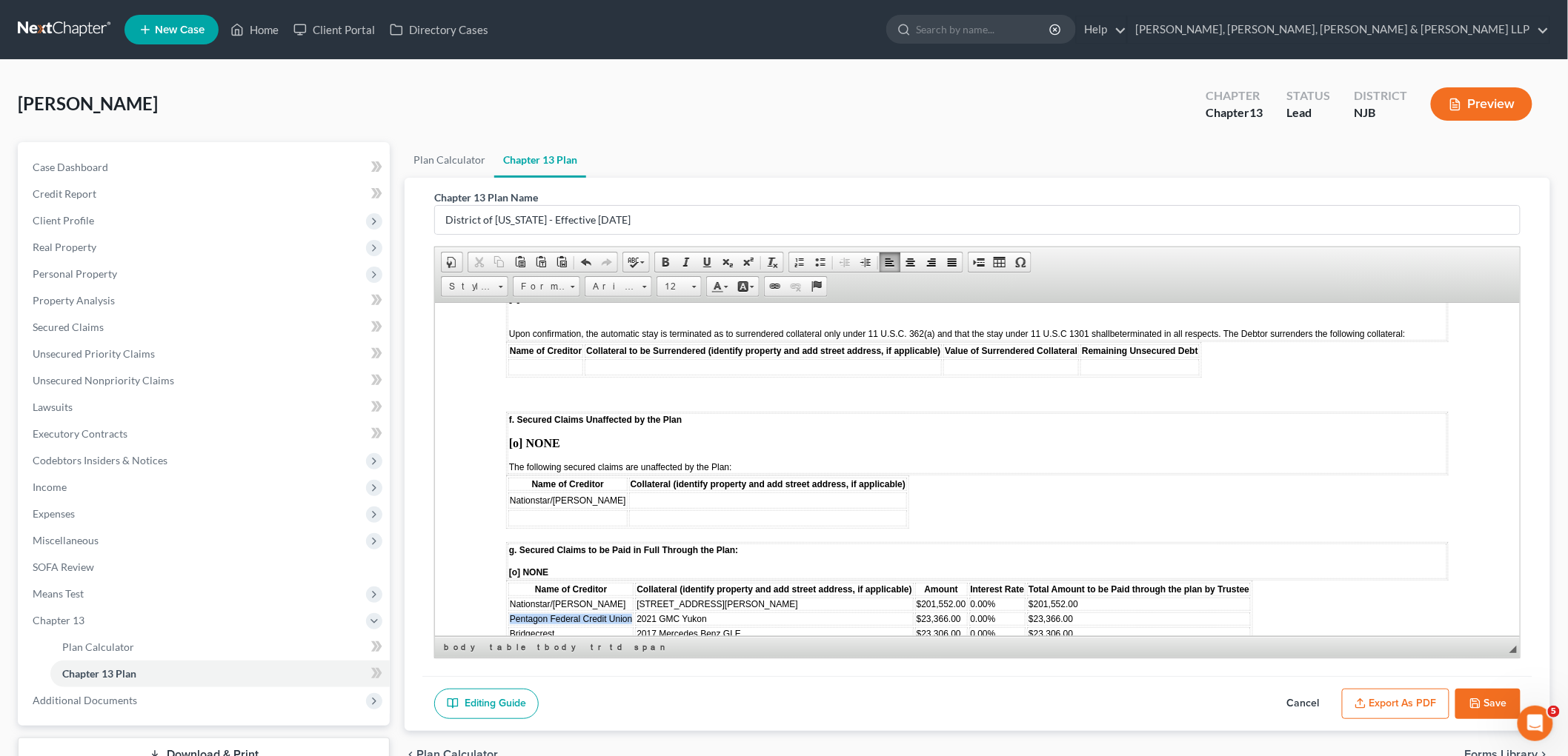
drag, startPoint x: 509, startPoint y: 551, endPoint x: 628, endPoint y: 555, distance: 119.1
click at [628, 614] on span "Pentagon Federal Credit Union" at bounding box center [570, 619] width 122 height 10
copy span "Pentagon Federal Credit Union"
click at [578, 510] on td at bounding box center [567, 517] width 119 height 16
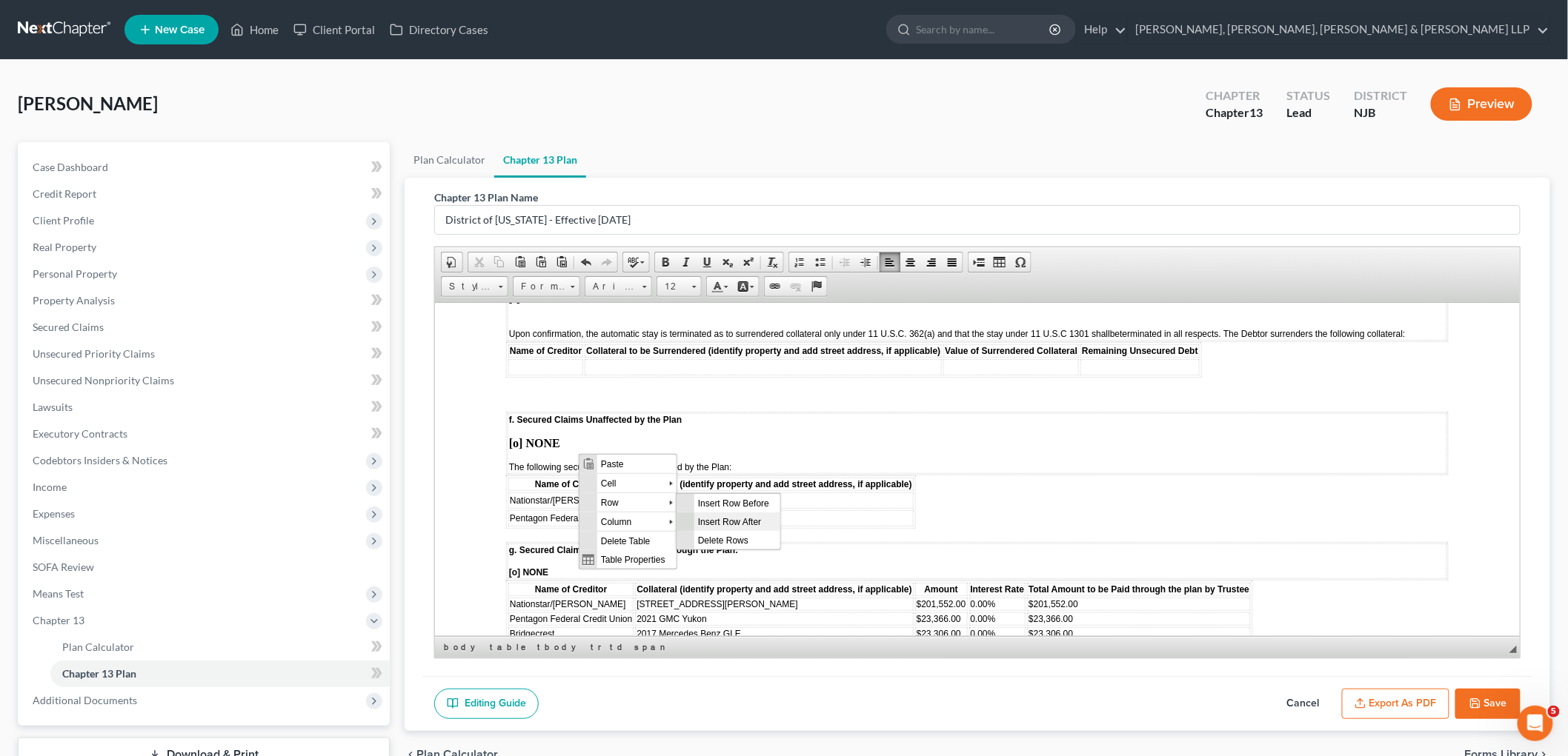
drag, startPoint x: 744, startPoint y: 525, endPoint x: 837, endPoint y: 768, distance: 260.2
click at [744, 525] on span "Insert Row After" at bounding box center [737, 520] width 86 height 18
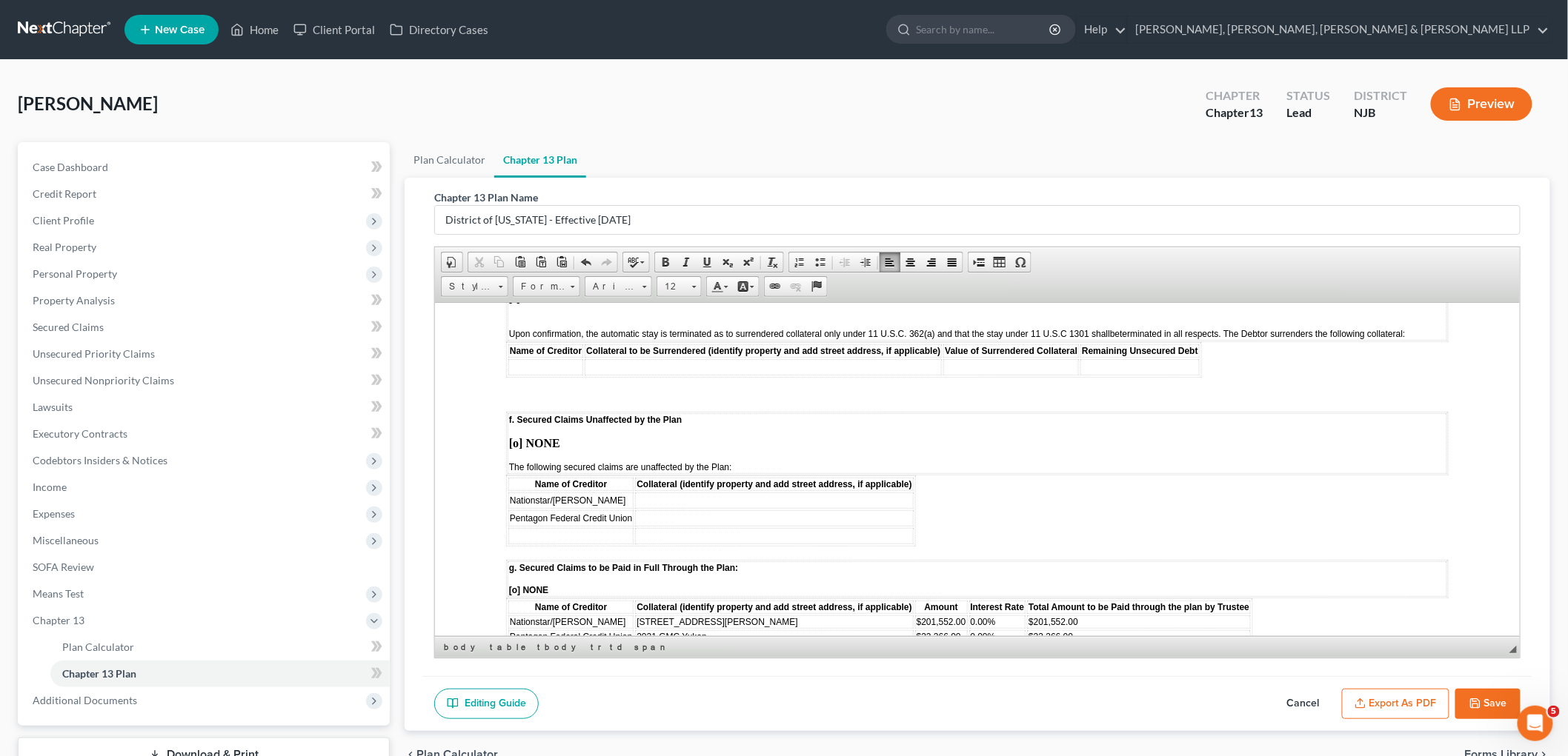
drag, startPoint x: 568, startPoint y: 585, endPoint x: 509, endPoint y: 582, distance: 59.1
click at [509, 644] on td "Bridgecrest" at bounding box center [570, 651] width 125 height 13
copy span "Bridgecrest"
click at [577, 528] on td at bounding box center [570, 536] width 125 height 16
drag, startPoint x: 713, startPoint y: 575, endPoint x: 636, endPoint y: 570, distance: 77.2
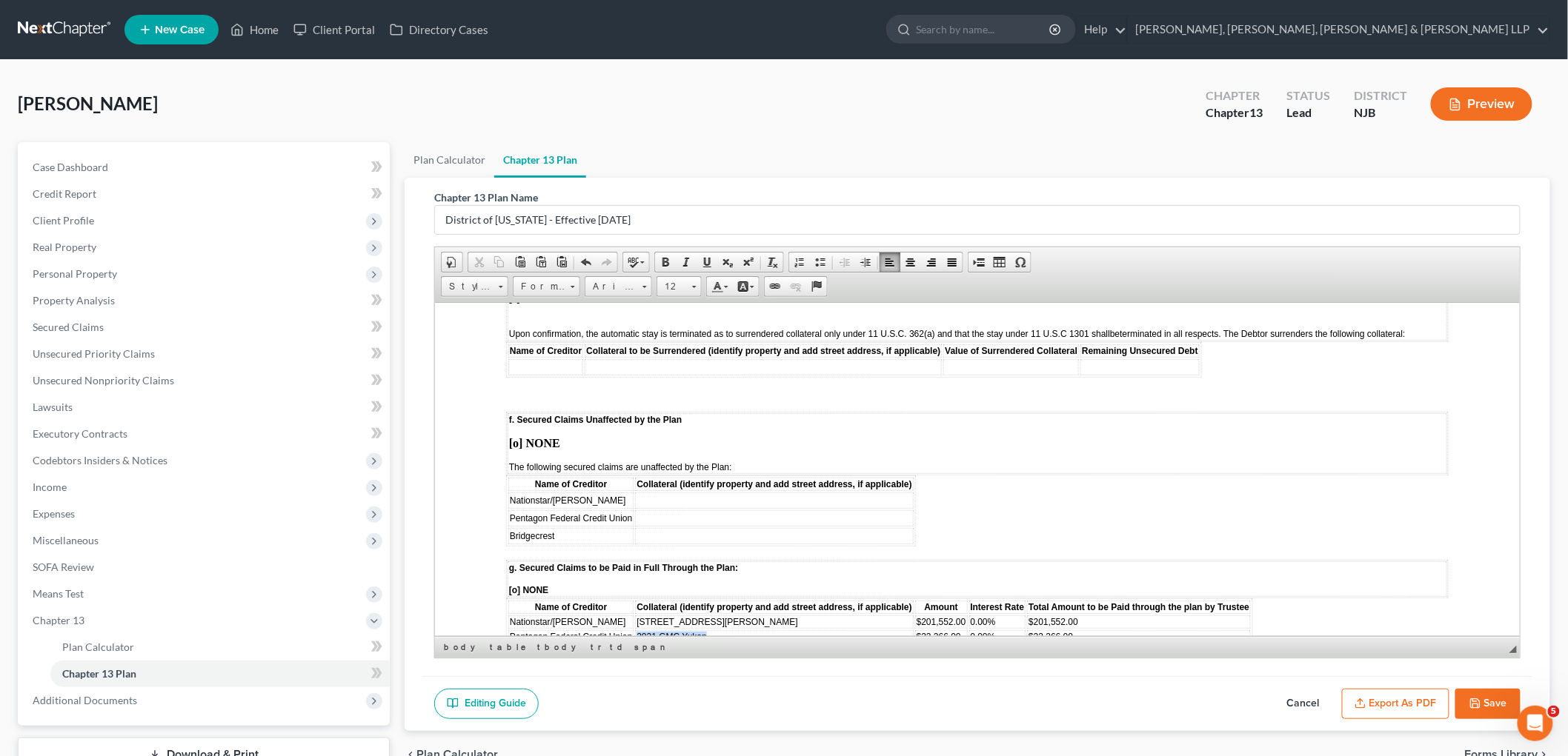
click at [636, 630] on td "2021 GMC Yukon" at bounding box center [773, 637] width 278 height 13
copy span "2021 GMC Yukon"
click at [685, 510] on td at bounding box center [773, 517] width 278 height 16
drag, startPoint x: 747, startPoint y: 580, endPoint x: 636, endPoint y: 578, distance: 111.0
click at [636, 641] on td "2017 Mercedes Benz GLE" at bounding box center [773, 648] width 278 height 13
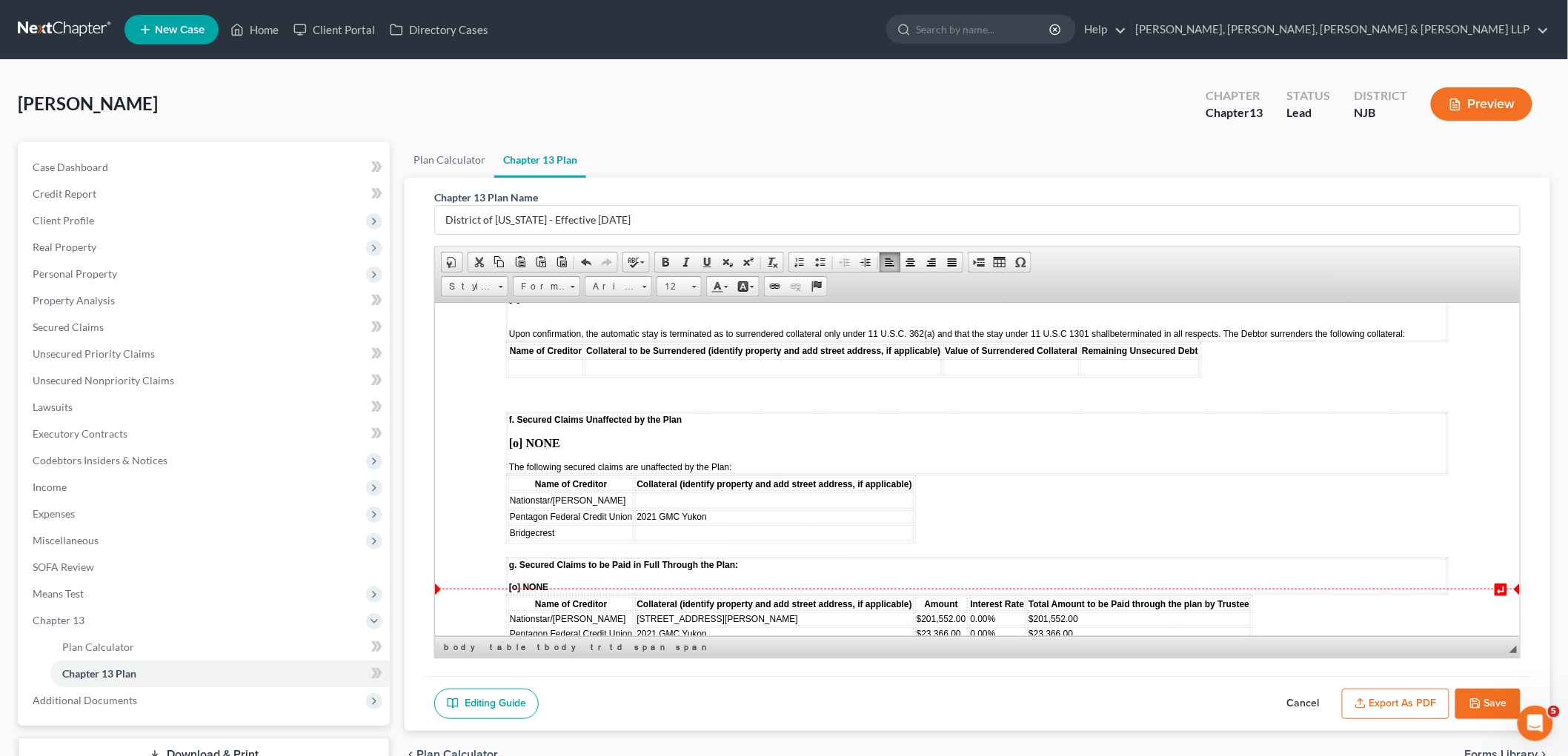
copy span "2017 Mercedes Benz GLE"
click at [658, 525] on td at bounding box center [773, 533] width 278 height 16
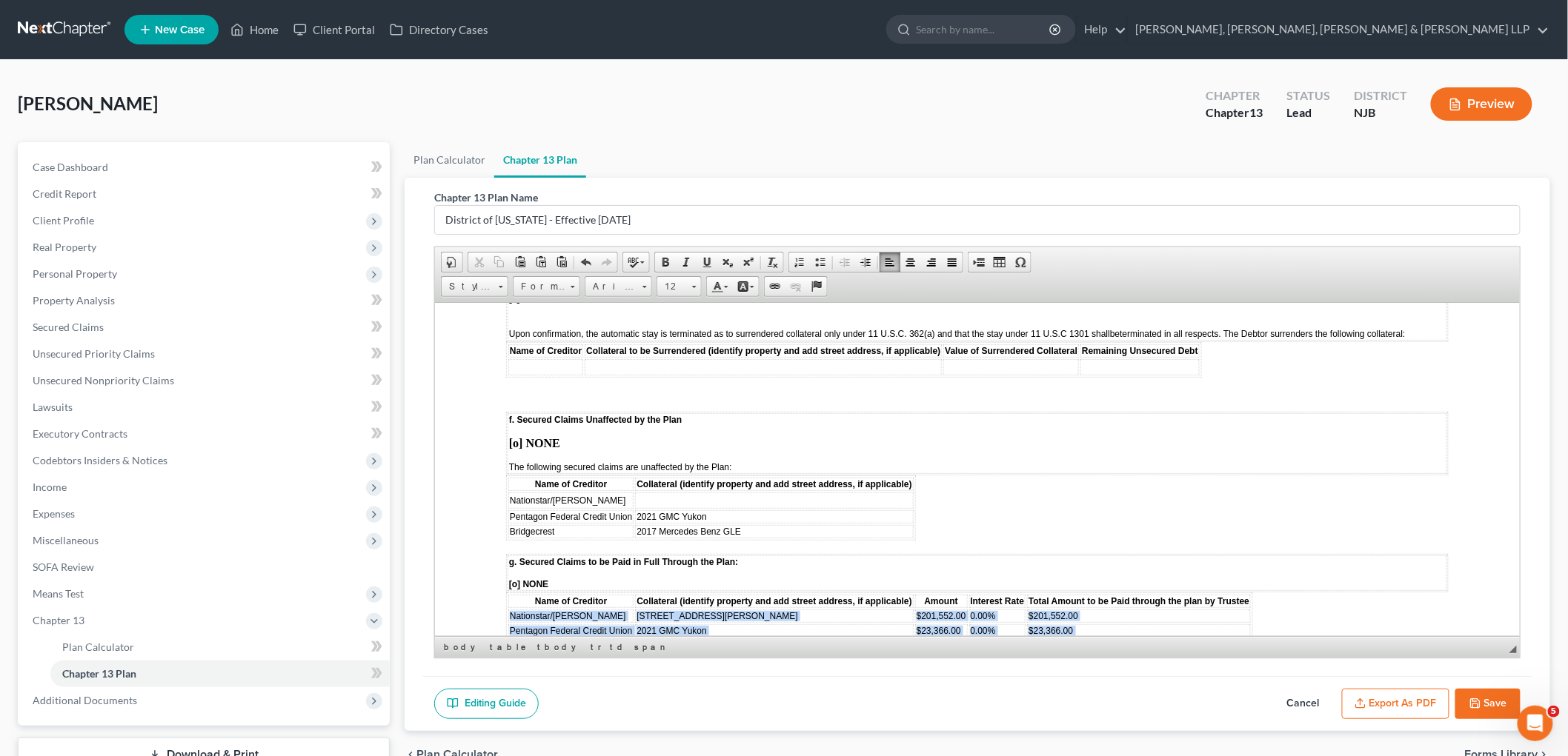
drag, startPoint x: 508, startPoint y: 550, endPoint x: 1091, endPoint y: 571, distance: 583.4
click at [1091, 609] on tbody "Nationstar/Mr Cooper 267 Millard Avenue $201,552.00 0.00% $201,552.00 Pentagon …" at bounding box center [879, 630] width 743 height 43
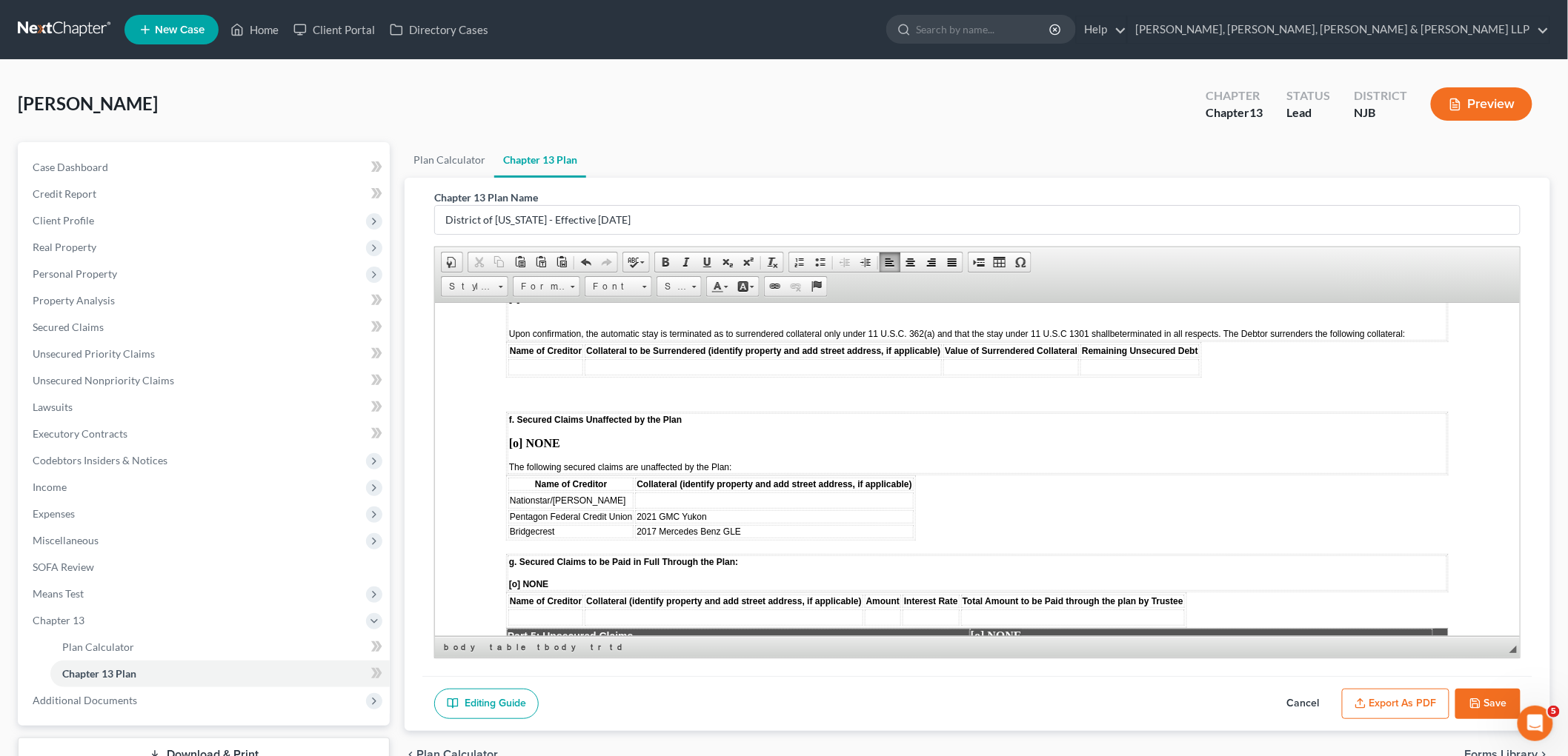
click at [515, 578] on span "[o] NONE" at bounding box center [527, 583] width 39 height 10
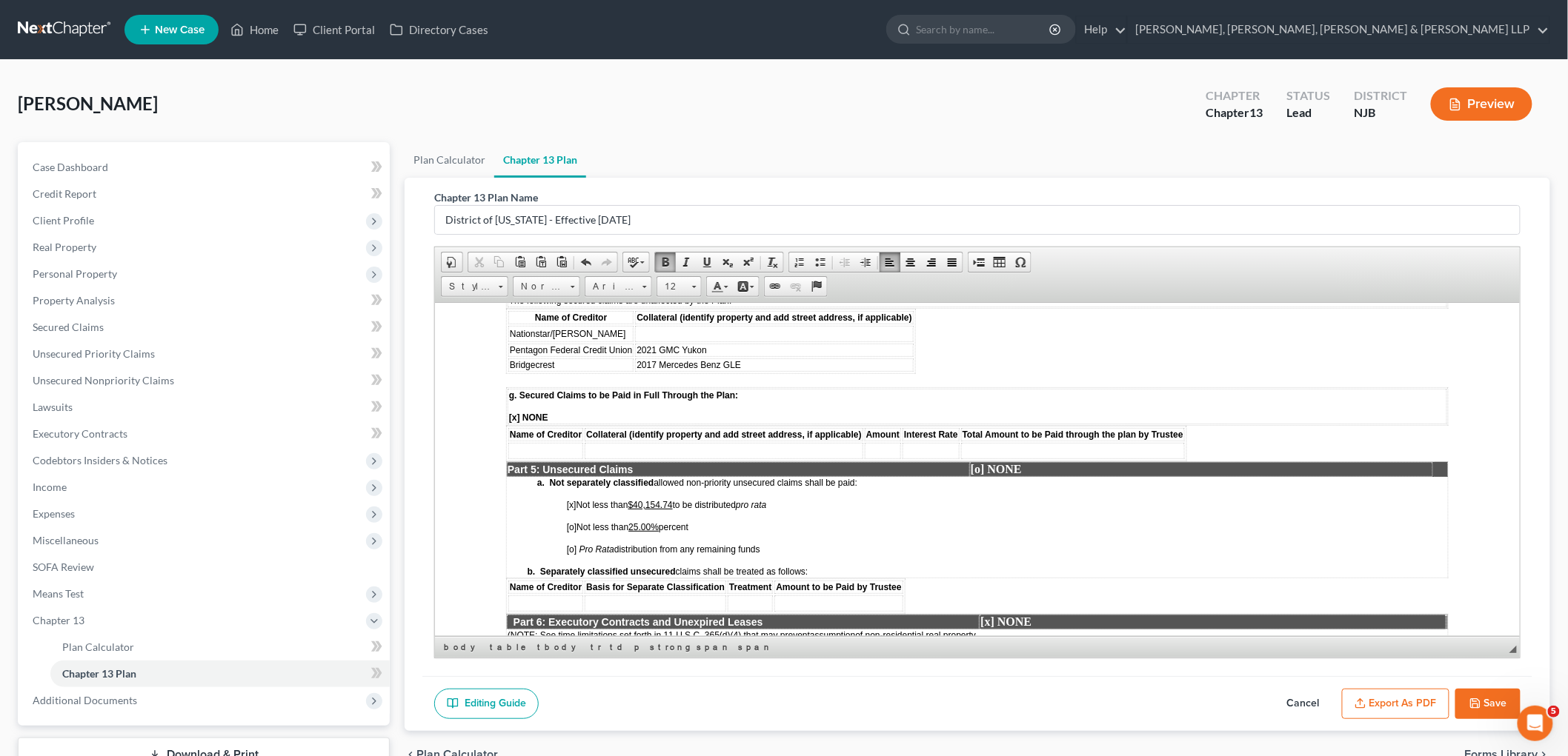
scroll to position [2223, 0]
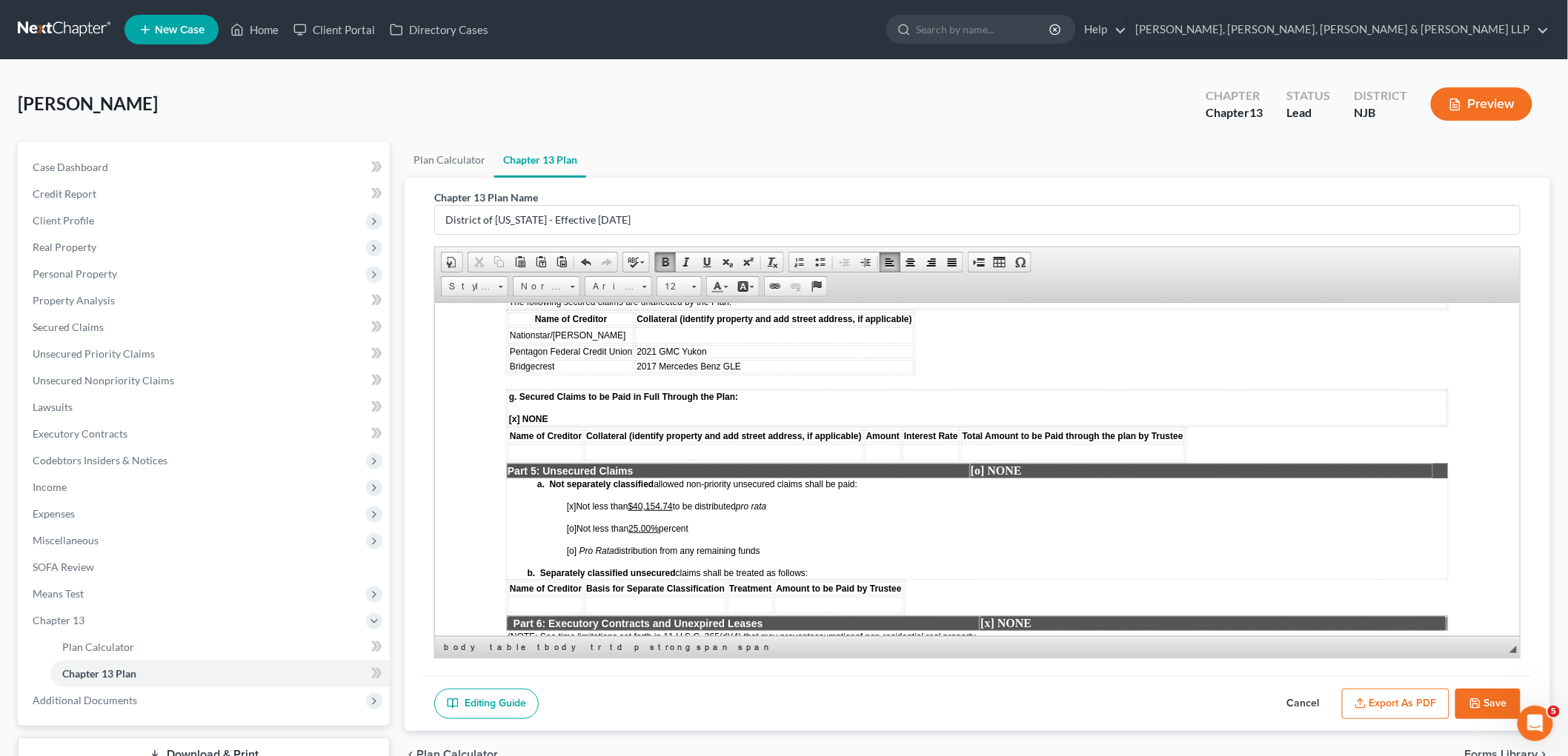
click at [654, 523] on u "25.00%" at bounding box center [643, 528] width 31 height 10
click at [654, 501] on u "$40,154.74" at bounding box center [649, 506] width 45 height 10
click at [677, 501] on span "[x] Not less than $40,154.74 to be distributed pro rata" at bounding box center [667, 506] width 201 height 10
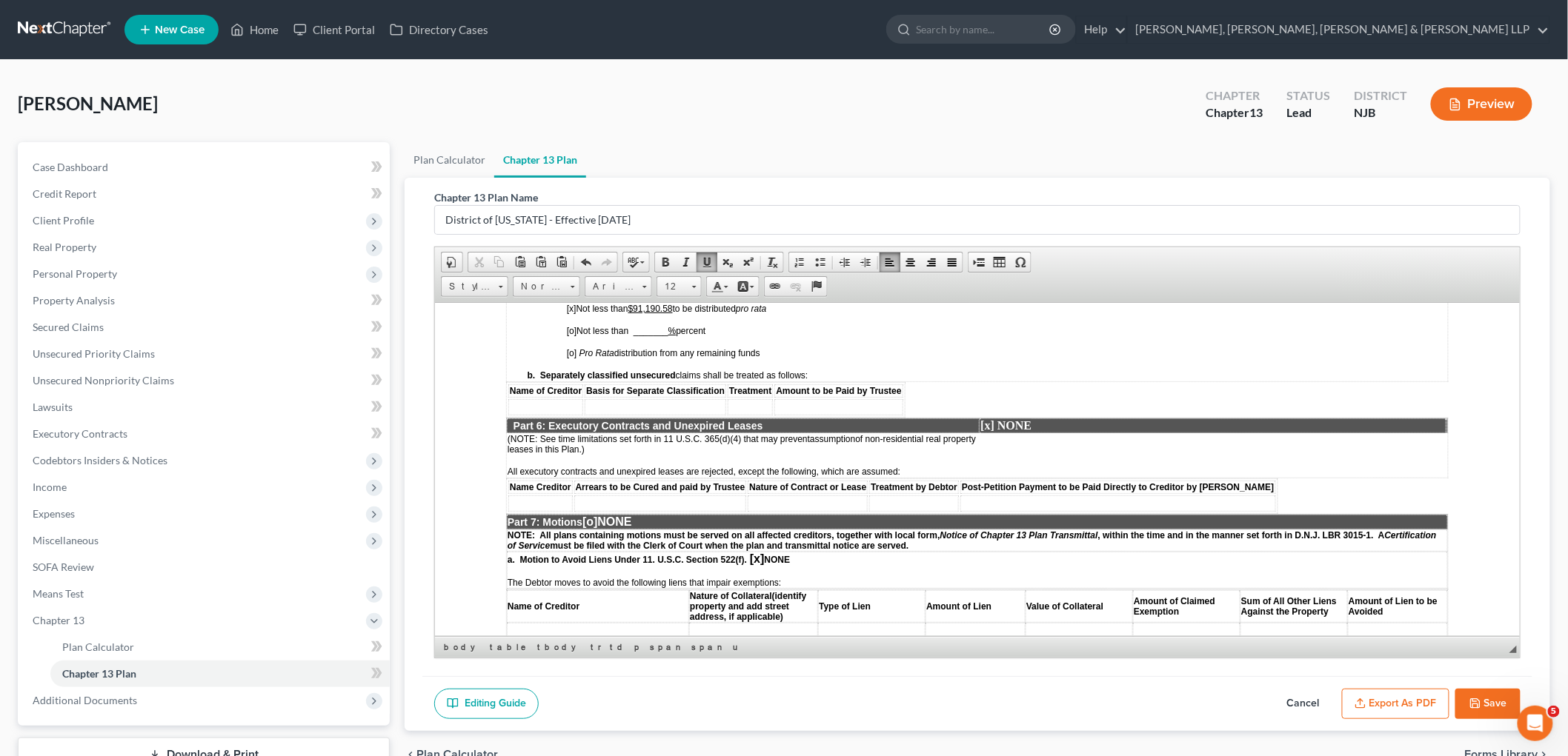
scroll to position [2469, 0]
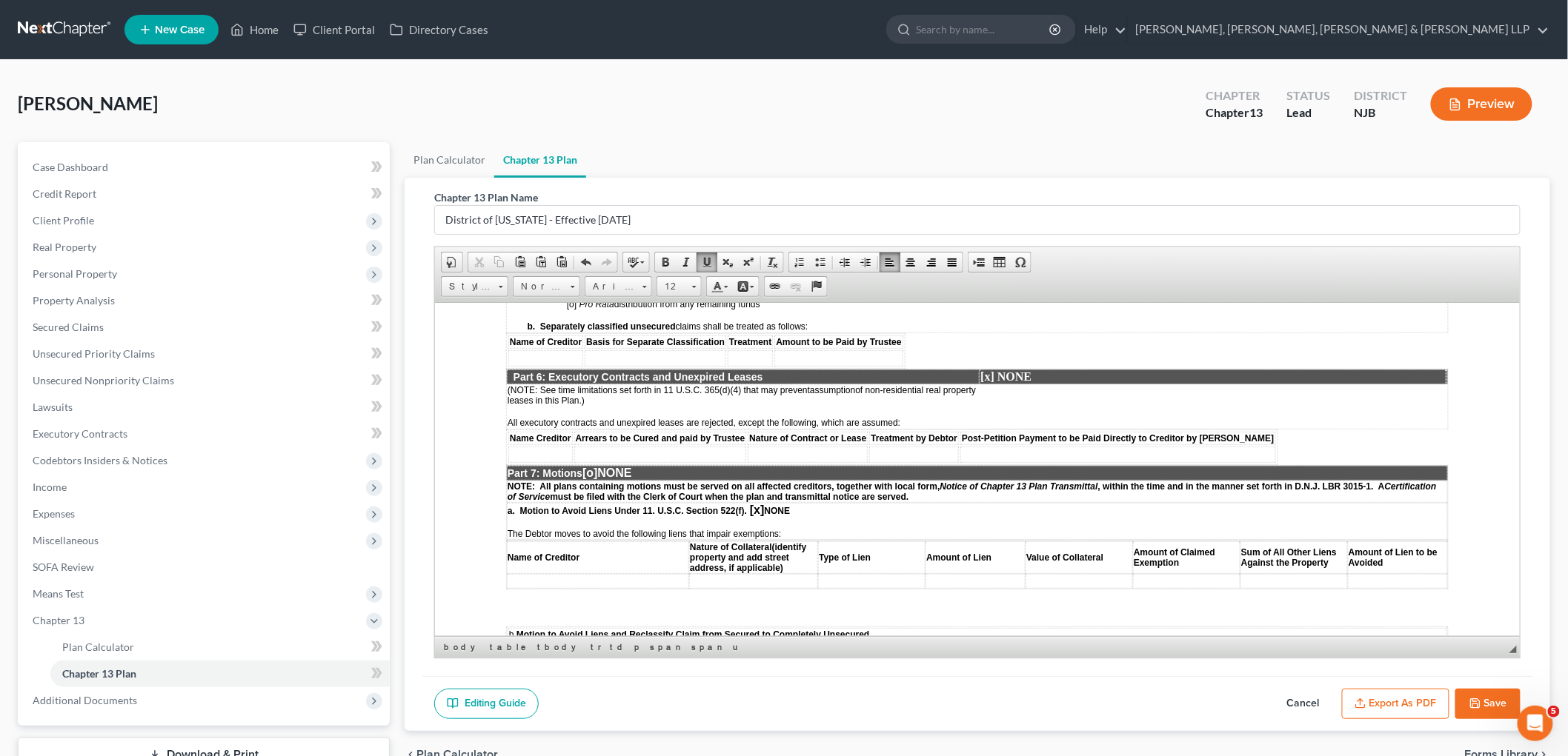
click at [597, 466] on span "[o]" at bounding box center [589, 472] width 15 height 12
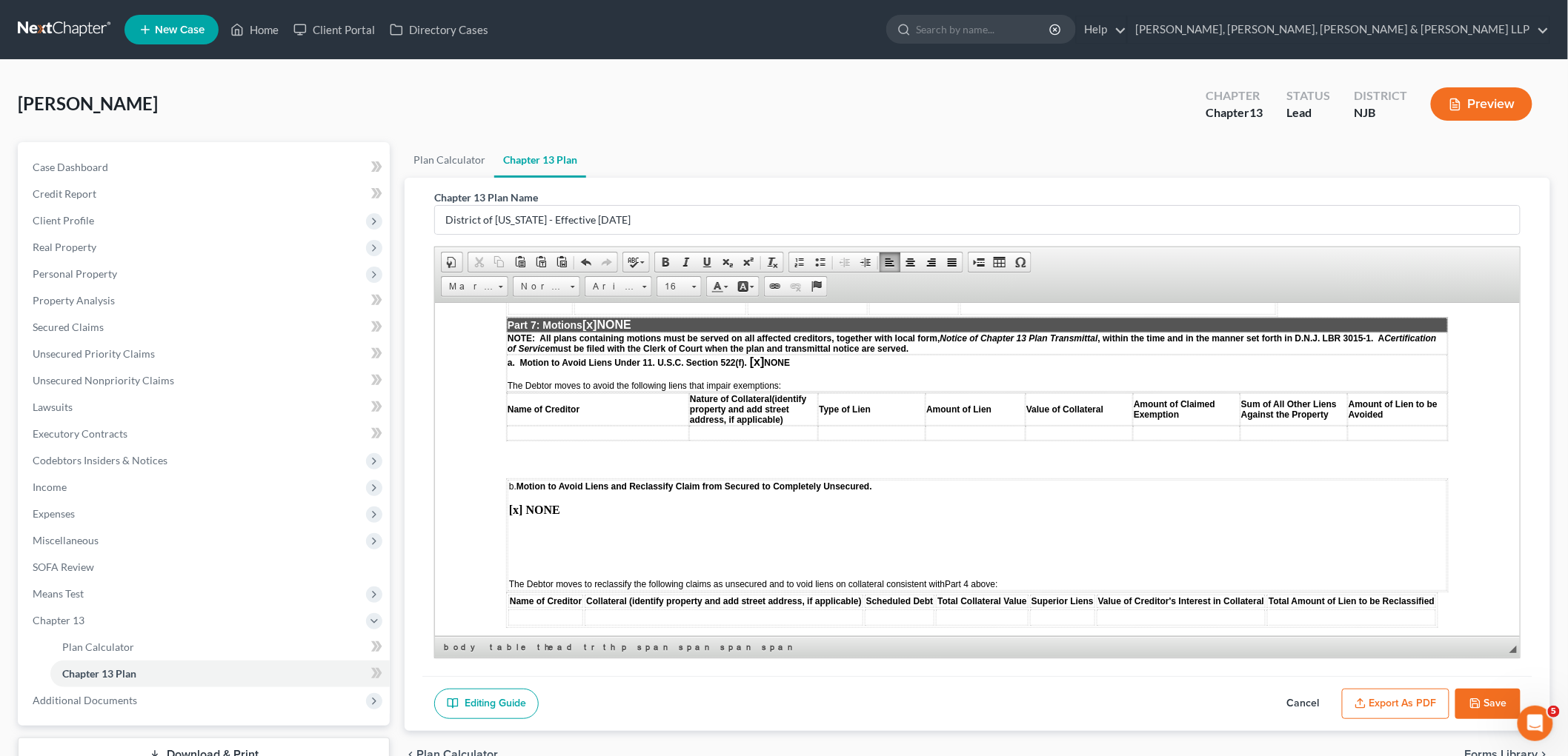
scroll to position [2634, 0]
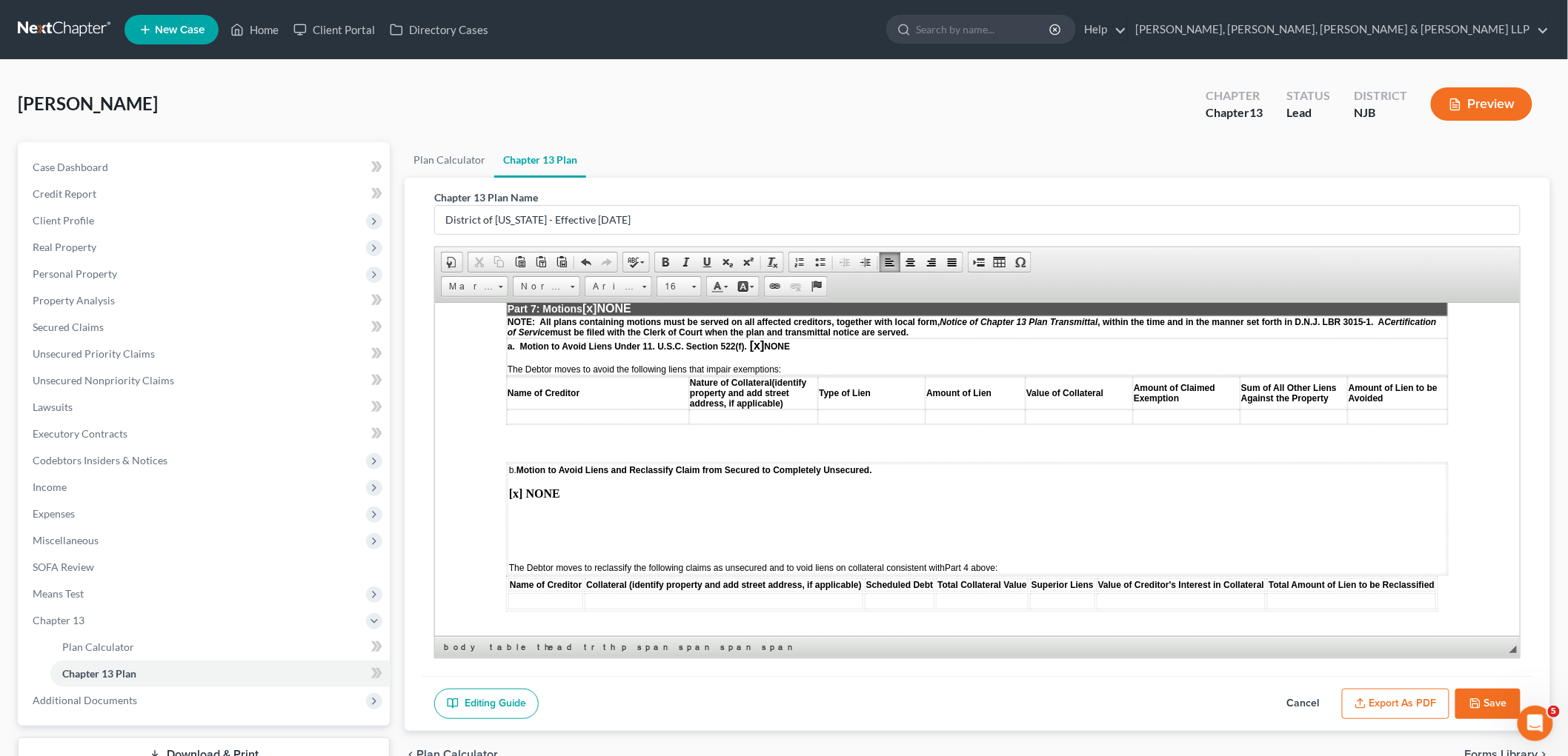
click at [562, 463] on td "b. Motion to Avoid Liens and Reclassify Claim from Secured to Completely Unsecu…" at bounding box center [977, 518] width 940 height 111
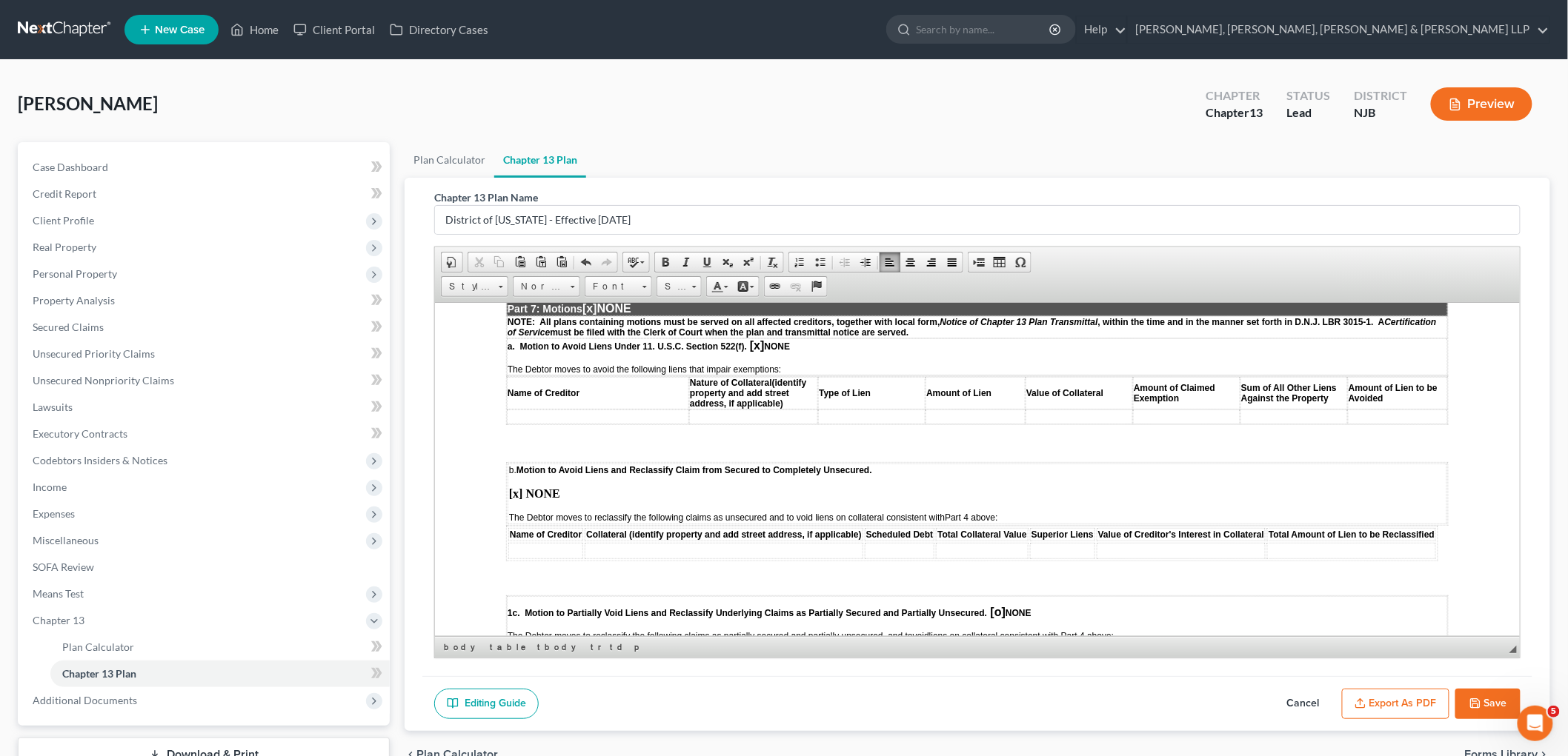
click at [999, 605] on span "[o]" at bounding box center [998, 611] width 15 height 12
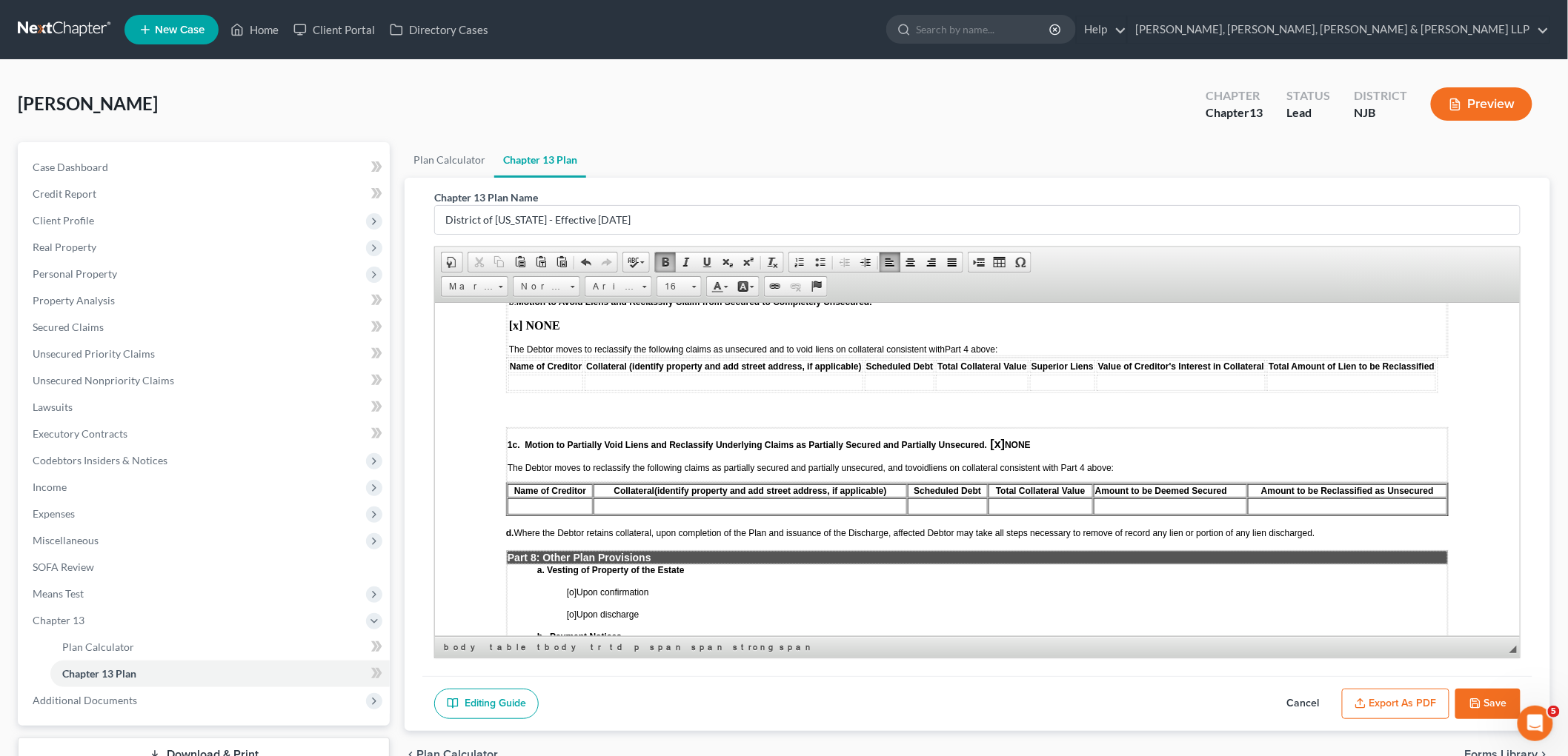
scroll to position [2881, 0]
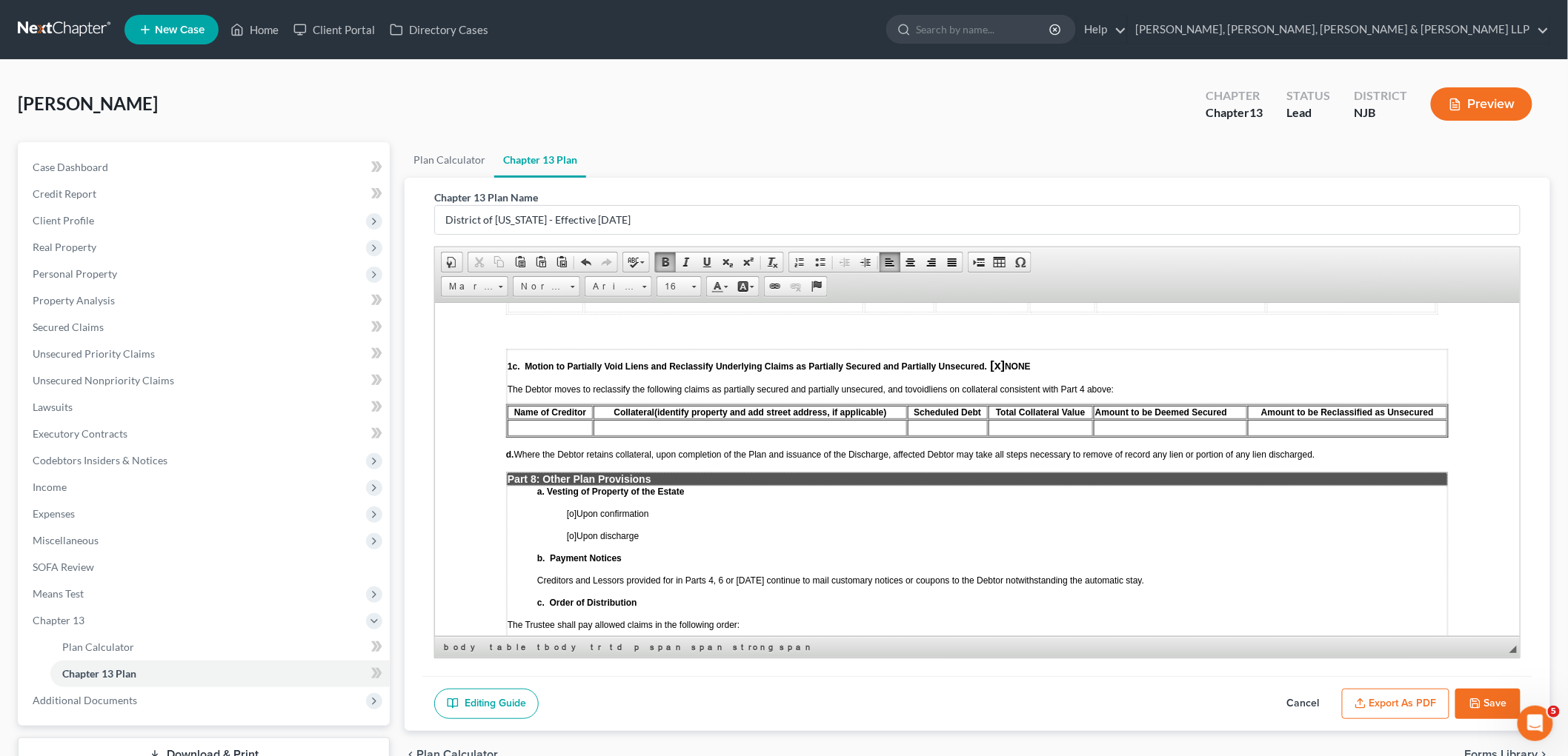
click at [572, 508] on span "[o]" at bounding box center [571, 513] width 10 height 10
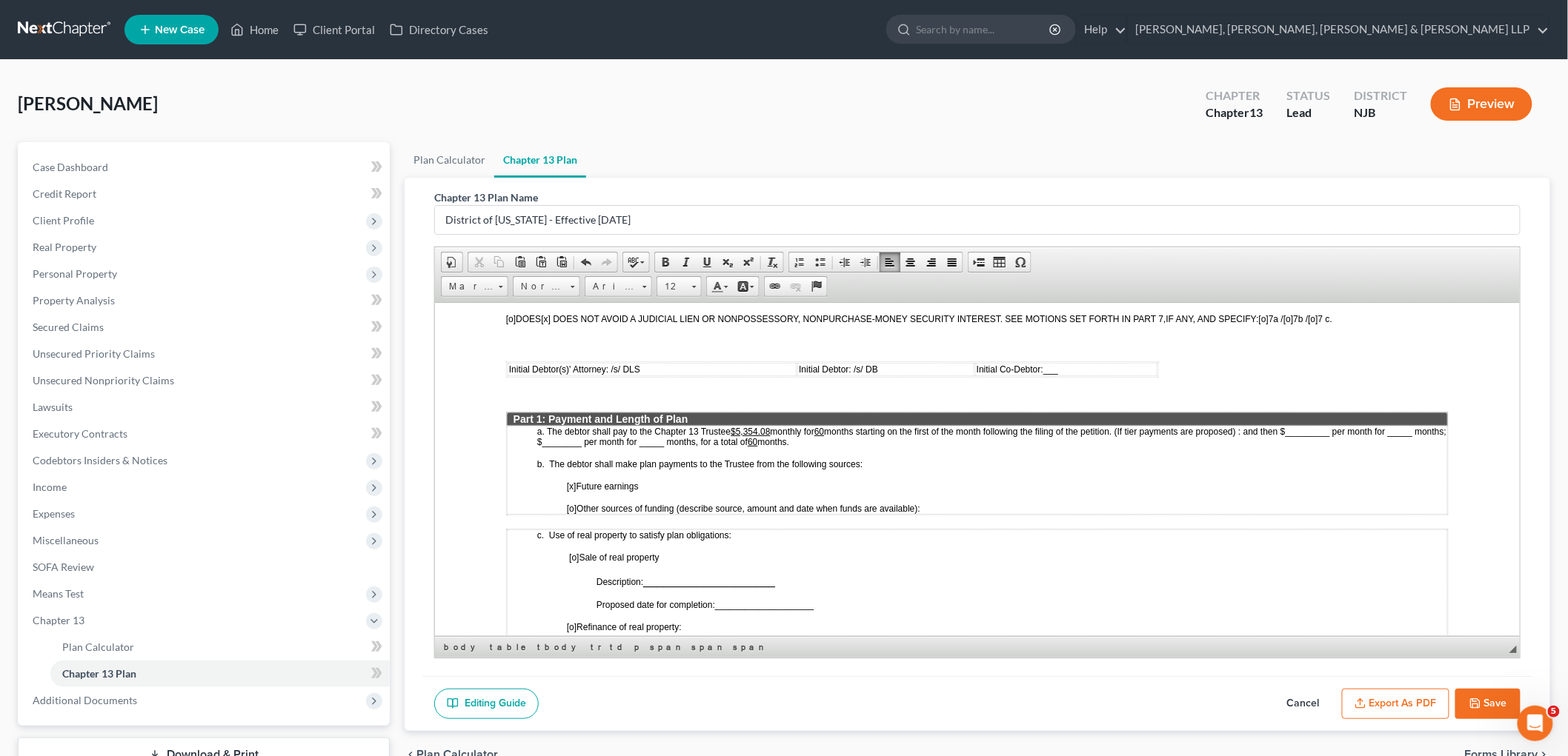
scroll to position [576, 0]
click at [738, 427] on u "$5,354.08" at bounding box center [750, 431] width 39 height 10
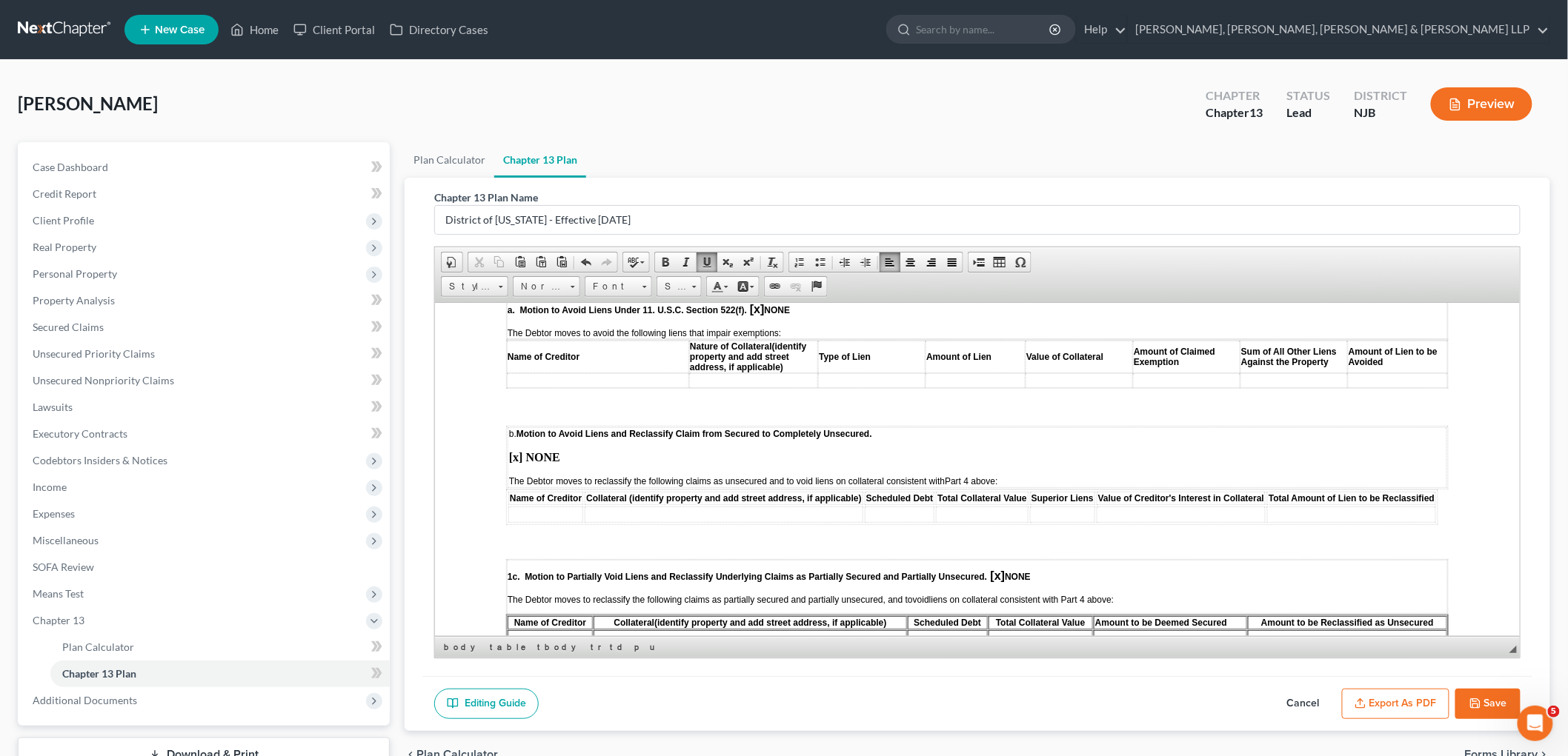
scroll to position [2717, 0]
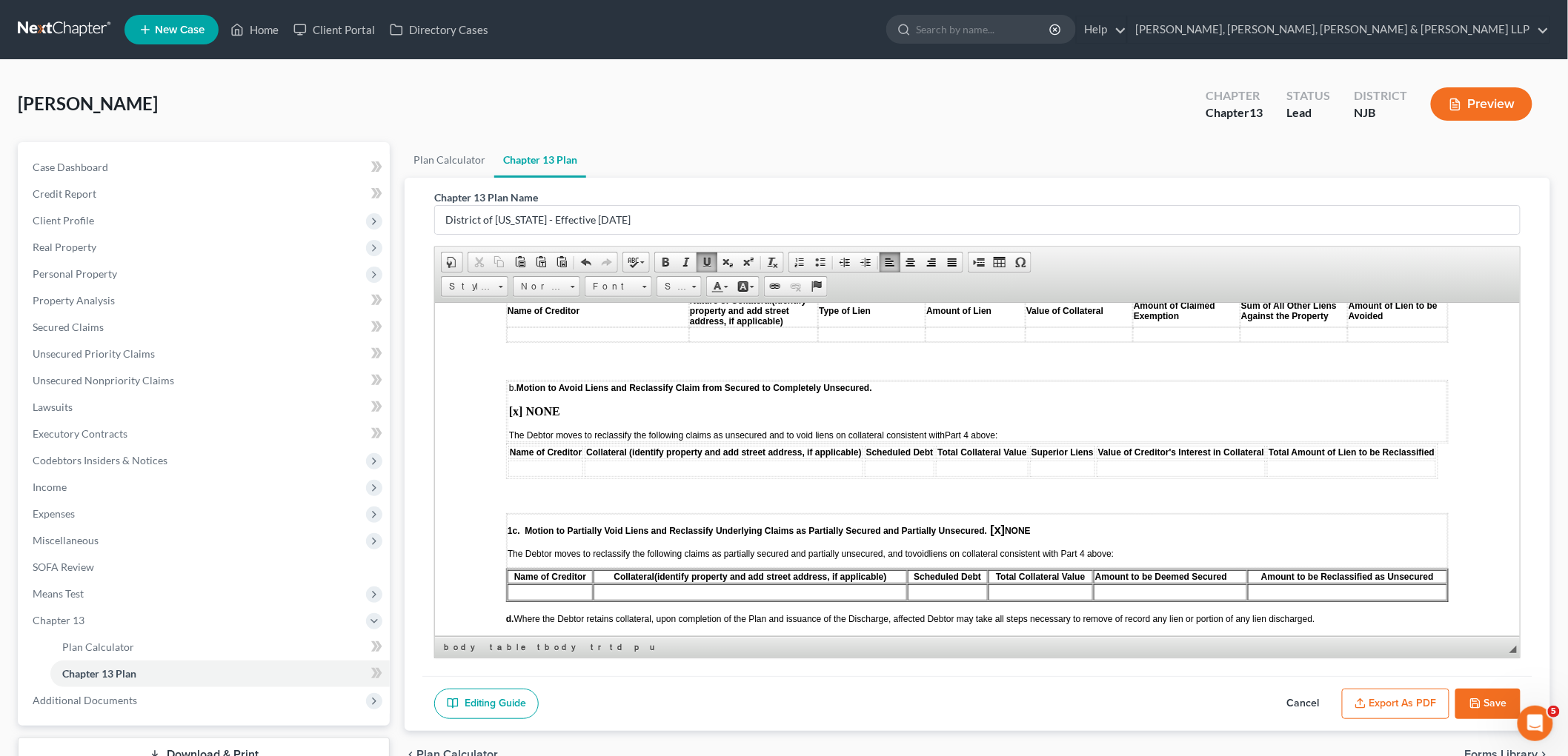
drag, startPoint x: 1512, startPoint y: 60, endPoint x: 1486, endPoint y: 61, distance: 26.0
click at [1097, 60] on div "Berryman, Derelle Upgraded Chapter Chapter 13 Status Lead District NJB Preview …" at bounding box center [784, 451] width 1568 height 781
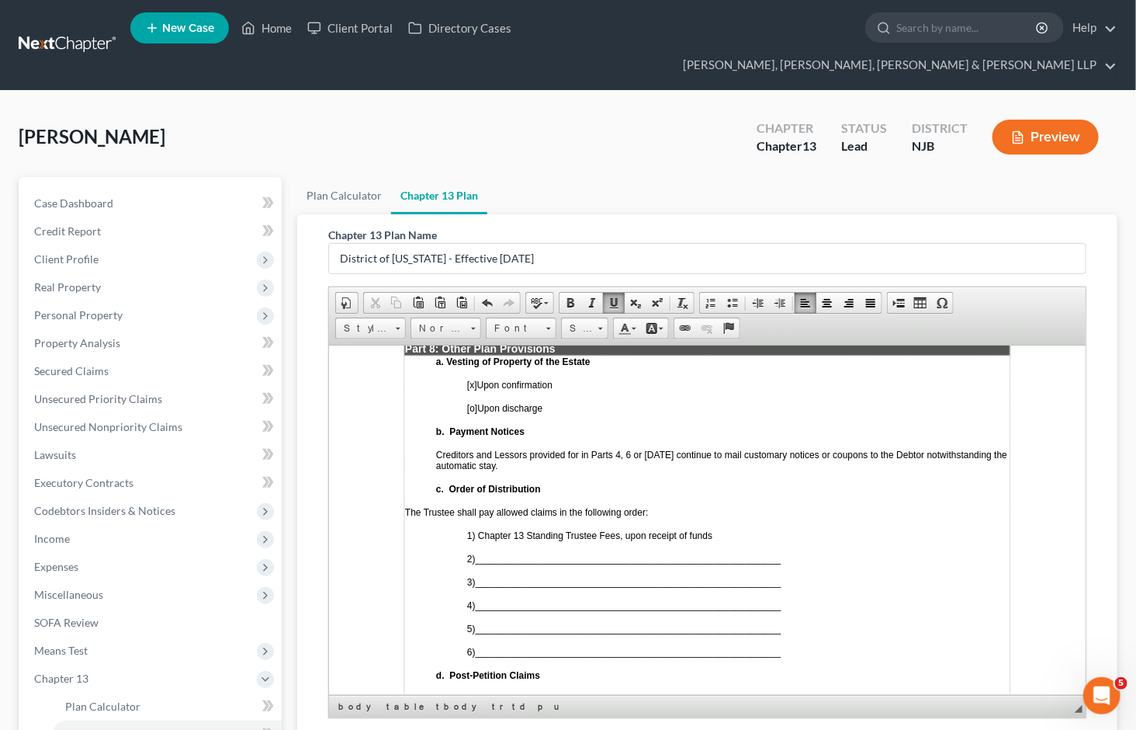
scroll to position [3639, 0]
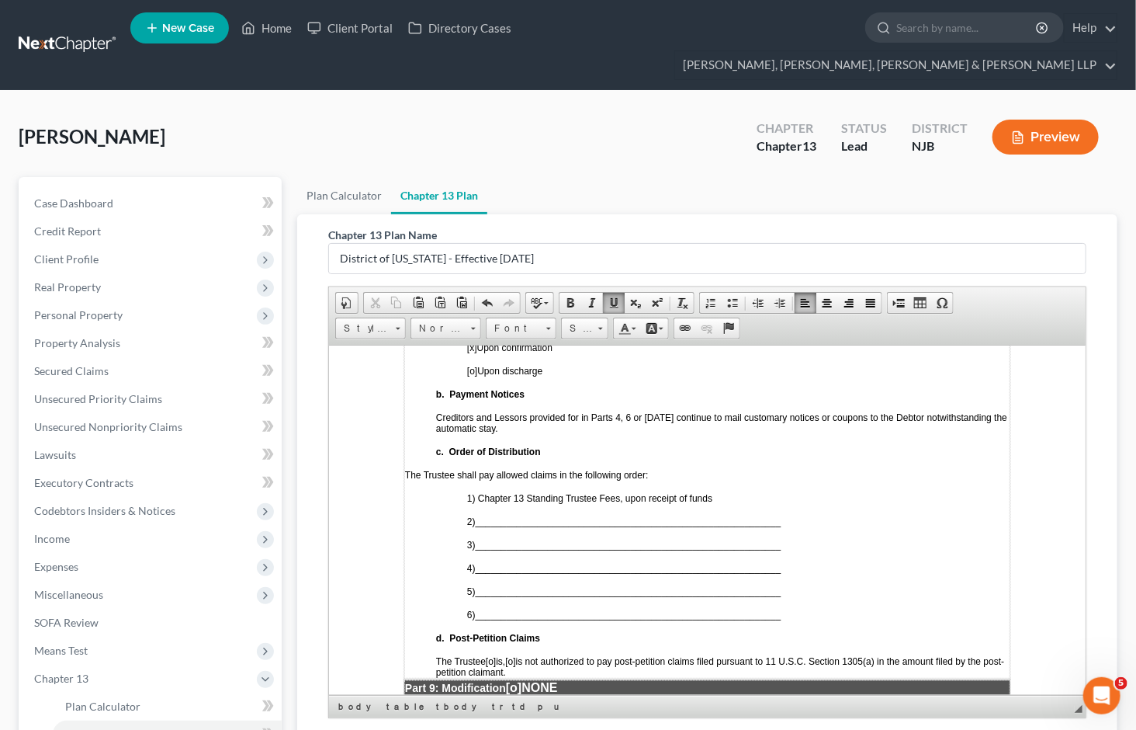
click at [895, 491] on td "a. Vesting of Property of the Estate [x ] Upon confirmation [o] Upon discharge …" at bounding box center [707, 497] width 606 height 360
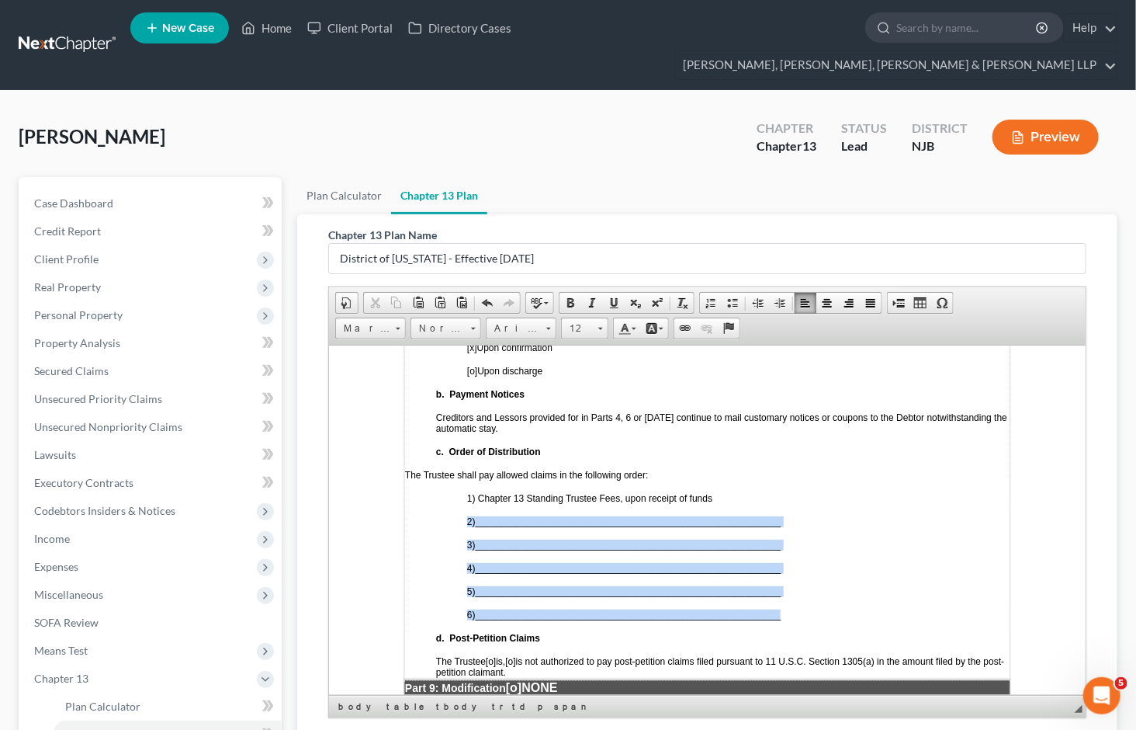
drag, startPoint x: 789, startPoint y: 528, endPoint x: 467, endPoint y: 434, distance: 335.5
click at [467, 434] on td "a. Vesting of Property of the Estate [x ] Upon confirmation [o] Upon discharge …" at bounding box center [707, 497] width 606 height 360
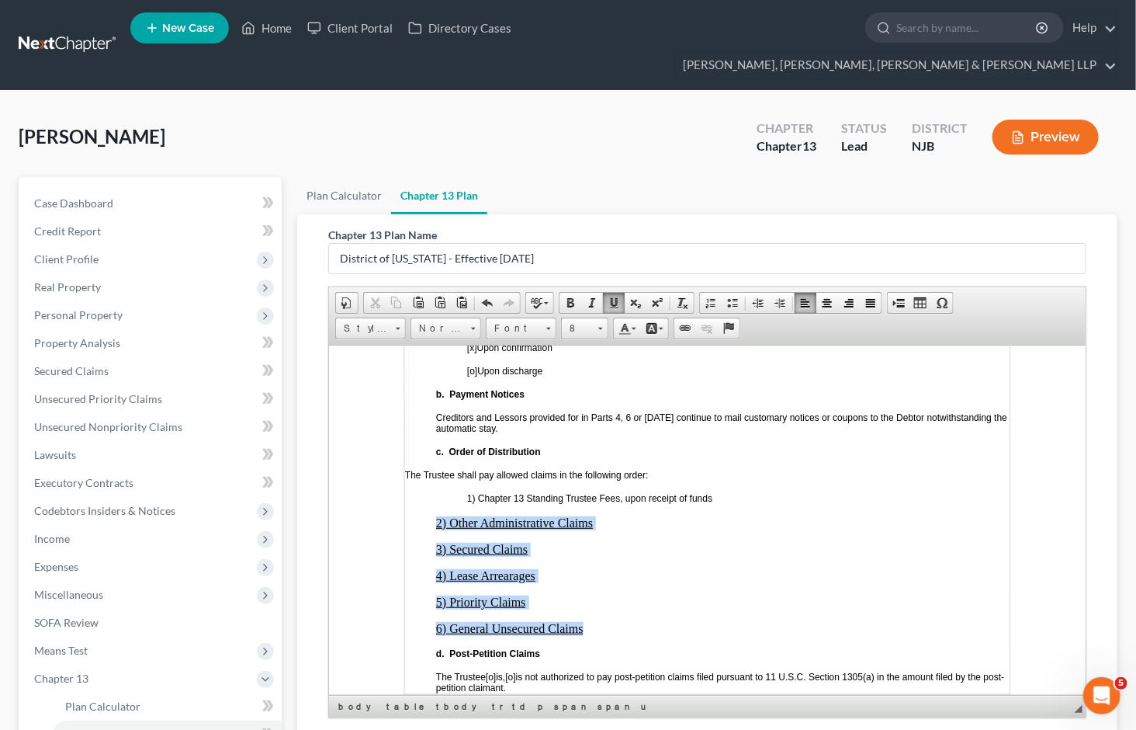
drag, startPoint x: 430, startPoint y: 432, endPoint x: 589, endPoint y: 542, distance: 193.6
click at [589, 542] on td "a. Vesting of Property of the Estate [x ] Upon confirmation [o] Upon discharge …" at bounding box center [707, 505] width 606 height 376
drag, startPoint x: 786, startPoint y: 273, endPoint x: 383, endPoint y: 22, distance: 474.9
click at [786, 293] on link "Increase Indent" at bounding box center [780, 303] width 22 height 20
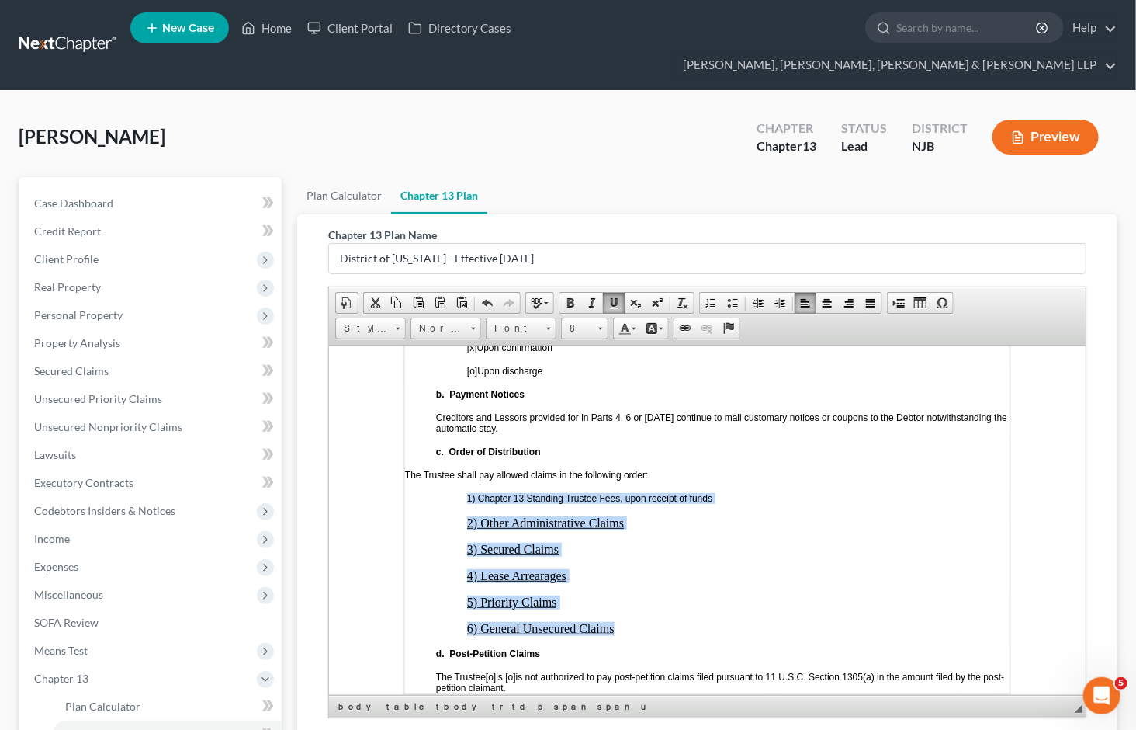
drag, startPoint x: 465, startPoint y: 411, endPoint x: 624, endPoint y: 540, distance: 205.2
click at [624, 540] on td "a. Vesting of Property of the Estate [x ] Upon confirmation [o] Upon discharge …" at bounding box center [707, 505] width 606 height 376
click at [611, 297] on span at bounding box center [614, 303] width 12 height 12
click at [599, 328] on span at bounding box center [600, 329] width 5 height 2
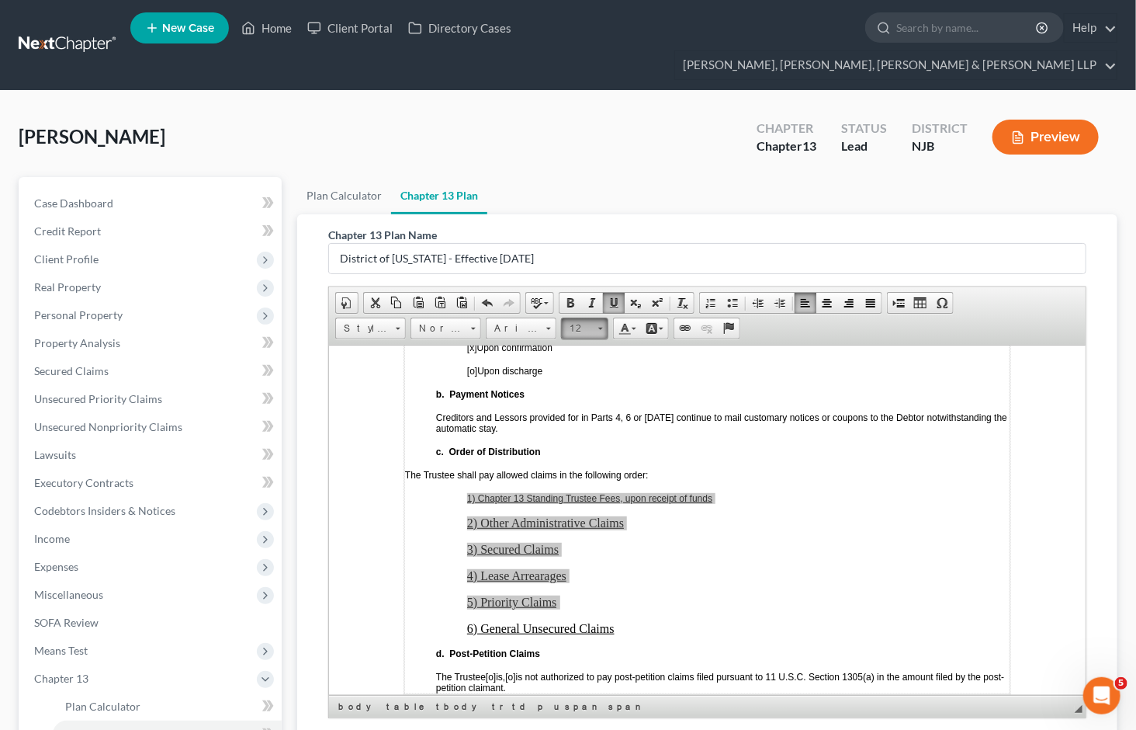
scroll to position [0, 0]
click at [577, 422] on span "12" at bounding box center [572, 423] width 9 height 11
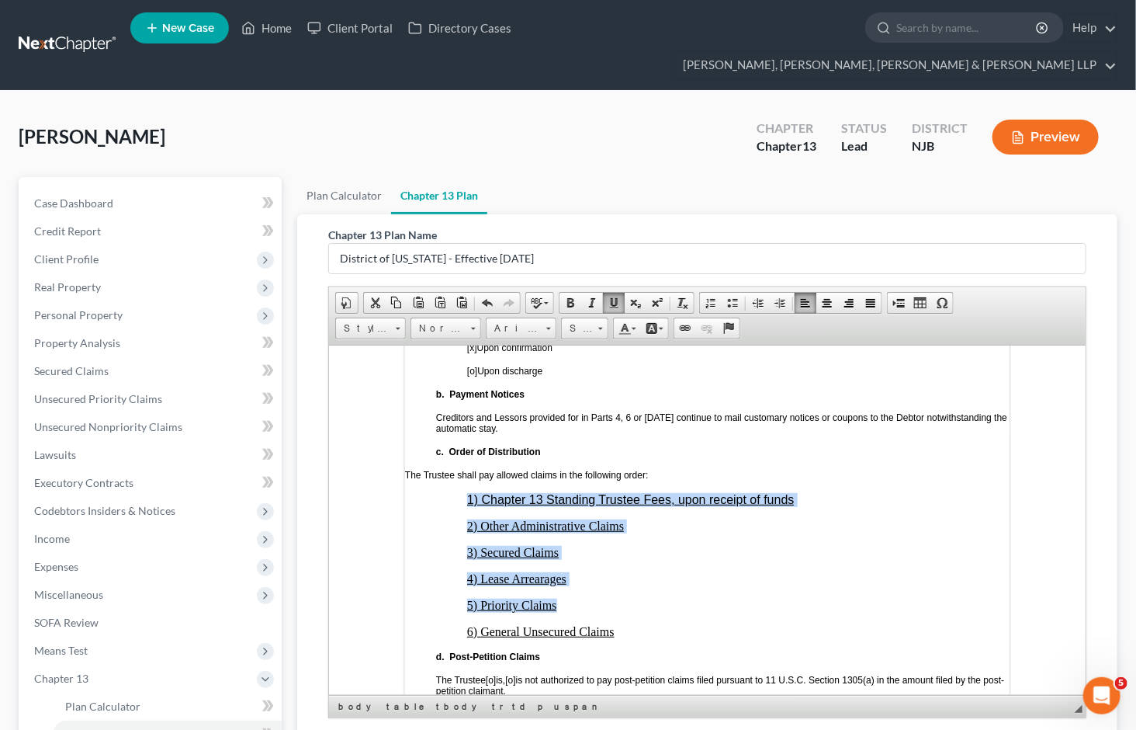
click at [654, 571] on p "4) Lease Arrearages" at bounding box center [737, 578] width 543 height 14
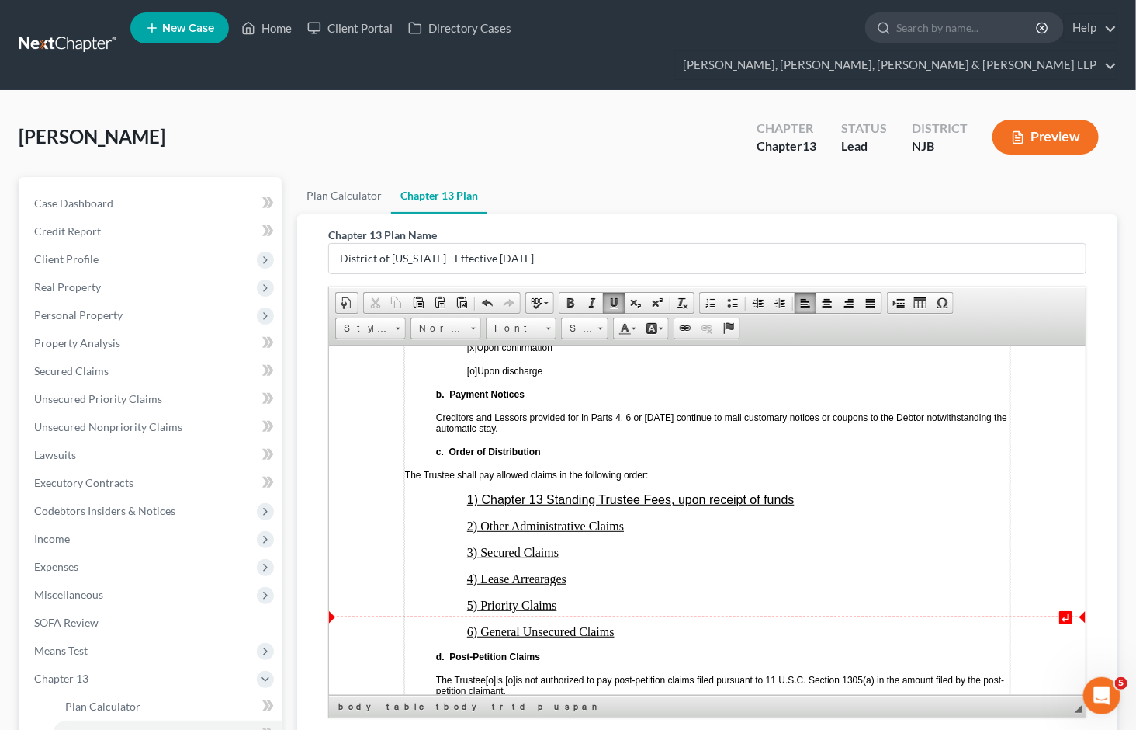
click at [515, 674] on span "[o]" at bounding box center [510, 679] width 10 height 11
click at [750, 571] on p "4) Lease Arrearages" at bounding box center [737, 578] width 543 height 14
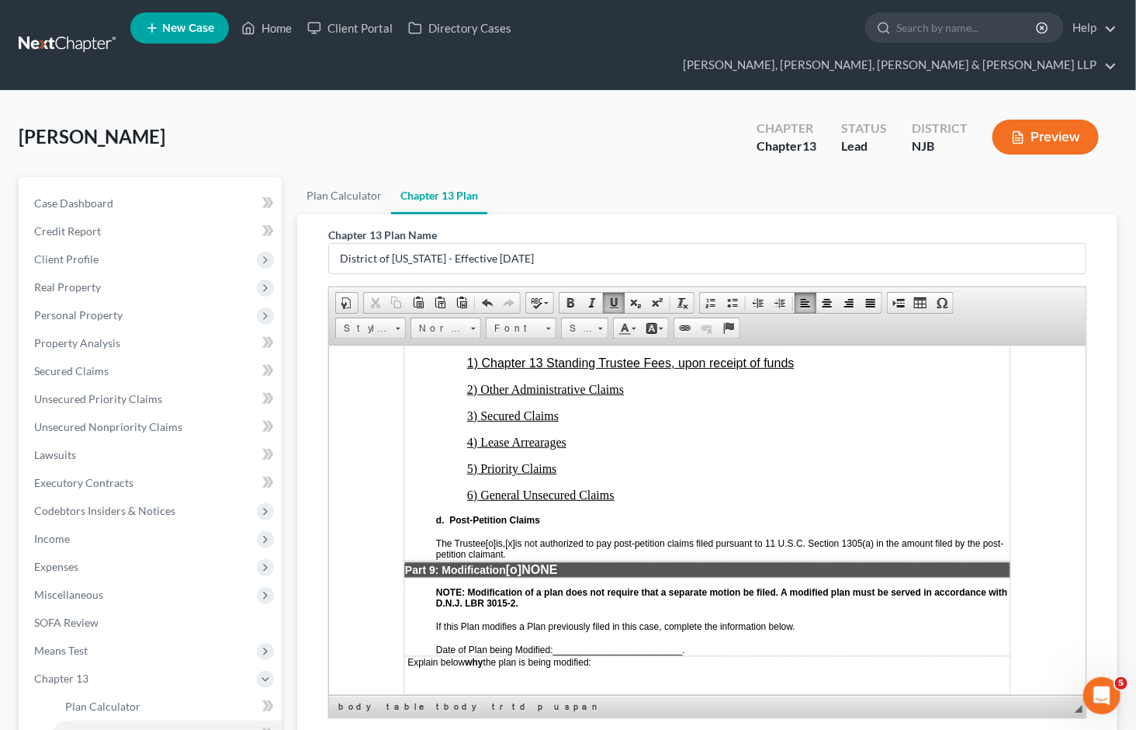
scroll to position [3812, 0]
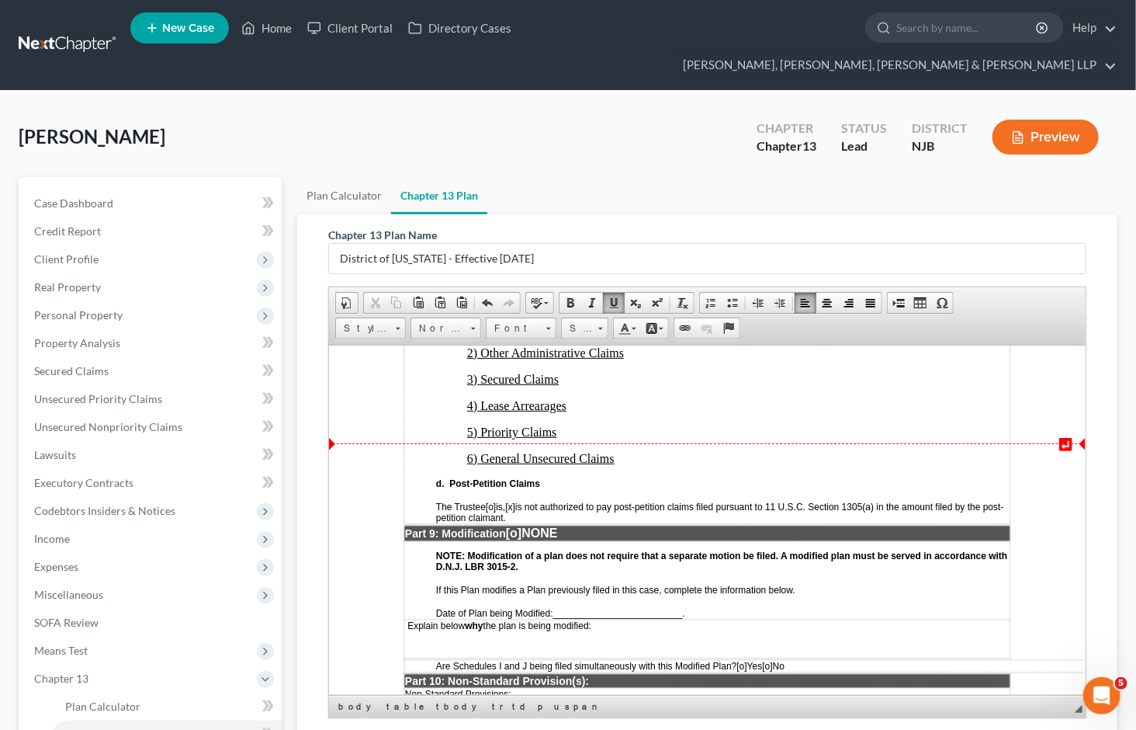
click at [521, 525] on span "[o]" at bounding box center [513, 531] width 16 height 13
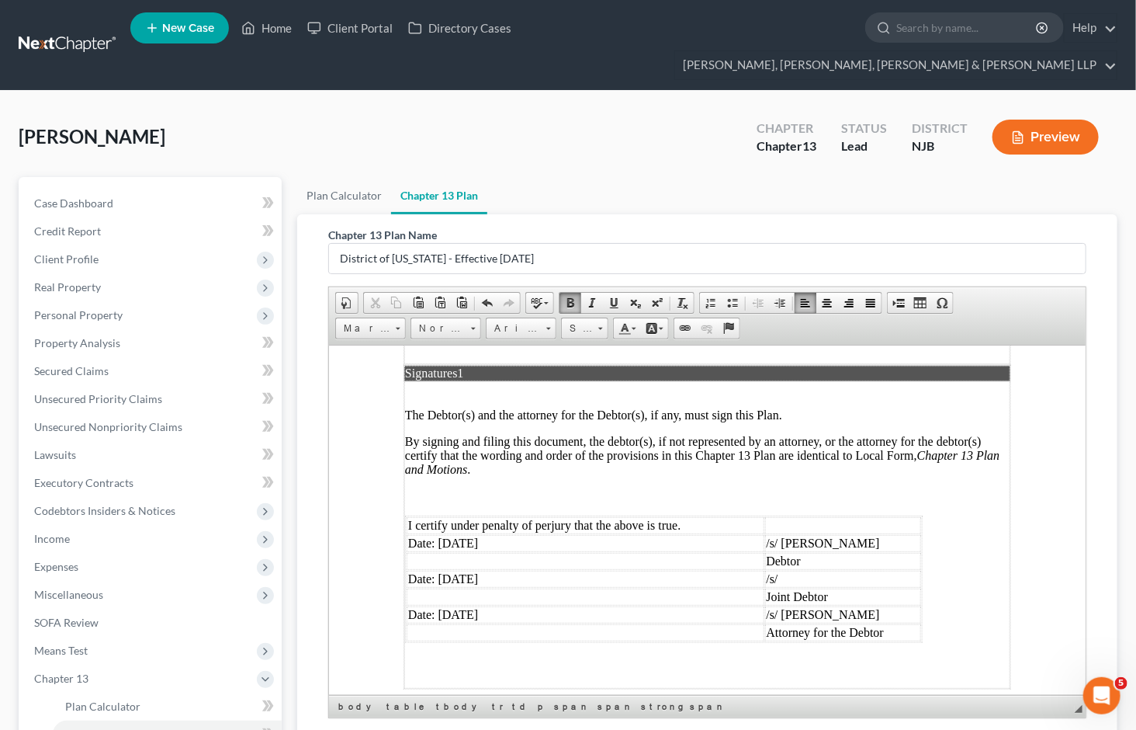
scroll to position [4340, 0]
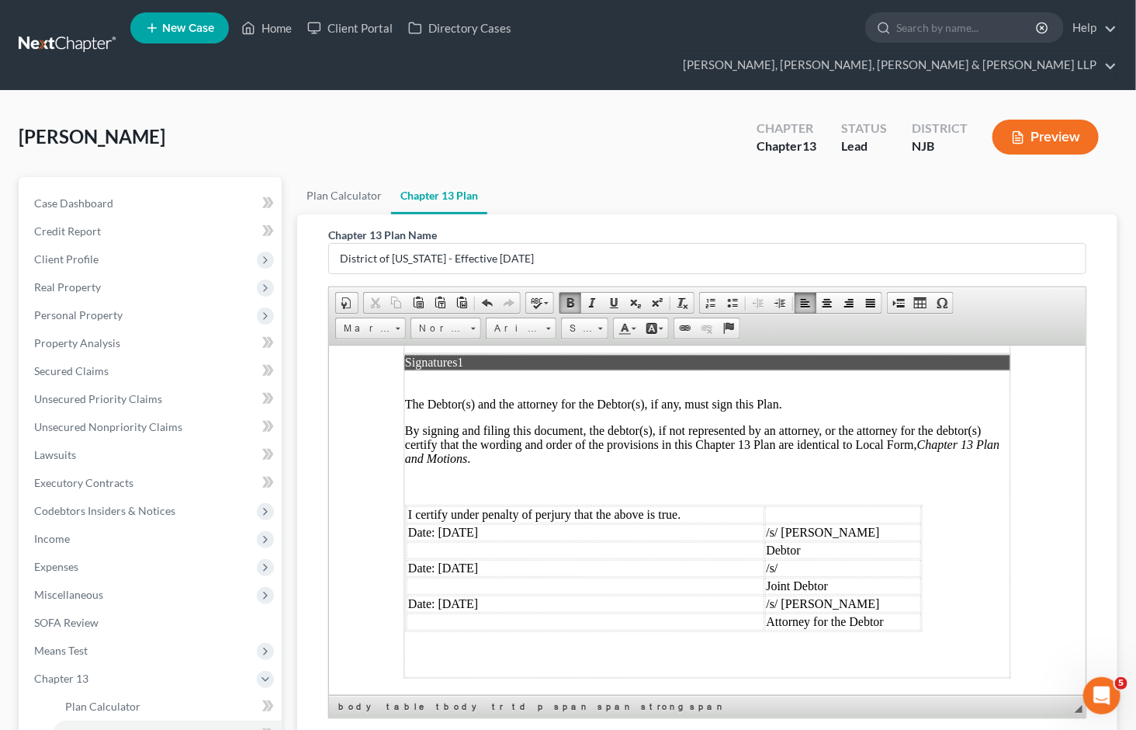
click at [789, 595] on td "/s/ David Stevens" at bounding box center [843, 603] width 157 height 17
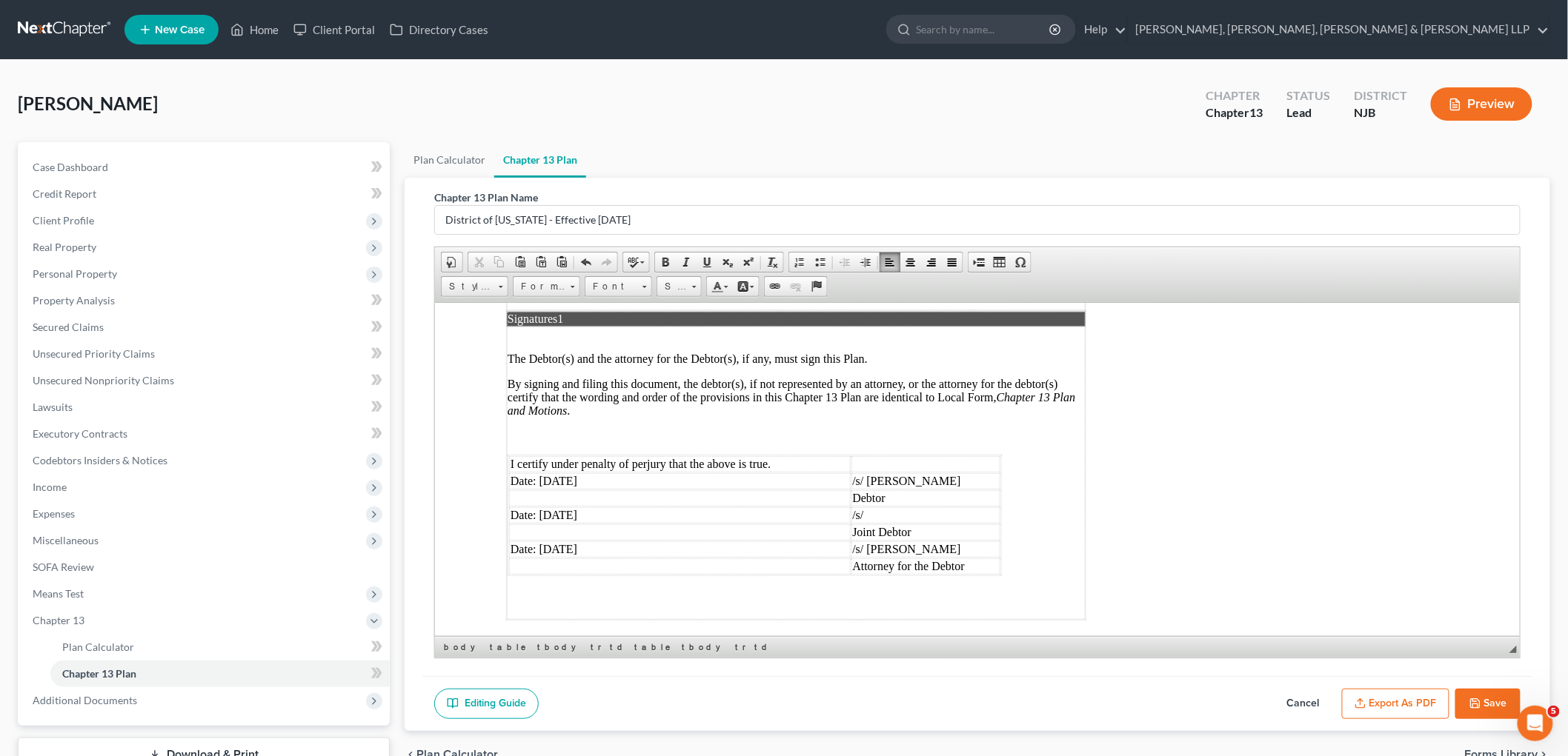
scroll to position [3702, 0]
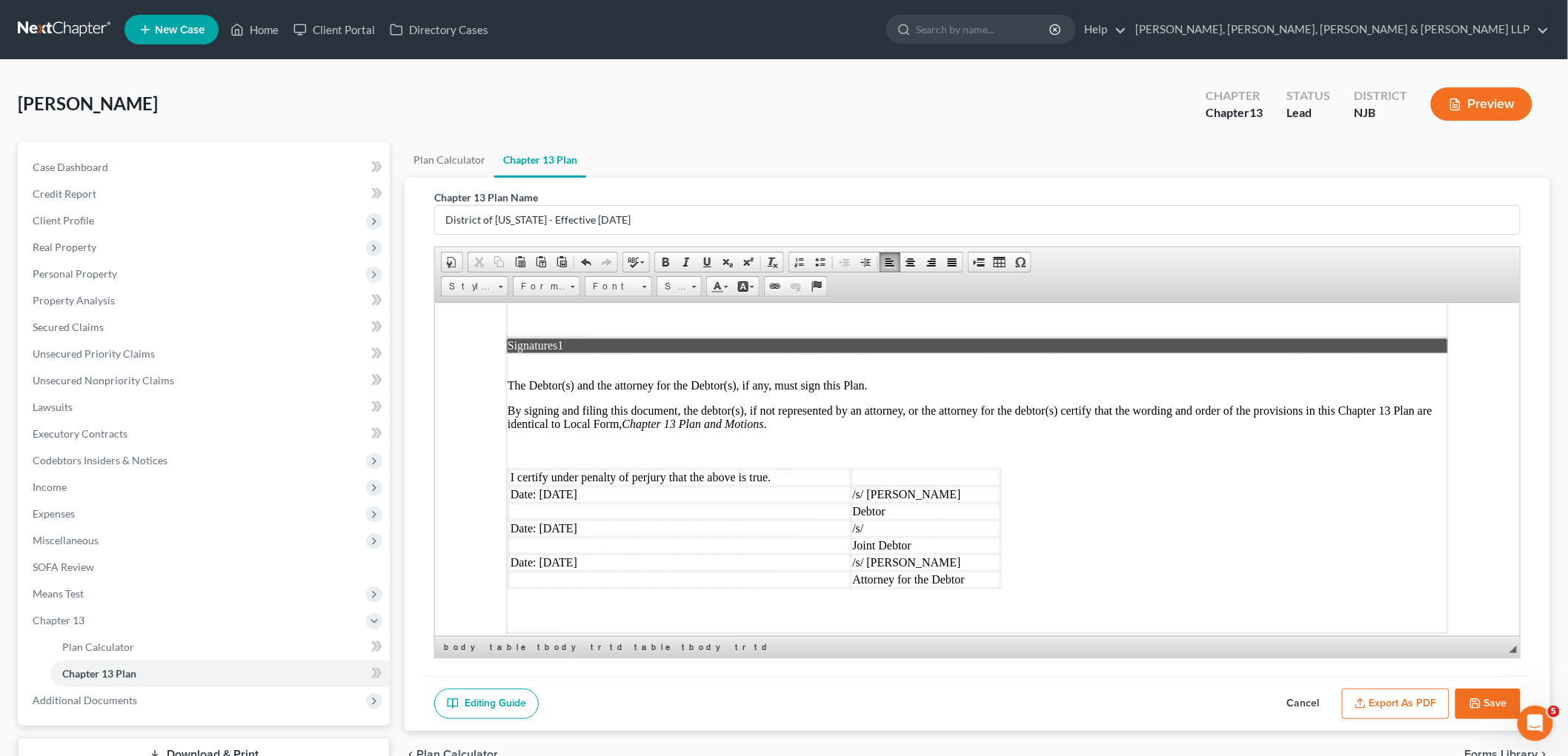
click at [1097, 696] on polyline "button" at bounding box center [1474, 701] width 4 height 2
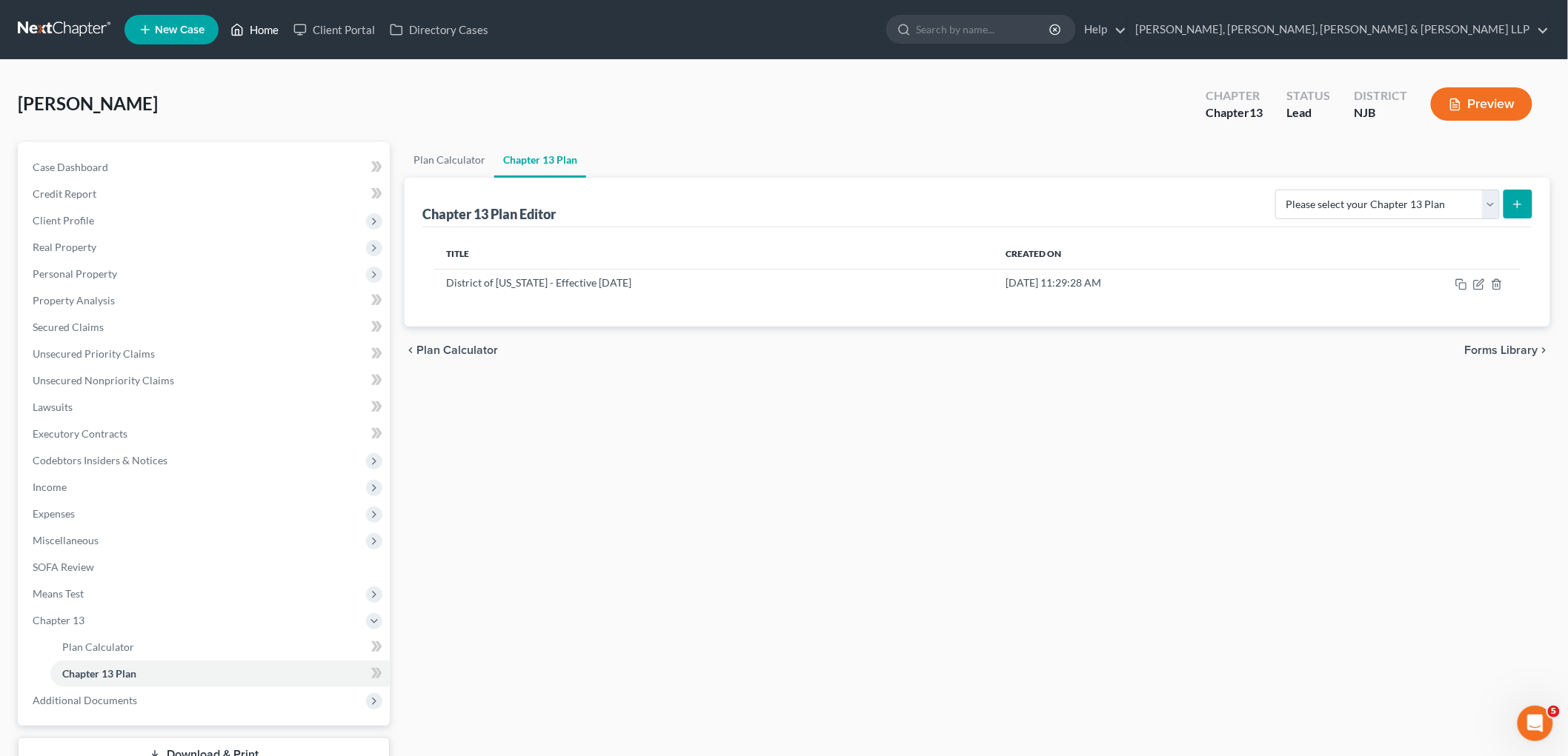
click at [254, 24] on link "Home" at bounding box center [255, 30] width 63 height 27
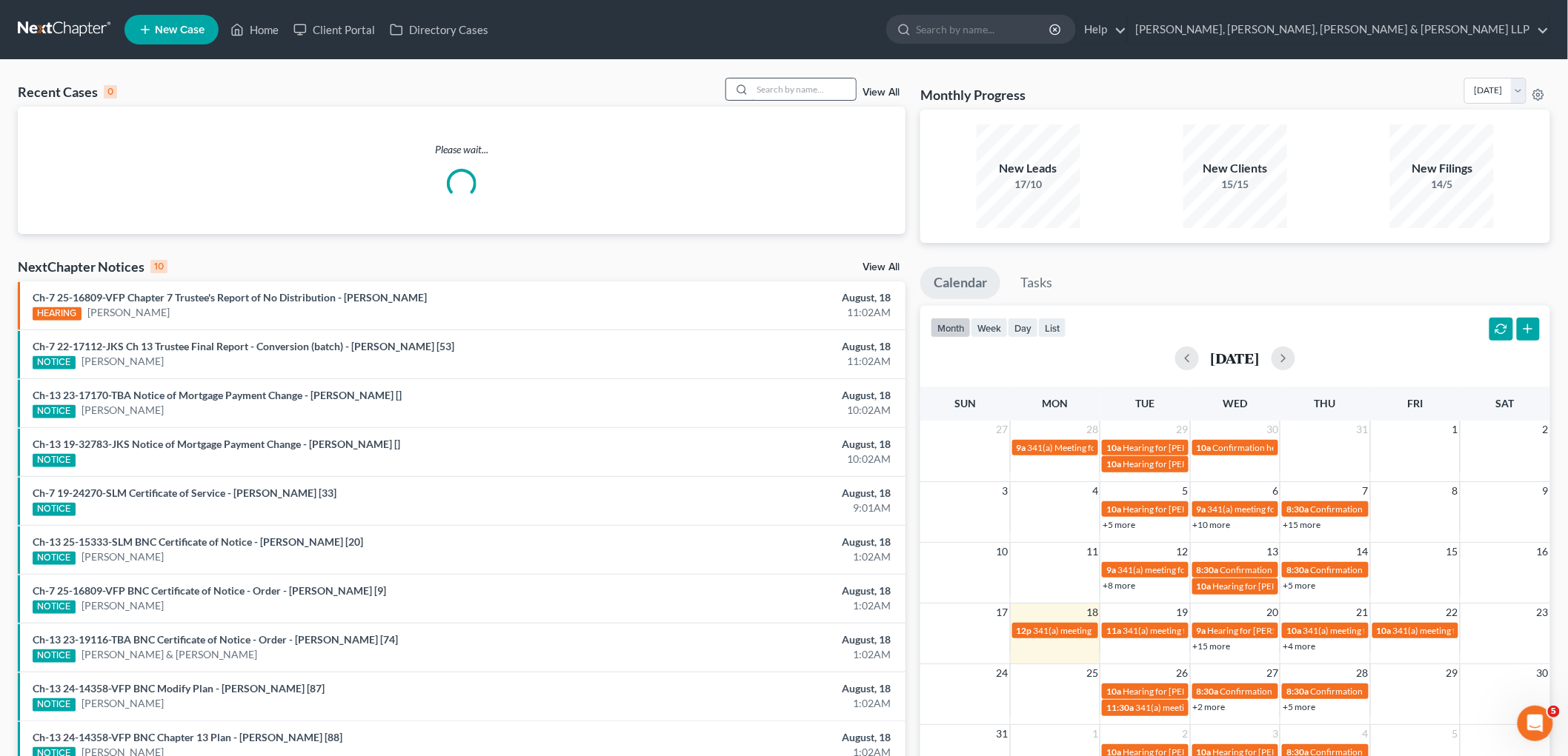
click at [772, 96] on input "search" at bounding box center [804, 89] width 104 height 22
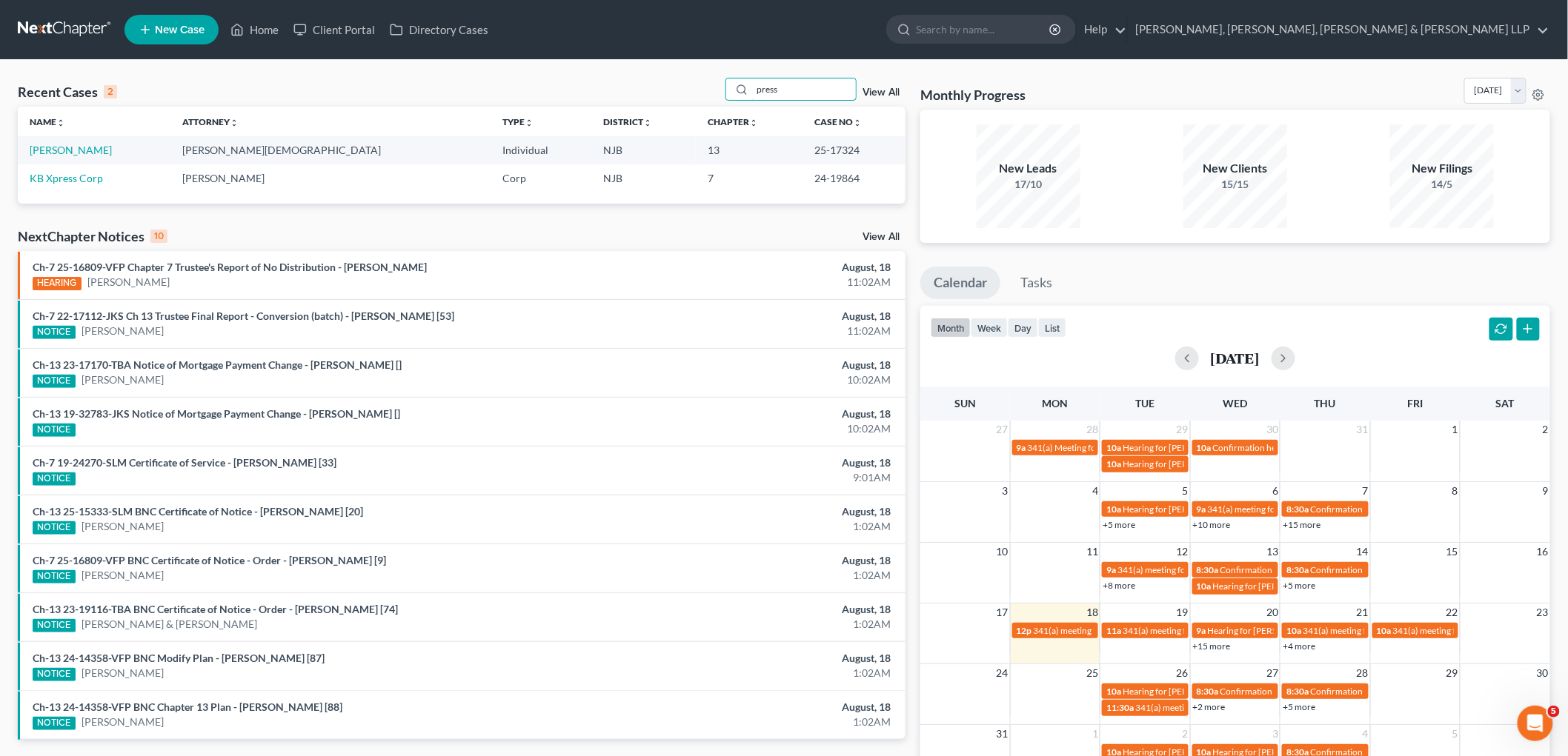
type input "press"
click at [264, 26] on link "Home" at bounding box center [255, 30] width 63 height 27
drag, startPoint x: 781, startPoint y: 91, endPoint x: 740, endPoint y: 91, distance: 41.0
click at [740, 91] on div "press" at bounding box center [792, 90] width 132 height 23
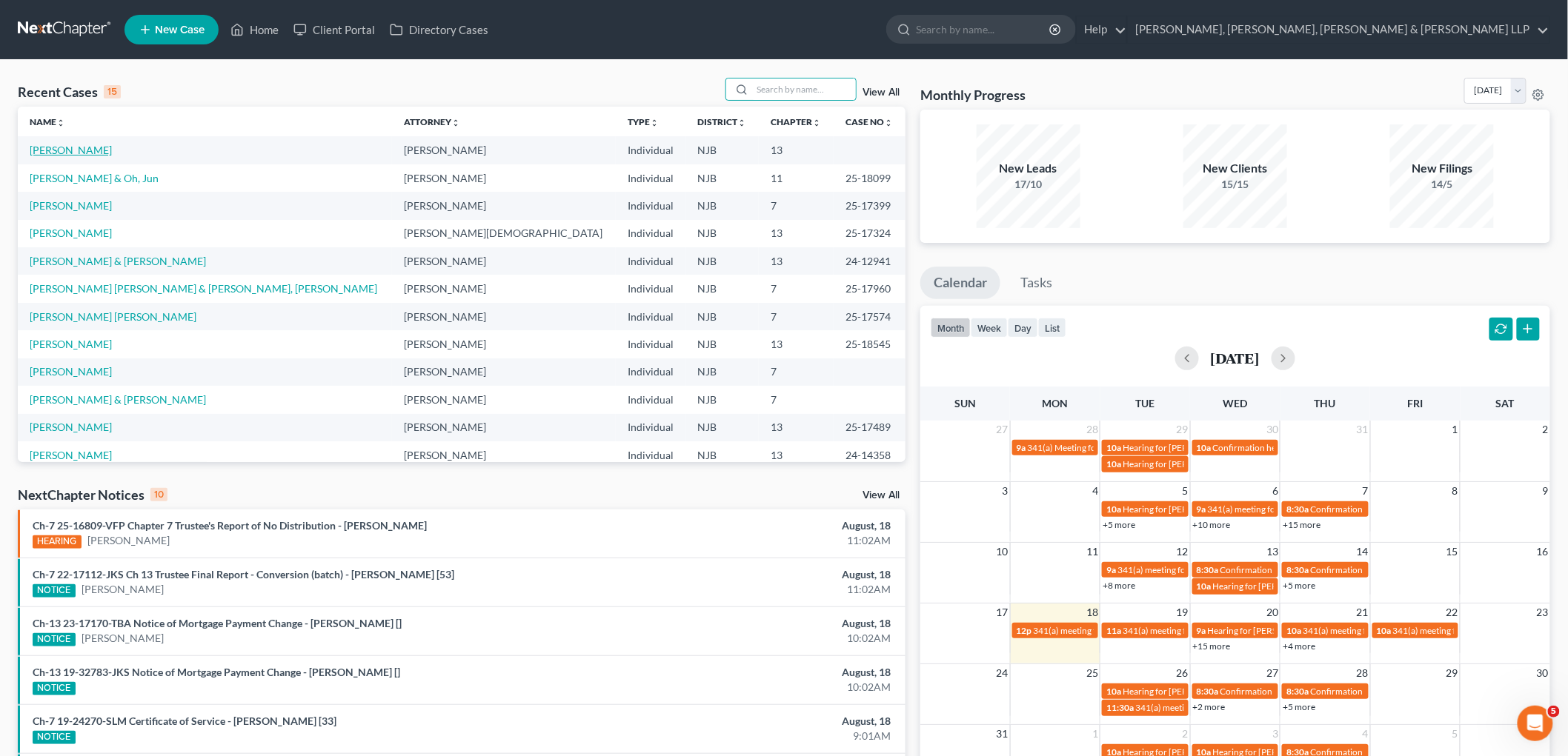
click at [101, 148] on link "Berryman, Derelle" at bounding box center [71, 150] width 82 height 12
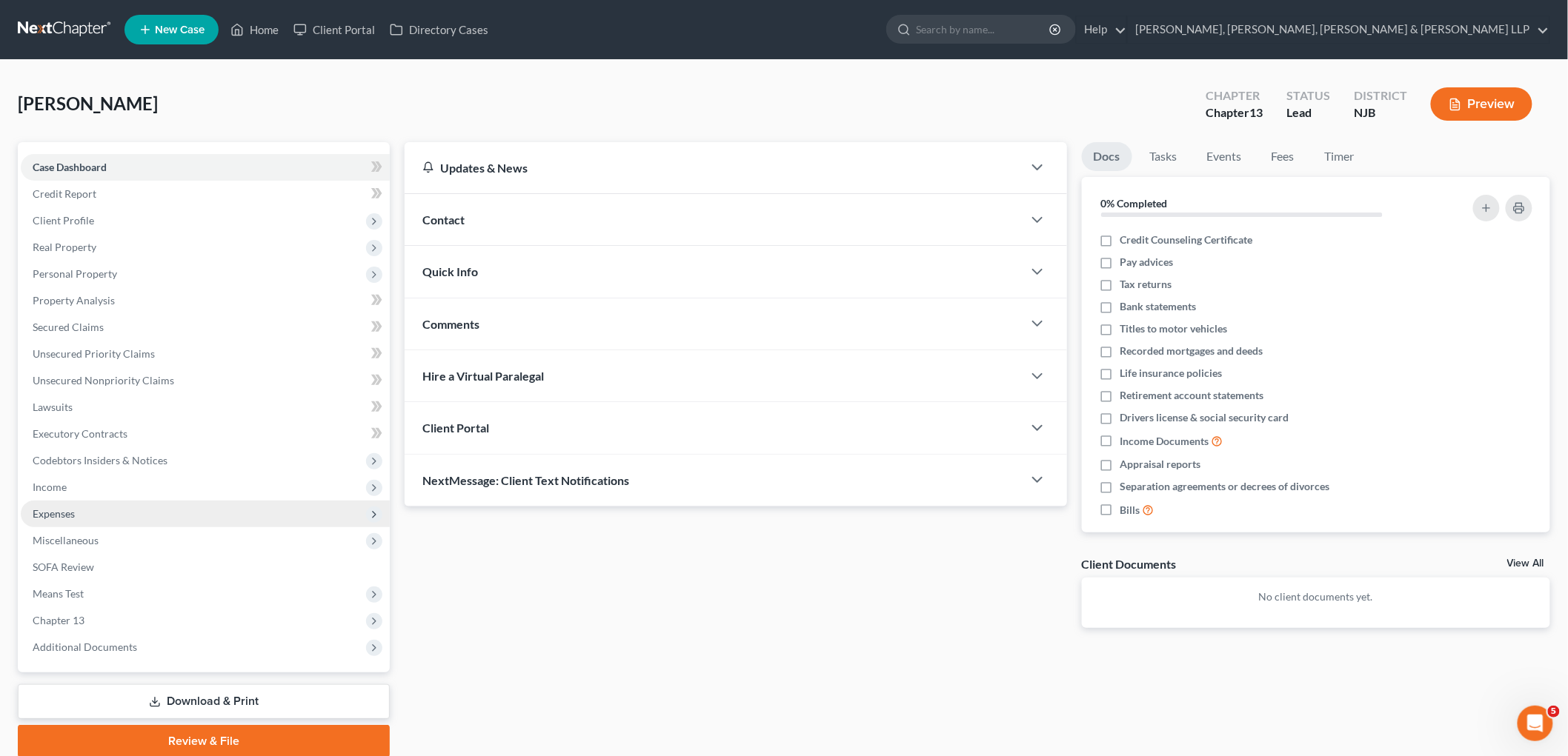
click at [78, 506] on span "Expenses" at bounding box center [205, 514] width 370 height 27
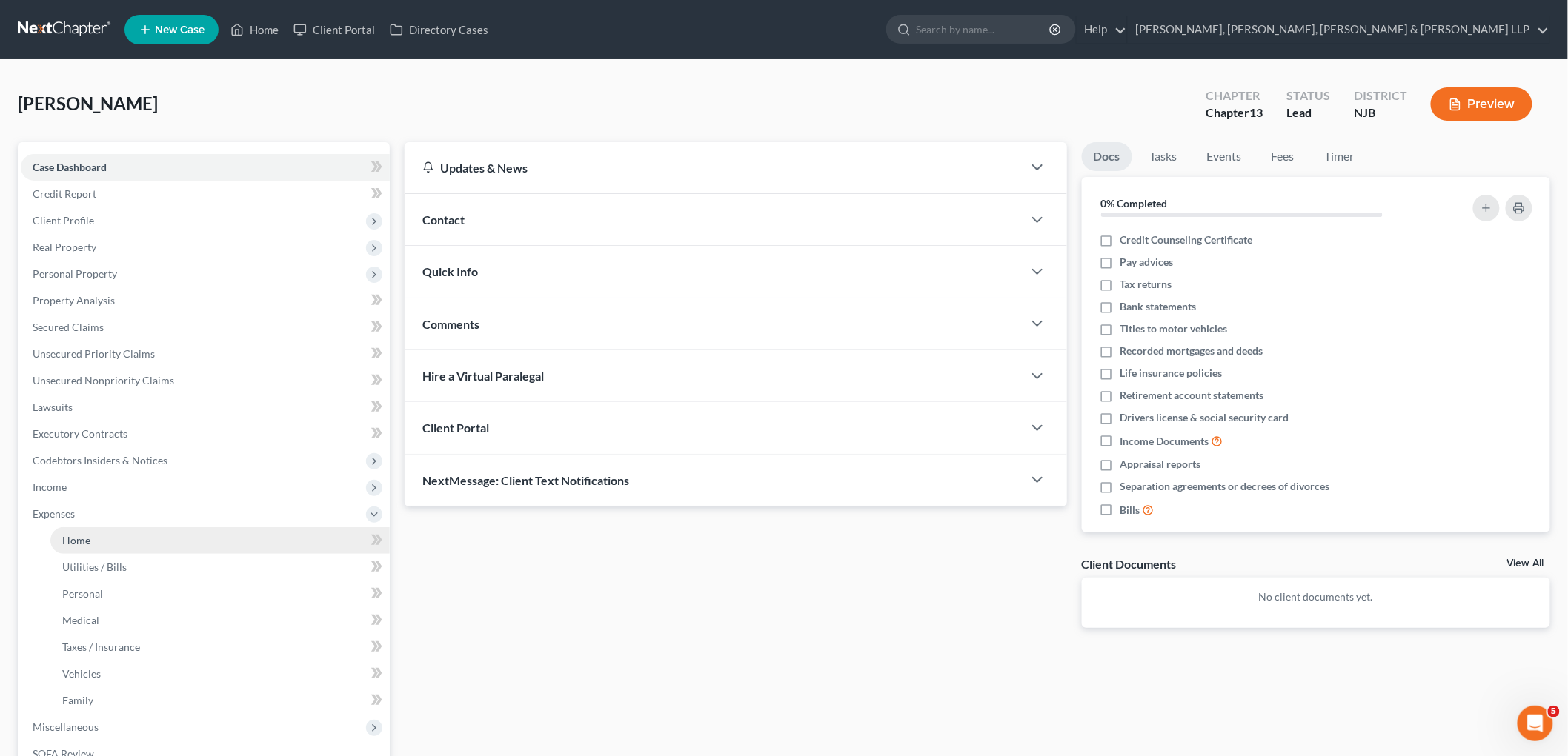
click at [97, 535] on link "Home" at bounding box center [220, 541] width 339 height 27
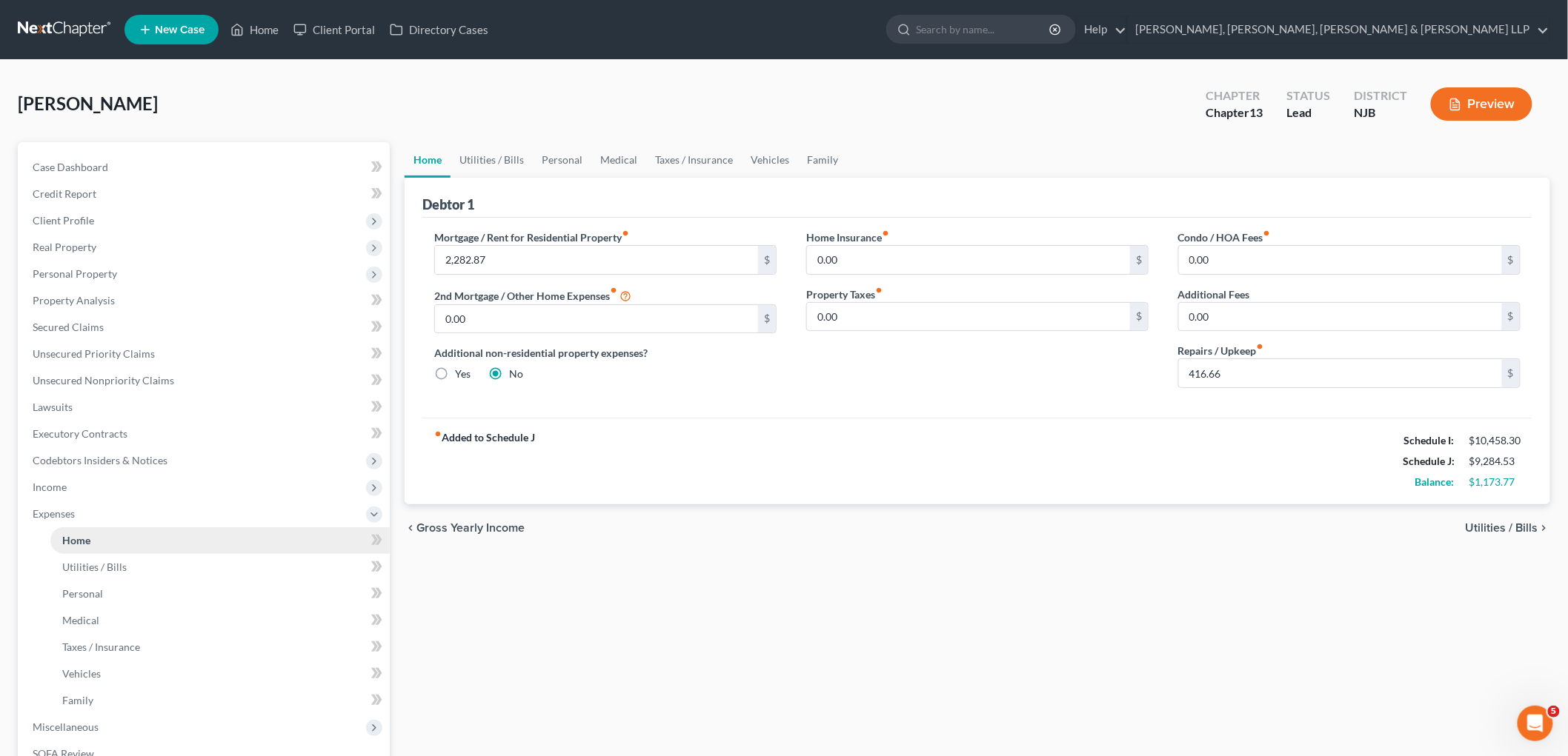
click at [81, 541] on span "Home" at bounding box center [75, 540] width 28 height 12
click at [1097, 379] on input "416.66" at bounding box center [1341, 372] width 323 height 28
click at [477, 157] on link "Utilities / Bills" at bounding box center [492, 159] width 82 height 35
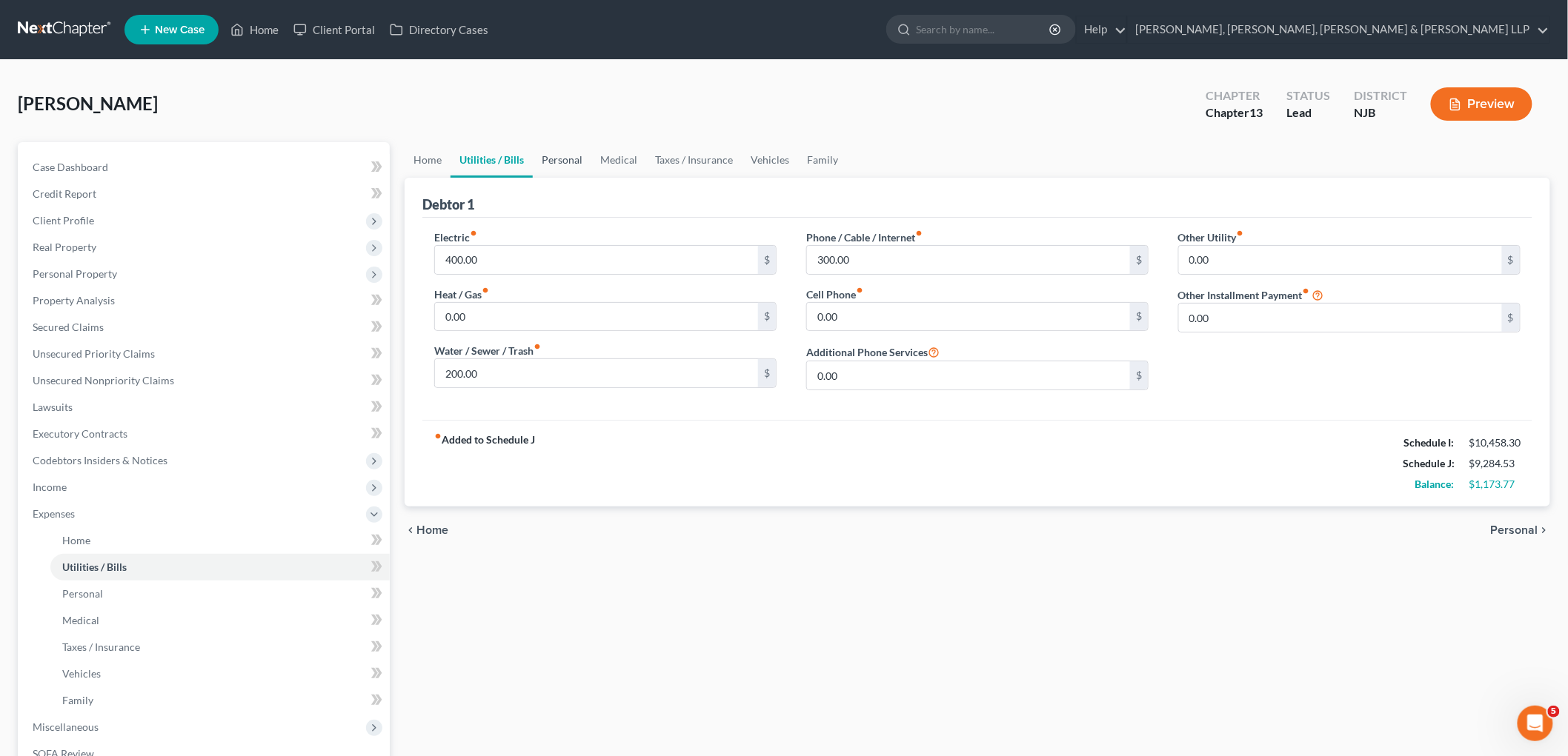
click at [557, 160] on link "Personal" at bounding box center [562, 159] width 58 height 35
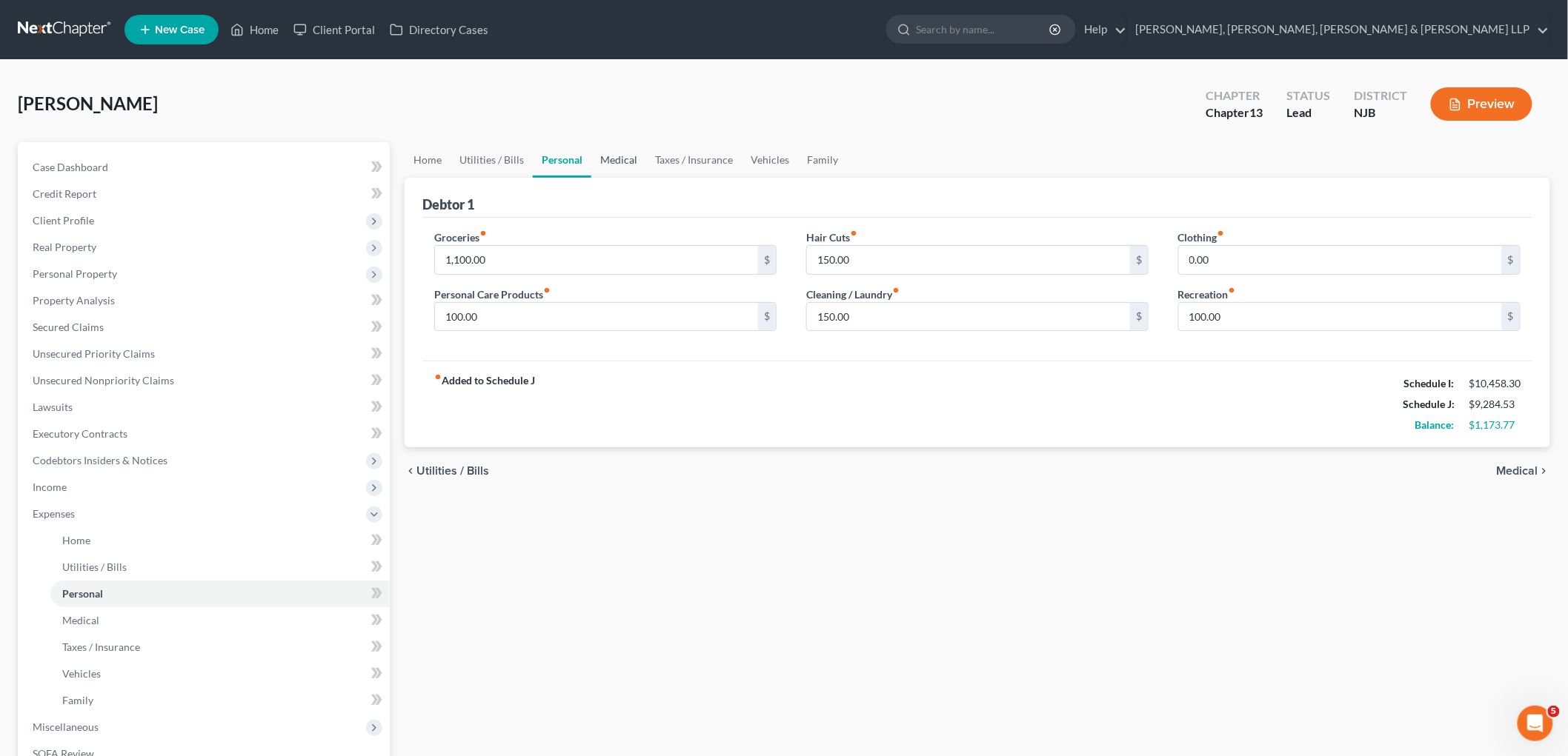
click at [625, 154] on link "Medical" at bounding box center [618, 159] width 54 height 35
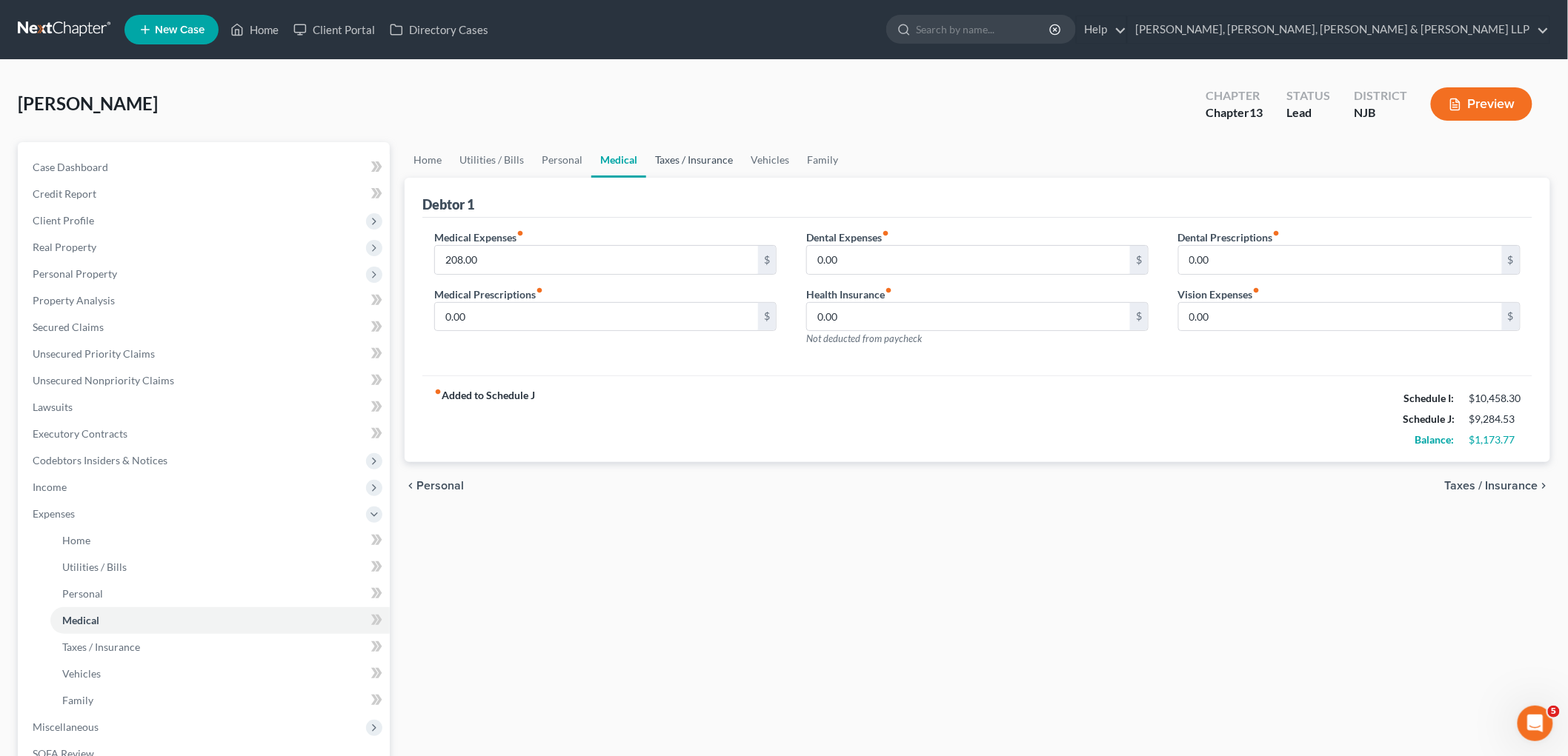
click at [676, 154] on link "Taxes / Insurance" at bounding box center [694, 159] width 95 height 35
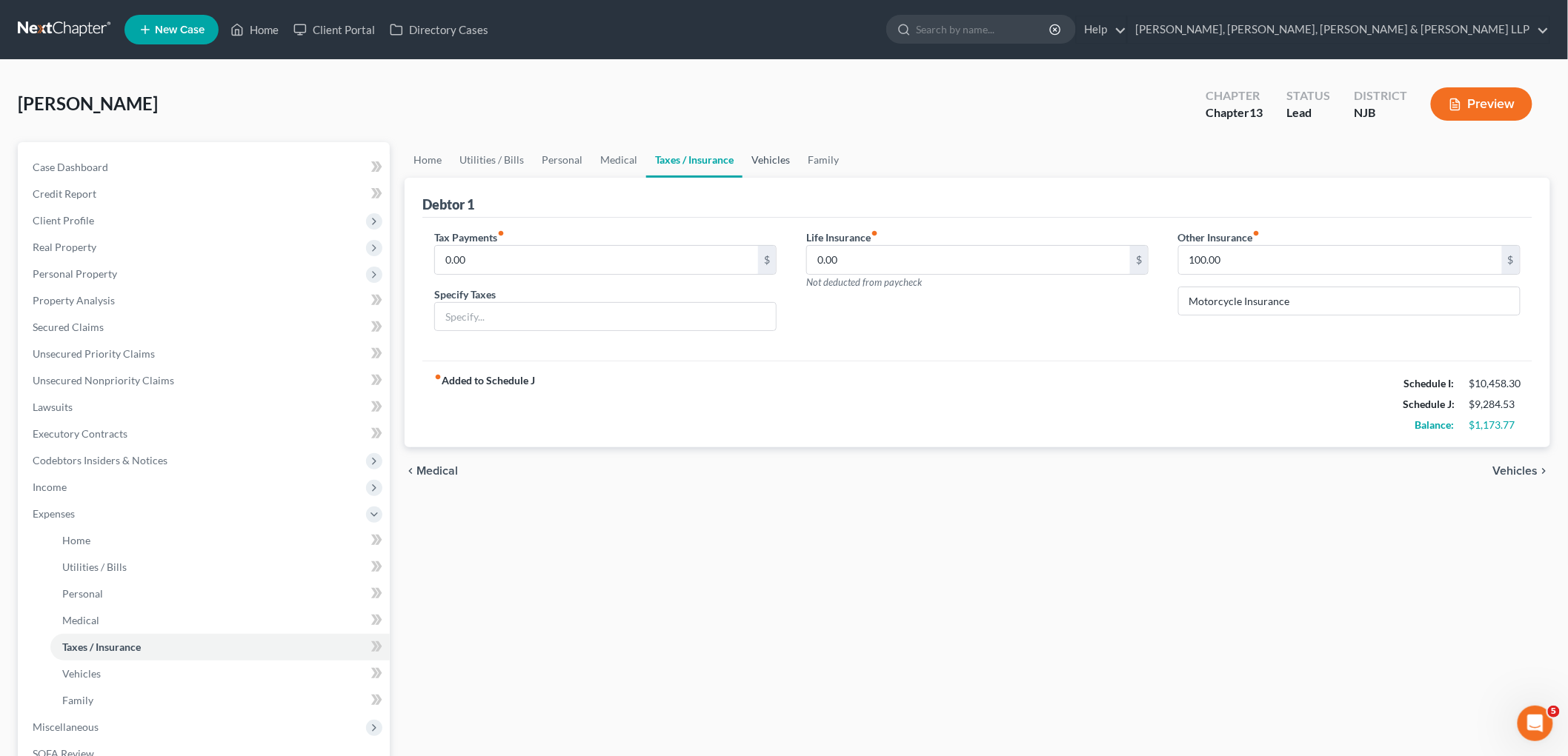
click at [767, 157] on link "Vehicles" at bounding box center [771, 159] width 56 height 35
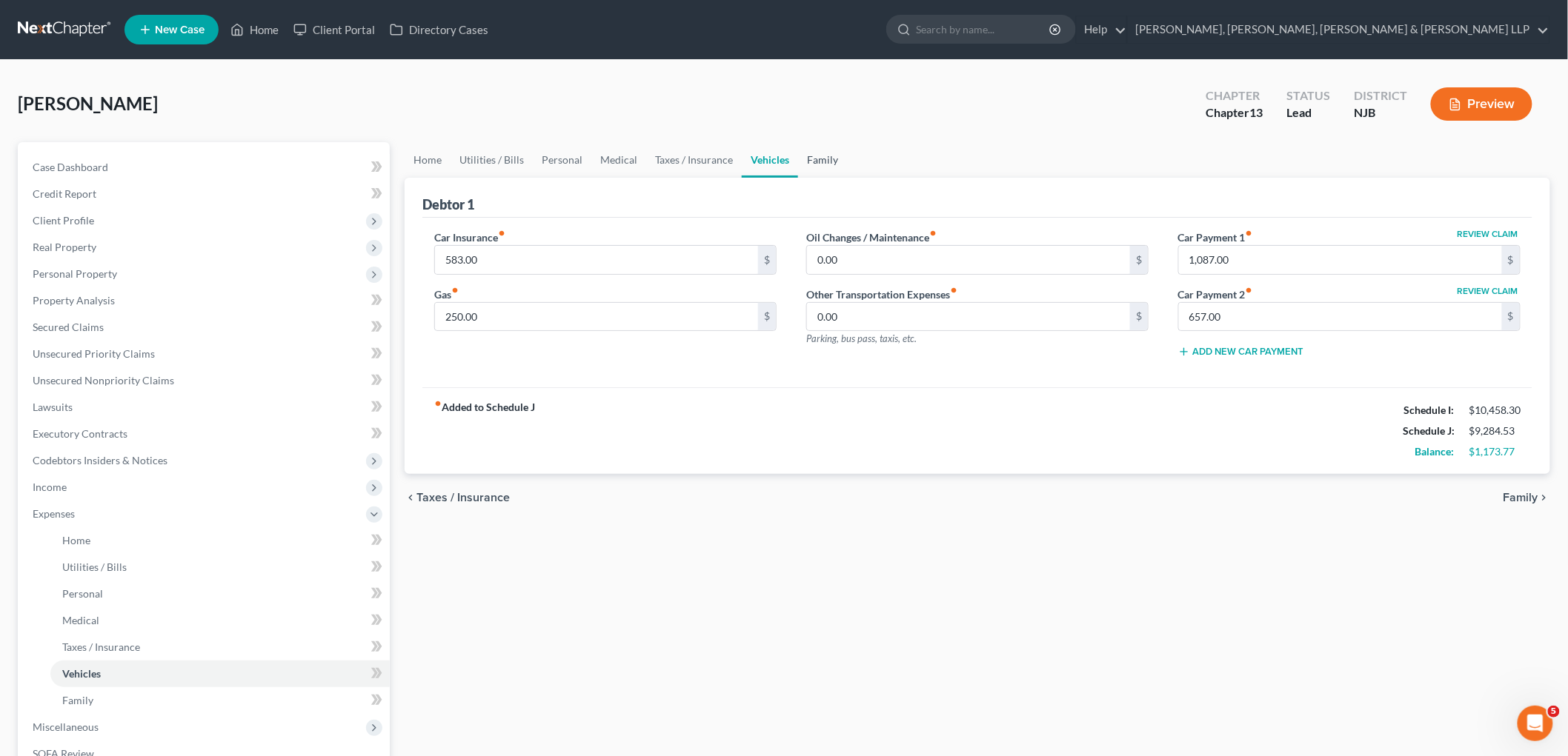
click at [833, 159] on link "Family" at bounding box center [822, 159] width 49 height 35
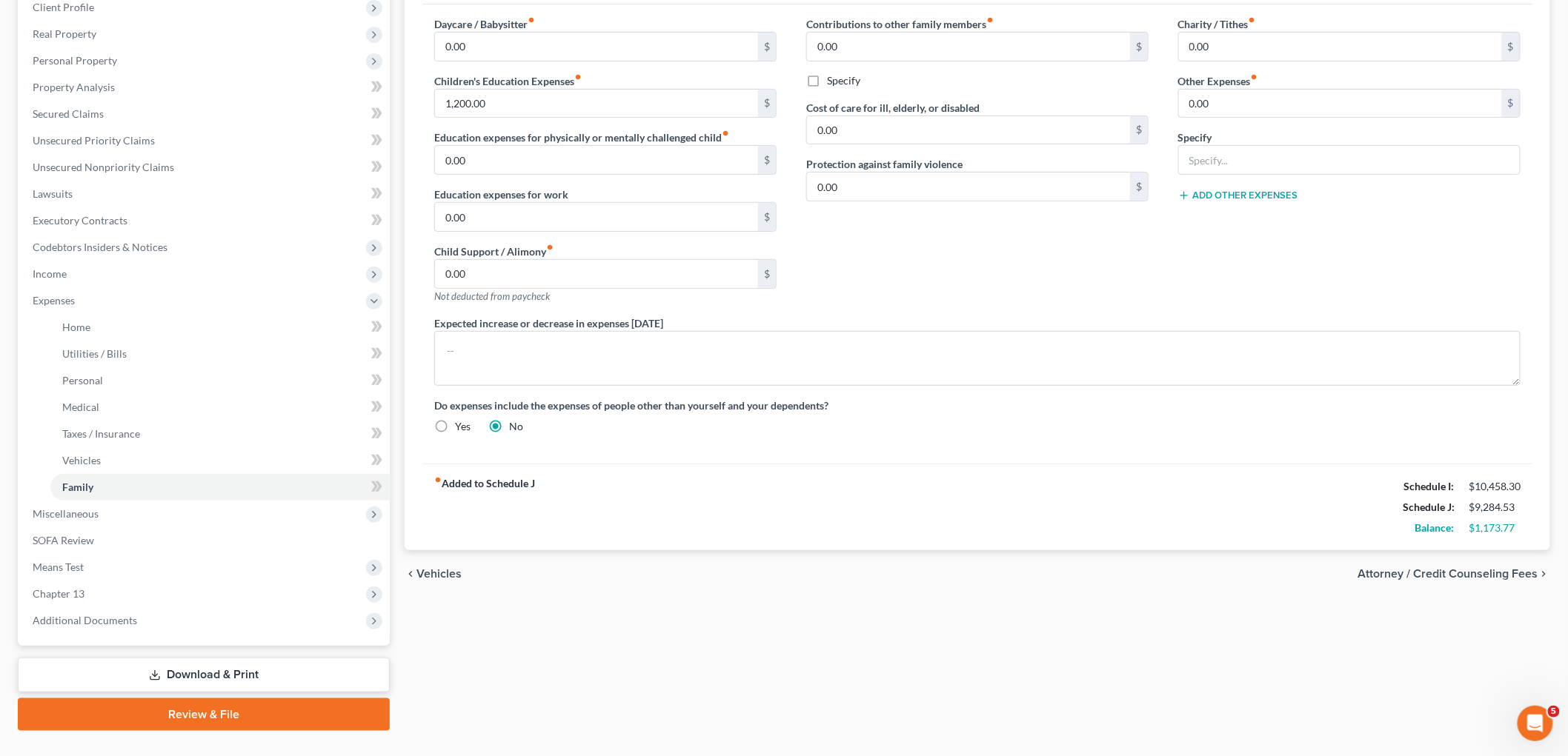
scroll to position [242, 0]
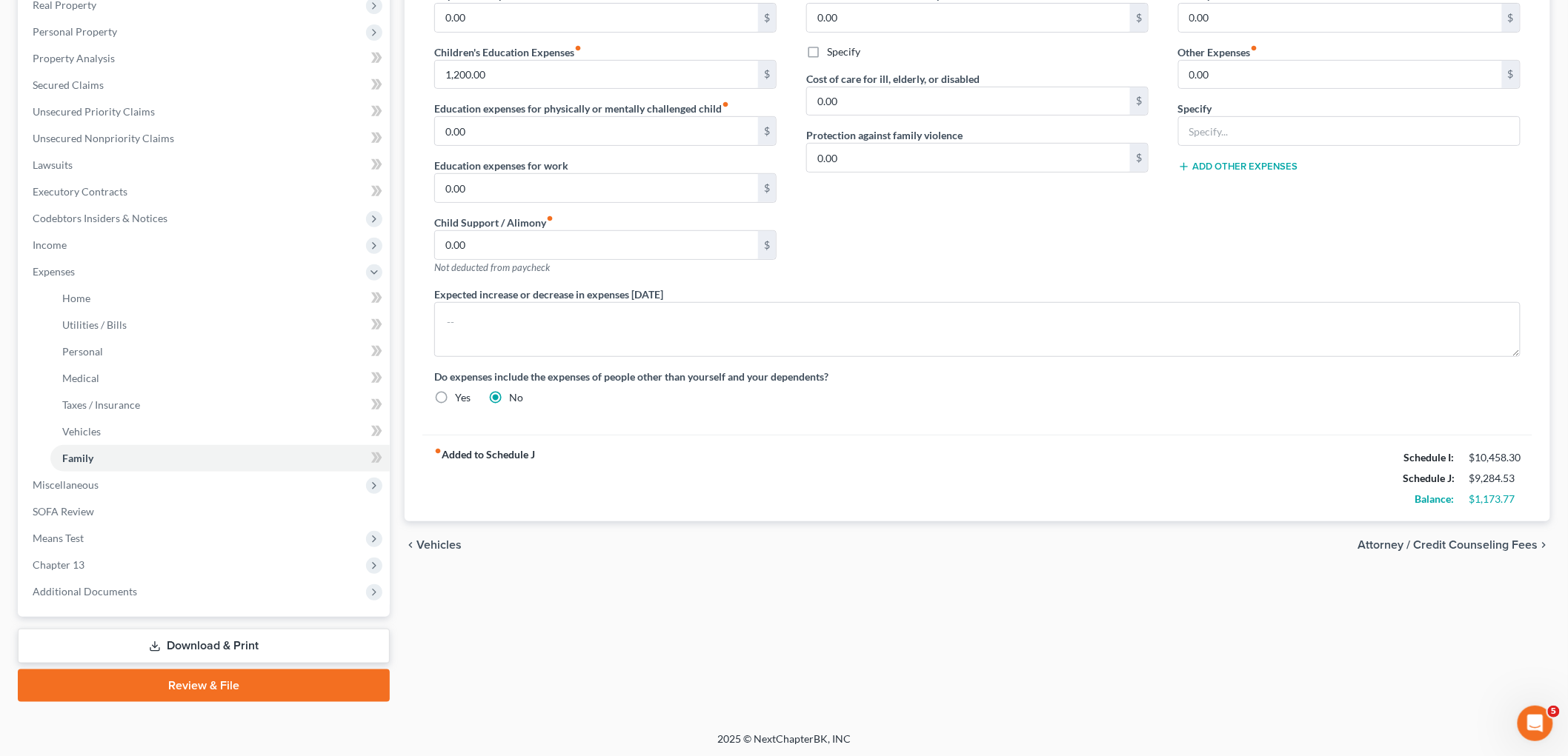
click at [1097, 542] on span "Attorney / Credit Counseling Fees" at bounding box center [1449, 545] width 180 height 11
select select "0"
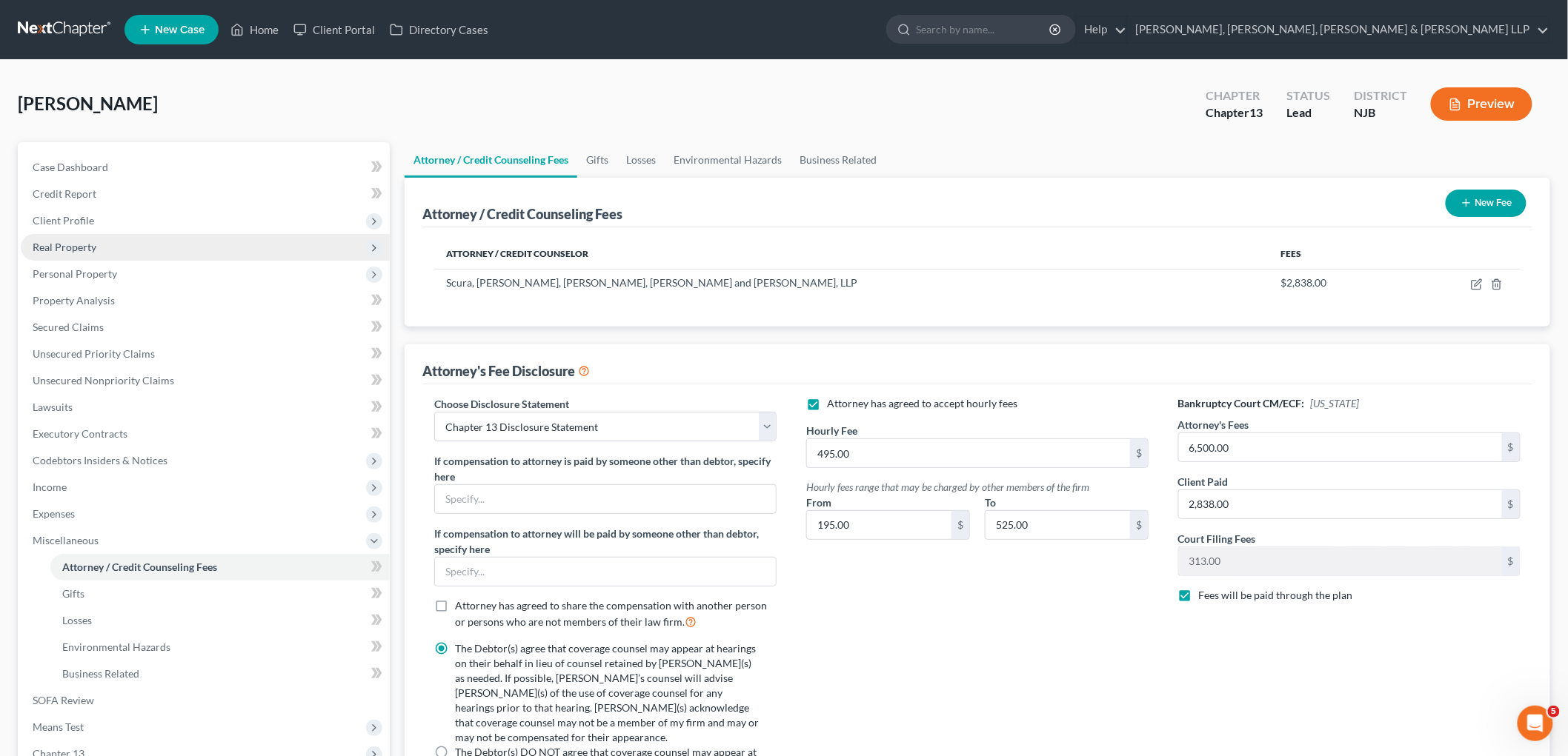
click at [54, 243] on span "Real Property" at bounding box center [64, 246] width 64 height 12
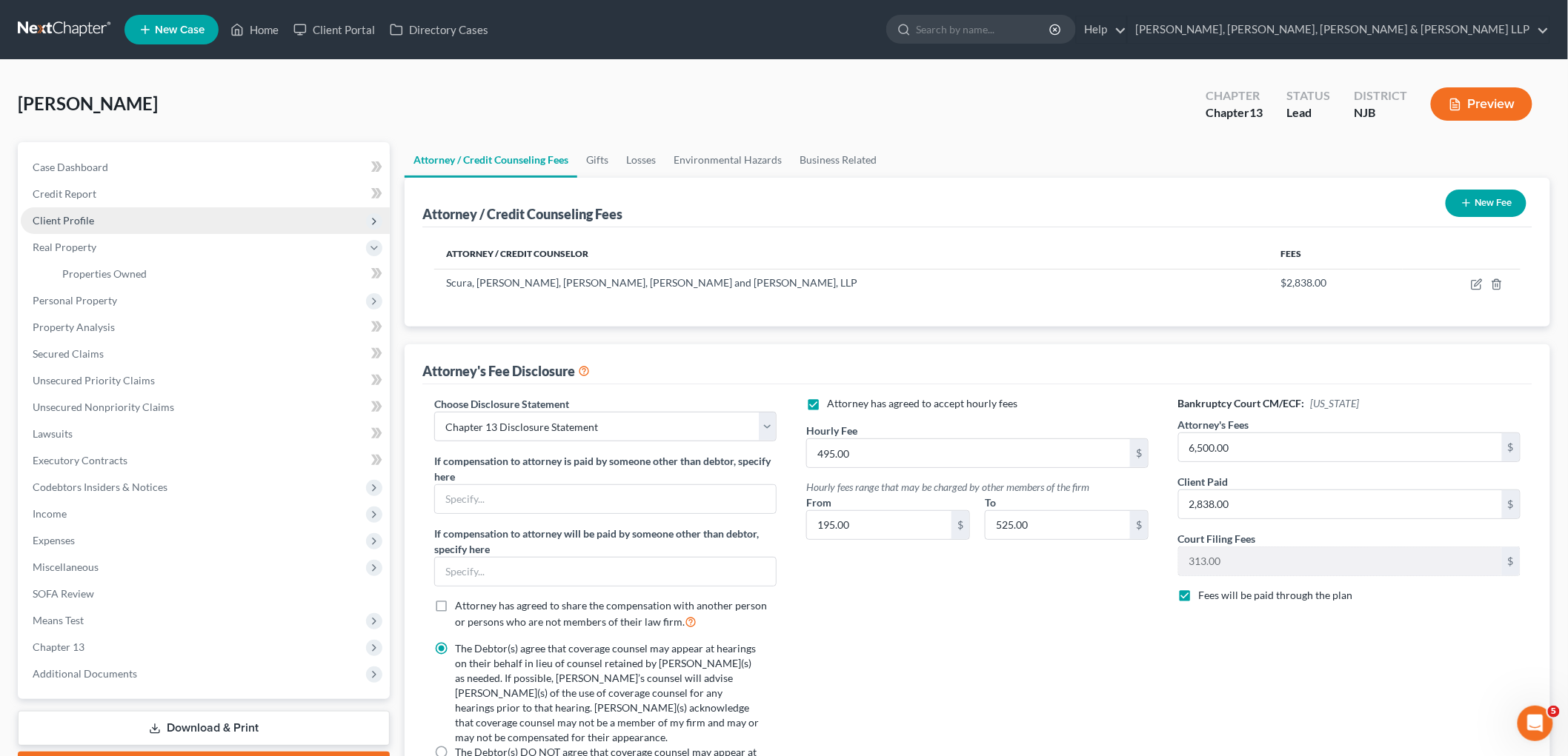
click at [76, 219] on span "Client Profile" at bounding box center [63, 220] width 61 height 12
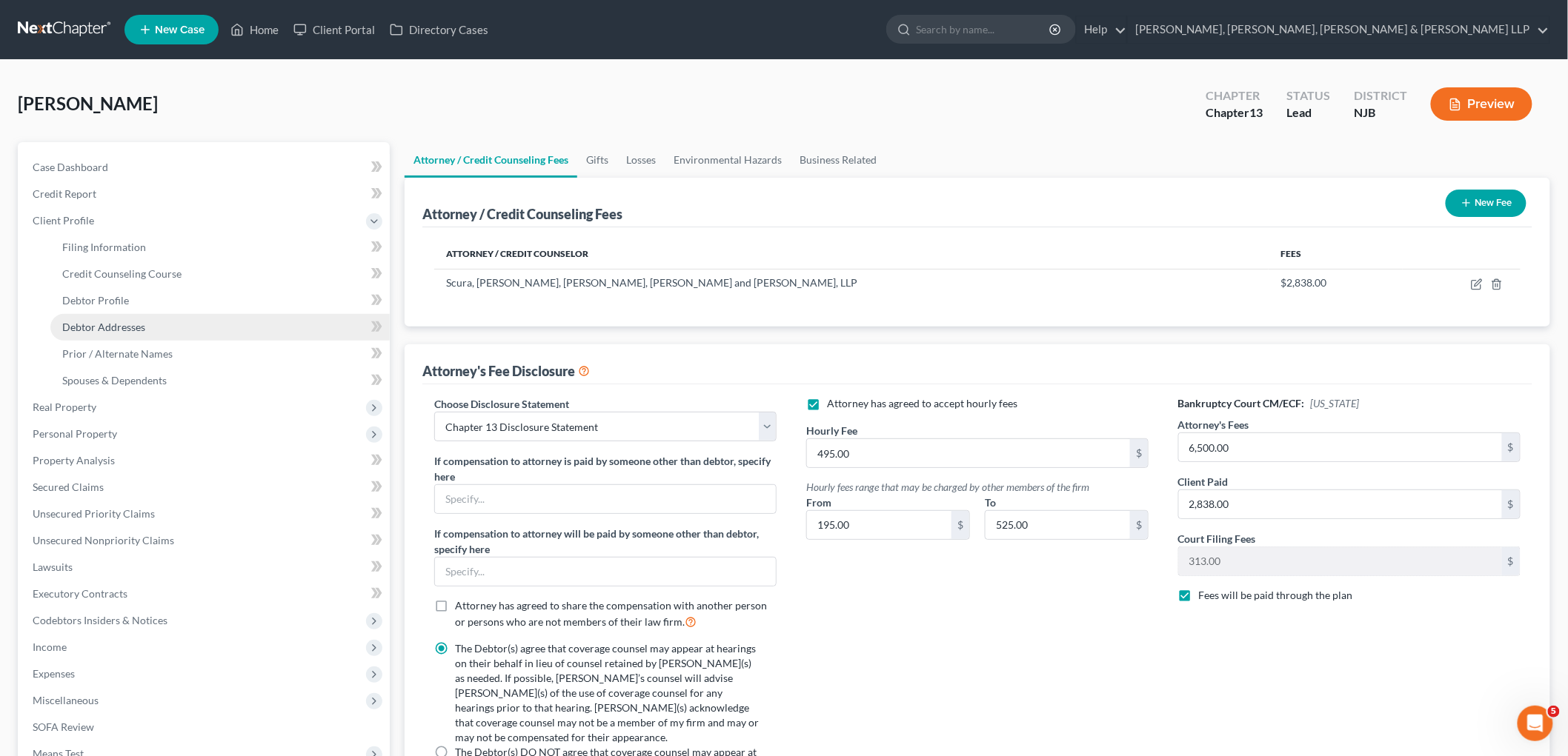
click at [104, 321] on span "Debtor Addresses" at bounding box center [103, 326] width 83 height 12
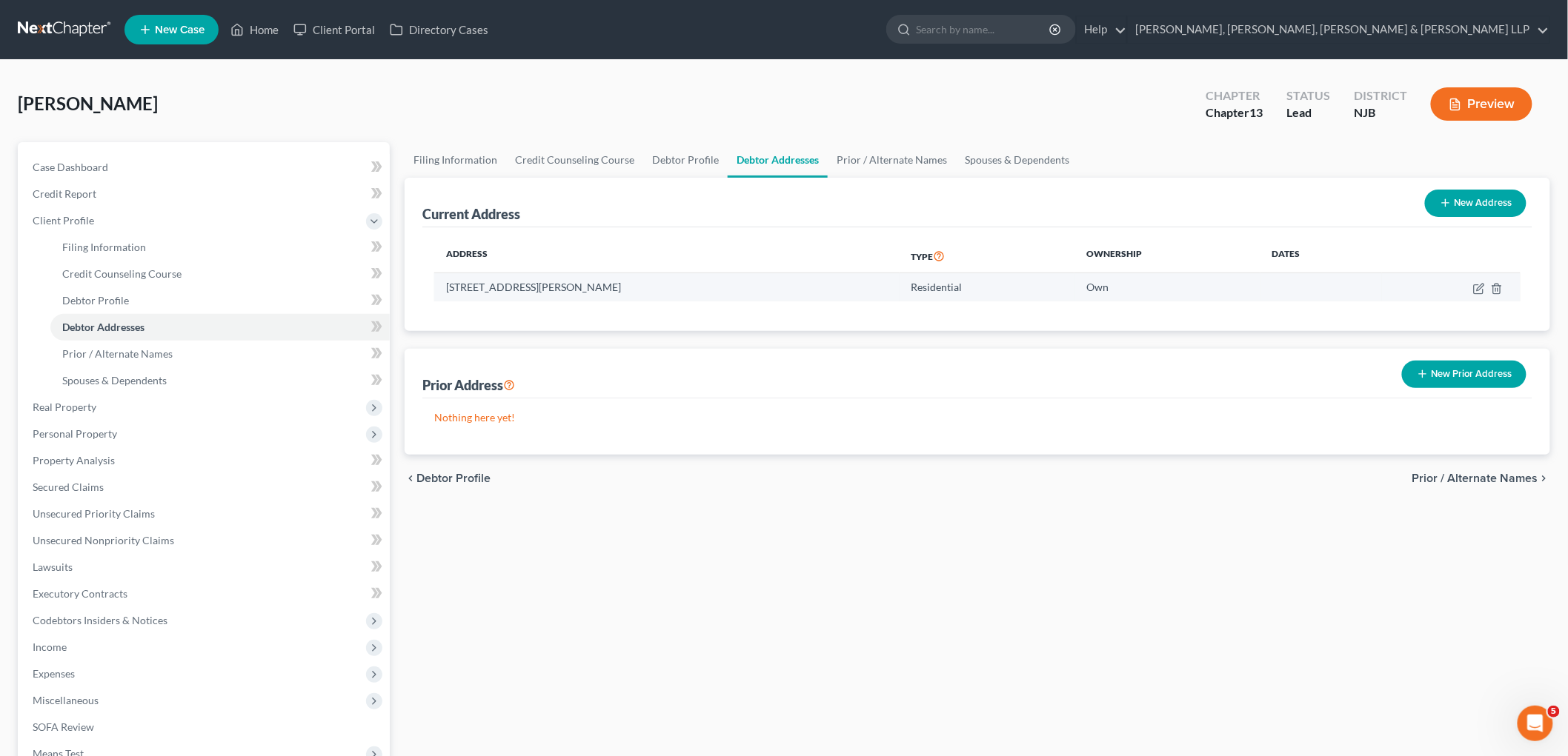
drag, startPoint x: 638, startPoint y: 286, endPoint x: 448, endPoint y: 289, distance: 190.0
click at [448, 289] on td "267 Millard Avenue, Hillside, NJ 07205" at bounding box center [667, 286] width 465 height 28
copy td "267 Millard Avenue, Hillside, NJ 07205"
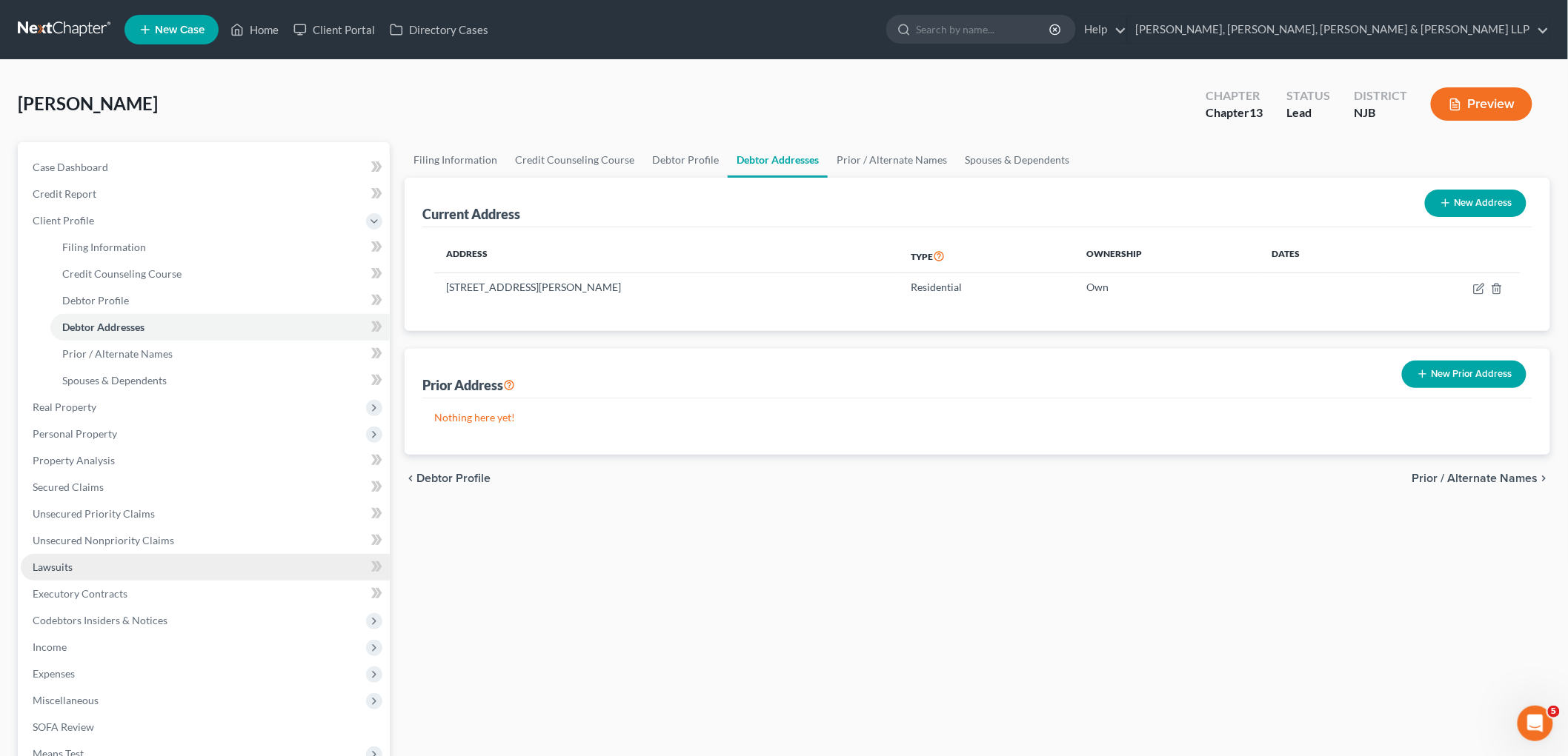
scroll to position [217, 0]
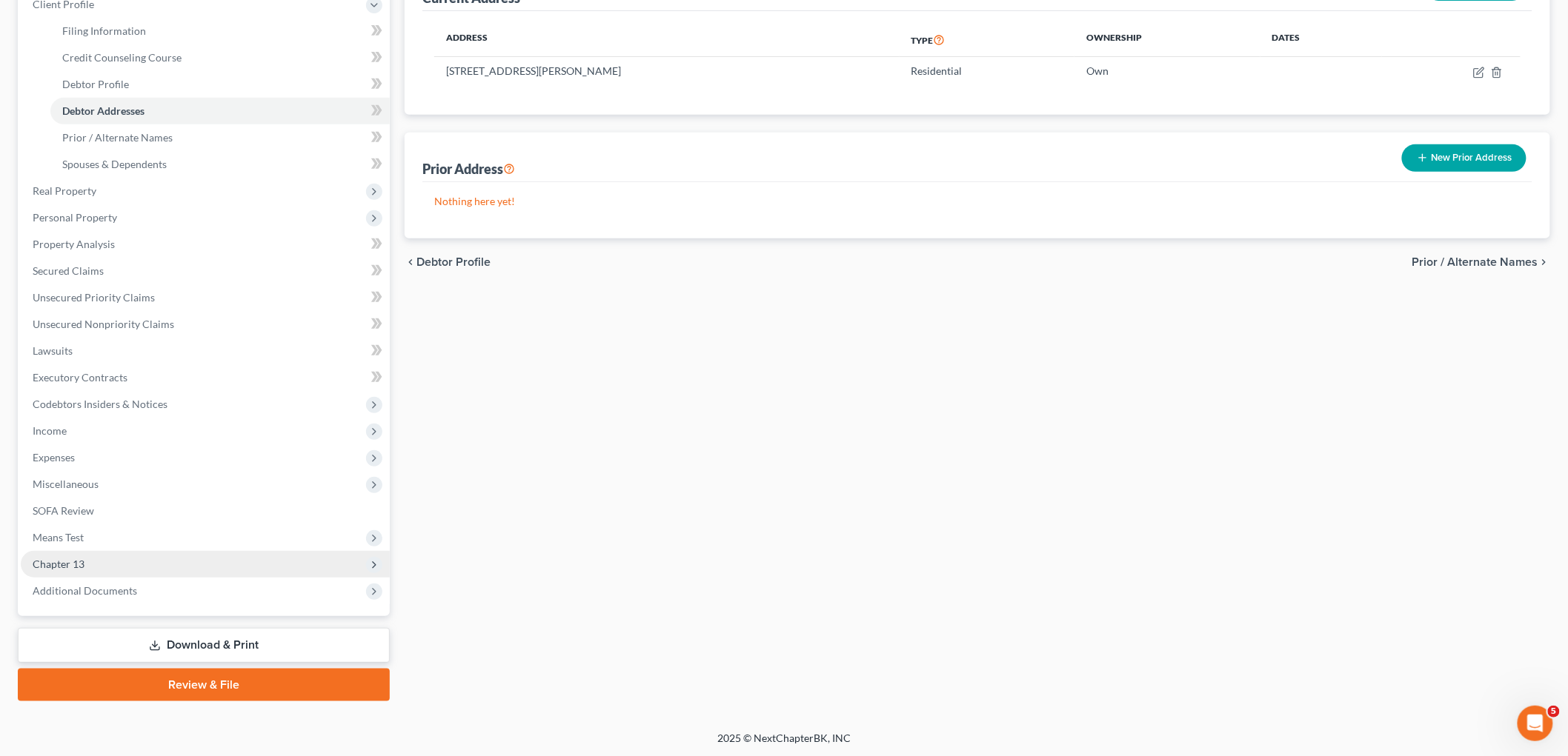
click at [68, 557] on span "Chapter 13" at bounding box center [58, 563] width 52 height 12
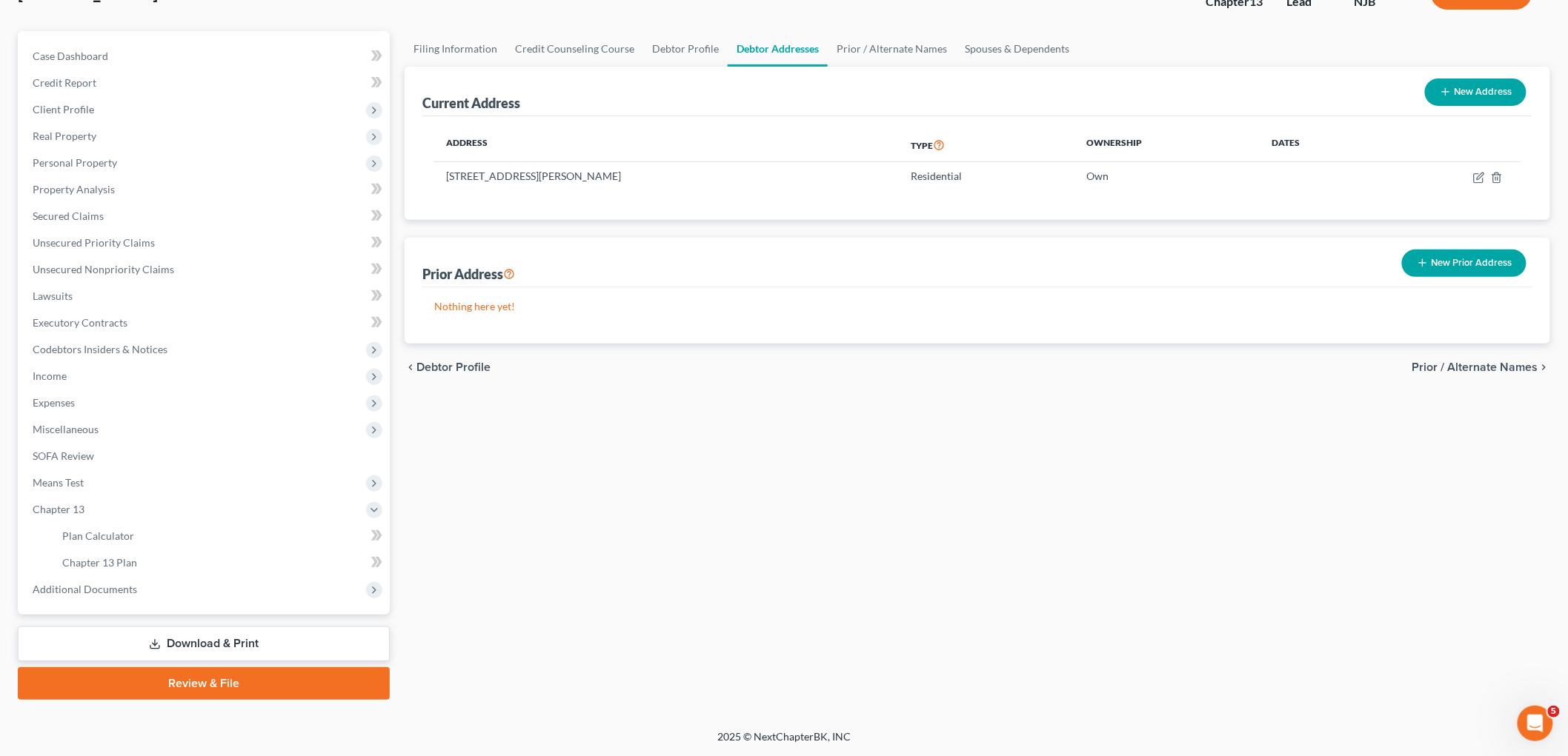
scroll to position [109, 0]
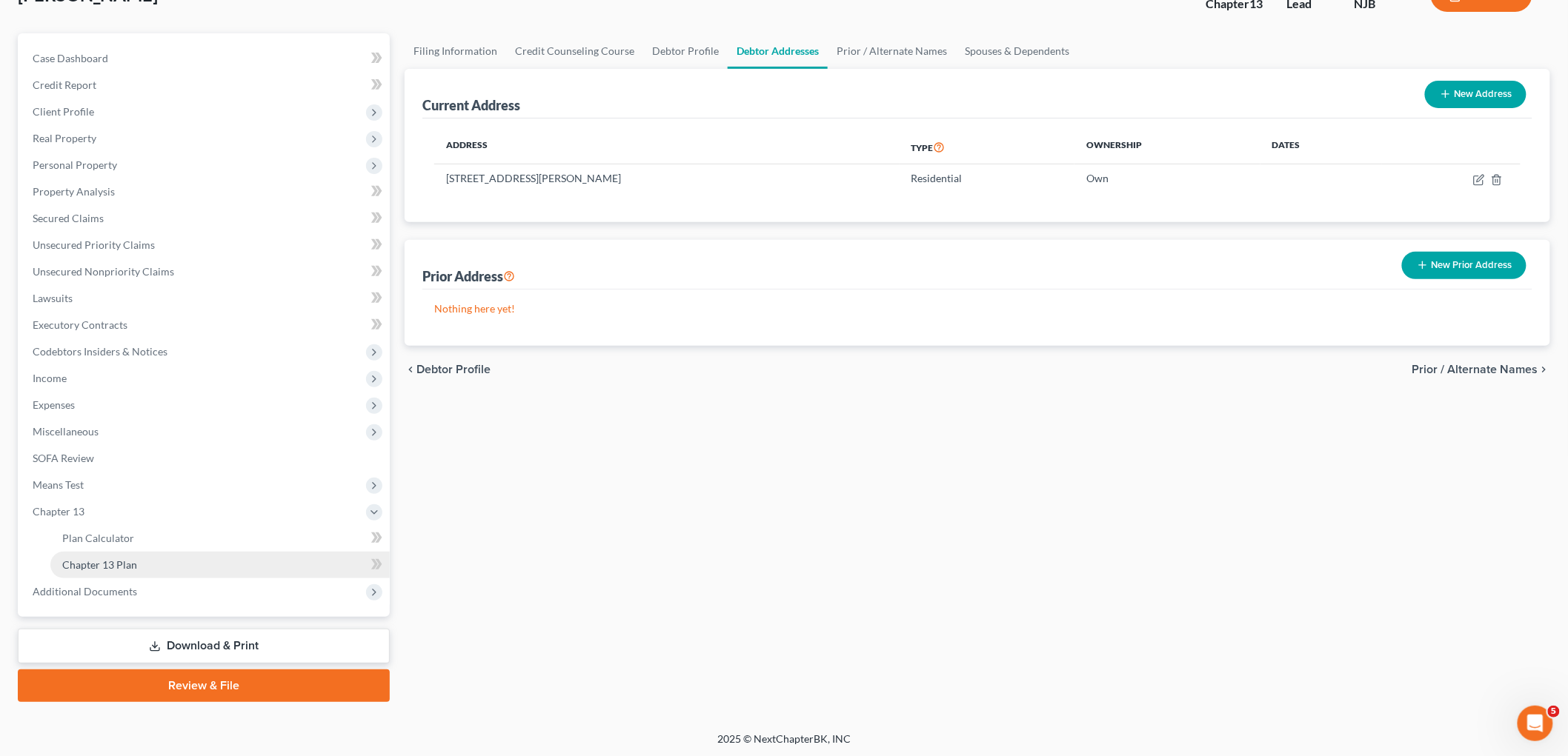
click at [101, 552] on link "Chapter 13 Plan" at bounding box center [220, 565] width 339 height 27
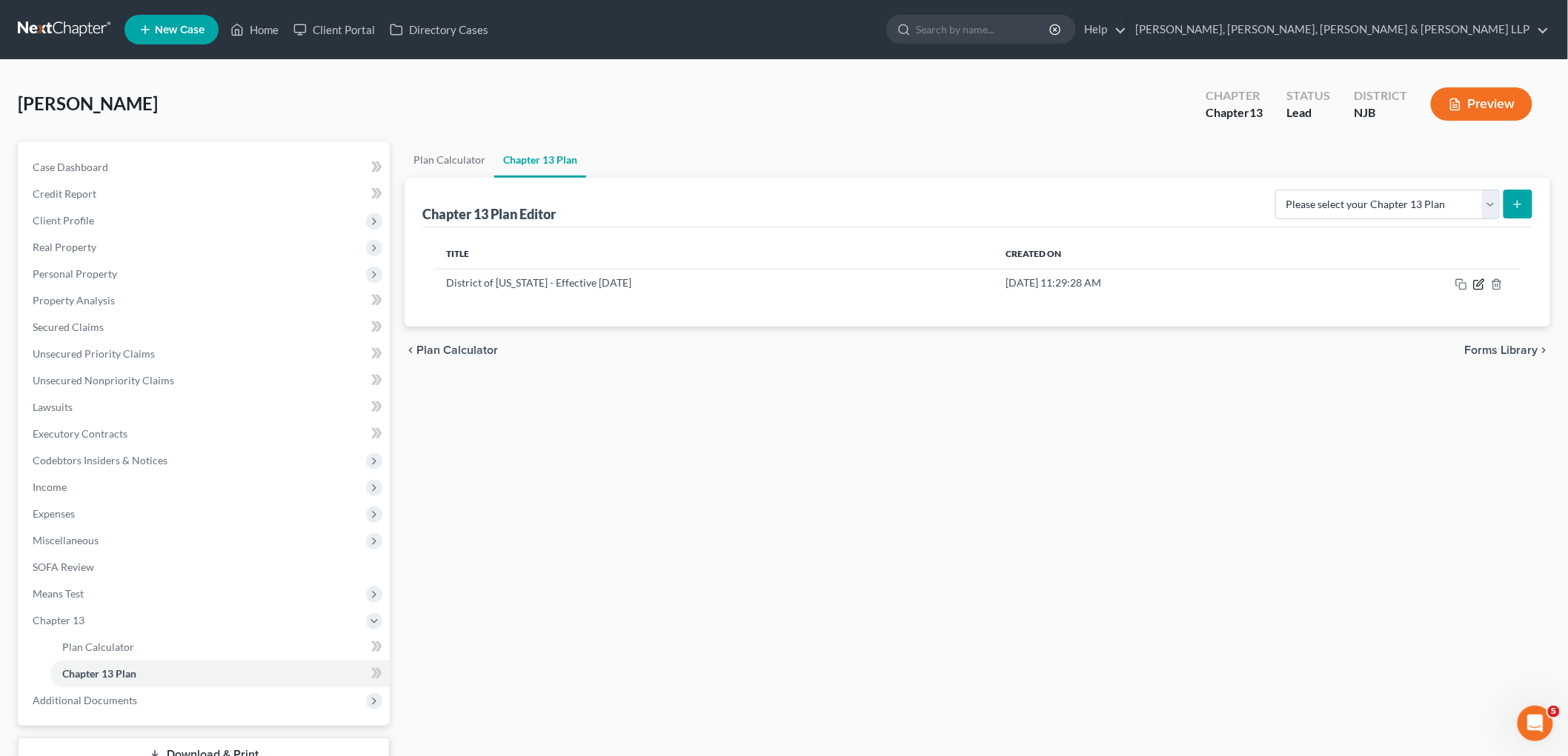
drag, startPoint x: 1476, startPoint y: 284, endPoint x: 1118, endPoint y: 581, distance: 465.2
click at [1097, 284] on icon "button" at bounding box center [1479, 284] width 11 height 11
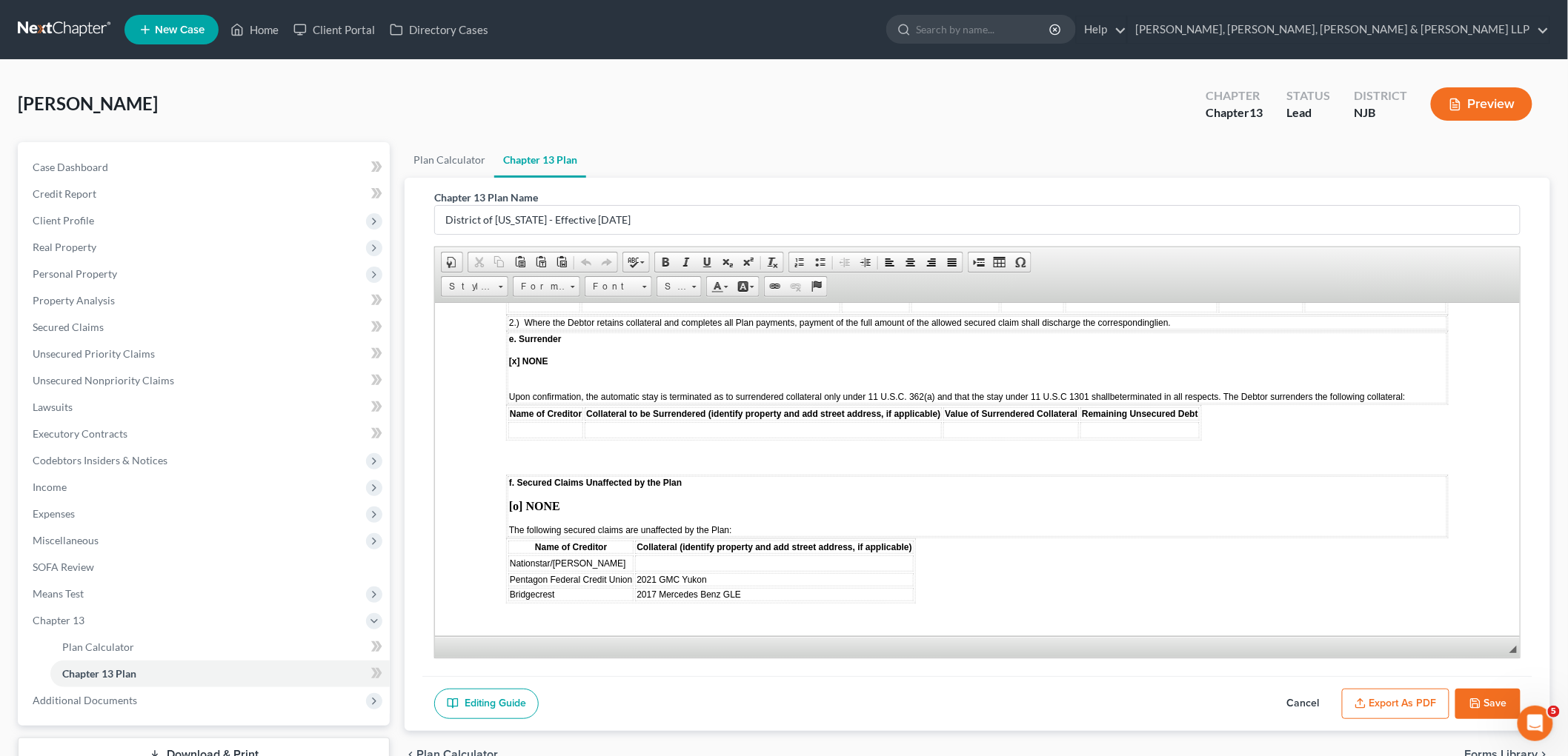
scroll to position [1975, 0]
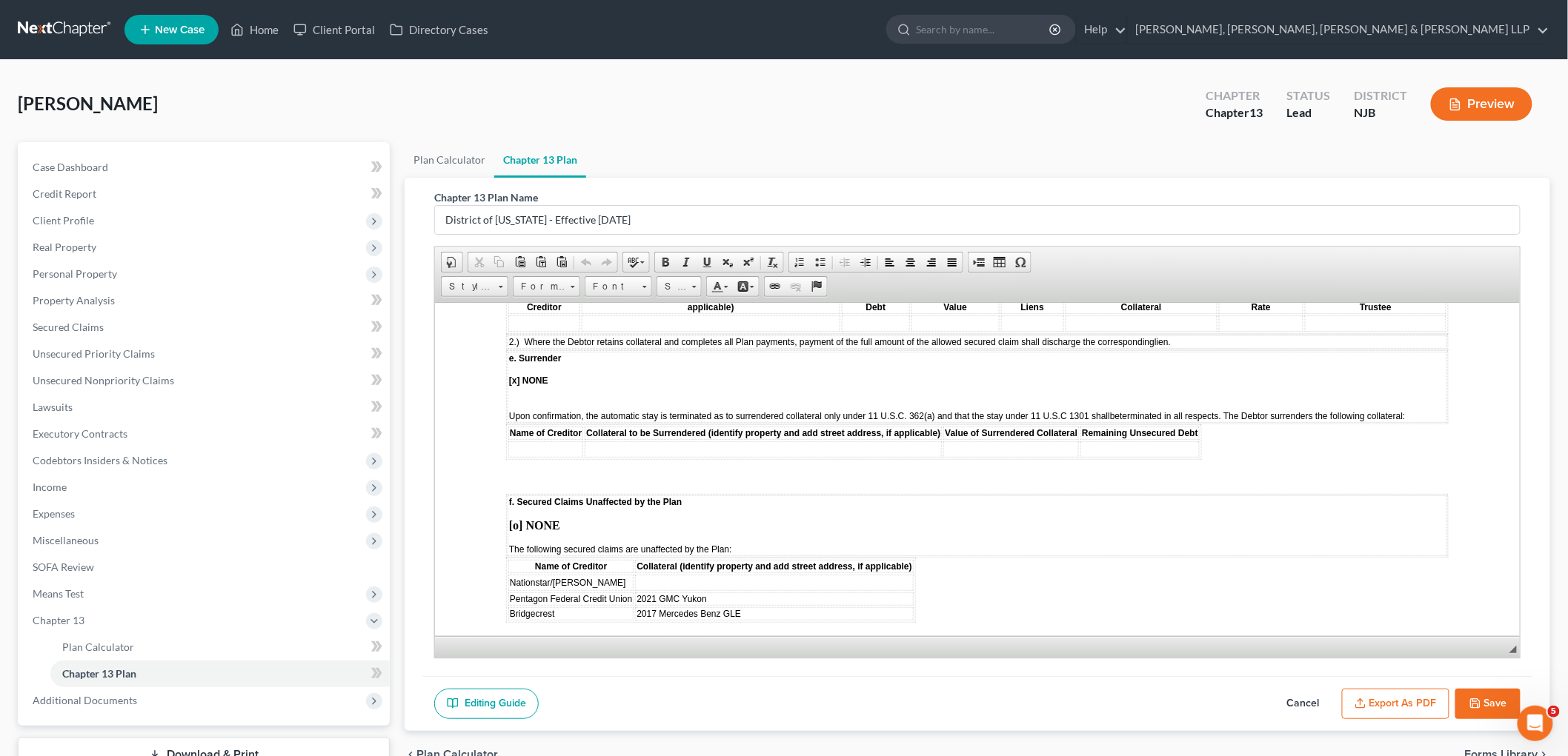
click at [670, 575] on td at bounding box center [773, 582] width 278 height 16
paste body
drag, startPoint x: 508, startPoint y: 518, endPoint x: 740, endPoint y: 543, distance: 233.3
click at [740, 575] on tbody "Nationstar/Mr Cooper 267 Millard Avenue, Hillside, NJ 07205 Pentagon Federal Cr…" at bounding box center [710, 597] width 406 height 45
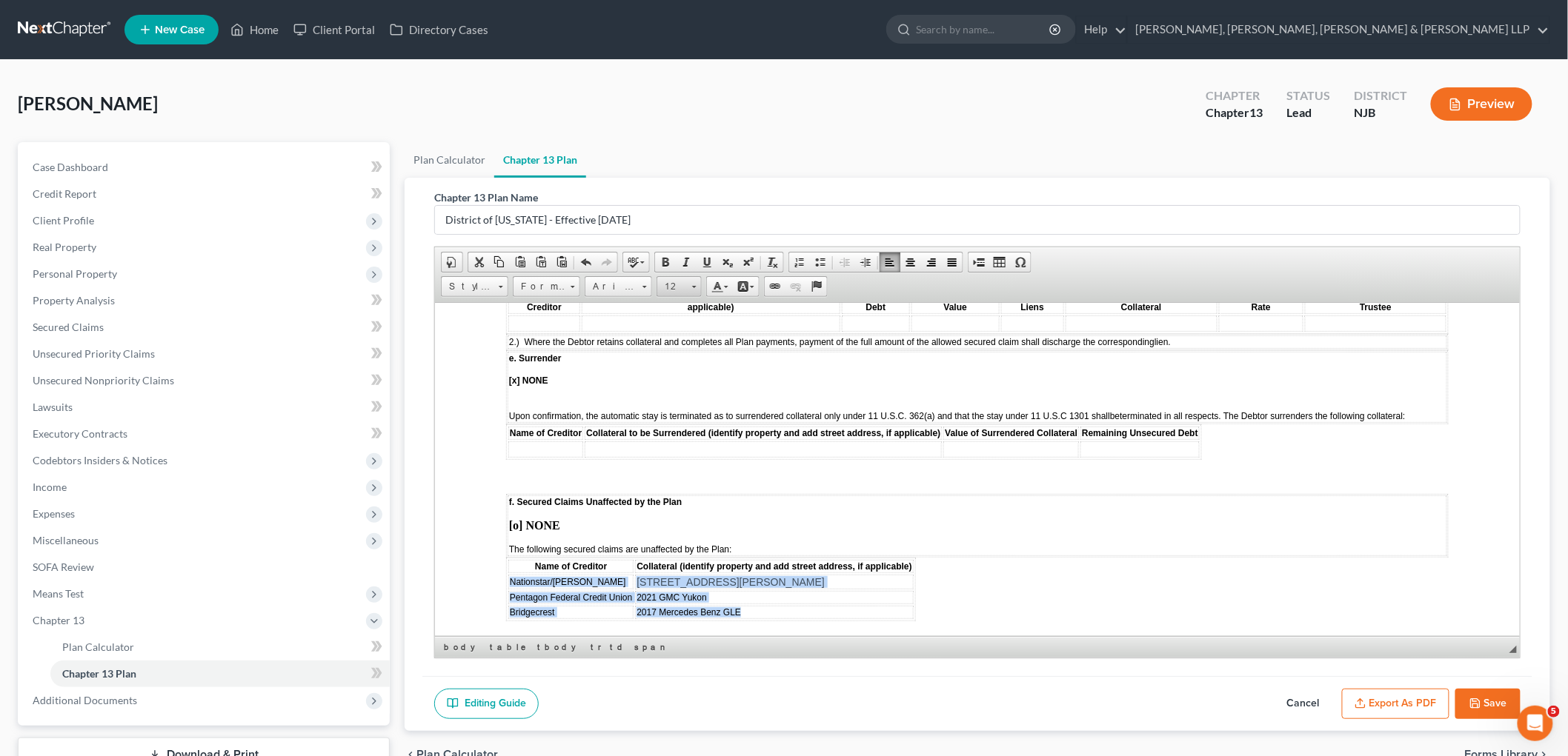
click at [692, 286] on span at bounding box center [694, 287] width 5 height 2
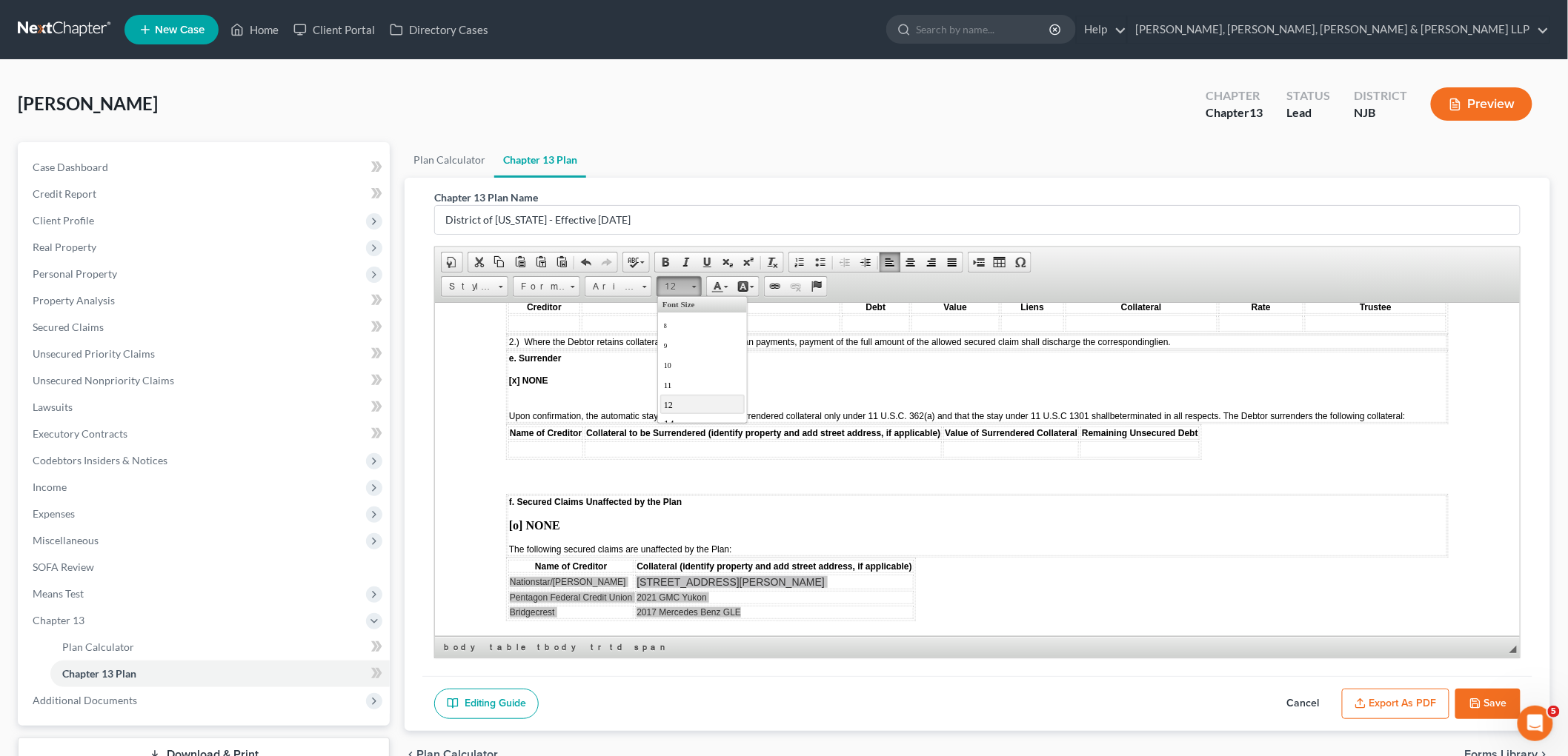
click at [683, 410] on link "12" at bounding box center [702, 404] width 84 height 19
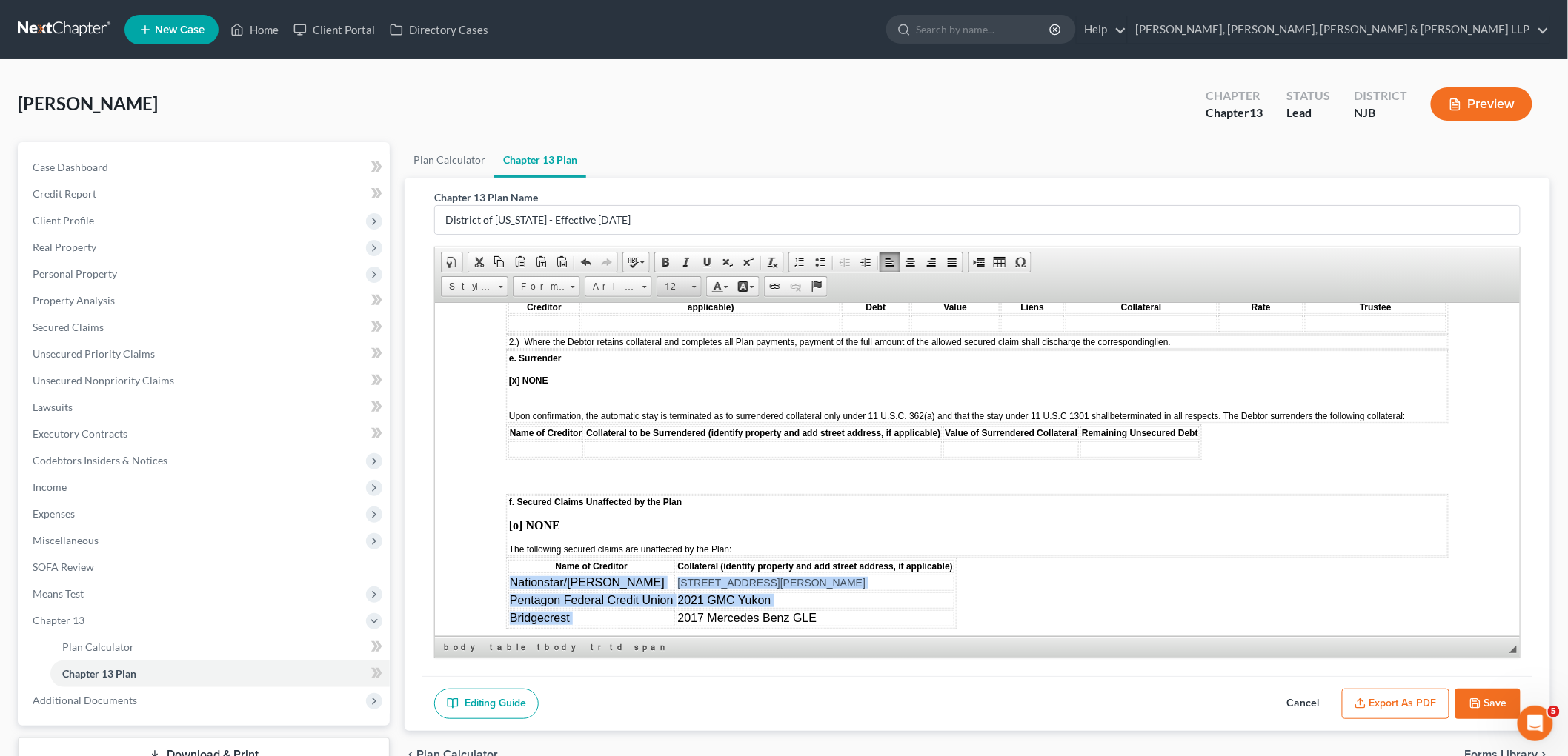
drag, startPoint x: 684, startPoint y: 286, endPoint x: 247, endPoint y: 52, distance: 495.7
click at [684, 286] on span "12" at bounding box center [671, 286] width 30 height 19
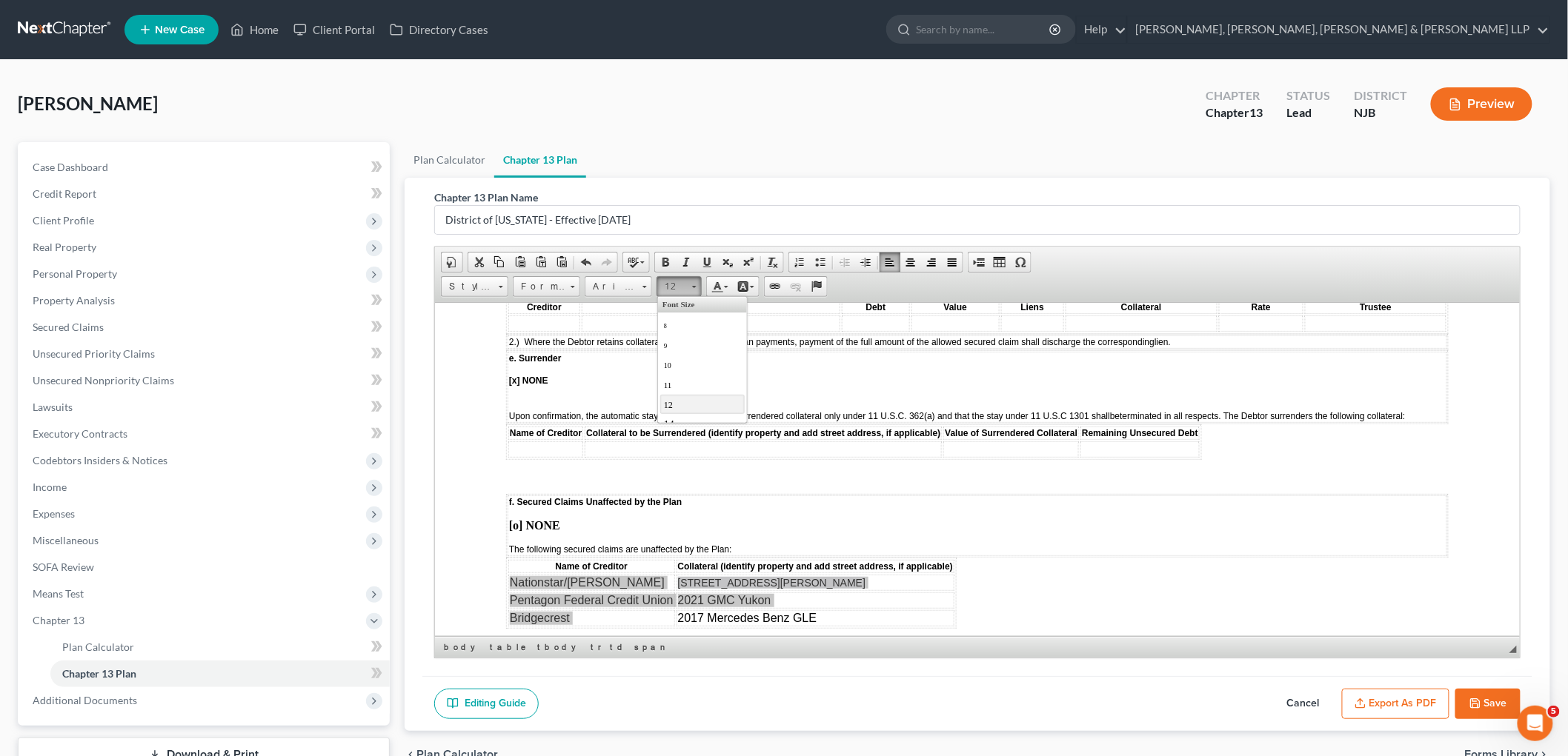
click at [680, 405] on link "12" at bounding box center [702, 404] width 84 height 19
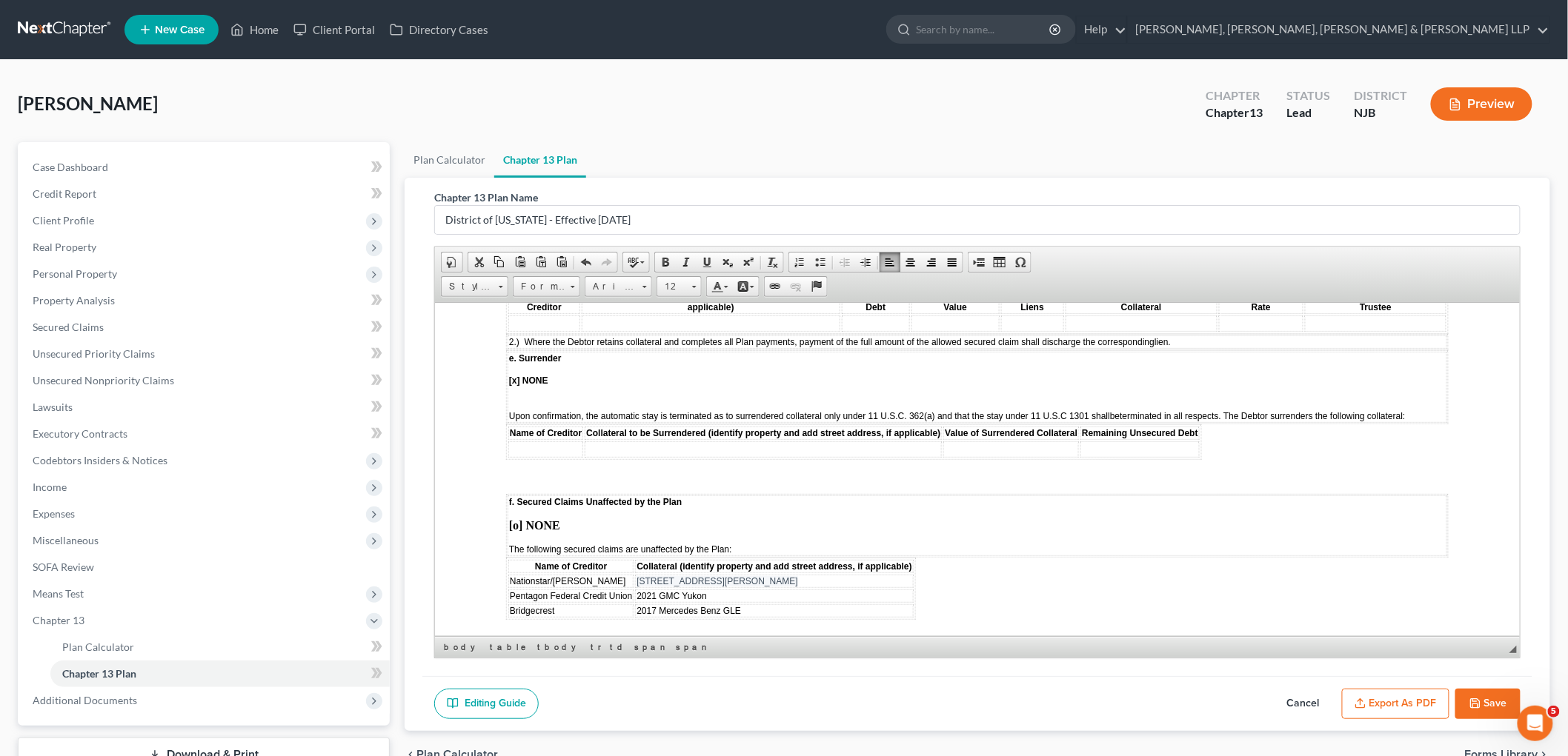
click at [985, 539] on body "STATISTICAL INFORMATION ONLY: Debtor must select the number of each of the foll…" at bounding box center [976, 389] width 943 height 3982
click at [1097, 696] on button "Export as PDF" at bounding box center [1396, 704] width 108 height 32
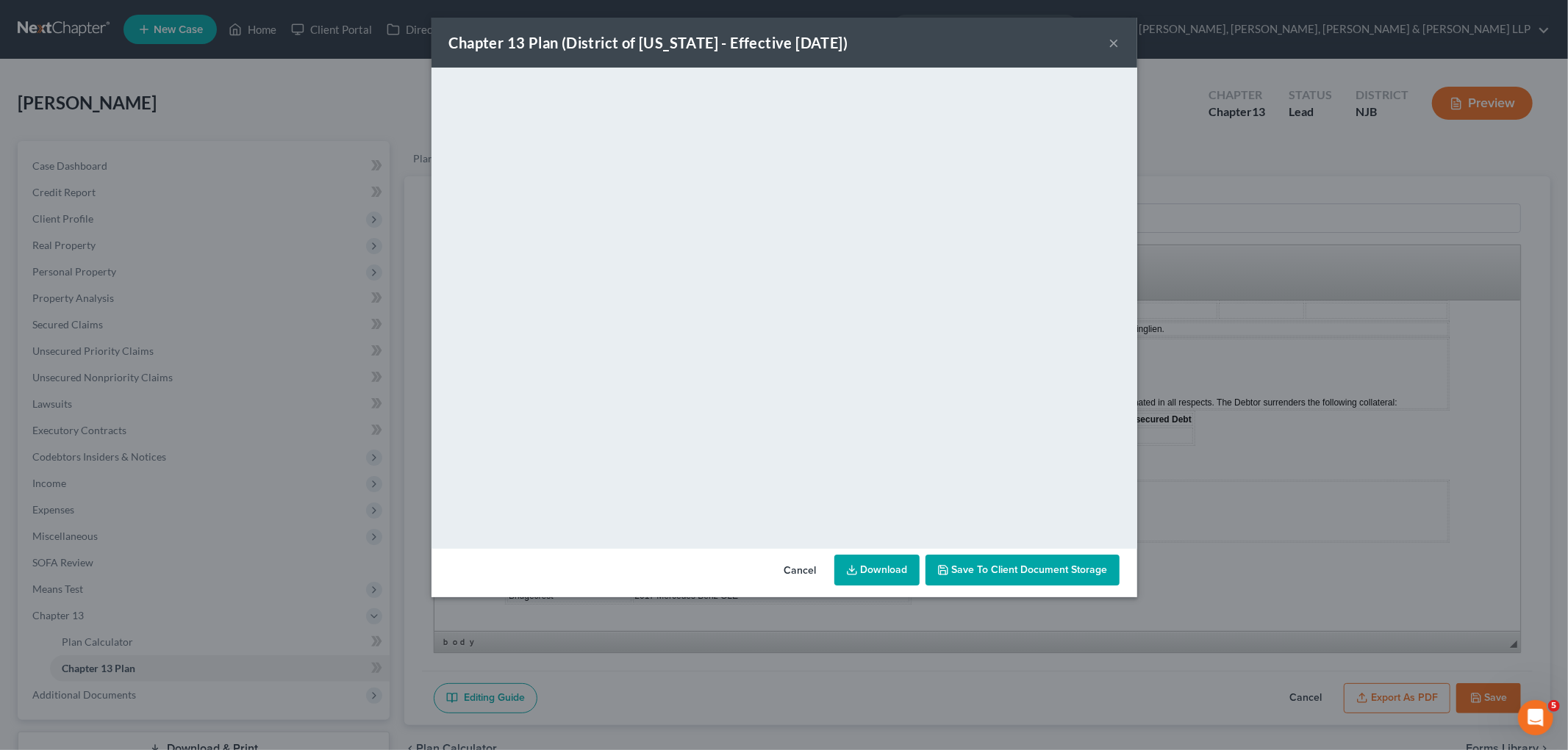
drag, startPoint x: 796, startPoint y: 566, endPoint x: 848, endPoint y: 596, distance: 60.0
click at [796, 566] on button "Cancel" at bounding box center [800, 571] width 56 height 29
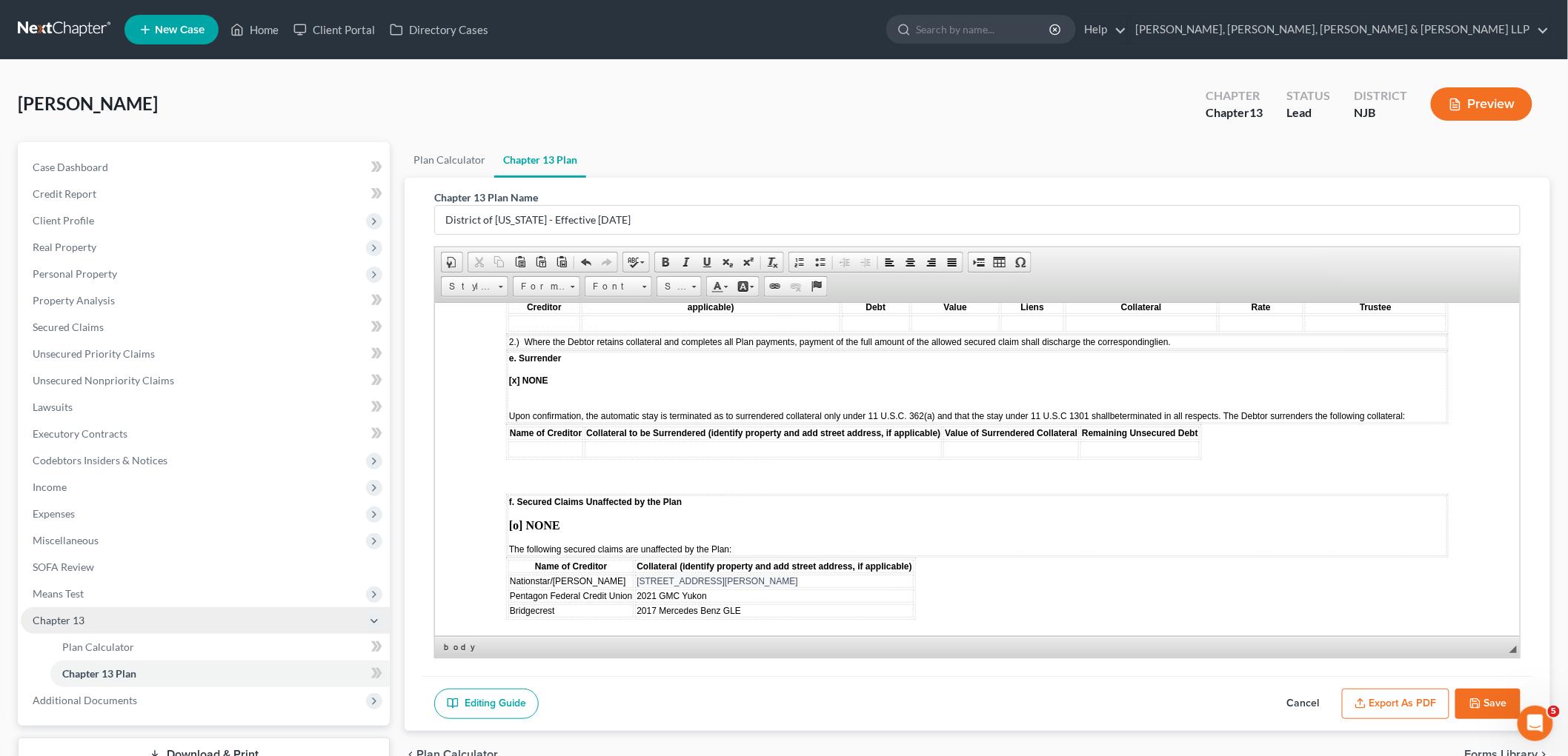
click at [1097, 696] on icon "button" at bounding box center [1475, 704] width 11 height 11
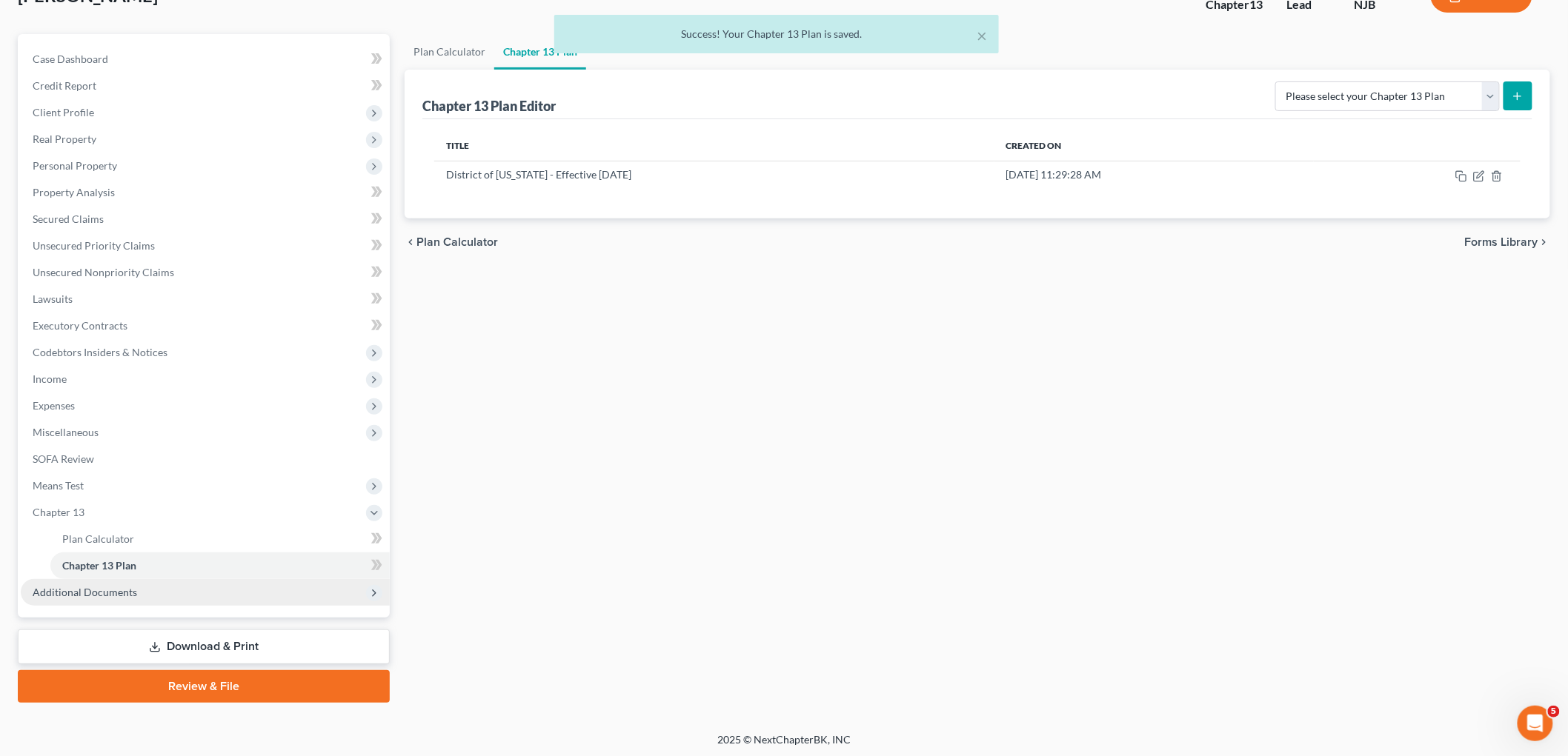
scroll to position [109, 0]
click at [187, 638] on link "Download & Print" at bounding box center [204, 646] width 372 height 34
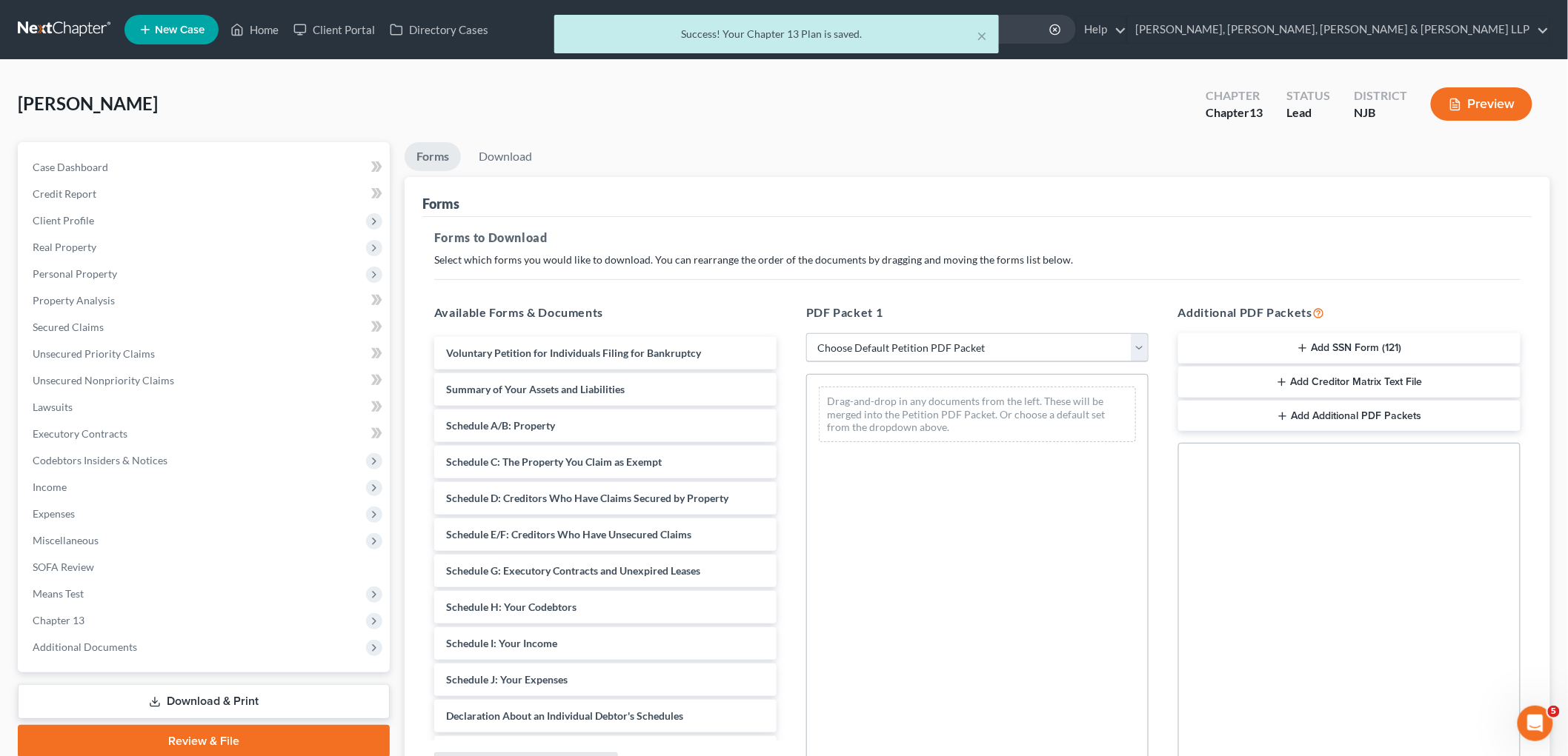
click at [878, 346] on select "Choose Default Petition PDF Packet Complete Bankruptcy Petition (all forms and …" at bounding box center [977, 347] width 343 height 30
select select "0"
click at [806, 333] on select "Choose Default Petition PDF Packet Complete Bankruptcy Petition (all forms and …" at bounding box center [977, 347] width 343 height 30
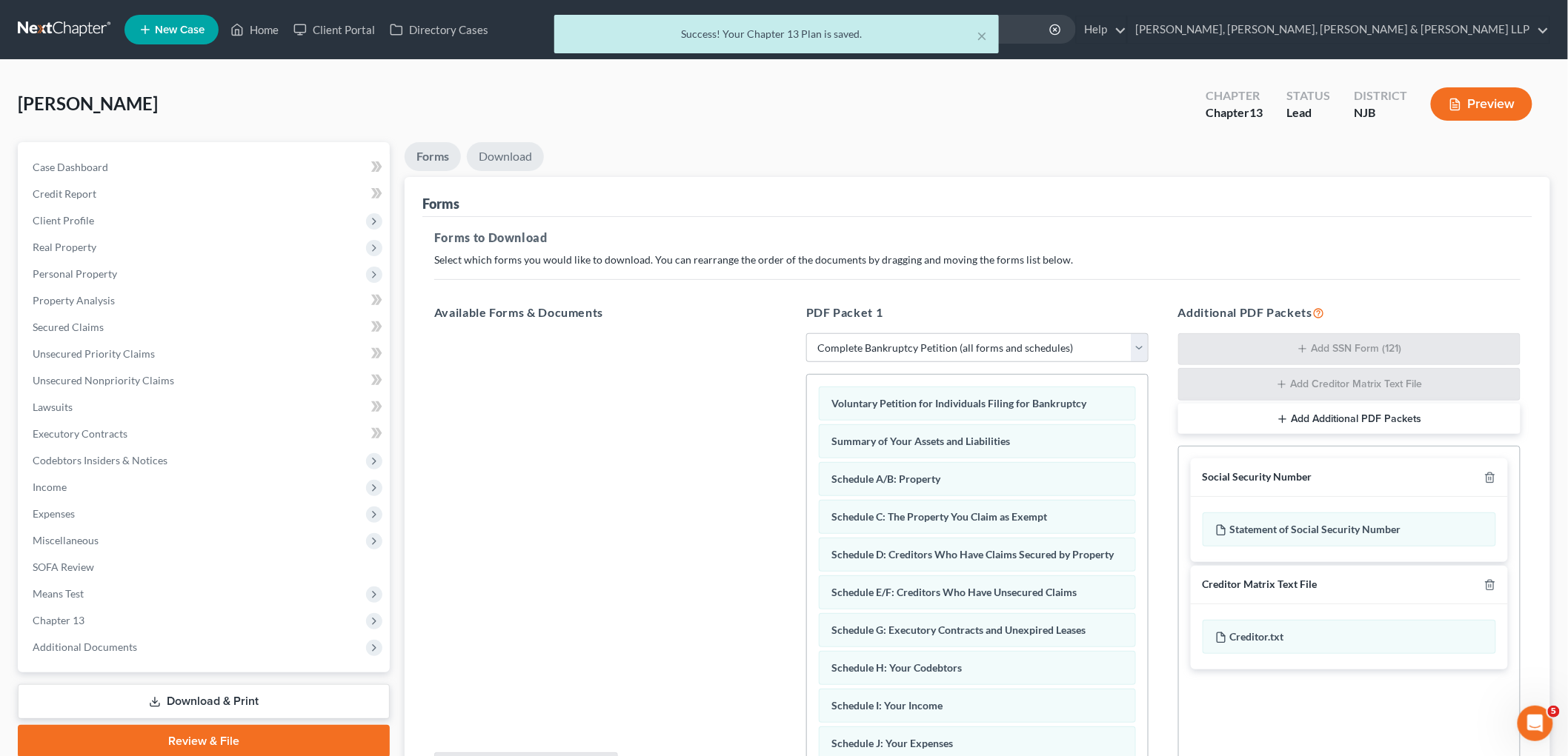
click at [514, 158] on link "Download" at bounding box center [505, 157] width 77 height 29
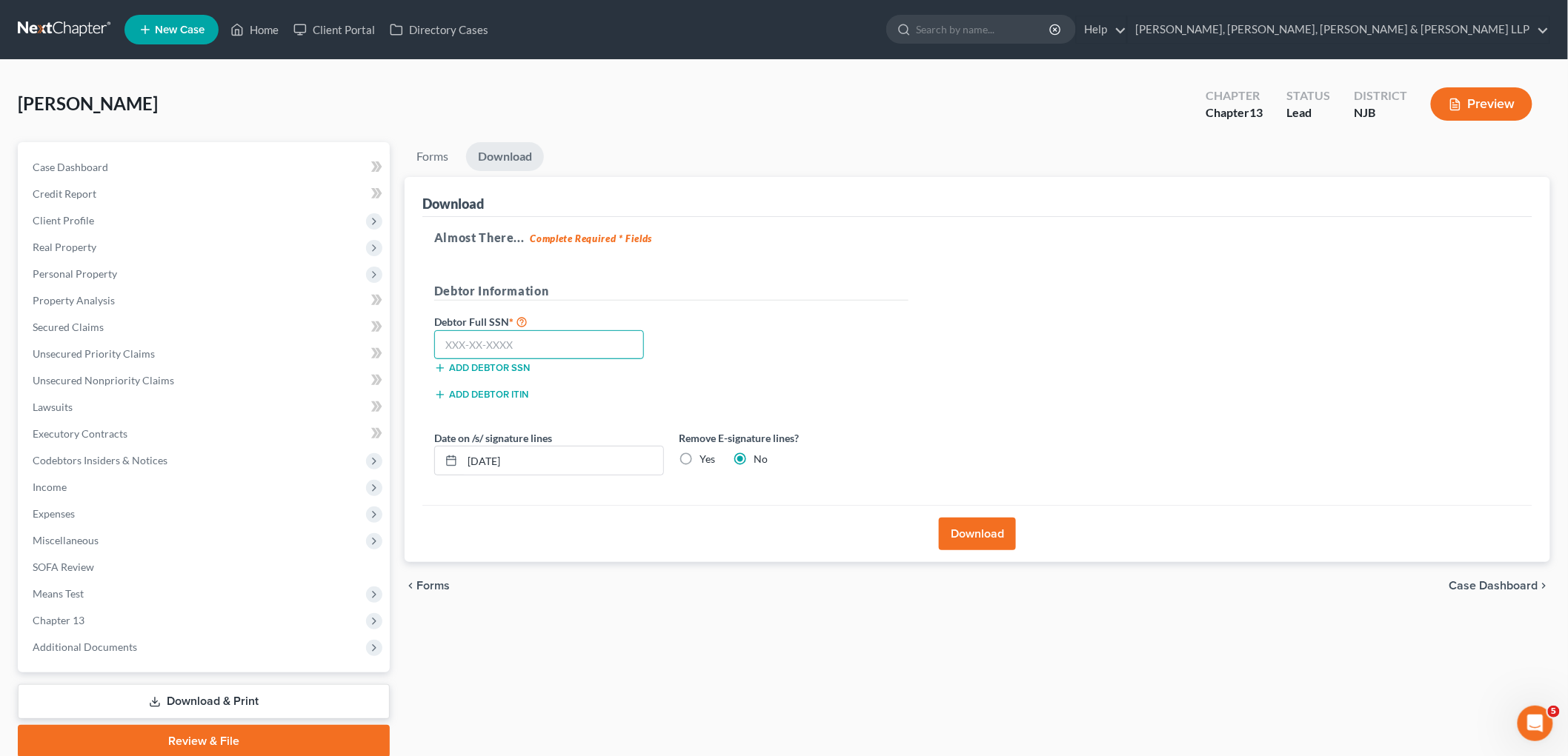
click at [543, 354] on input "text" at bounding box center [540, 345] width 210 height 30
type input "152-62-2516"
click at [908, 311] on div "Debtor Information" at bounding box center [671, 298] width 489 height 31
click at [977, 534] on button "Download" at bounding box center [977, 535] width 77 height 32
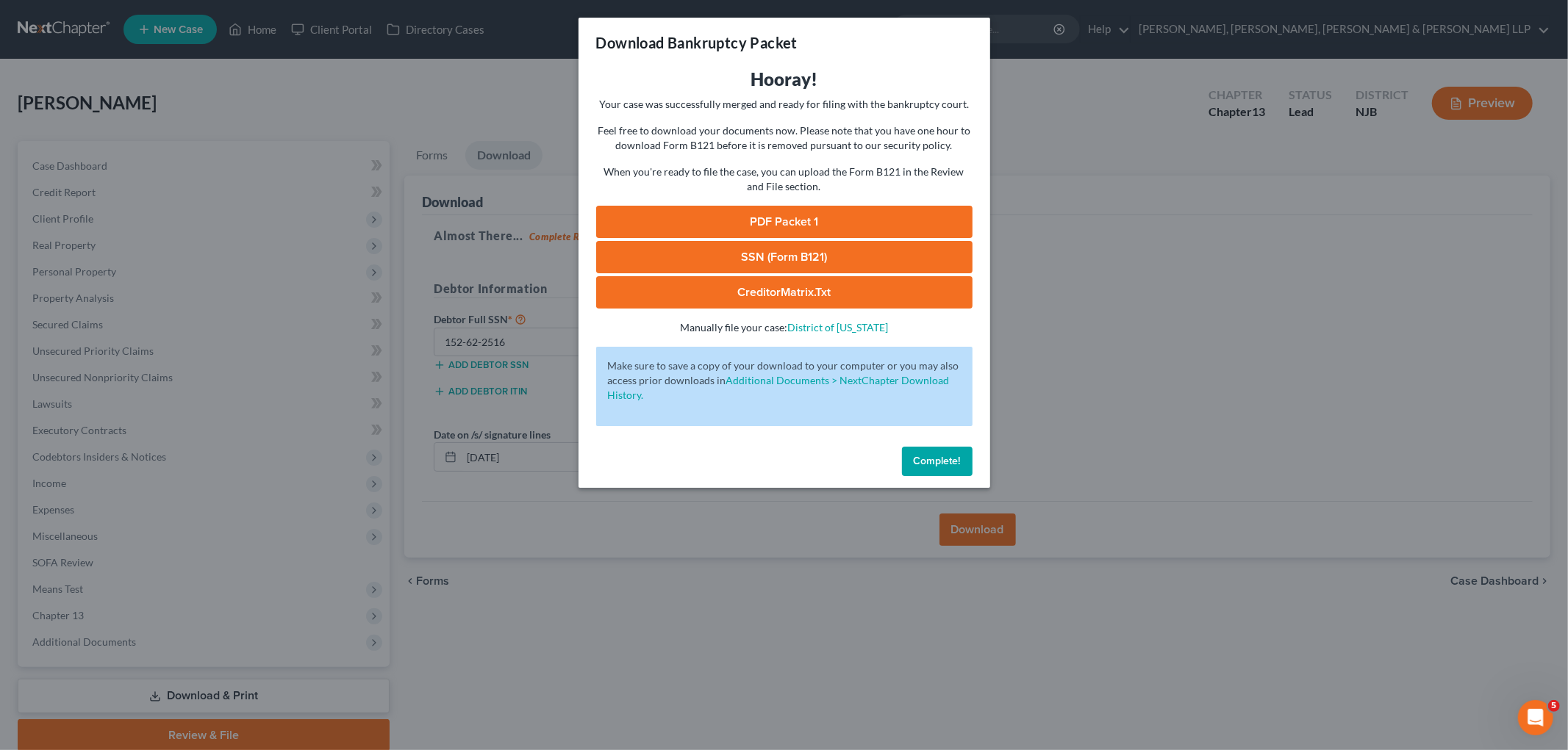
click at [665, 221] on link "PDF Packet 1" at bounding box center [783, 222] width 376 height 32
click at [931, 463] on span "Complete!" at bounding box center [937, 460] width 47 height 12
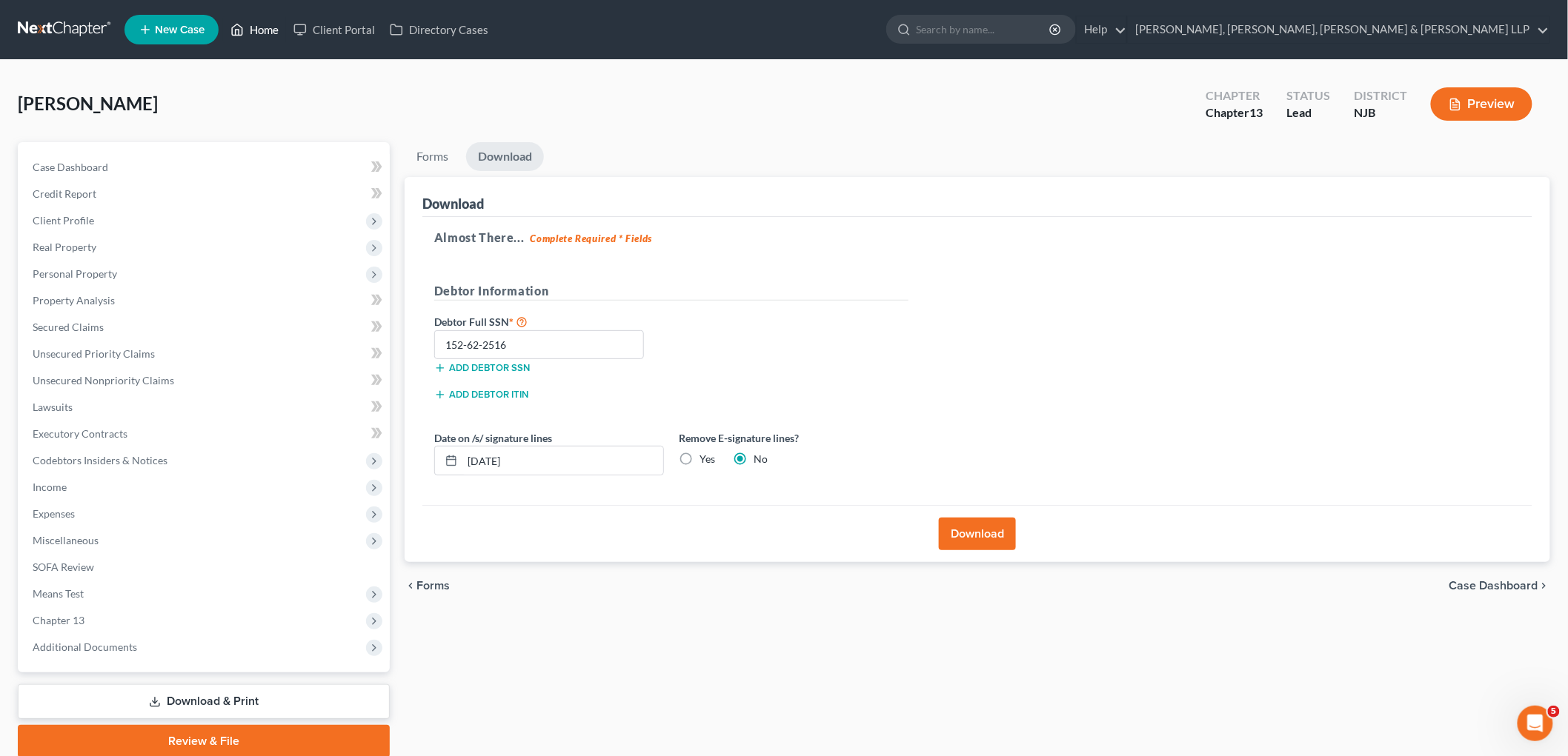
click at [258, 31] on link "Home" at bounding box center [255, 30] width 63 height 27
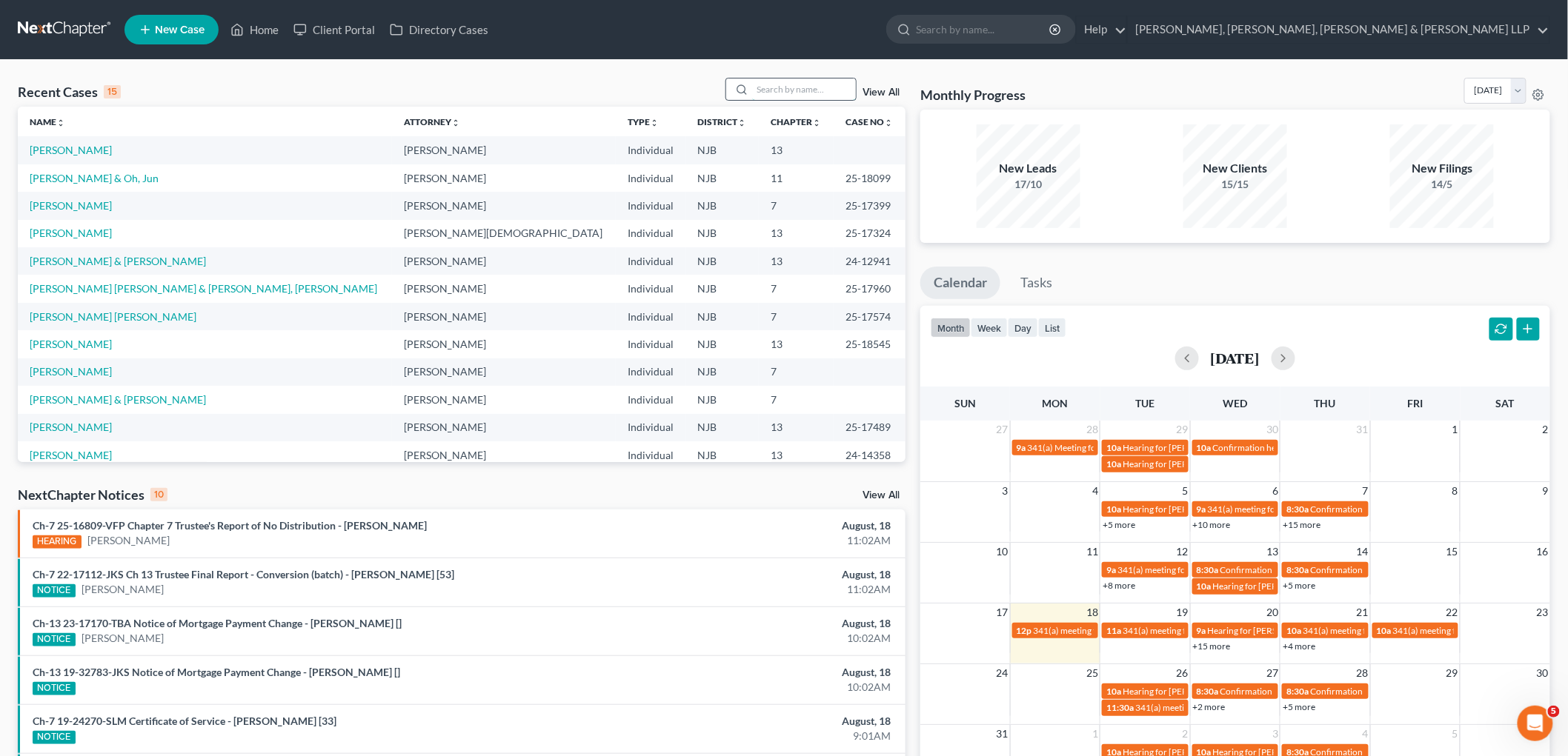
click at [810, 87] on input "search" at bounding box center [804, 89] width 104 height 22
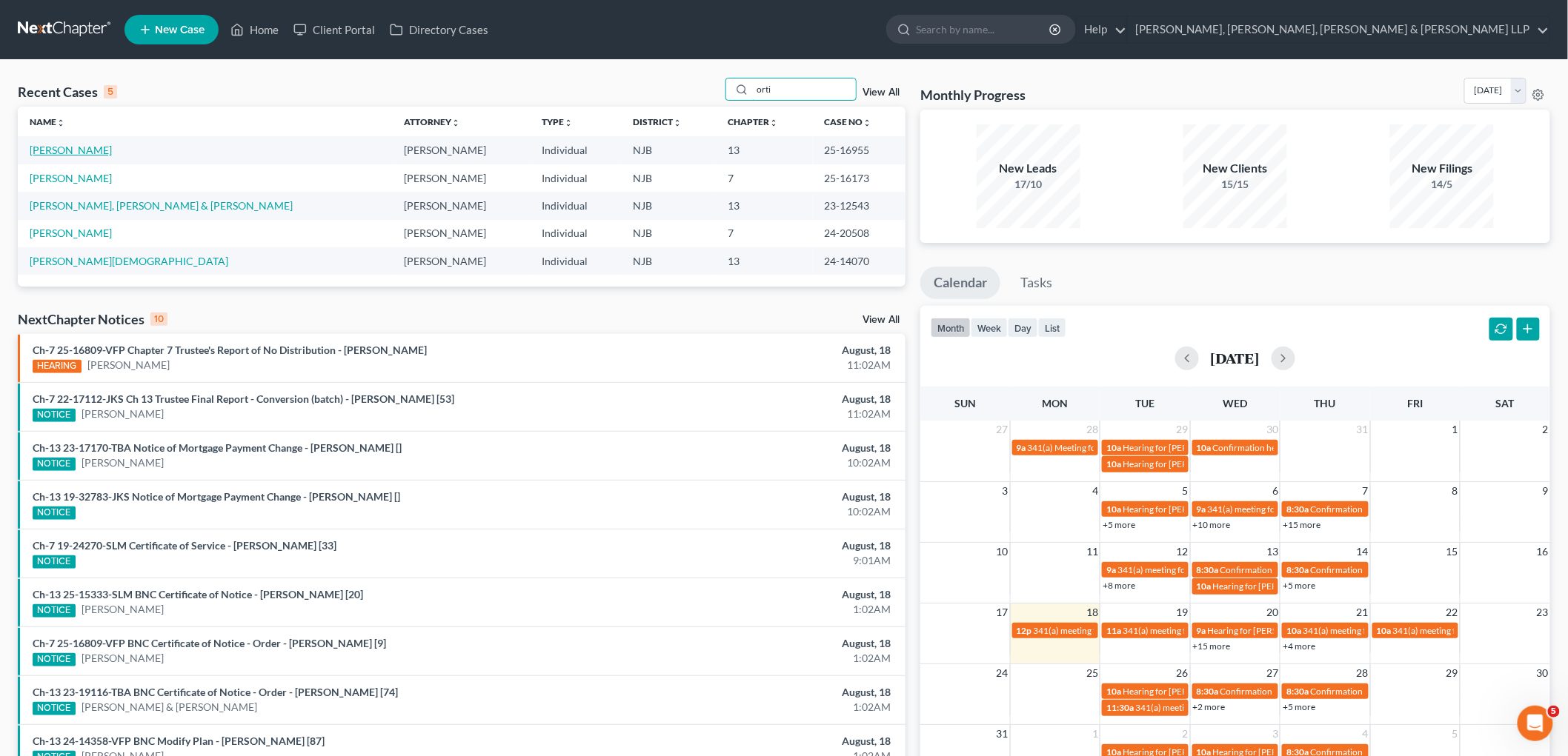
type input "orti"
click at [58, 149] on link "Ortiz, Rafael" at bounding box center [71, 150] width 82 height 12
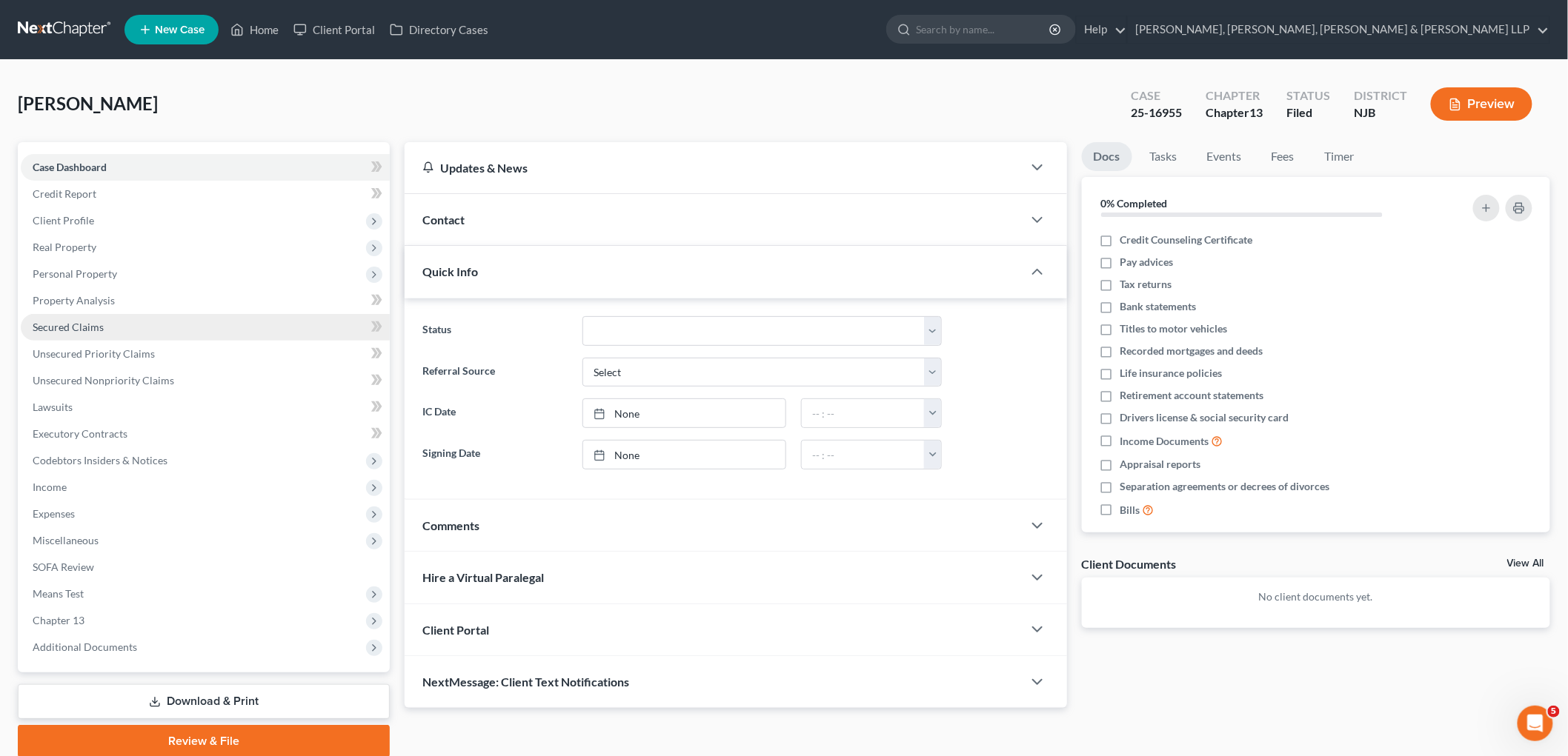
click at [74, 323] on span "Secured Claims" at bounding box center [68, 326] width 72 height 12
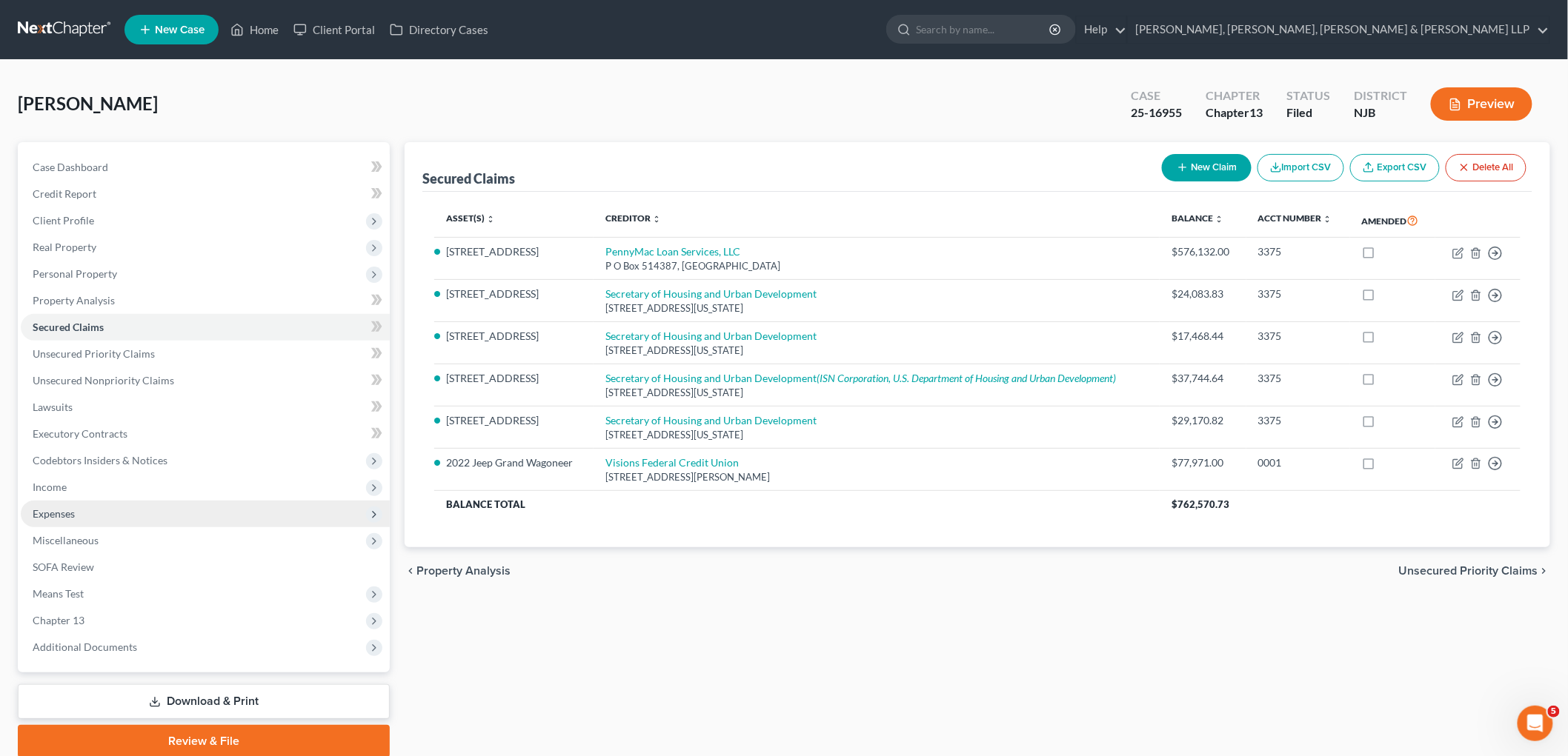
click at [73, 514] on span "Expenses" at bounding box center [53, 514] width 42 height 12
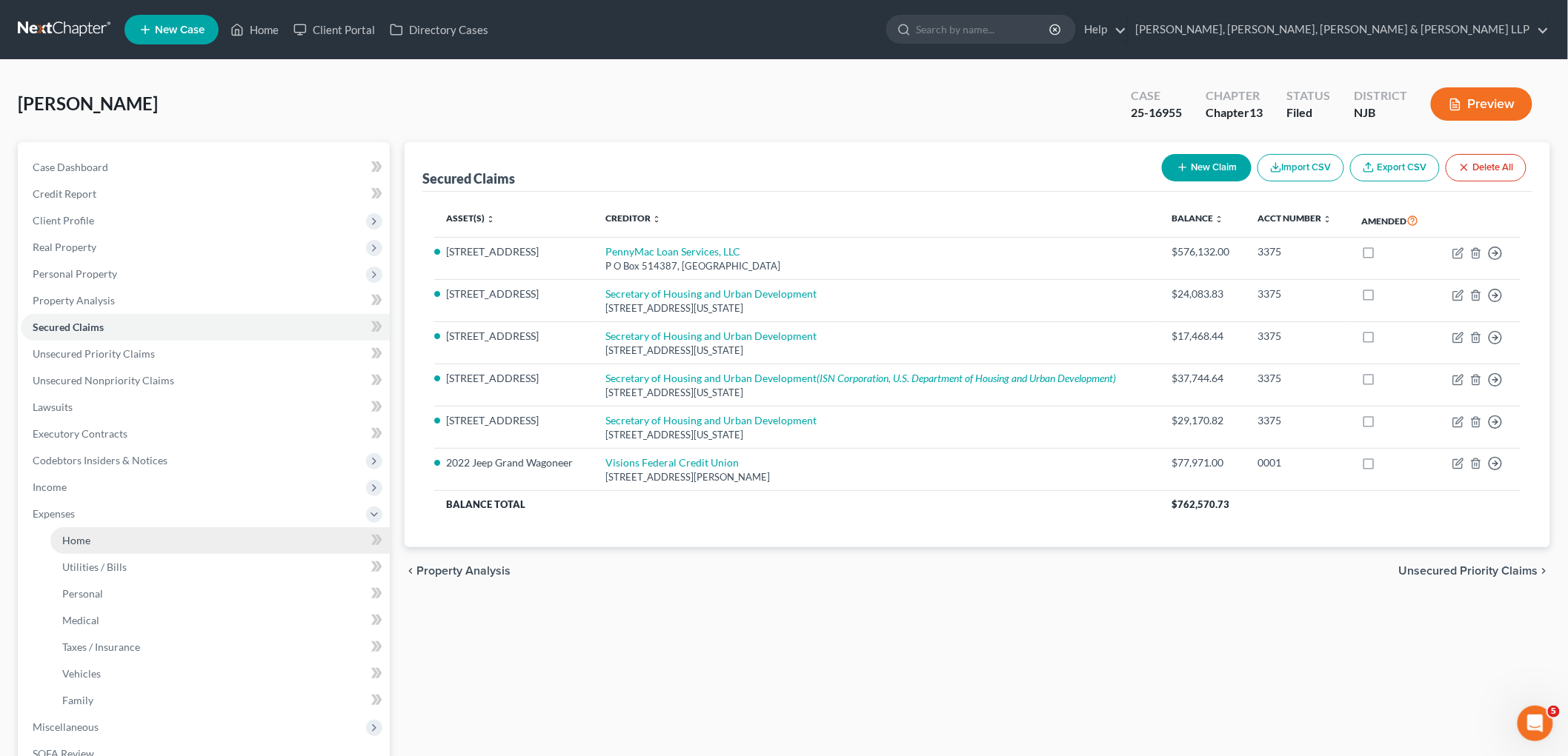
click at [84, 549] on link "Home" at bounding box center [220, 541] width 339 height 27
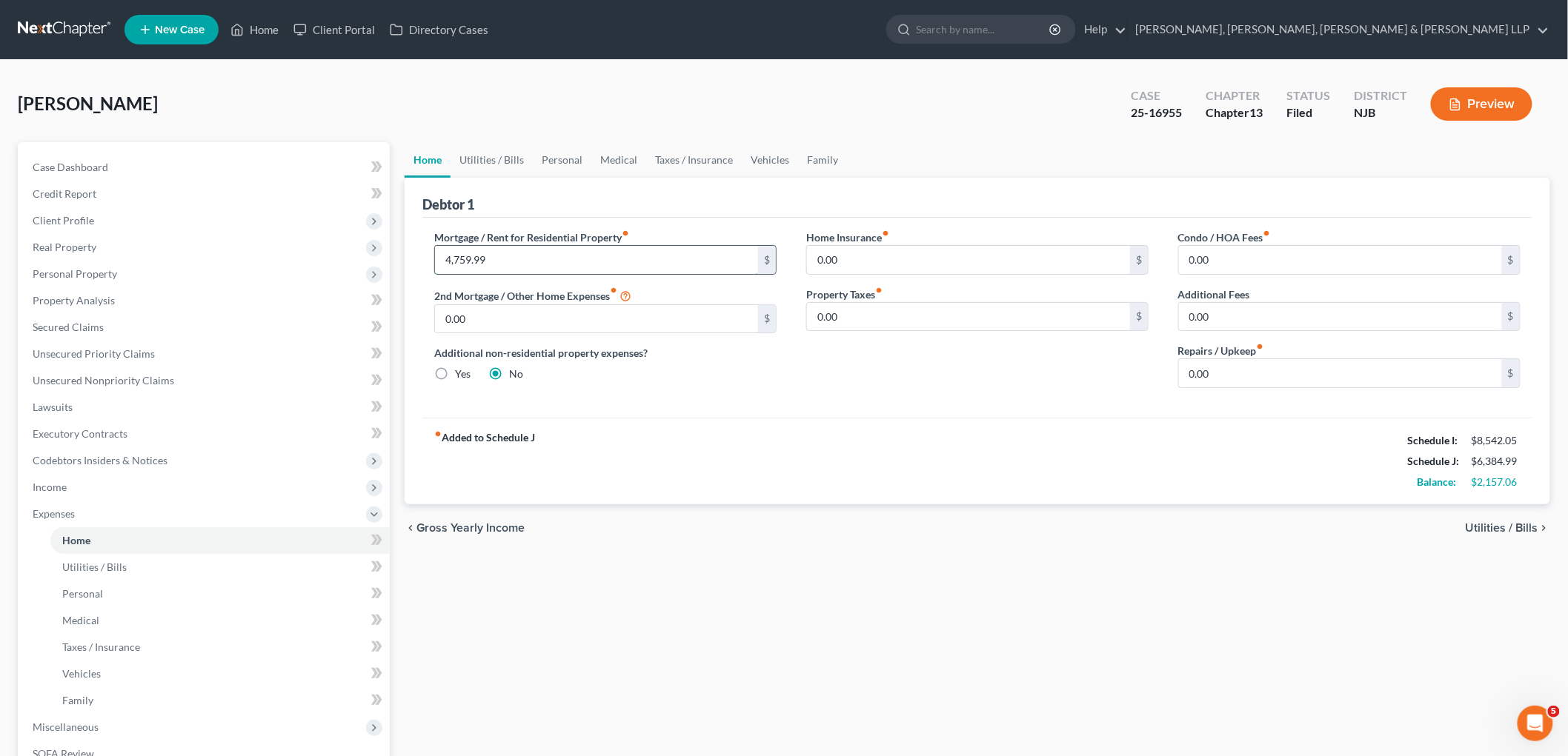
click at [505, 262] on input "4,759.99" at bounding box center [597, 260] width 323 height 28
